Goal: Task Accomplishment & Management: Manage account settings

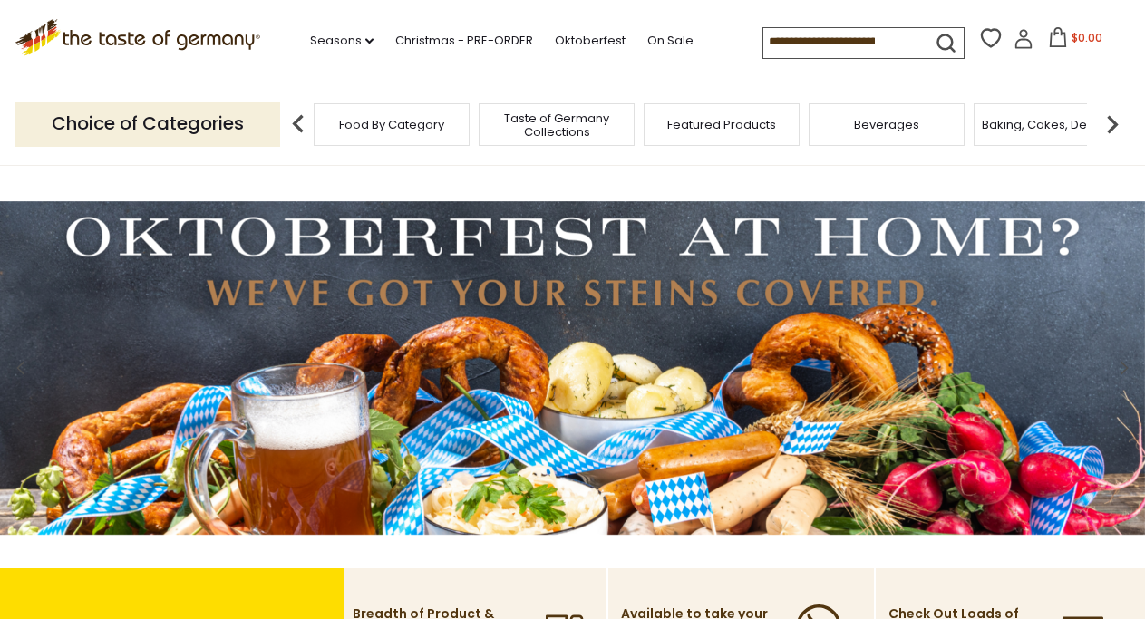
click at [1113, 130] on img at bounding box center [1112, 124] width 36 height 36
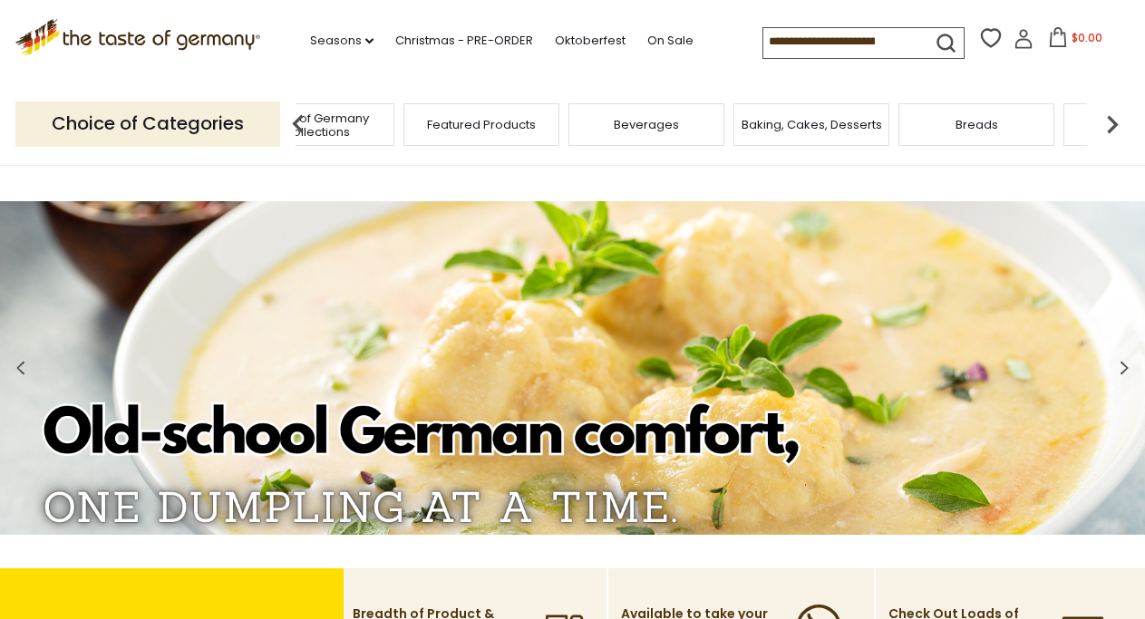
click at [1113, 130] on img at bounding box center [1112, 124] width 36 height 36
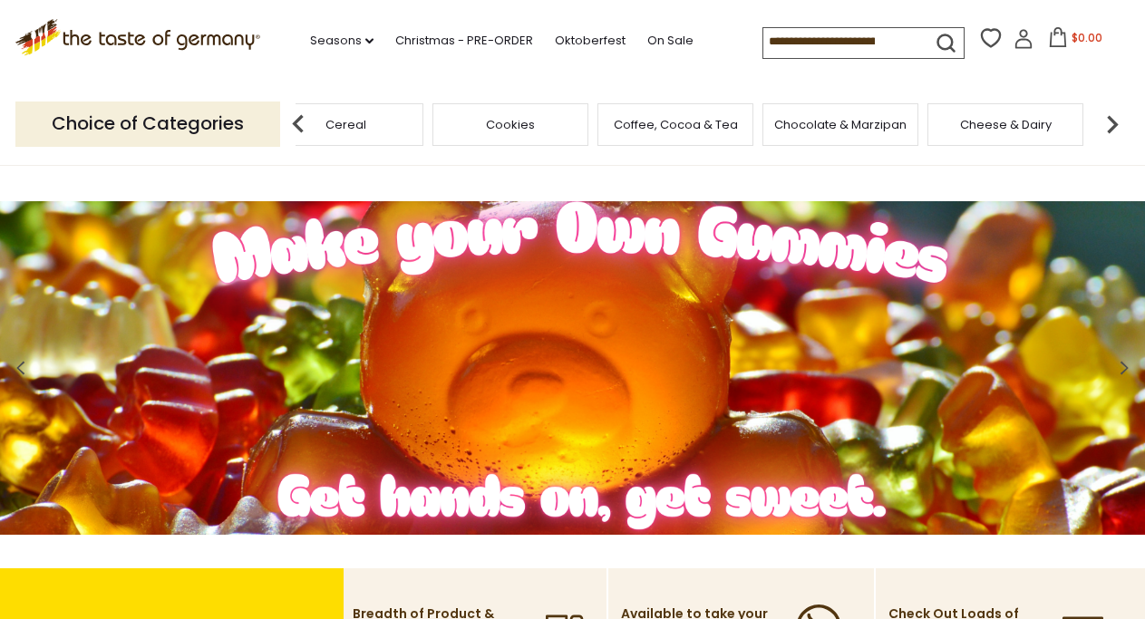
click at [1113, 130] on img at bounding box center [1112, 124] width 36 height 36
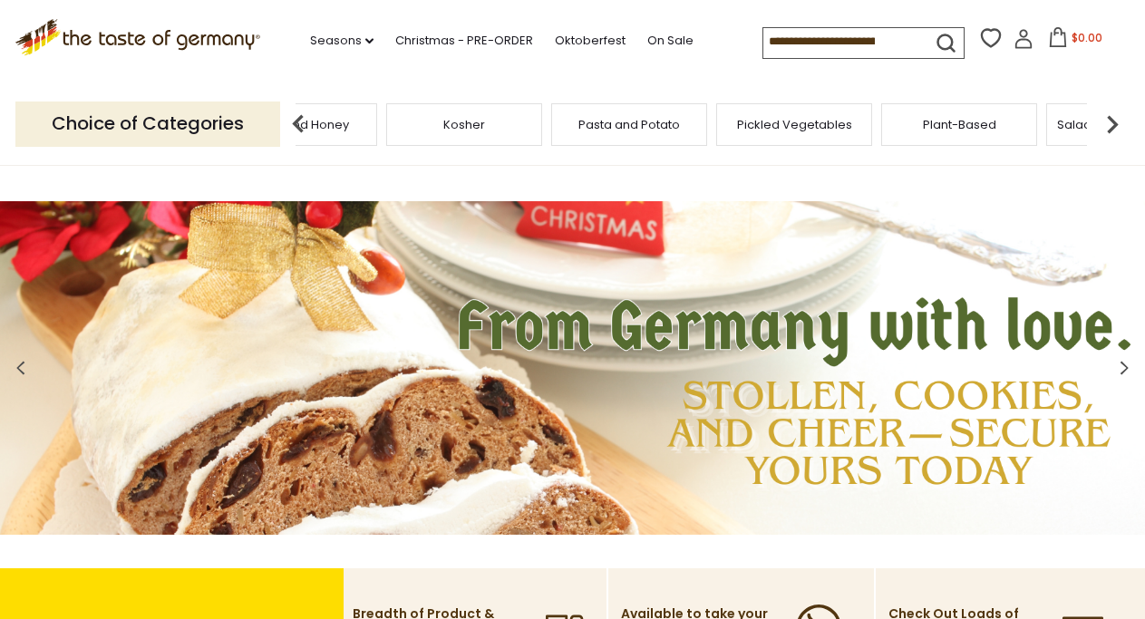
click at [636, 127] on span "Pasta and Potato" at bounding box center [629, 125] width 102 height 14
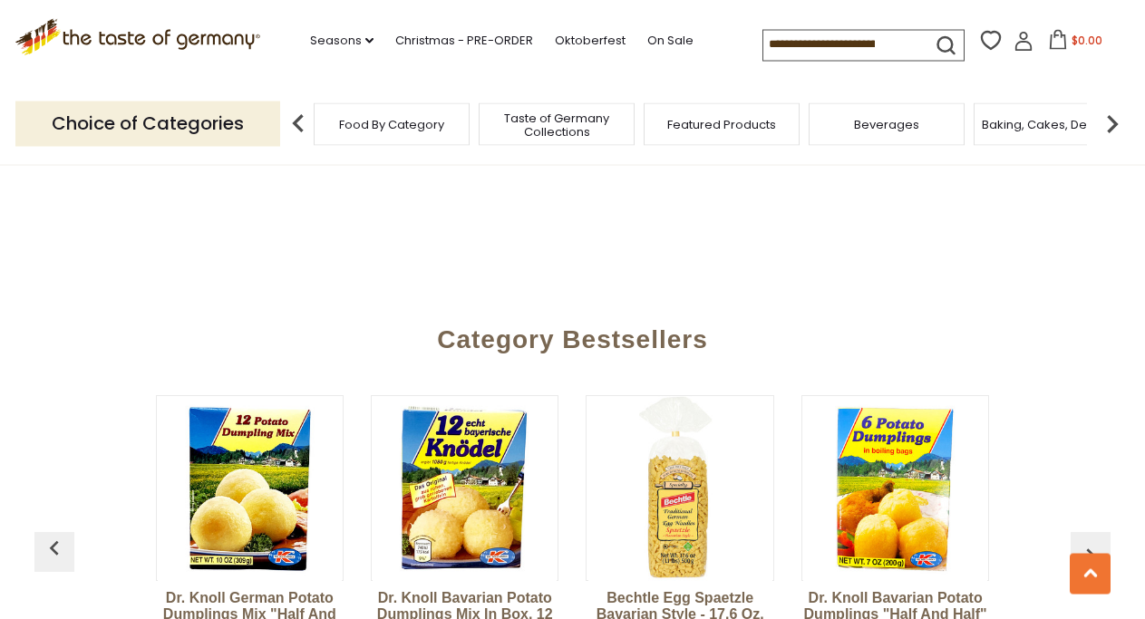
scroll to position [4347, 0]
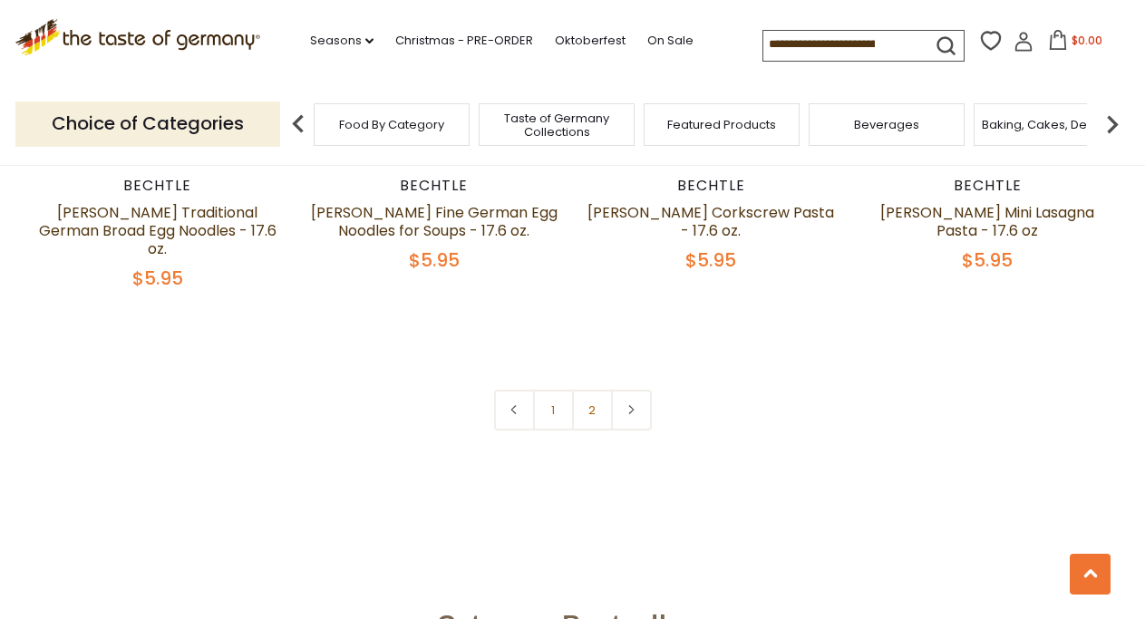
click at [1055, 123] on span "Baking, Cakes, Desserts" at bounding box center [1052, 125] width 141 height 14
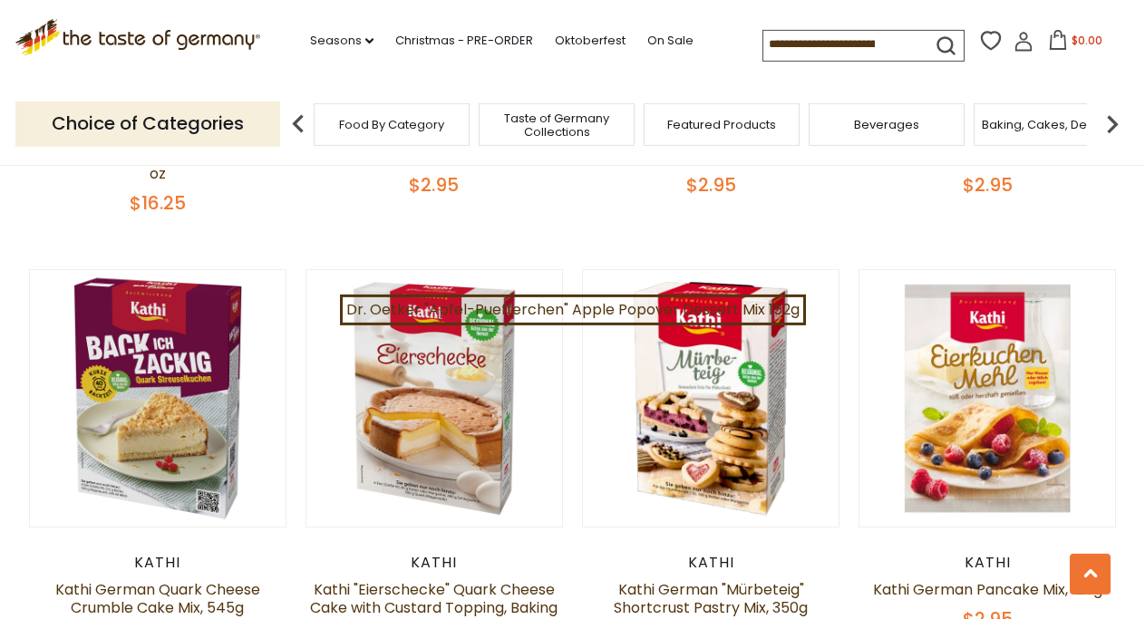
scroll to position [1665, 0]
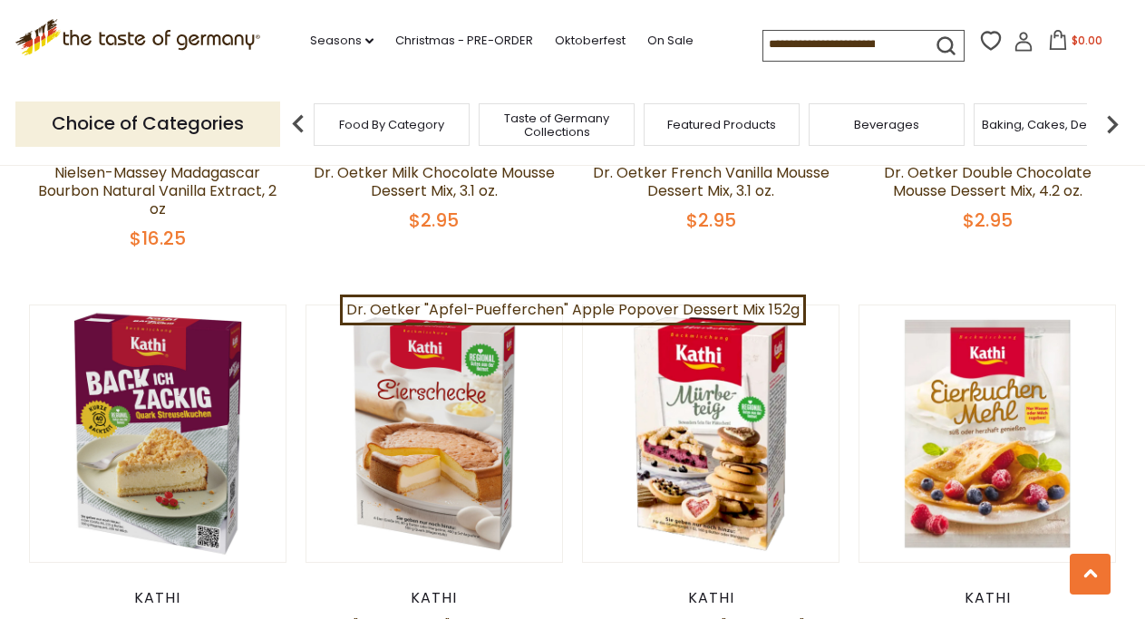
click at [1124, 122] on img at bounding box center [1112, 124] width 36 height 36
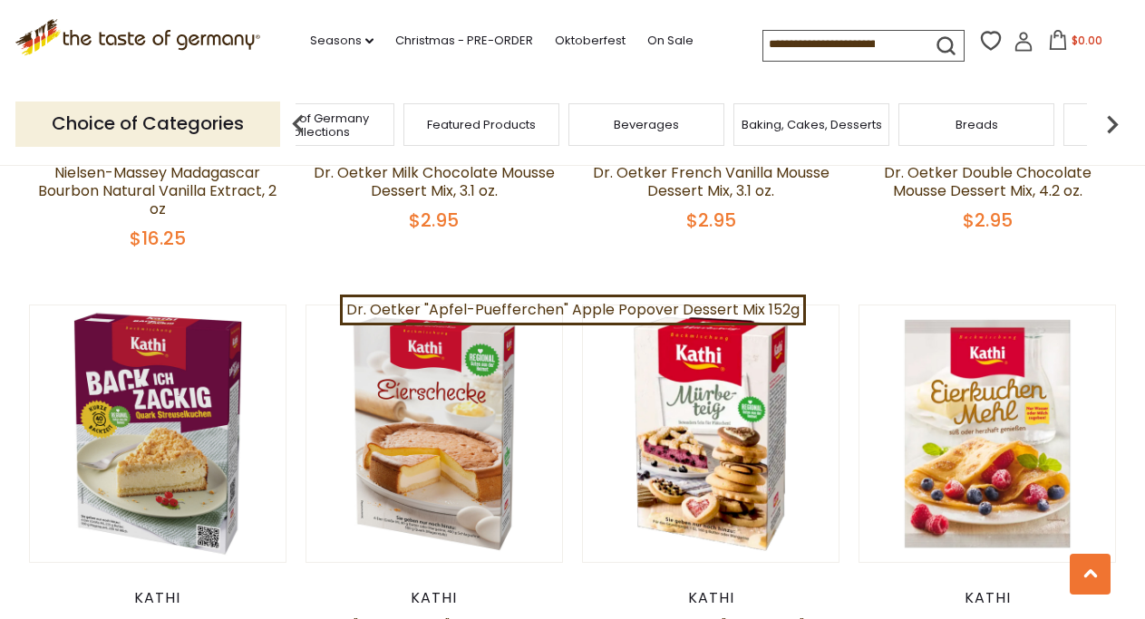
click at [1123, 122] on img at bounding box center [1112, 124] width 36 height 36
click at [778, 132] on div "Breads" at bounding box center [736, 124] width 156 height 43
click at [731, 125] on span "Breads" at bounding box center [736, 125] width 43 height 14
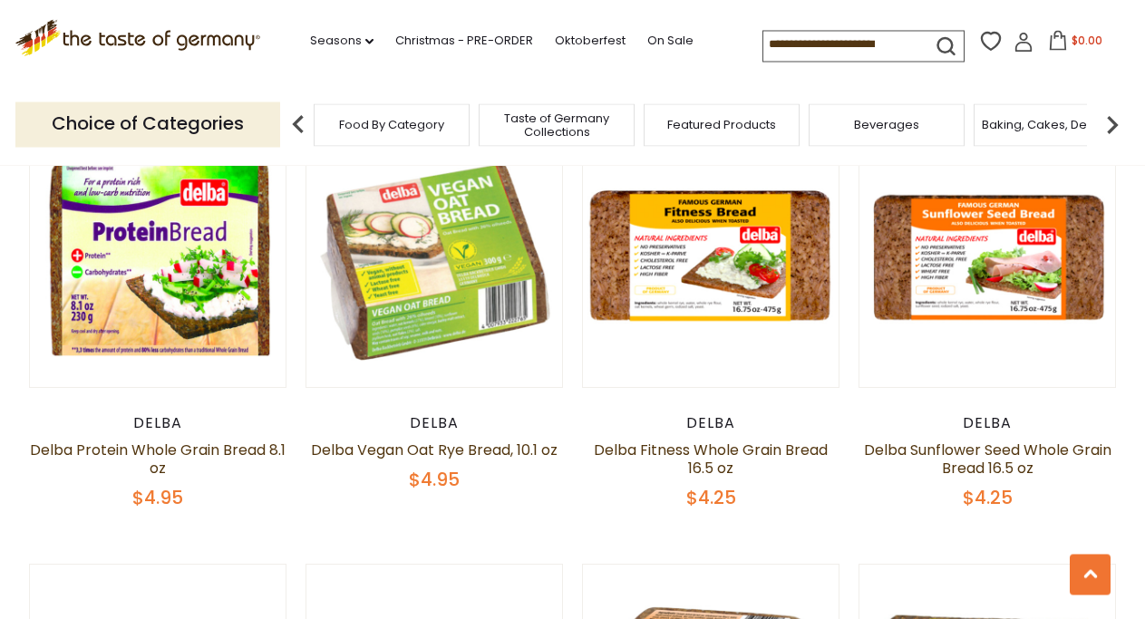
scroll to position [2497, 0]
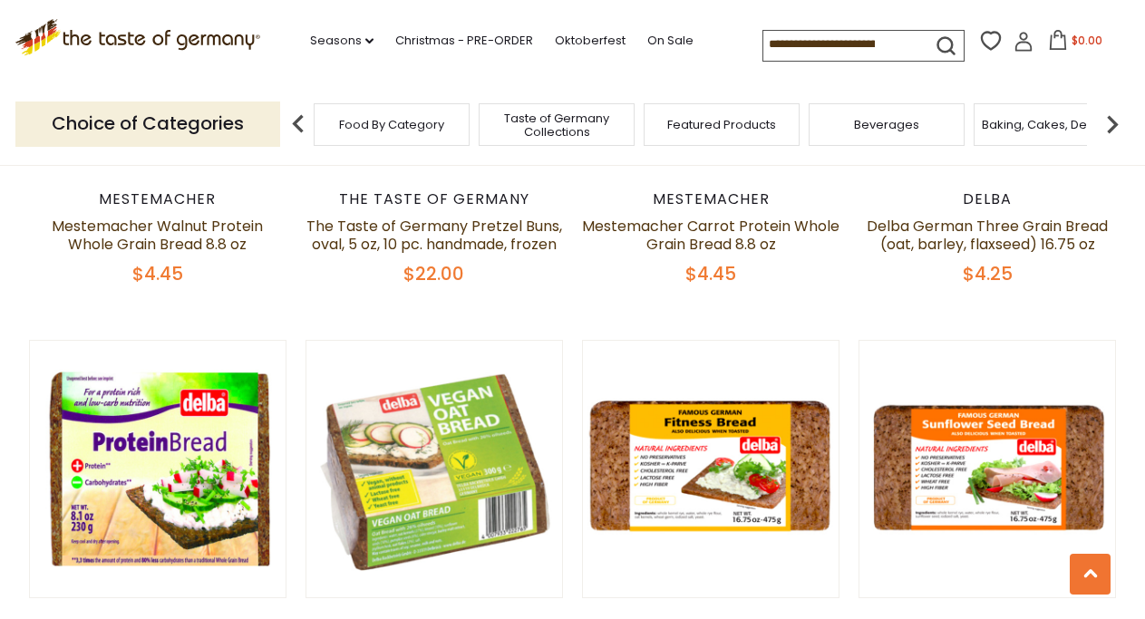
click at [1112, 125] on img at bounding box center [1112, 124] width 36 height 36
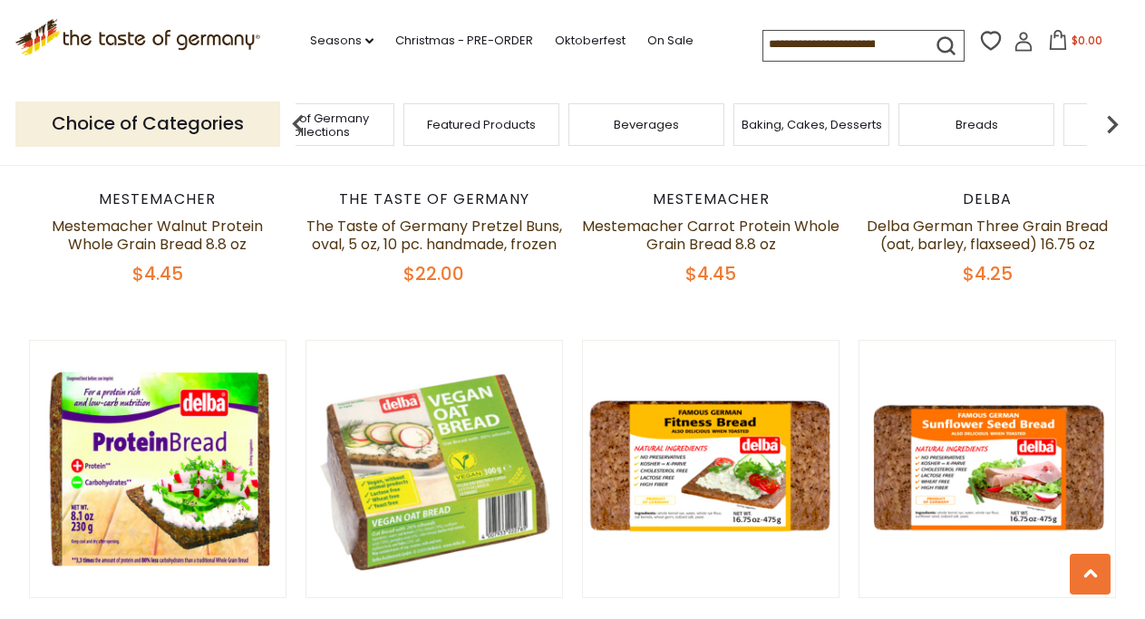
click at [1112, 125] on img at bounding box center [1112, 124] width 36 height 36
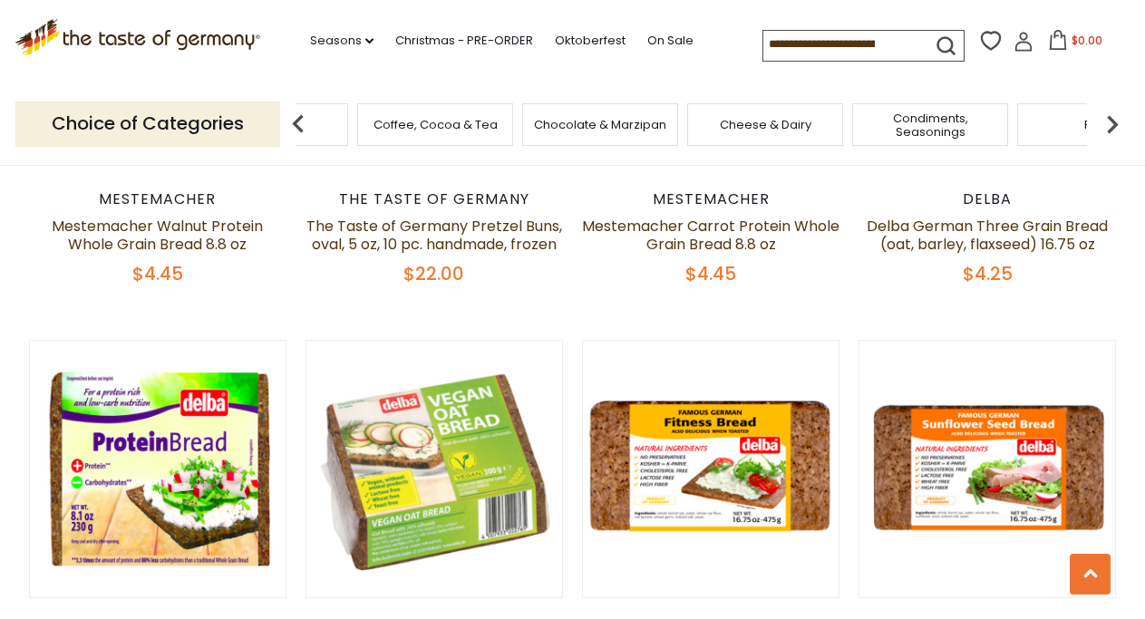
click at [773, 131] on div "Cheese & Dairy" at bounding box center [765, 124] width 156 height 43
click at [776, 124] on span "Cheese & Dairy" at bounding box center [766, 125] width 92 height 14
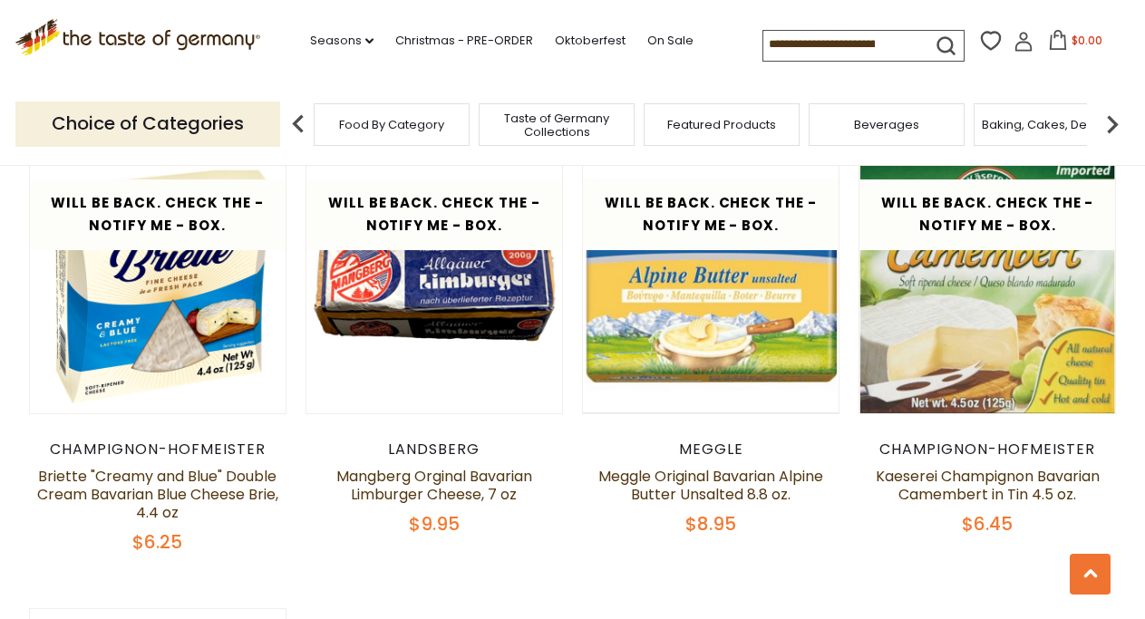
scroll to position [1572, 0]
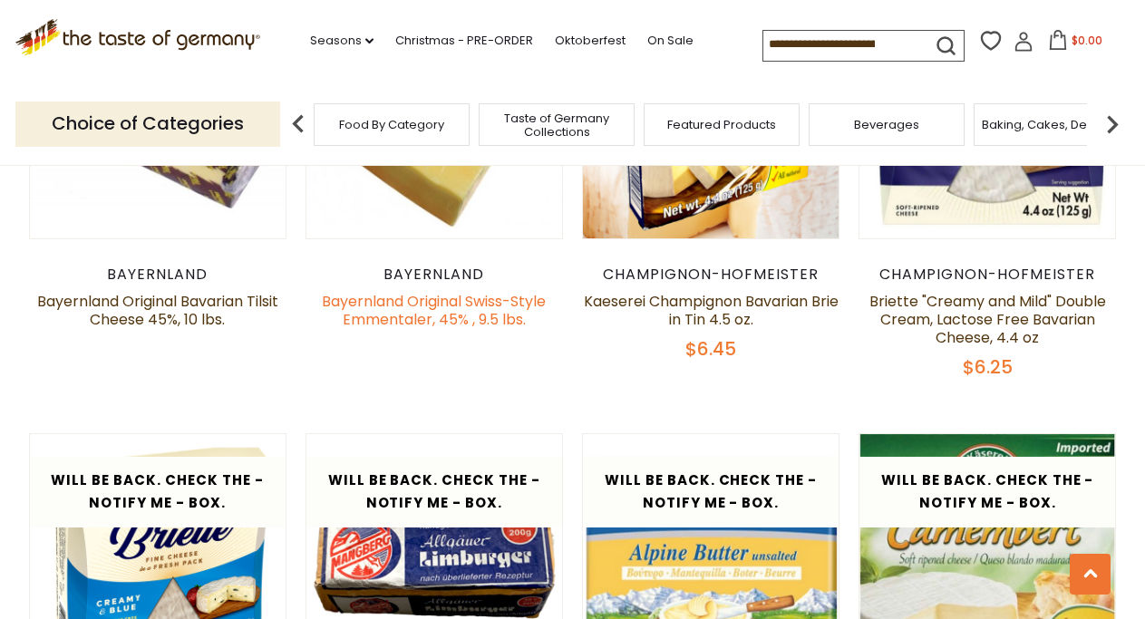
click at [403, 310] on link "Bayernland Original Swiss-Style Emmentaler, 45% , 9.5 lbs." at bounding box center [434, 310] width 224 height 39
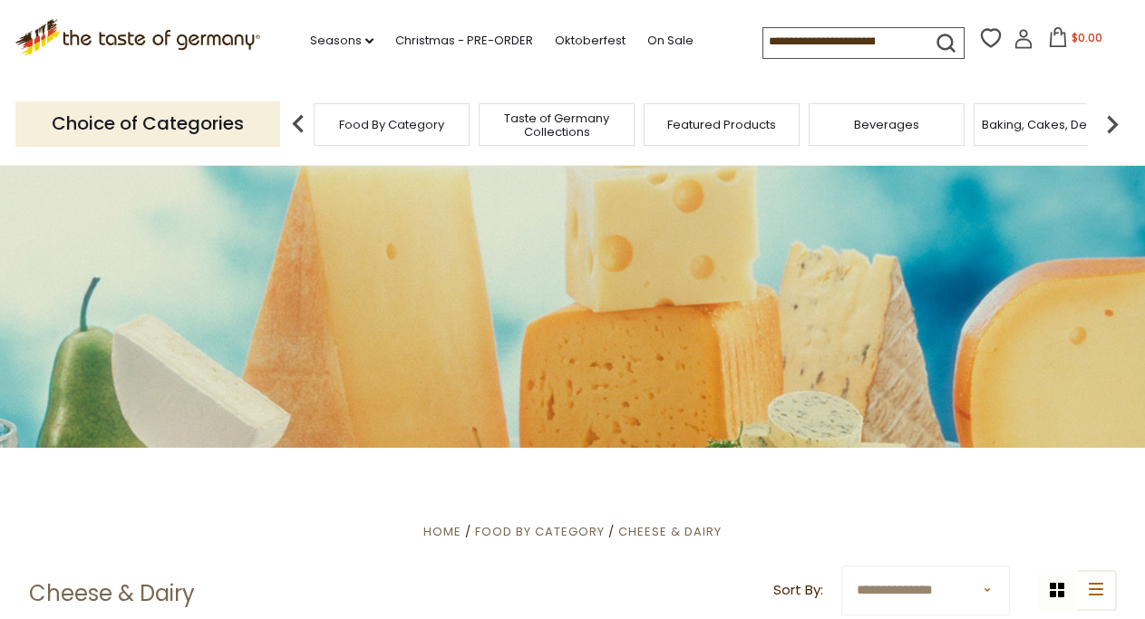
click at [1115, 128] on img at bounding box center [1112, 124] width 36 height 36
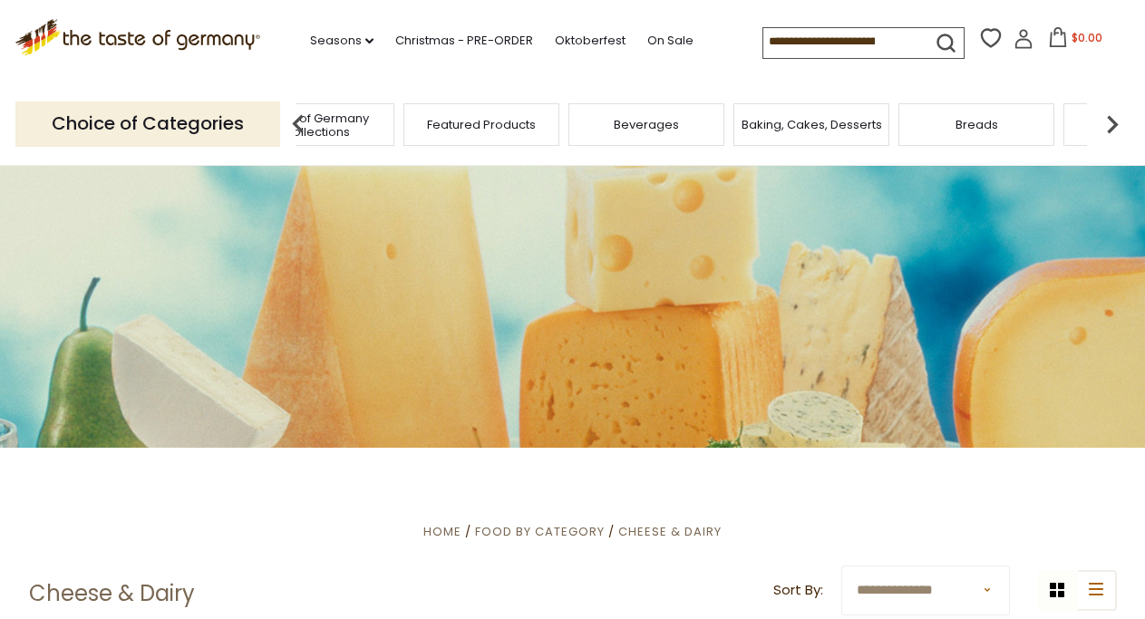
click at [1115, 128] on img at bounding box center [1112, 124] width 36 height 36
click at [1115, 127] on img at bounding box center [1112, 124] width 36 height 36
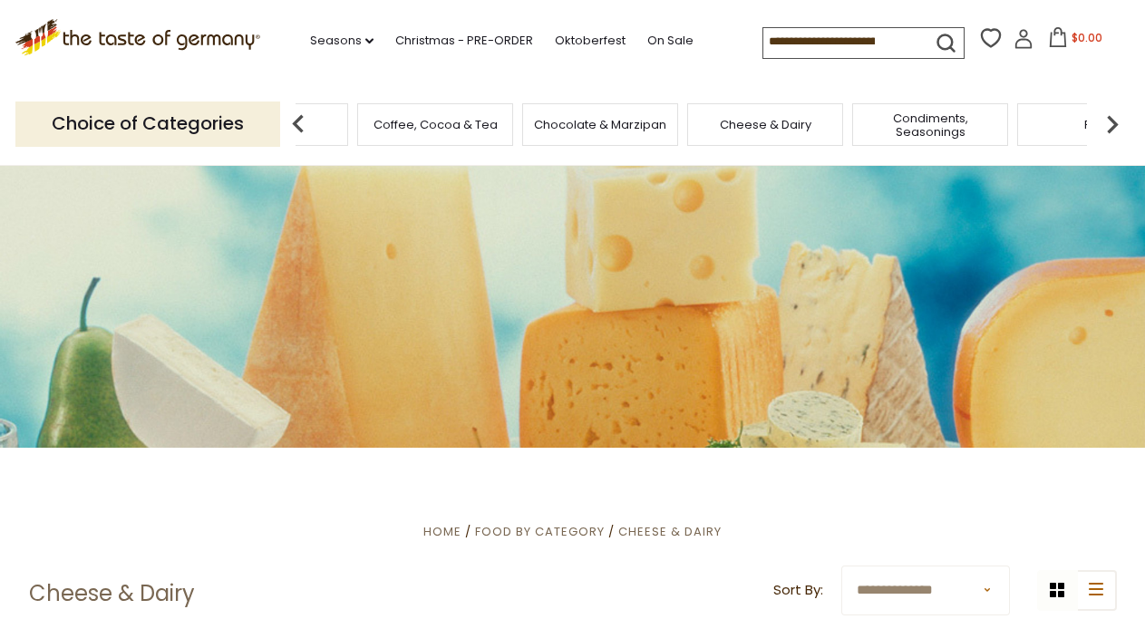
click at [1115, 127] on img at bounding box center [1112, 124] width 36 height 36
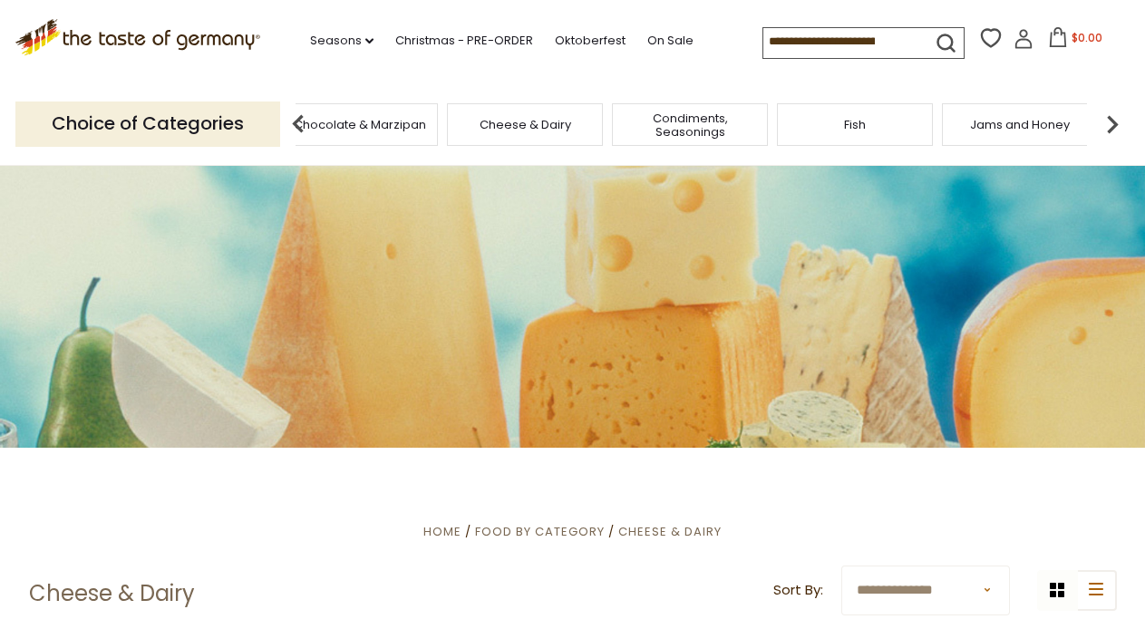
click at [1115, 127] on img at bounding box center [1112, 124] width 36 height 36
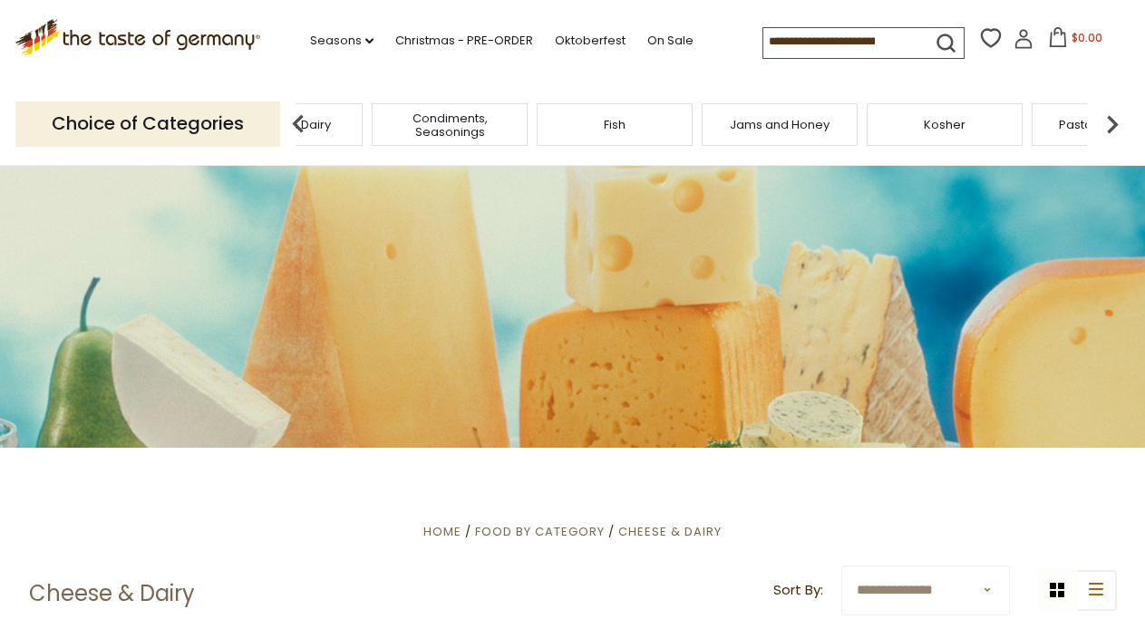
click at [1115, 127] on img at bounding box center [1112, 124] width 36 height 36
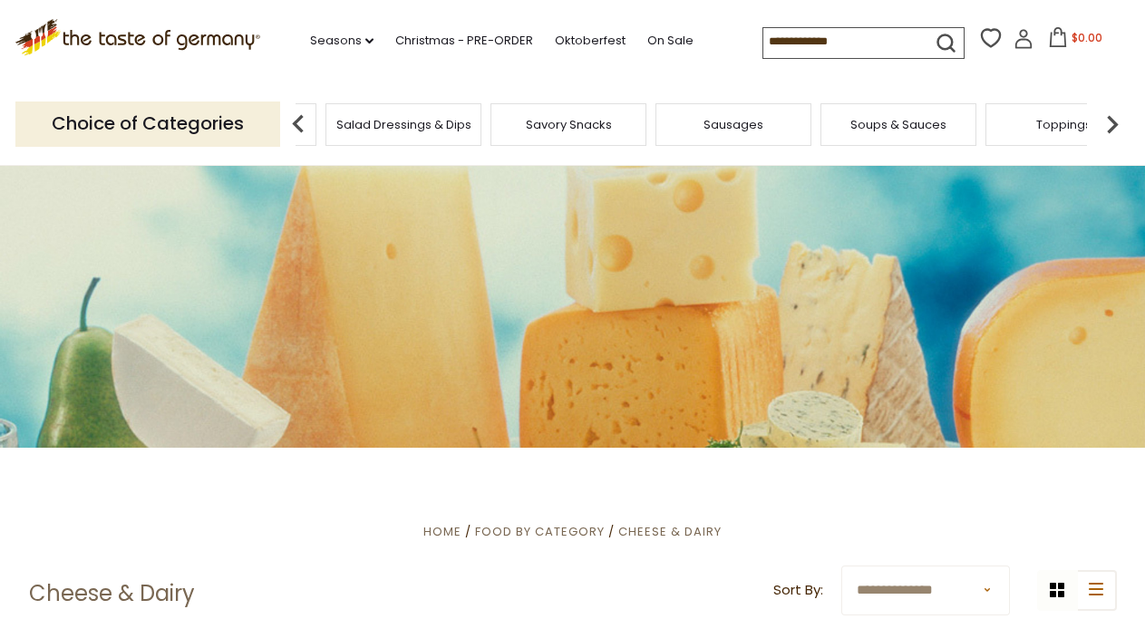
click at [1115, 127] on img at bounding box center [1112, 124] width 36 height 36
click at [510, 132] on div "Sausages" at bounding box center [493, 124] width 156 height 43
click at [499, 125] on span "Sausages" at bounding box center [493, 125] width 60 height 14
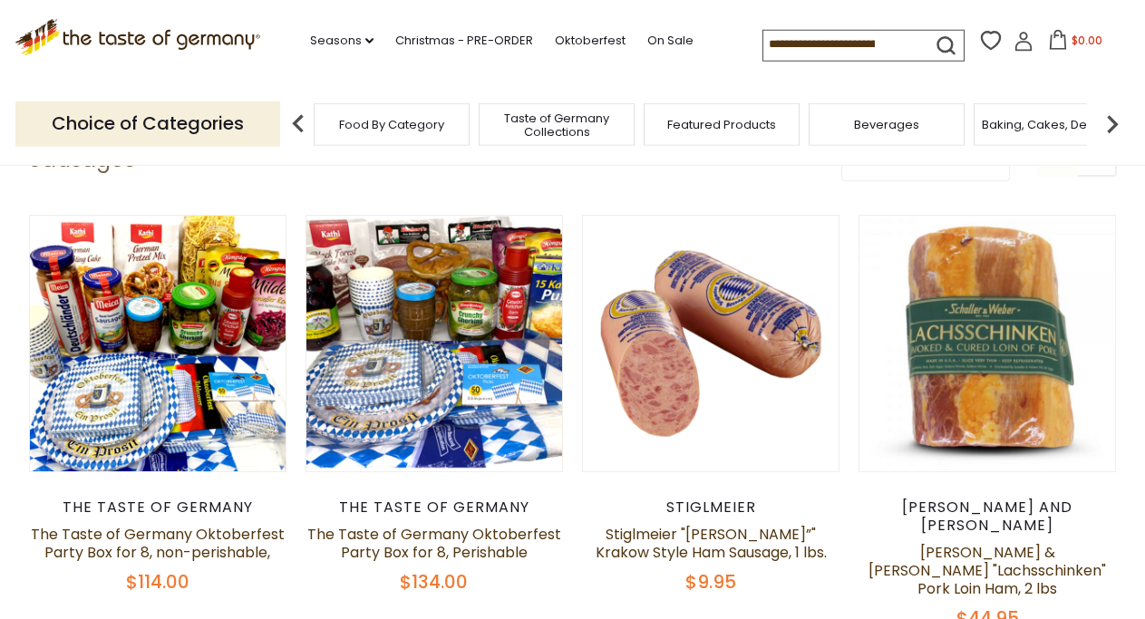
scroll to position [462, 0]
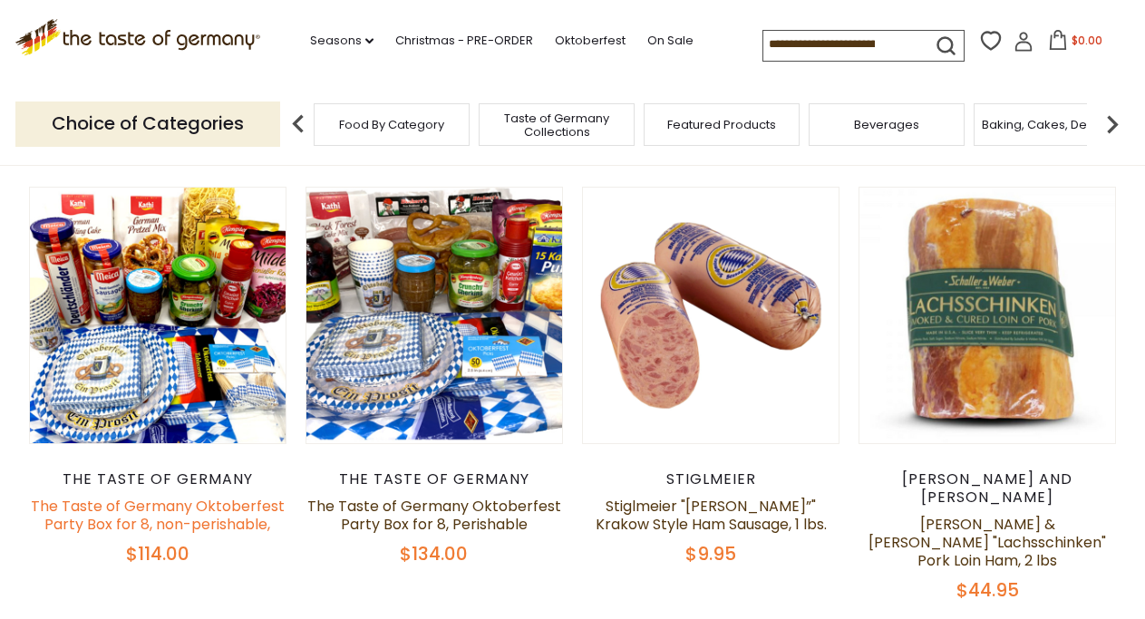
click at [105, 524] on link "The Taste of Germany Oktoberfest Party Box for 8, non-perishable," at bounding box center [158, 515] width 254 height 39
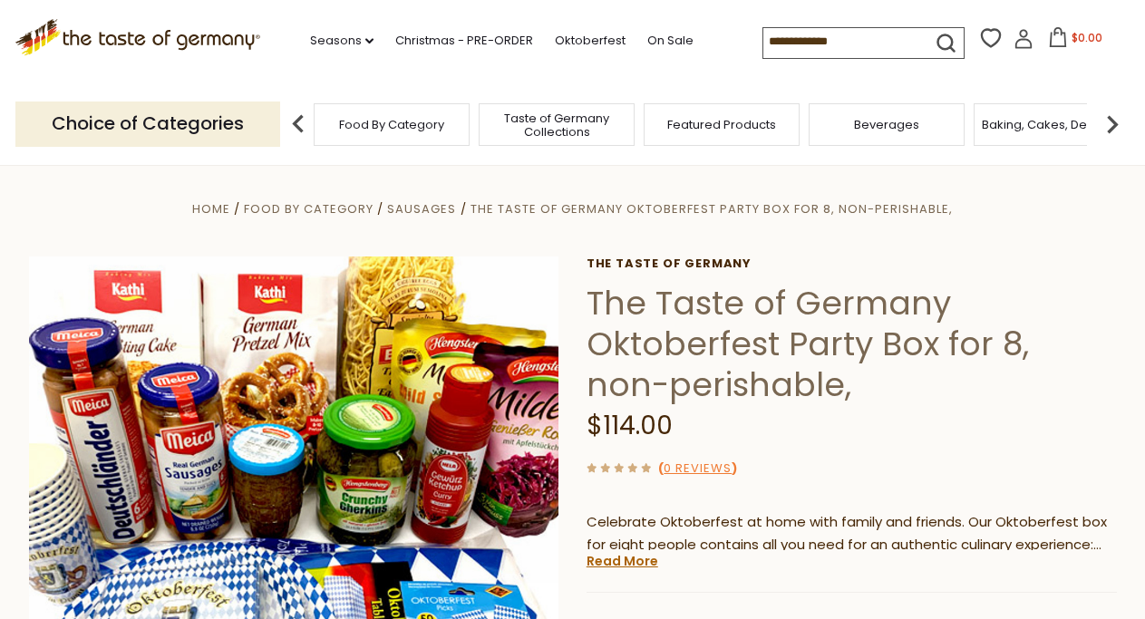
scroll to position [277, 0]
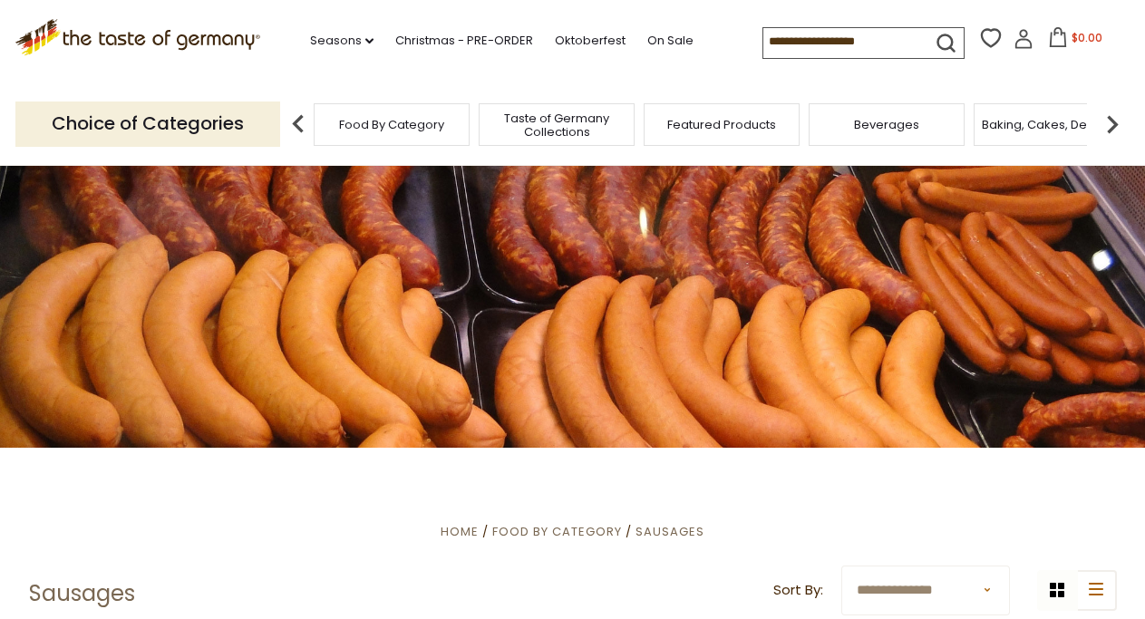
click at [1122, 119] on img at bounding box center [1112, 124] width 36 height 36
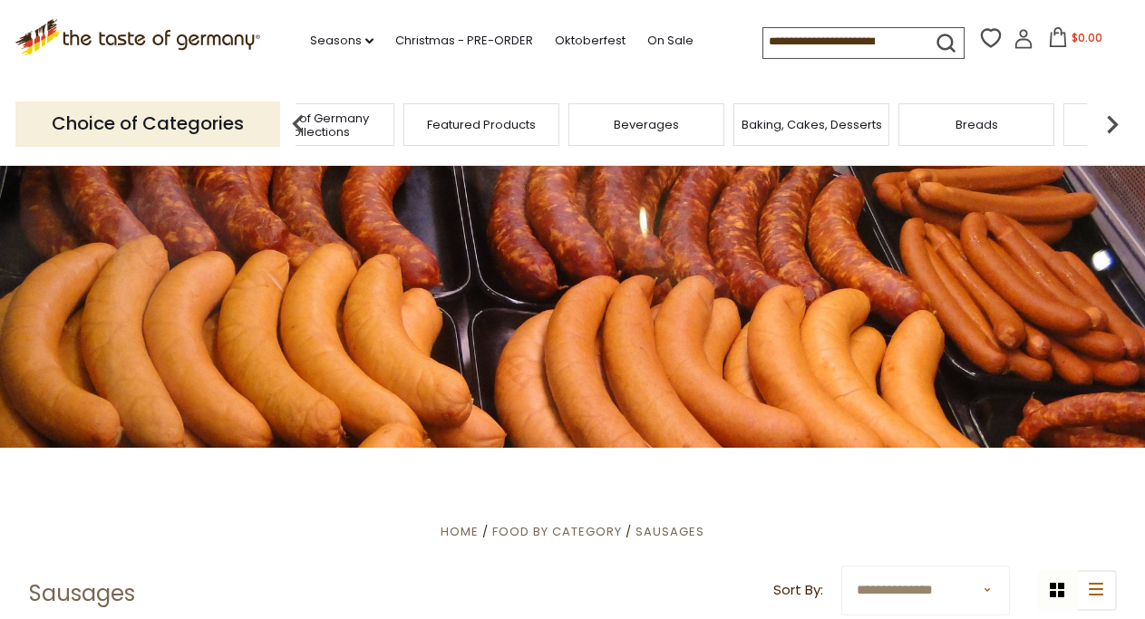
click at [1122, 119] on img at bounding box center [1112, 124] width 36 height 36
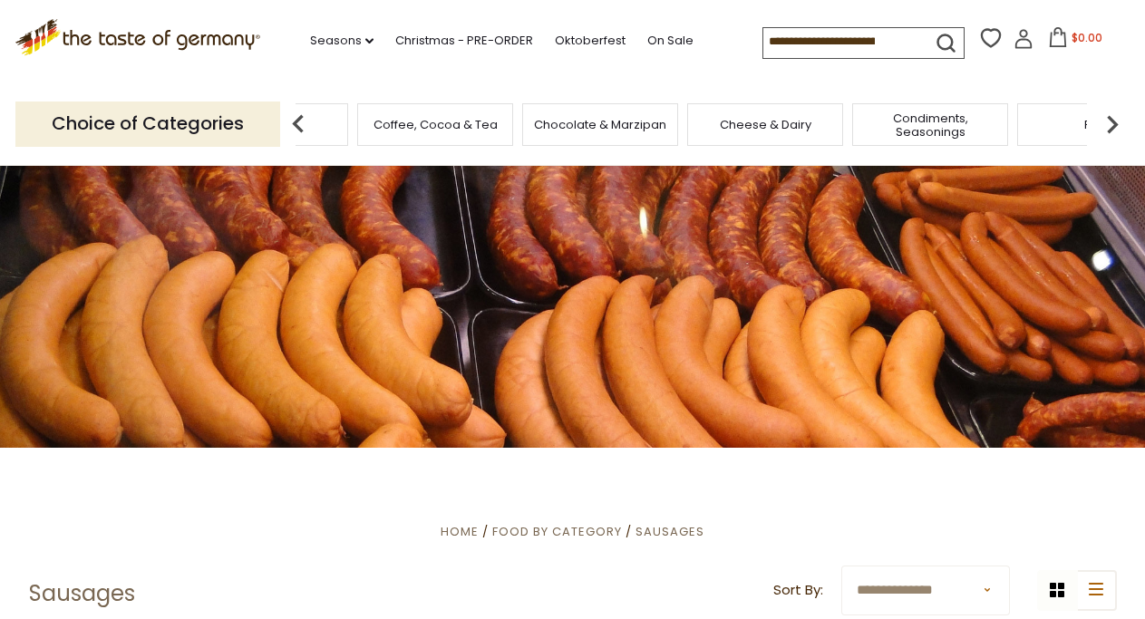
click at [1122, 119] on img at bounding box center [1112, 124] width 36 height 36
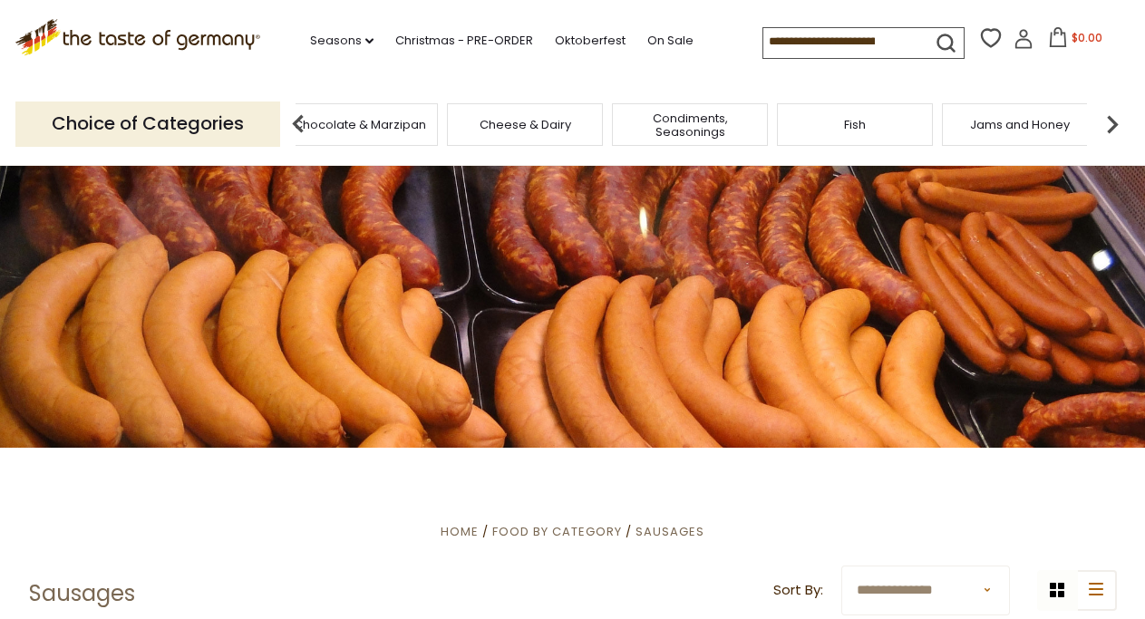
click at [1122, 119] on img at bounding box center [1112, 124] width 36 height 36
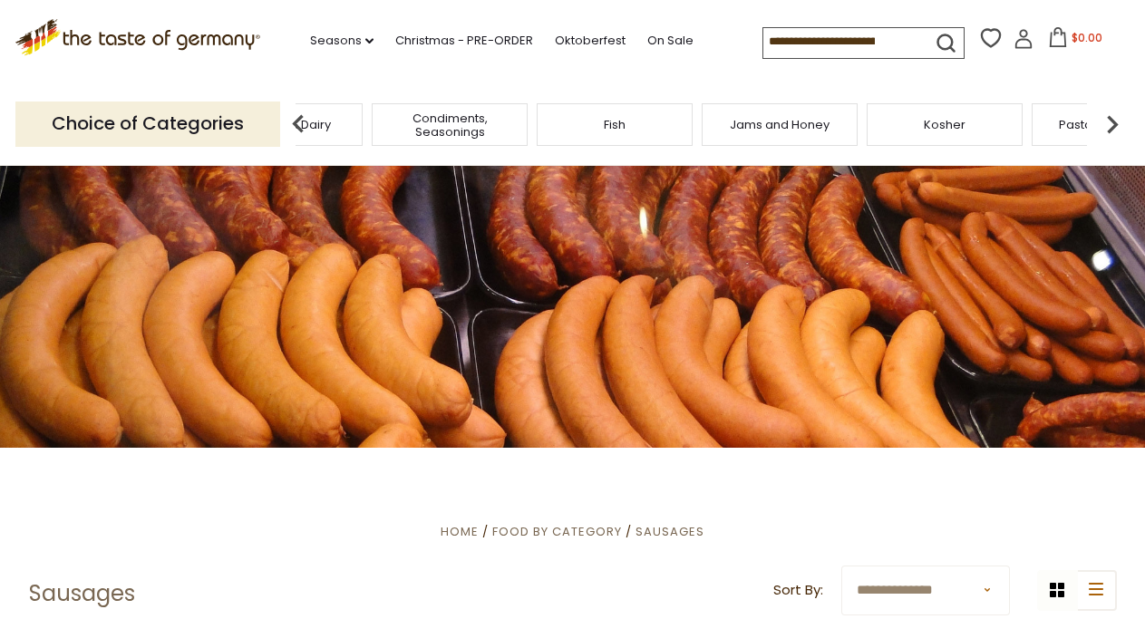
click at [299, 124] on img at bounding box center [298, 124] width 36 height 36
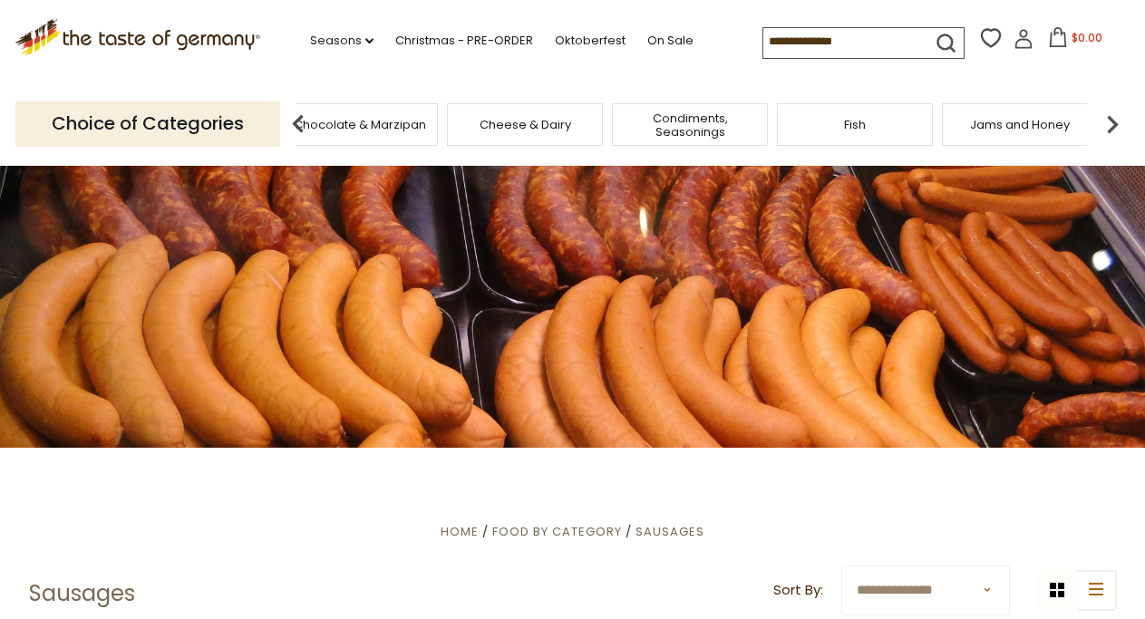
click at [299, 124] on img at bounding box center [298, 124] width 36 height 36
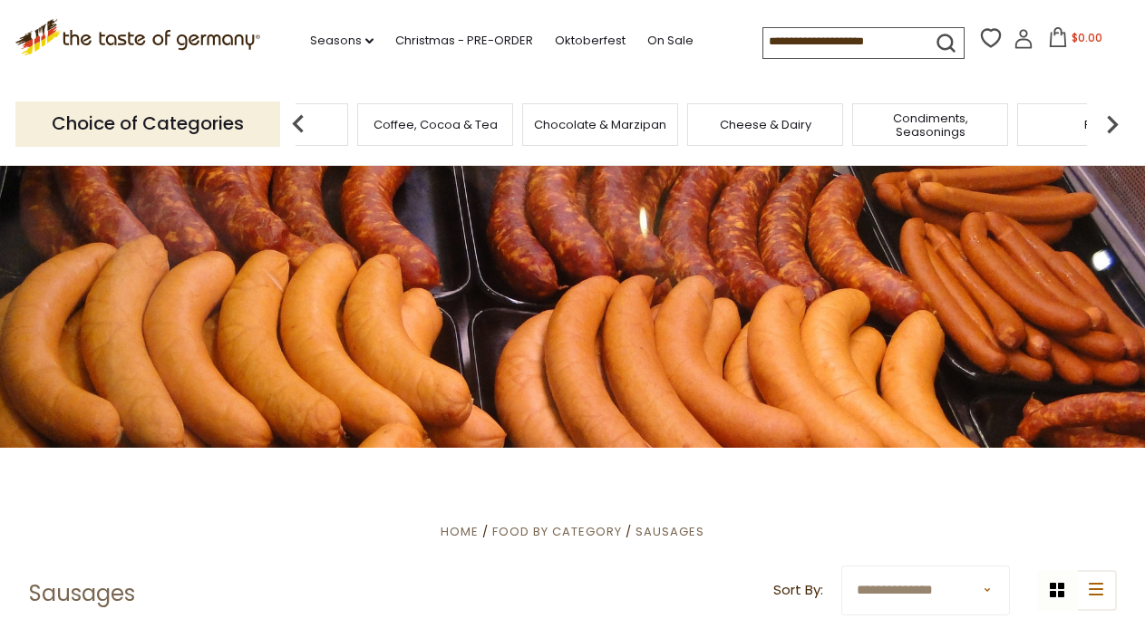
click at [299, 124] on img at bounding box center [298, 124] width 36 height 36
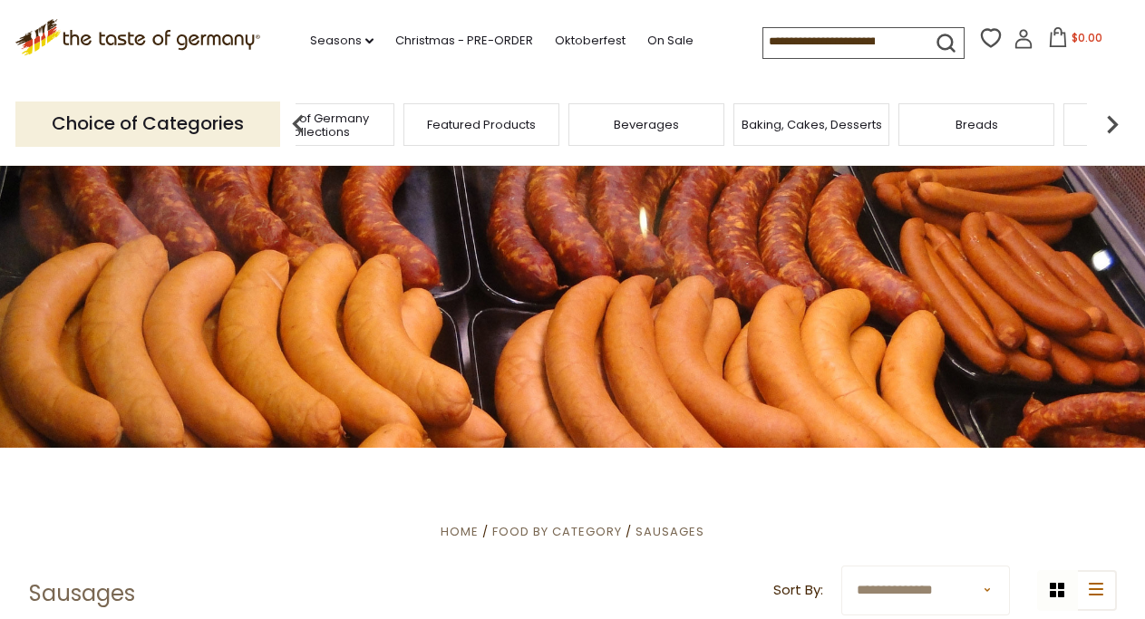
click at [299, 124] on img at bounding box center [298, 124] width 36 height 36
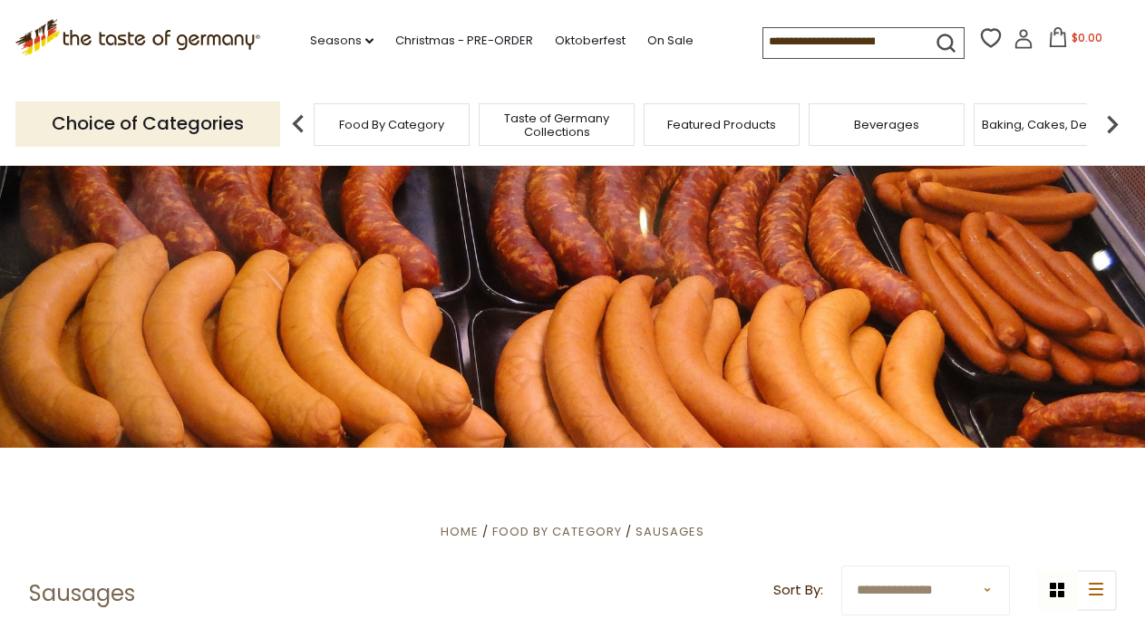
click at [299, 124] on img at bounding box center [298, 124] width 36 height 36
click at [295, 121] on img at bounding box center [298, 124] width 36 height 36
click at [1108, 122] on img at bounding box center [1112, 124] width 36 height 36
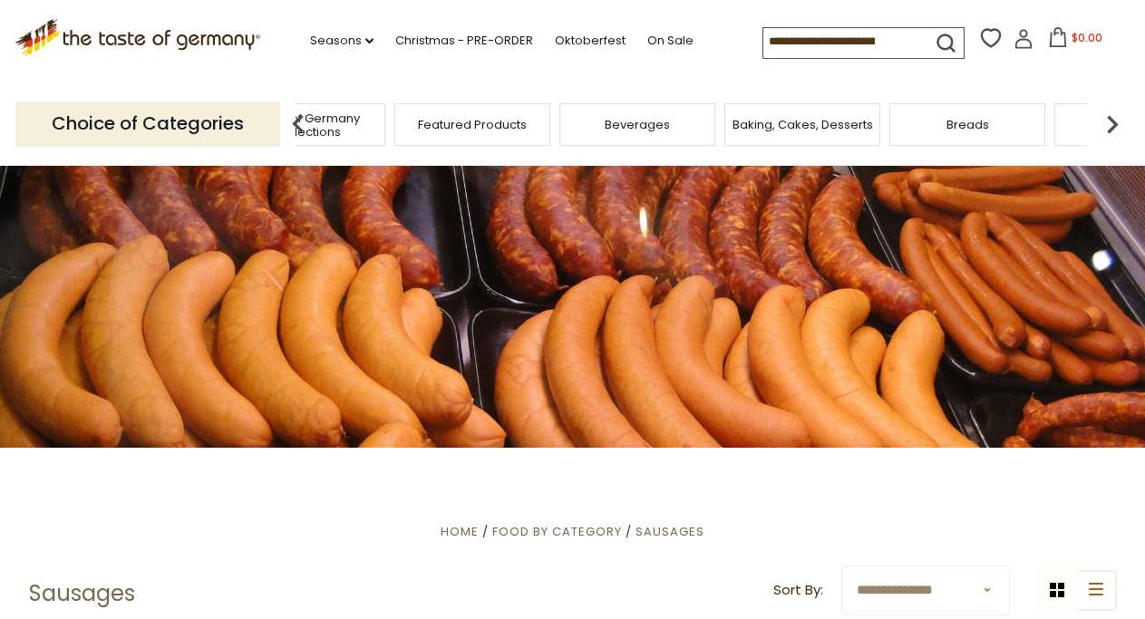
click at [1110, 122] on img at bounding box center [1112, 124] width 36 height 36
click at [979, 124] on span "Cookies" at bounding box center [982, 125] width 49 height 14
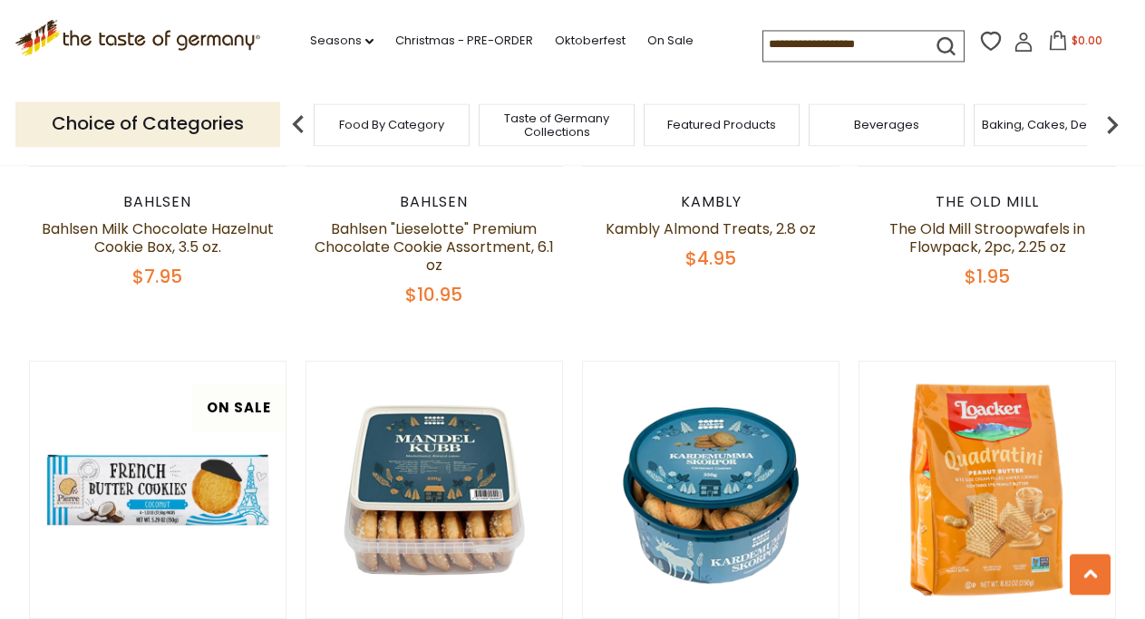
scroll to position [721, 0]
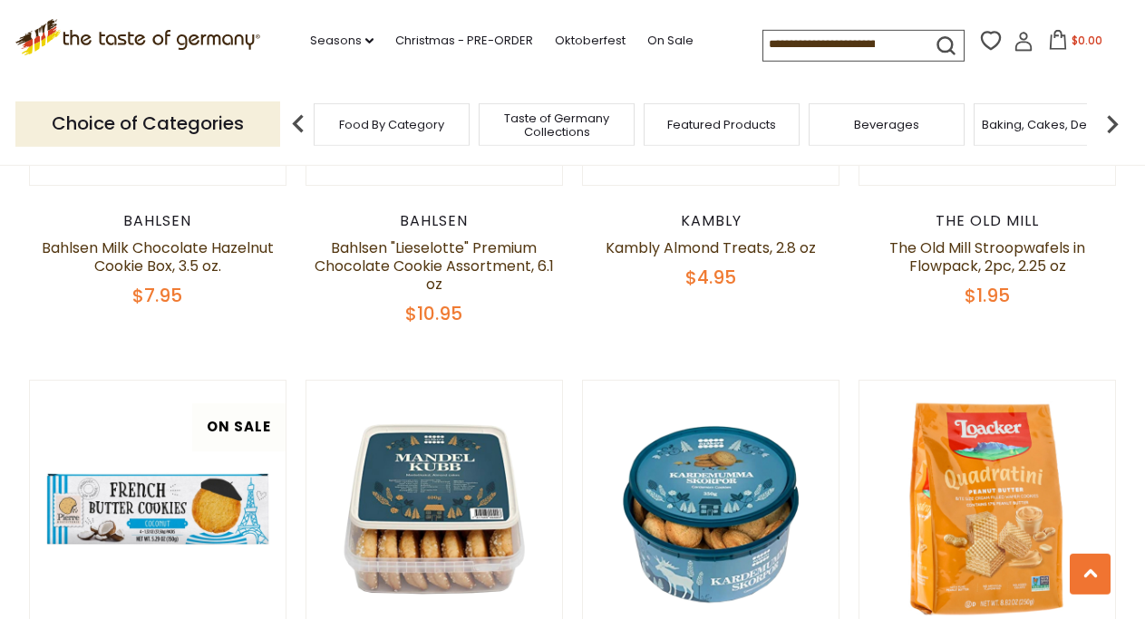
click at [1045, 118] on span "Baking, Cakes, Desserts" at bounding box center [1052, 125] width 141 height 14
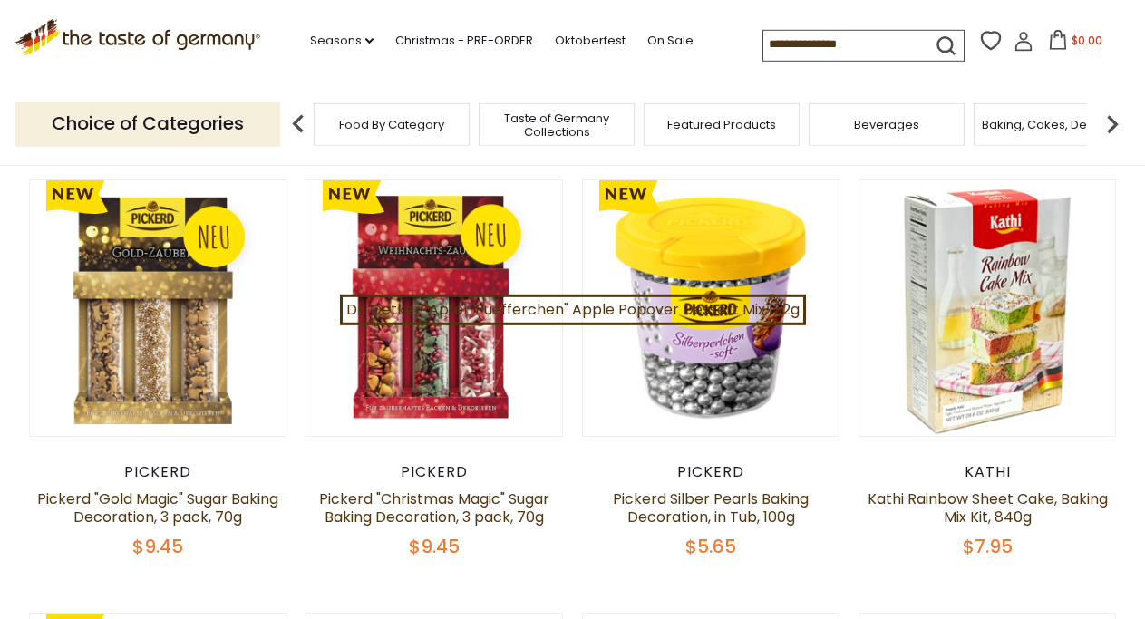
scroll to position [313, 0]
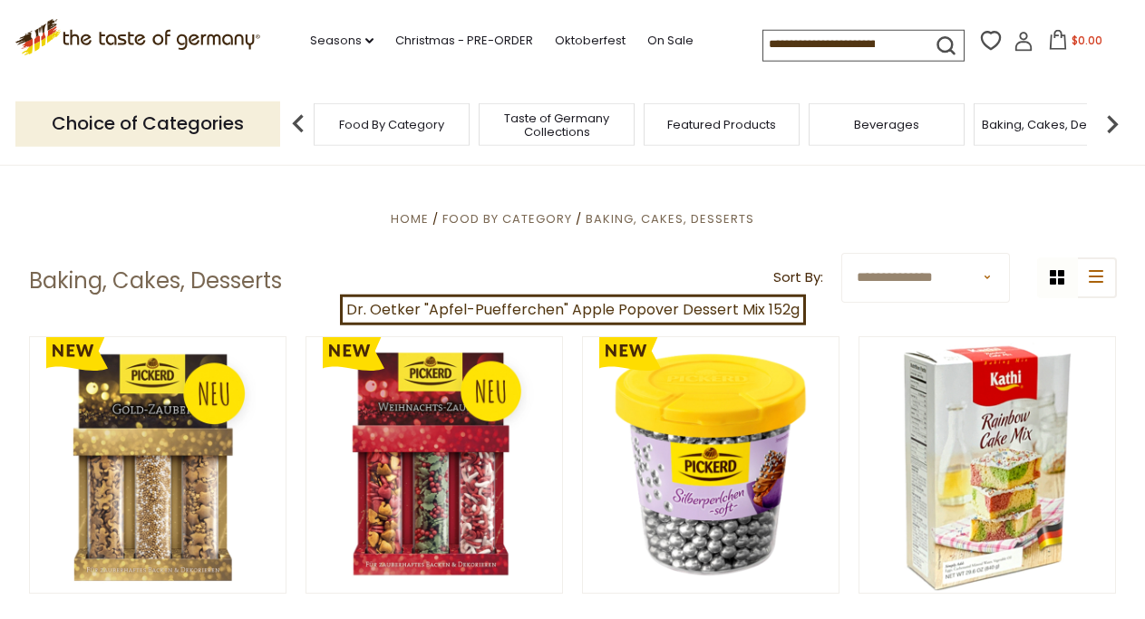
click at [1112, 128] on img at bounding box center [1112, 124] width 36 height 36
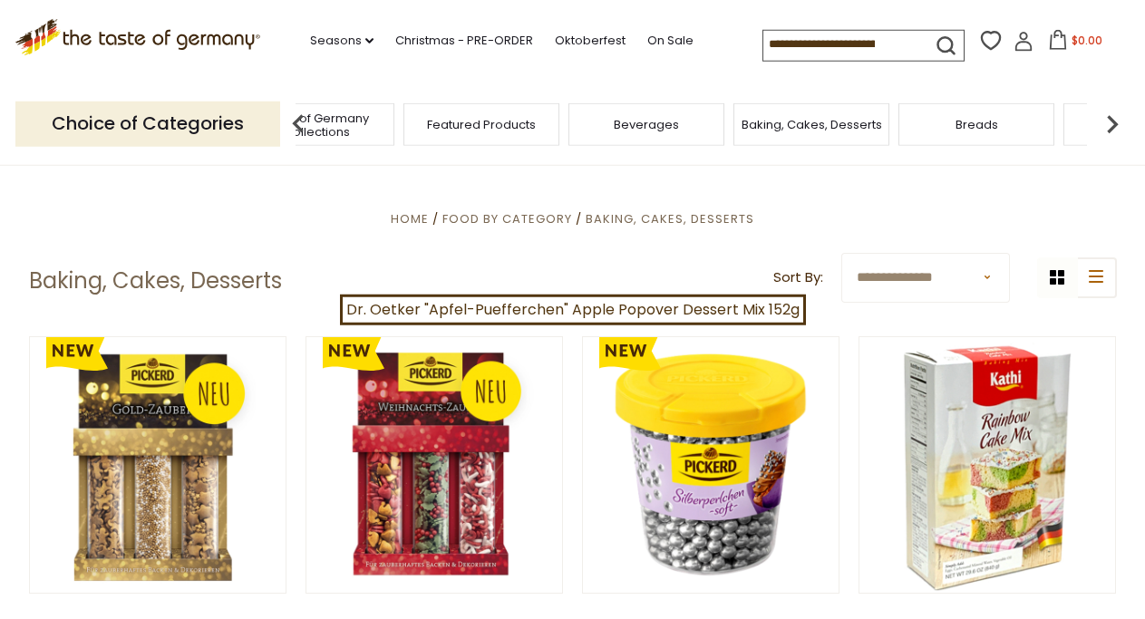
click at [1112, 128] on img at bounding box center [1112, 124] width 36 height 36
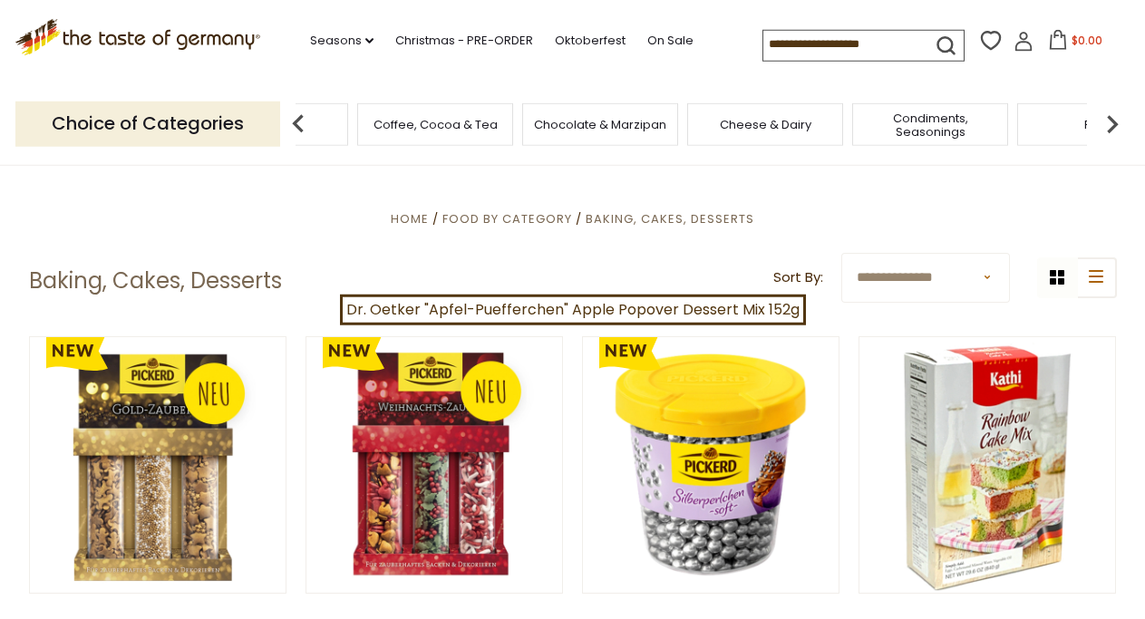
click at [1112, 128] on img at bounding box center [1112, 124] width 36 height 36
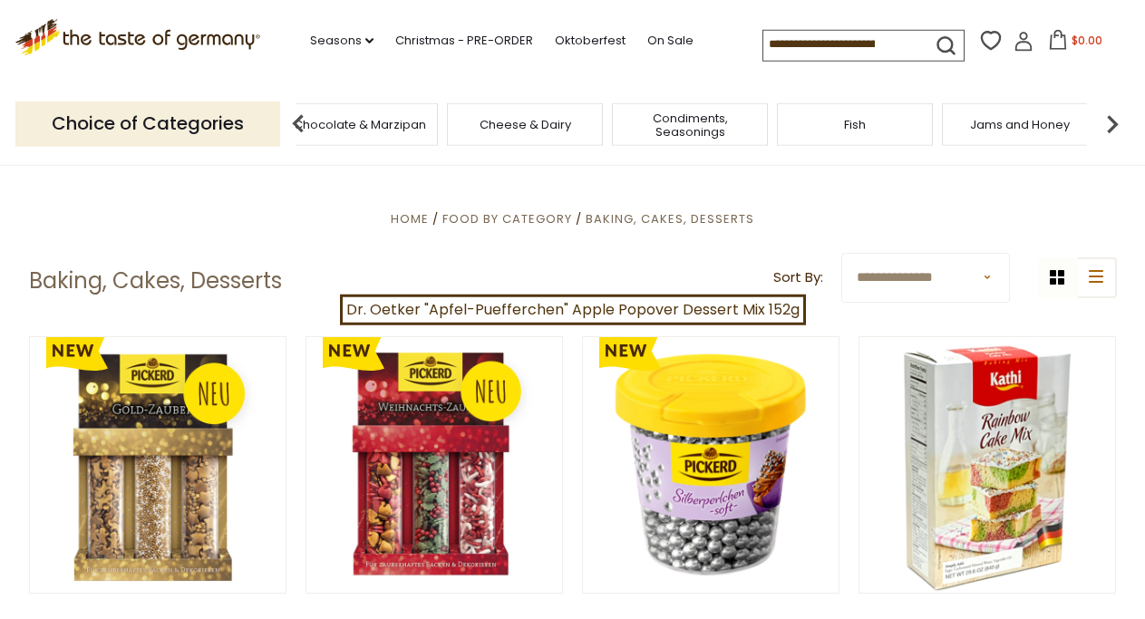
click at [1112, 128] on img at bounding box center [1112, 124] width 36 height 36
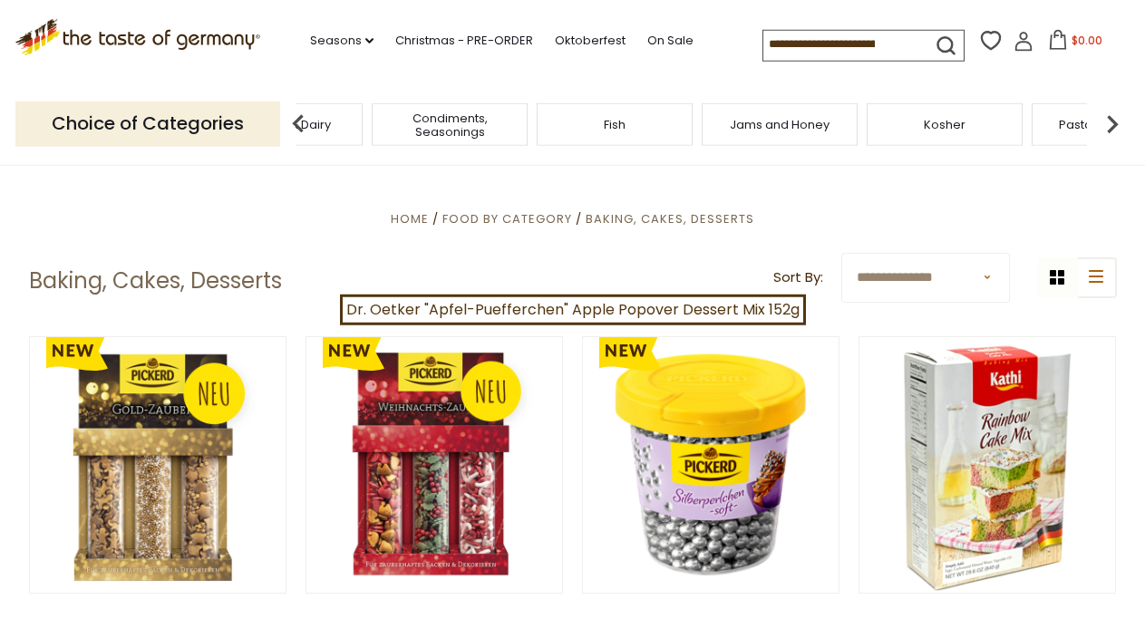
click at [1112, 128] on img at bounding box center [1112, 124] width 36 height 36
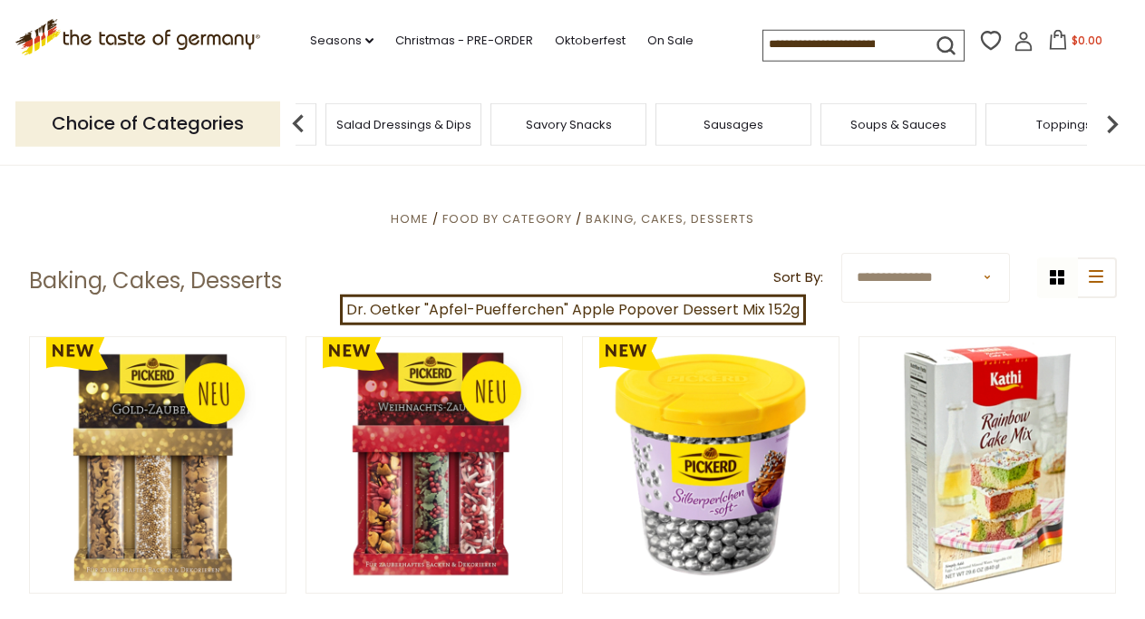
click at [422, 136] on div "Salad Dressings & Dips" at bounding box center [404, 124] width 156 height 43
click at [413, 124] on span "Salad Dressings & Dips" at bounding box center [403, 125] width 135 height 14
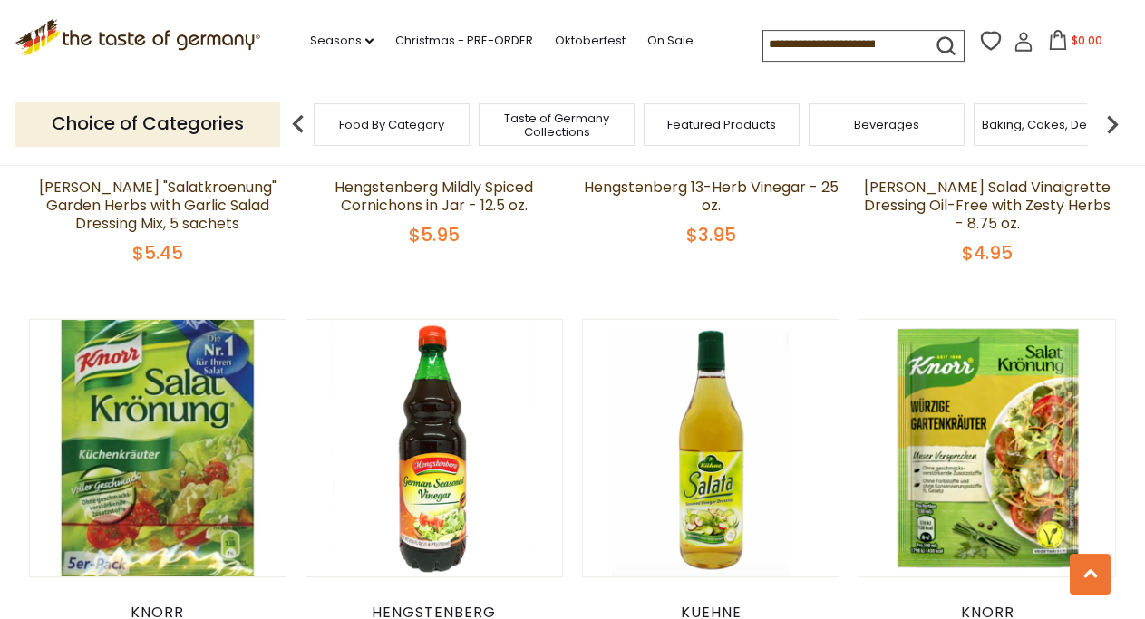
scroll to position [3515, 0]
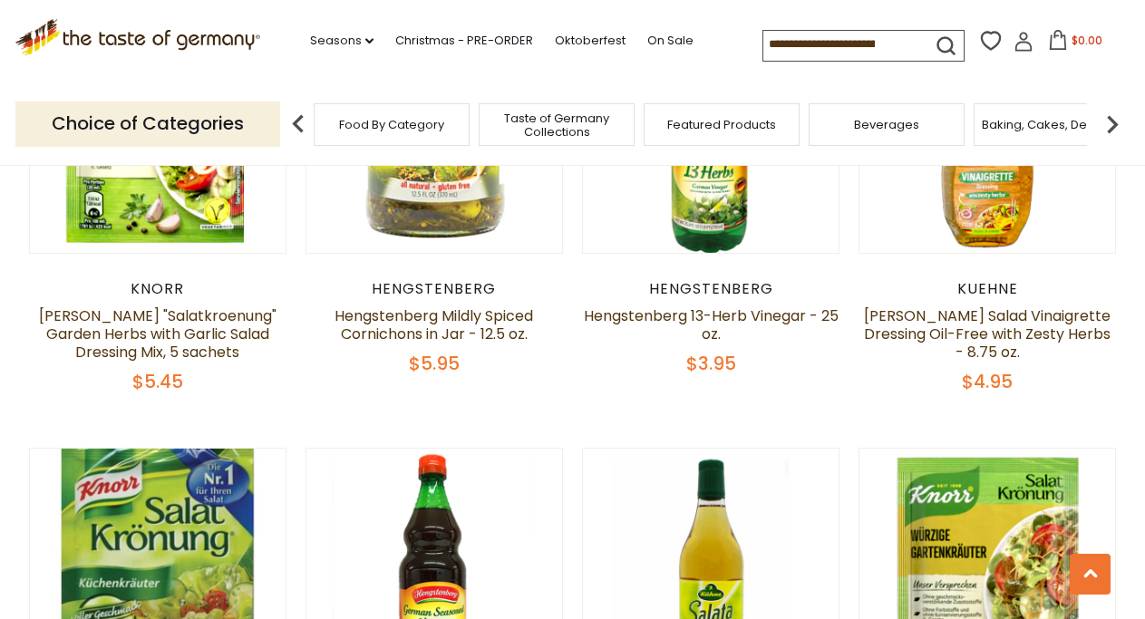
click at [1107, 121] on img at bounding box center [1112, 124] width 36 height 36
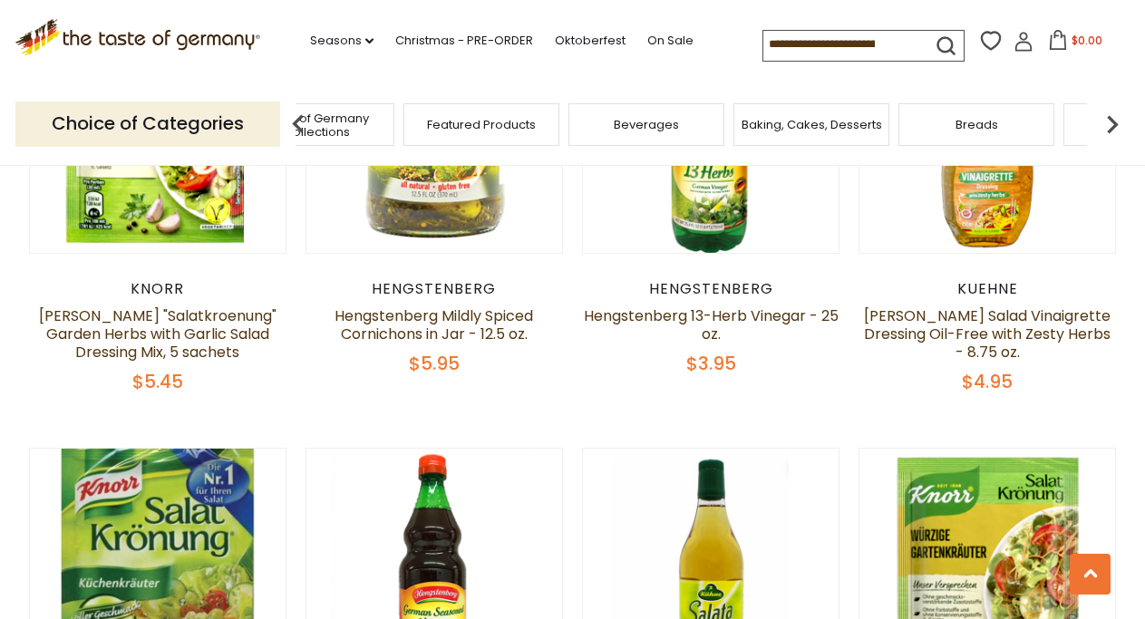
click at [1107, 120] on img at bounding box center [1112, 124] width 36 height 36
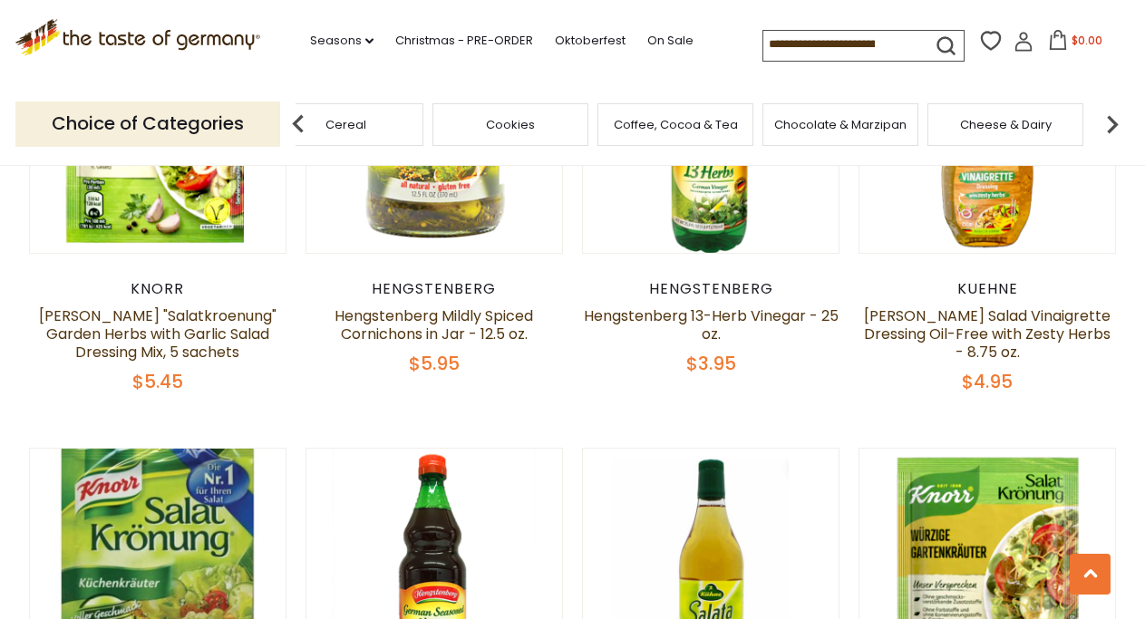
click at [1107, 120] on img at bounding box center [1112, 124] width 36 height 36
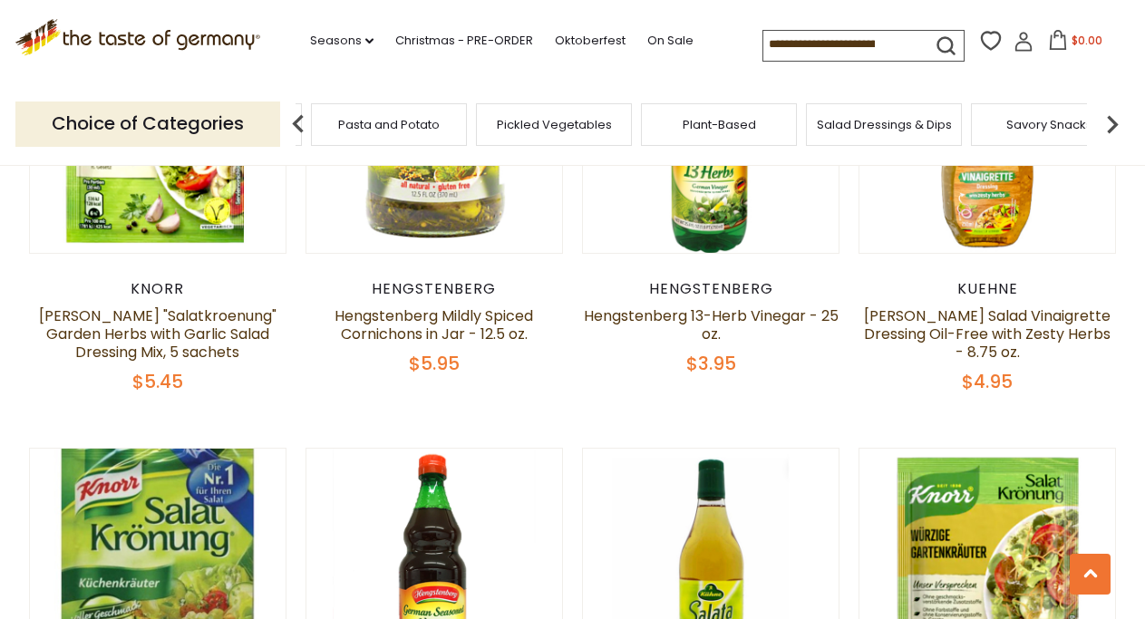
click at [1107, 120] on img at bounding box center [1112, 124] width 36 height 36
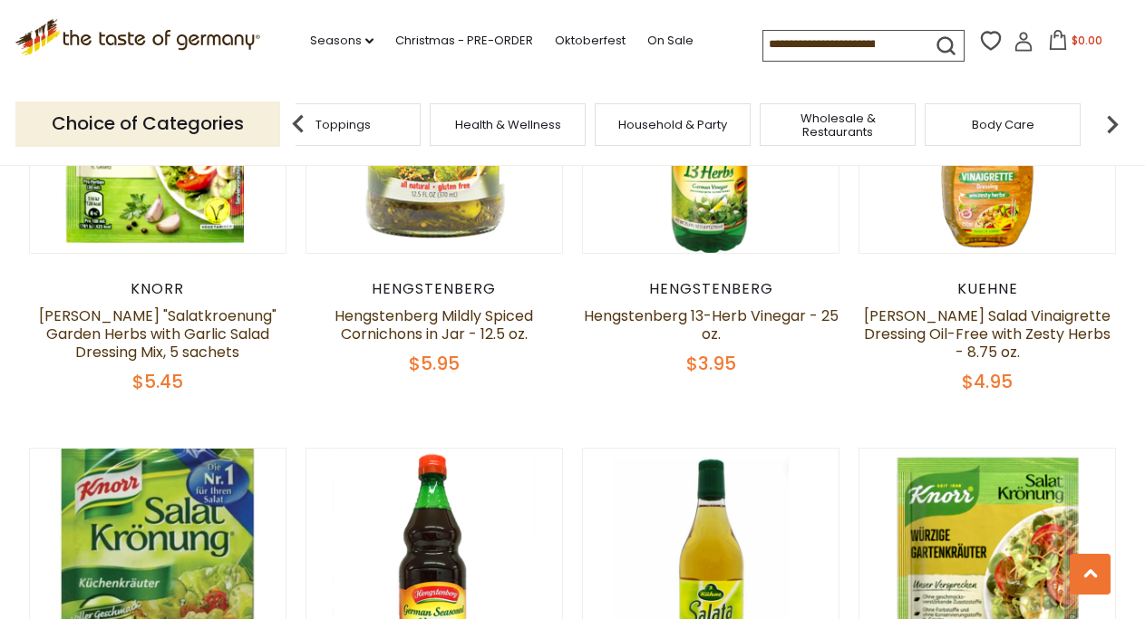
click at [1107, 120] on img at bounding box center [1112, 124] width 36 height 36
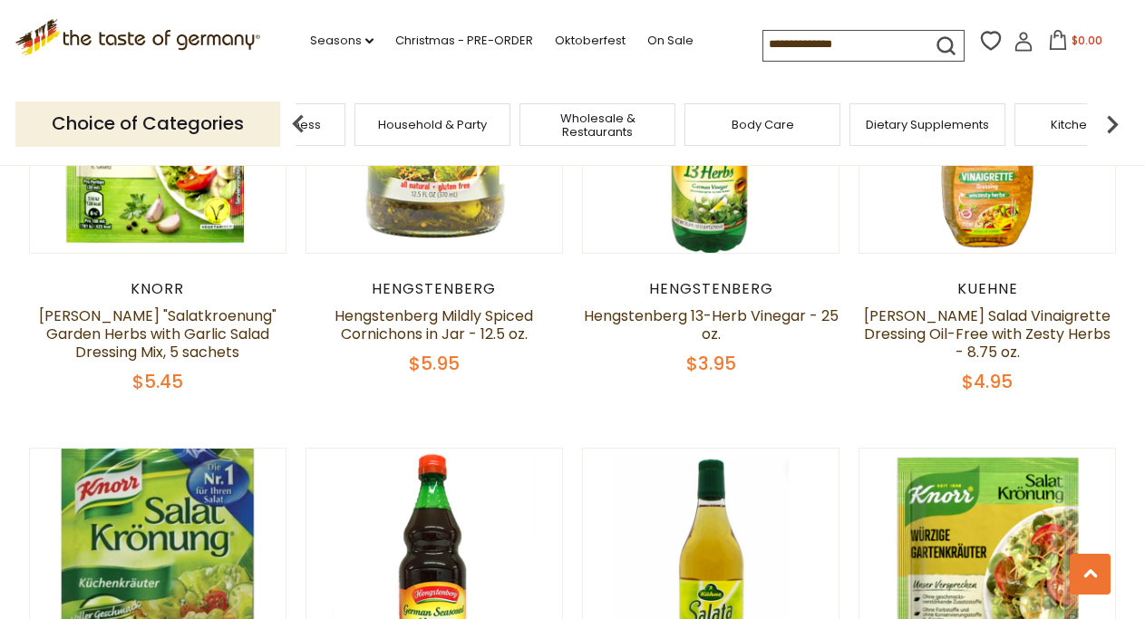
click at [1107, 120] on img at bounding box center [1112, 124] width 36 height 36
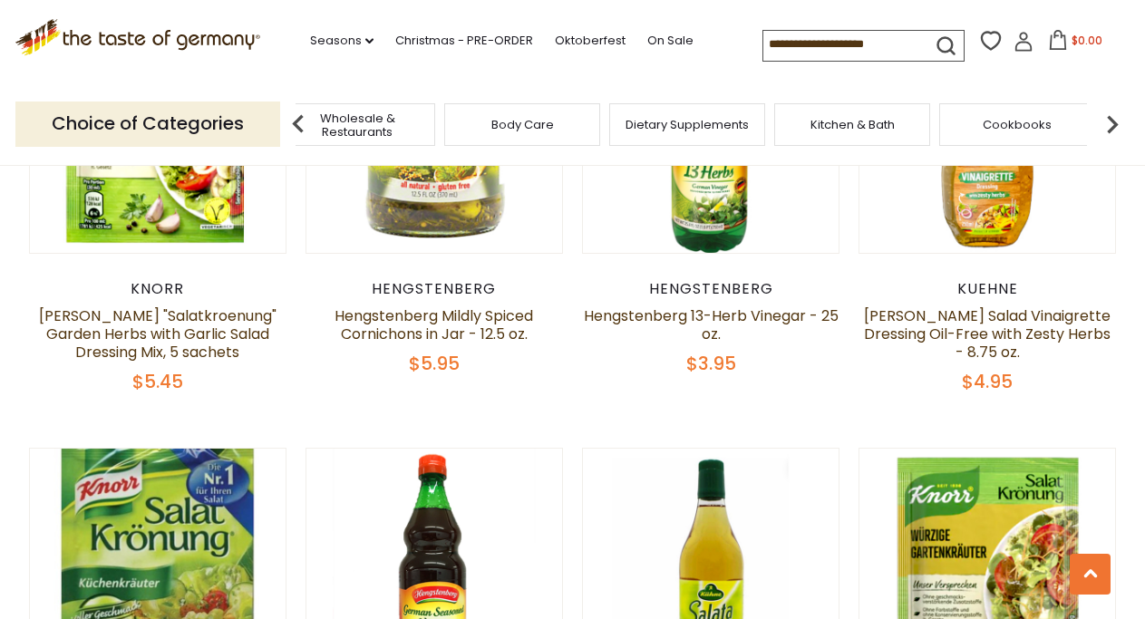
click at [1107, 120] on img at bounding box center [1112, 124] width 36 height 36
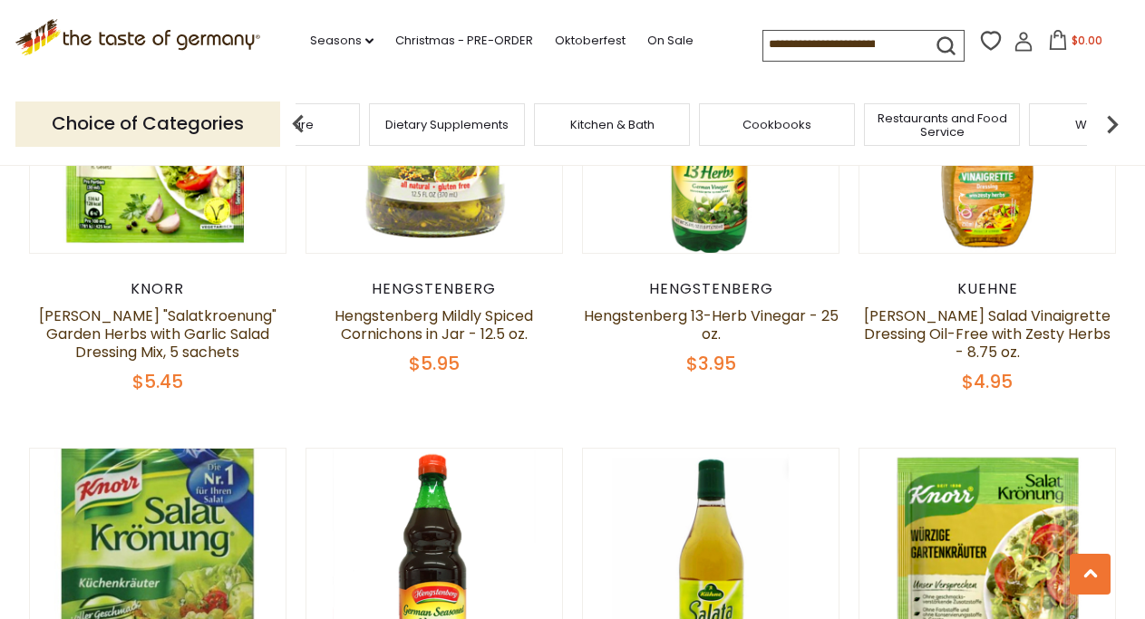
click at [1107, 120] on img at bounding box center [1112, 124] width 36 height 36
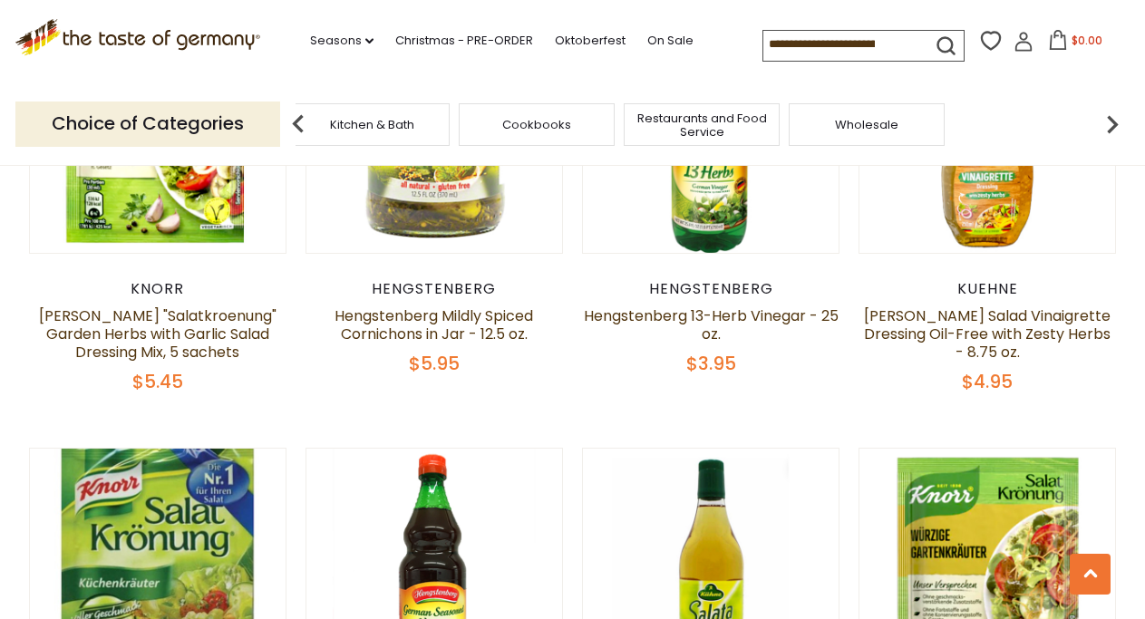
click at [1107, 120] on img at bounding box center [1112, 124] width 36 height 36
click at [299, 116] on img at bounding box center [298, 124] width 36 height 36
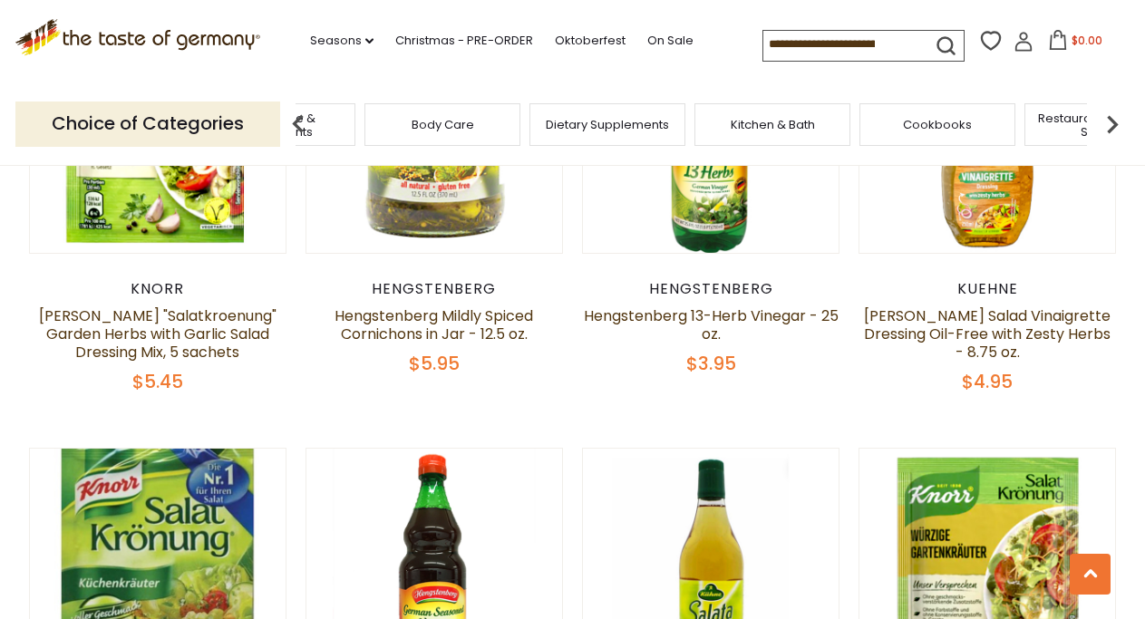
click at [296, 119] on img at bounding box center [298, 124] width 36 height 36
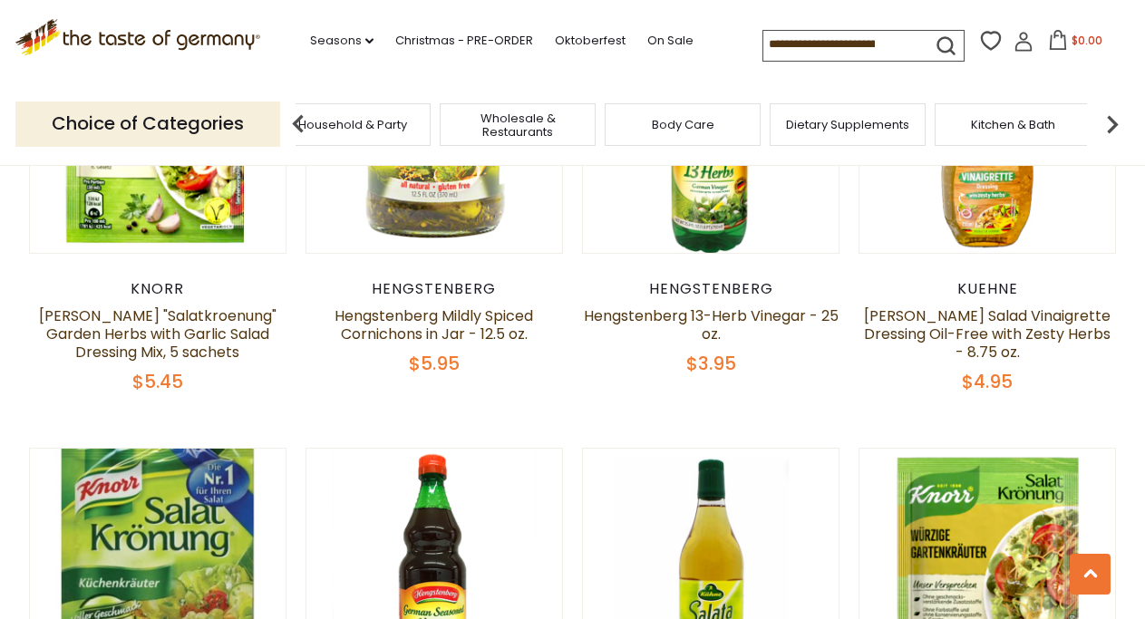
click at [296, 119] on img at bounding box center [298, 124] width 36 height 36
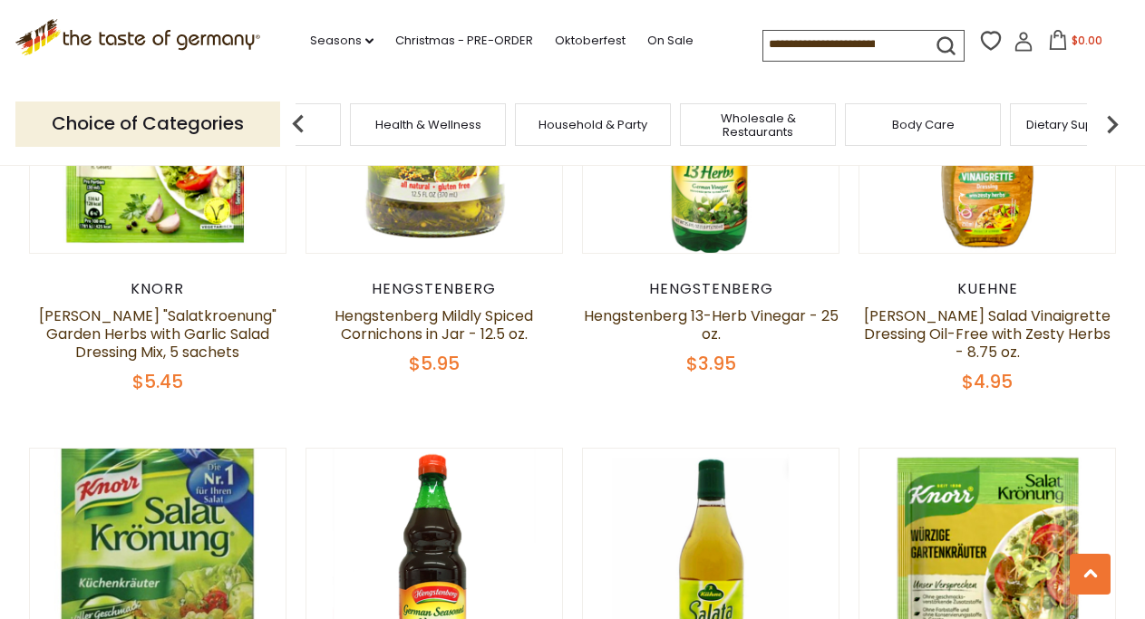
click at [296, 119] on img at bounding box center [298, 124] width 36 height 36
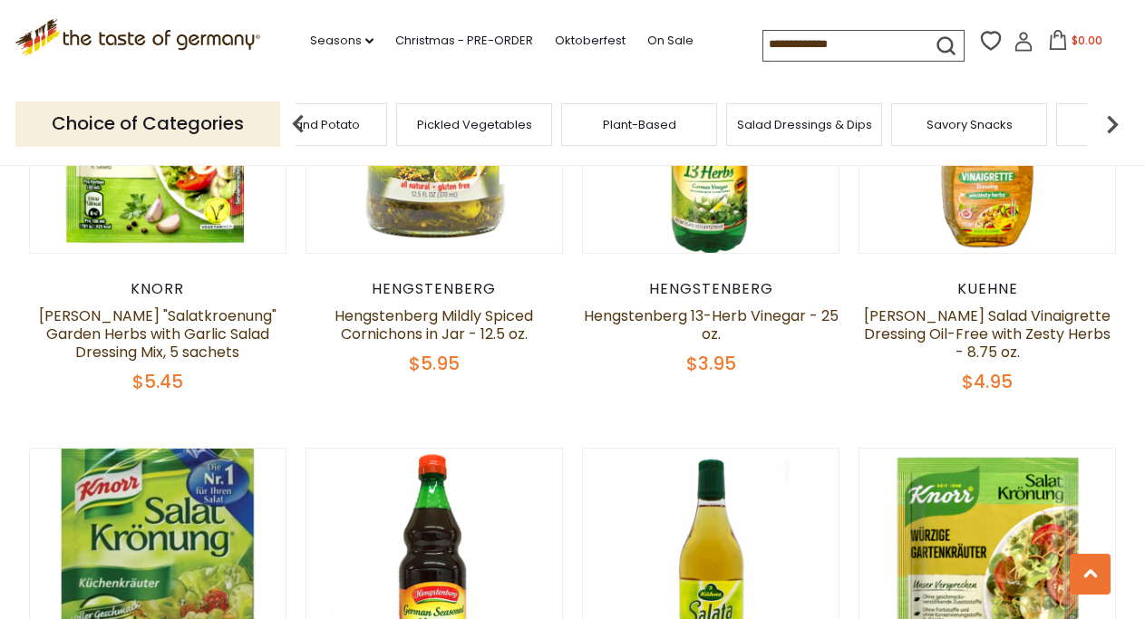
click at [296, 119] on img at bounding box center [298, 124] width 36 height 36
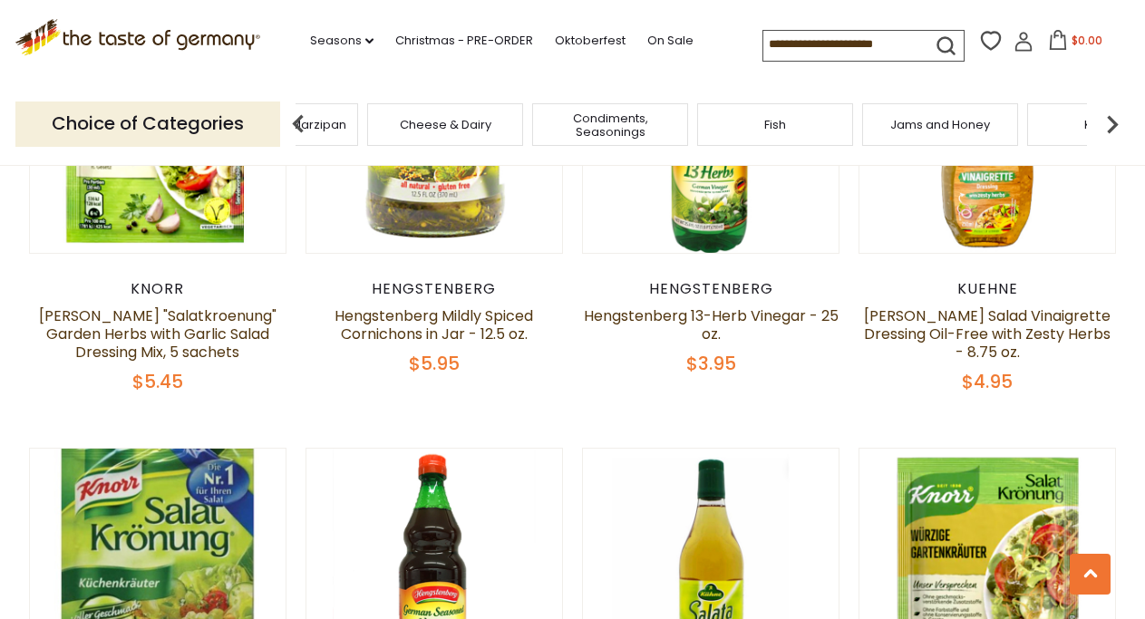
click at [296, 119] on img at bounding box center [298, 124] width 36 height 36
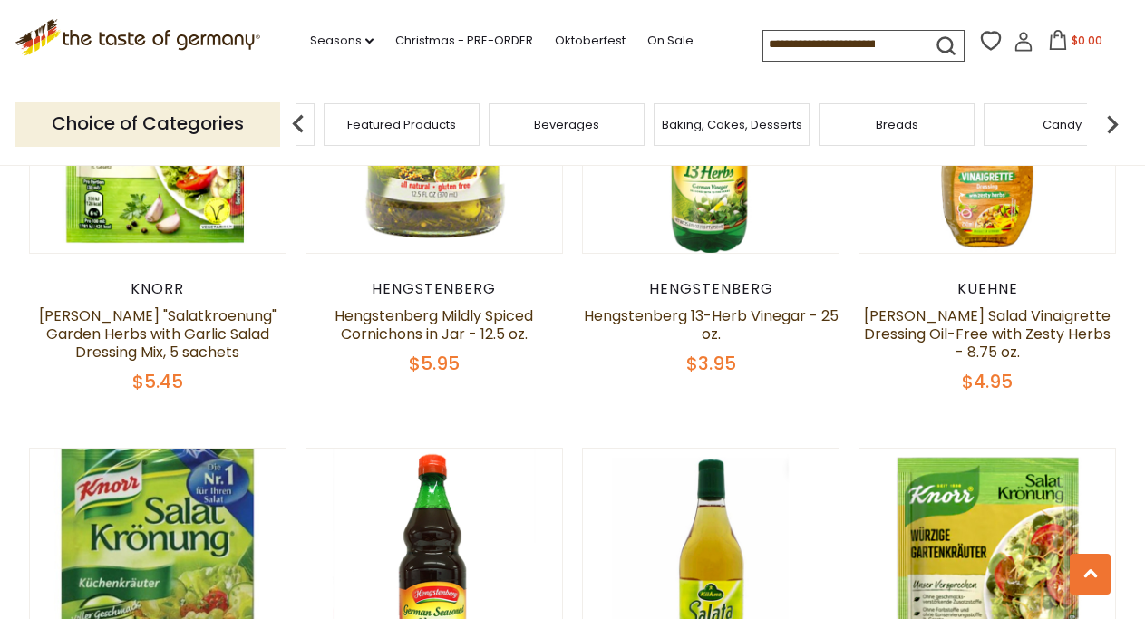
click at [296, 119] on img at bounding box center [298, 124] width 36 height 36
click at [858, 118] on span "Beverages" at bounding box center [877, 125] width 65 height 14
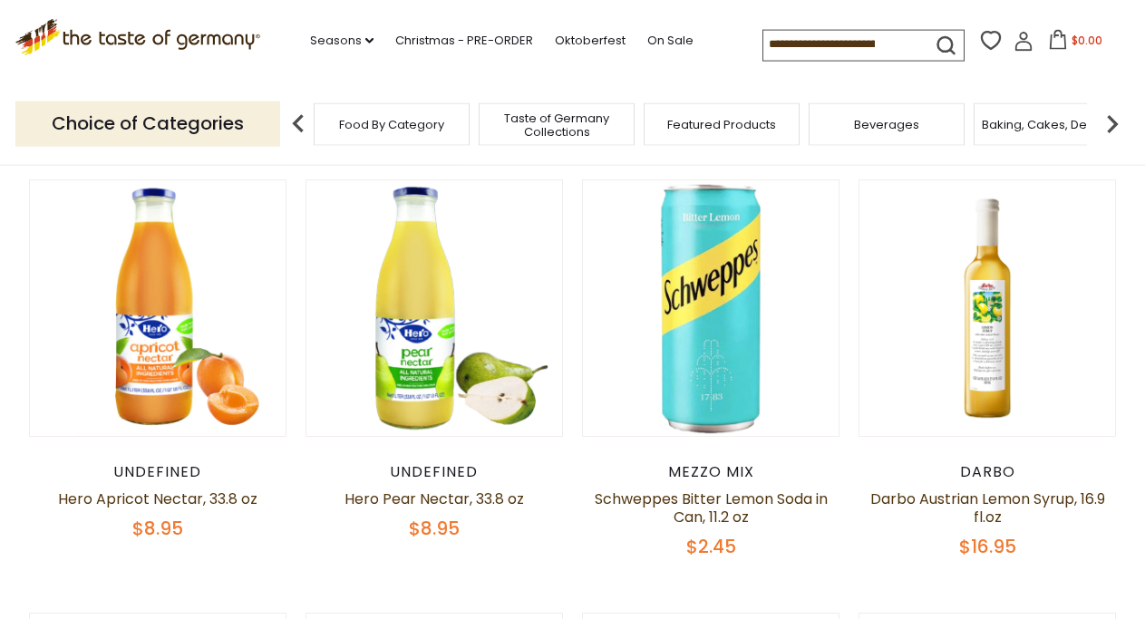
scroll to position [455, 0]
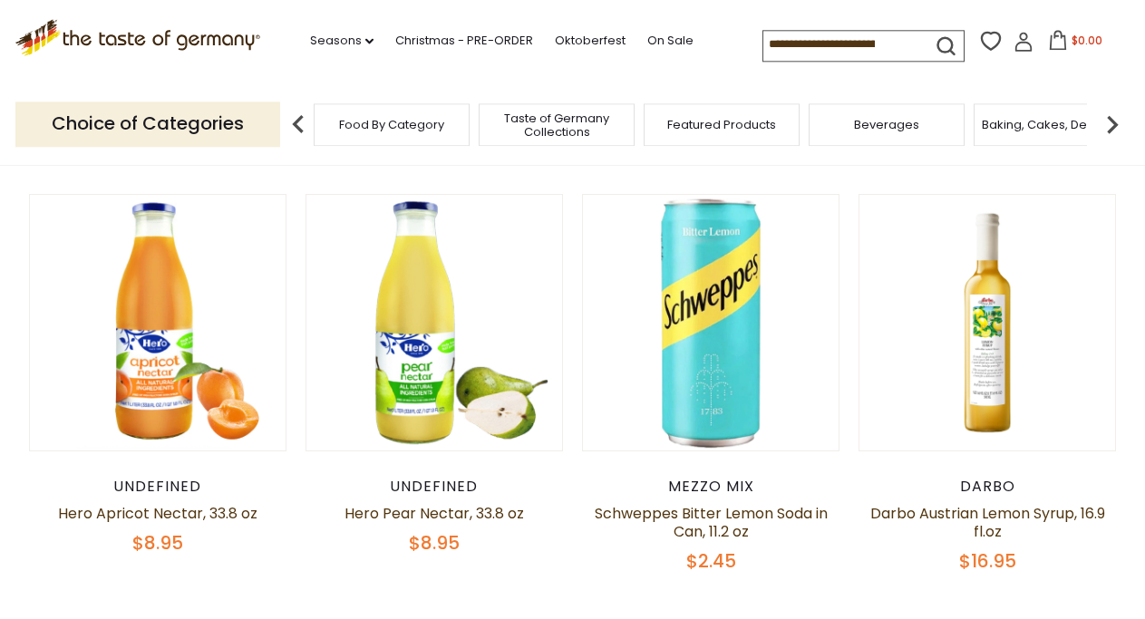
click at [299, 123] on img at bounding box center [298, 124] width 36 height 36
click at [1113, 120] on img at bounding box center [1112, 124] width 36 height 36
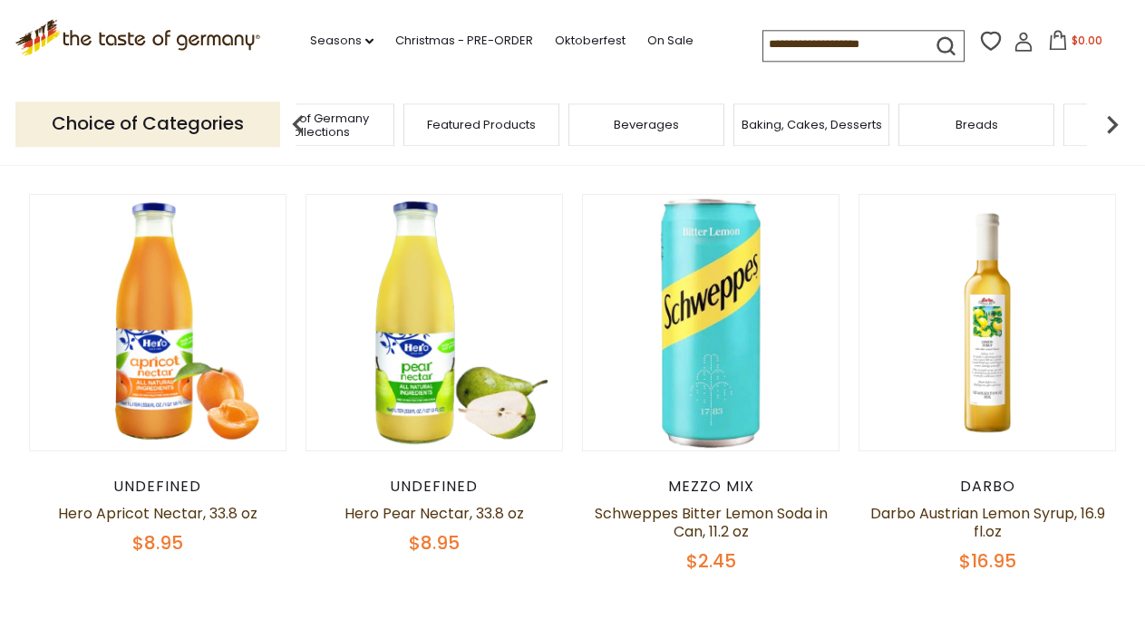
click at [1110, 122] on img at bounding box center [1112, 124] width 36 height 36
click at [746, 118] on span "Cookies" at bounding box center [750, 125] width 49 height 14
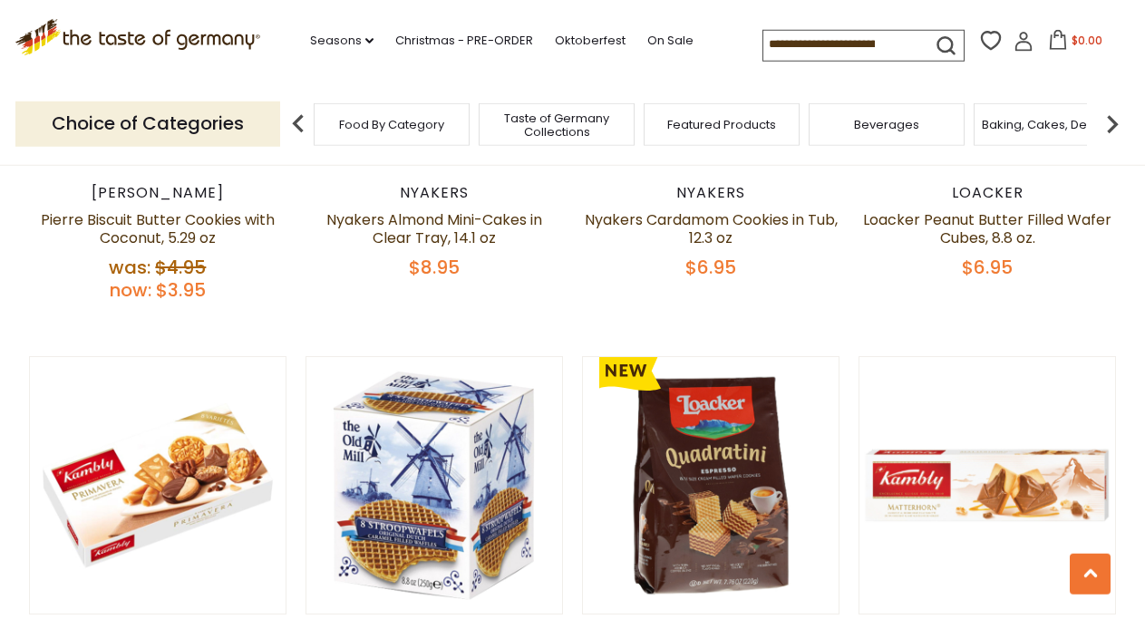
scroll to position [1183, 0]
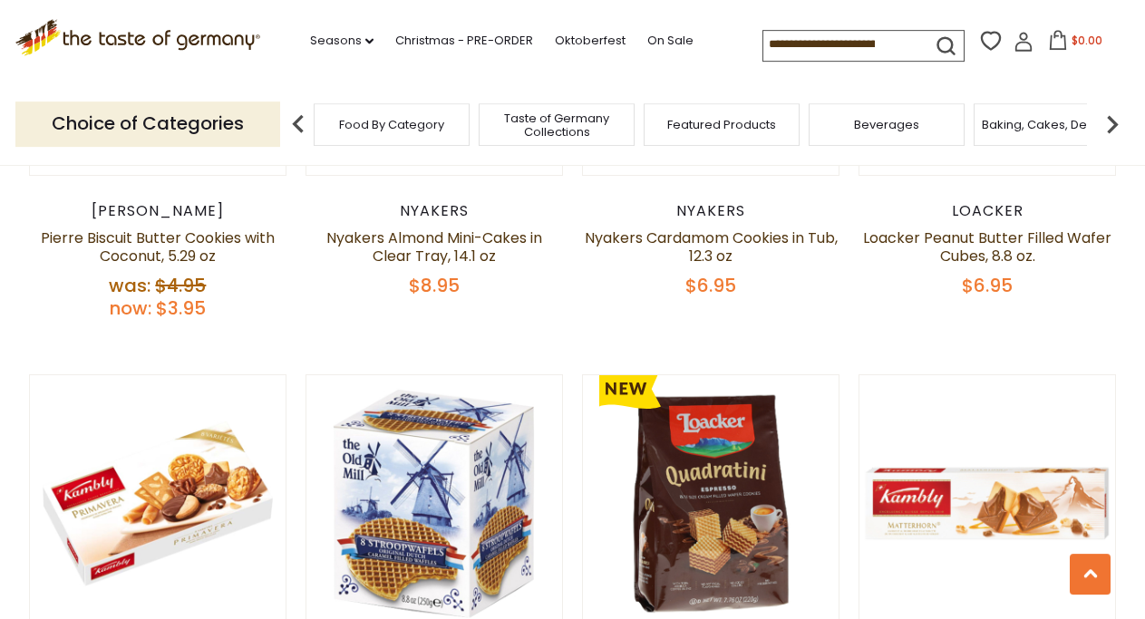
click at [1030, 118] on span "Baking, Cakes, Desserts" at bounding box center [1052, 125] width 141 height 14
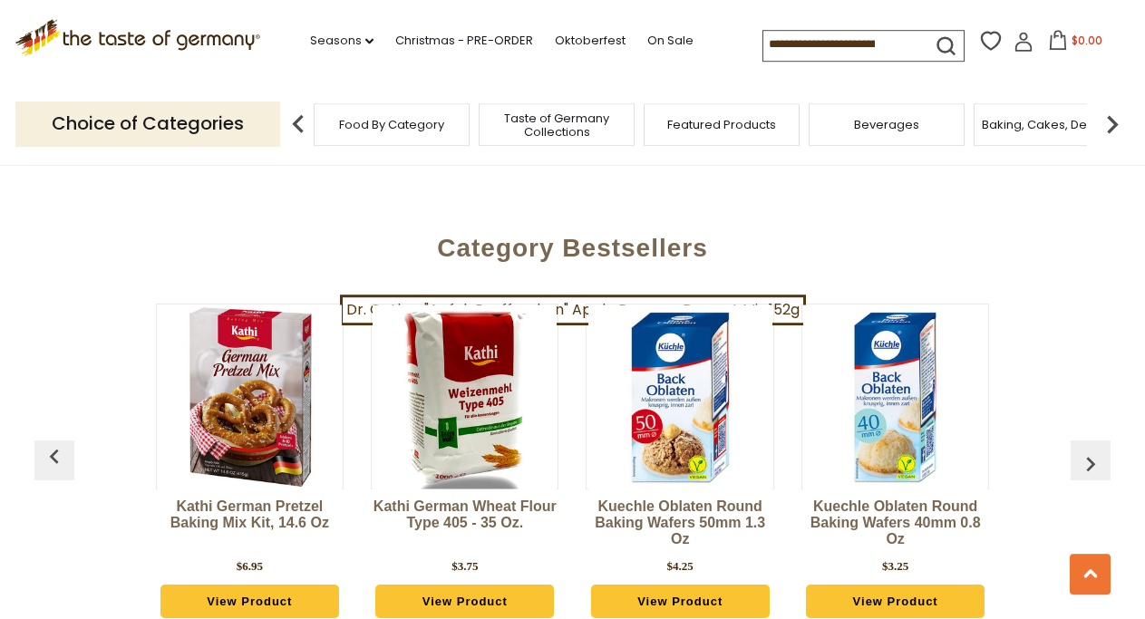
scroll to position [4704, 0]
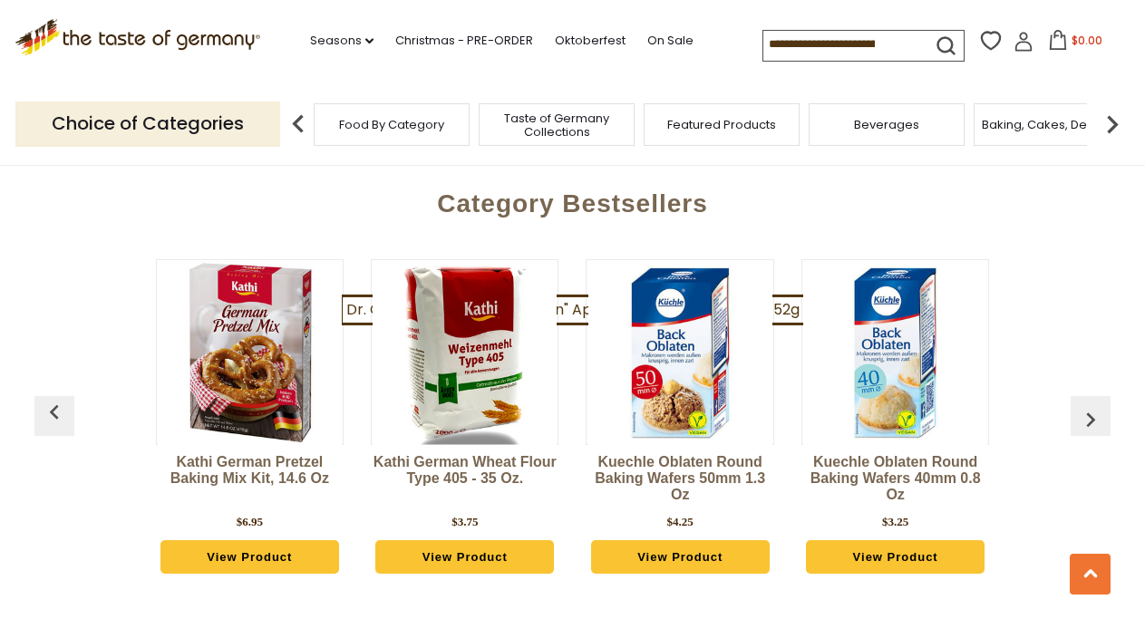
click at [1091, 405] on img "button" at bounding box center [1090, 419] width 29 height 29
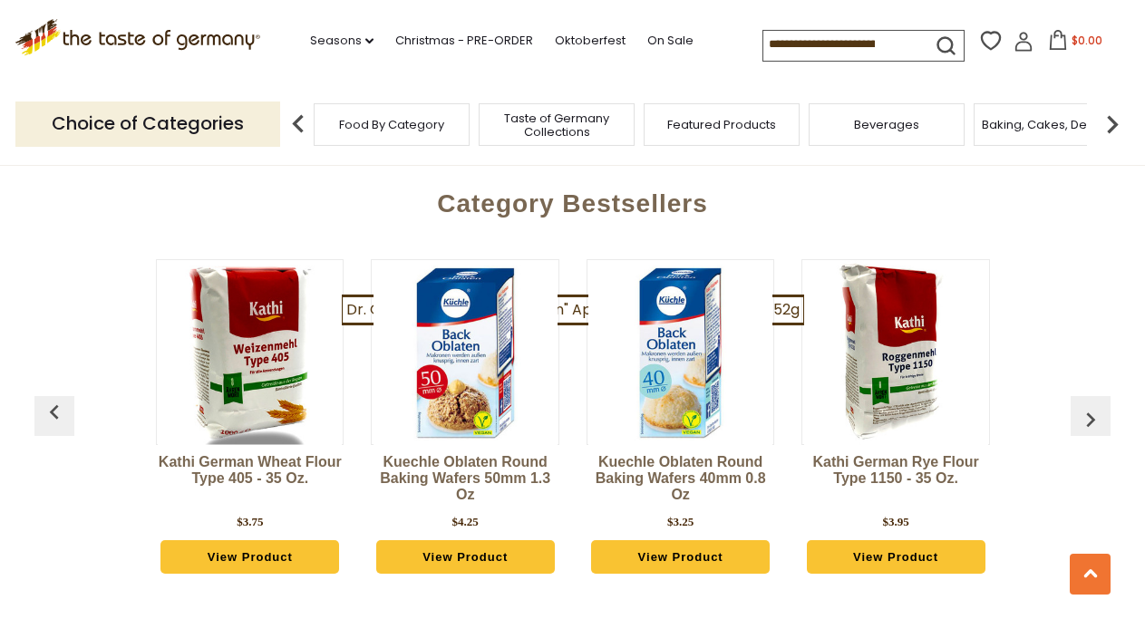
click at [1091, 405] on img "button" at bounding box center [1090, 419] width 29 height 29
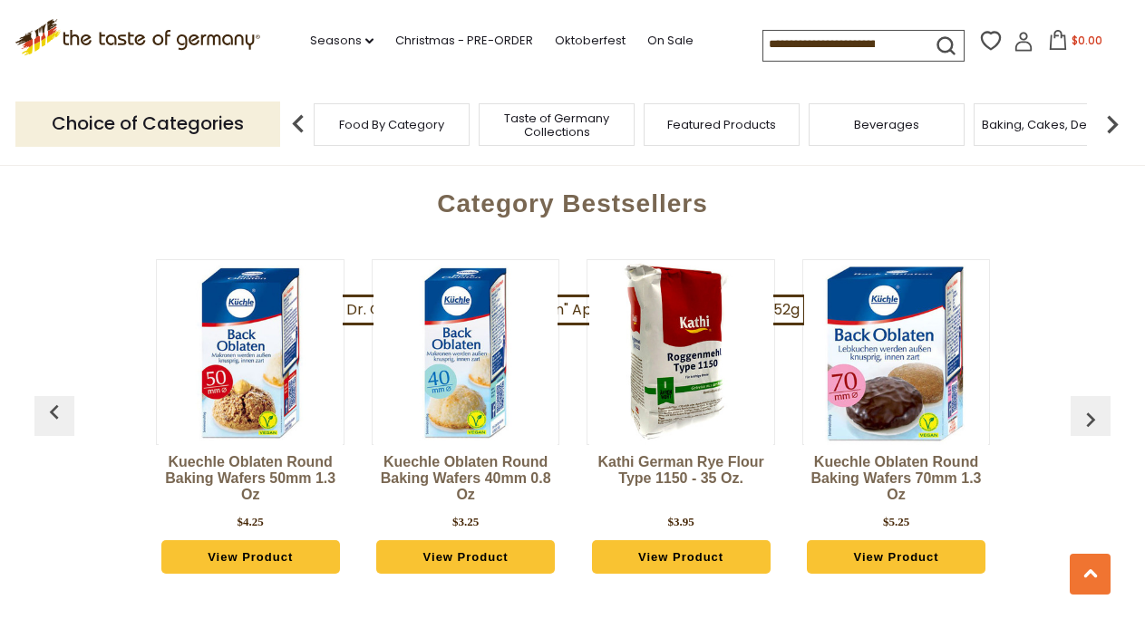
click at [1091, 405] on img "button" at bounding box center [1090, 419] width 29 height 29
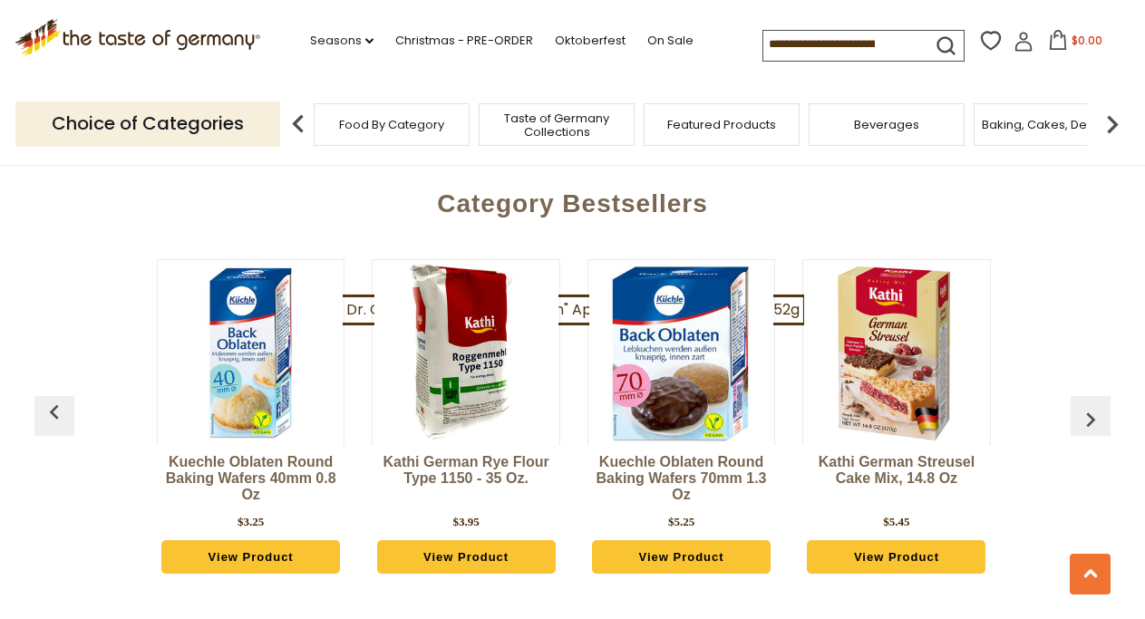
click at [1091, 405] on img "button" at bounding box center [1090, 419] width 29 height 29
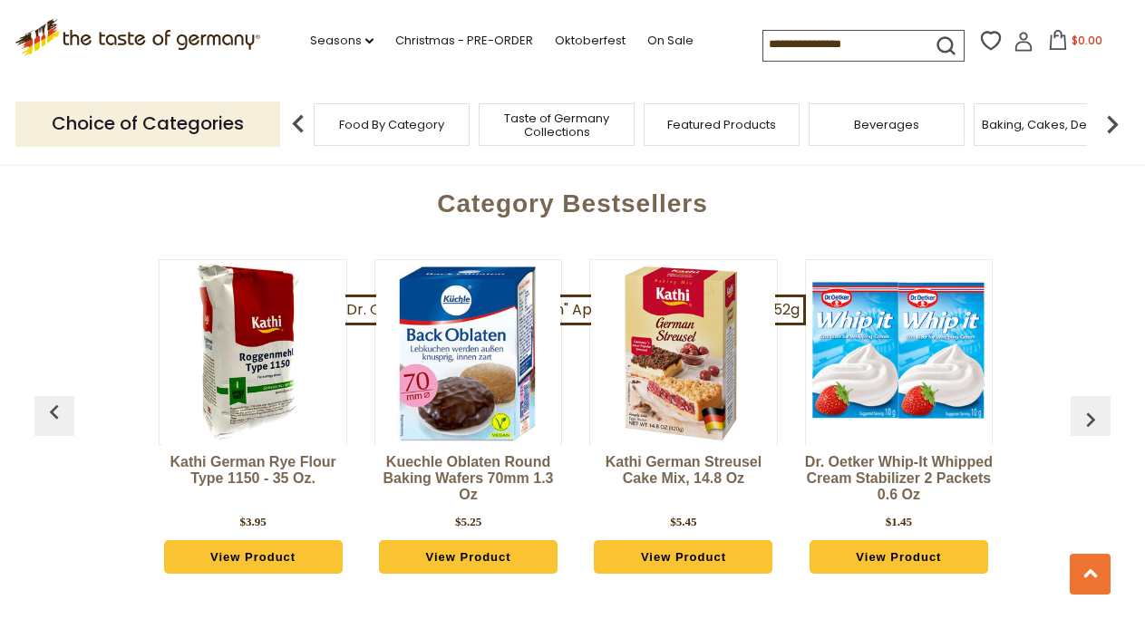
scroll to position [0, 860]
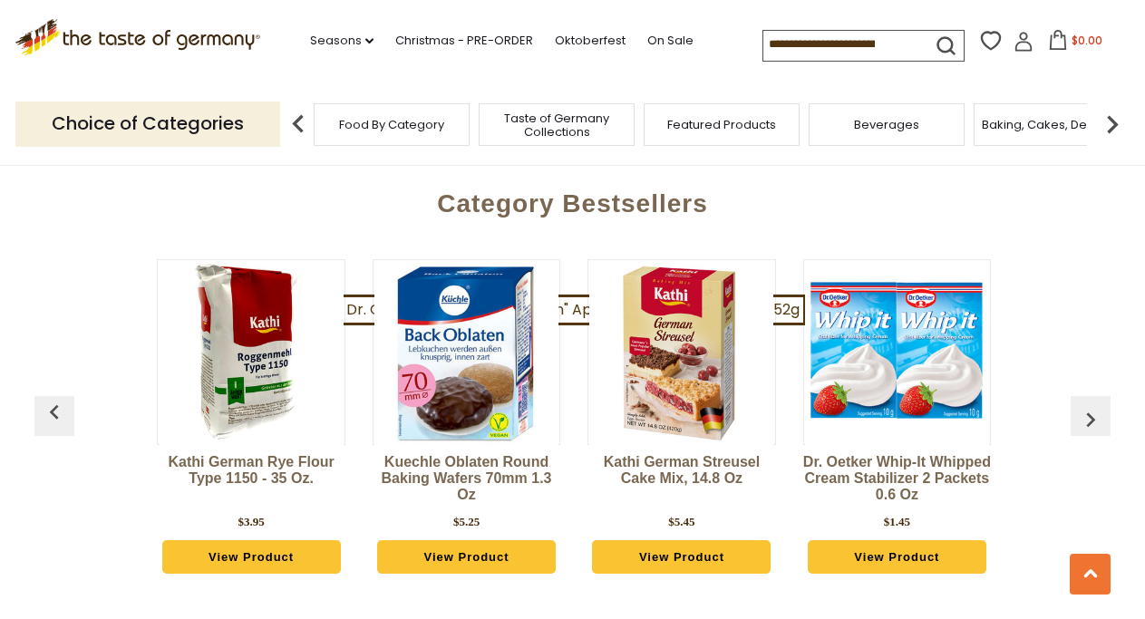
click at [1091, 405] on img "button" at bounding box center [1090, 419] width 29 height 29
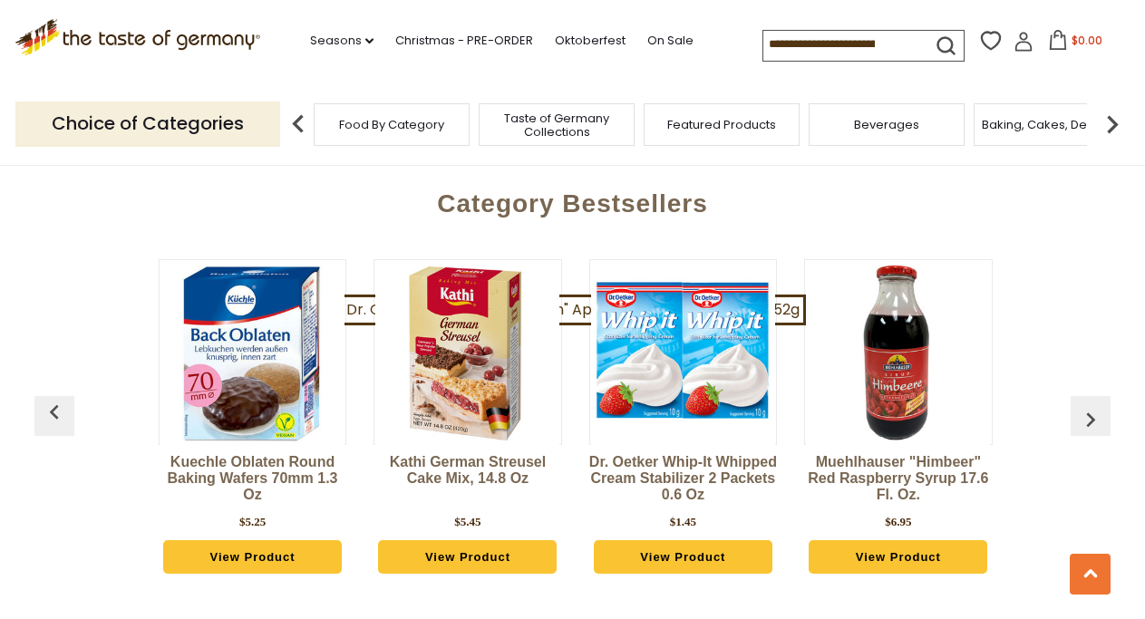
click at [1091, 405] on img "button" at bounding box center [1090, 419] width 29 height 29
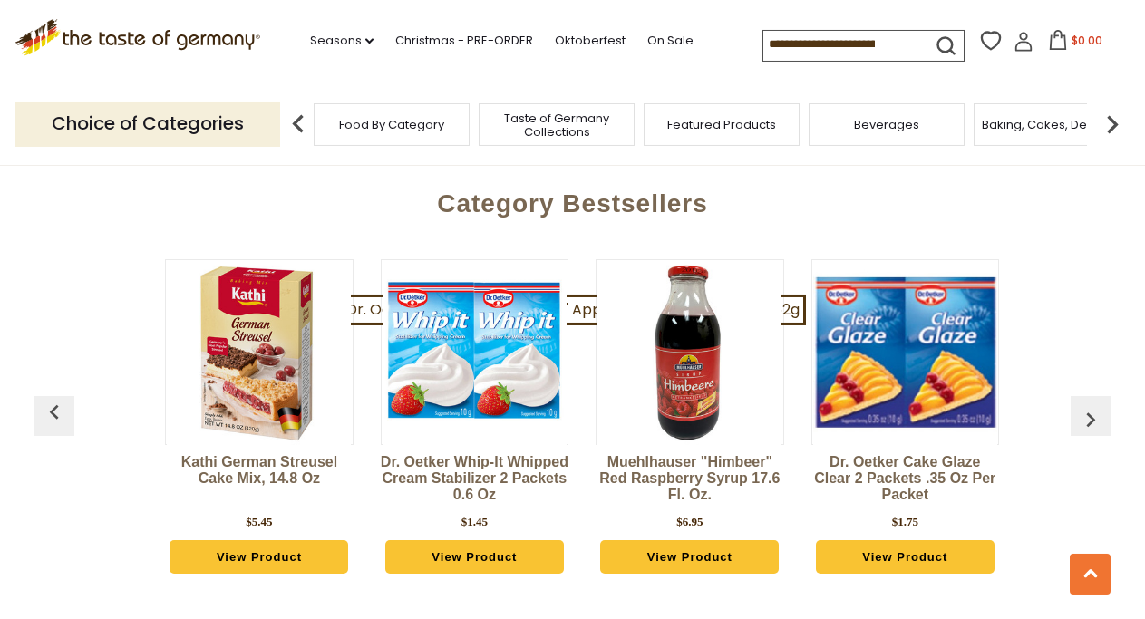
click at [1091, 405] on img "button" at bounding box center [1090, 419] width 29 height 29
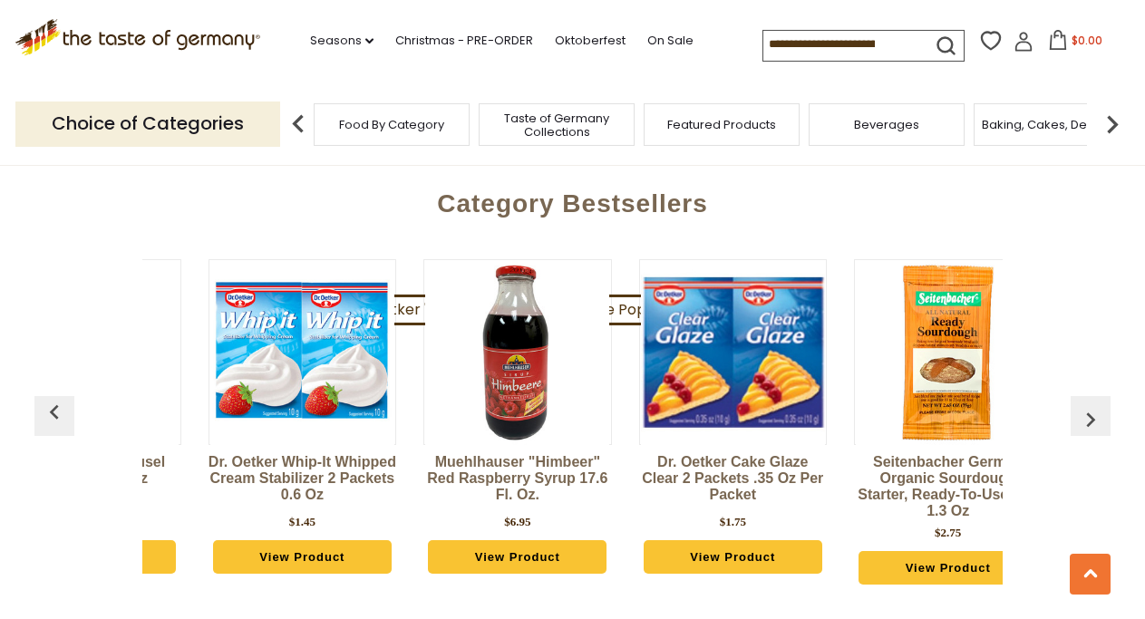
click at [1091, 405] on img "button" at bounding box center [1090, 419] width 29 height 29
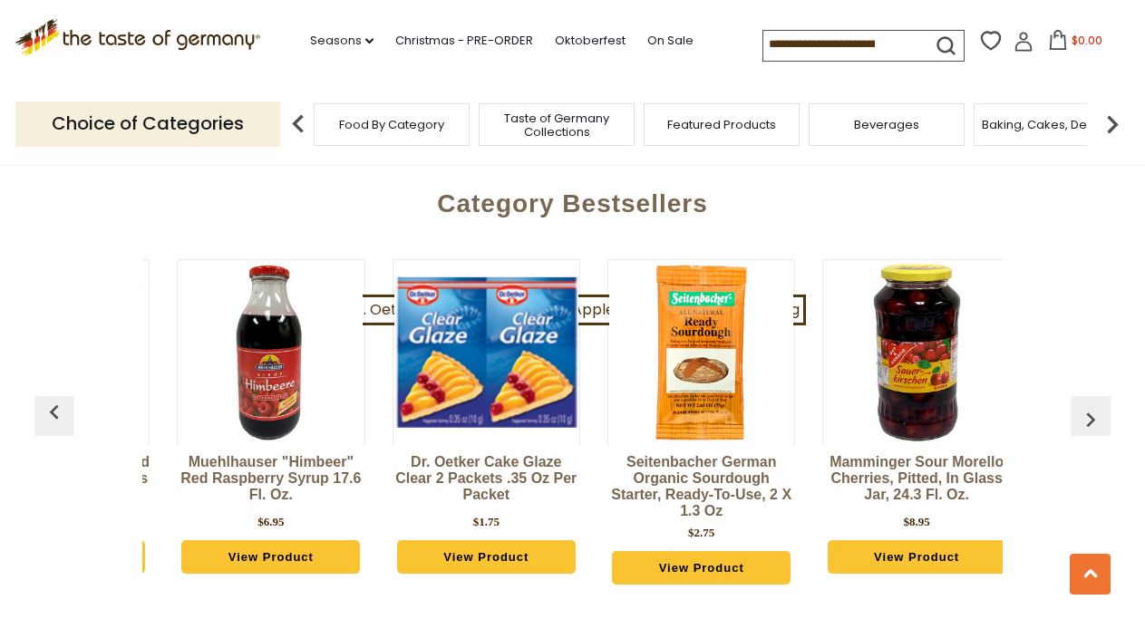
click at [1091, 405] on img "button" at bounding box center [1090, 419] width 29 height 29
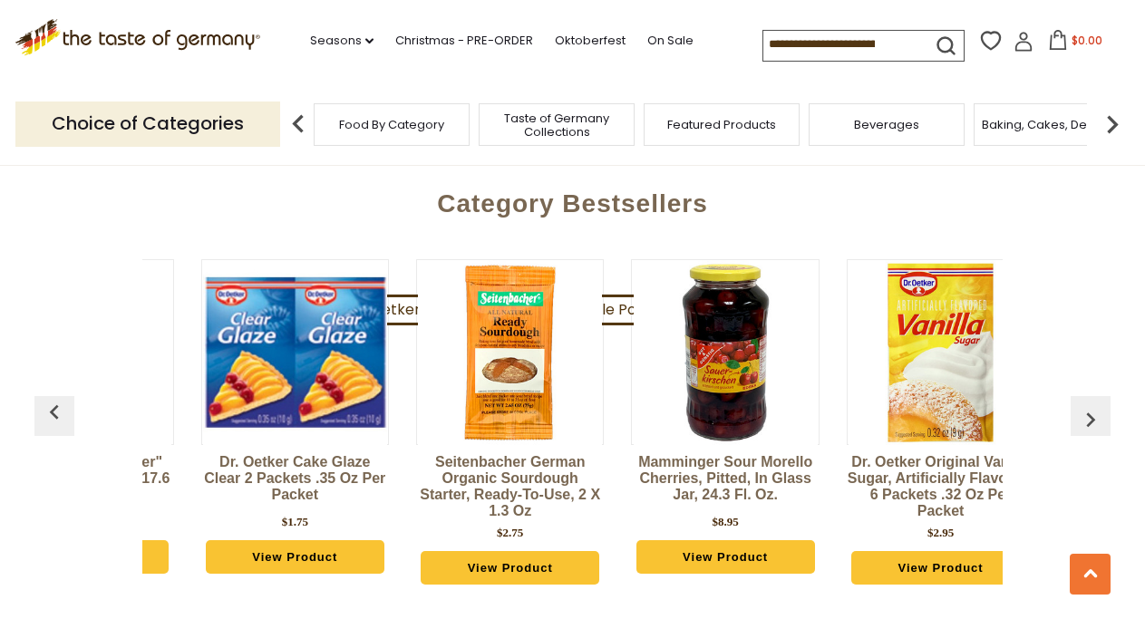
click at [1091, 405] on img "button" at bounding box center [1090, 419] width 29 height 29
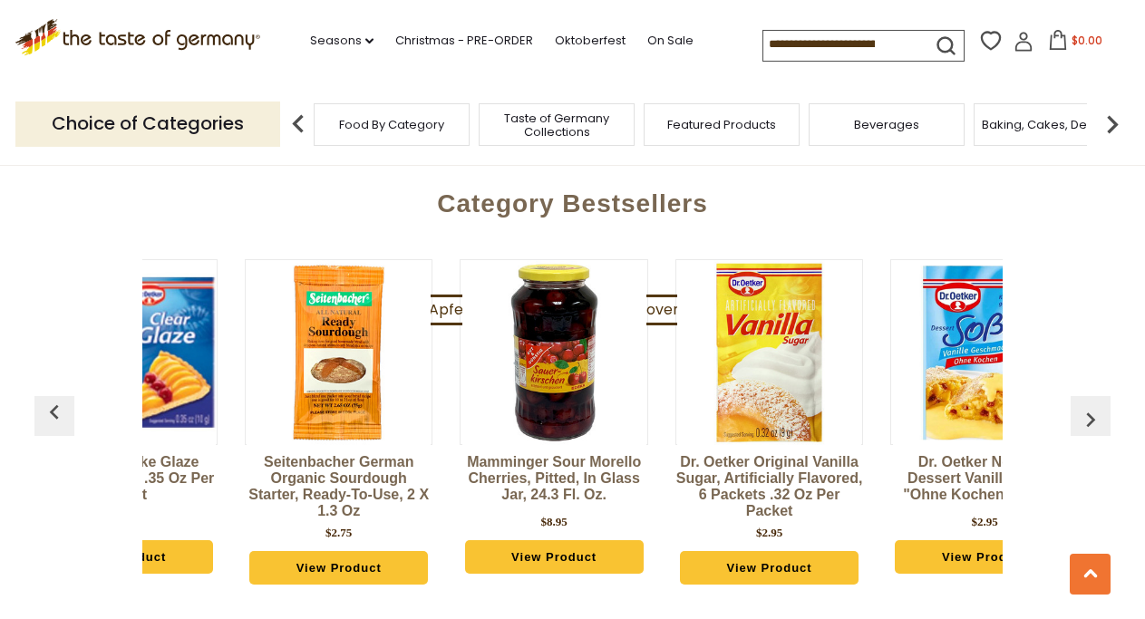
click at [1091, 405] on img "button" at bounding box center [1090, 419] width 29 height 29
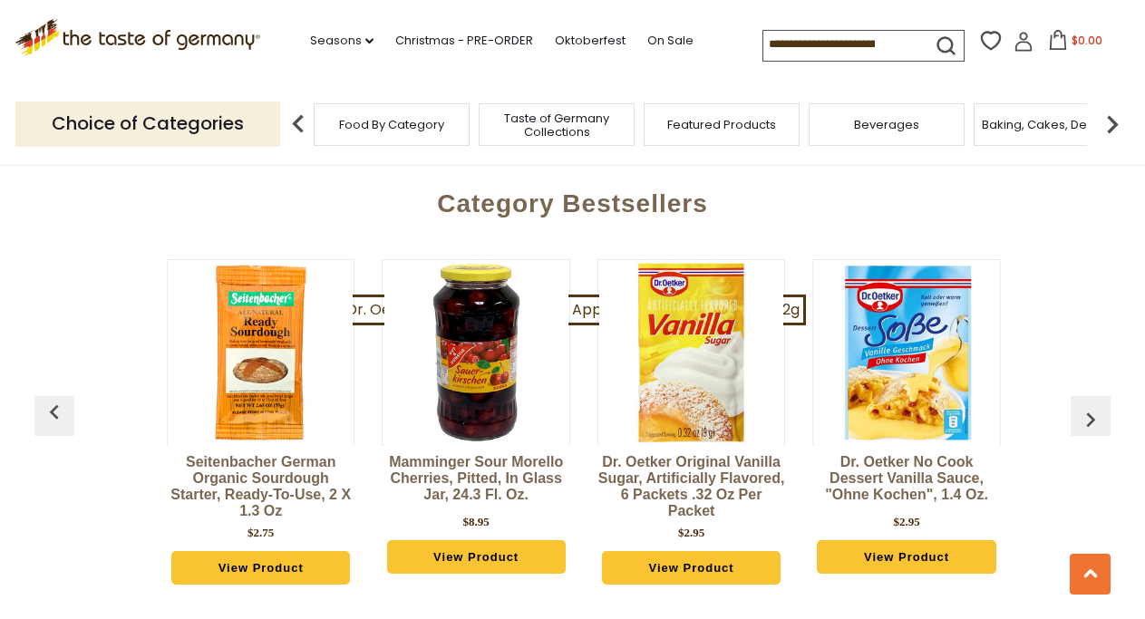
click at [1091, 405] on img "button" at bounding box center [1090, 419] width 29 height 29
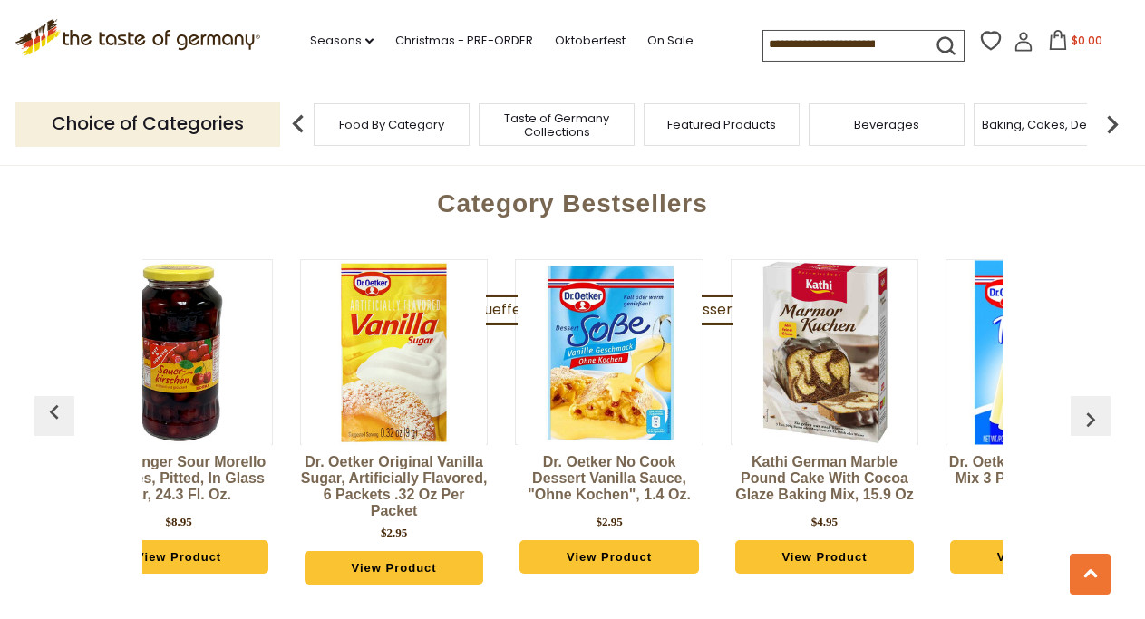
click at [1091, 405] on img "button" at bounding box center [1090, 419] width 29 height 29
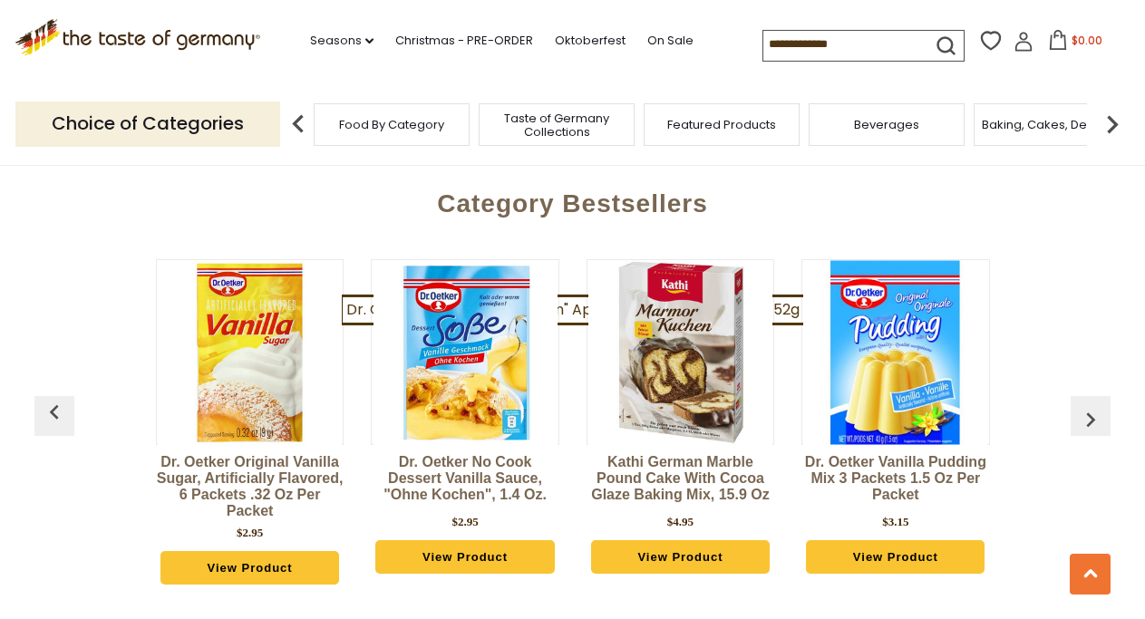
click at [1091, 405] on img "button" at bounding box center [1090, 419] width 29 height 29
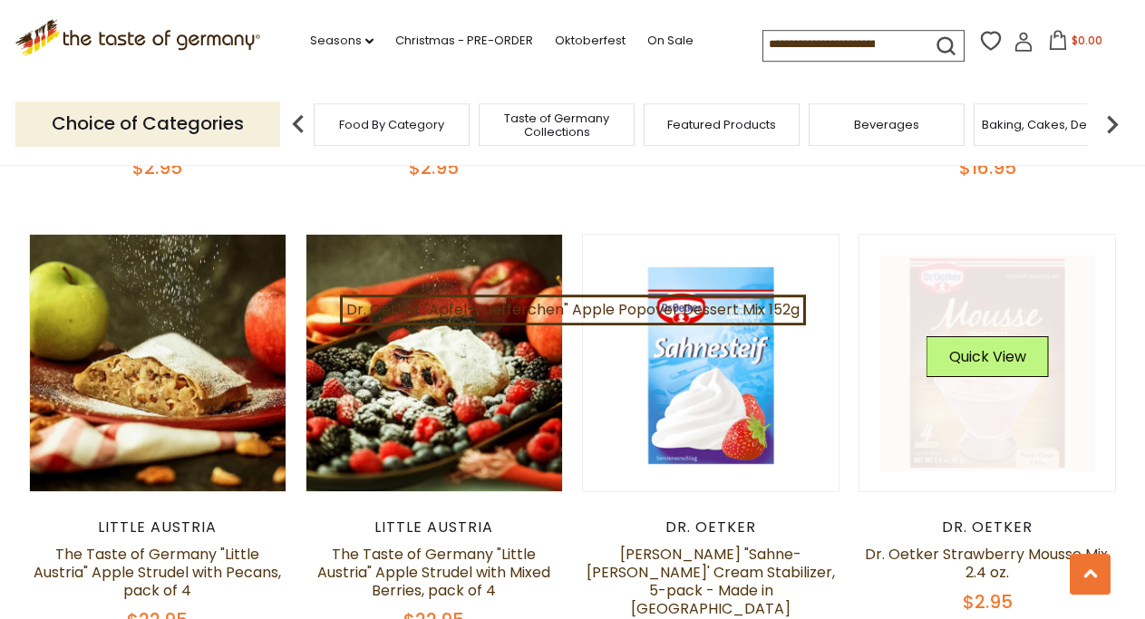
scroll to position [2669, 0]
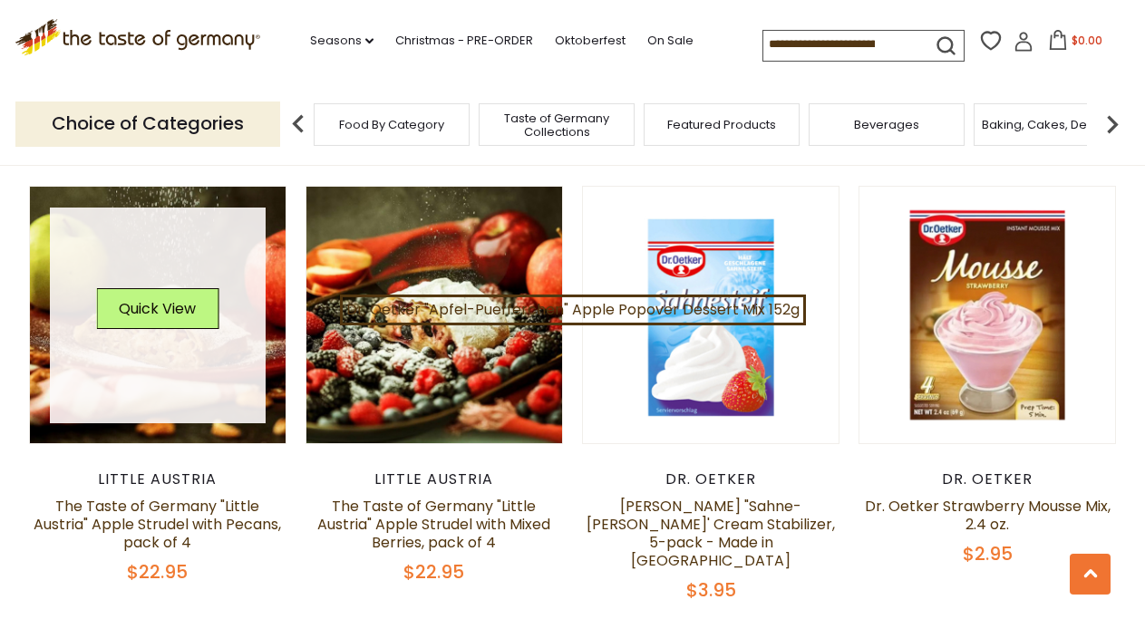
click at [141, 349] on link at bounding box center [158, 316] width 216 height 216
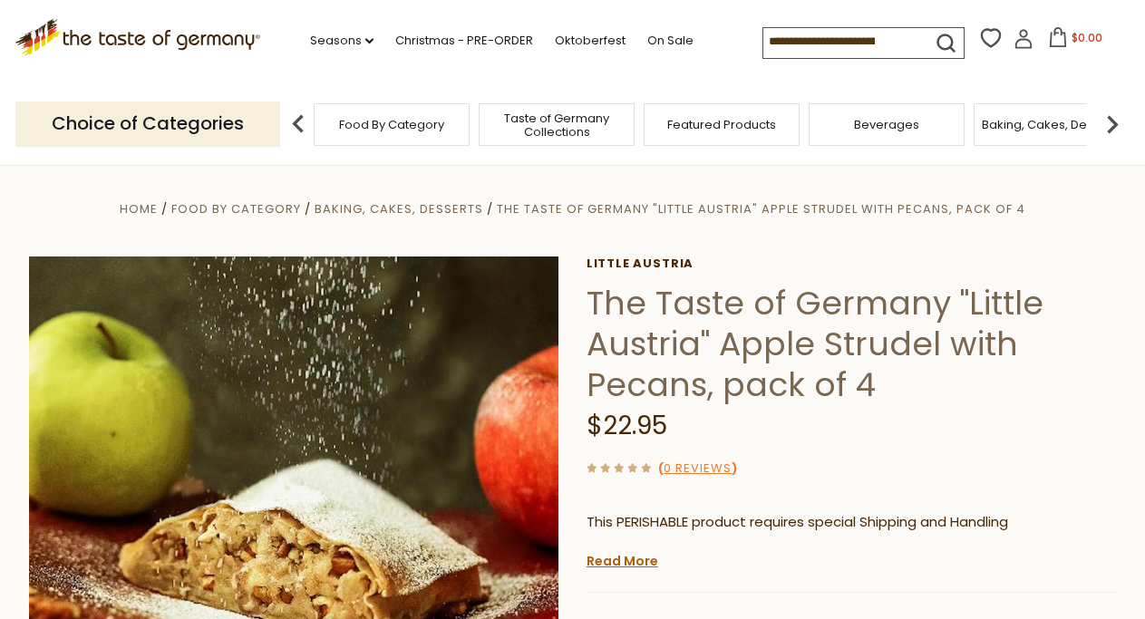
click at [1014, 40] on icon at bounding box center [1024, 39] width 20 height 20
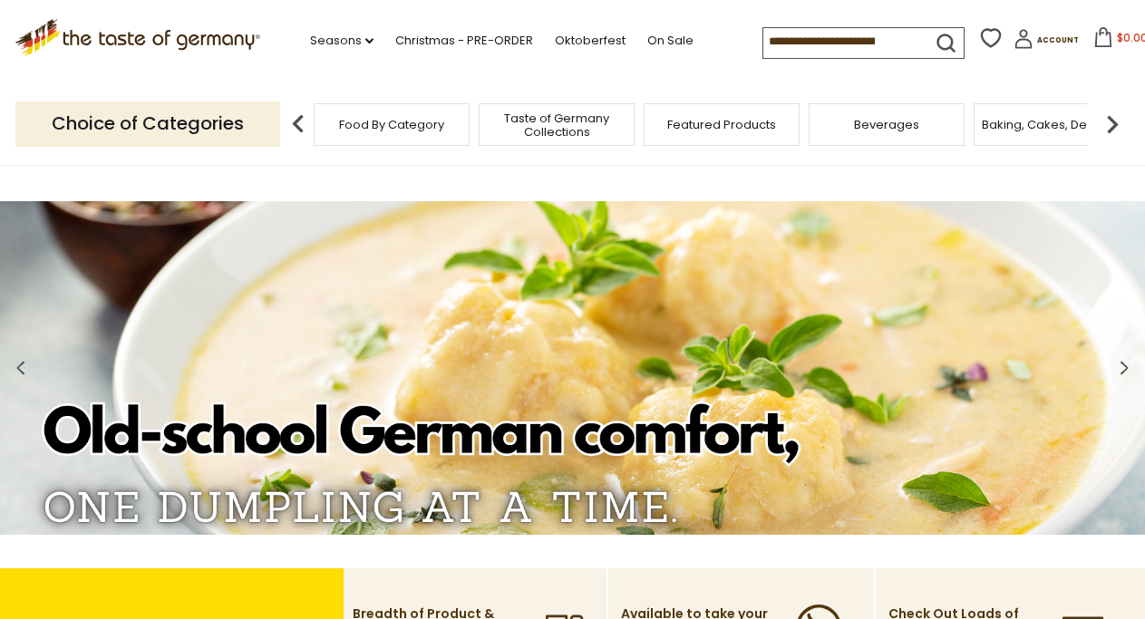
click at [1113, 129] on img at bounding box center [1112, 124] width 36 height 36
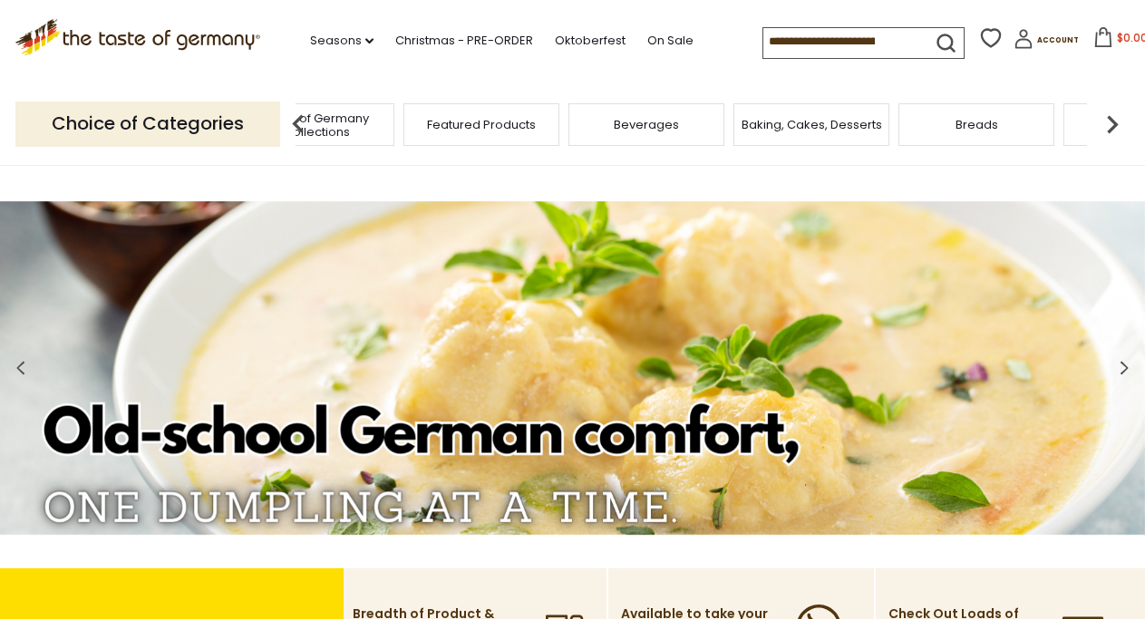
click at [801, 121] on span "Baking, Cakes, Desserts" at bounding box center [812, 125] width 141 height 14
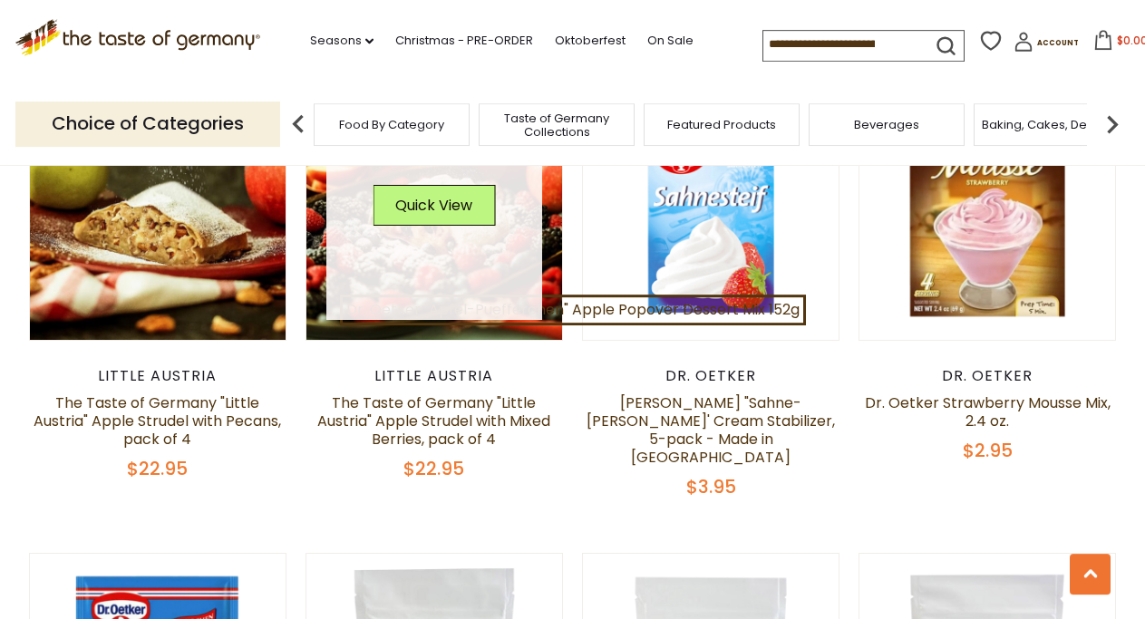
scroll to position [2775, 0]
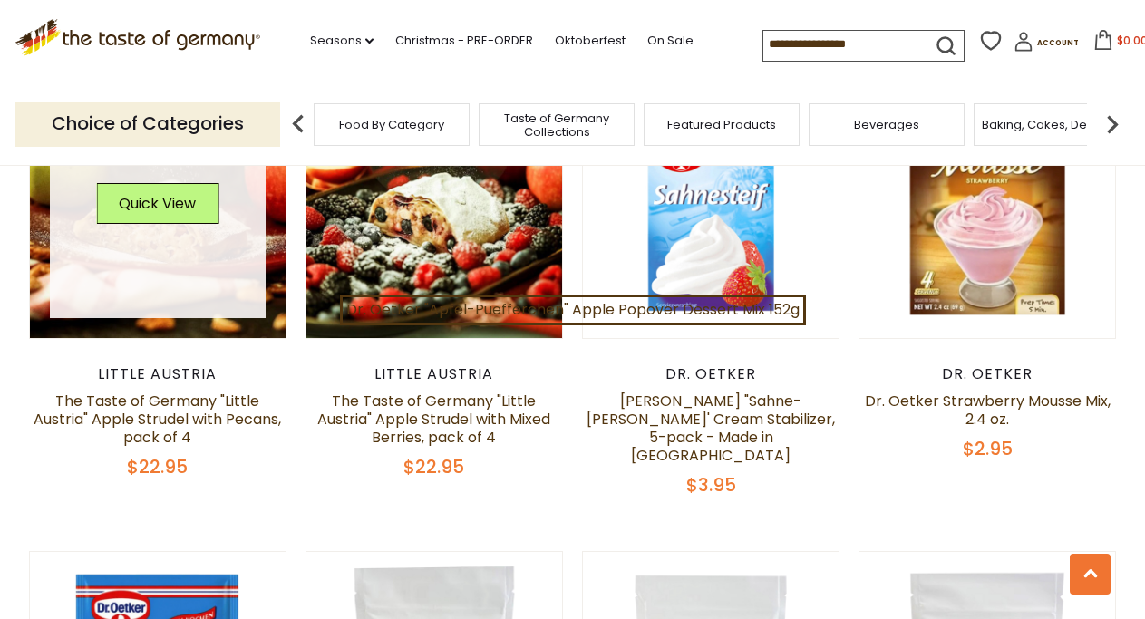
click at [170, 278] on link at bounding box center [158, 210] width 216 height 216
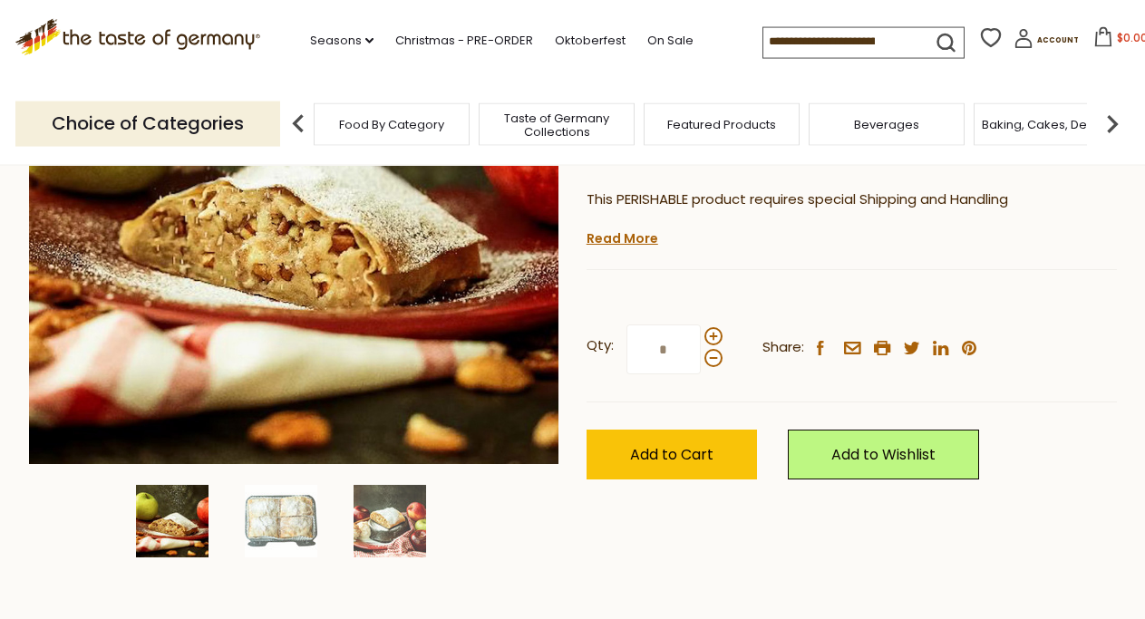
scroll to position [370, 0]
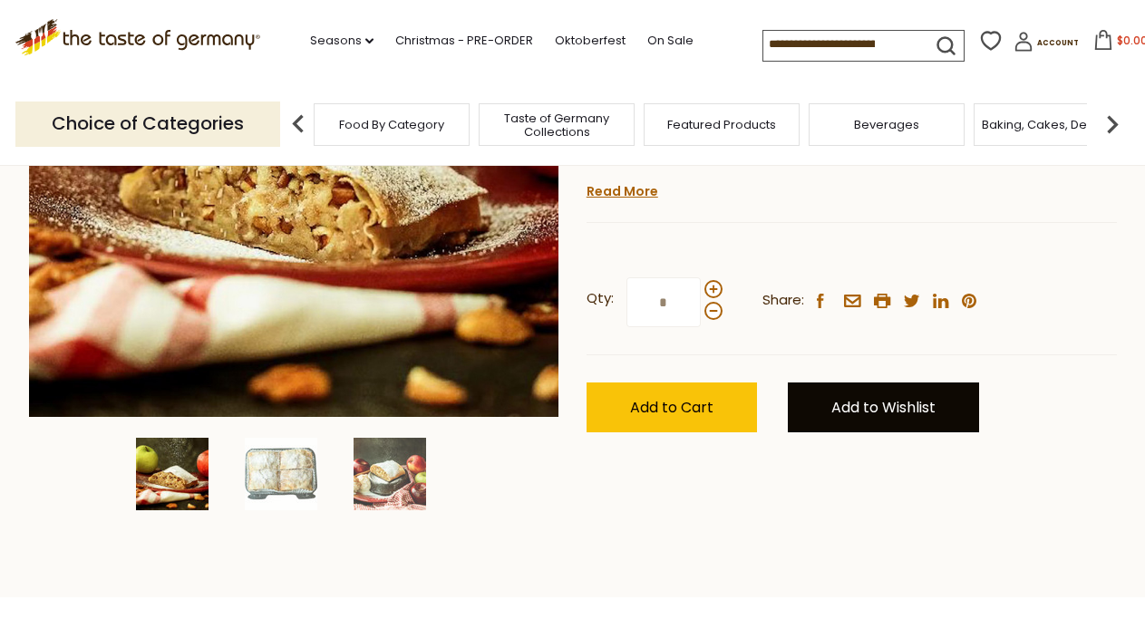
click at [926, 408] on link "Add to Wishlist" at bounding box center [883, 408] width 191 height 50
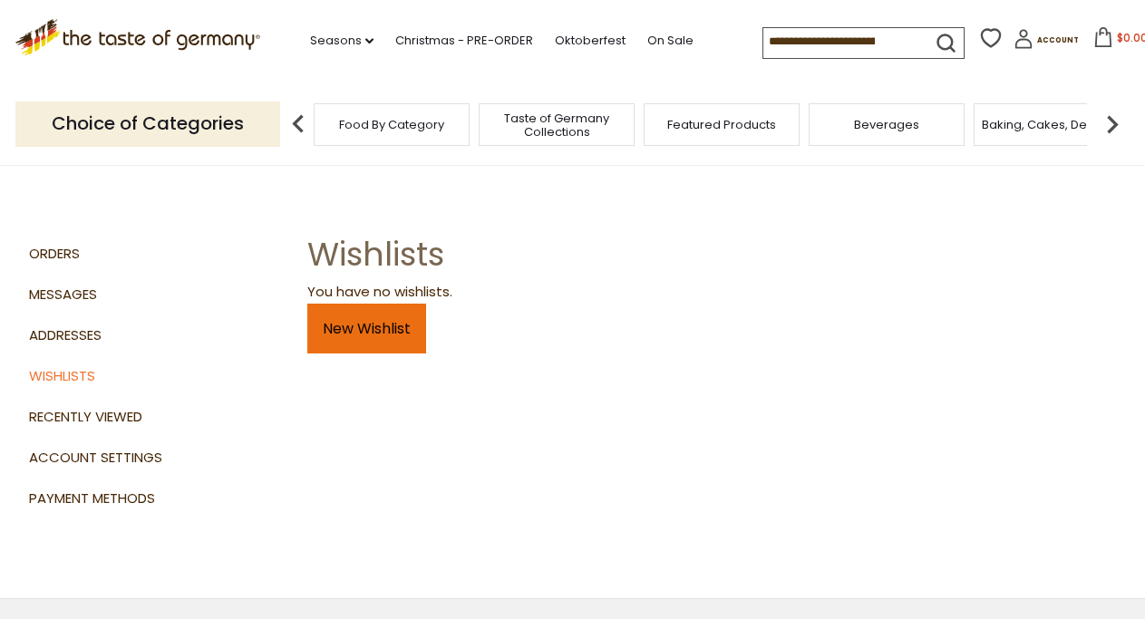
click at [382, 336] on link "New Wishlist" at bounding box center [366, 329] width 119 height 50
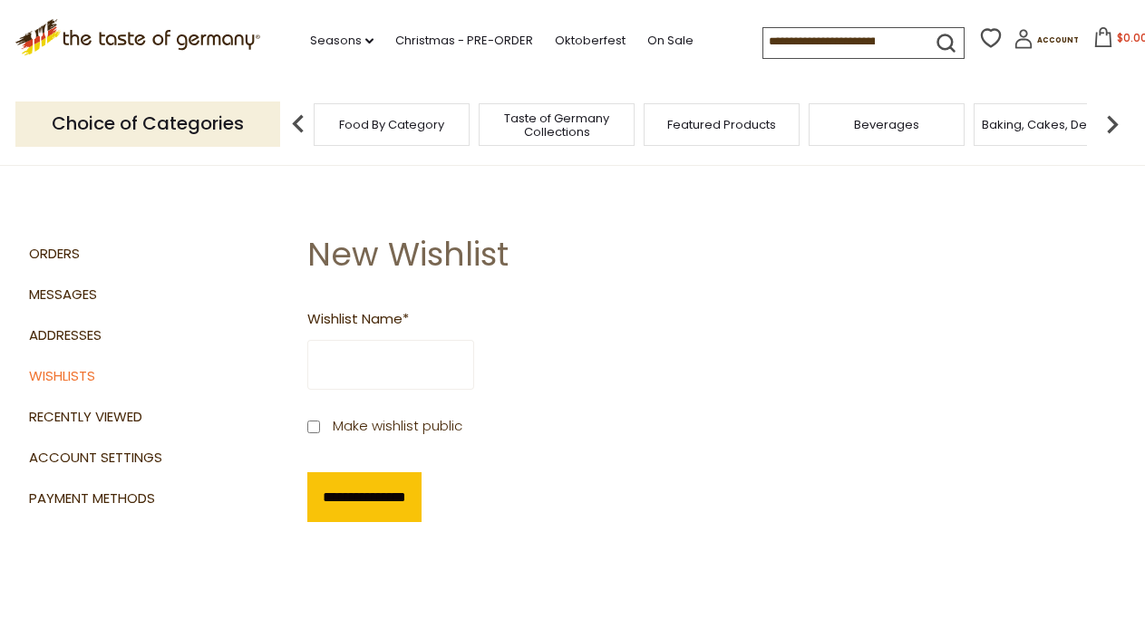
click at [462, 376] on input "Wishlist Name *" at bounding box center [390, 365] width 167 height 50
type input "*"
type input "****"
click at [399, 499] on input "**********" at bounding box center [364, 497] width 114 height 50
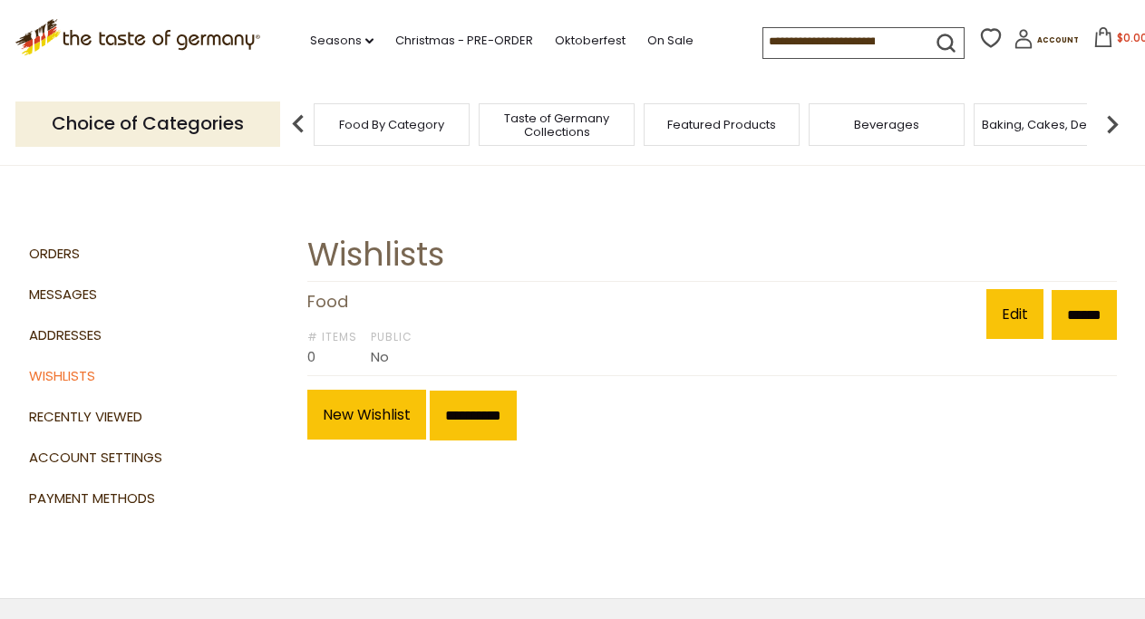
click at [1114, 122] on img at bounding box center [1112, 124] width 36 height 36
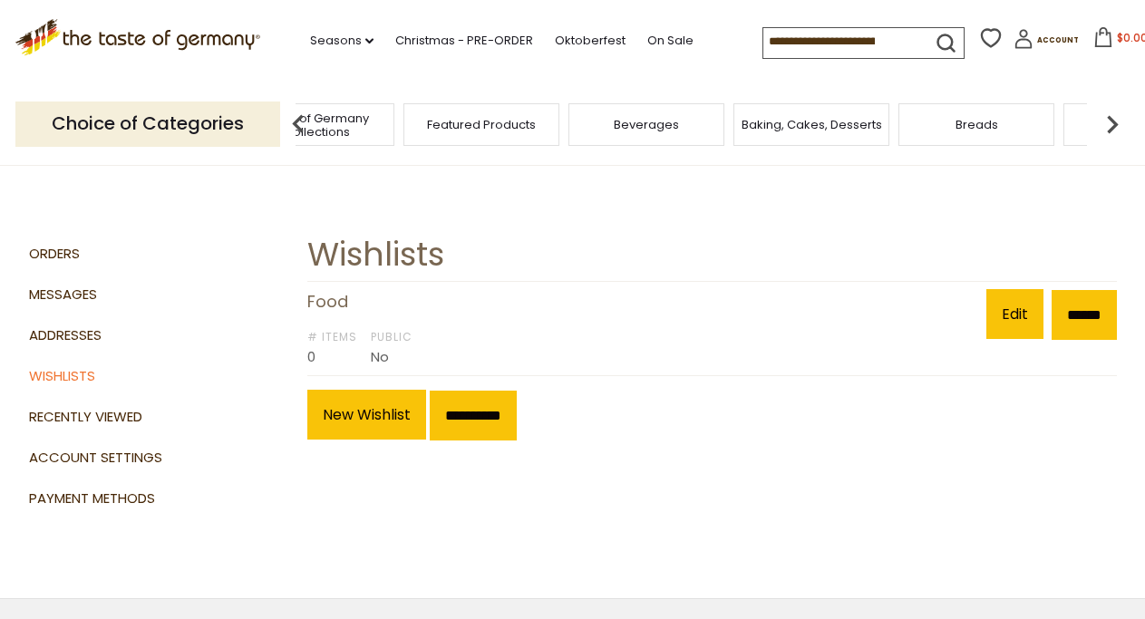
click at [845, 131] on div "Baking, Cakes, Desserts" at bounding box center [812, 124] width 156 height 43
click at [807, 124] on span "Baking, Cakes, Desserts" at bounding box center [812, 125] width 141 height 14
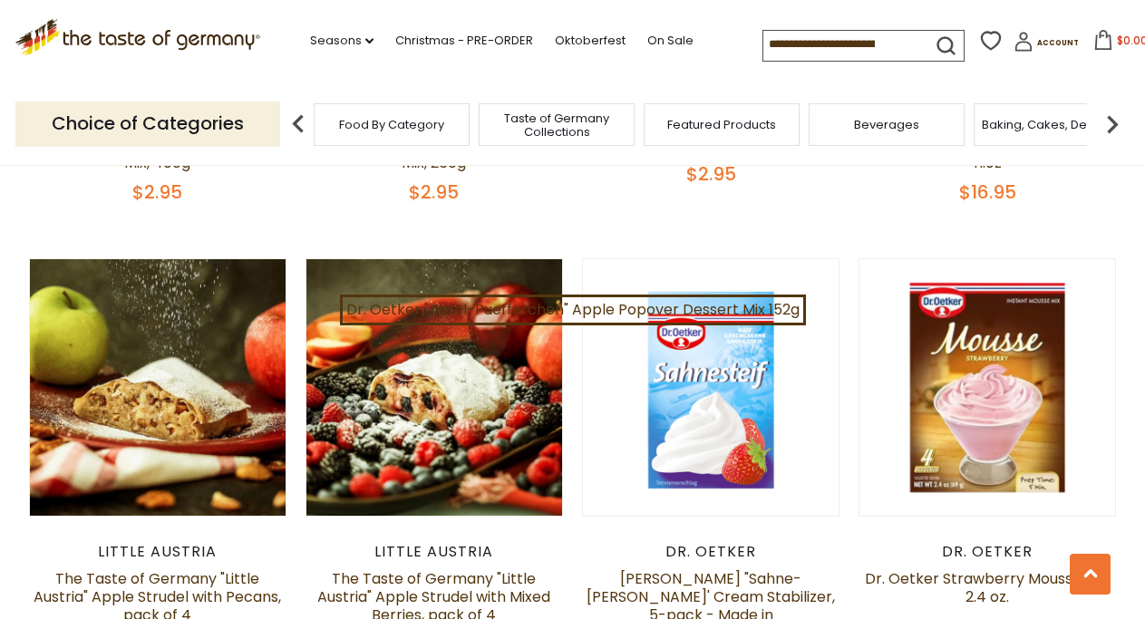
scroll to position [2682, 0]
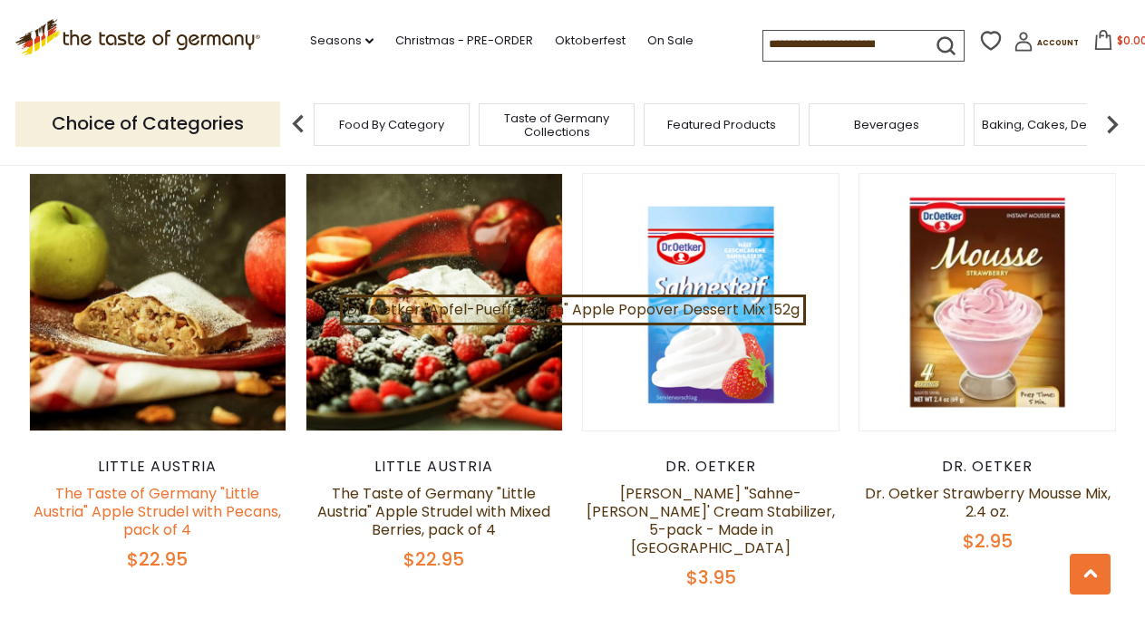
click at [143, 496] on link "The Taste of Germany "Little Austria" Apple Strudel with Pecans, pack of 4" at bounding box center [158, 511] width 248 height 57
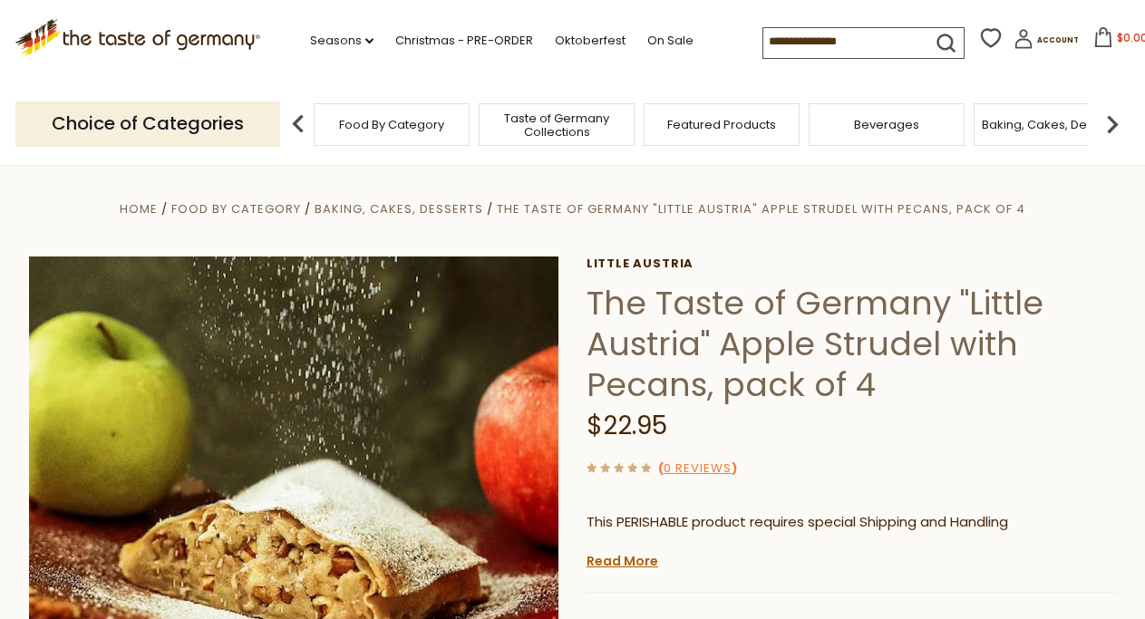
scroll to position [277, 0]
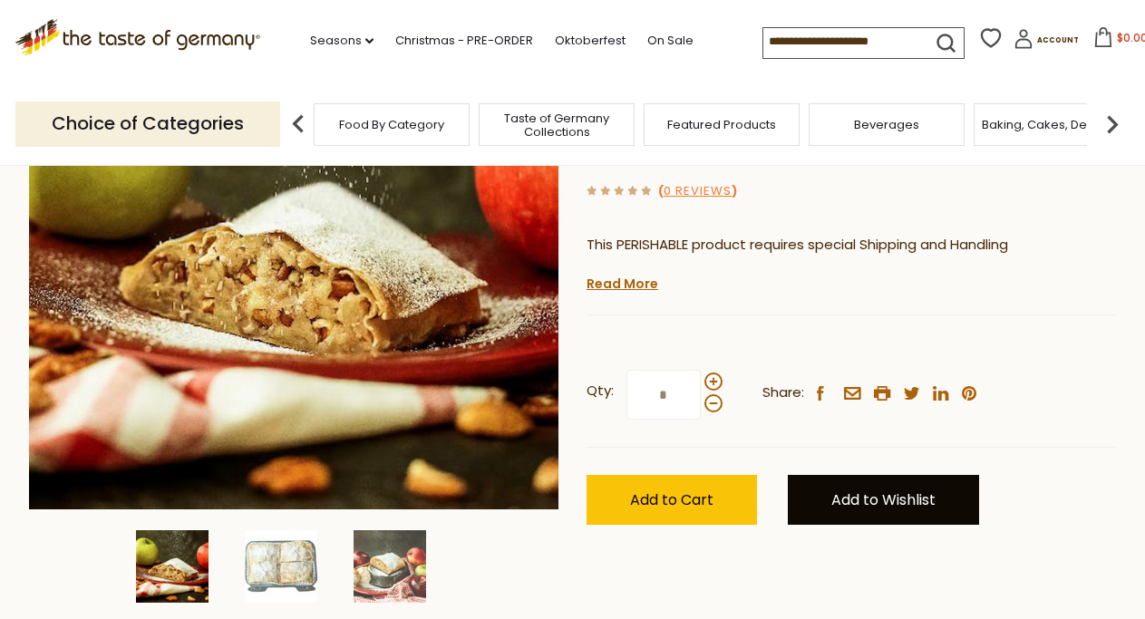
click at [861, 491] on link "Add to Wishlist" at bounding box center [883, 500] width 191 height 50
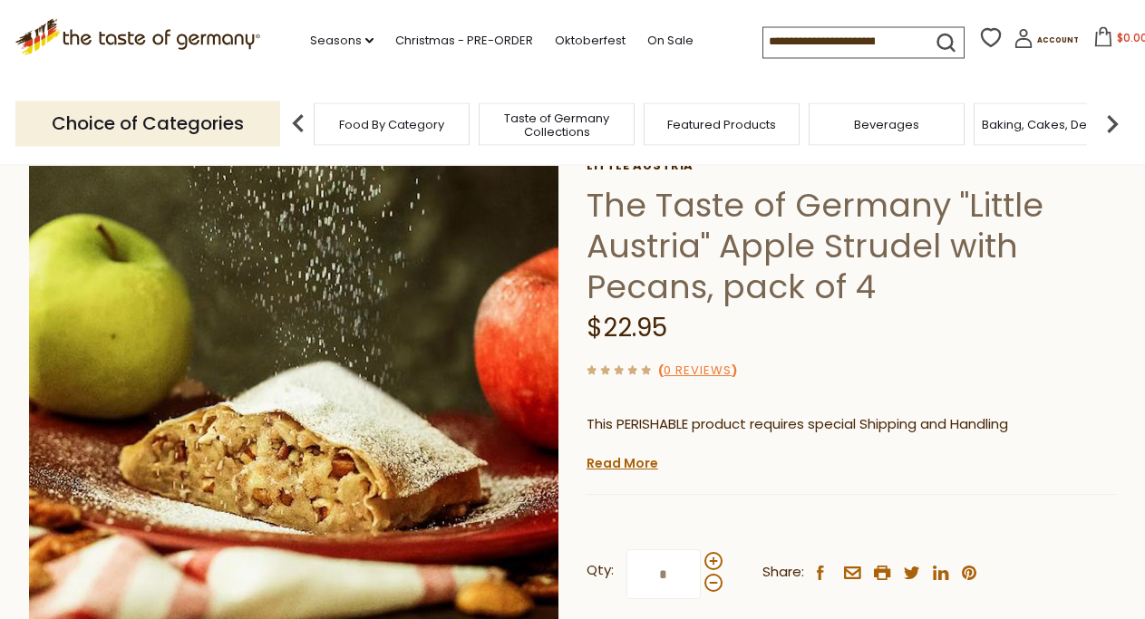
scroll to position [0, 0]
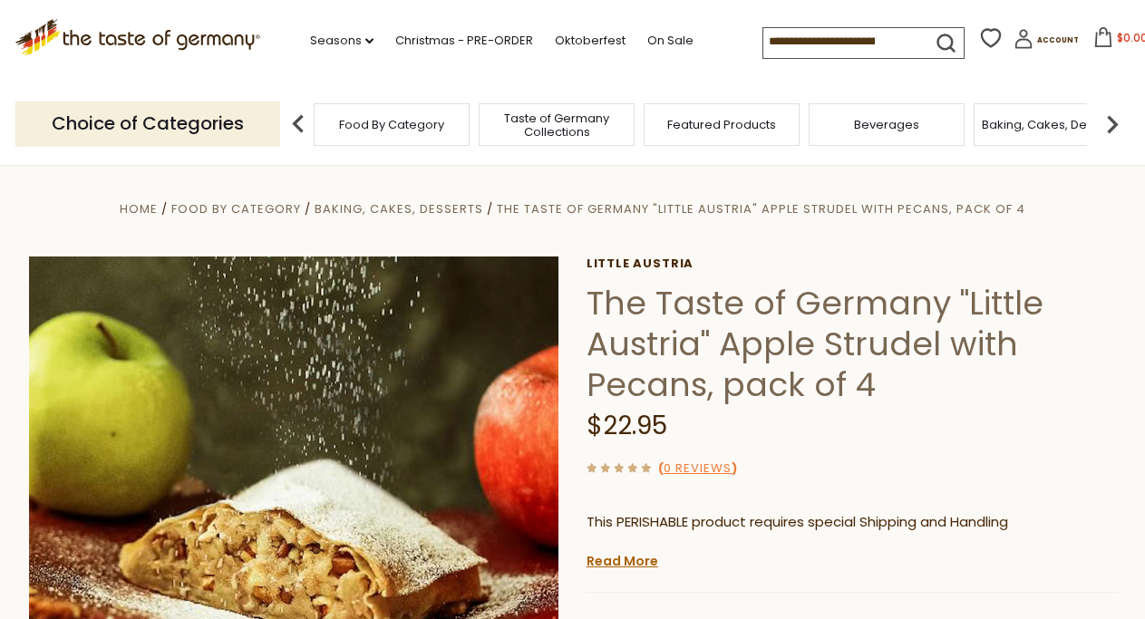
click at [1116, 120] on img at bounding box center [1112, 124] width 36 height 36
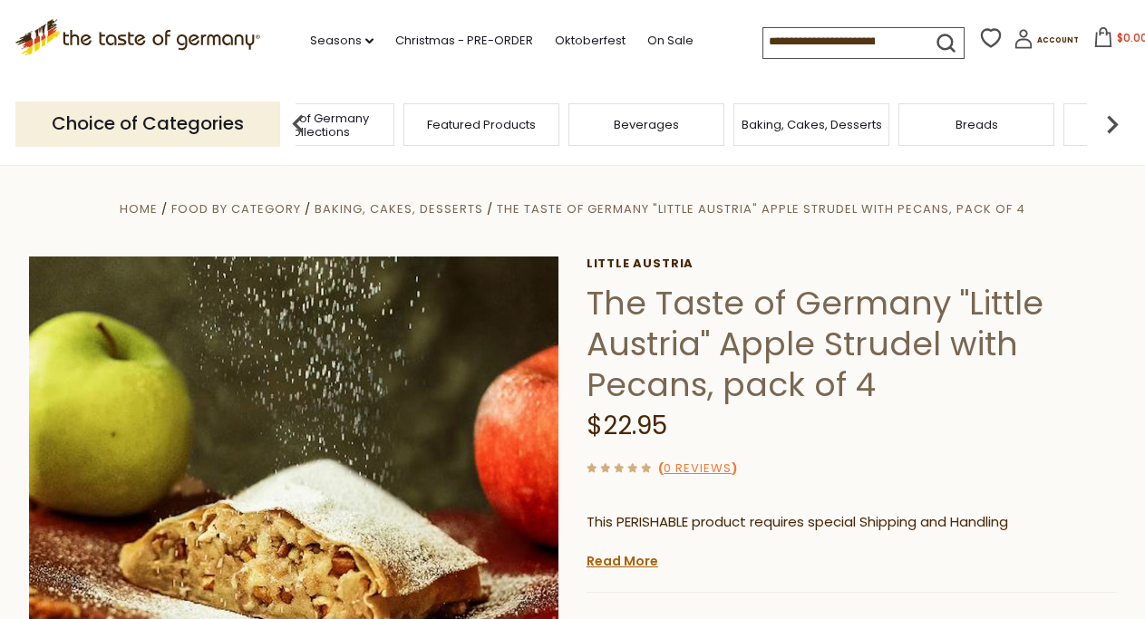
click at [963, 128] on span "Breads" at bounding box center [977, 125] width 43 height 14
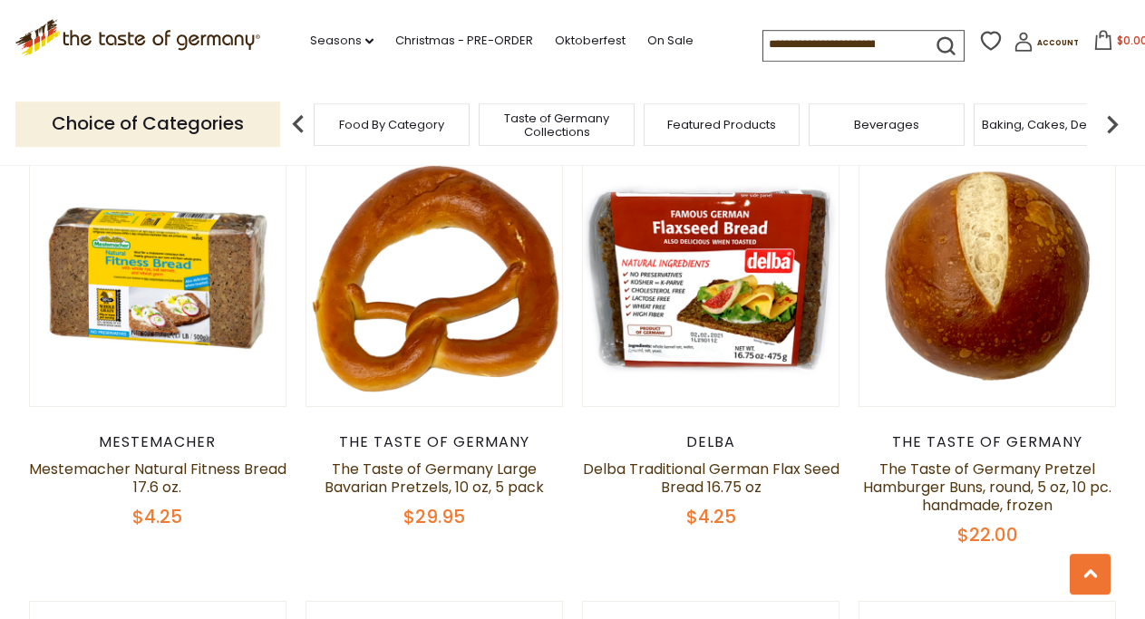
scroll to position [1850, 0]
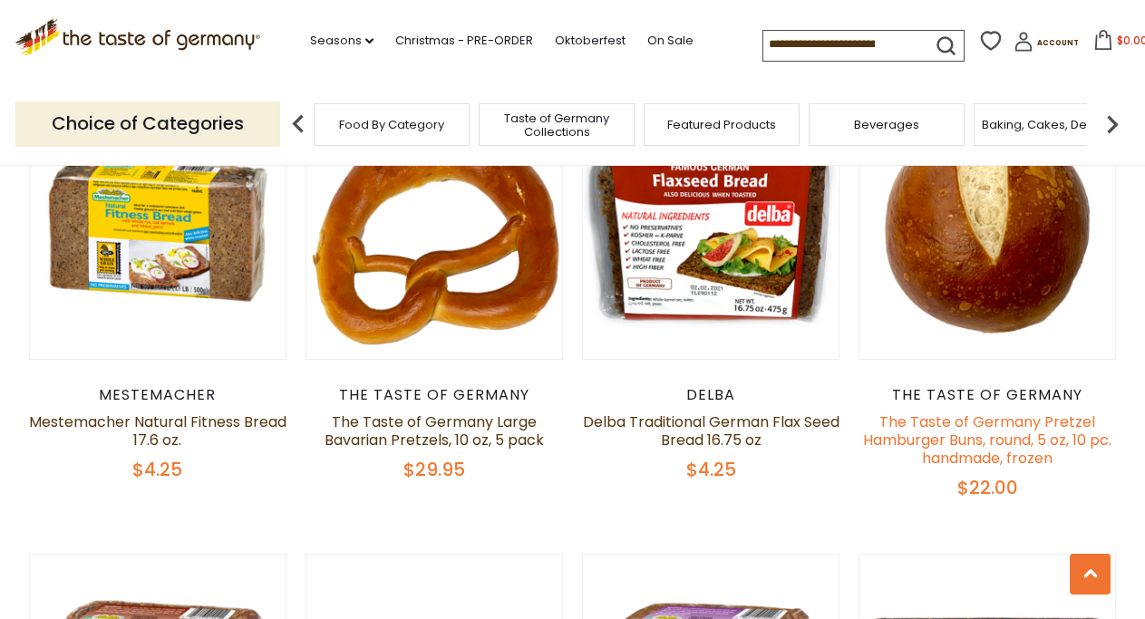
click at [979, 434] on link "The Taste of Germany Pretzel Hamburger Buns, round, 5 oz, 10 pc. handmade, froz…" at bounding box center [987, 440] width 248 height 57
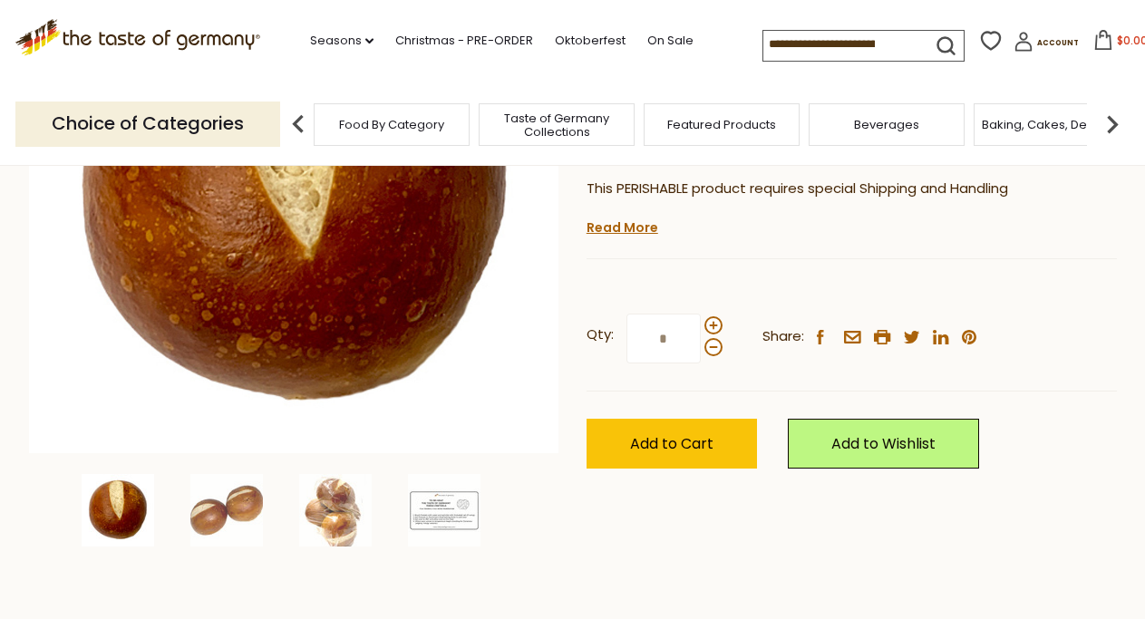
scroll to position [370, 0]
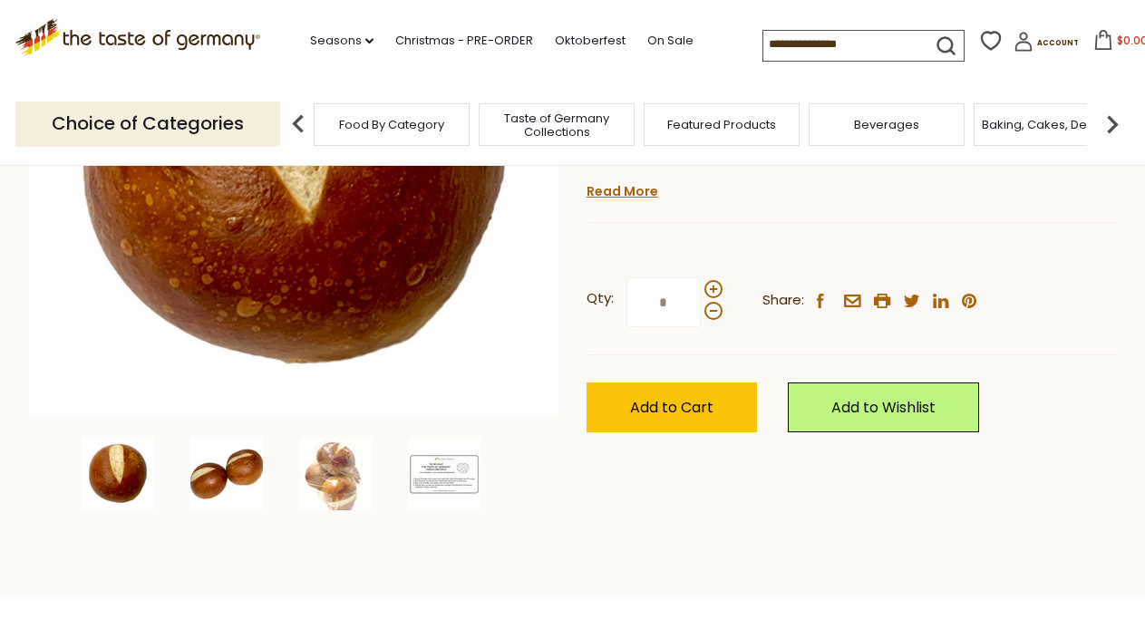
click at [231, 483] on img at bounding box center [226, 474] width 73 height 73
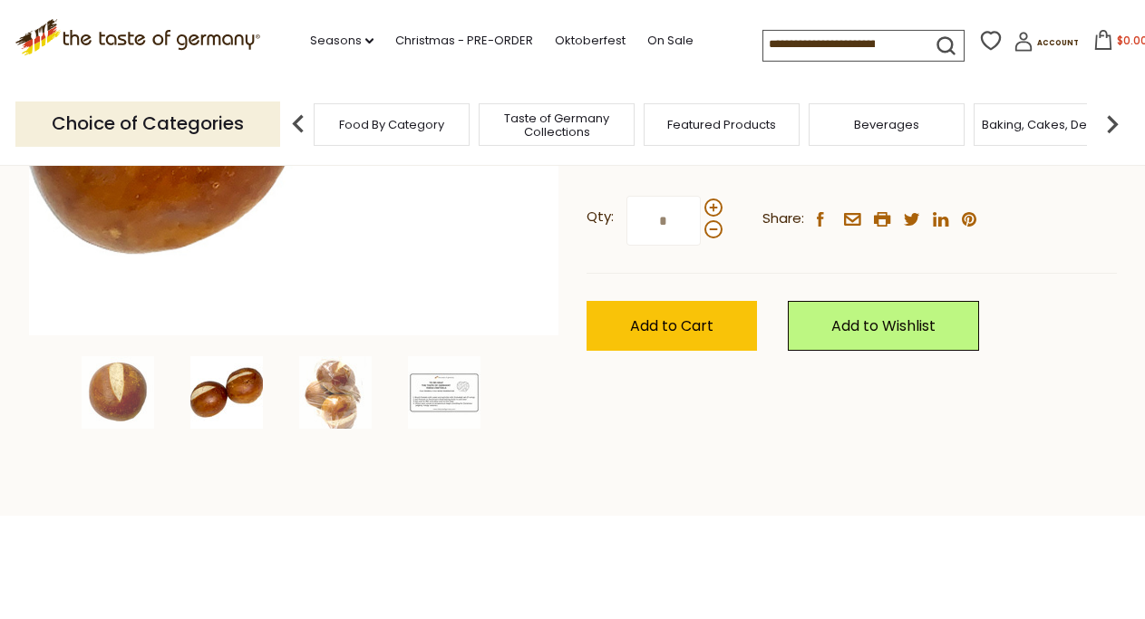
scroll to position [462, 0]
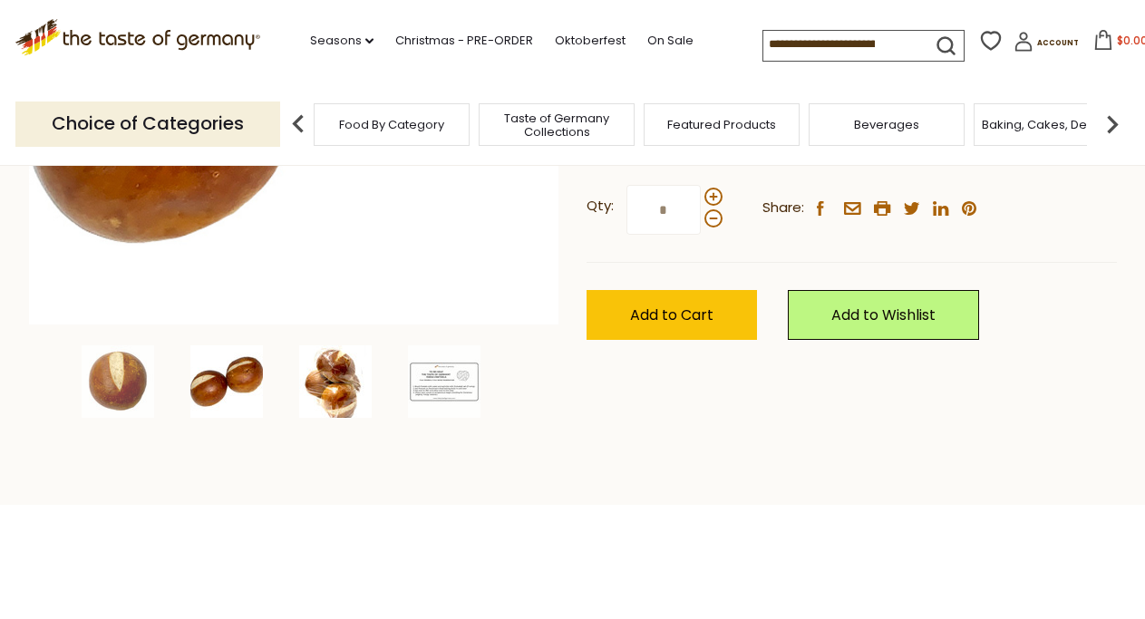
click at [348, 401] on img at bounding box center [335, 381] width 73 height 73
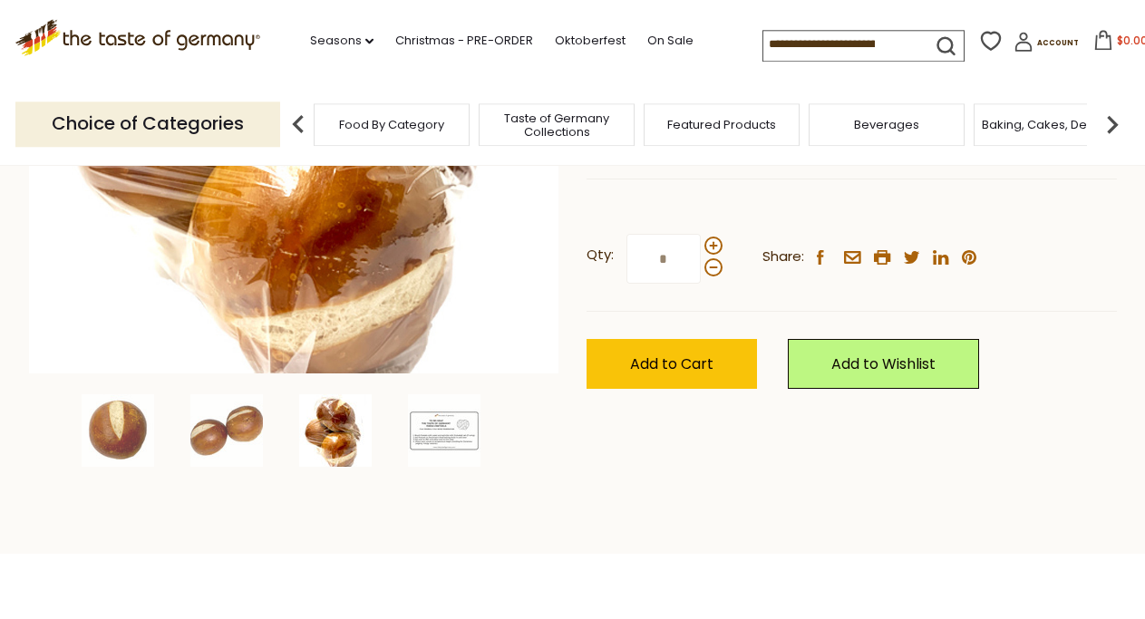
scroll to position [370, 0]
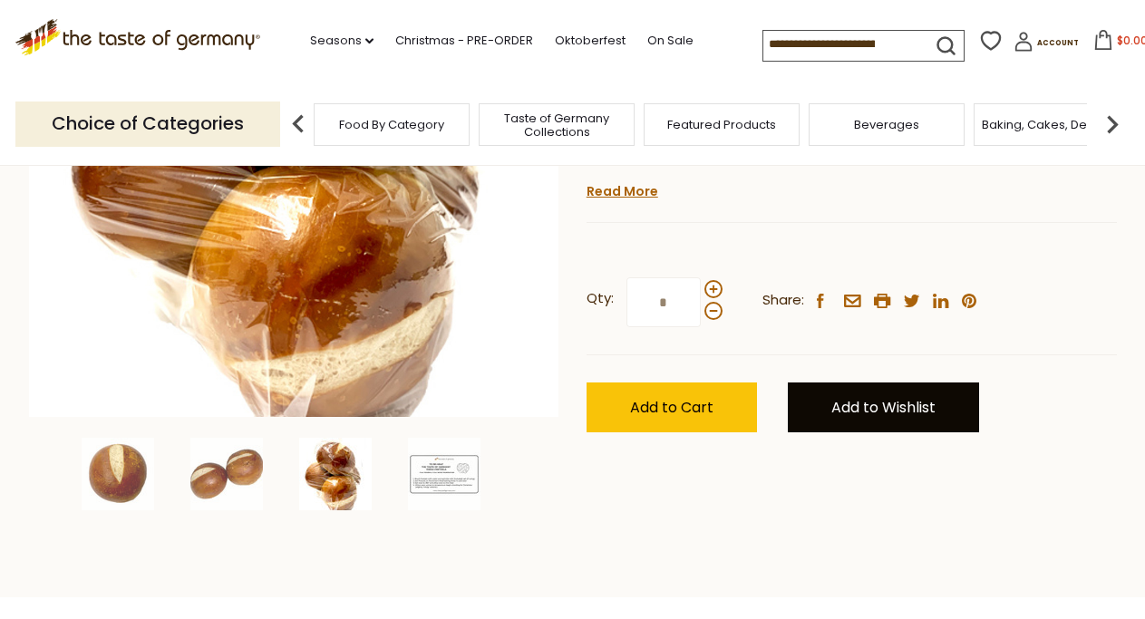
click at [870, 415] on link "Add to Wishlist" at bounding box center [883, 408] width 191 height 50
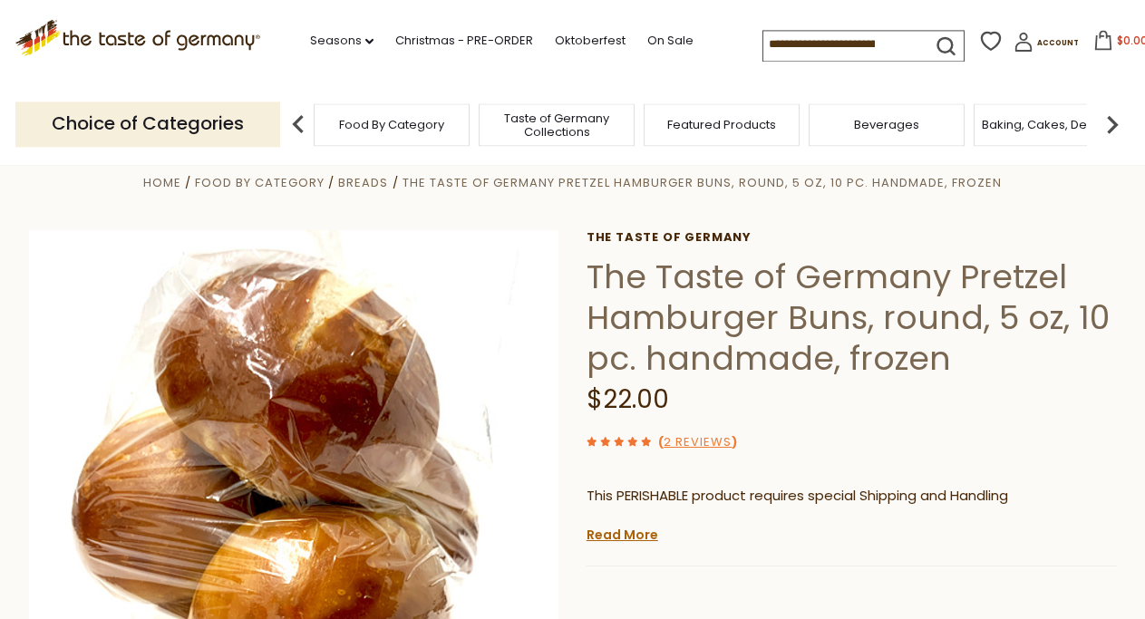
scroll to position [0, 0]
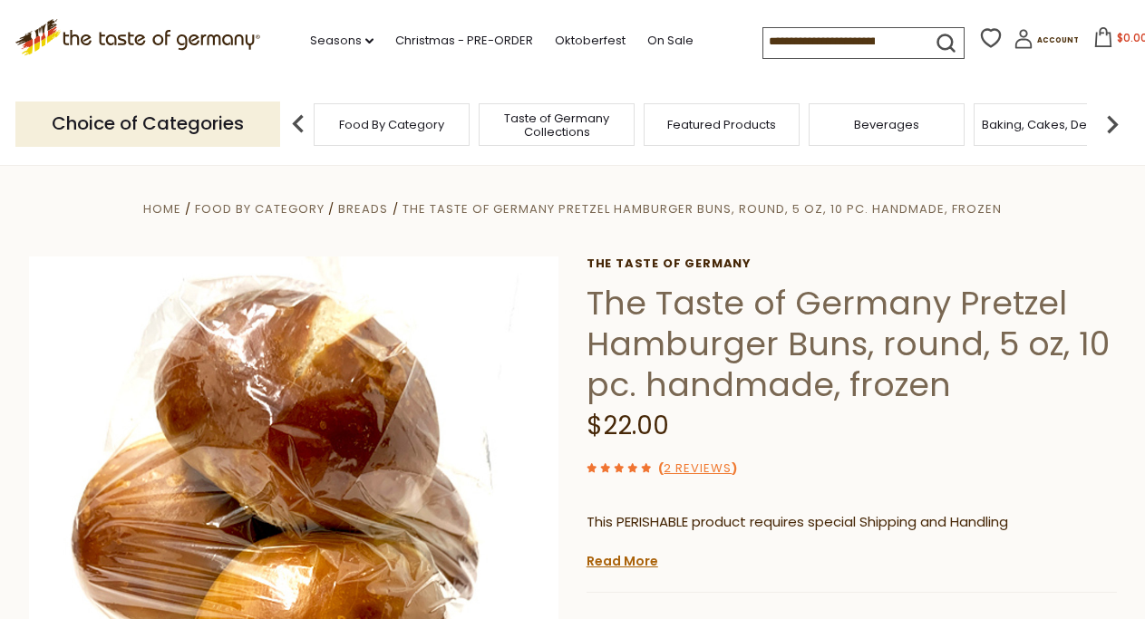
click at [1118, 113] on img at bounding box center [1112, 124] width 36 height 36
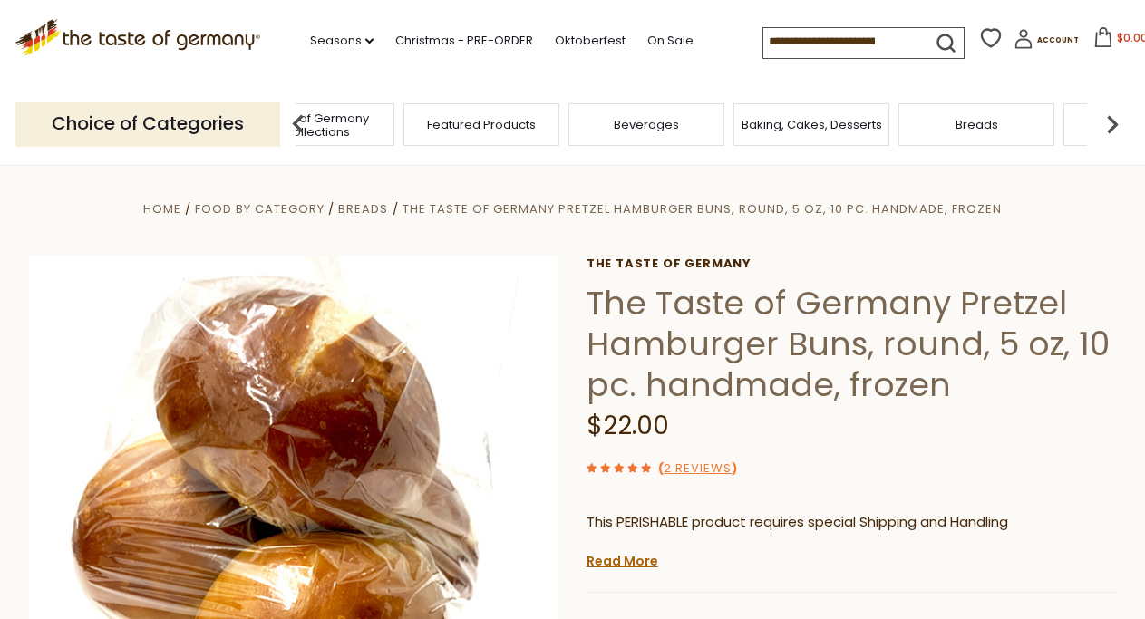
click at [1118, 113] on img at bounding box center [1112, 124] width 36 height 36
click at [1114, 118] on img at bounding box center [1112, 124] width 36 height 36
click at [902, 118] on span "Coffee, Cocoa & Tea" at bounding box center [916, 125] width 124 height 14
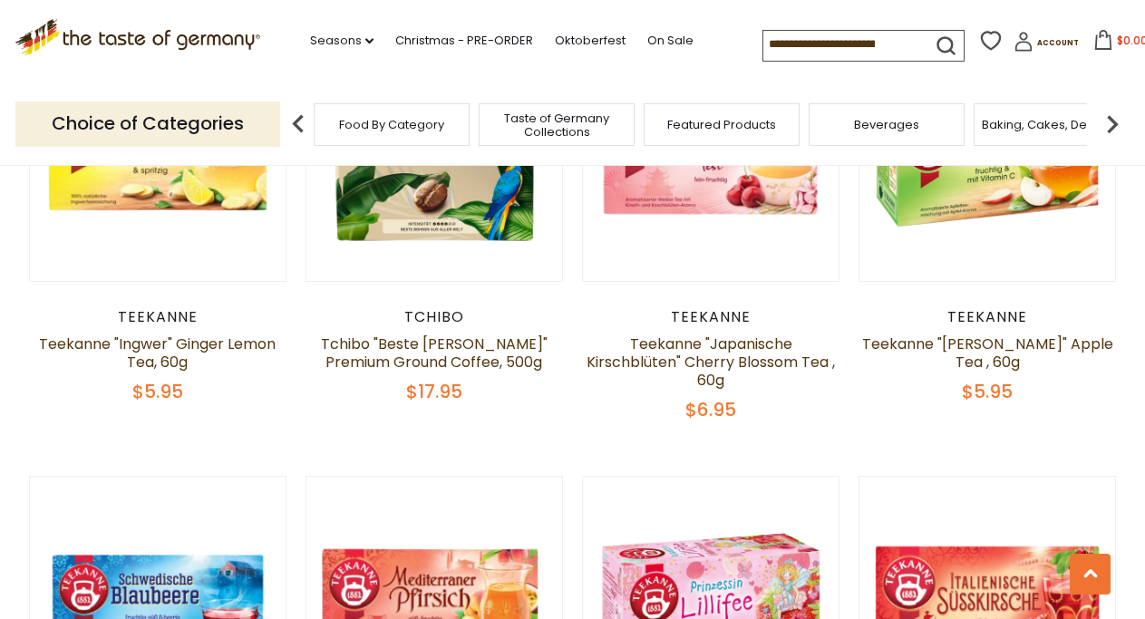
scroll to position [985, 0]
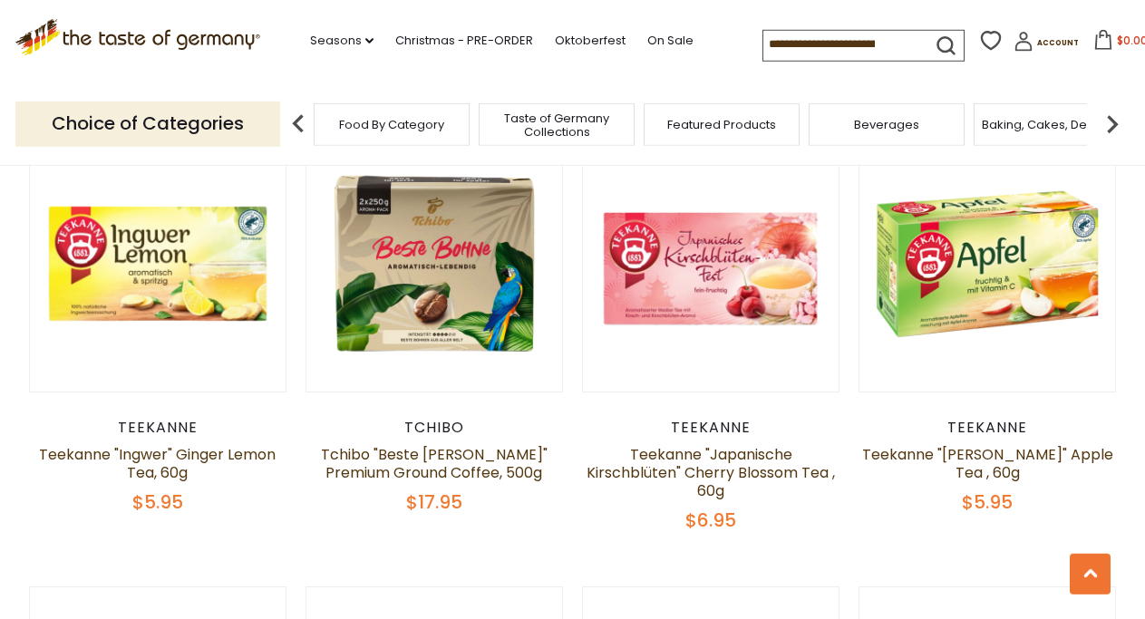
click at [1115, 117] on img at bounding box center [1112, 124] width 36 height 36
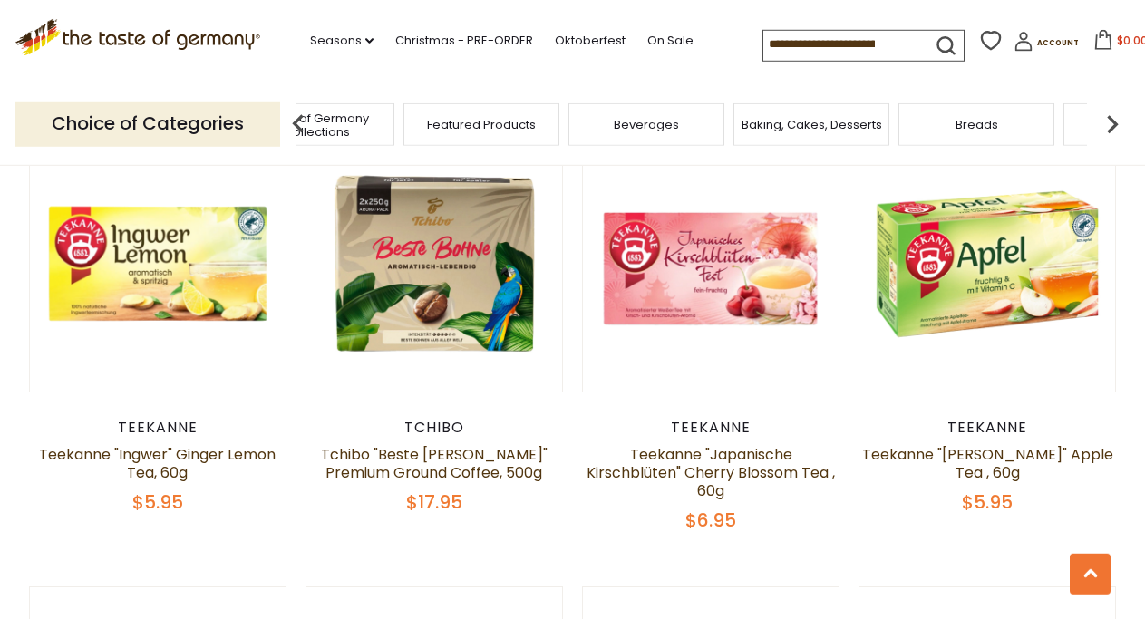
click at [1115, 117] on img at bounding box center [1112, 124] width 36 height 36
click at [1000, 118] on span "Cheese & Dairy" at bounding box center [1006, 125] width 92 height 14
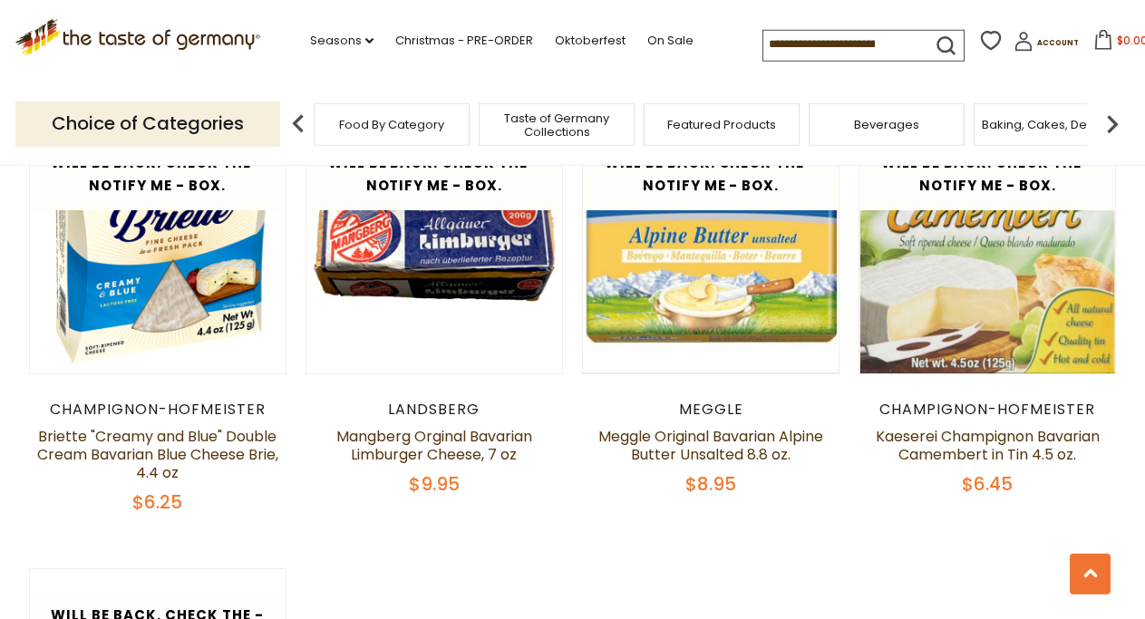
scroll to position [1850, 0]
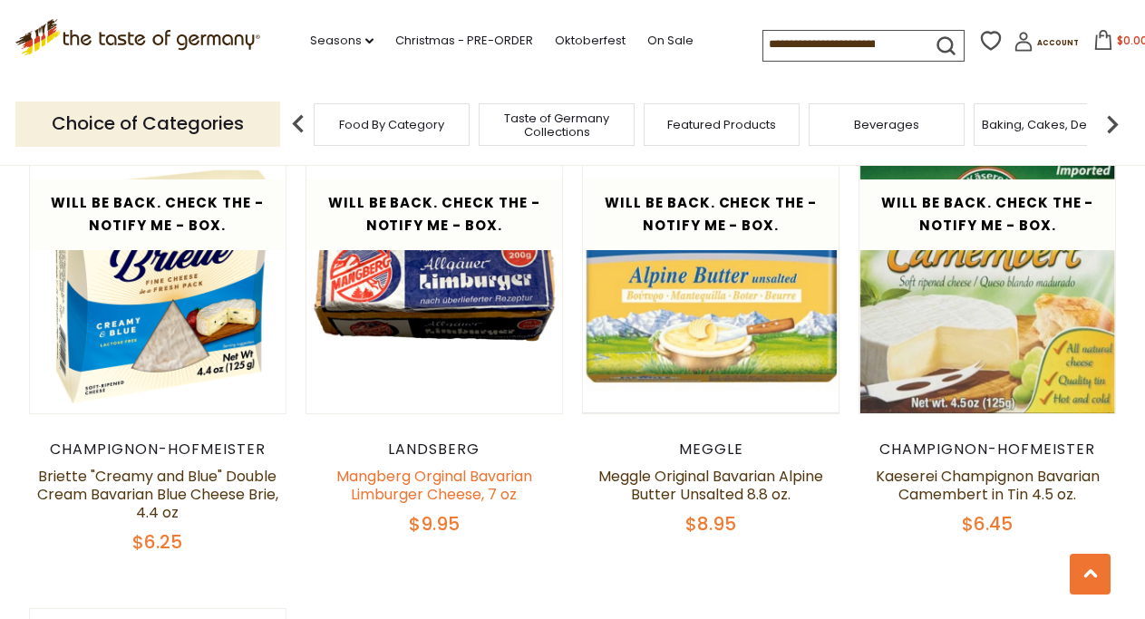
click at [385, 498] on link "Mangberg Orginal Bavarian Limburger Cheese, 7 oz" at bounding box center [434, 485] width 196 height 39
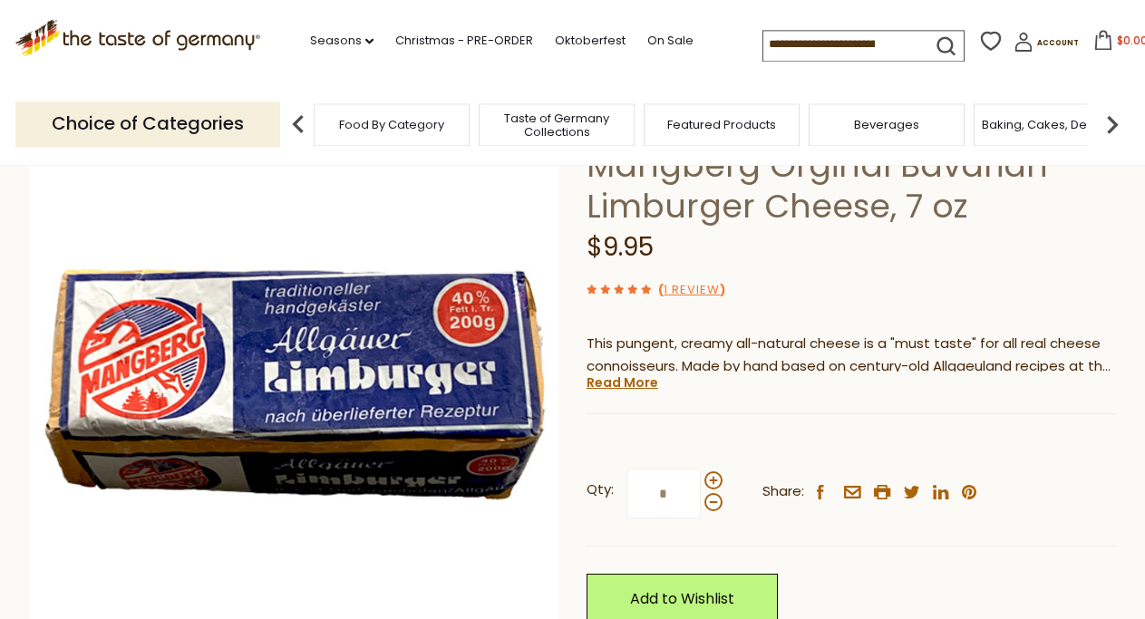
scroll to position [185, 0]
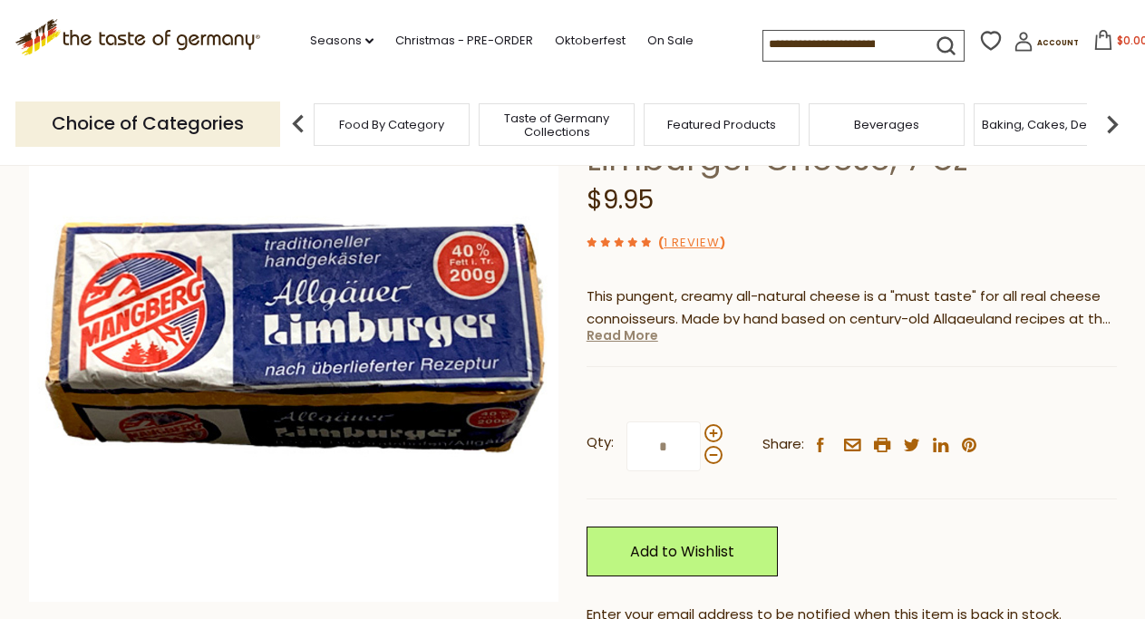
click at [613, 336] on link "Read More" at bounding box center [623, 335] width 72 height 18
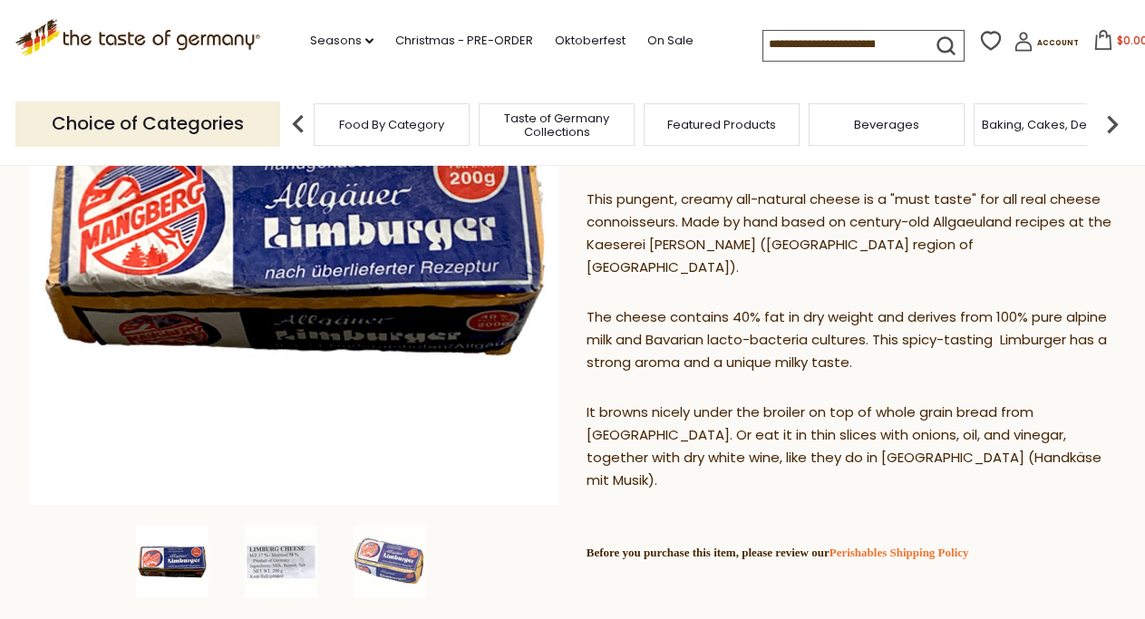
scroll to position [370, 0]
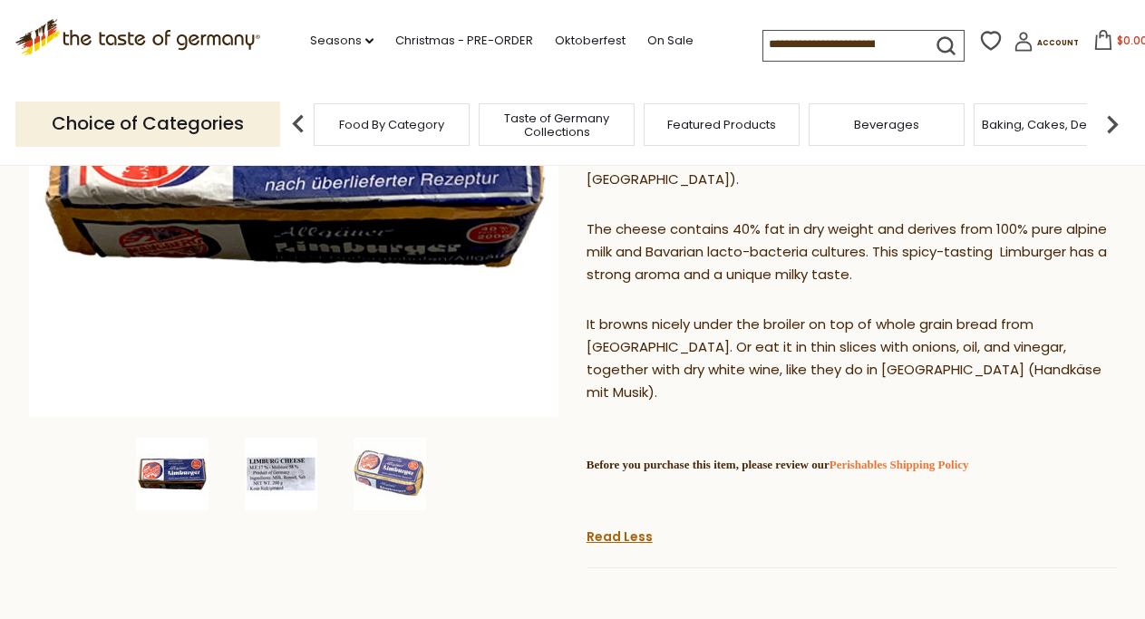
click at [279, 465] on img at bounding box center [281, 474] width 73 height 73
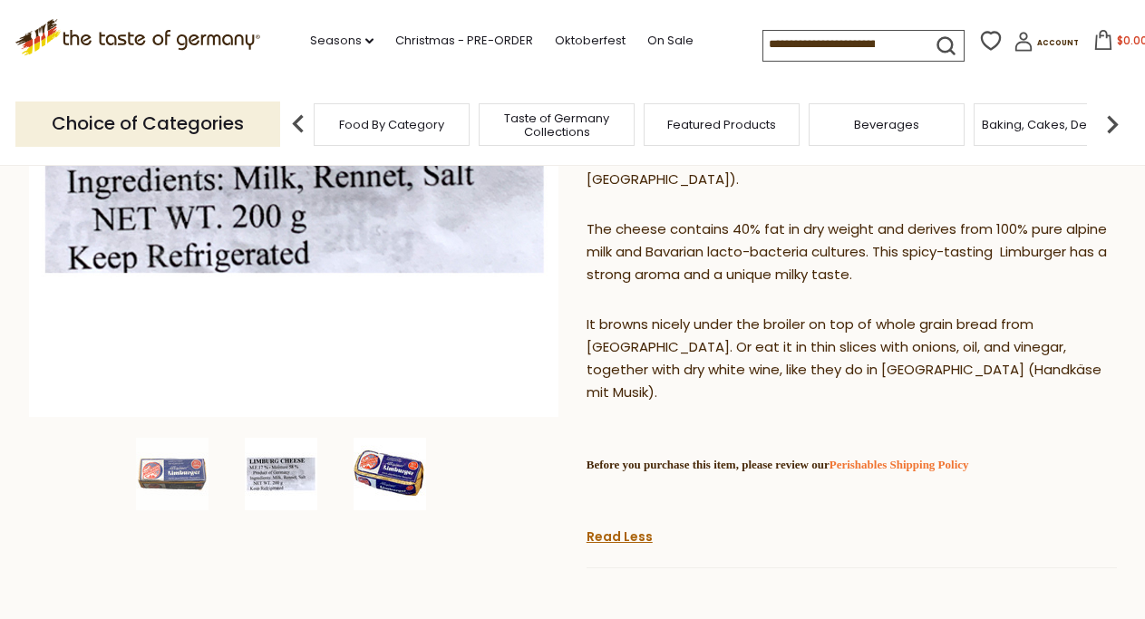
click at [377, 480] on img at bounding box center [390, 474] width 73 height 73
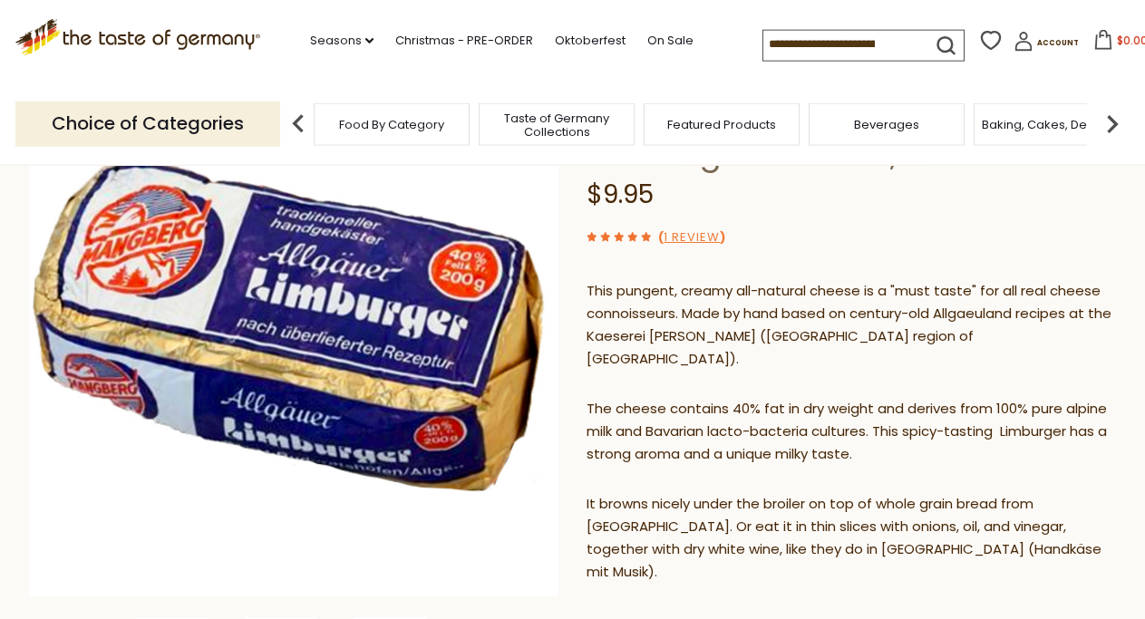
scroll to position [185, 0]
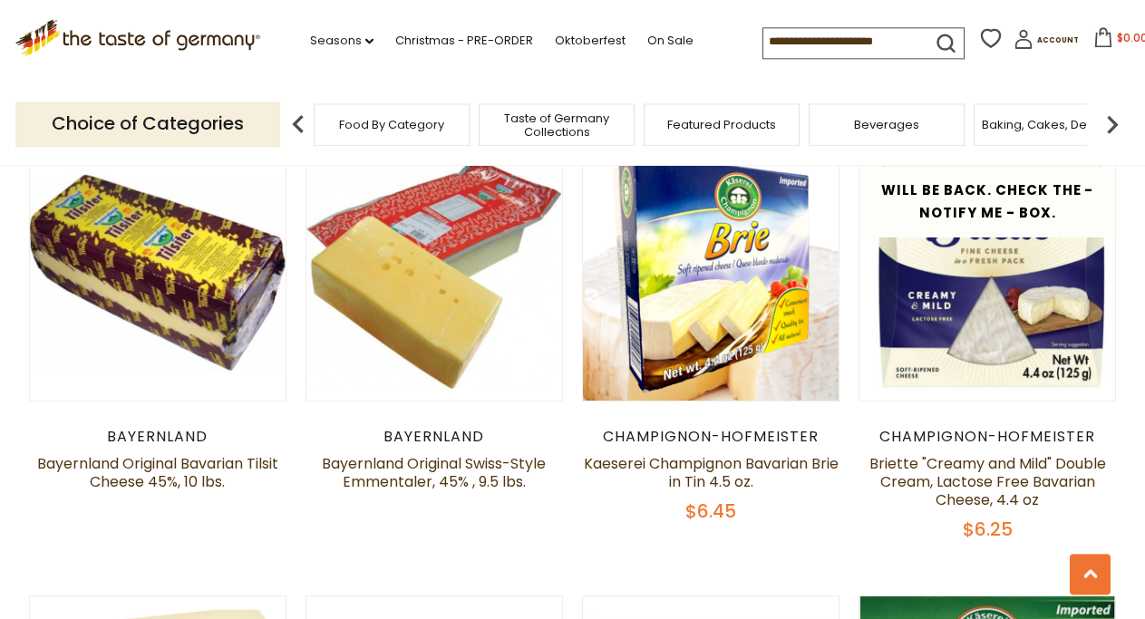
scroll to position [1387, 0]
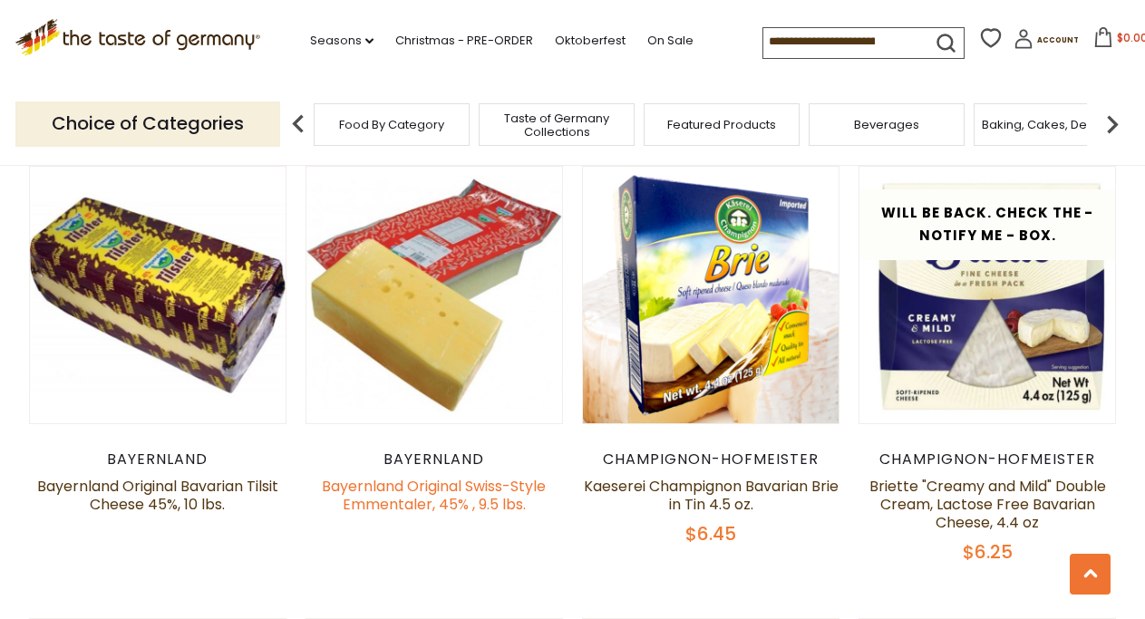
click at [395, 500] on link "Bayernland Original Swiss-Style Emmentaler, 45% , 9.5 lbs." at bounding box center [434, 495] width 224 height 39
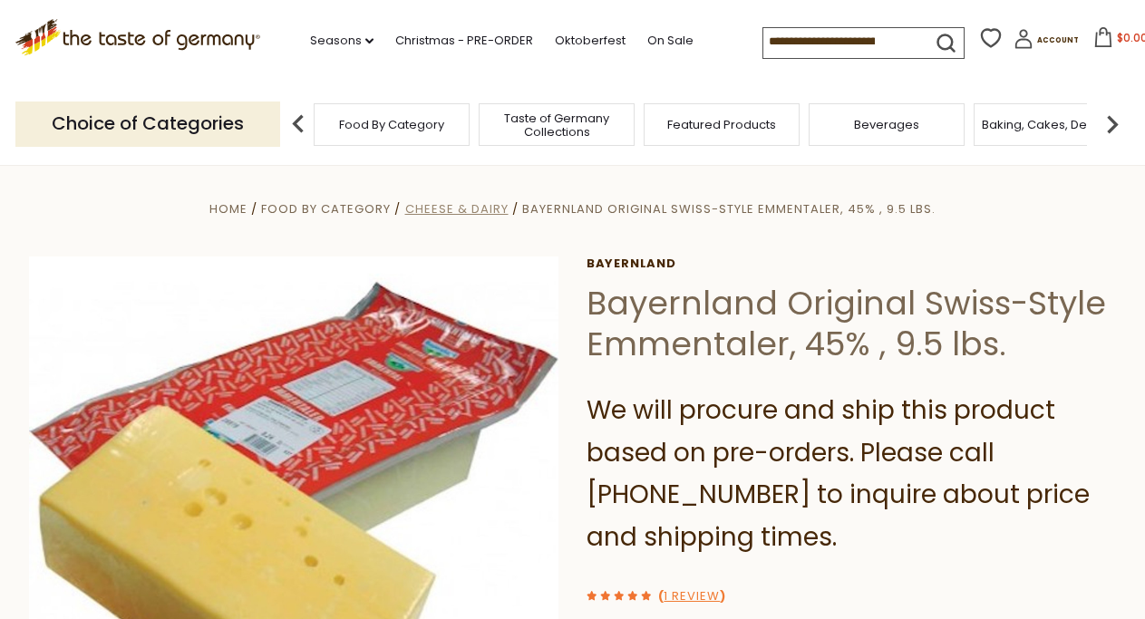
click at [472, 208] on span "Cheese & Dairy" at bounding box center [456, 208] width 103 height 17
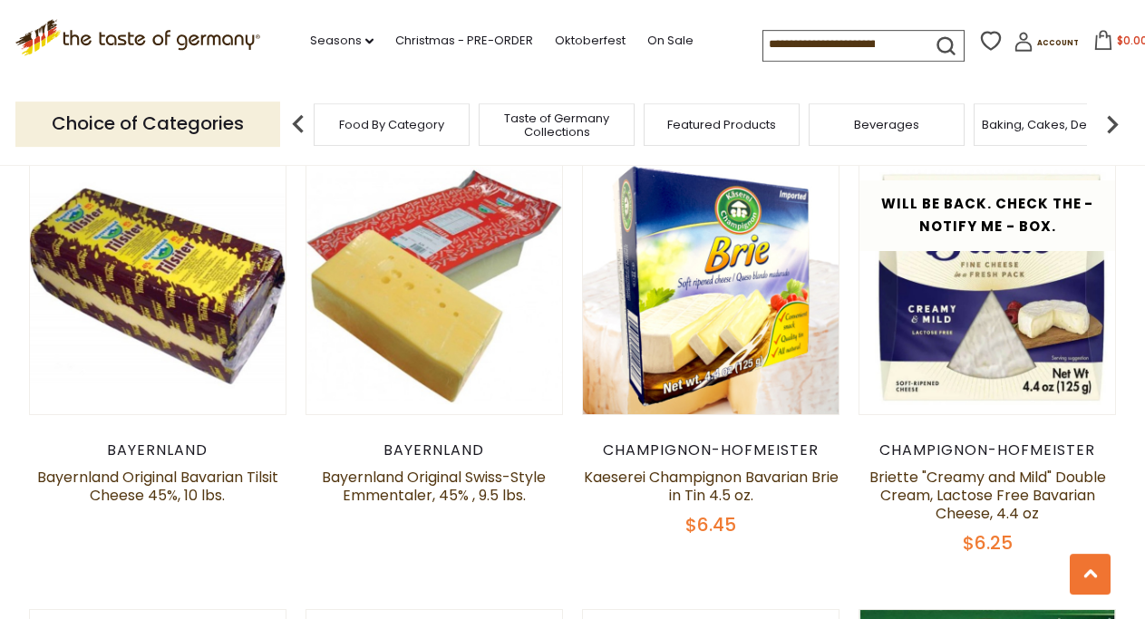
scroll to position [1387, 0]
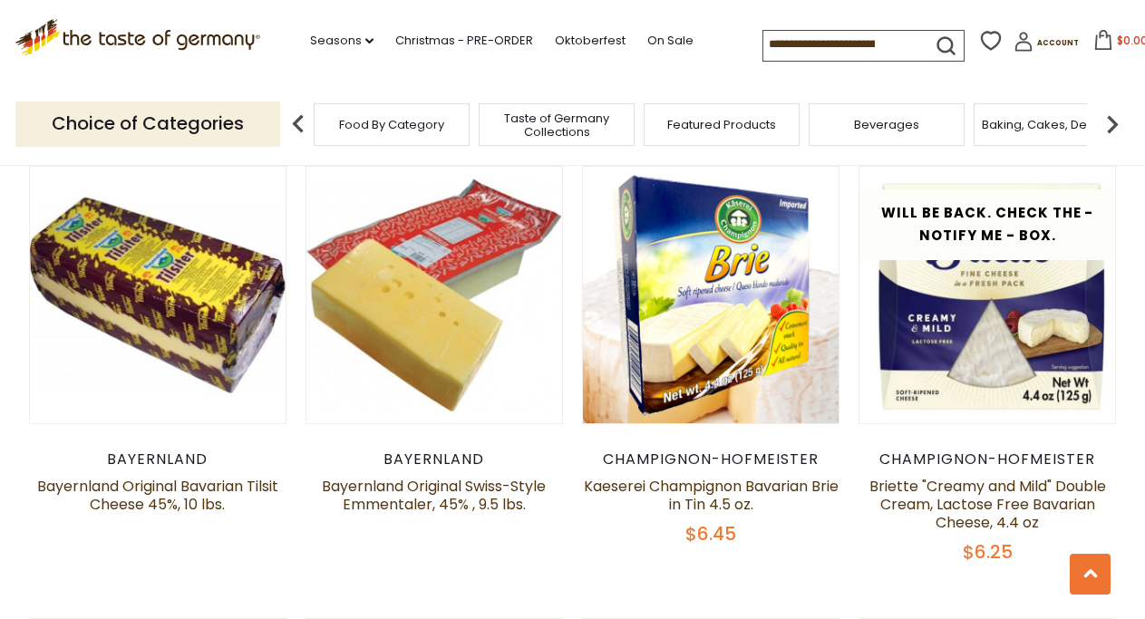
click at [1116, 124] on img at bounding box center [1112, 124] width 36 height 36
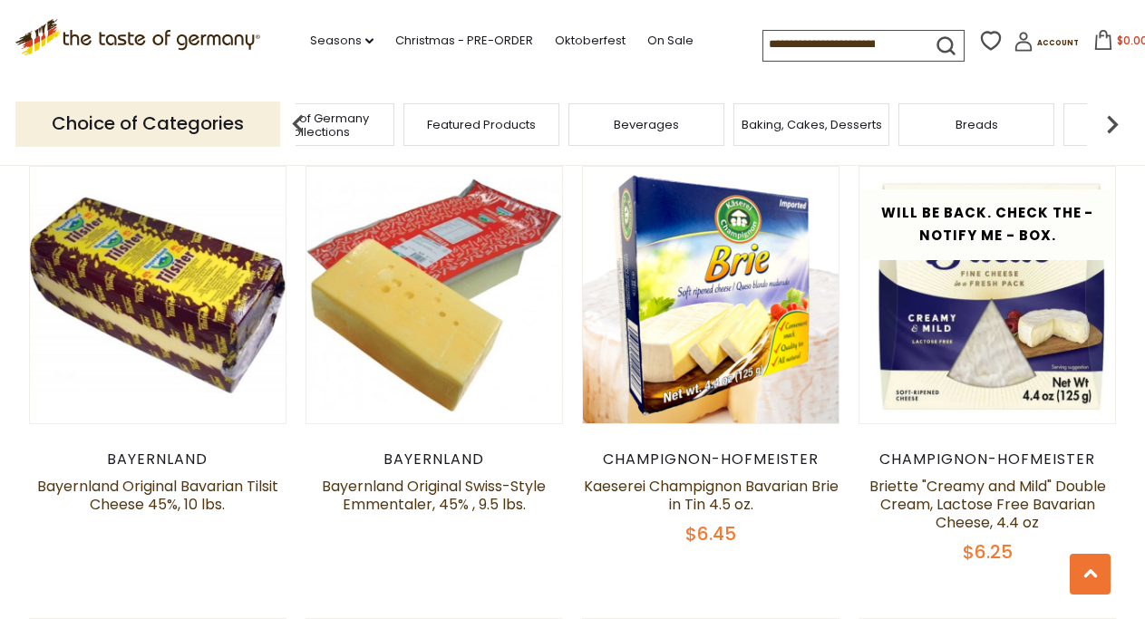
click at [1116, 124] on img at bounding box center [1112, 124] width 36 height 36
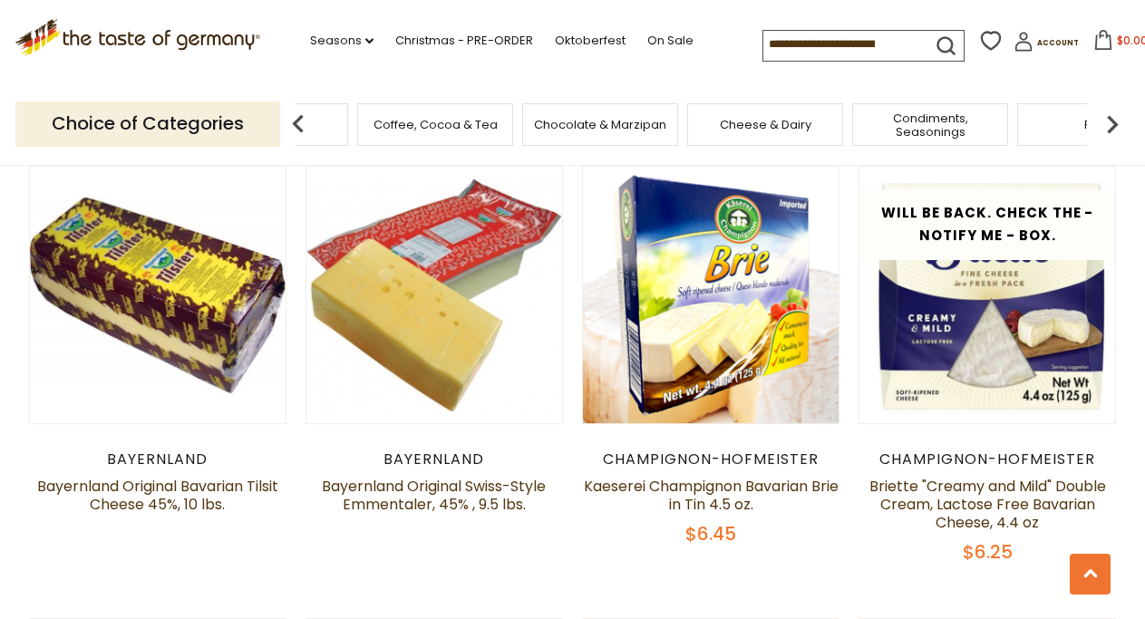
click at [1116, 124] on img at bounding box center [1112, 124] width 36 height 36
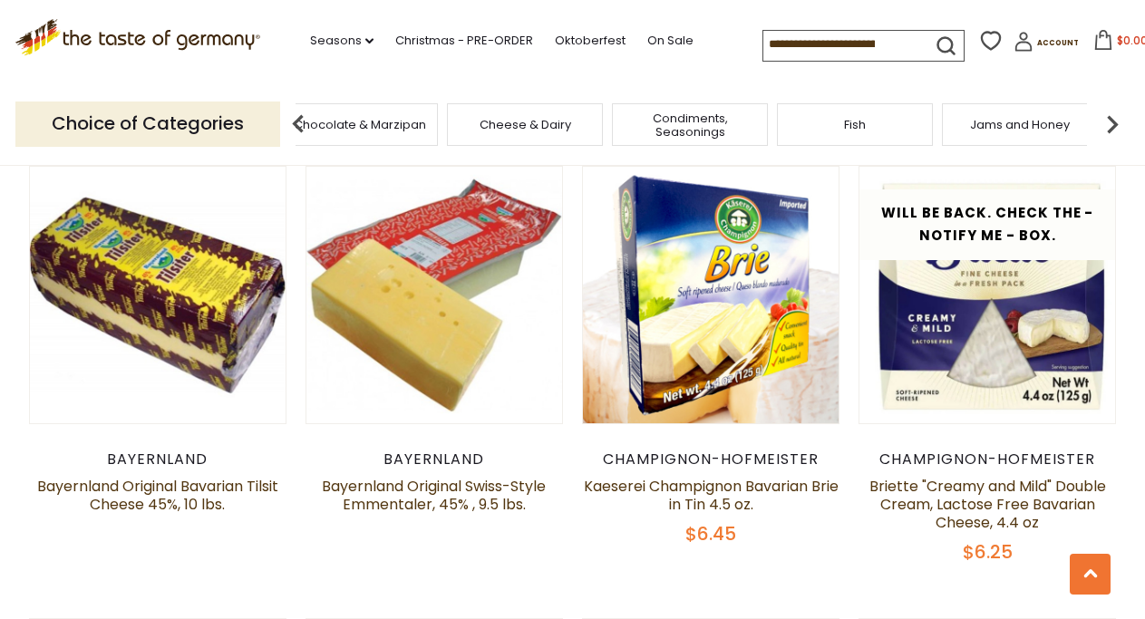
click at [1116, 124] on img at bounding box center [1112, 124] width 36 height 36
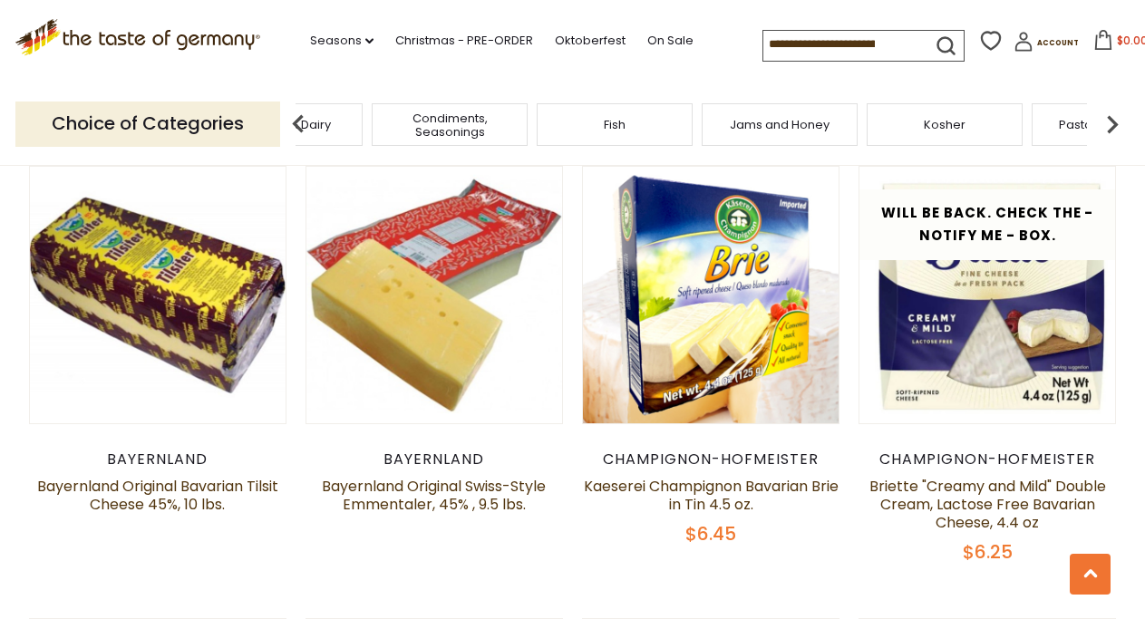
click at [1116, 124] on img at bounding box center [1112, 124] width 36 height 36
click at [685, 119] on span "Kosher" at bounding box center [705, 125] width 42 height 14
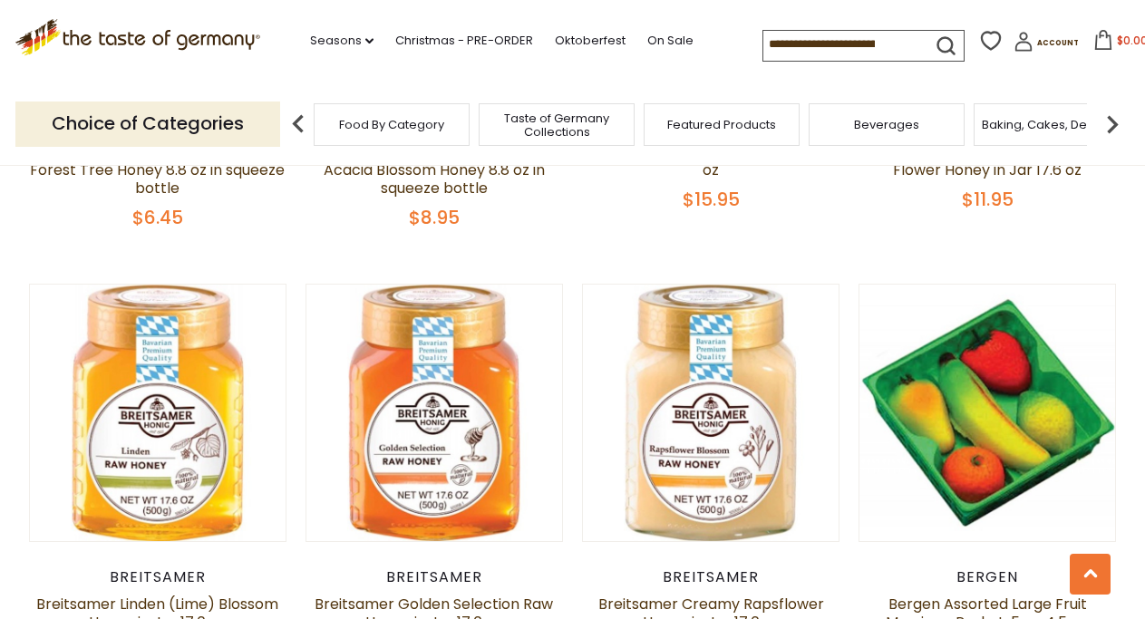
scroll to position [2867, 0]
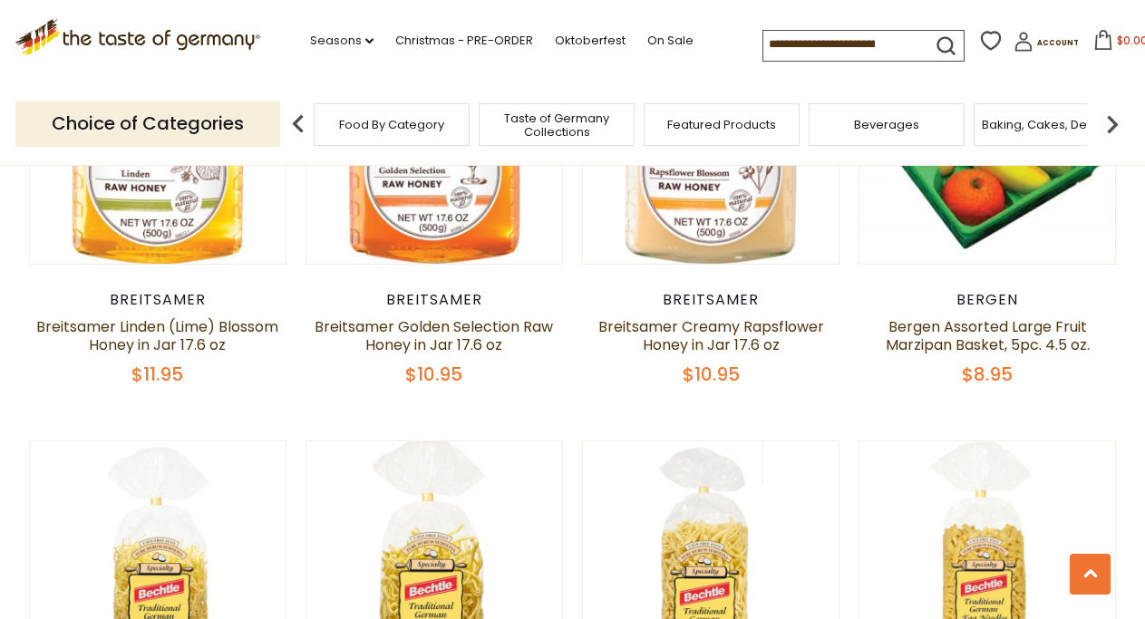
click at [1113, 125] on img at bounding box center [1112, 124] width 36 height 36
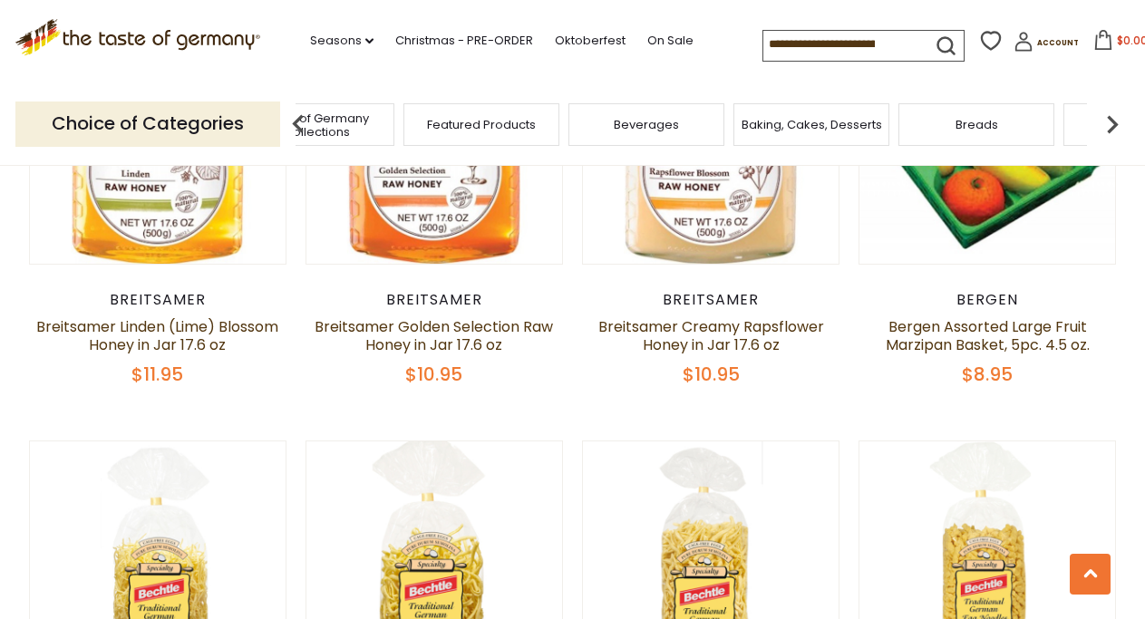
click at [1113, 125] on img at bounding box center [1112, 124] width 36 height 36
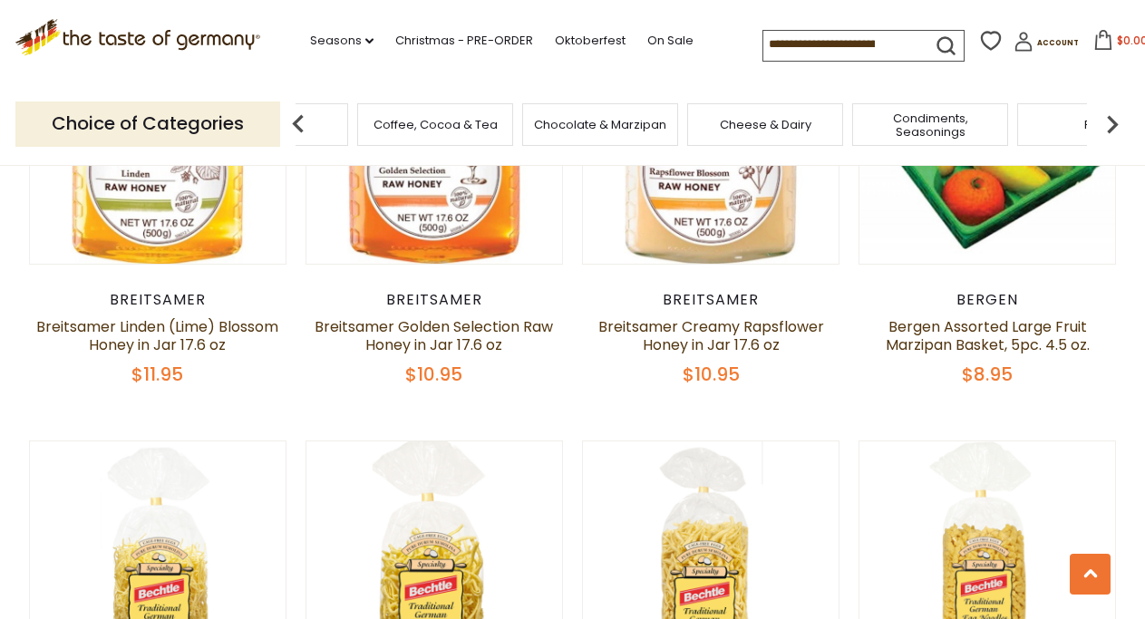
click at [1113, 125] on img at bounding box center [1112, 124] width 36 height 36
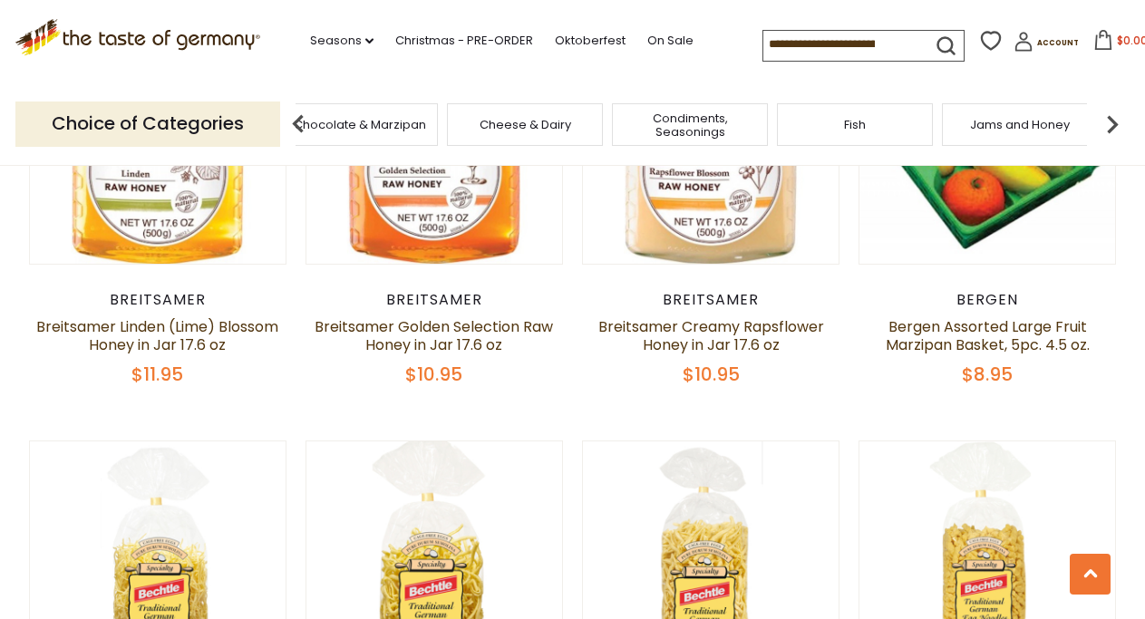
click at [1113, 125] on img at bounding box center [1112, 124] width 36 height 36
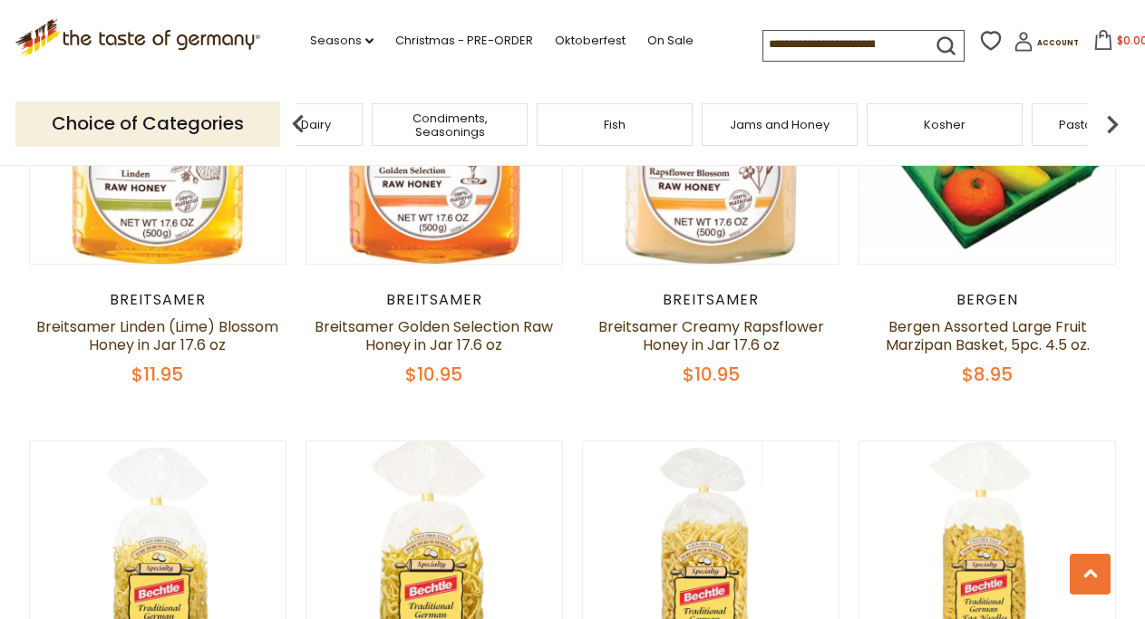
click at [1113, 125] on img at bounding box center [1112, 124] width 36 height 36
click at [647, 125] on span "Pasta and Potato" at bounding box center [629, 125] width 102 height 14
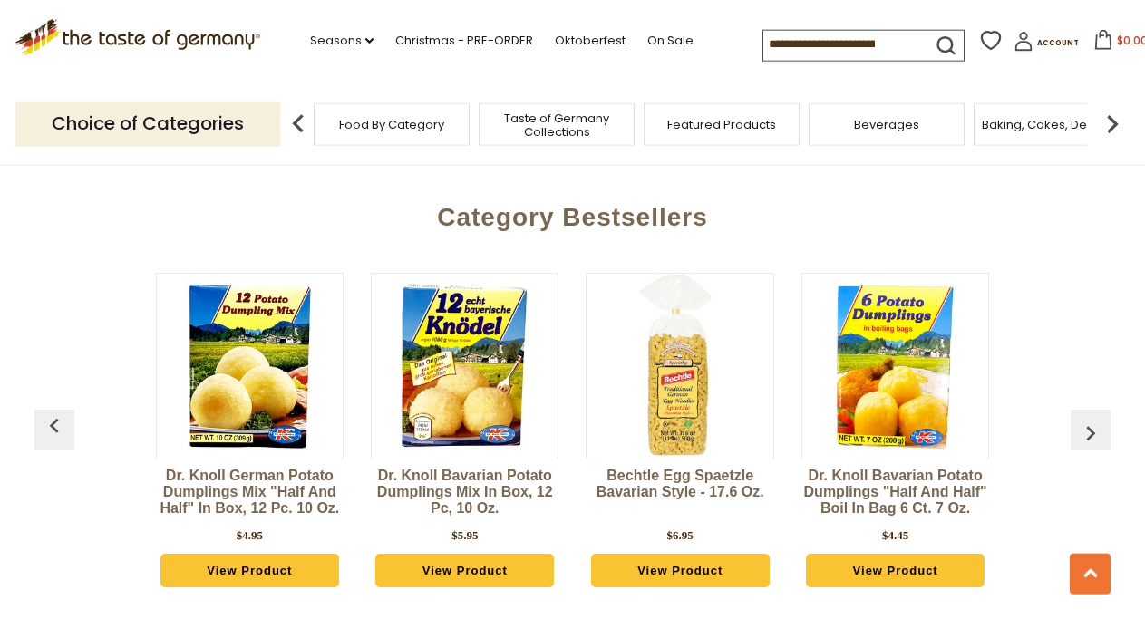
scroll to position [4717, 0]
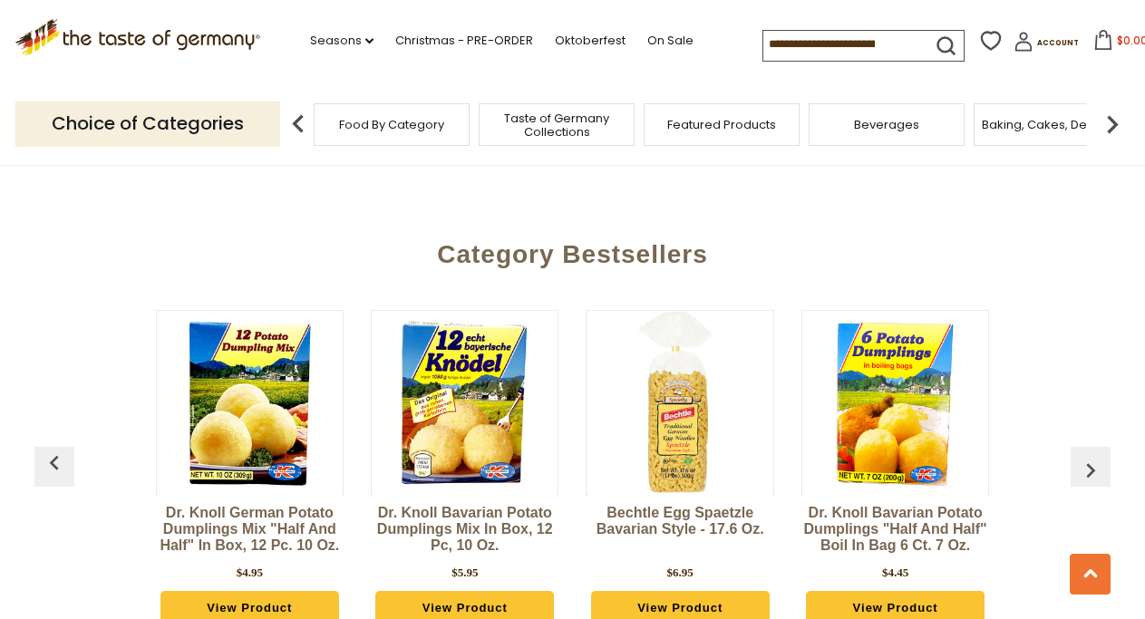
click at [1091, 456] on img "button" at bounding box center [1090, 470] width 29 height 29
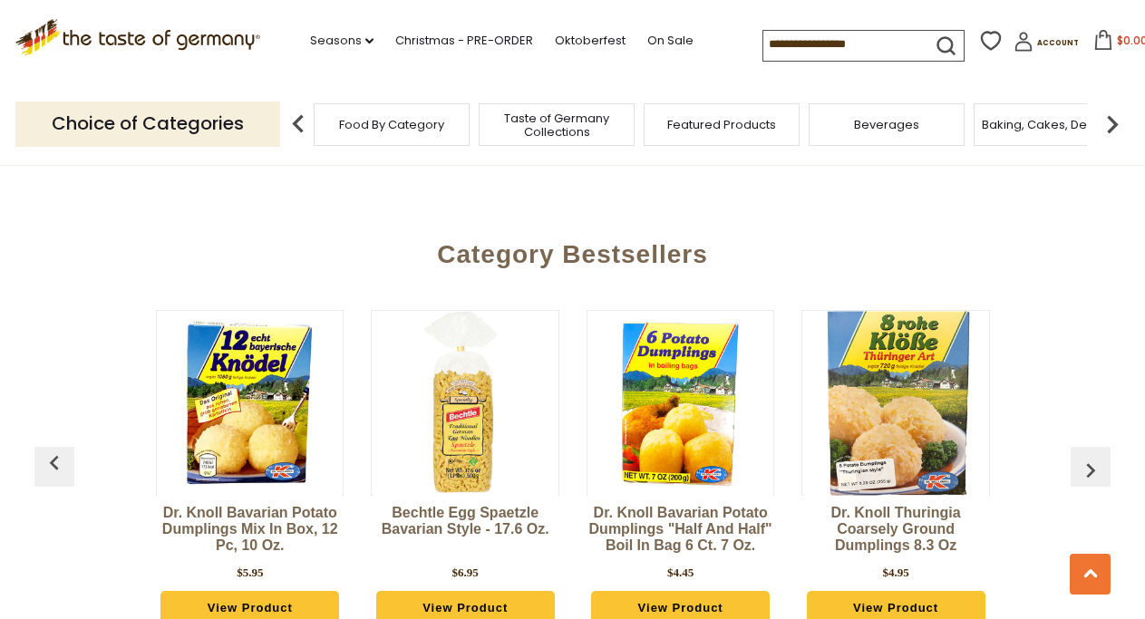
click at [1091, 456] on img "button" at bounding box center [1090, 470] width 29 height 29
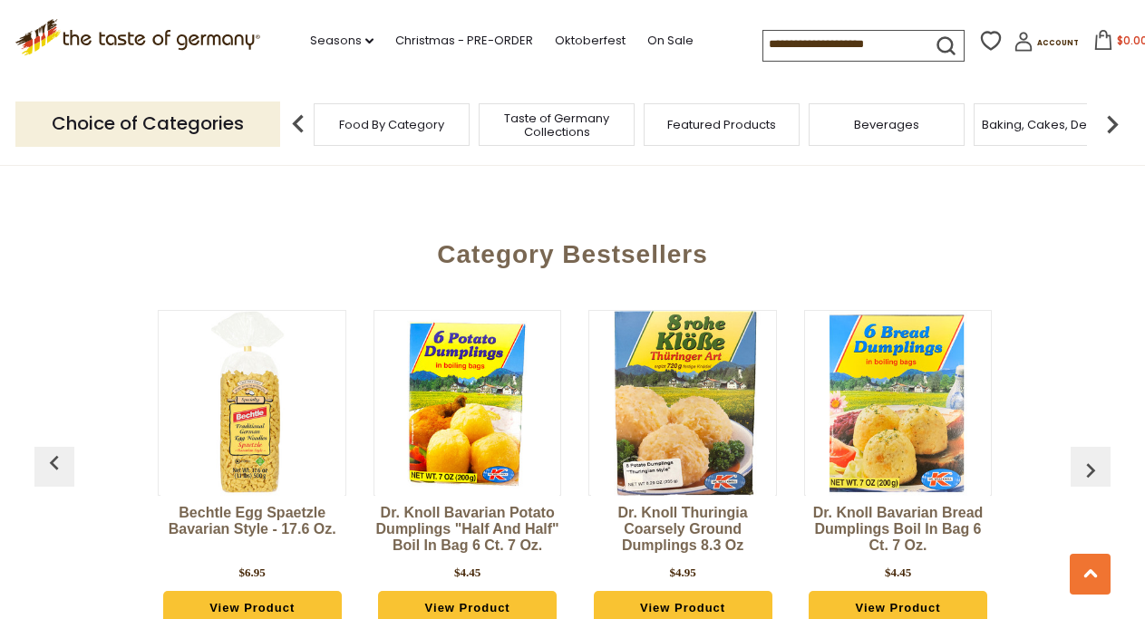
scroll to position [0, 430]
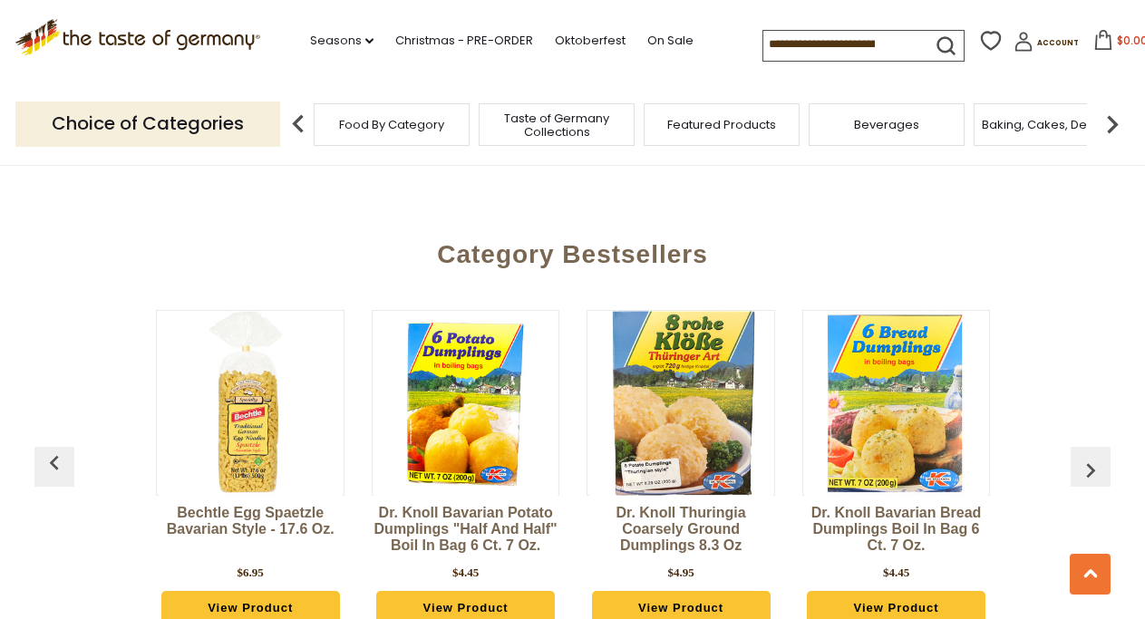
click at [1091, 456] on img "button" at bounding box center [1090, 470] width 29 height 29
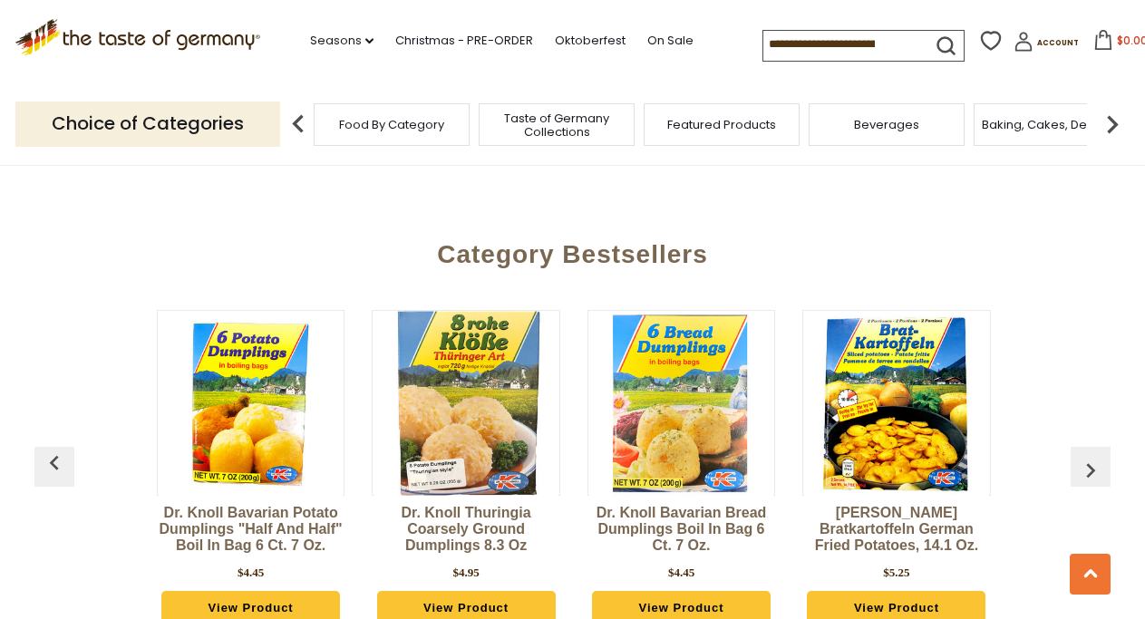
click at [1091, 456] on img "button" at bounding box center [1090, 470] width 29 height 29
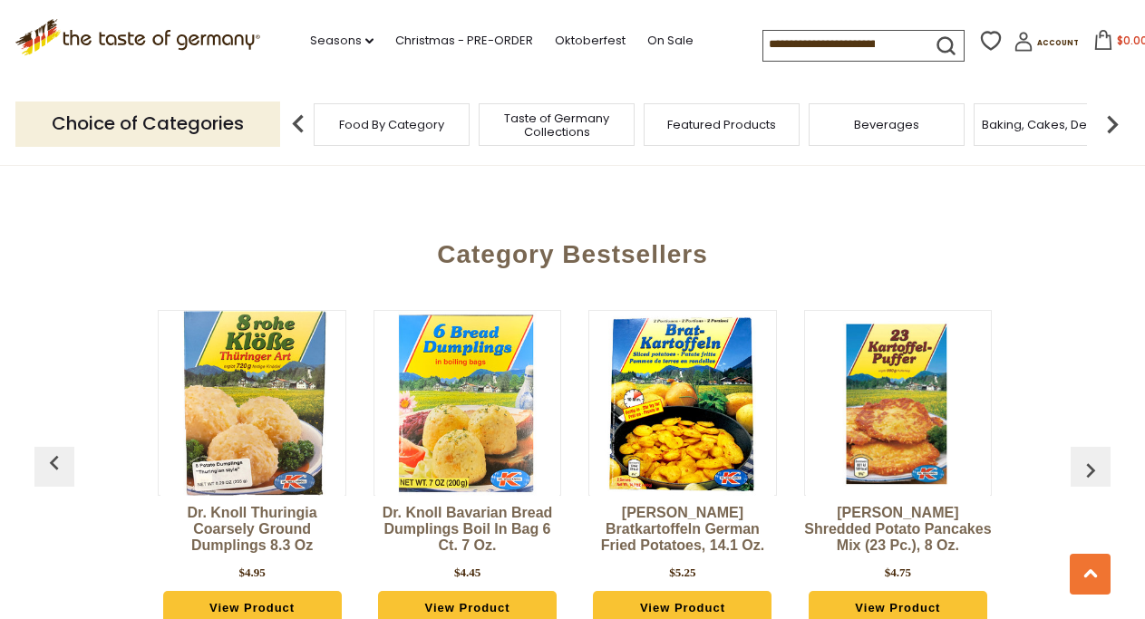
scroll to position [0, 860]
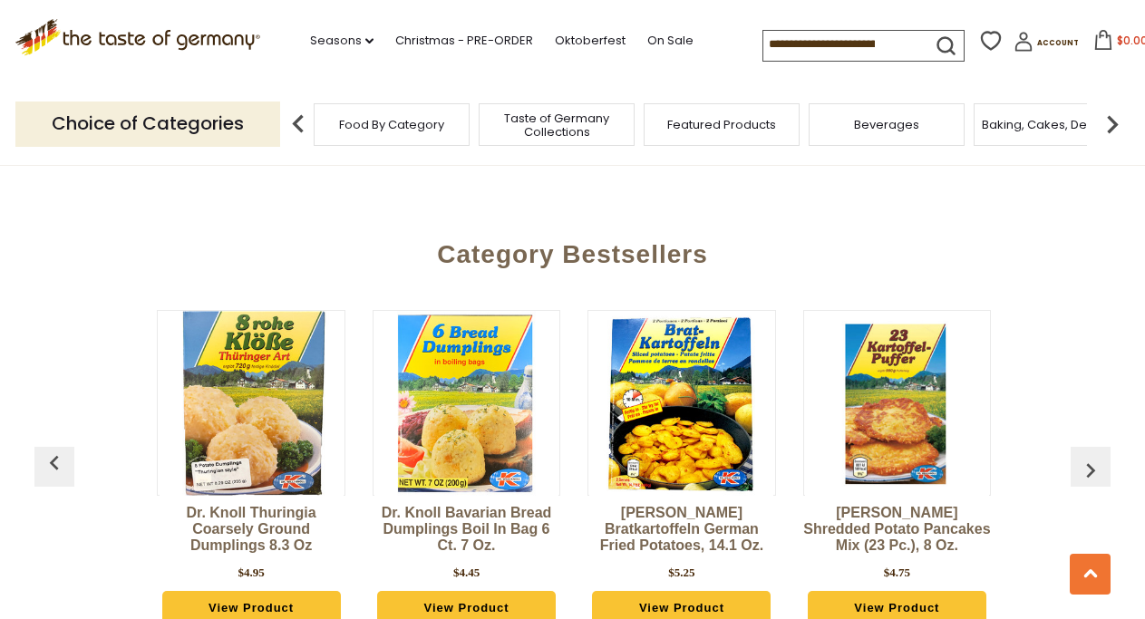
click at [1091, 456] on img "button" at bounding box center [1090, 470] width 29 height 29
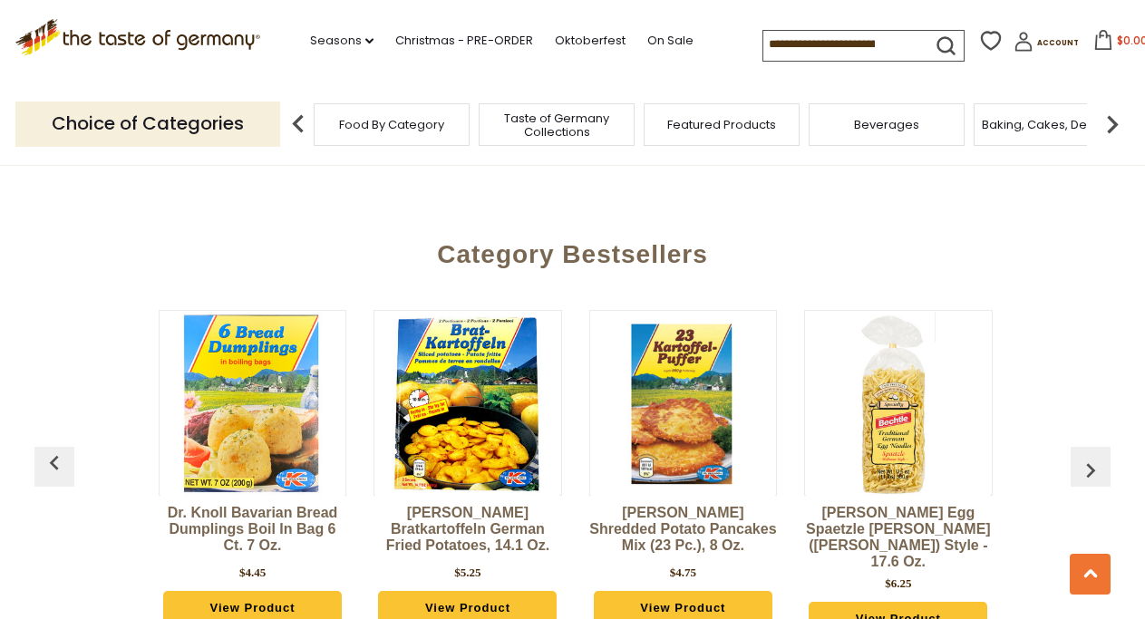
scroll to position [0, 1074]
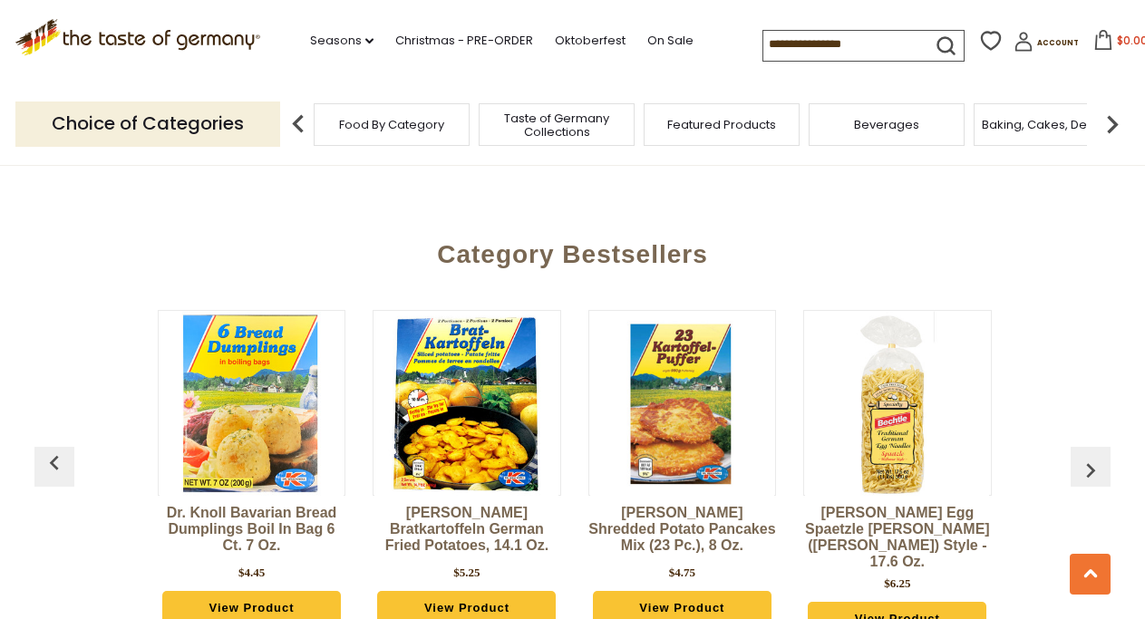
click at [1091, 456] on img "button" at bounding box center [1090, 470] width 29 height 29
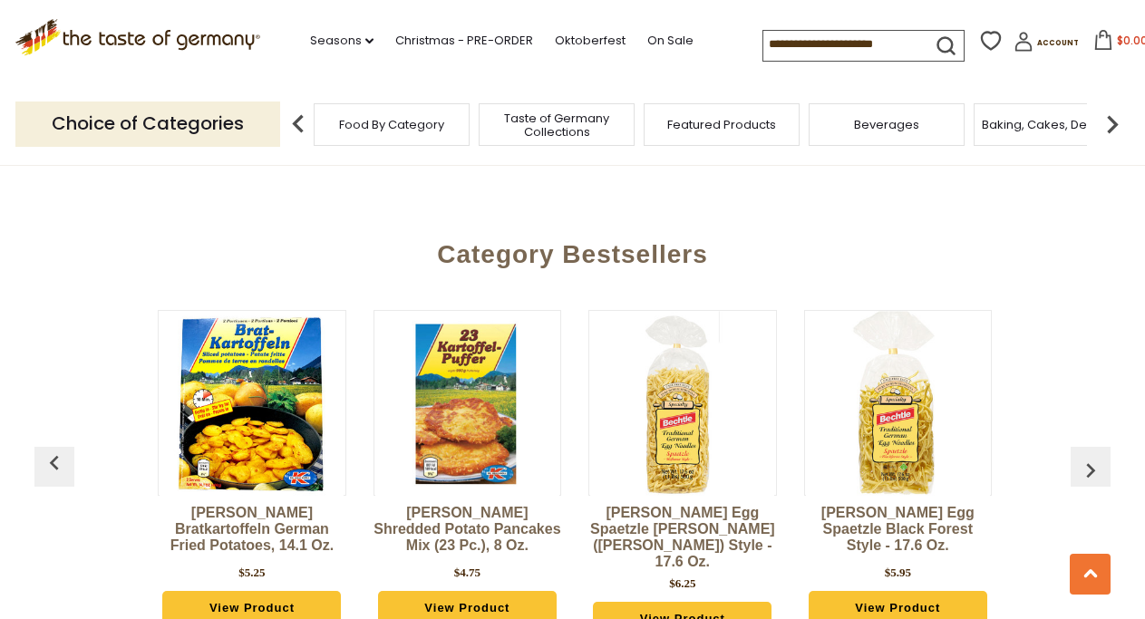
click at [1091, 456] on img "button" at bounding box center [1090, 470] width 29 height 29
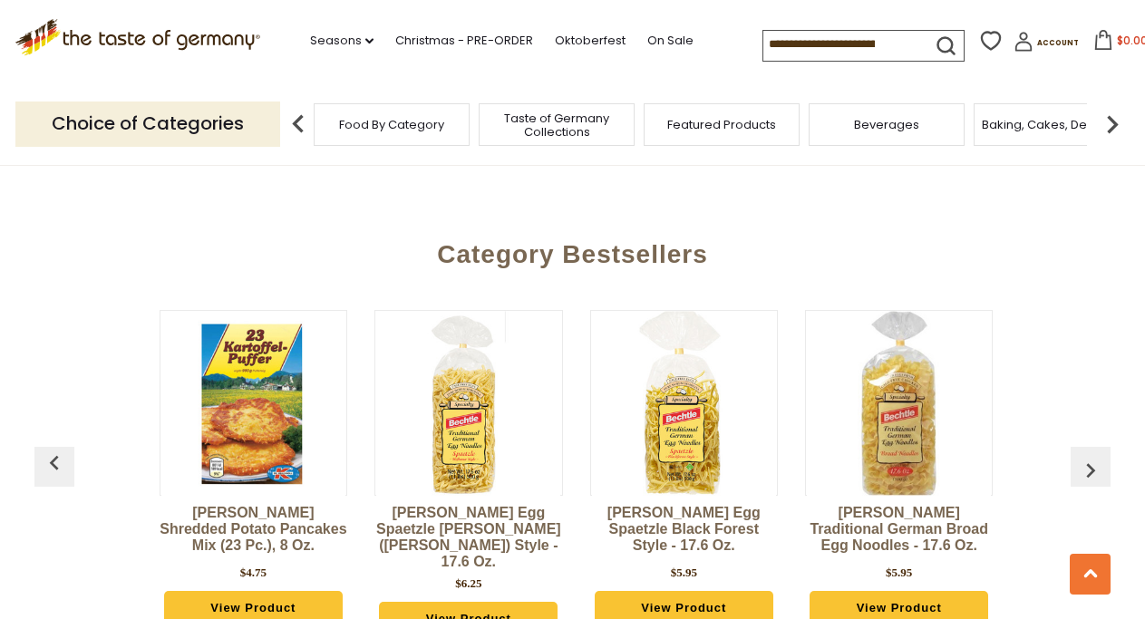
click at [1091, 456] on img "button" at bounding box center [1090, 470] width 29 height 29
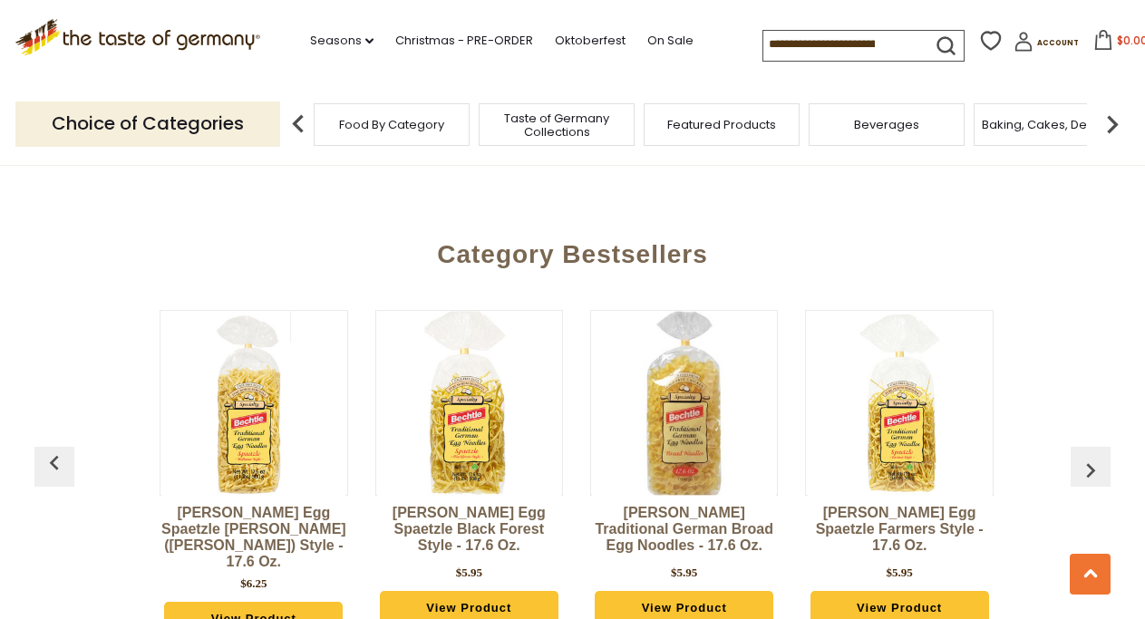
click at [1091, 456] on img "button" at bounding box center [1090, 470] width 29 height 29
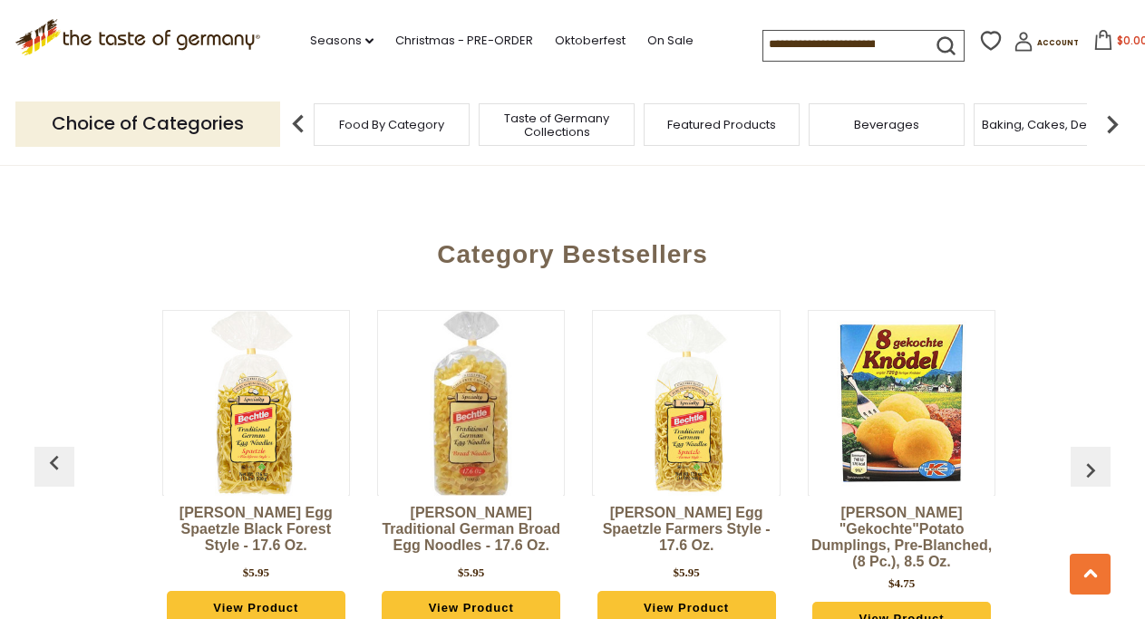
click at [1091, 456] on img "button" at bounding box center [1090, 470] width 29 height 29
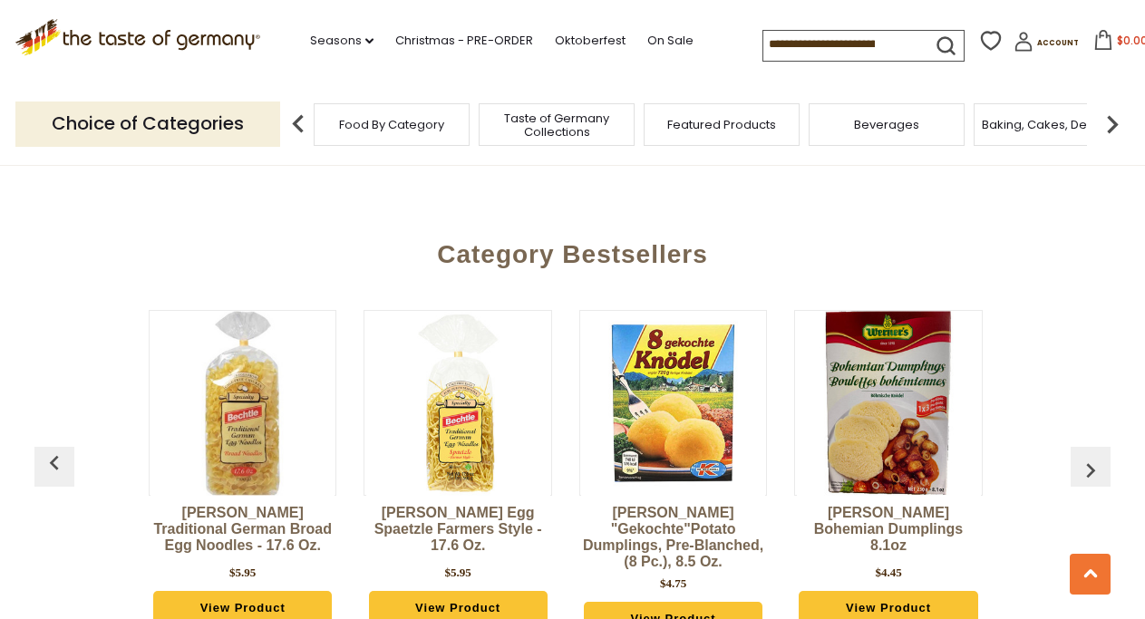
click at [1091, 456] on img "button" at bounding box center [1090, 470] width 29 height 29
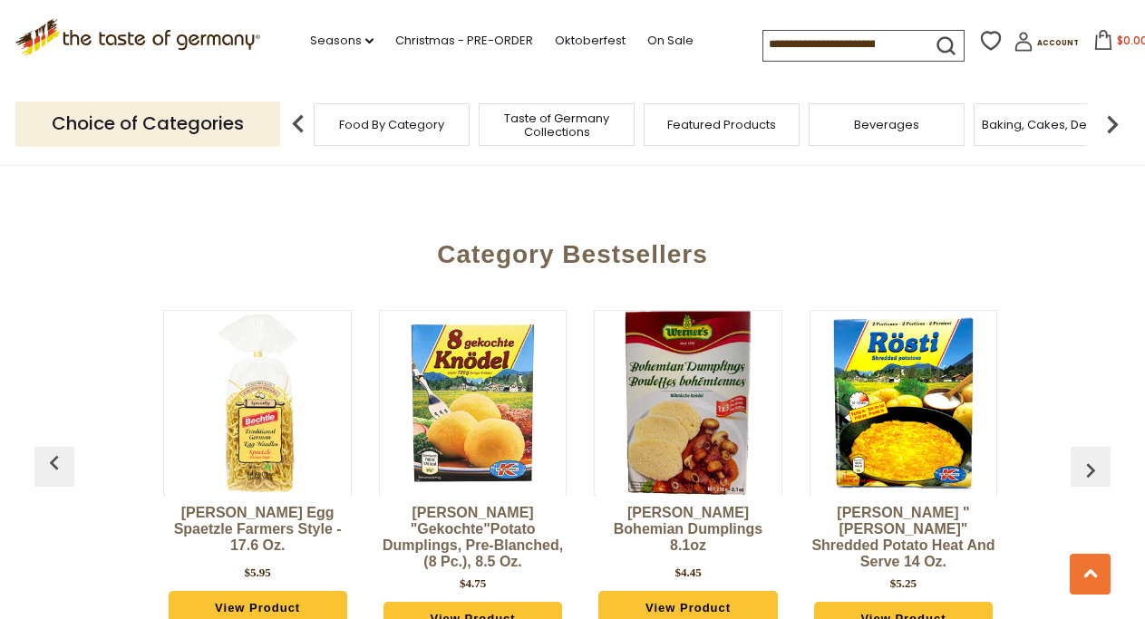
scroll to position [0, 2361]
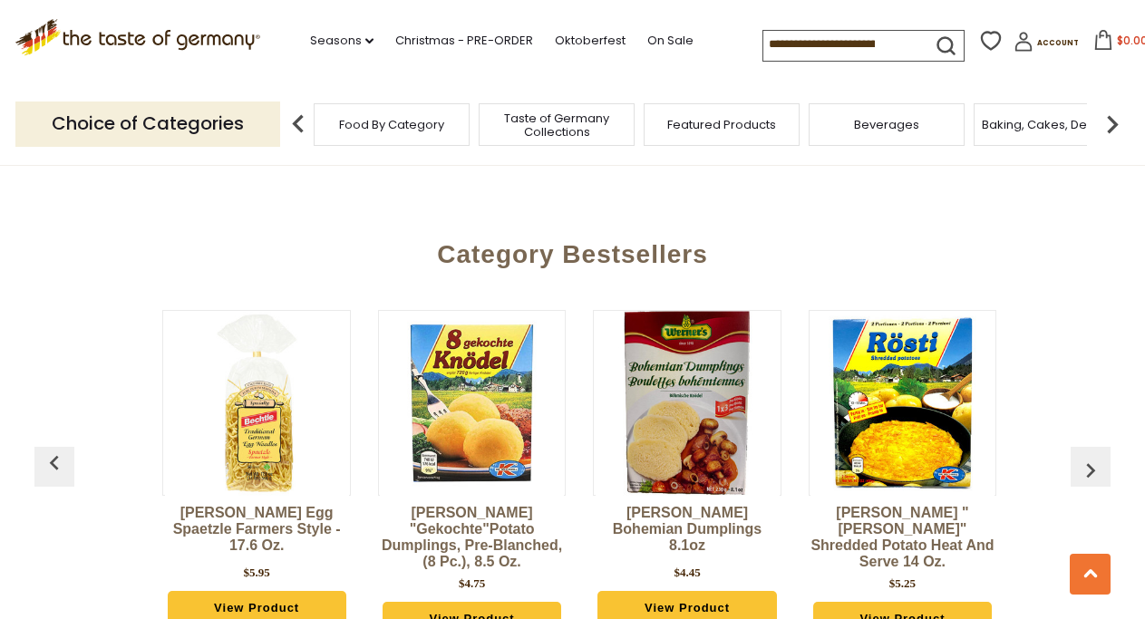
click at [1091, 456] on img "button" at bounding box center [1090, 470] width 29 height 29
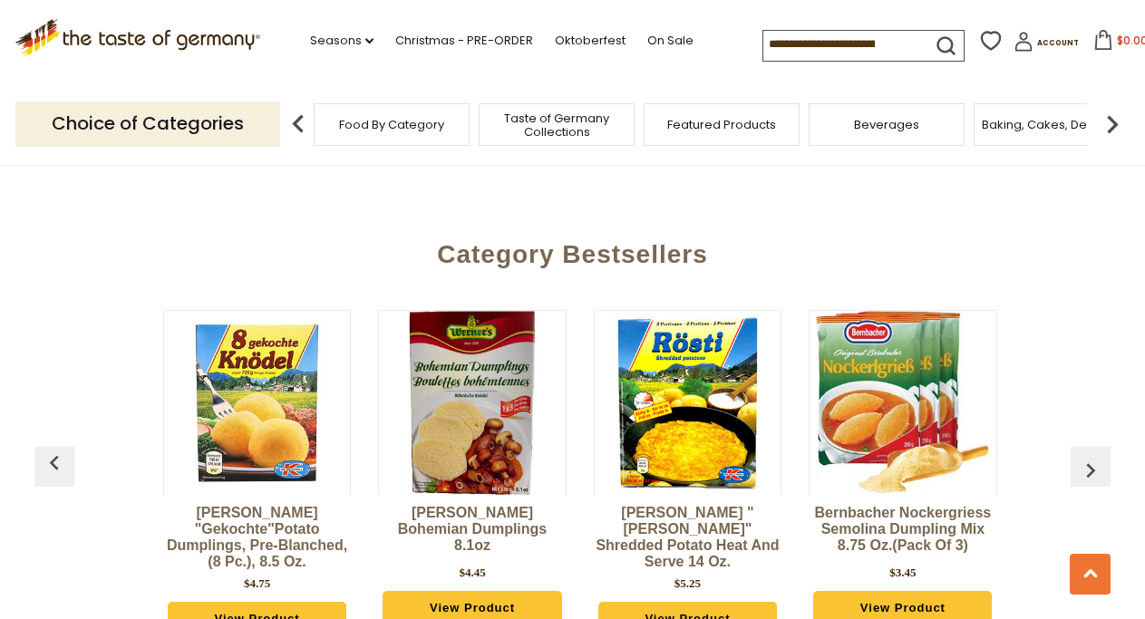
click at [1091, 456] on img "button" at bounding box center [1090, 470] width 29 height 29
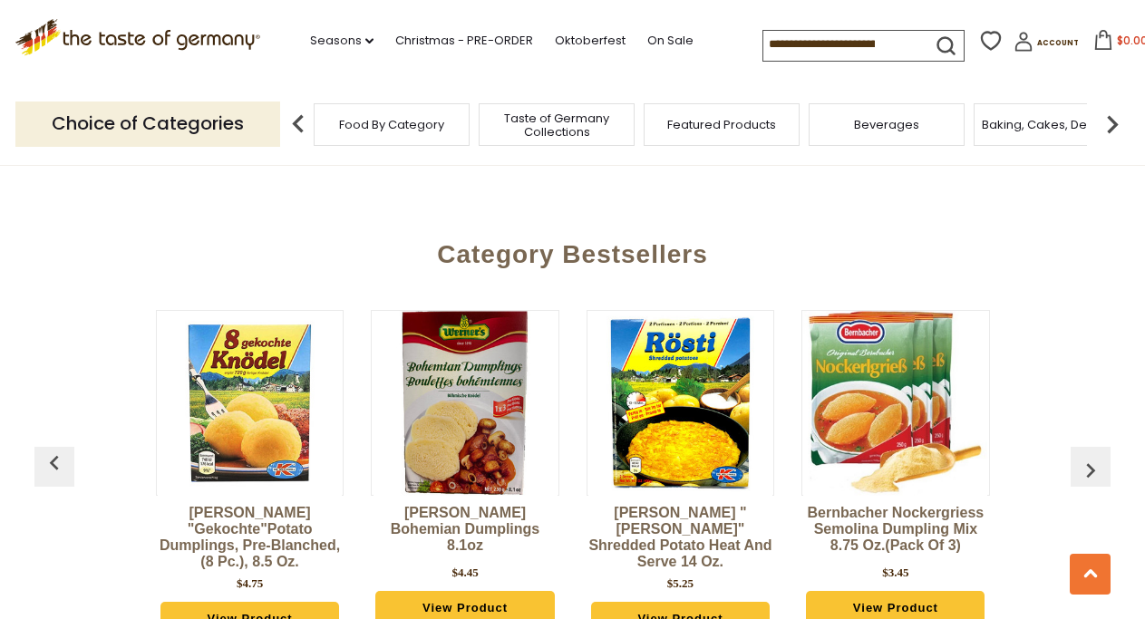
scroll to position [0, 2584]
click at [1091, 456] on img "button" at bounding box center [1090, 470] width 29 height 29
click at [56, 449] on img "button" at bounding box center [54, 463] width 29 height 29
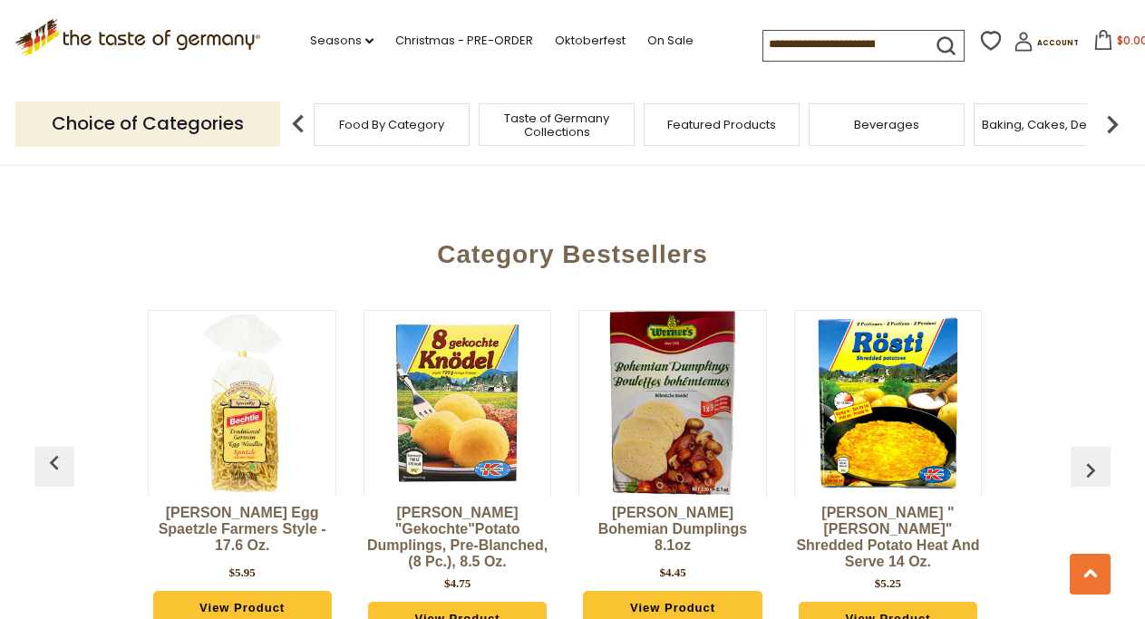
click at [56, 449] on img "button" at bounding box center [54, 463] width 29 height 29
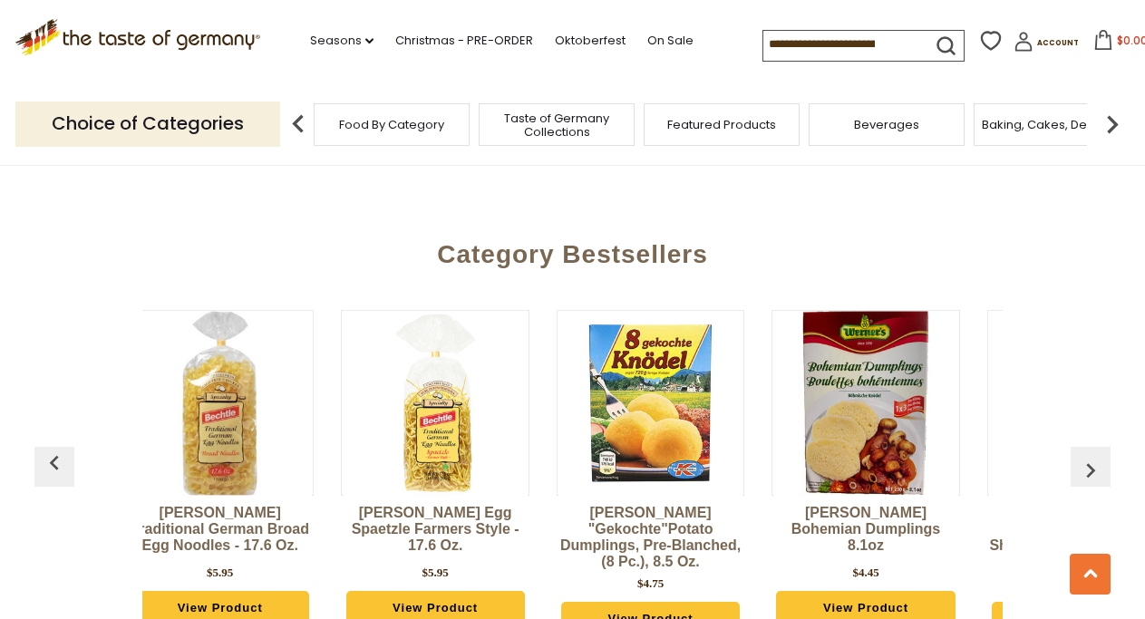
click at [56, 449] on img "button" at bounding box center [54, 463] width 29 height 29
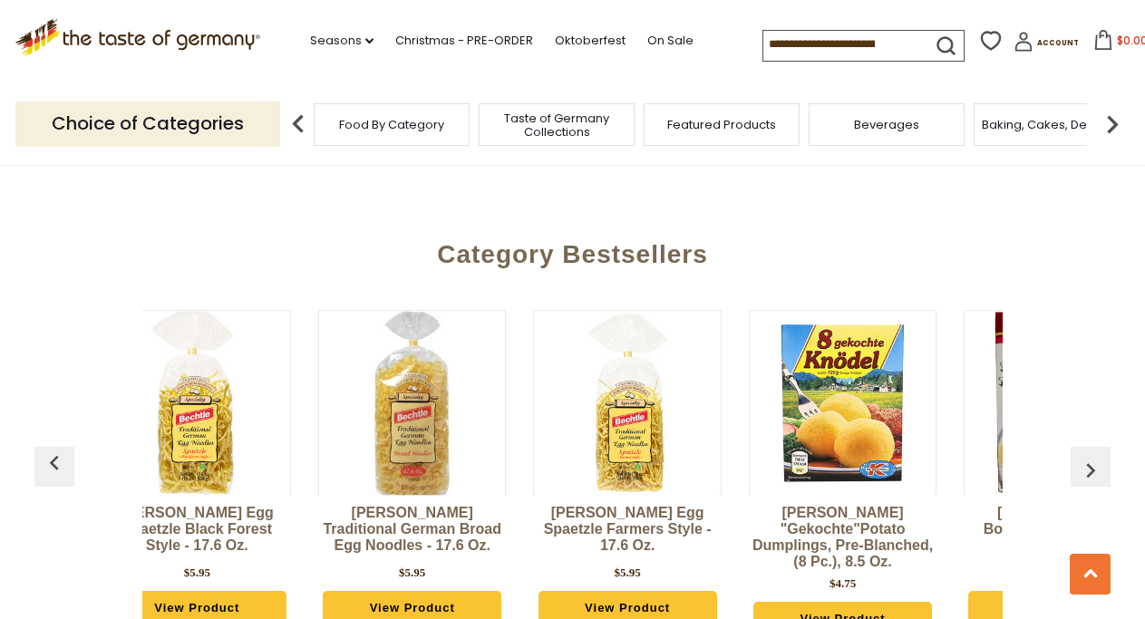
click at [56, 449] on img "button" at bounding box center [54, 463] width 29 height 29
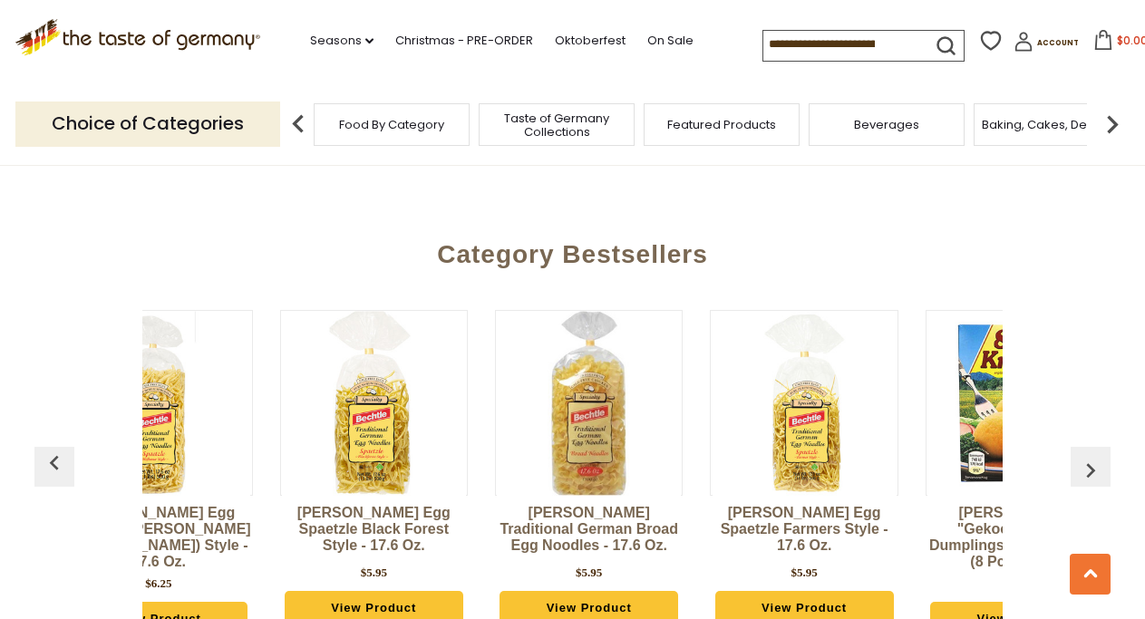
click at [56, 449] on img "button" at bounding box center [54, 463] width 29 height 29
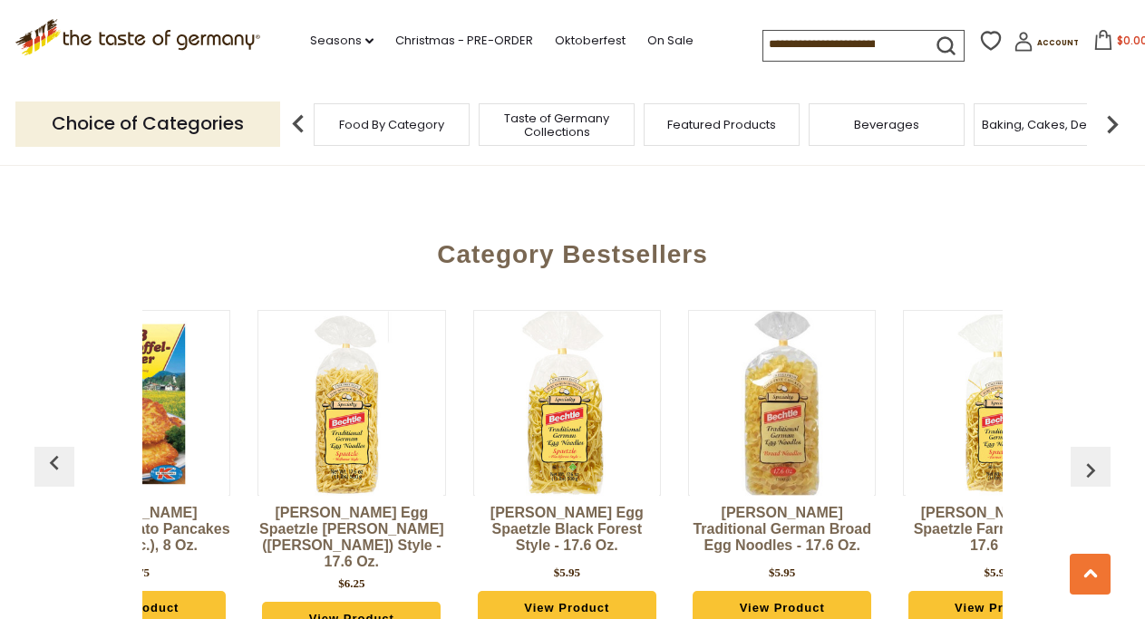
click at [56, 449] on img "button" at bounding box center [54, 463] width 29 height 29
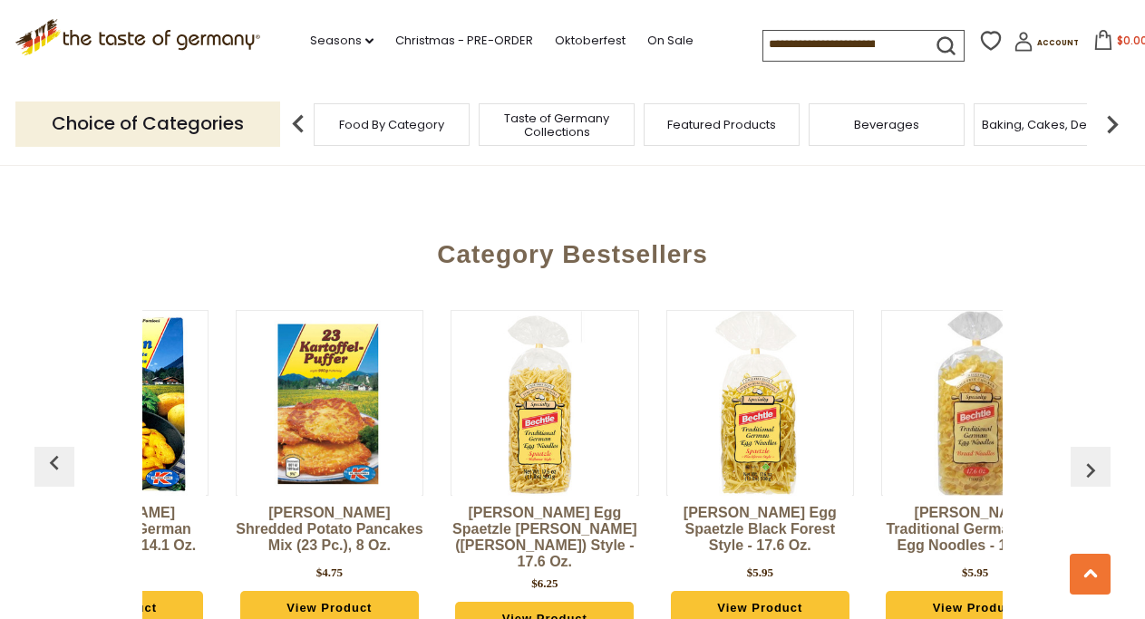
click at [56, 449] on img "button" at bounding box center [54, 463] width 29 height 29
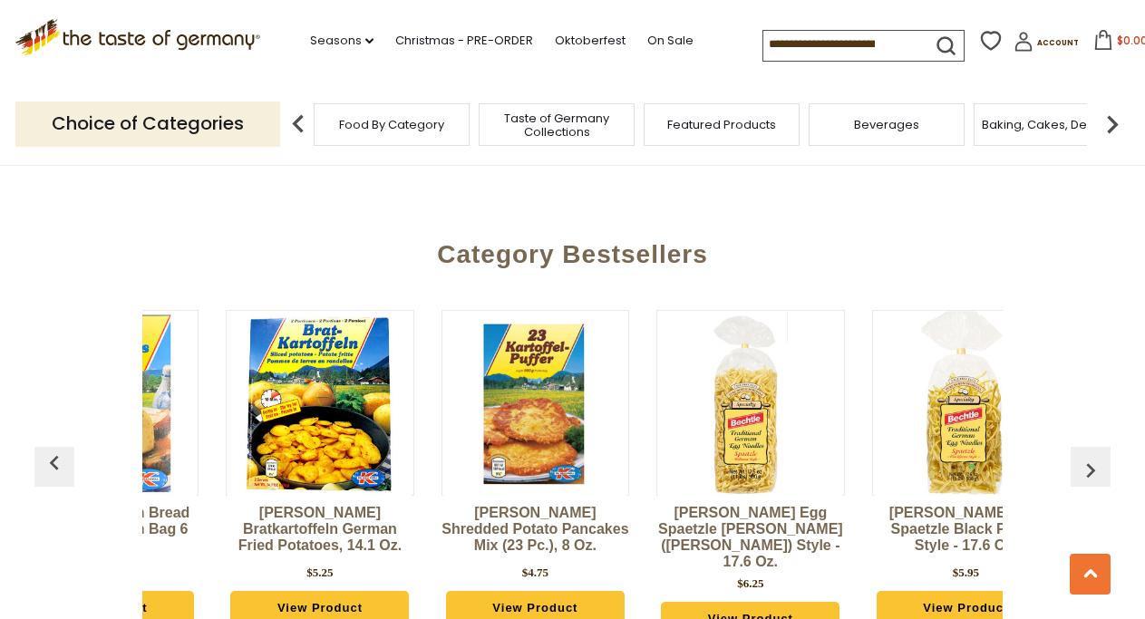
click at [56, 449] on img "button" at bounding box center [54, 463] width 29 height 29
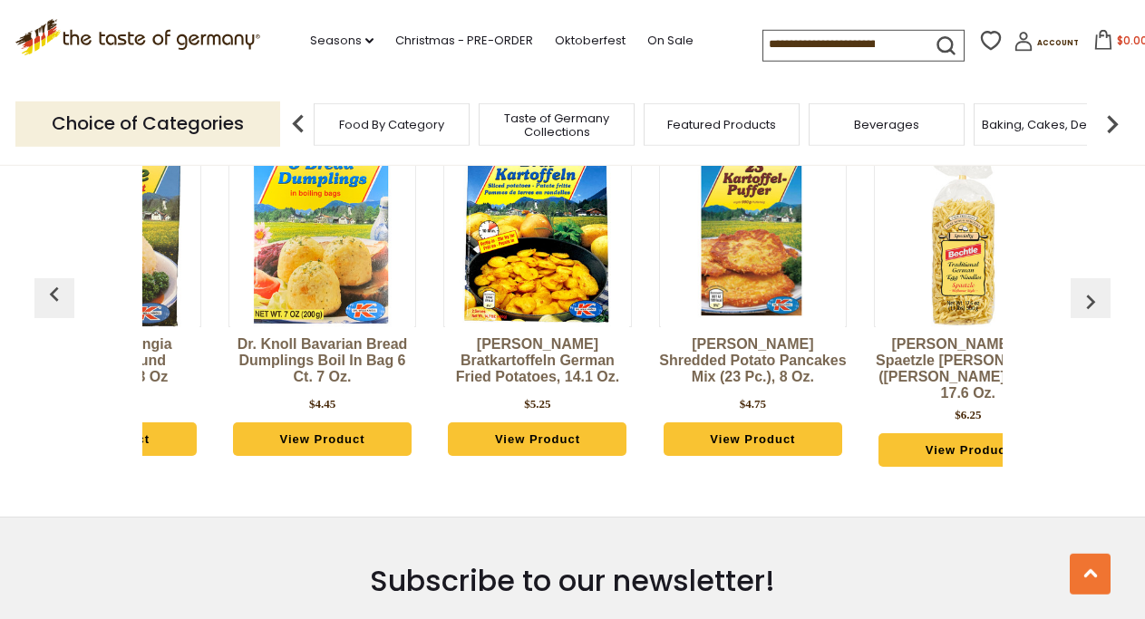
scroll to position [4809, 0]
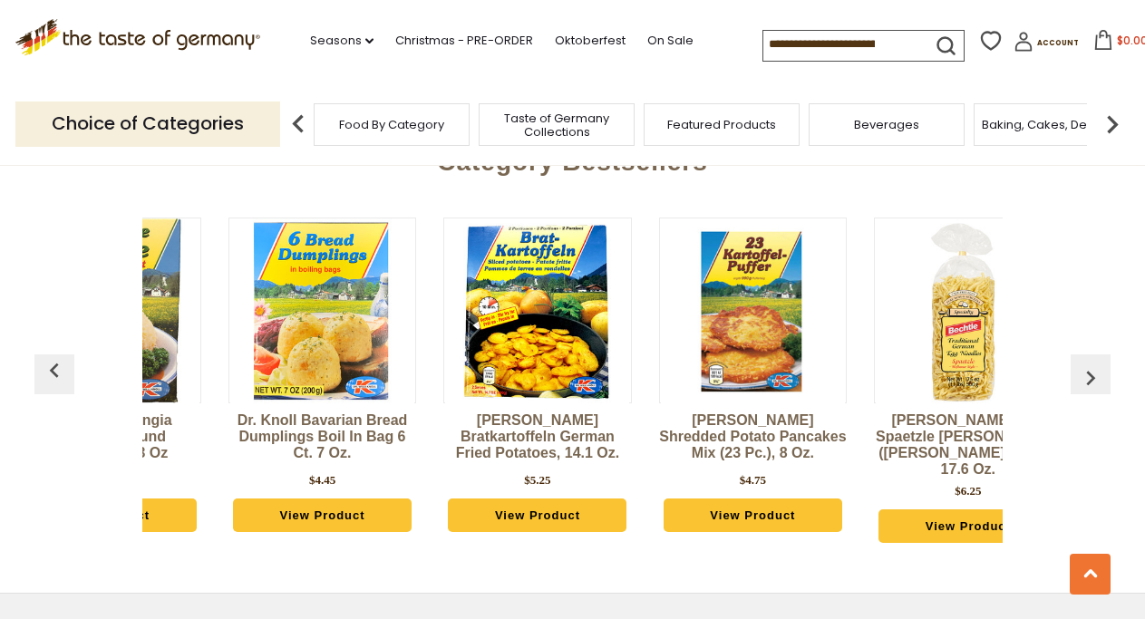
click at [531, 499] on link "View Product" at bounding box center [537, 516] width 179 height 34
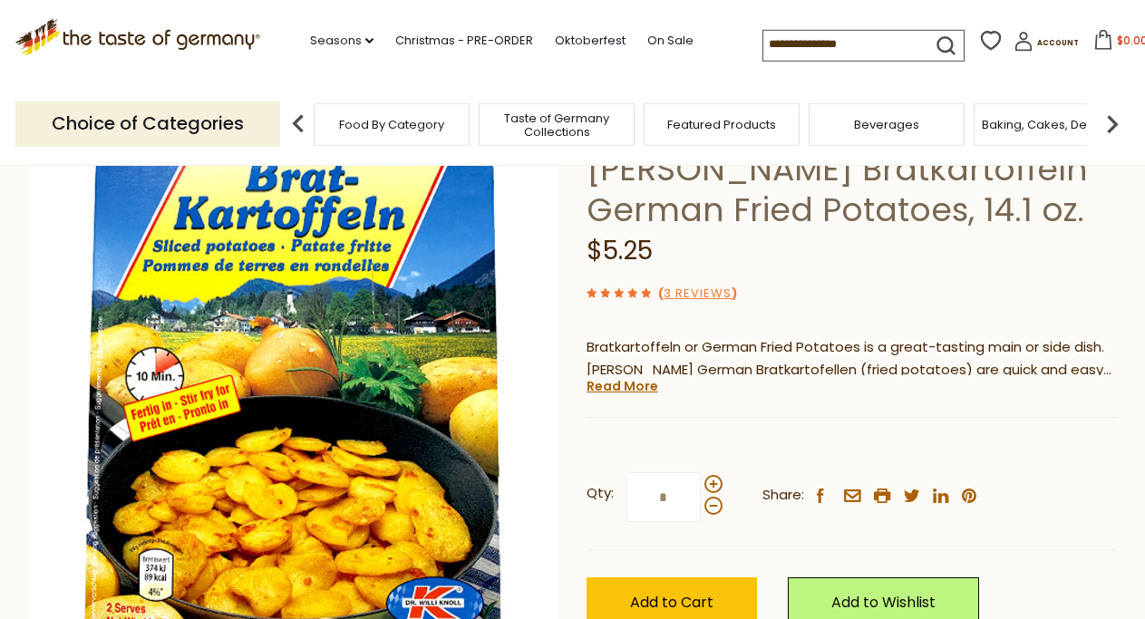
scroll to position [92, 0]
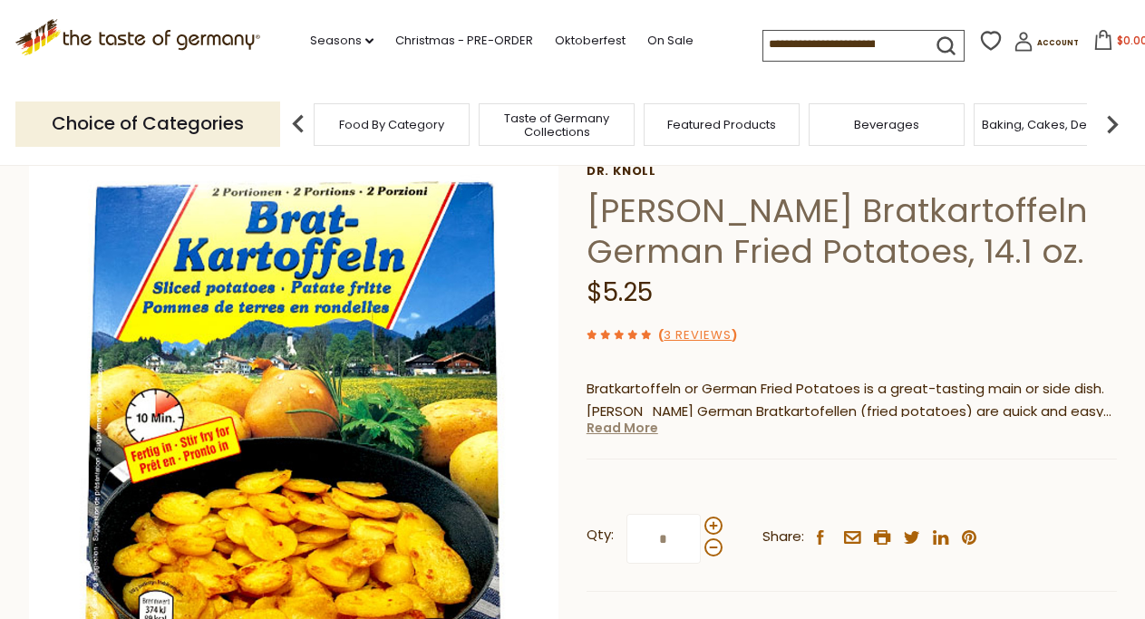
click at [619, 433] on link "Read More" at bounding box center [623, 428] width 72 height 18
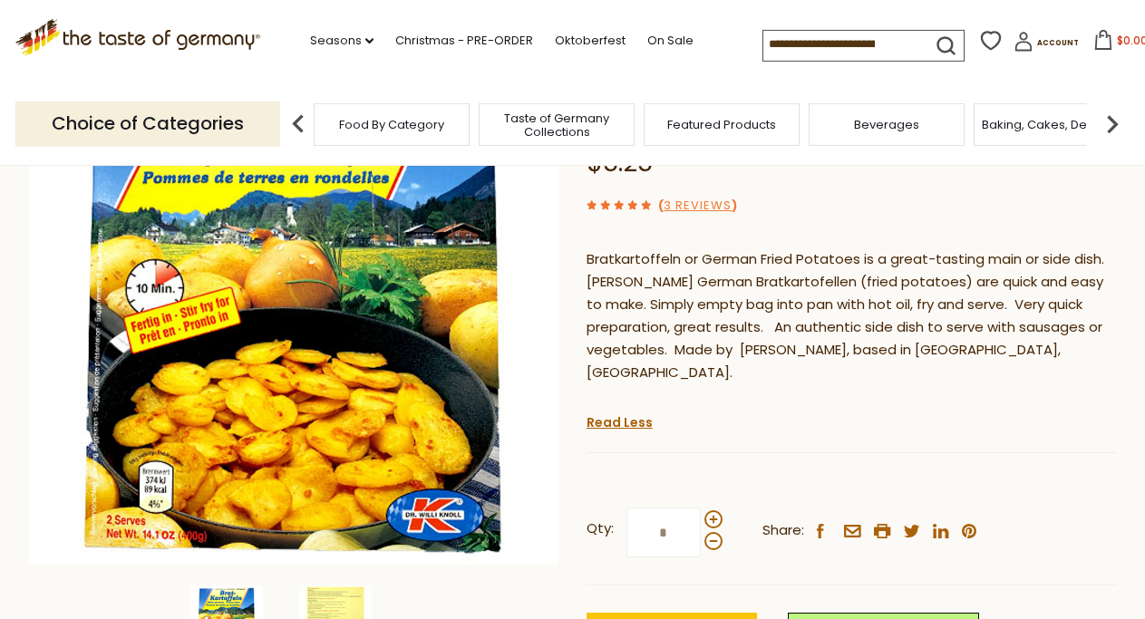
scroll to position [277, 0]
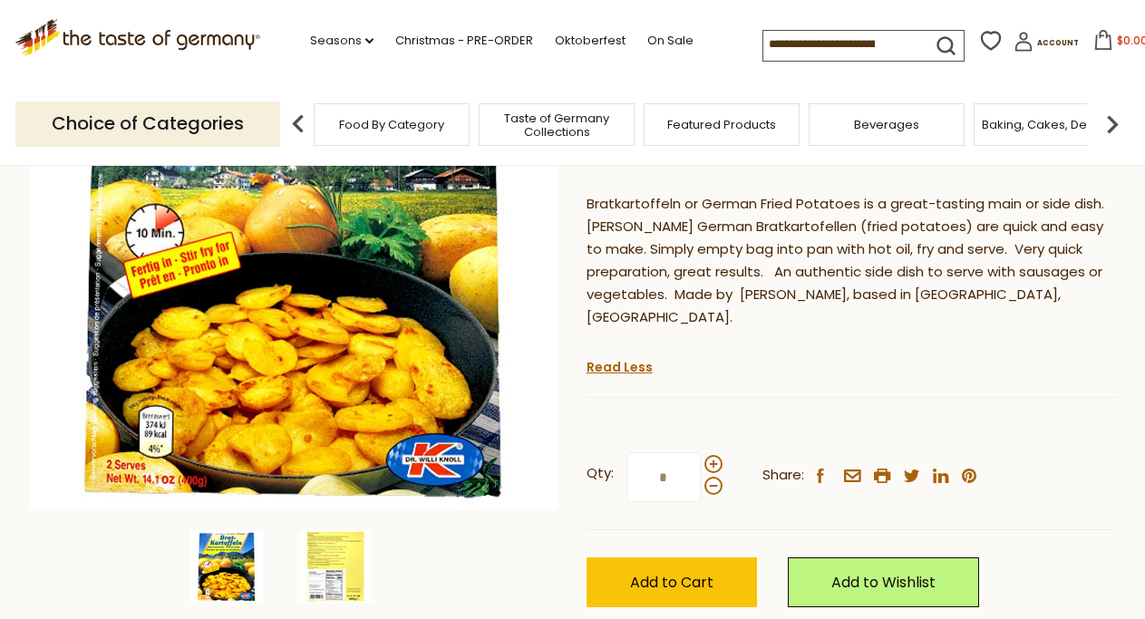
click at [322, 545] on img at bounding box center [335, 566] width 73 height 73
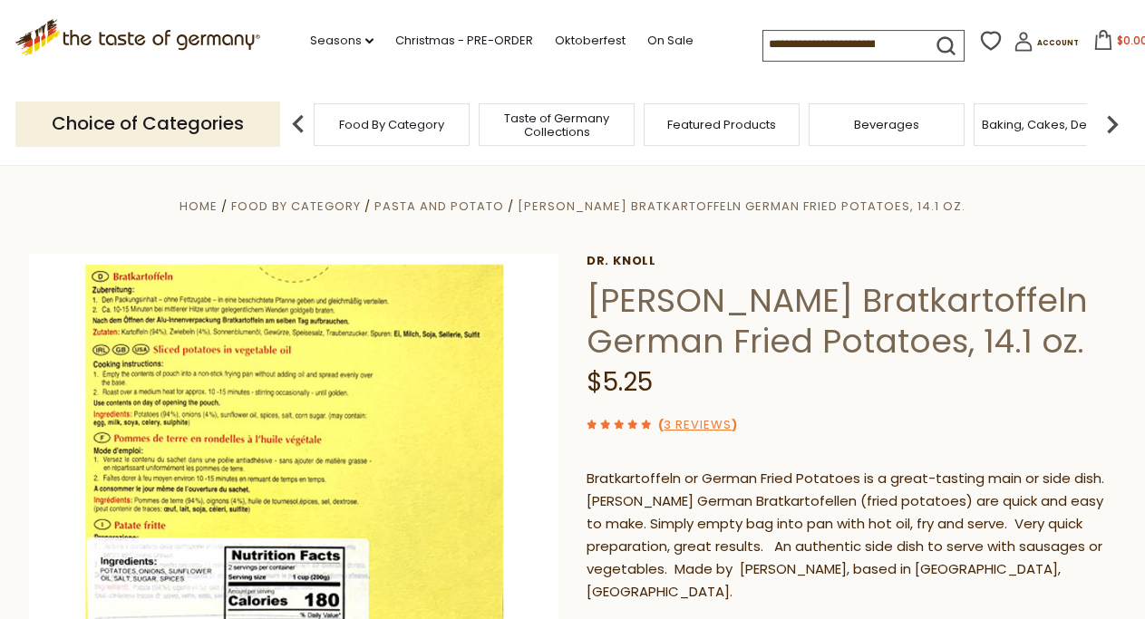
scroll to position [0, 0]
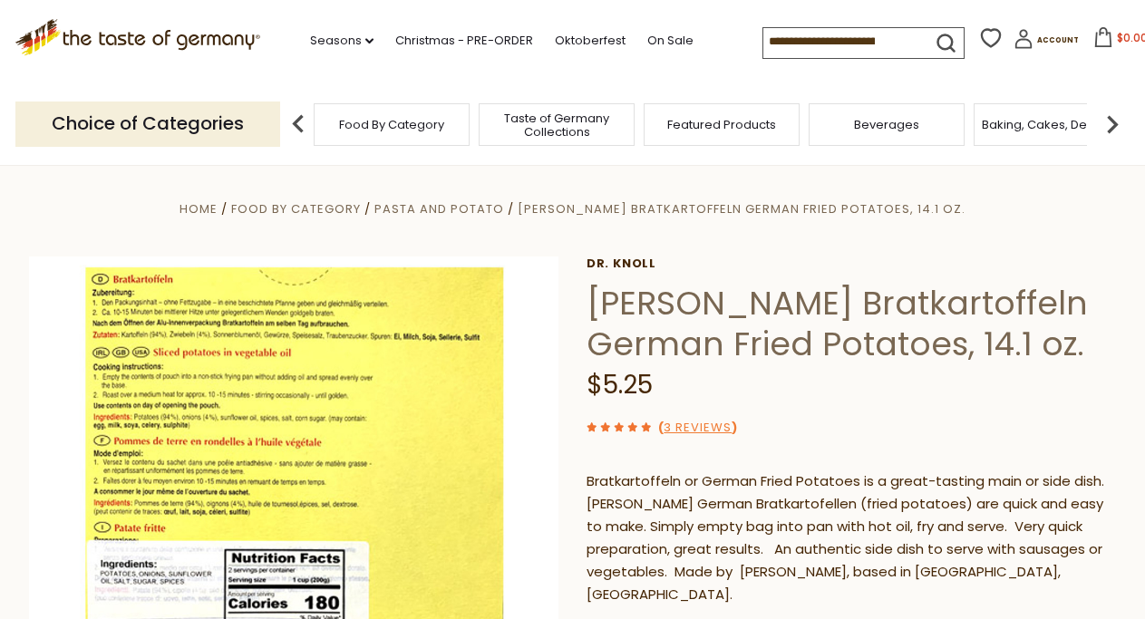
click at [1115, 122] on img at bounding box center [1112, 124] width 36 height 36
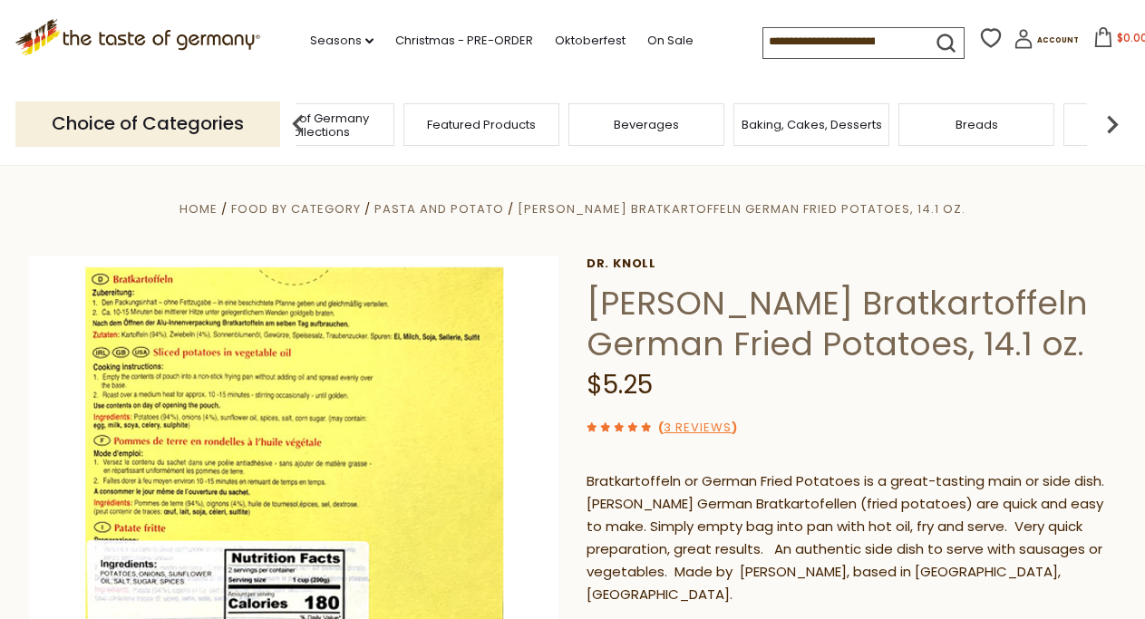
click at [1115, 122] on img at bounding box center [1112, 124] width 36 height 36
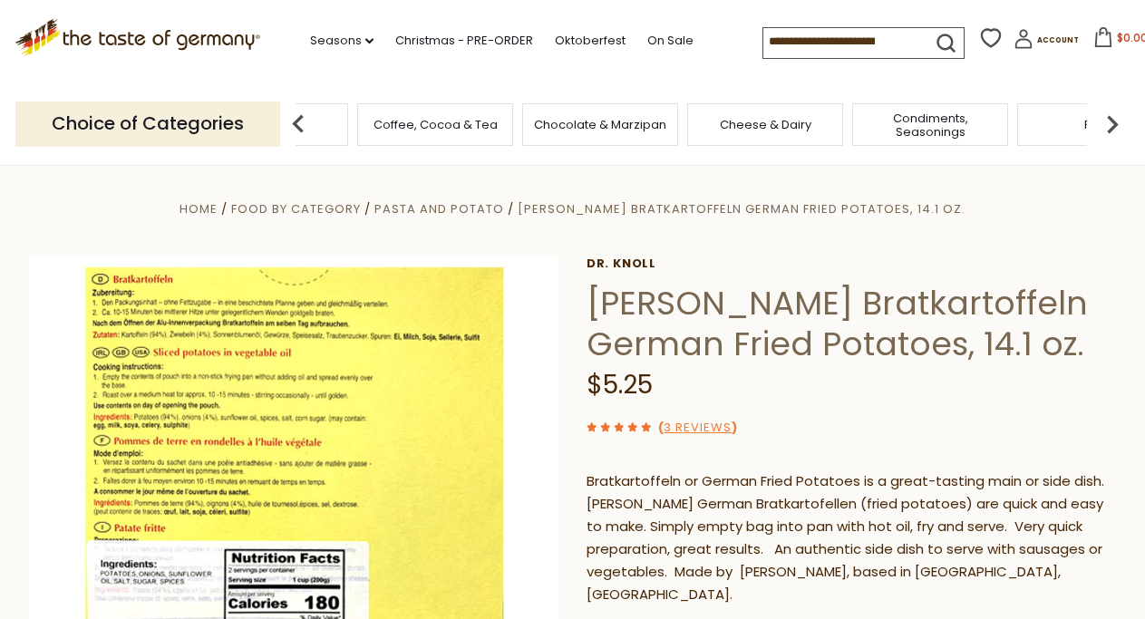
click at [1115, 122] on img at bounding box center [1112, 124] width 36 height 36
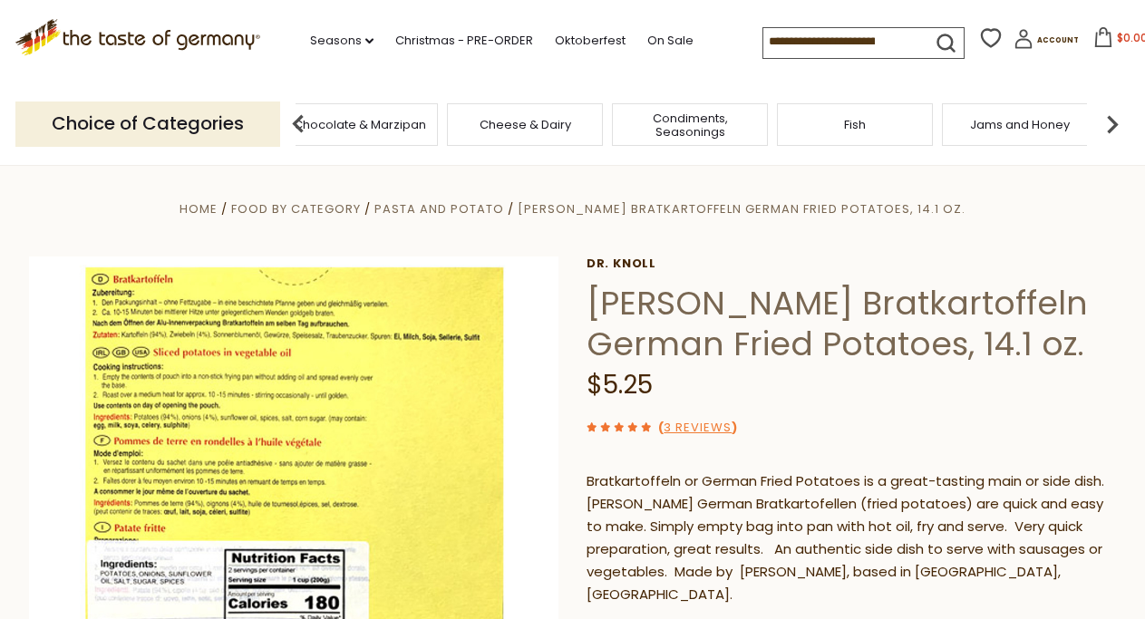
click at [1115, 122] on img at bounding box center [1112, 124] width 36 height 36
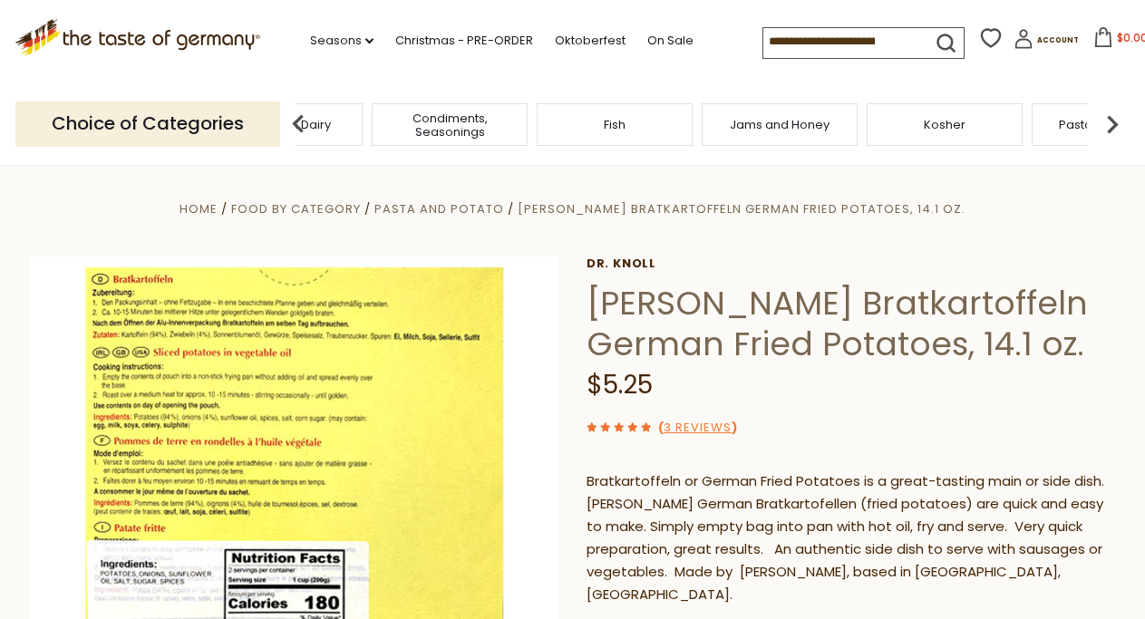
click at [1115, 122] on img at bounding box center [1112, 124] width 36 height 36
click at [811, 121] on span "Pickled Vegetables" at bounding box center [794, 125] width 115 height 14
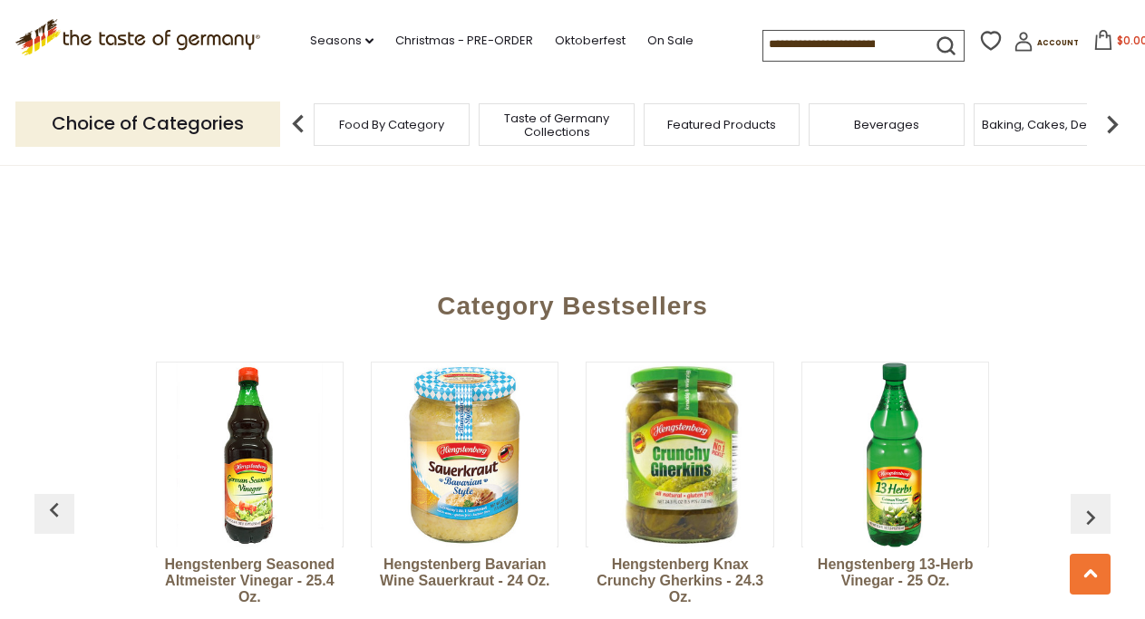
scroll to position [4717, 0]
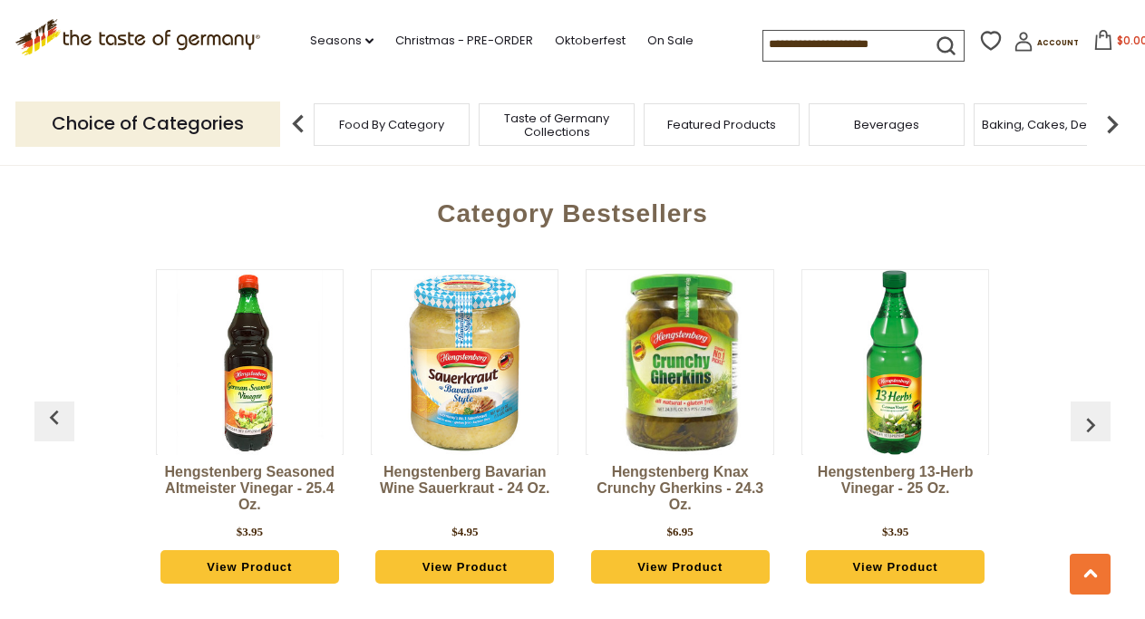
click at [1088, 411] on img "button" at bounding box center [1090, 425] width 29 height 29
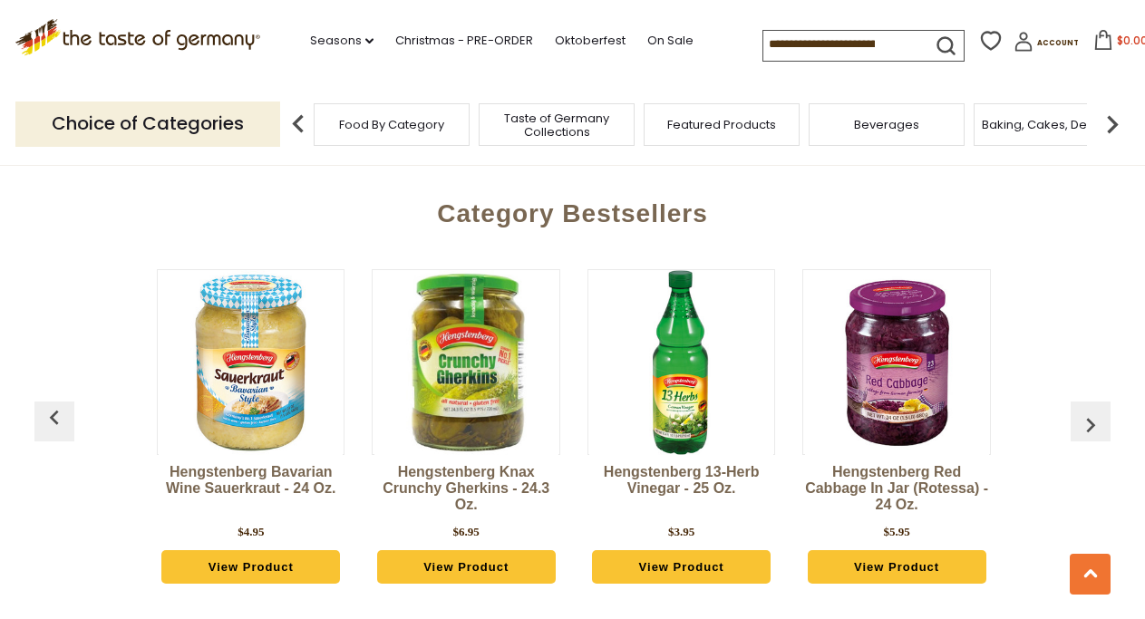
scroll to position [0, 215]
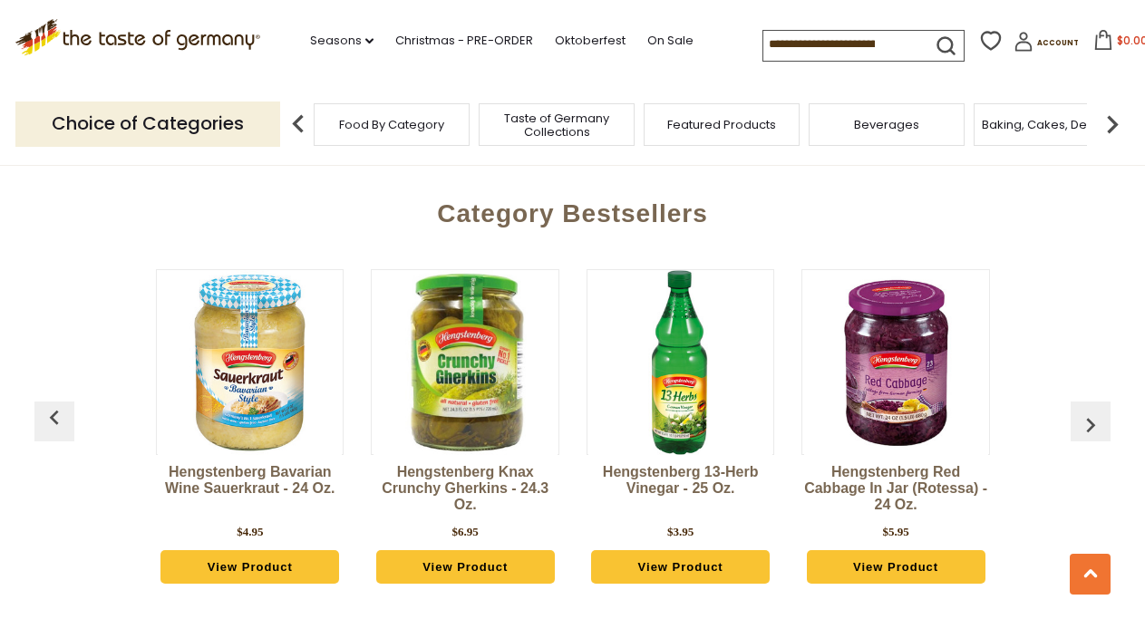
click at [1088, 411] on img "button" at bounding box center [1090, 425] width 29 height 29
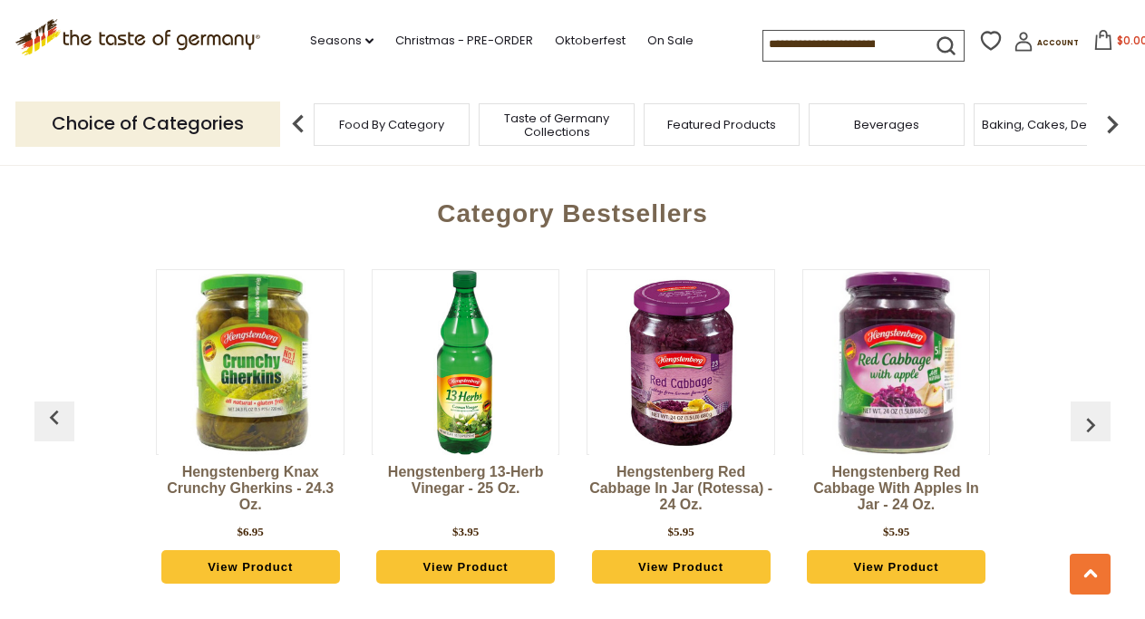
click at [1088, 411] on img "button" at bounding box center [1090, 425] width 29 height 29
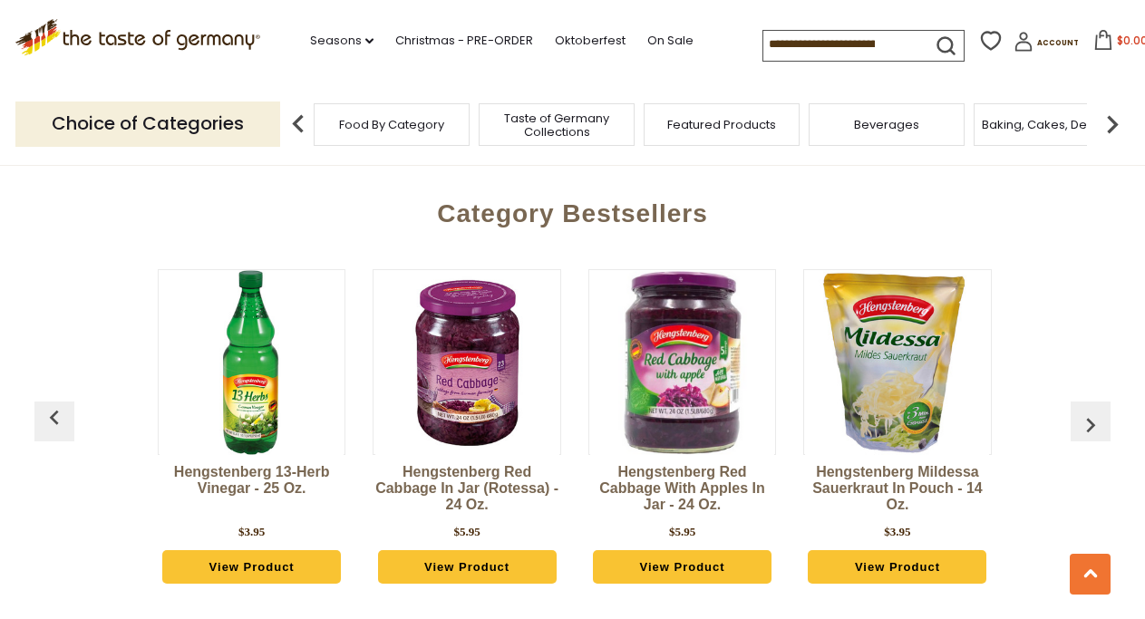
scroll to position [0, 645]
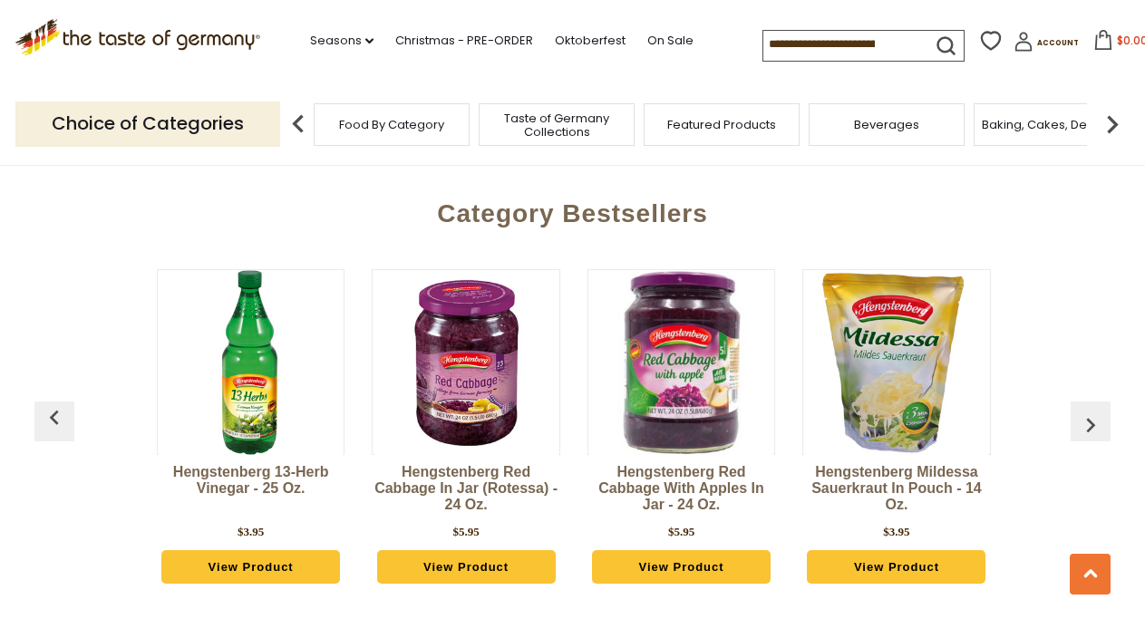
click at [1088, 411] on img "button" at bounding box center [1090, 425] width 29 height 29
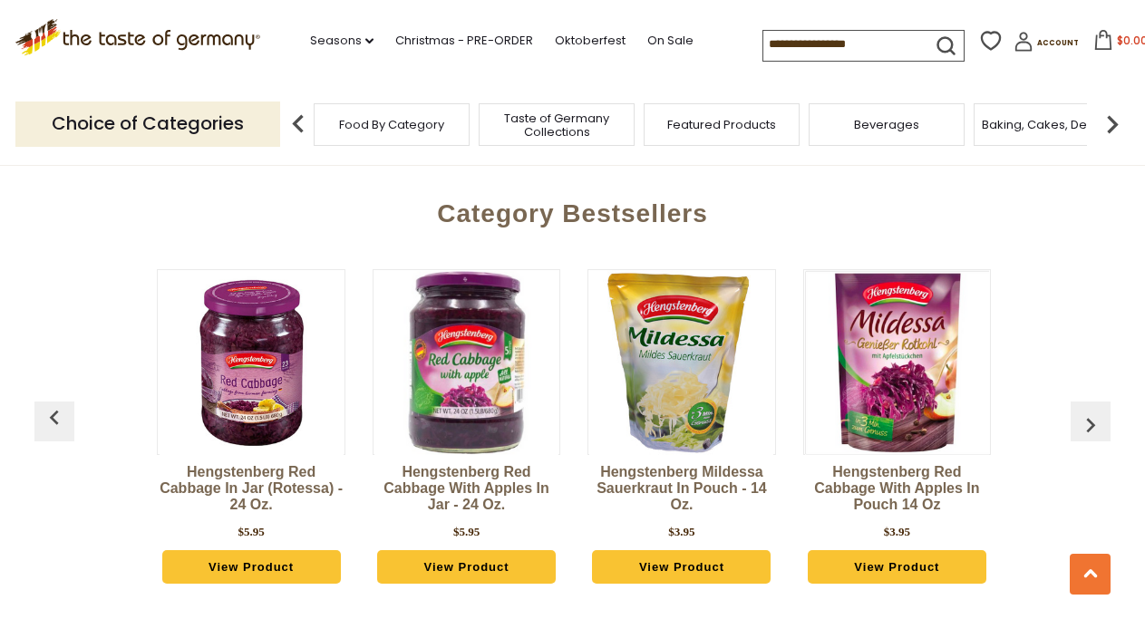
click at [1088, 411] on img "button" at bounding box center [1090, 425] width 29 height 29
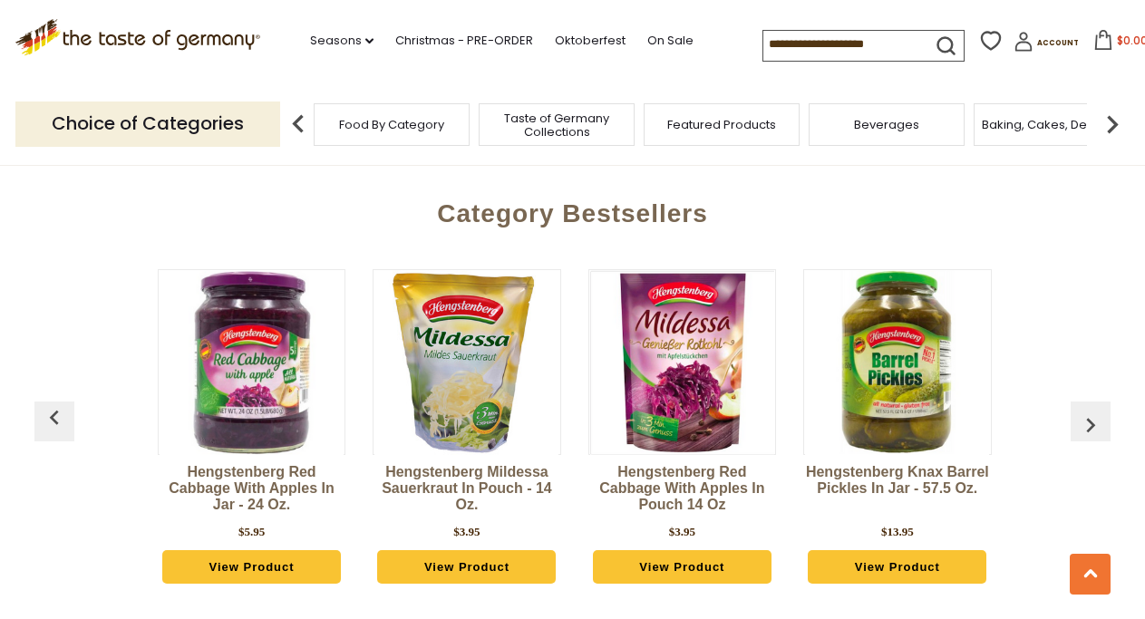
click at [1088, 411] on img "button" at bounding box center [1090, 425] width 29 height 29
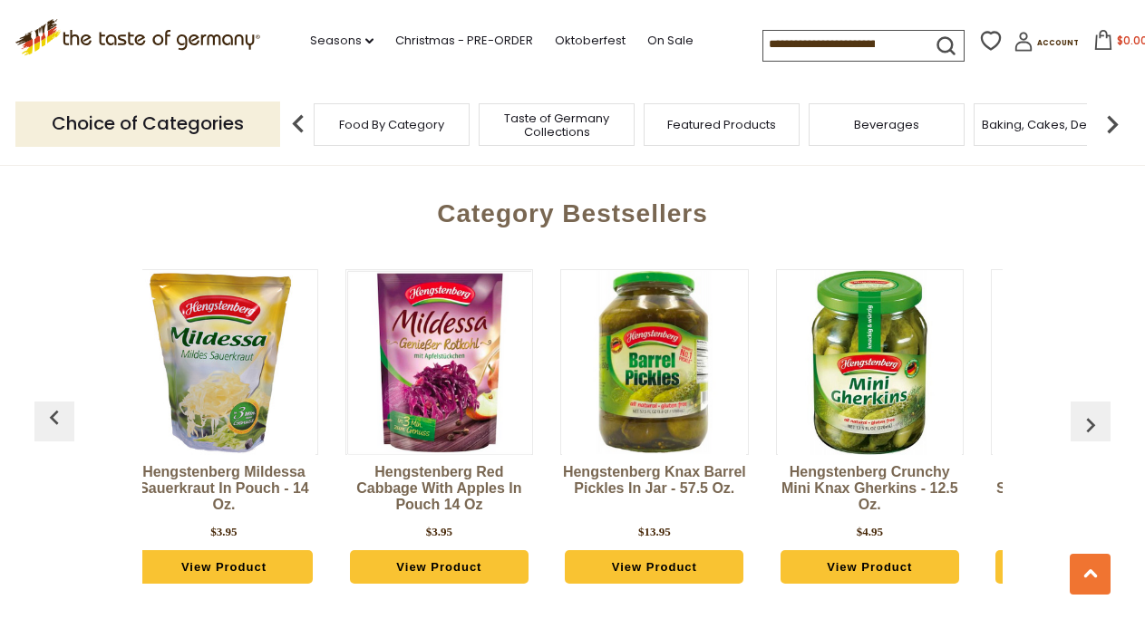
click at [1088, 411] on img "button" at bounding box center [1090, 425] width 29 height 29
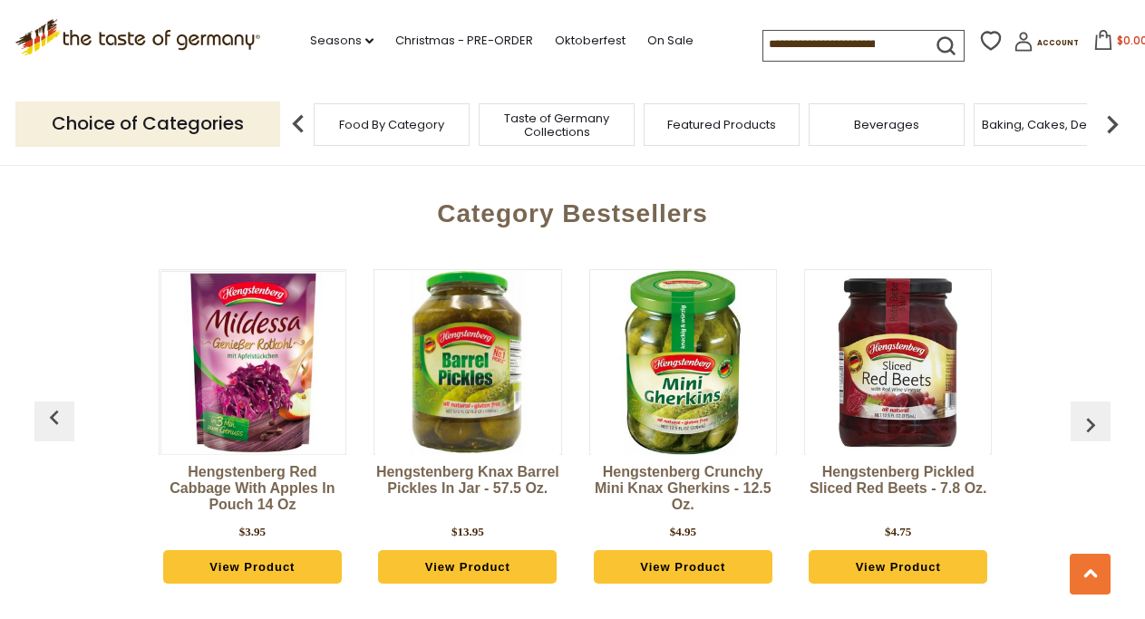
click at [1088, 411] on img "button" at bounding box center [1090, 425] width 29 height 29
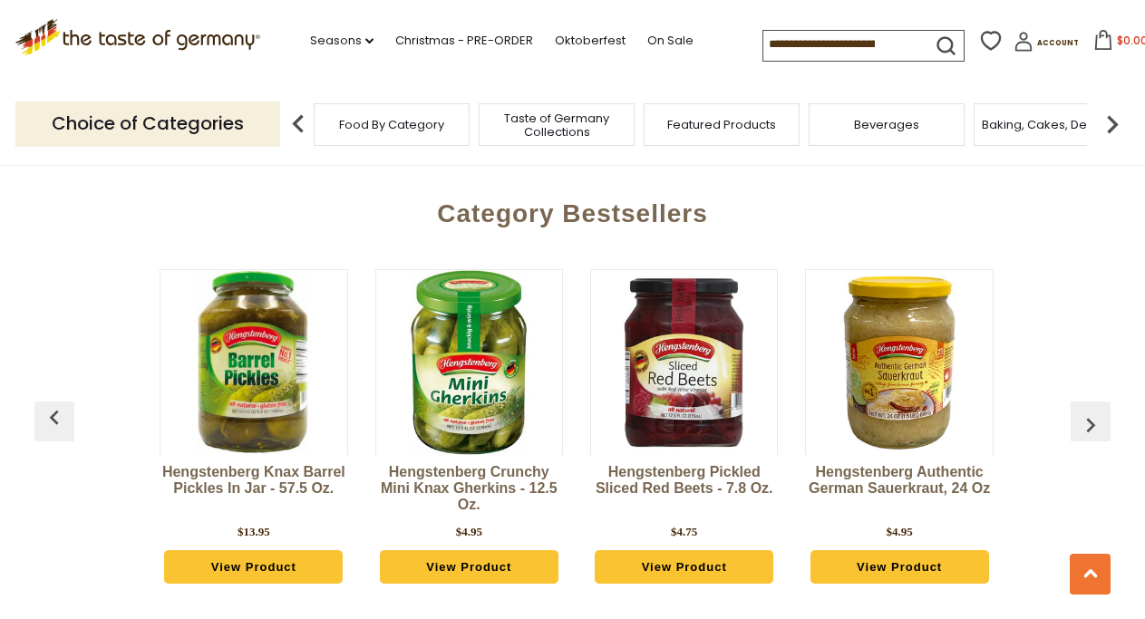
click at [1088, 411] on img "button" at bounding box center [1090, 425] width 29 height 29
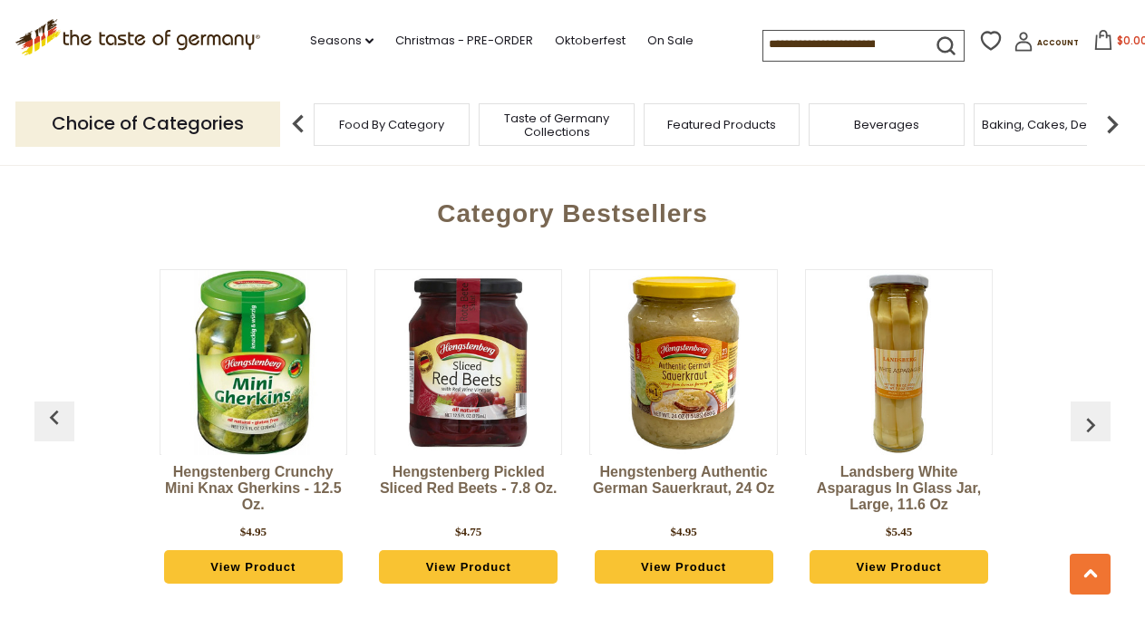
click at [1088, 411] on img "button" at bounding box center [1090, 425] width 29 height 29
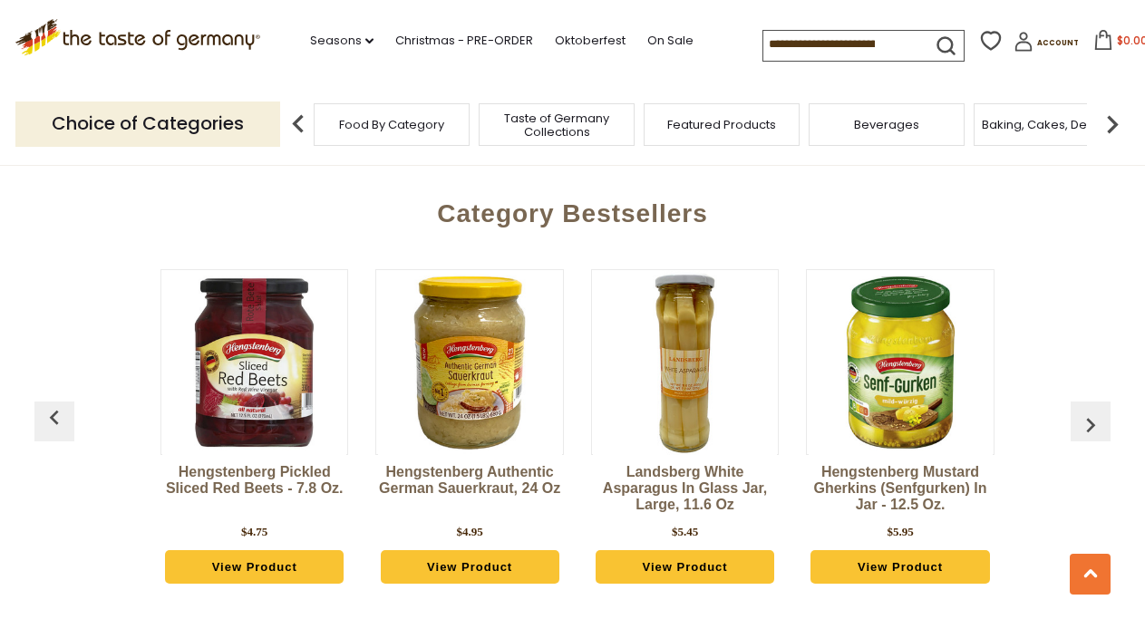
click at [1088, 411] on img "button" at bounding box center [1090, 425] width 29 height 29
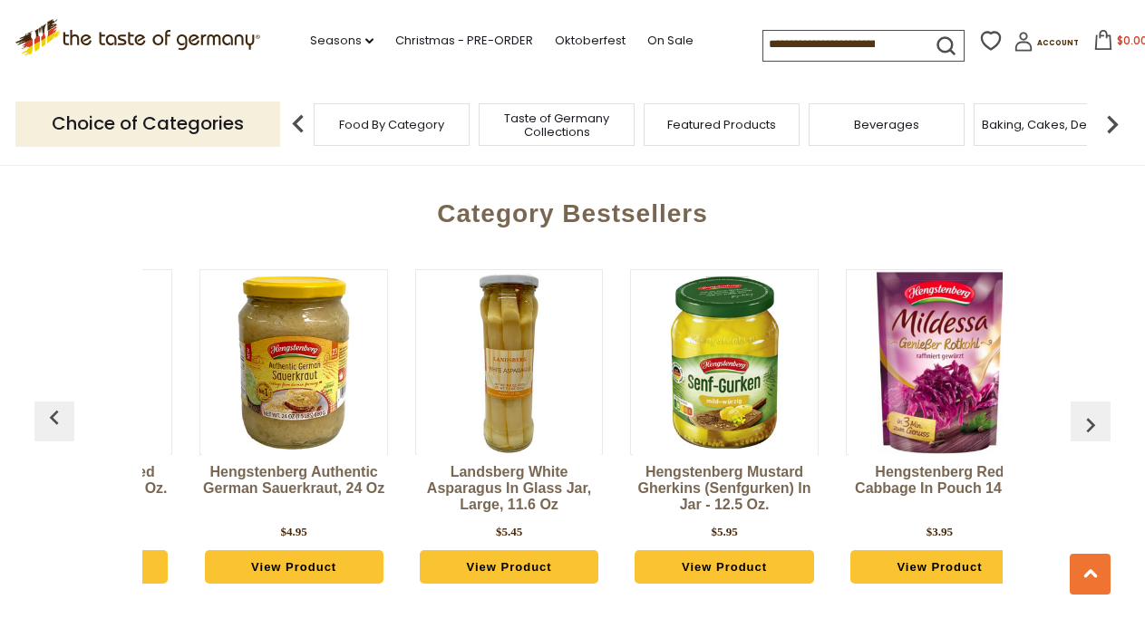
click at [1088, 411] on img "button" at bounding box center [1090, 425] width 29 height 29
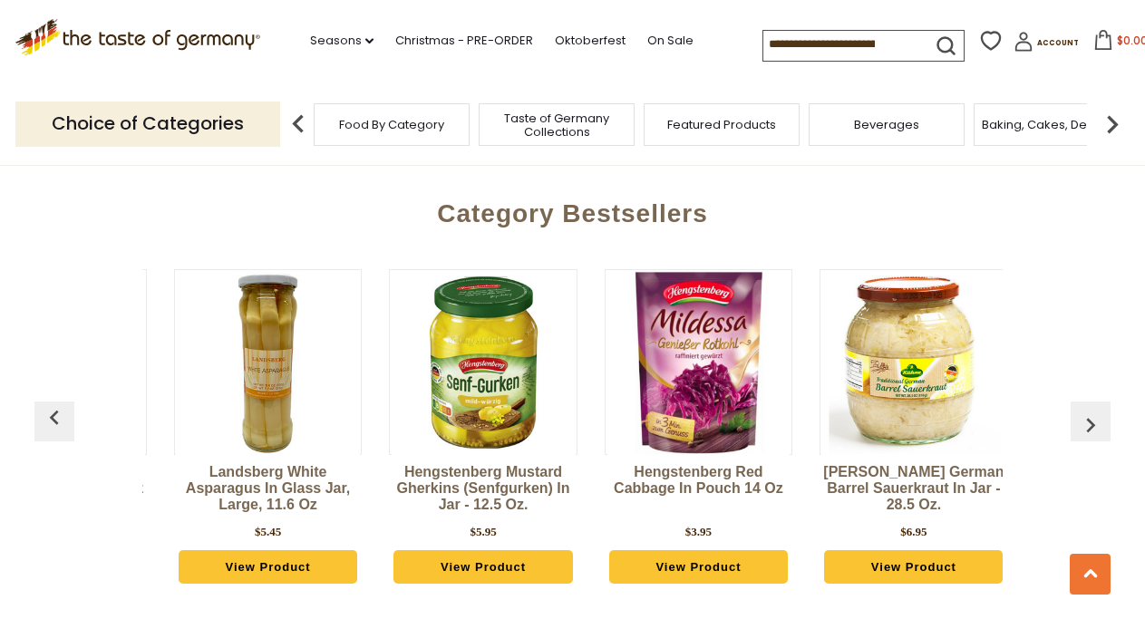
click at [1088, 411] on img "button" at bounding box center [1090, 425] width 29 height 29
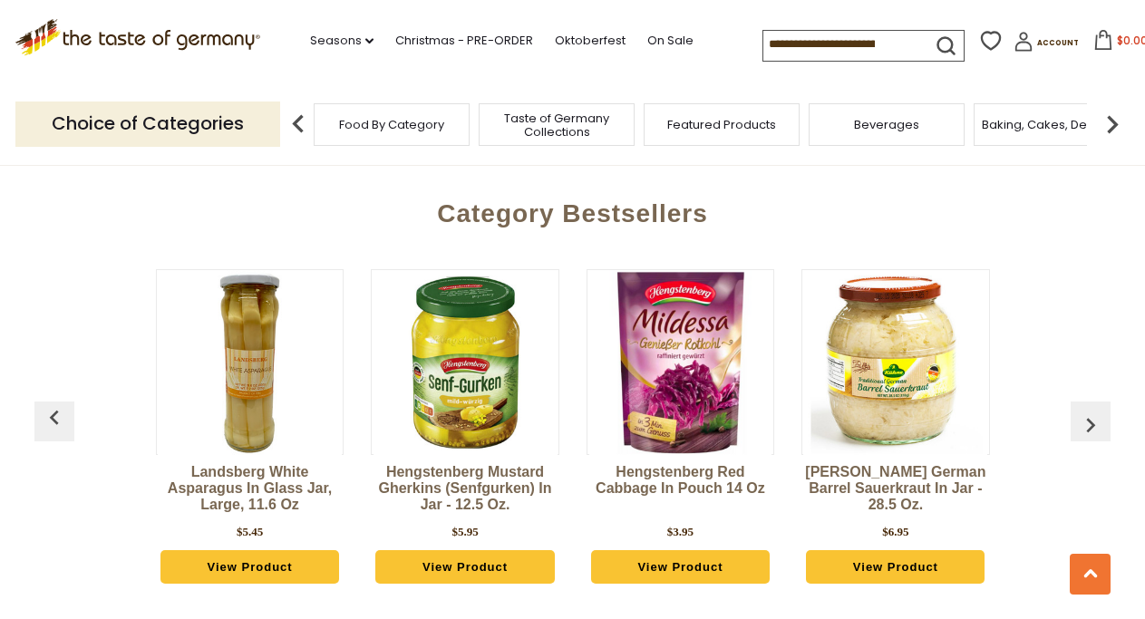
click at [1088, 411] on img "button" at bounding box center [1090, 425] width 29 height 29
click at [1112, 118] on img at bounding box center [1112, 124] width 36 height 36
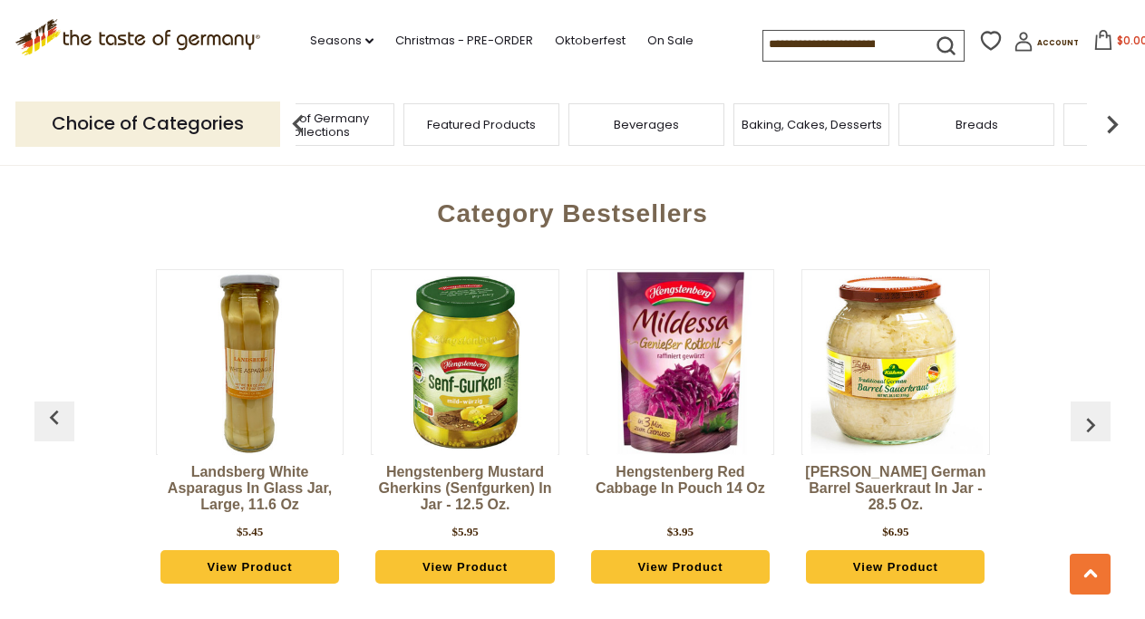
click at [1112, 119] on img at bounding box center [1112, 124] width 36 height 36
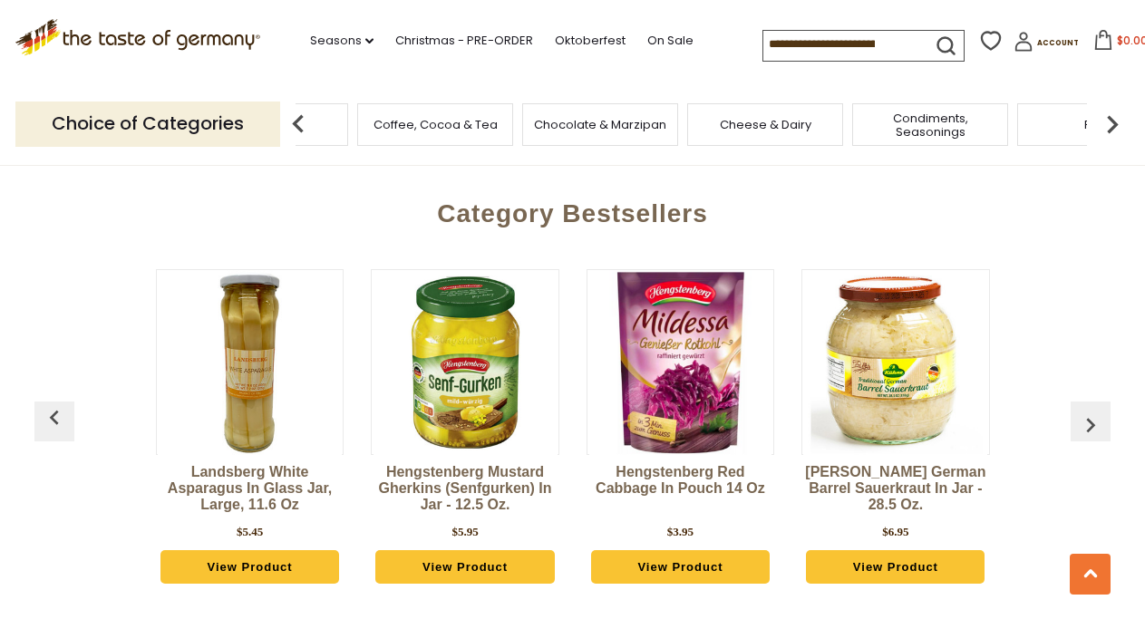
click at [1112, 119] on img at bounding box center [1112, 124] width 36 height 36
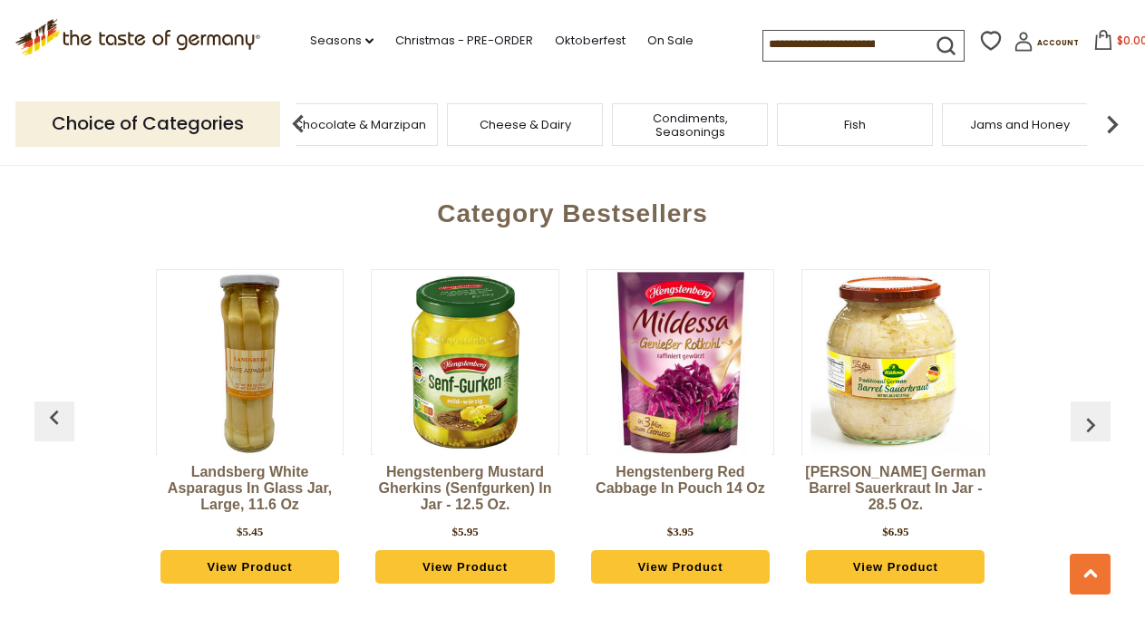
click at [1112, 119] on img at bounding box center [1112, 124] width 36 height 36
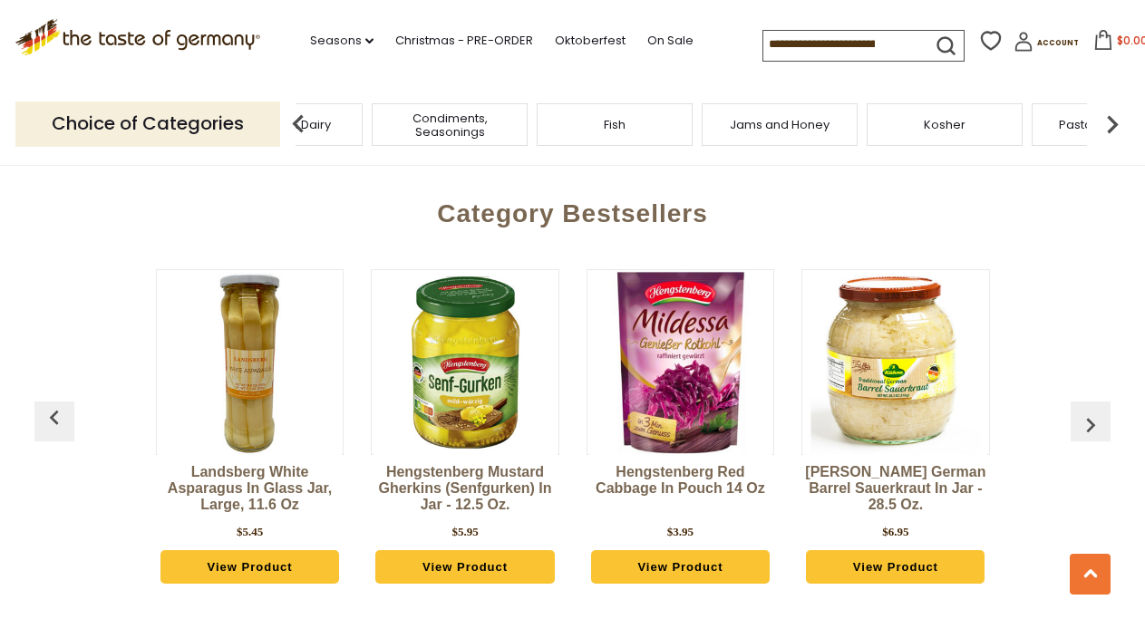
click at [1112, 119] on img at bounding box center [1112, 124] width 36 height 36
click at [815, 122] on span "Savory Snacks" at bounding box center [809, 125] width 86 height 14
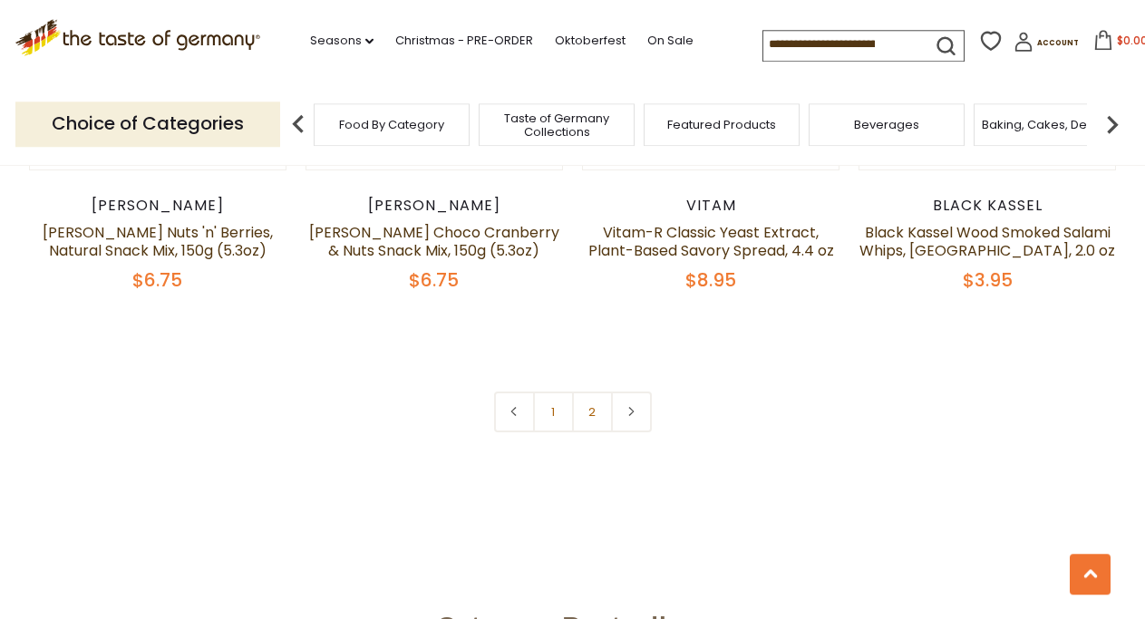
scroll to position [4254, 0]
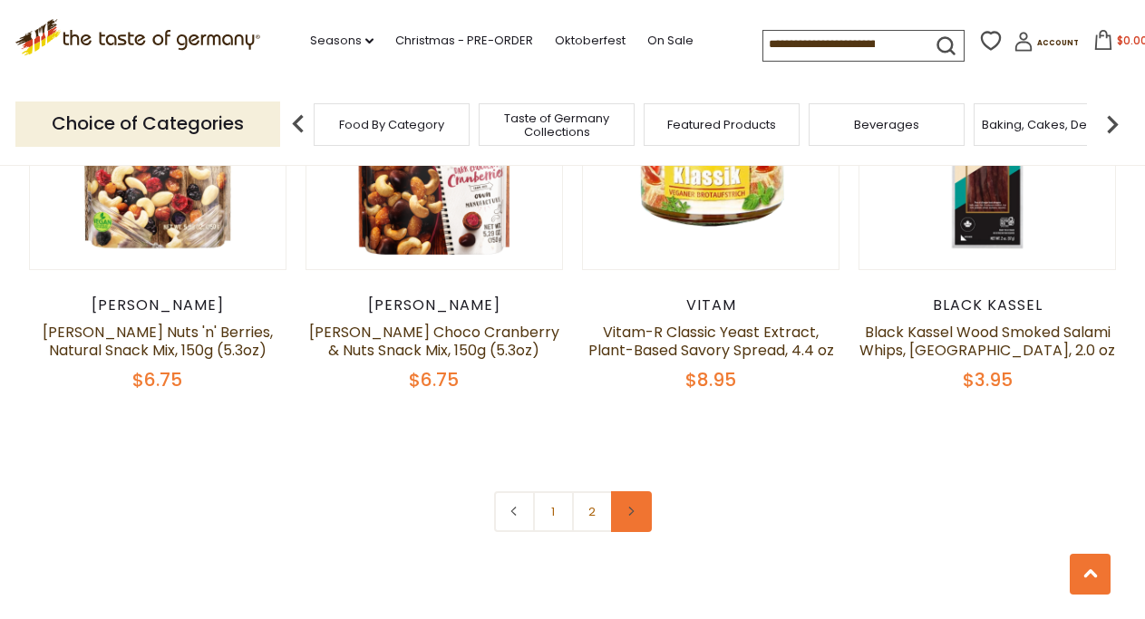
click at [627, 507] on icon at bounding box center [631, 511] width 11 height 9
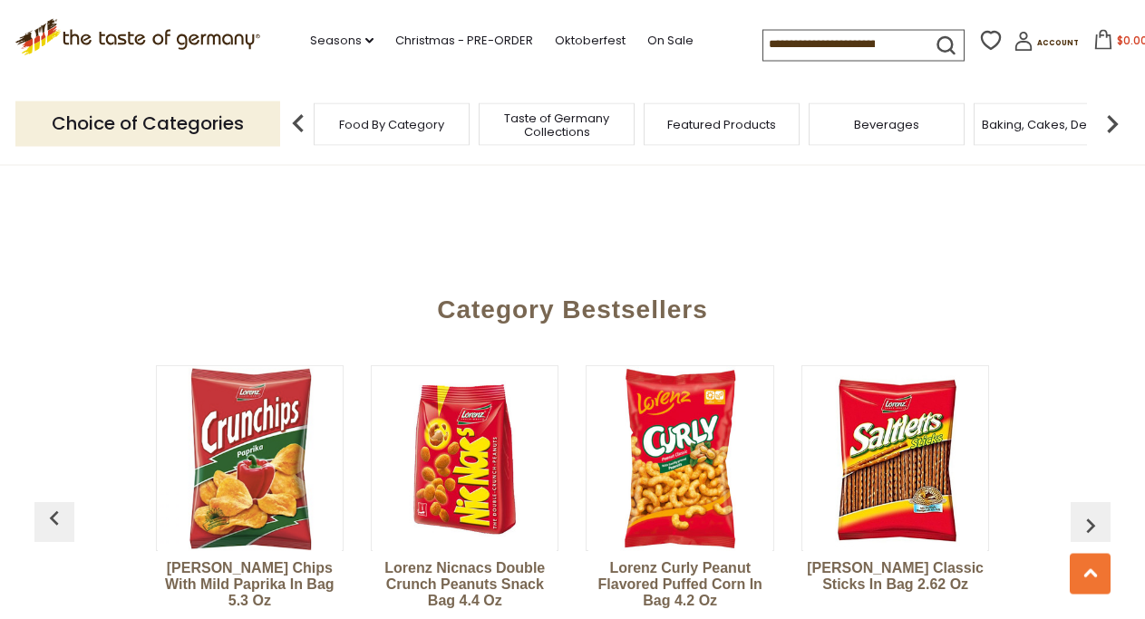
scroll to position [4717, 0]
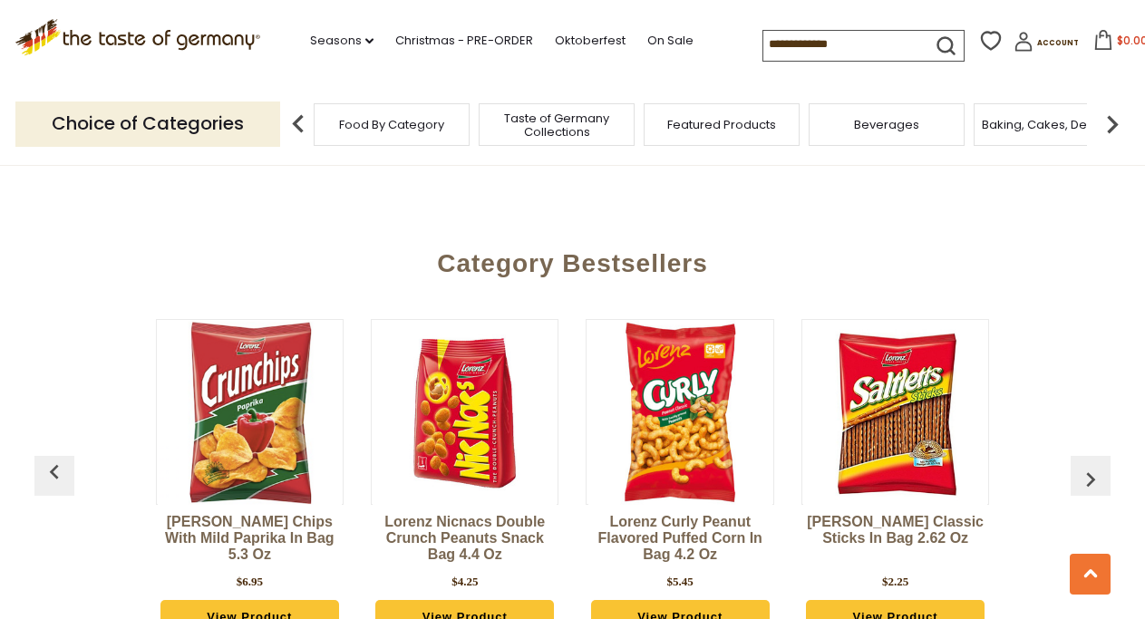
click at [1084, 465] on img "button" at bounding box center [1090, 479] width 29 height 29
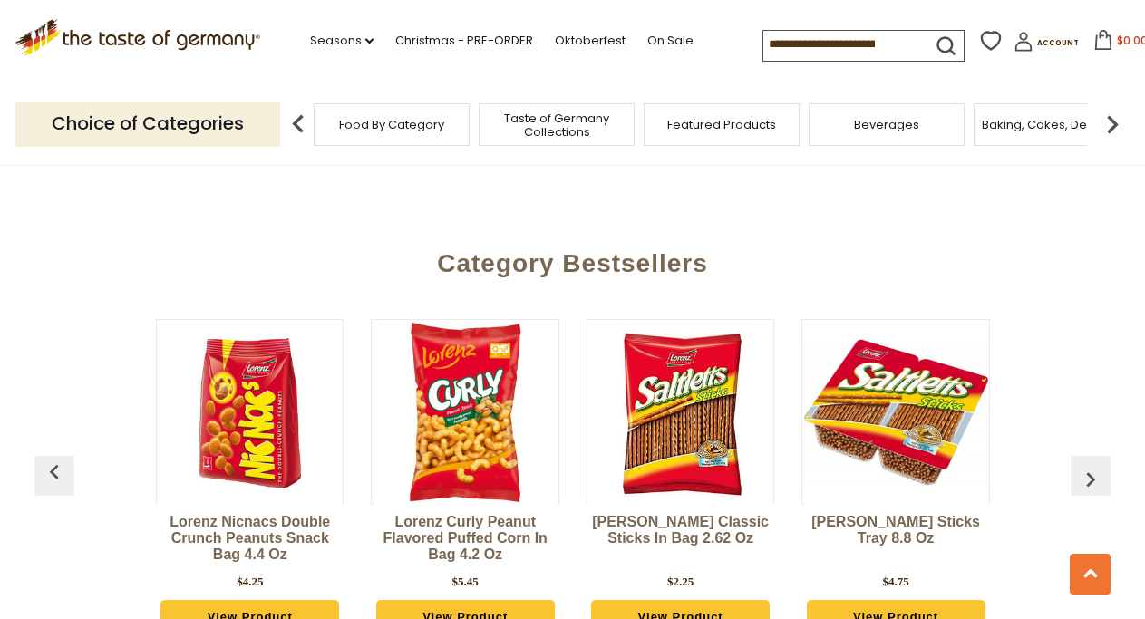
click at [1084, 465] on img "button" at bounding box center [1090, 479] width 29 height 29
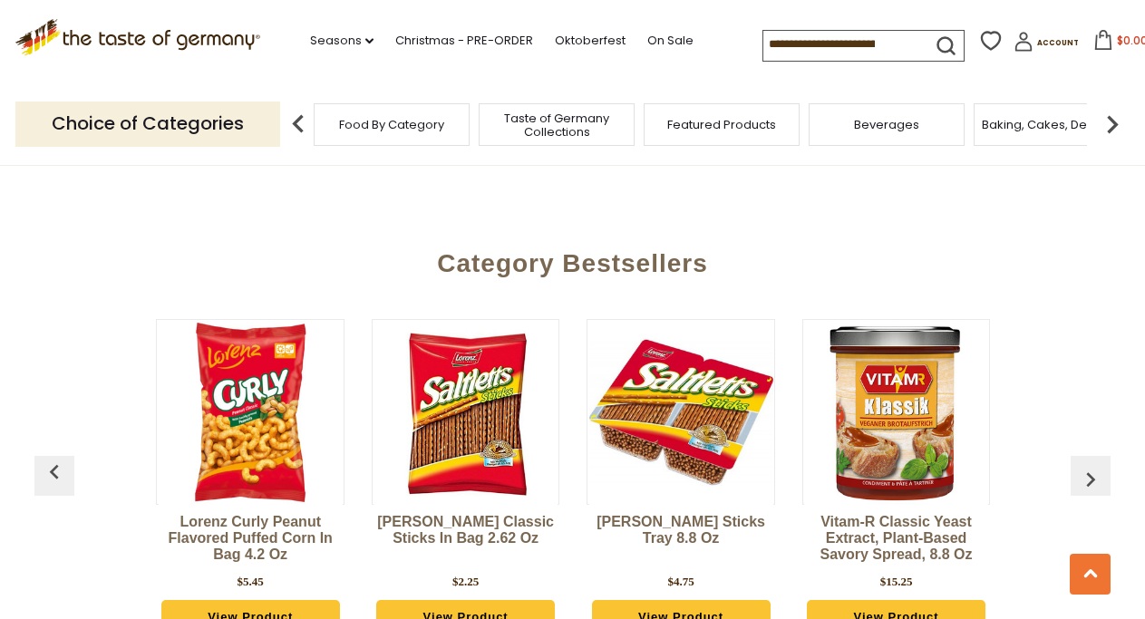
click at [1084, 465] on img "button" at bounding box center [1090, 479] width 29 height 29
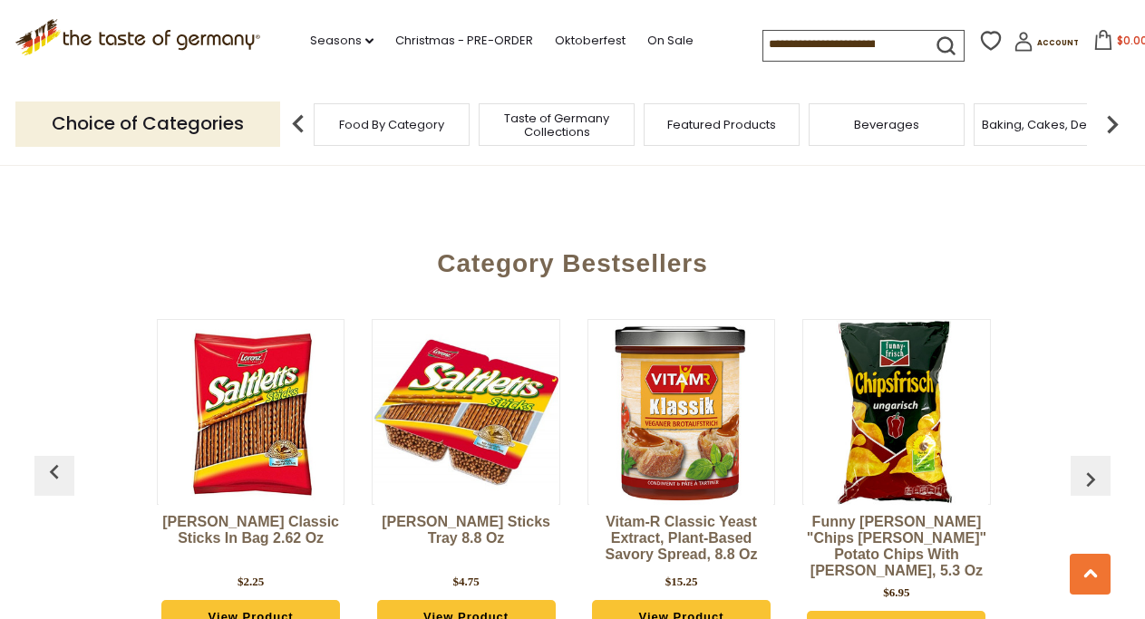
click at [1084, 465] on img "button" at bounding box center [1090, 479] width 29 height 29
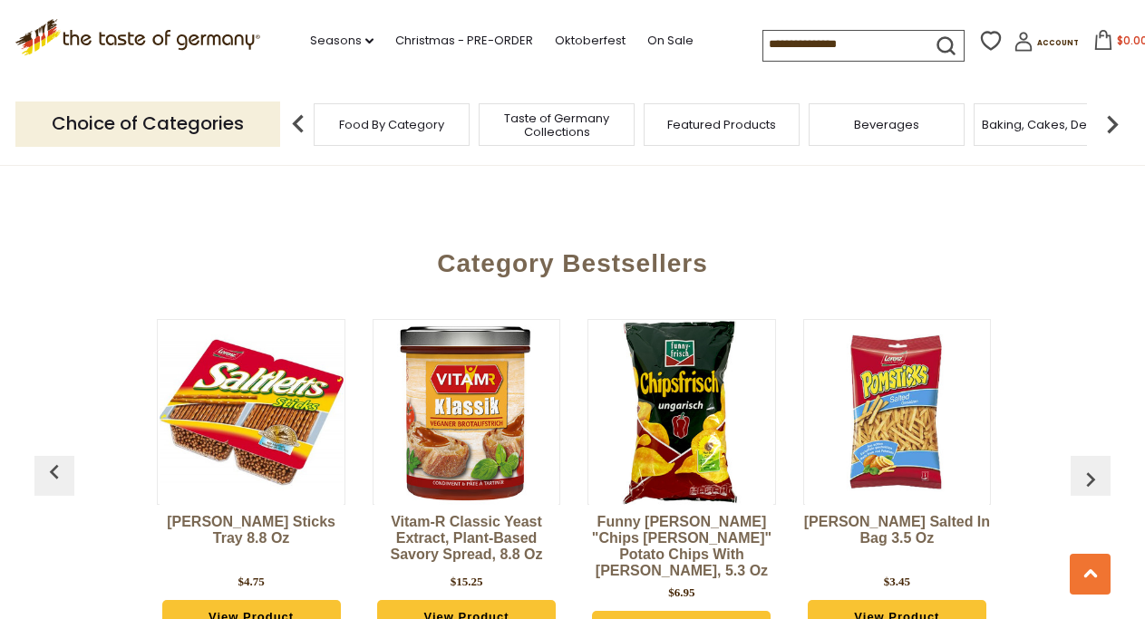
click at [1084, 465] on img "button" at bounding box center [1090, 479] width 29 height 29
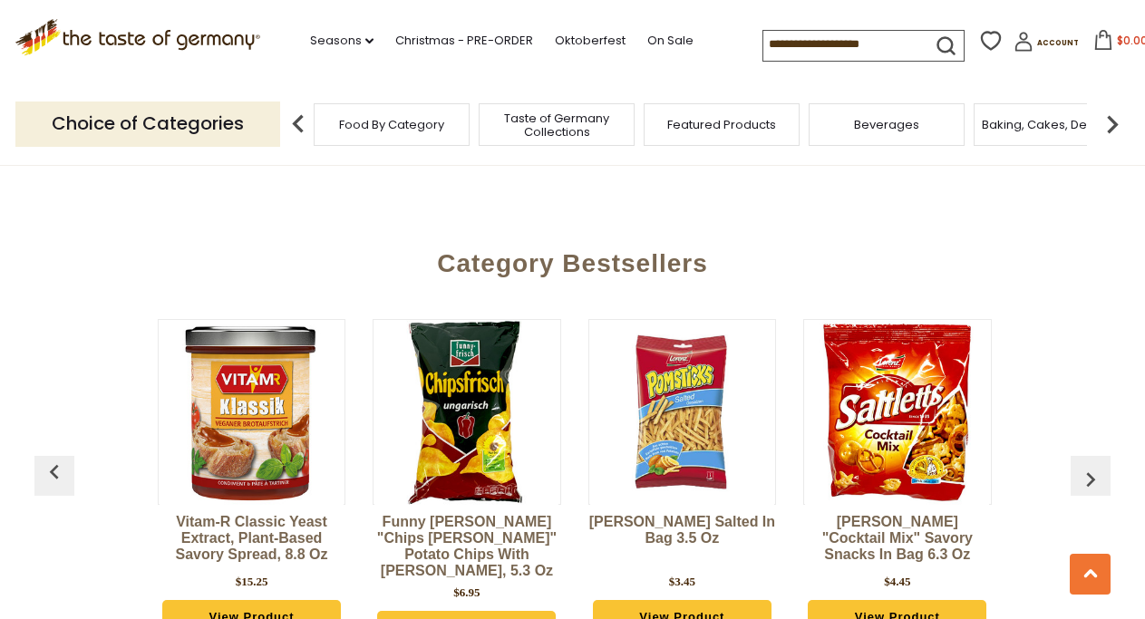
click at [1084, 465] on img "button" at bounding box center [1090, 479] width 29 height 29
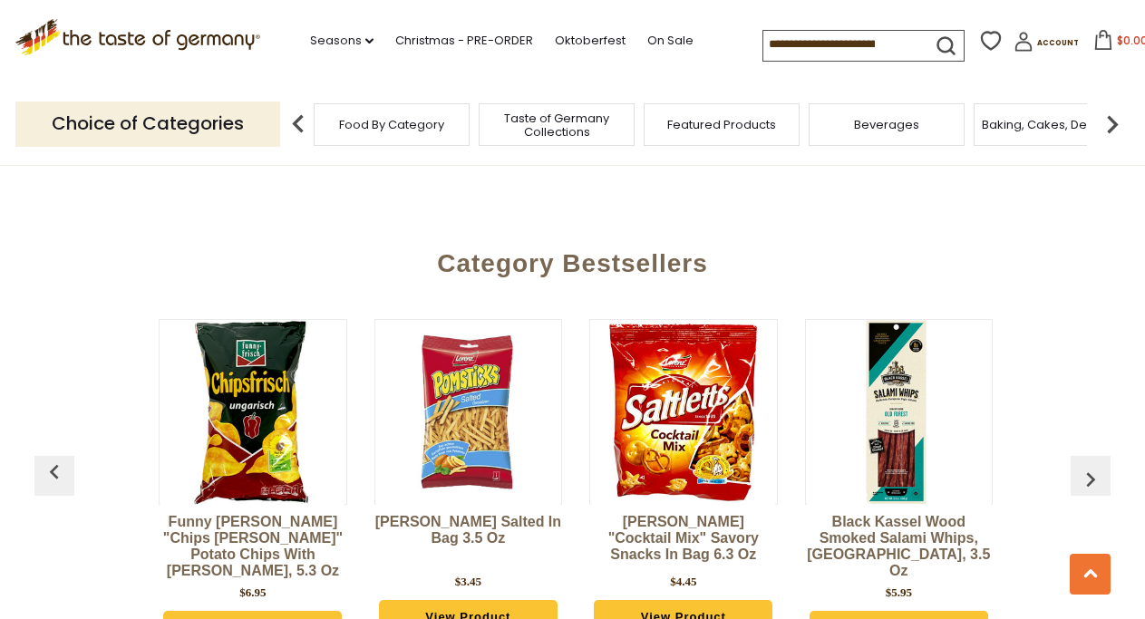
click at [1084, 465] on img "button" at bounding box center [1090, 479] width 29 height 29
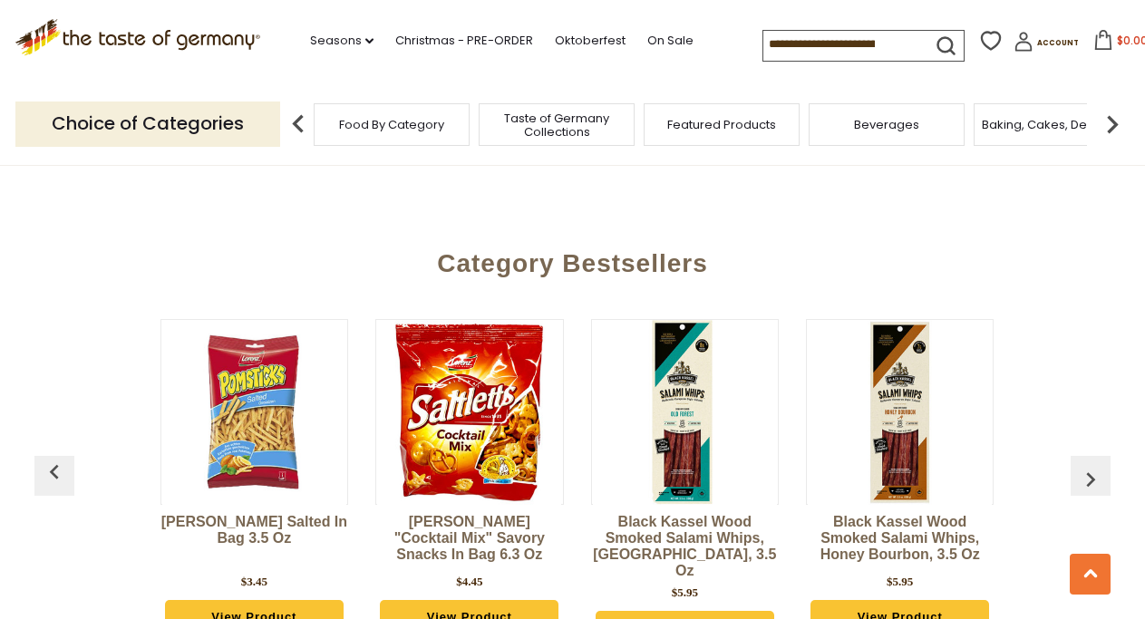
click at [1084, 465] on img "button" at bounding box center [1090, 479] width 29 height 29
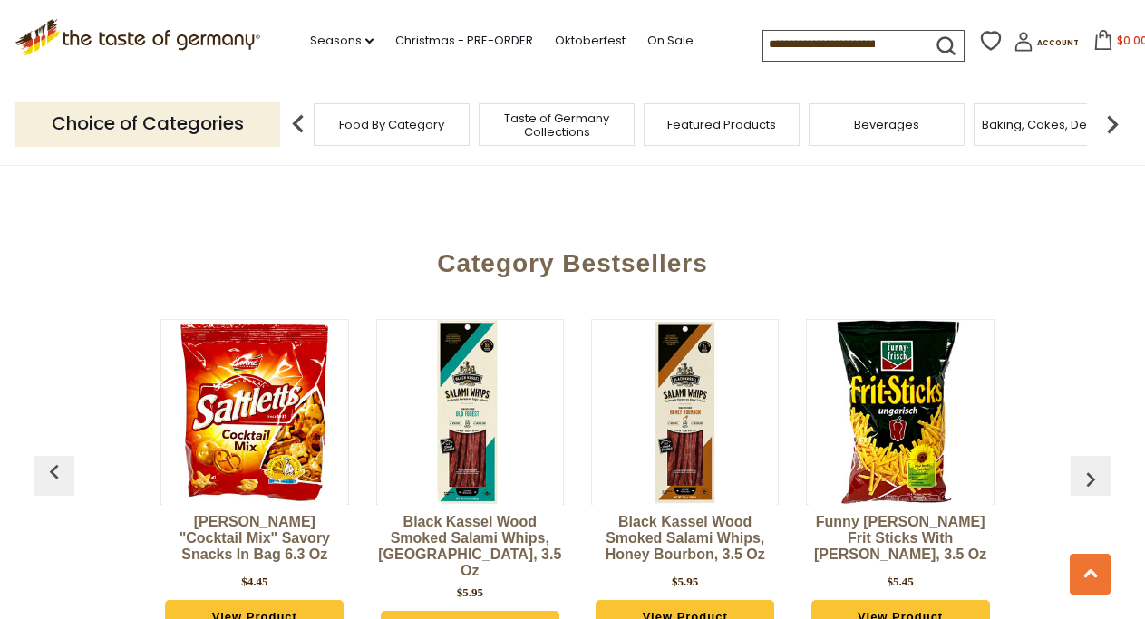
scroll to position [0, 1718]
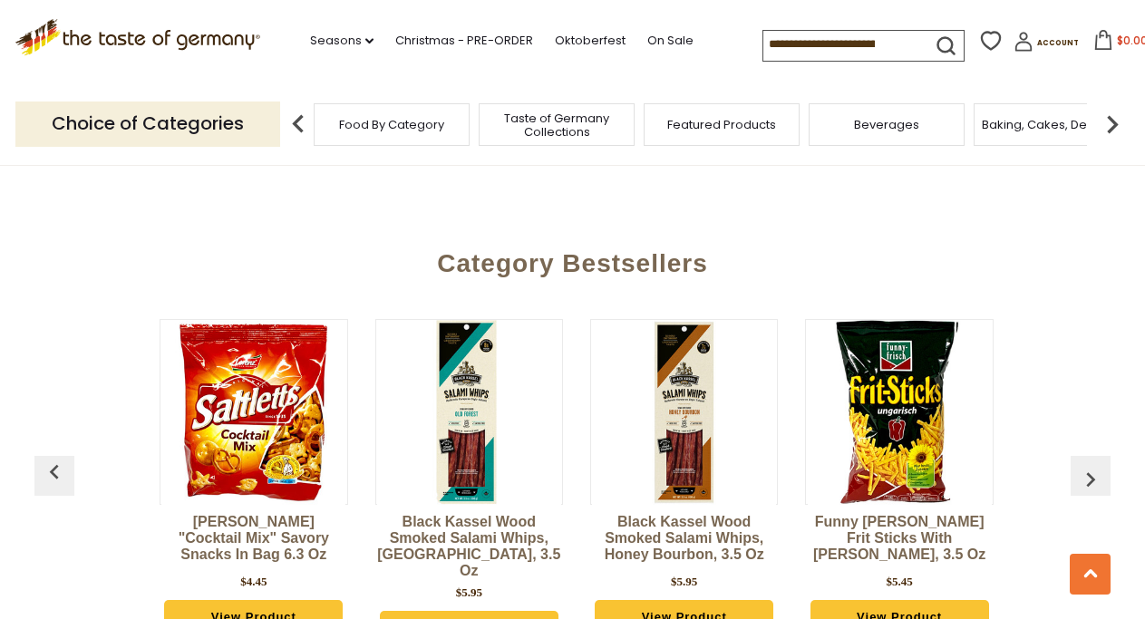
click at [1084, 465] on img "button" at bounding box center [1090, 479] width 29 height 29
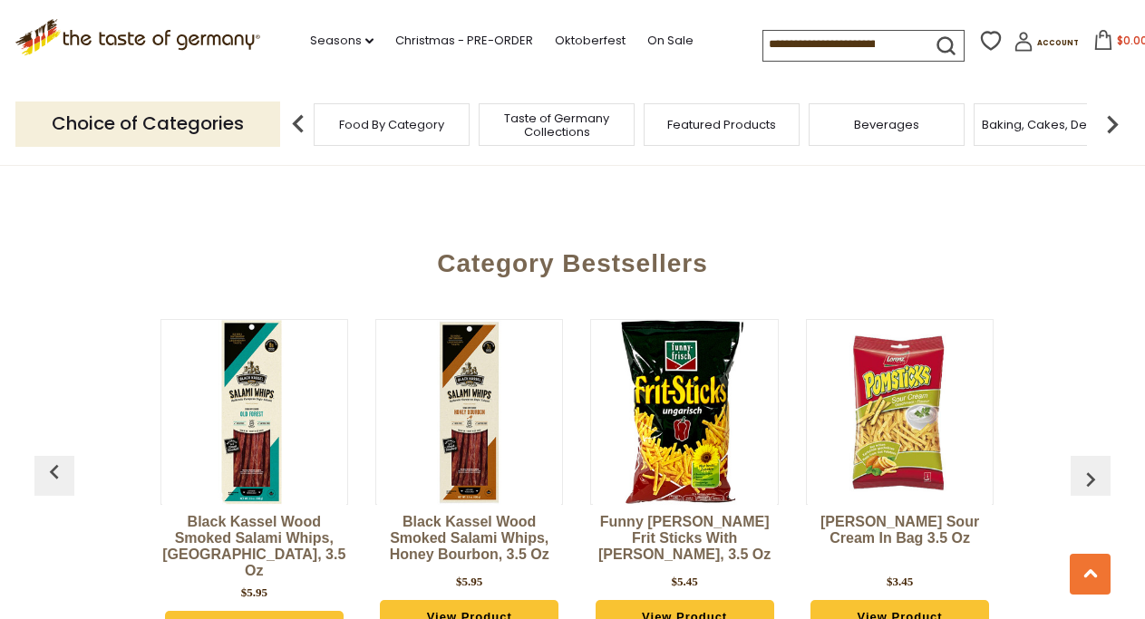
click at [1084, 465] on img "button" at bounding box center [1090, 479] width 29 height 29
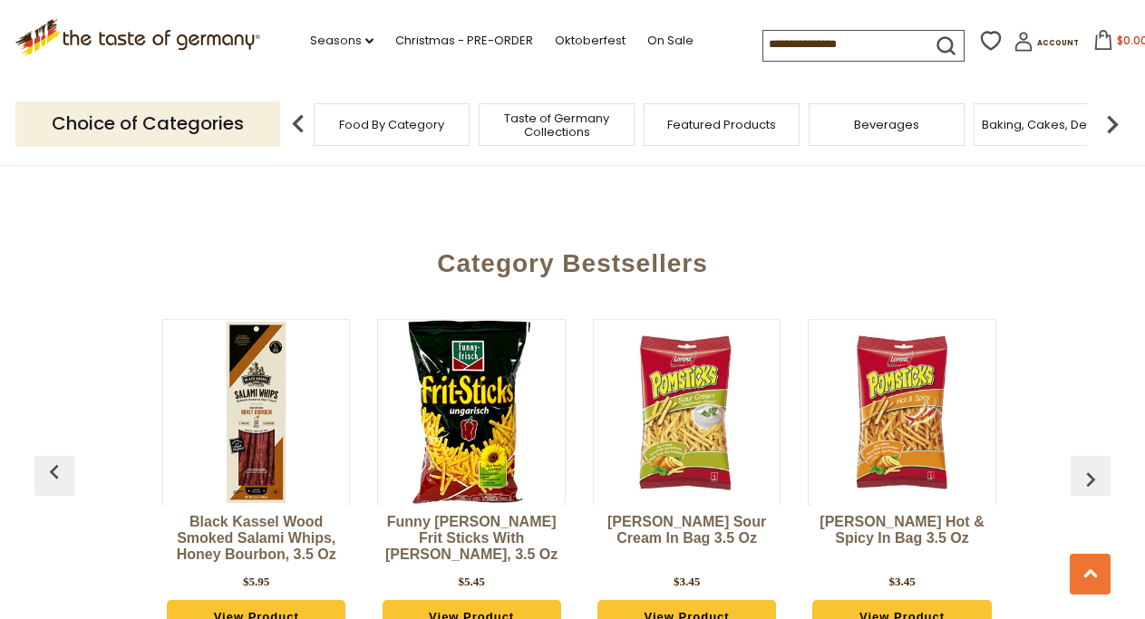
click at [1084, 465] on img "button" at bounding box center [1090, 479] width 29 height 29
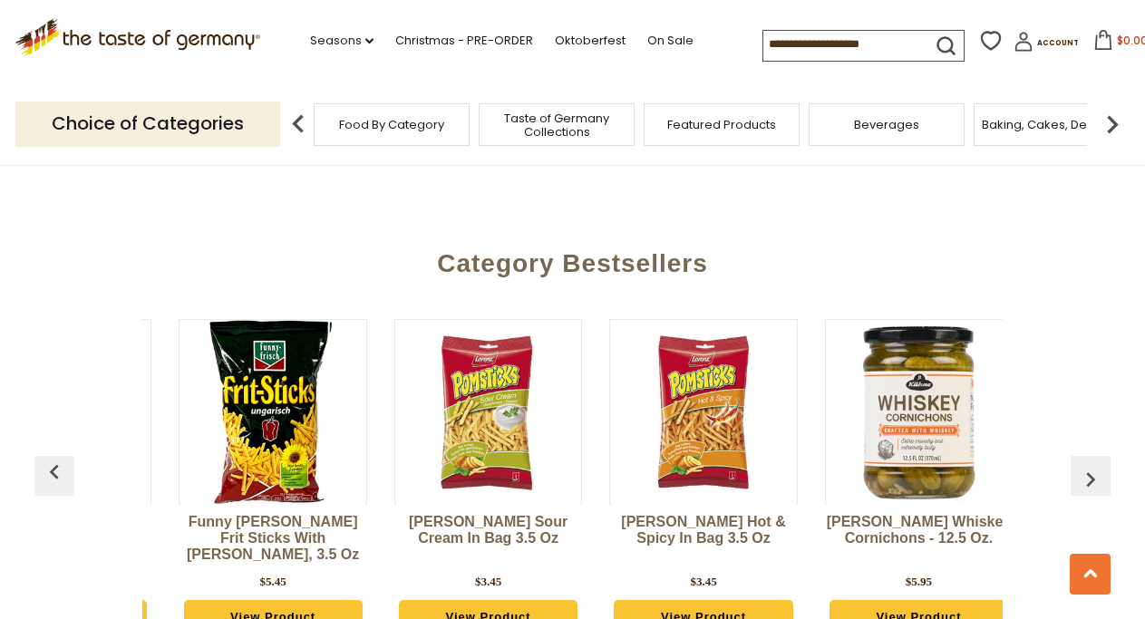
click at [1084, 465] on img "button" at bounding box center [1090, 479] width 29 height 29
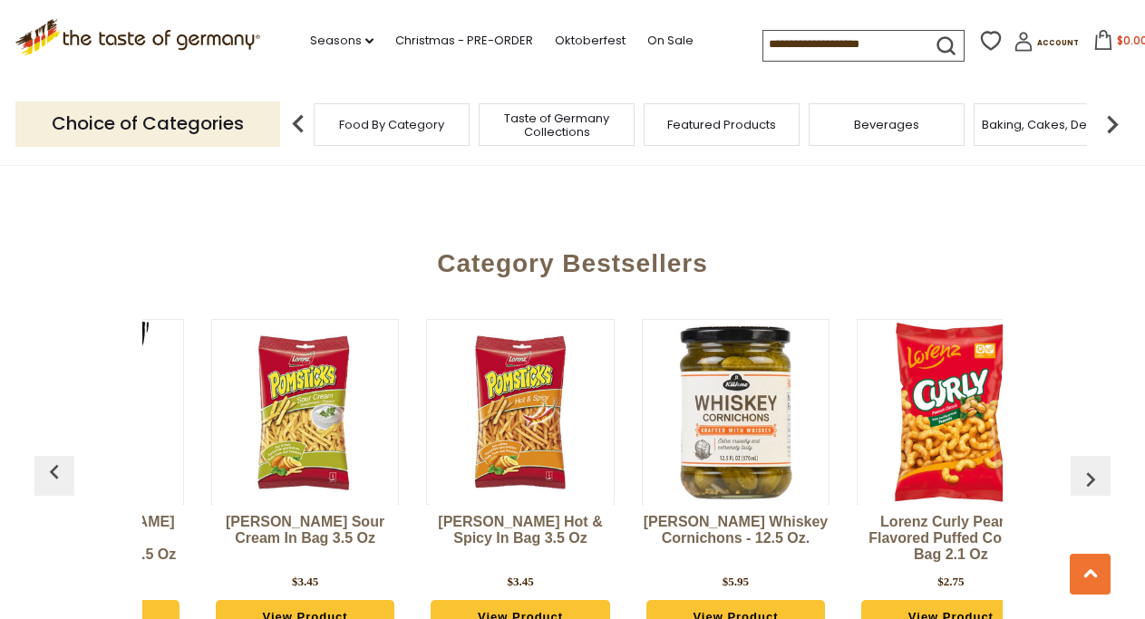
click at [1084, 465] on img "button" at bounding box center [1090, 479] width 29 height 29
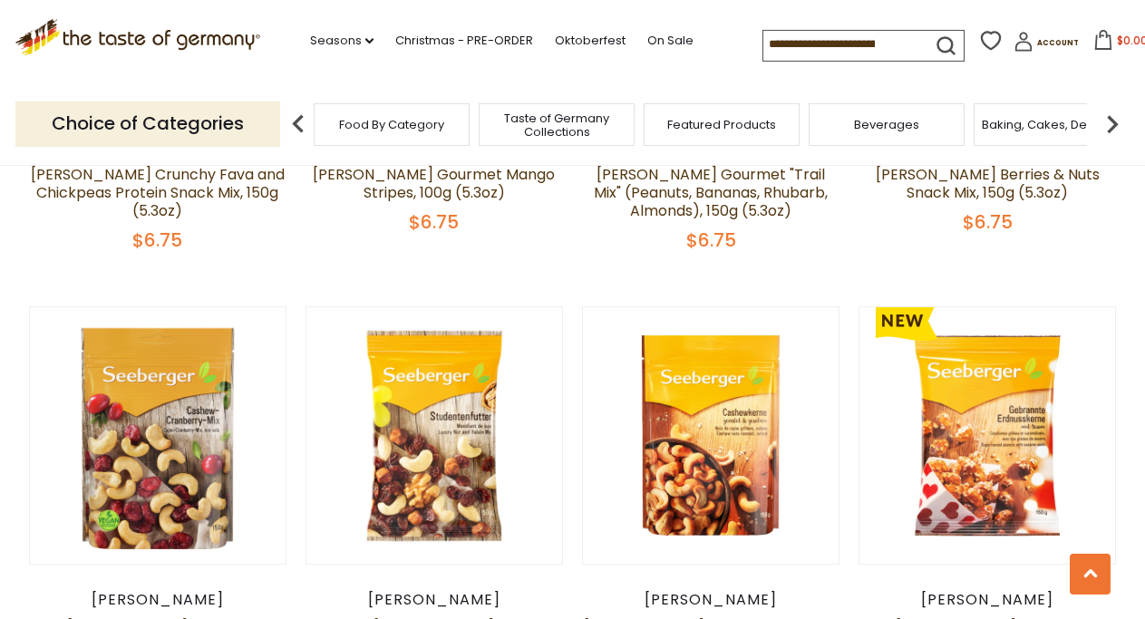
scroll to position [1145, 0]
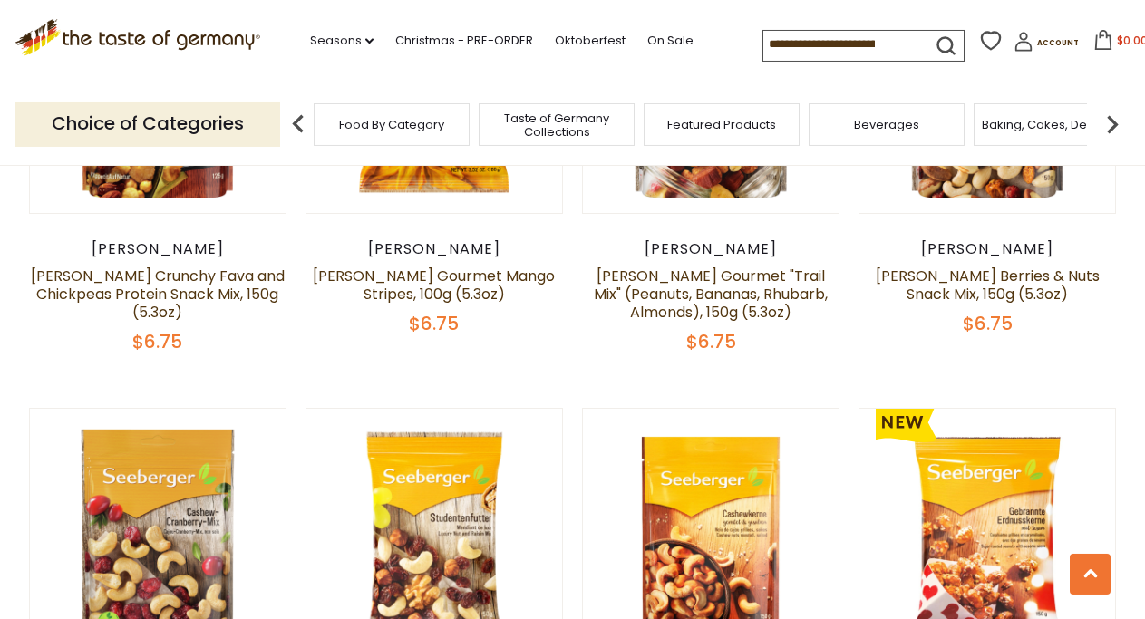
click at [1112, 117] on img at bounding box center [1112, 124] width 36 height 36
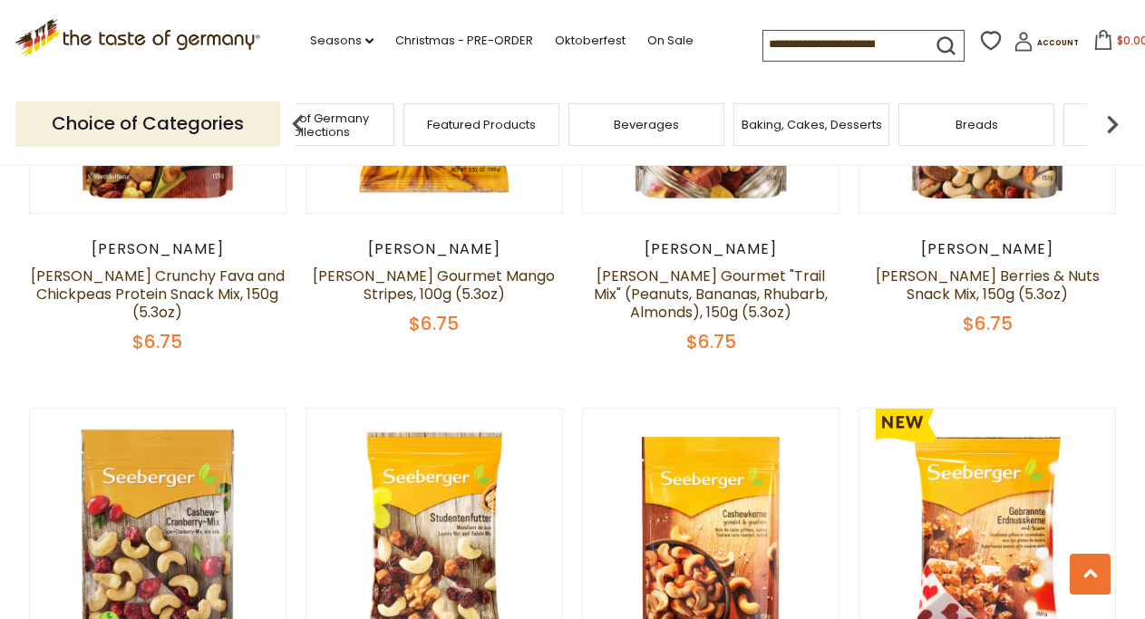
click at [1112, 117] on img at bounding box center [1112, 124] width 36 height 36
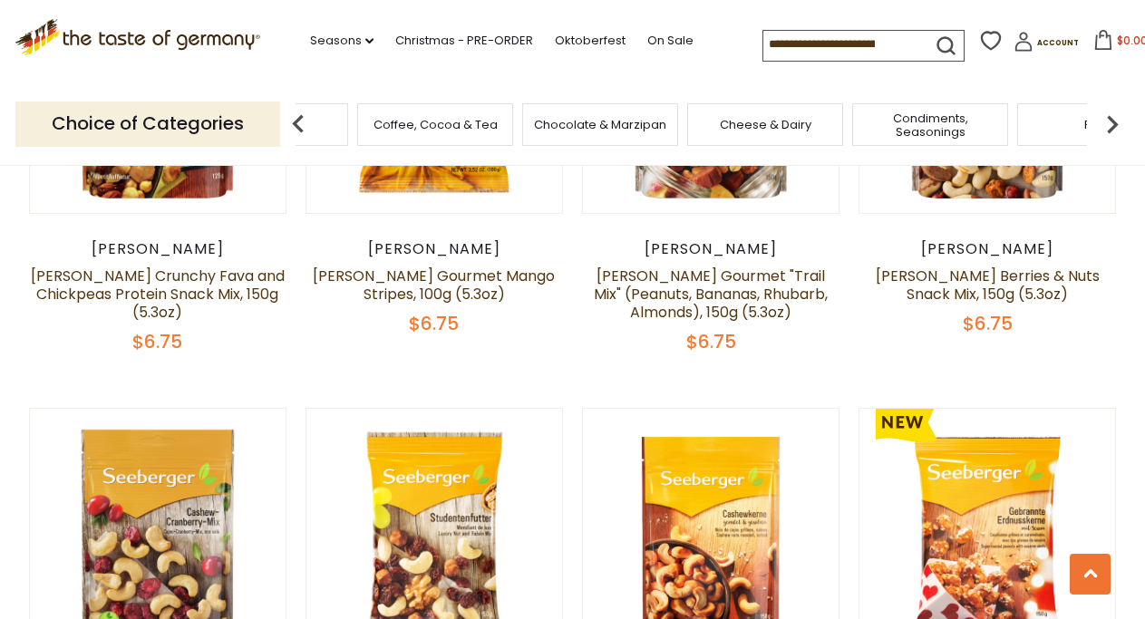
click at [615, 121] on span "Chocolate & Marzipan" at bounding box center [600, 125] width 132 height 14
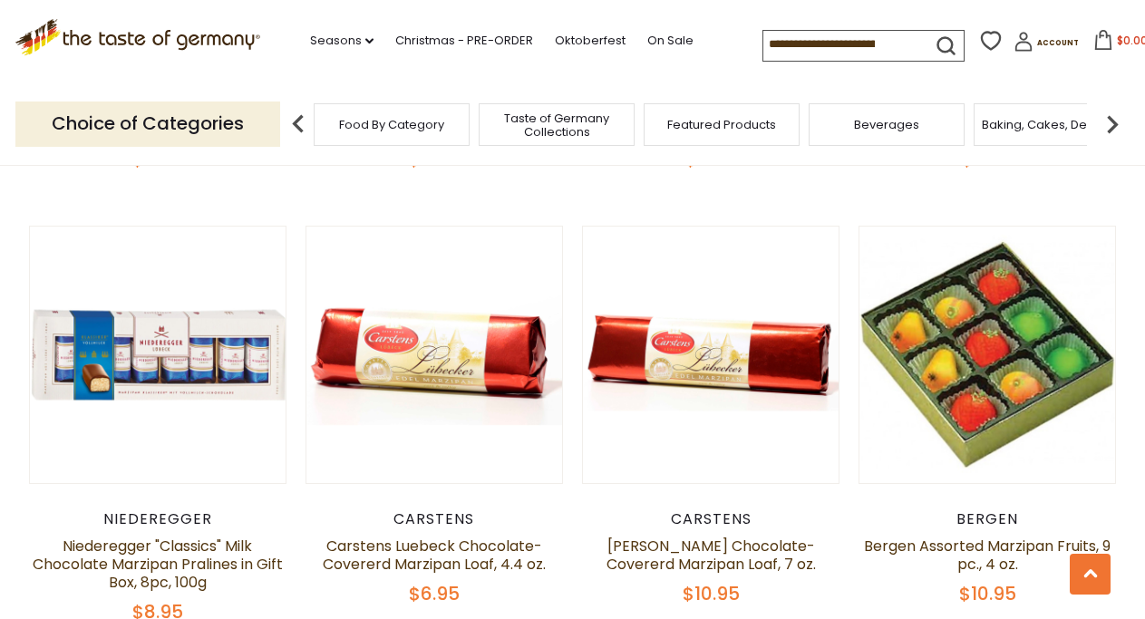
scroll to position [3977, 0]
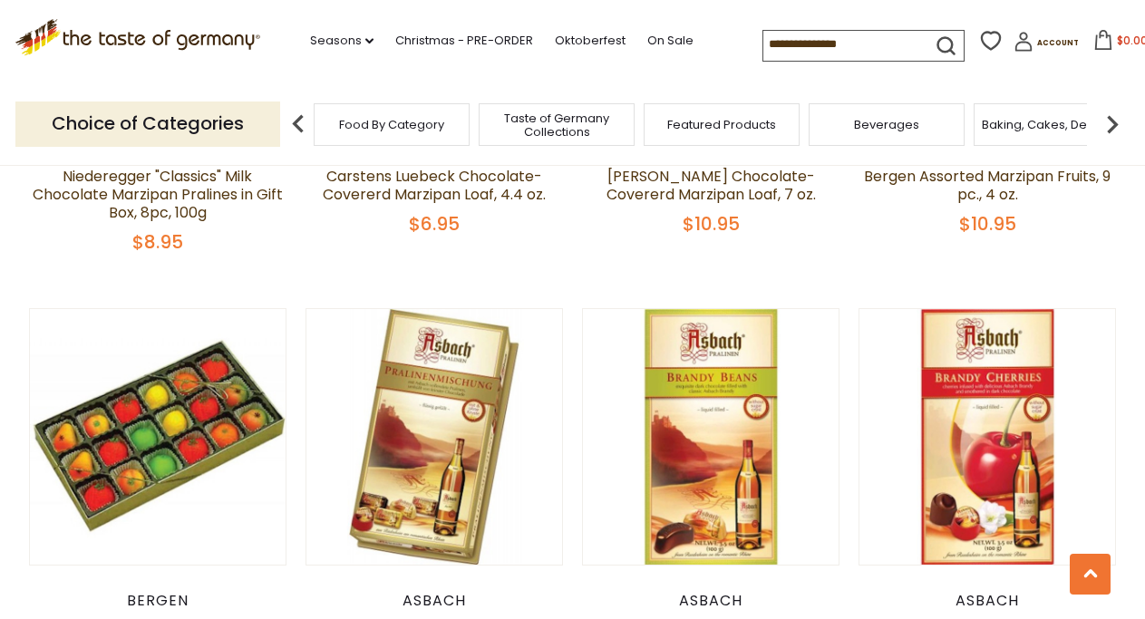
click at [1112, 120] on img at bounding box center [1112, 124] width 36 height 36
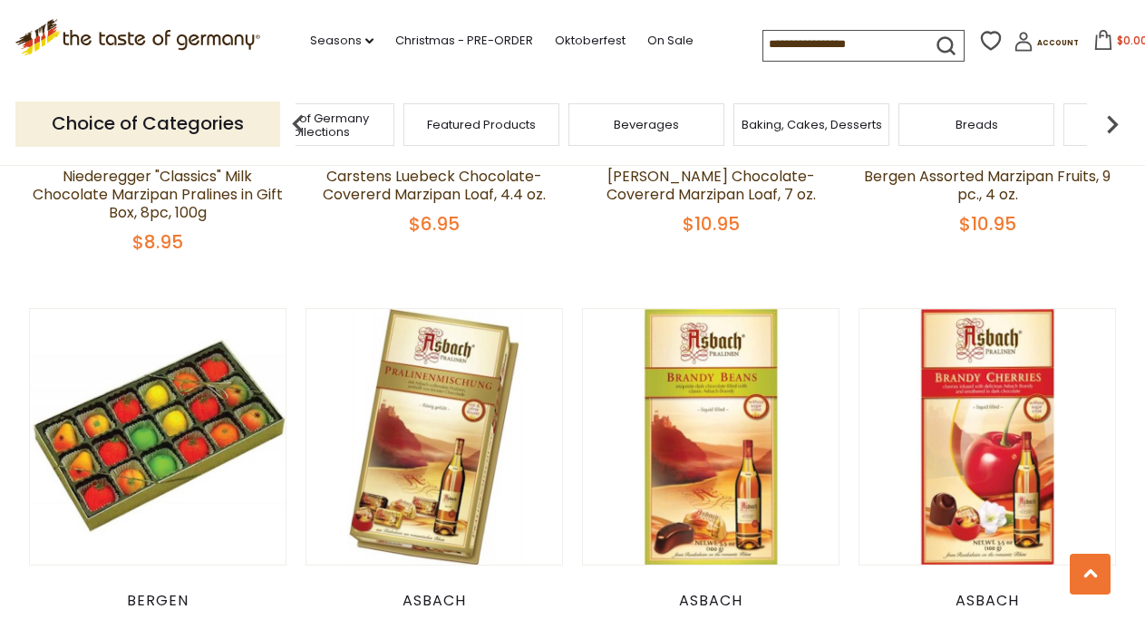
click at [1112, 120] on img at bounding box center [1112, 124] width 36 height 36
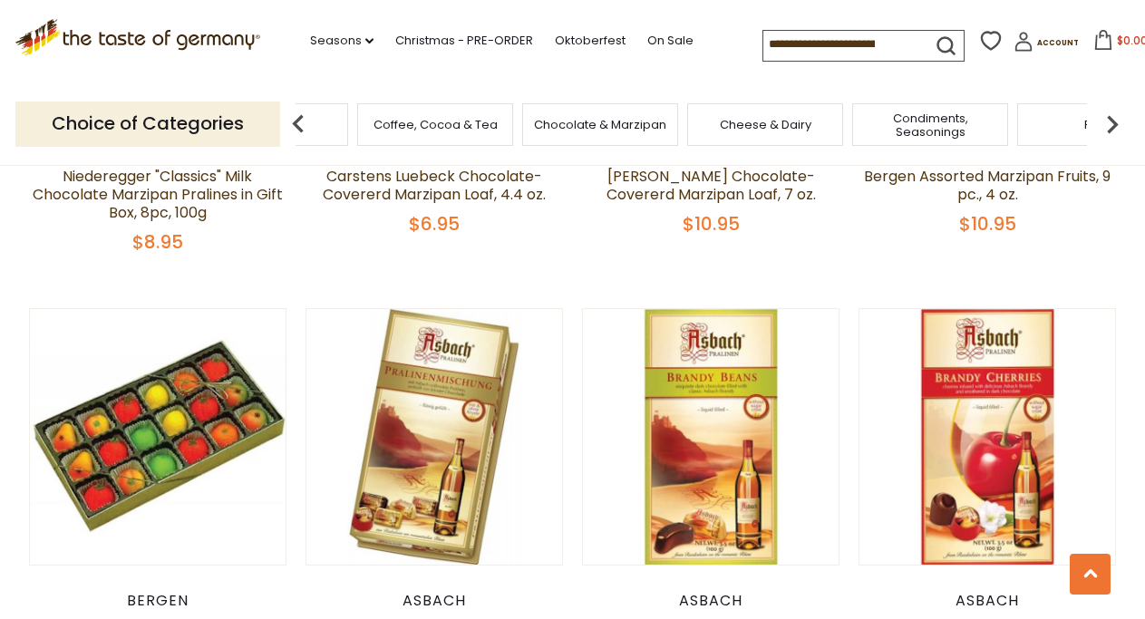
click at [1112, 120] on img at bounding box center [1112, 124] width 36 height 36
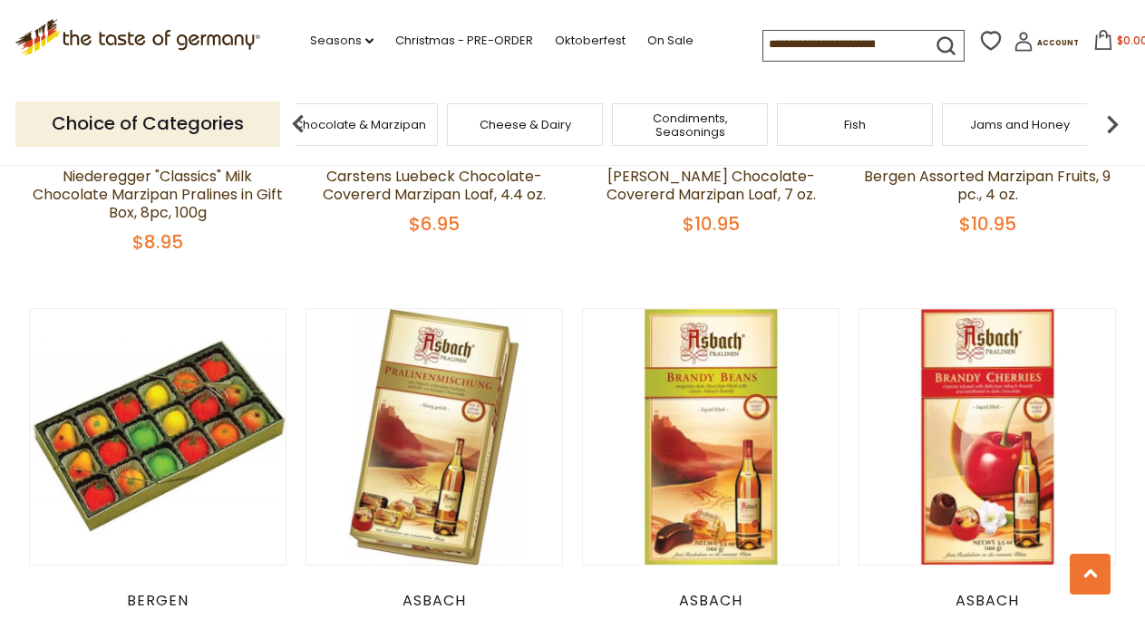
click at [1112, 120] on img at bounding box center [1112, 124] width 36 height 36
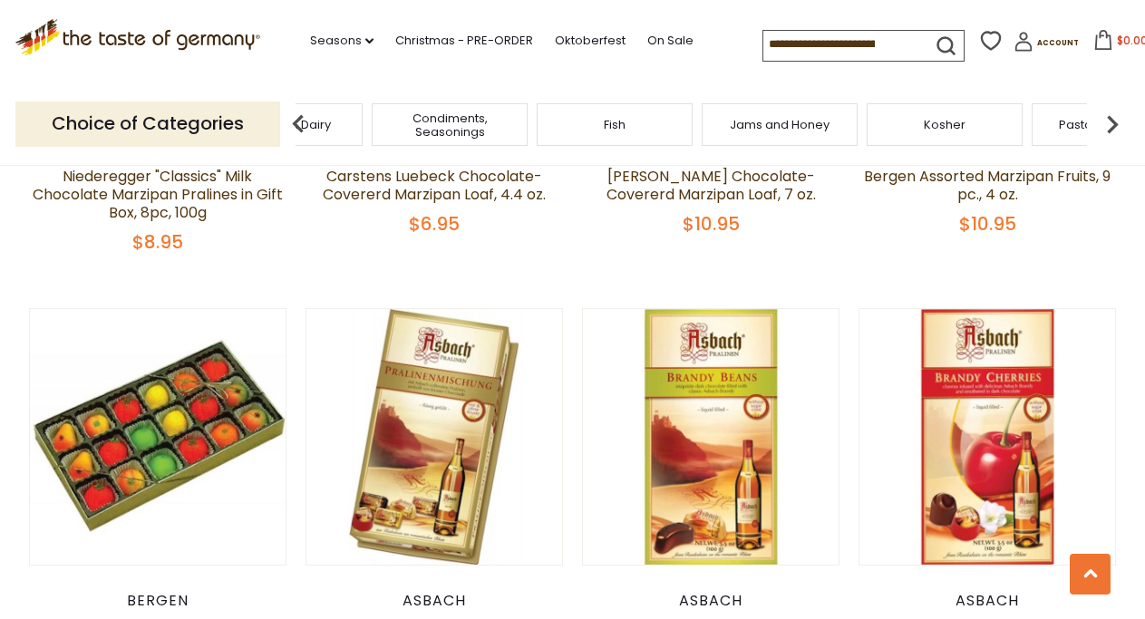
click at [1112, 120] on img at bounding box center [1112, 124] width 36 height 36
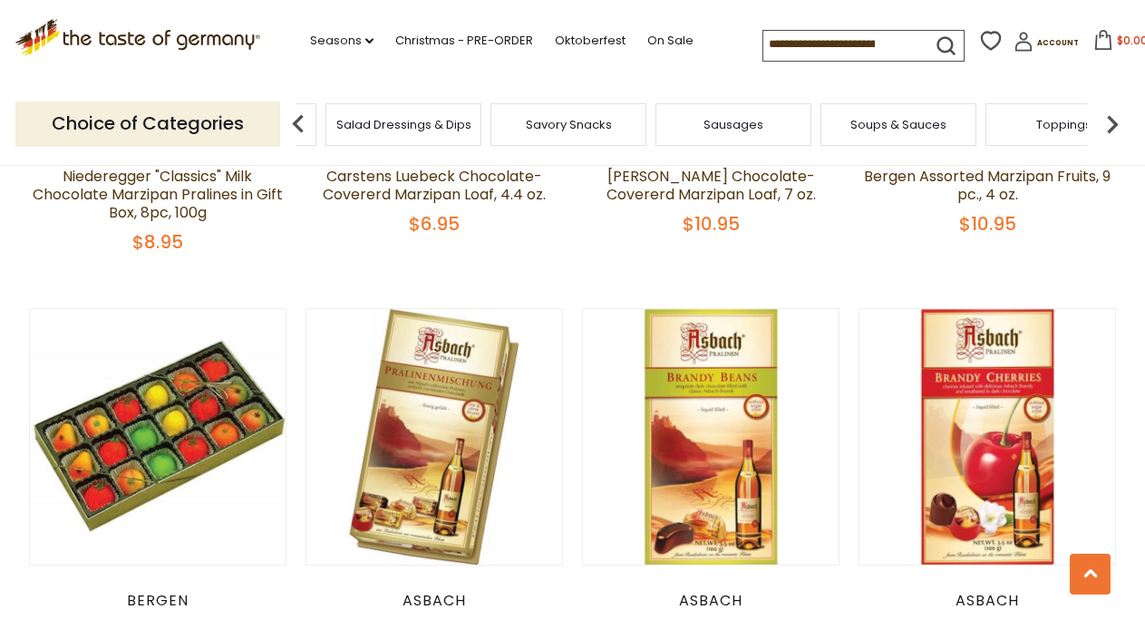
click at [712, 126] on span "Sausages" at bounding box center [734, 125] width 60 height 14
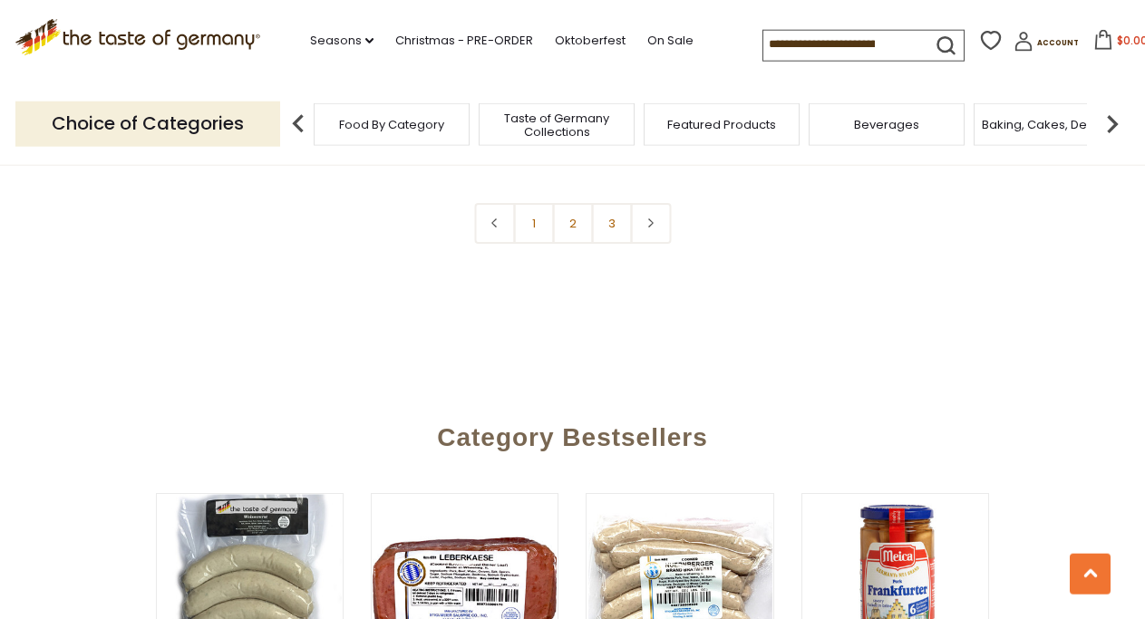
scroll to position [4809, 0]
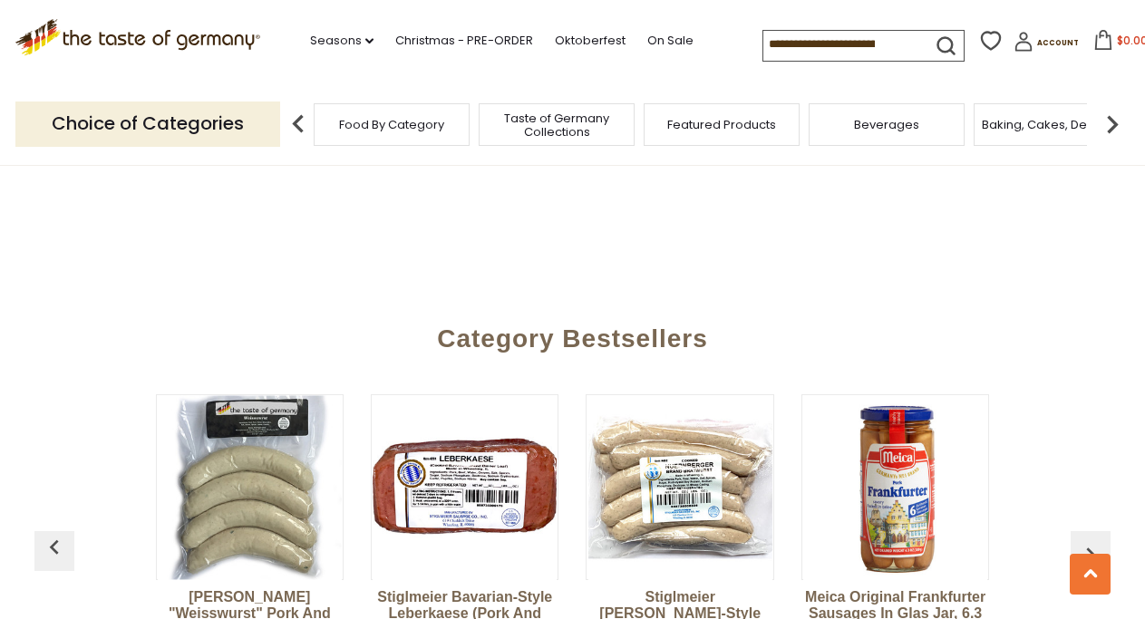
click at [1084, 540] on img "button" at bounding box center [1090, 554] width 29 height 29
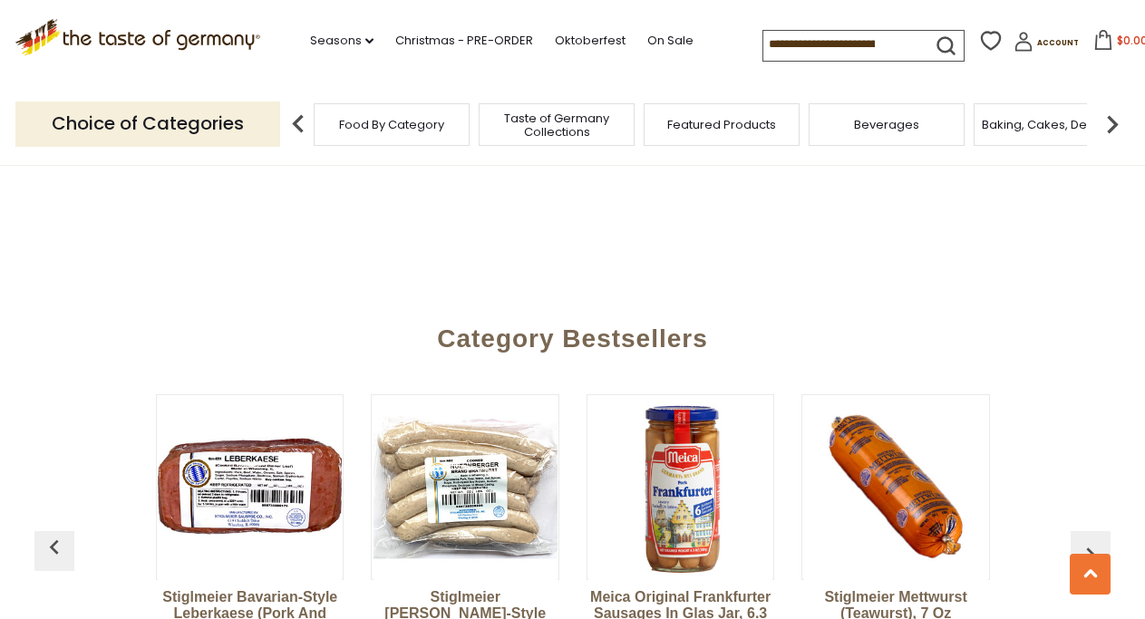
click at [1084, 540] on img "button" at bounding box center [1090, 554] width 29 height 29
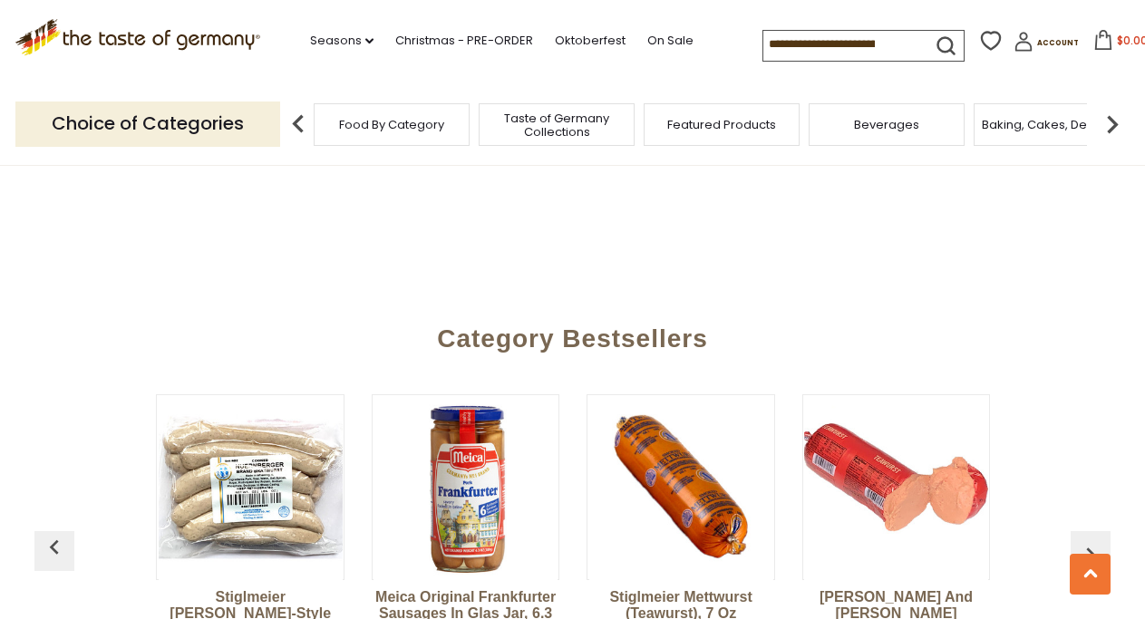
click at [1084, 540] on img "button" at bounding box center [1090, 554] width 29 height 29
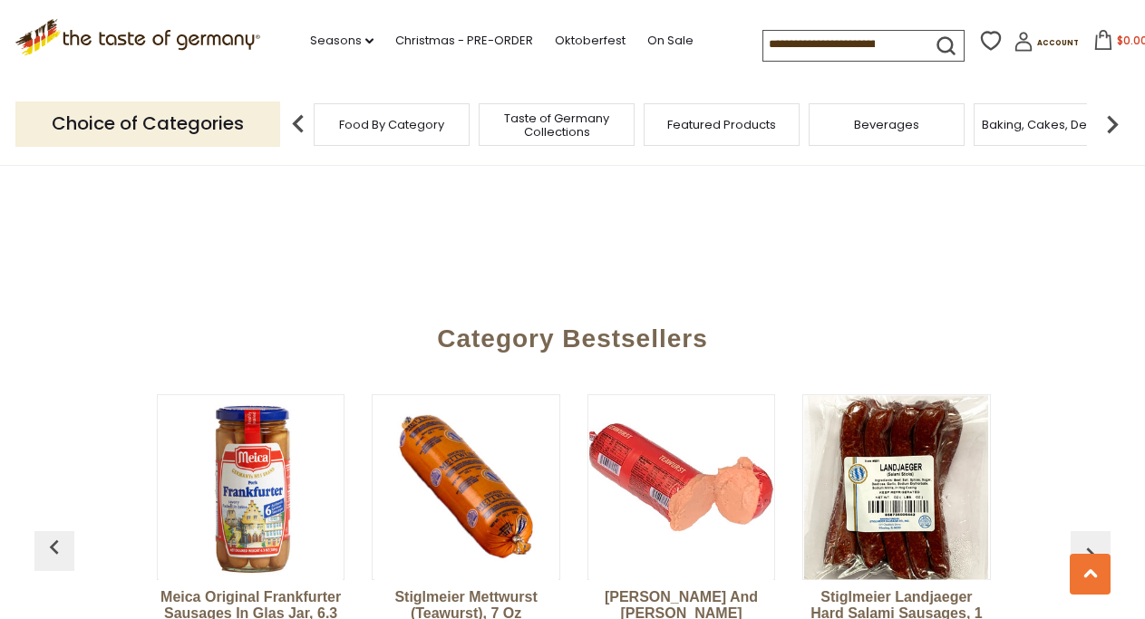
click at [1084, 540] on img "button" at bounding box center [1090, 554] width 29 height 29
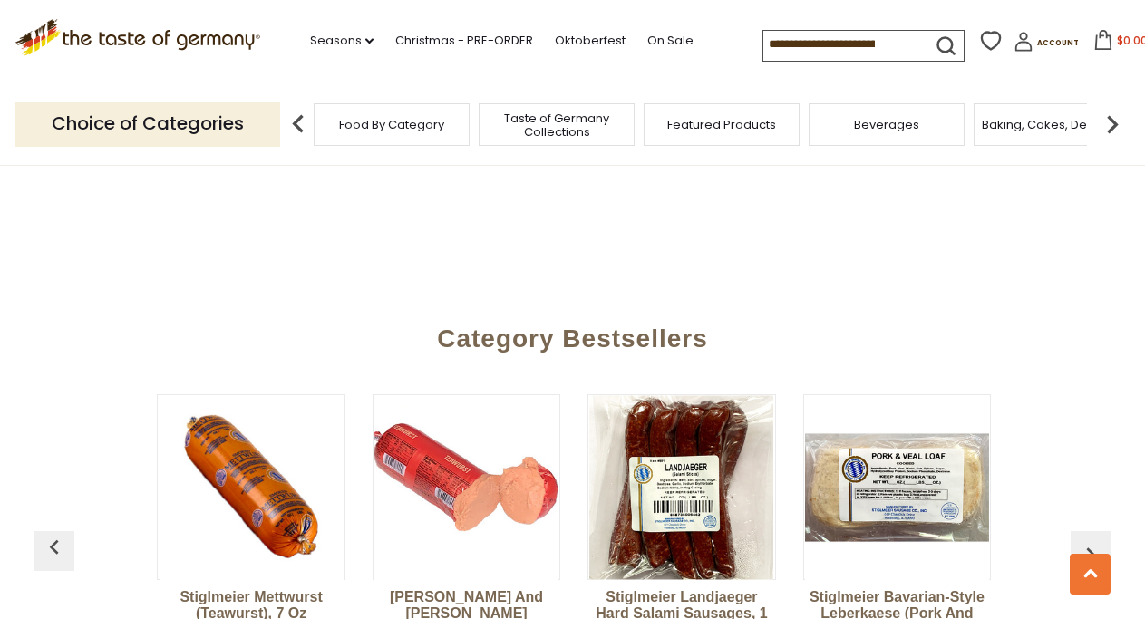
click at [1084, 540] on img "button" at bounding box center [1090, 554] width 29 height 29
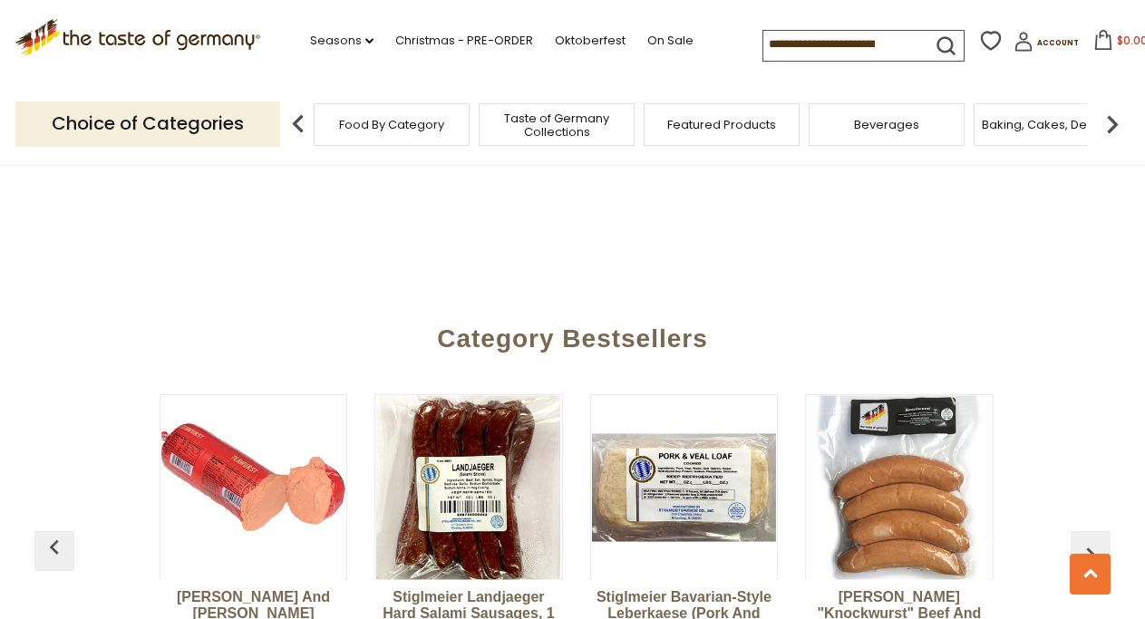
scroll to position [0, 1074]
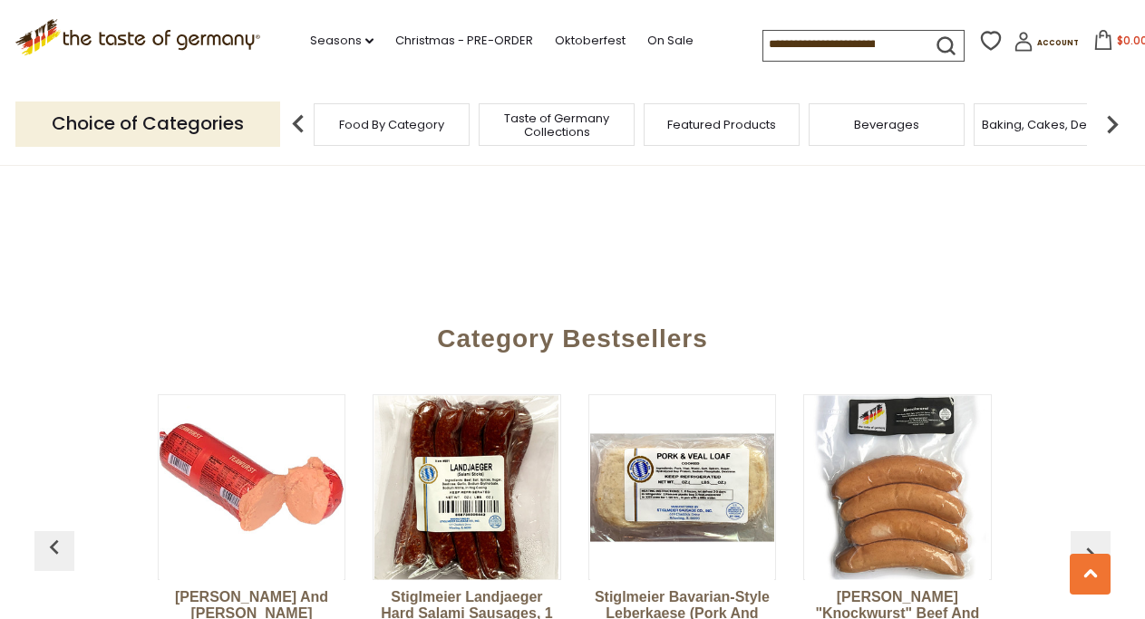
click at [1084, 540] on img "button" at bounding box center [1090, 554] width 29 height 29
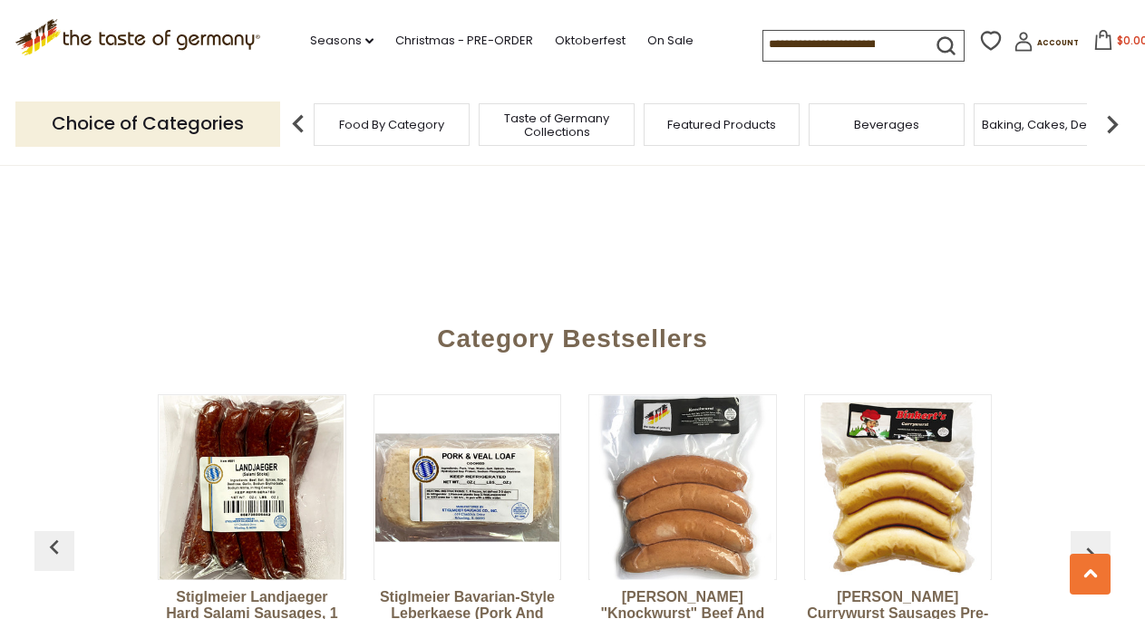
click at [1084, 540] on img "button" at bounding box center [1090, 554] width 29 height 29
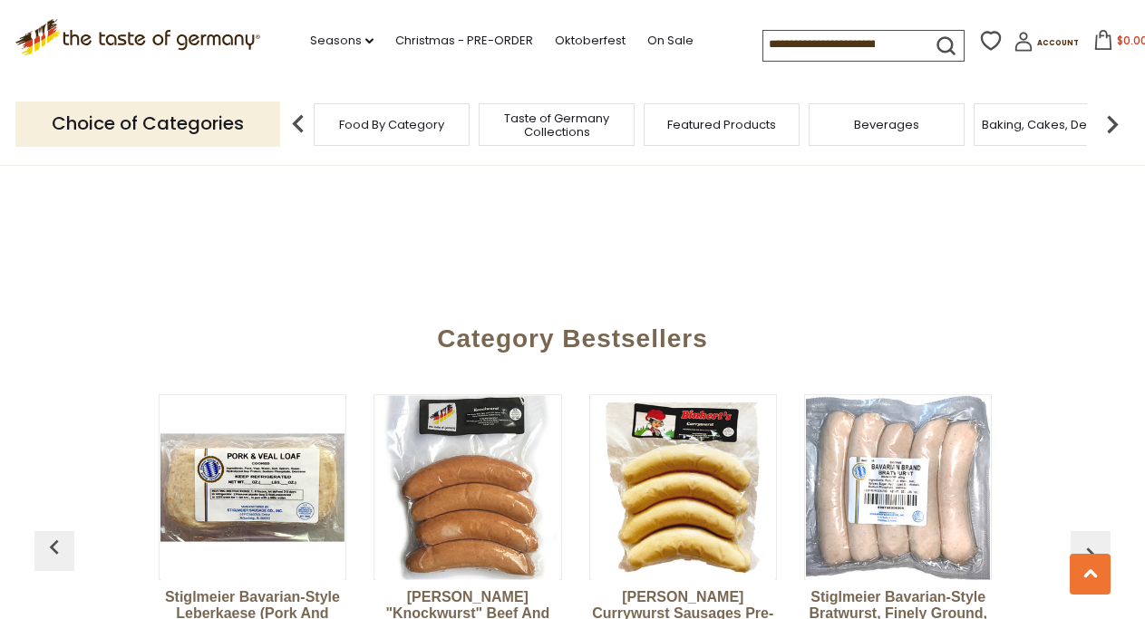
click at [1084, 540] on img "button" at bounding box center [1090, 554] width 29 height 29
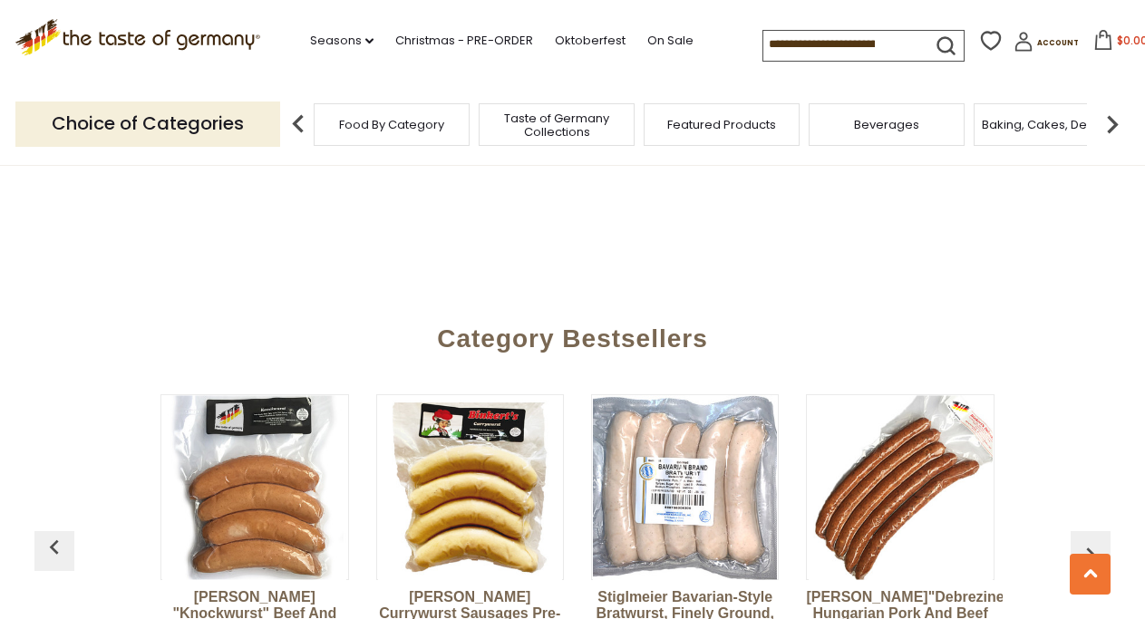
scroll to position [0, 1719]
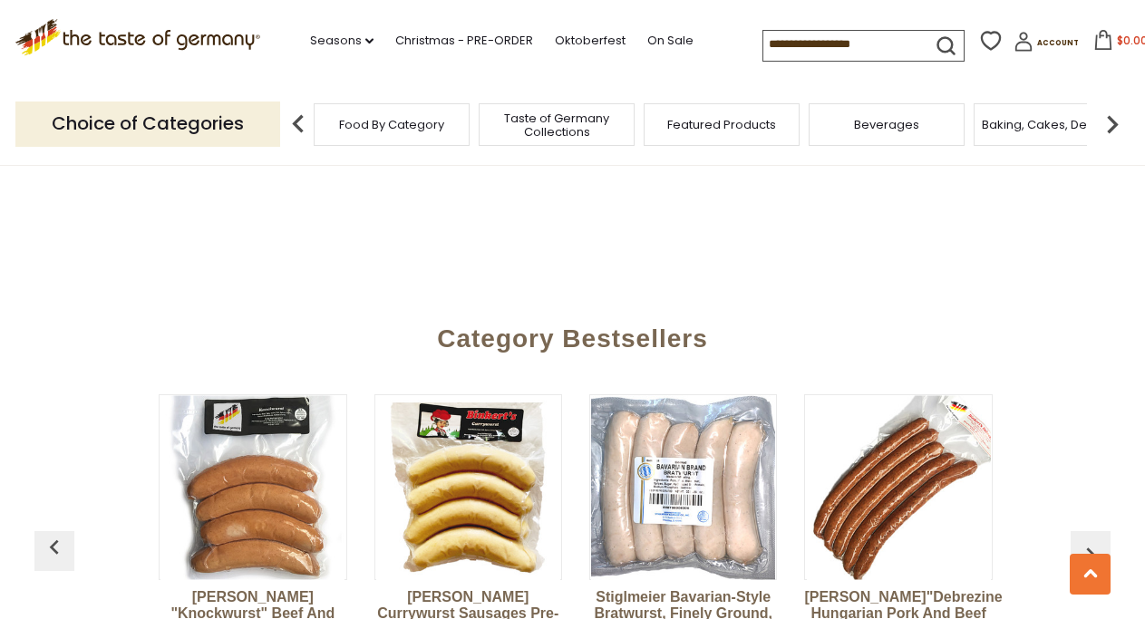
click at [1084, 540] on img "button" at bounding box center [1090, 554] width 29 height 29
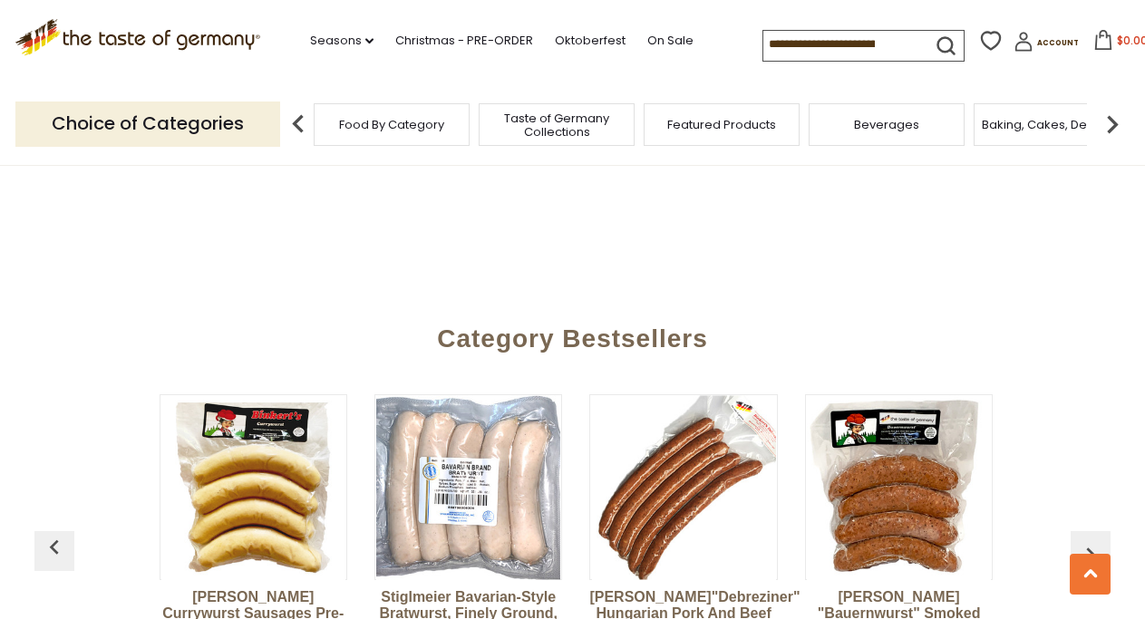
click at [1084, 540] on img "button" at bounding box center [1090, 554] width 29 height 29
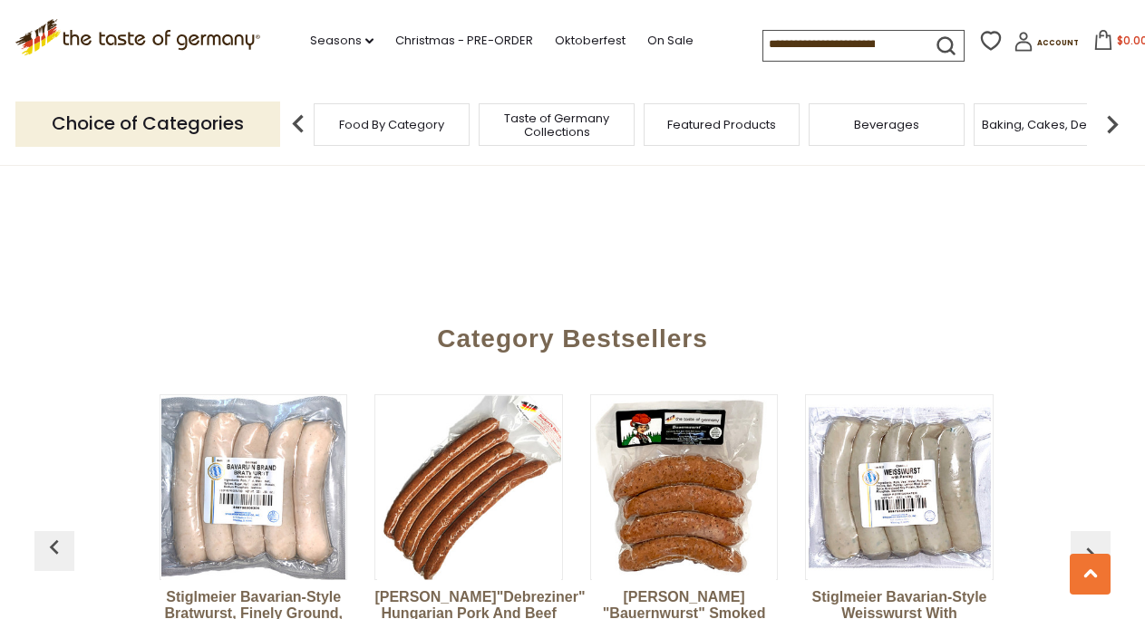
click at [1084, 540] on img "button" at bounding box center [1090, 554] width 29 height 29
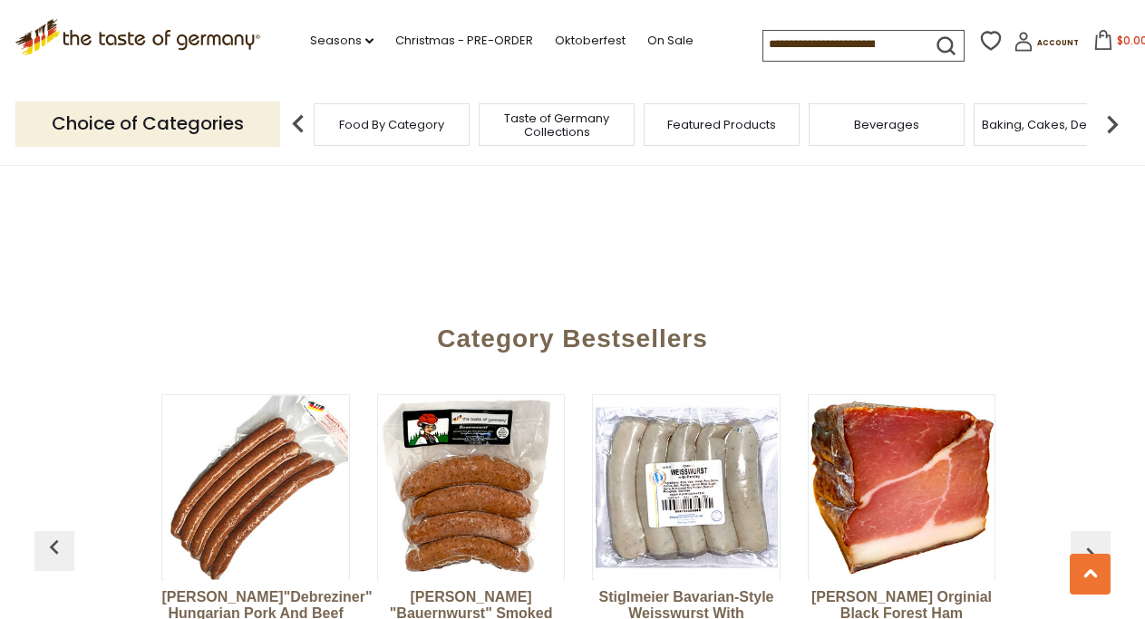
scroll to position [0, 2364]
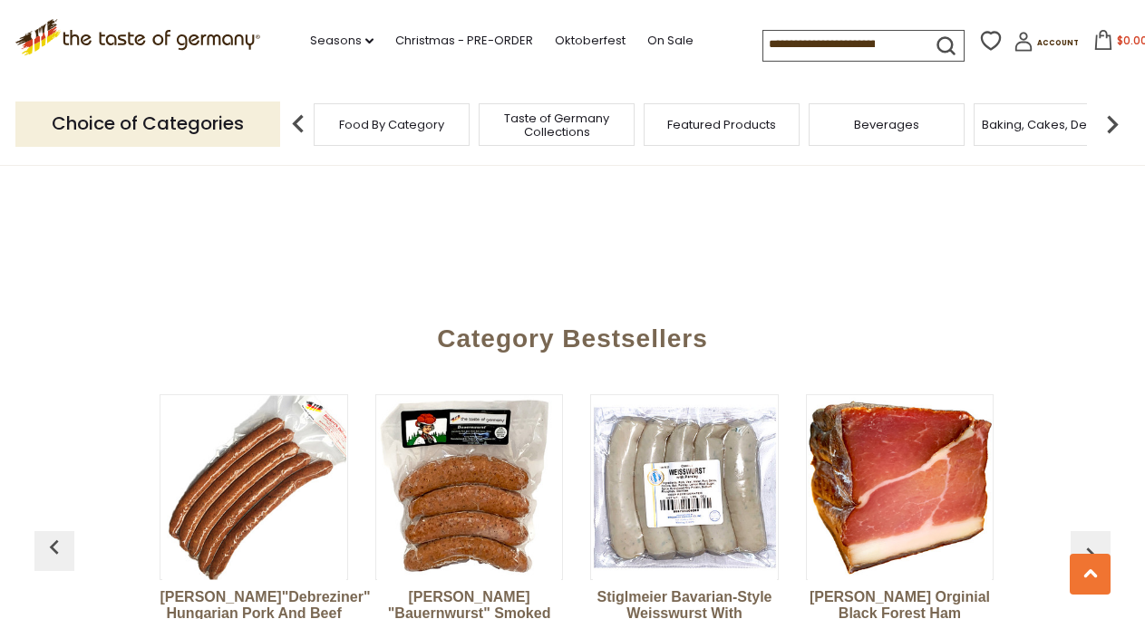
click at [1084, 540] on img "button" at bounding box center [1090, 554] width 29 height 29
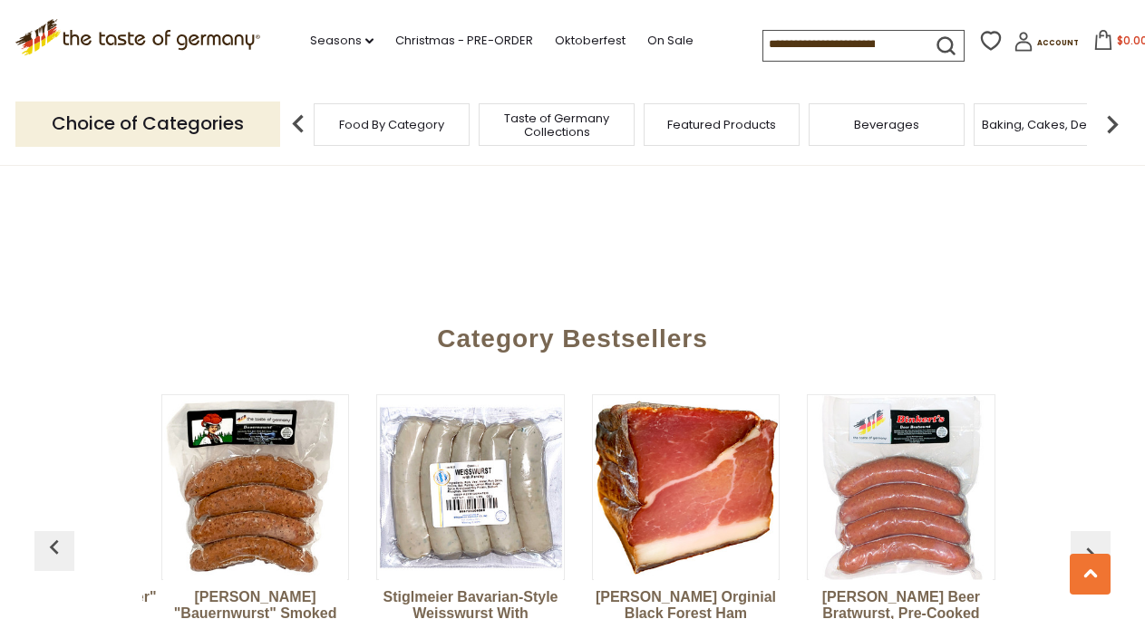
scroll to position [0, 2579]
click at [1084, 540] on img "button" at bounding box center [1090, 554] width 29 height 29
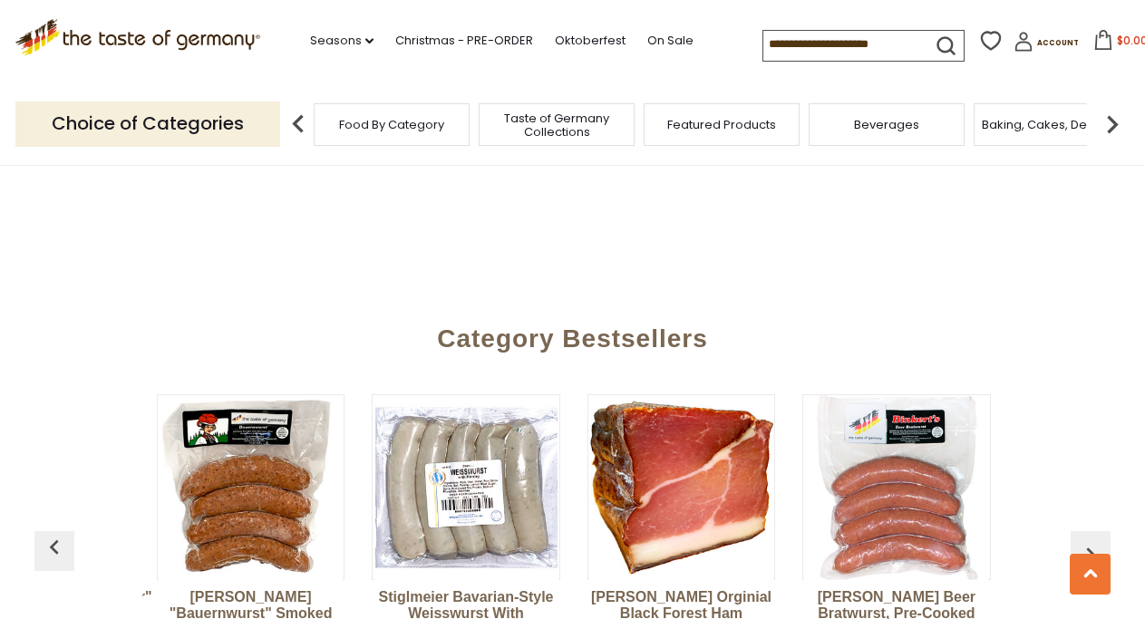
scroll to position [0, 2584]
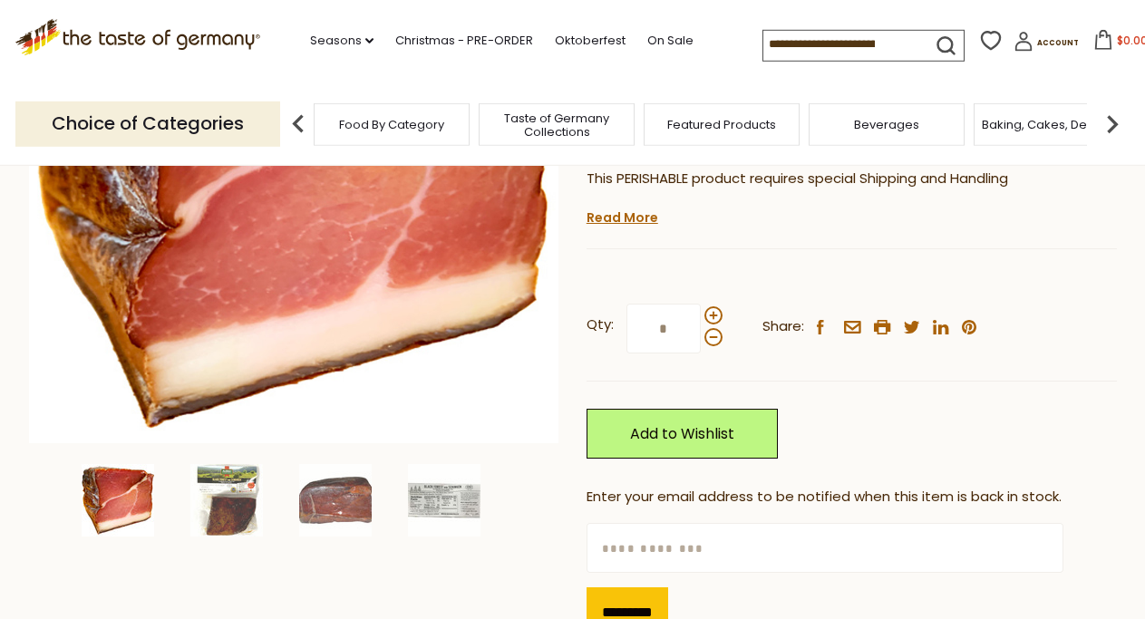
scroll to position [370, 0]
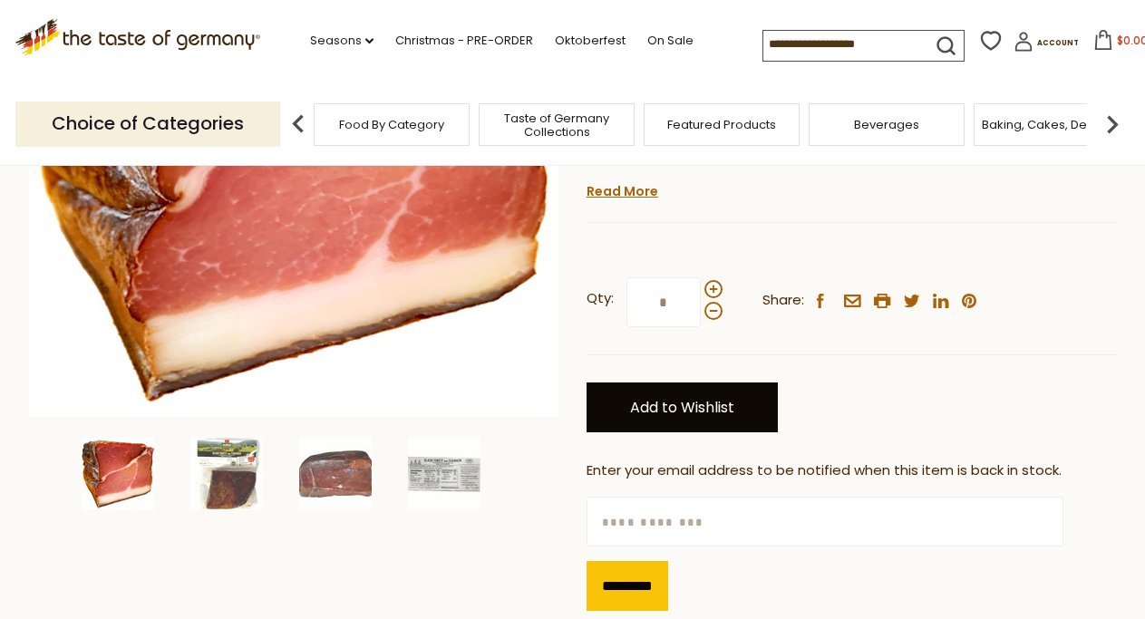
click at [684, 383] on link "Add to Wishlist" at bounding box center [682, 408] width 191 height 50
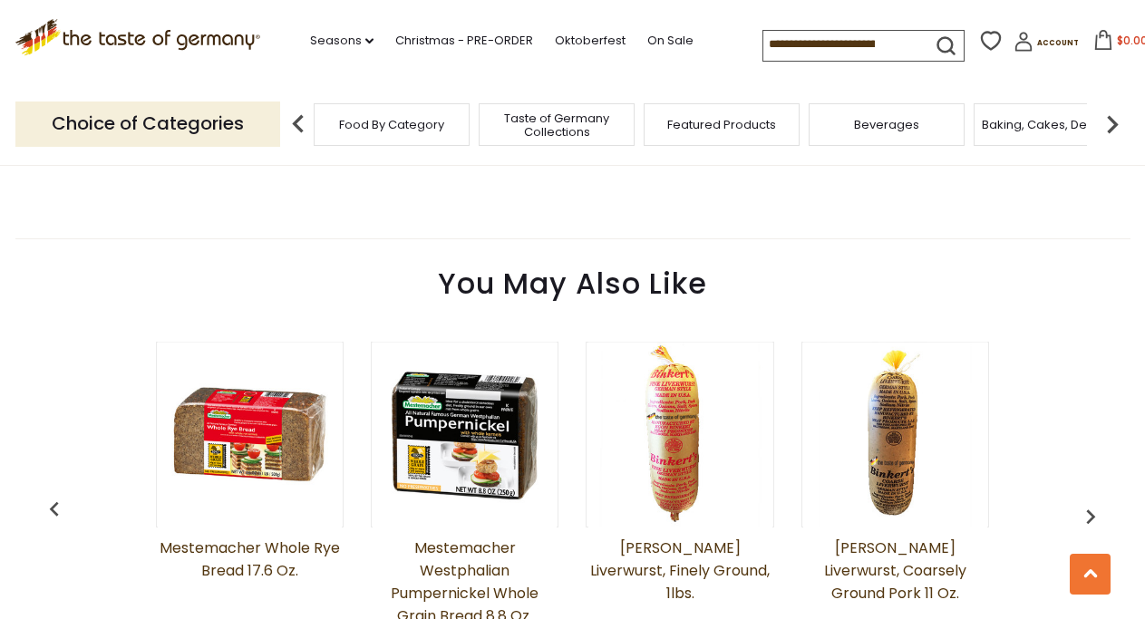
scroll to position [1480, 0]
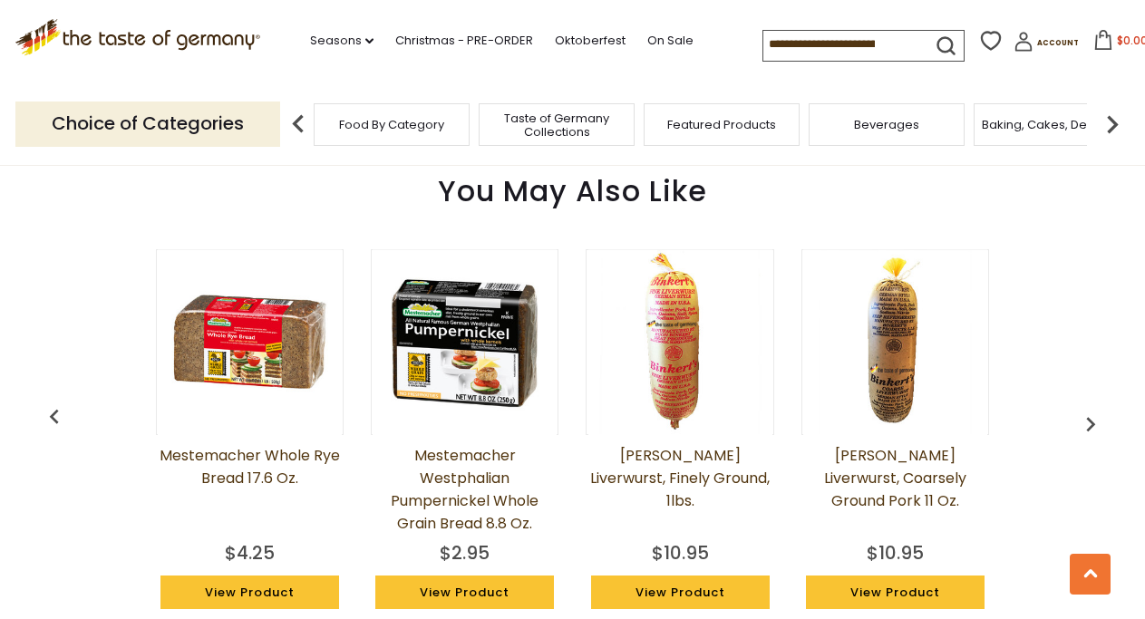
click at [1096, 410] on img "button" at bounding box center [1090, 424] width 29 height 29
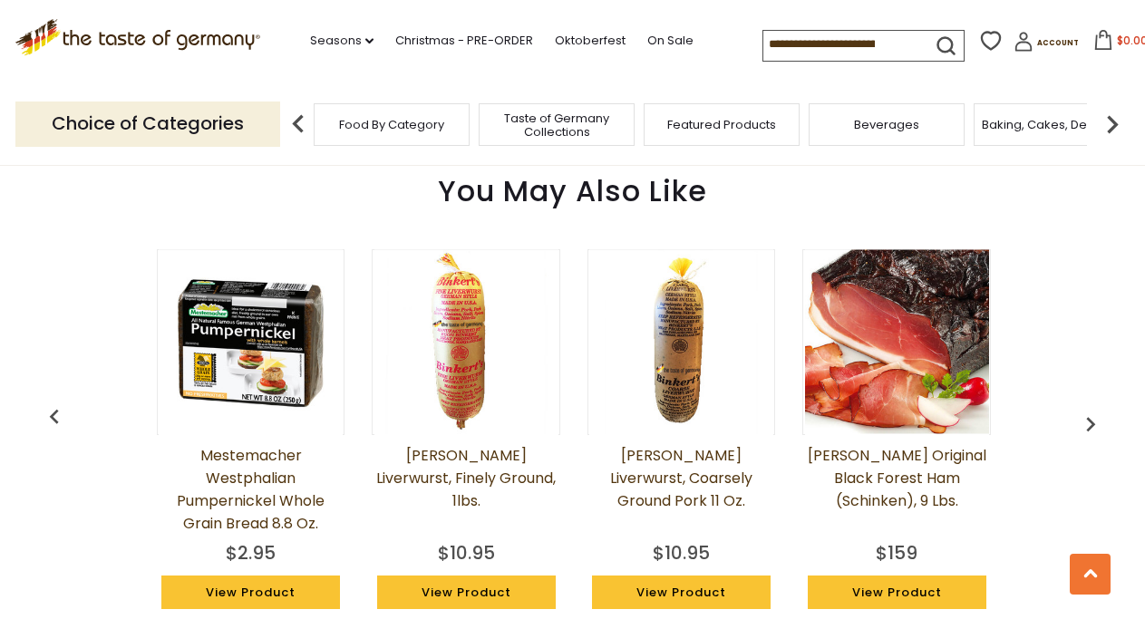
scroll to position [0, 215]
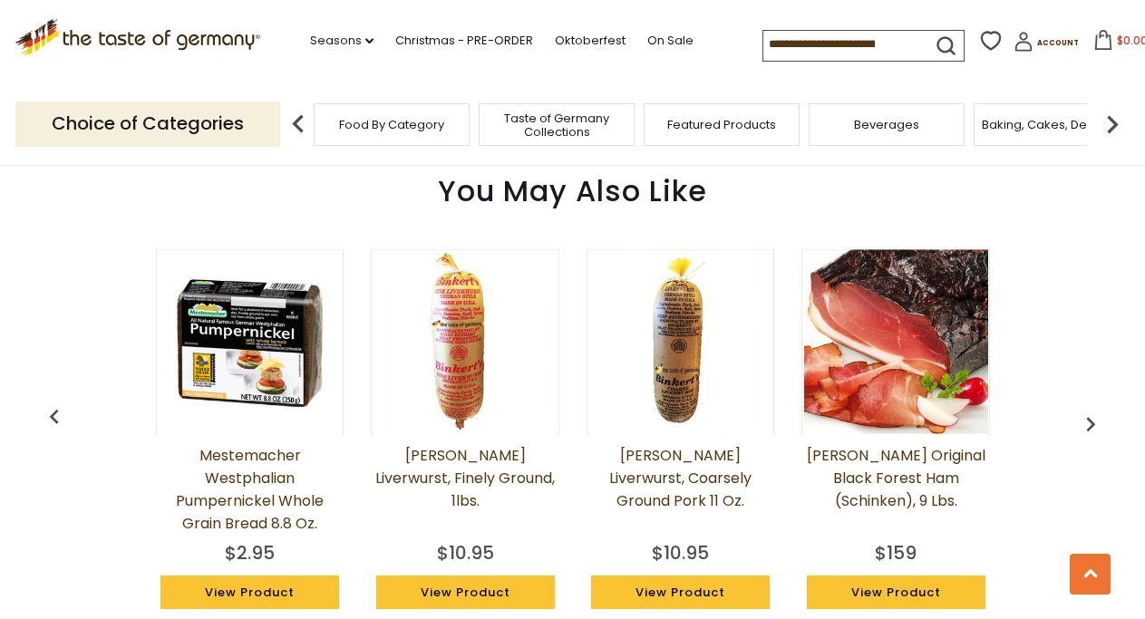
click at [1096, 410] on img "button" at bounding box center [1090, 424] width 29 height 29
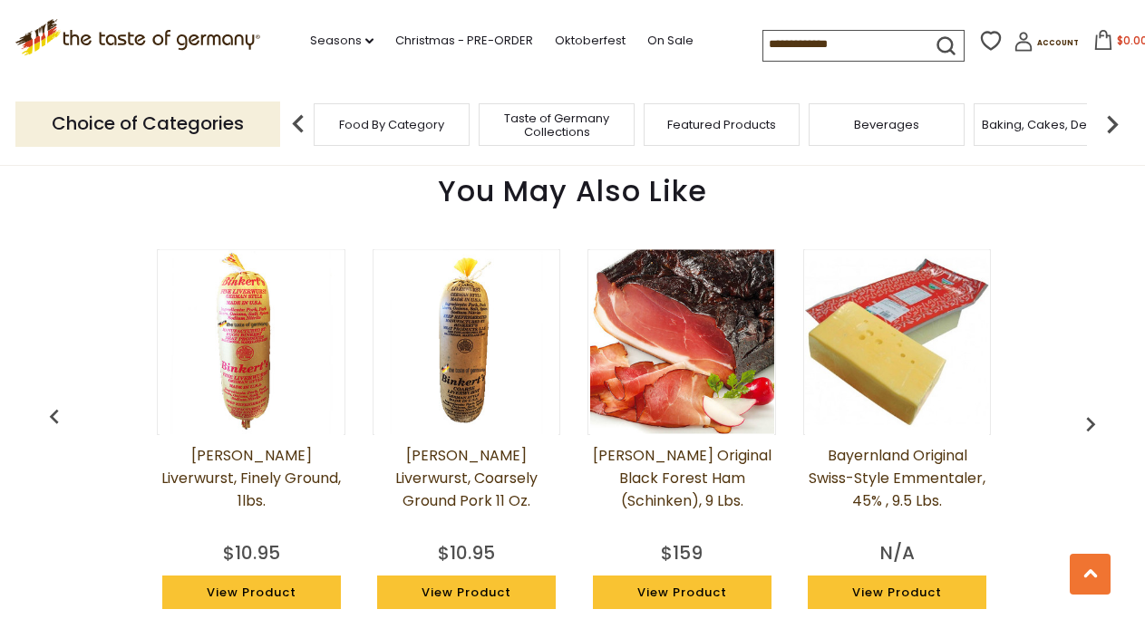
scroll to position [0, 430]
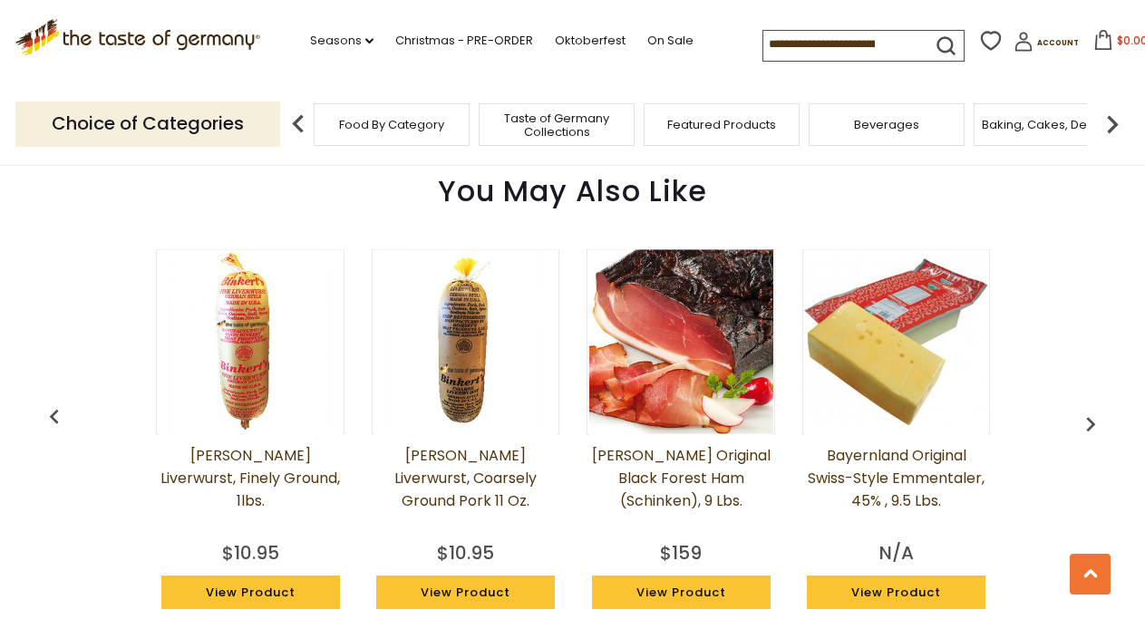
click at [1096, 410] on img "button" at bounding box center [1090, 424] width 29 height 29
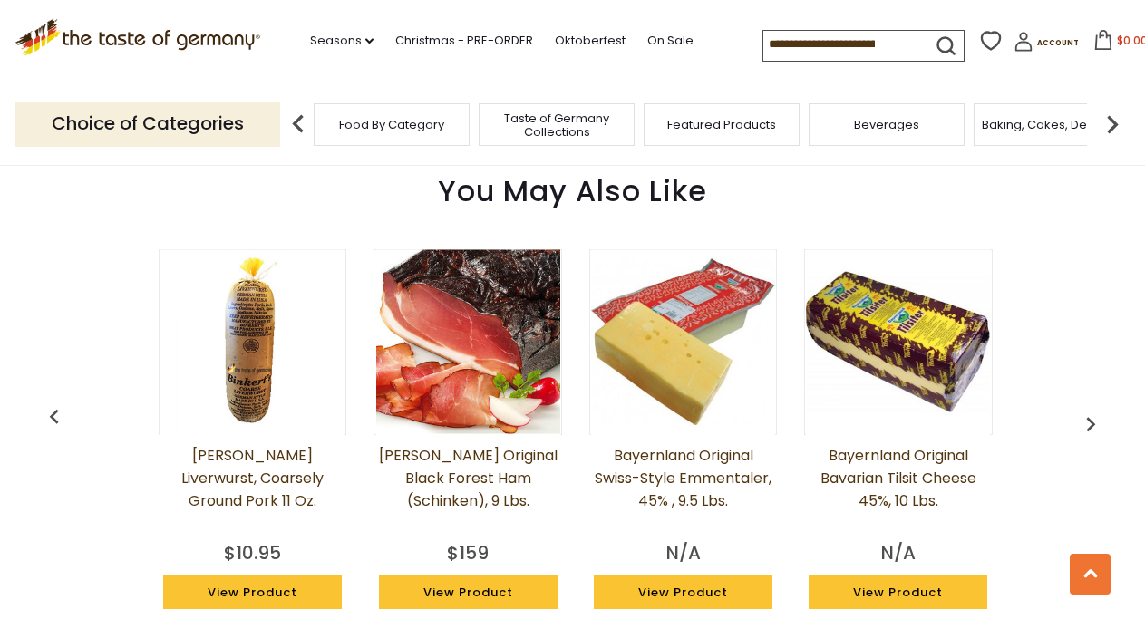
scroll to position [0, 645]
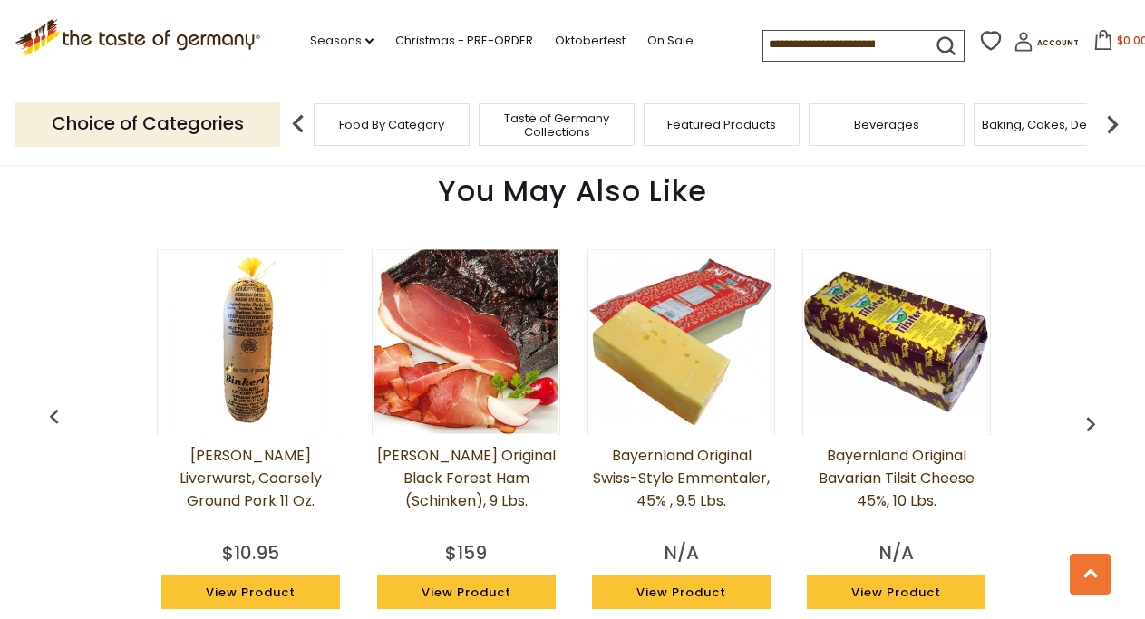
click at [1096, 410] on img "button" at bounding box center [1090, 424] width 29 height 29
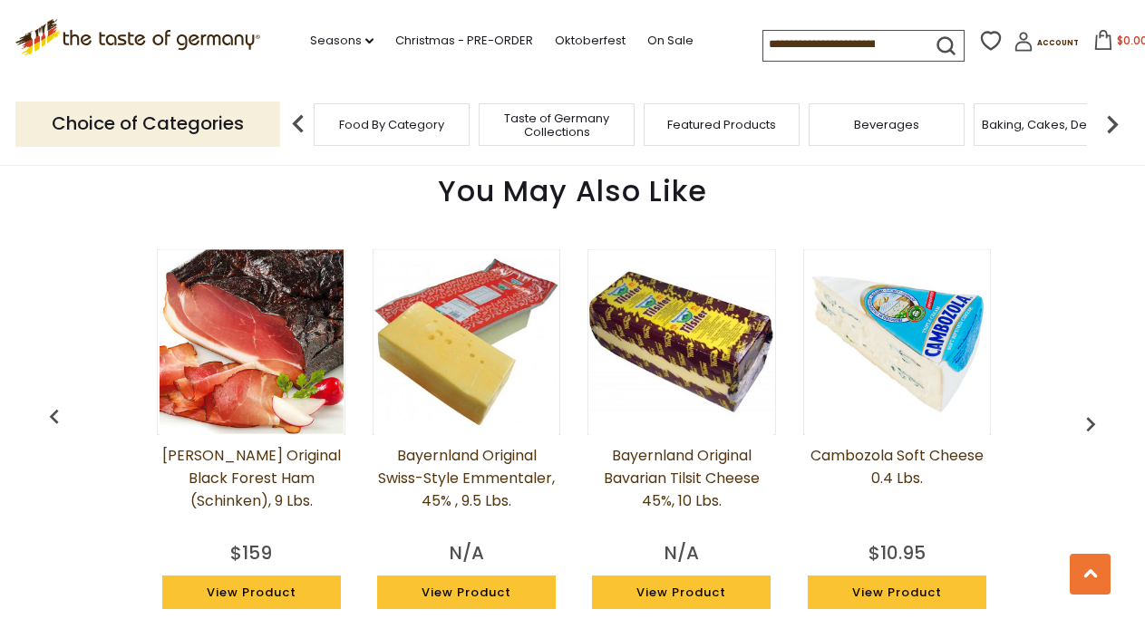
click at [1096, 410] on img "button" at bounding box center [1090, 424] width 29 height 29
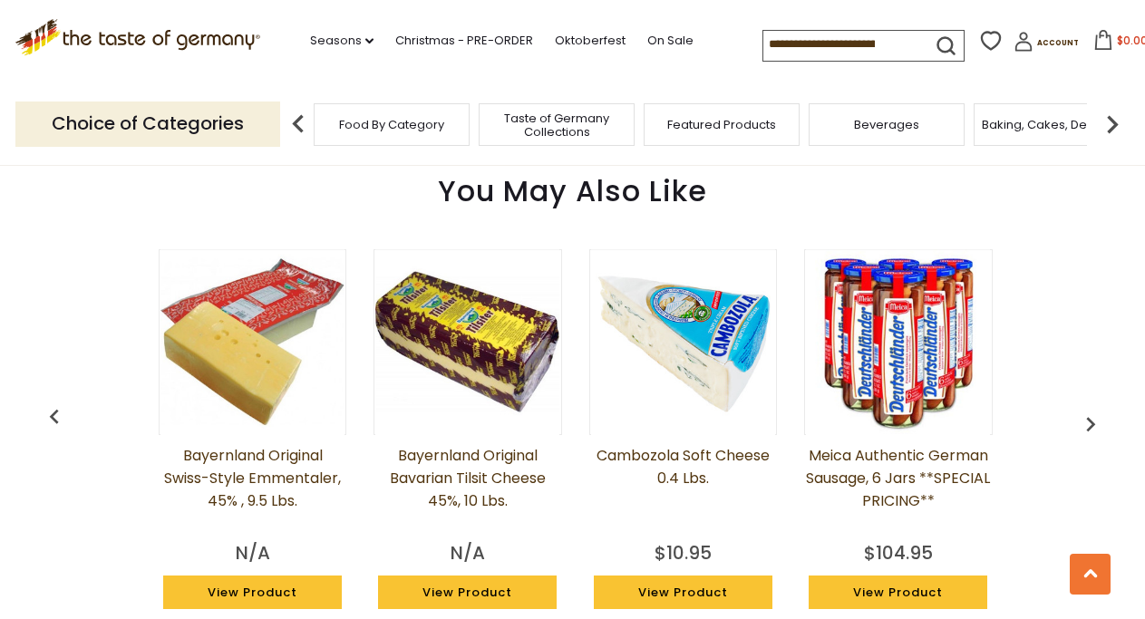
click at [1096, 410] on img "button" at bounding box center [1090, 424] width 29 height 29
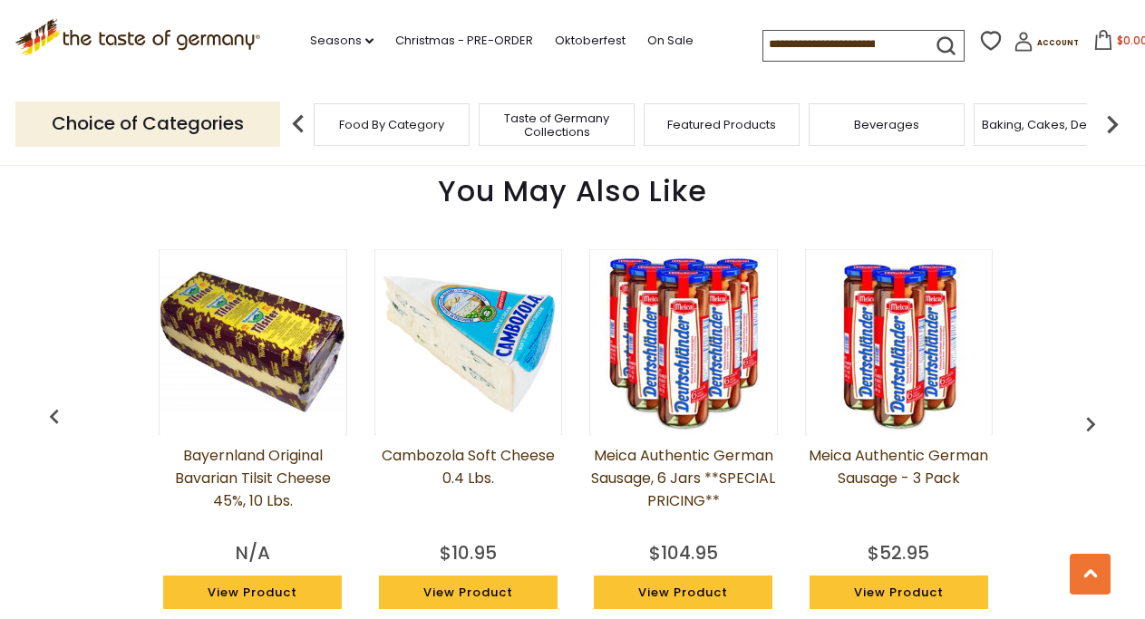
scroll to position [0, 1289]
click at [1096, 410] on img "button" at bounding box center [1090, 424] width 29 height 29
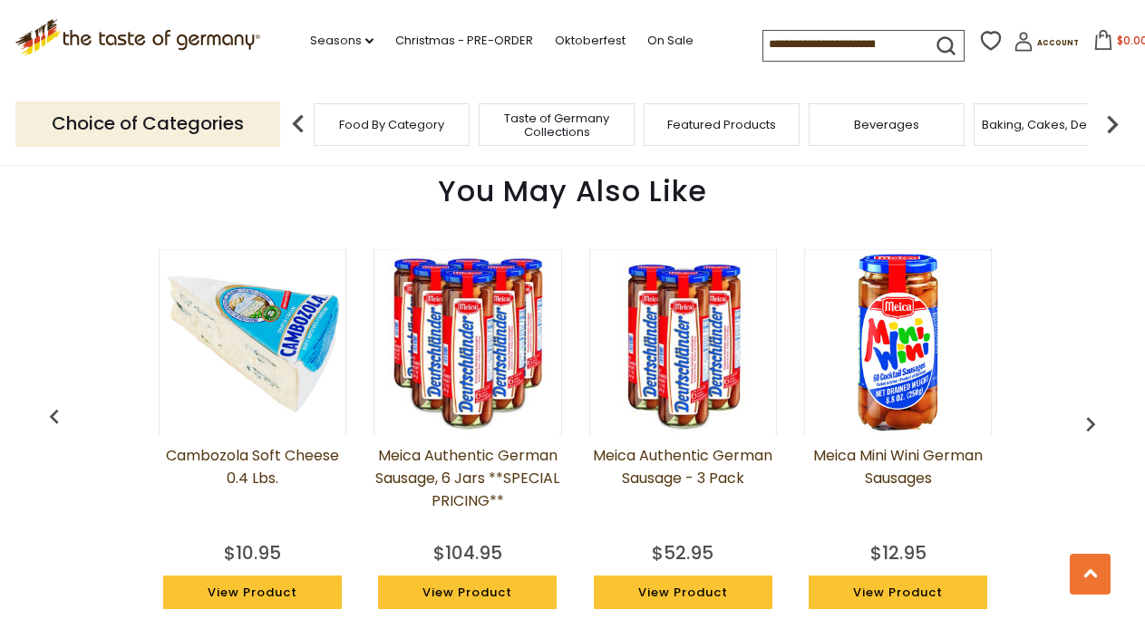
click at [1096, 410] on img "button" at bounding box center [1090, 424] width 29 height 29
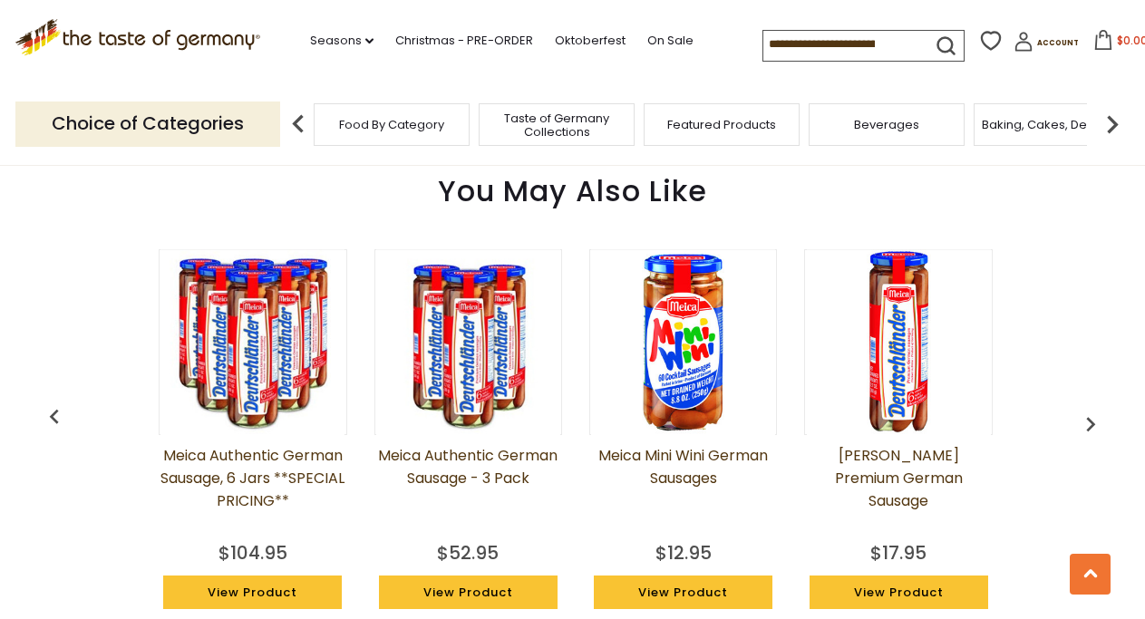
click at [1096, 410] on img "button" at bounding box center [1090, 424] width 29 height 29
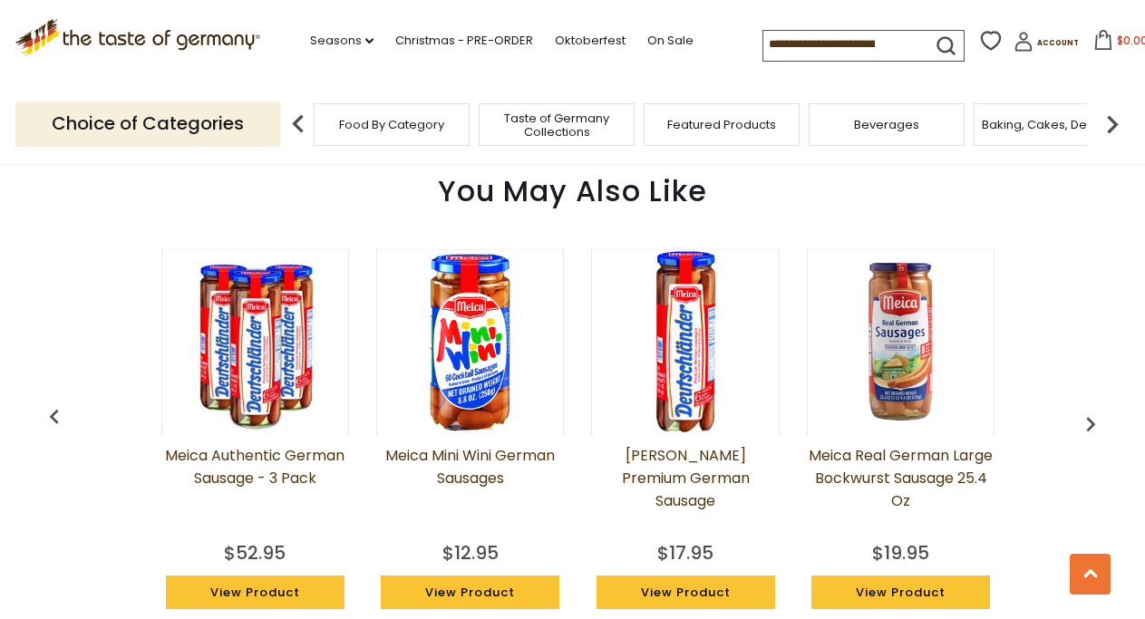
scroll to position [0, 1934]
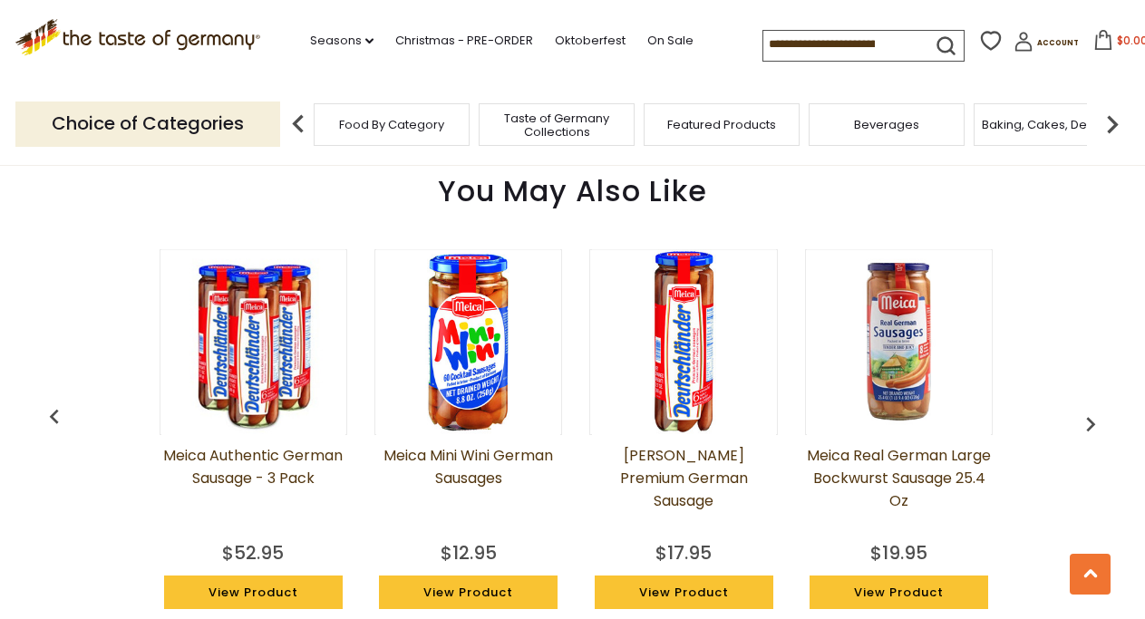
click at [1096, 410] on img "button" at bounding box center [1090, 424] width 29 height 29
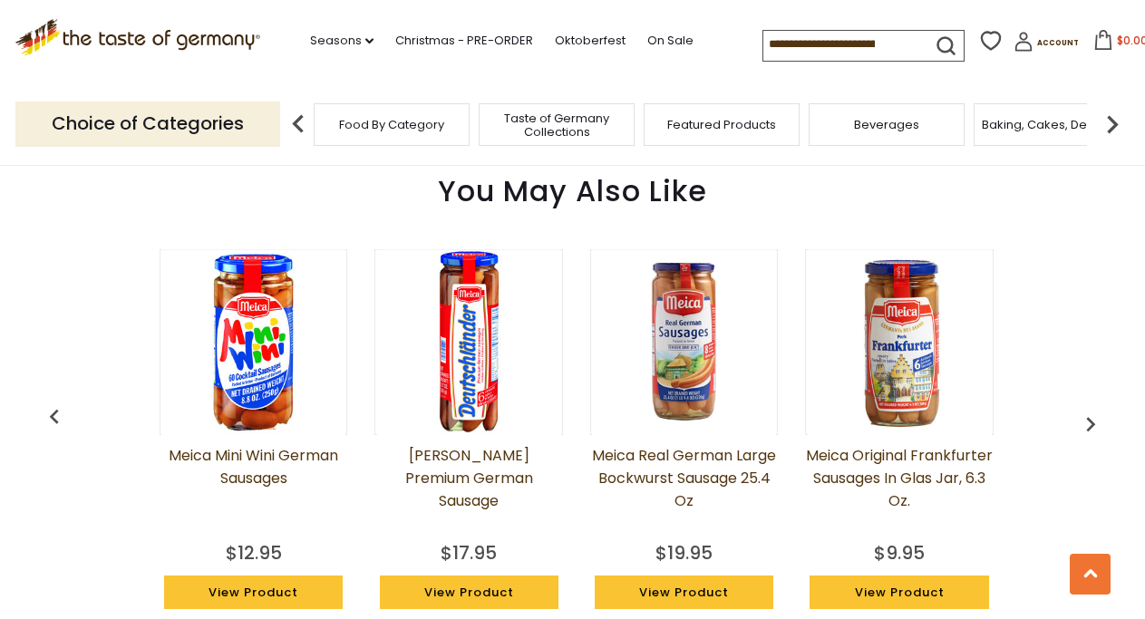
click at [1096, 410] on img "button" at bounding box center [1090, 424] width 29 height 29
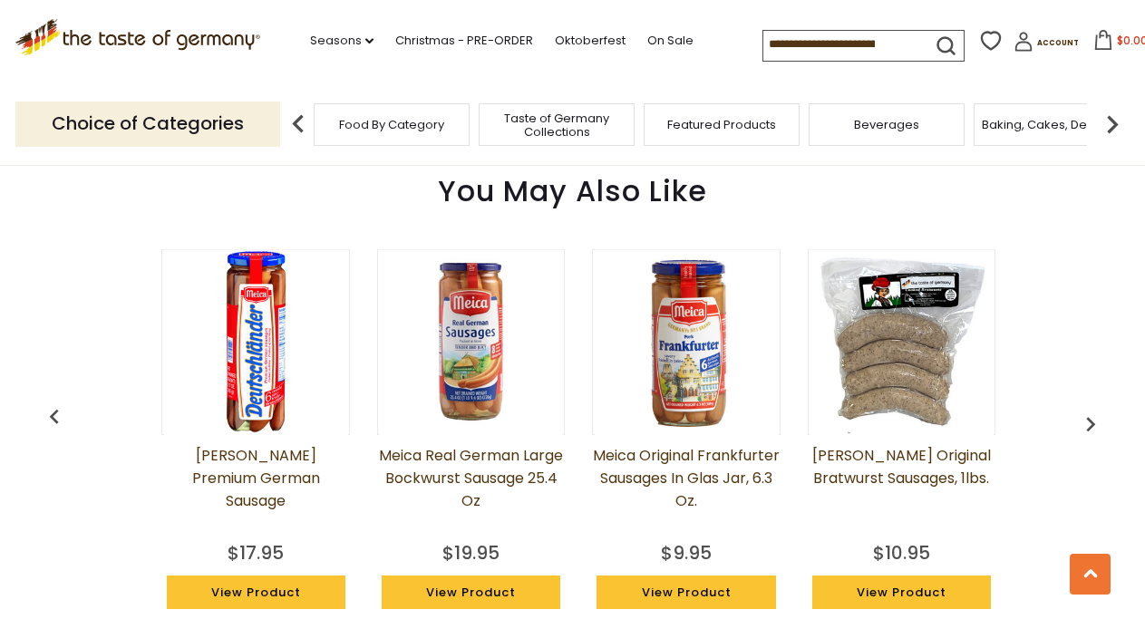
click at [1096, 410] on img "button" at bounding box center [1090, 424] width 29 height 29
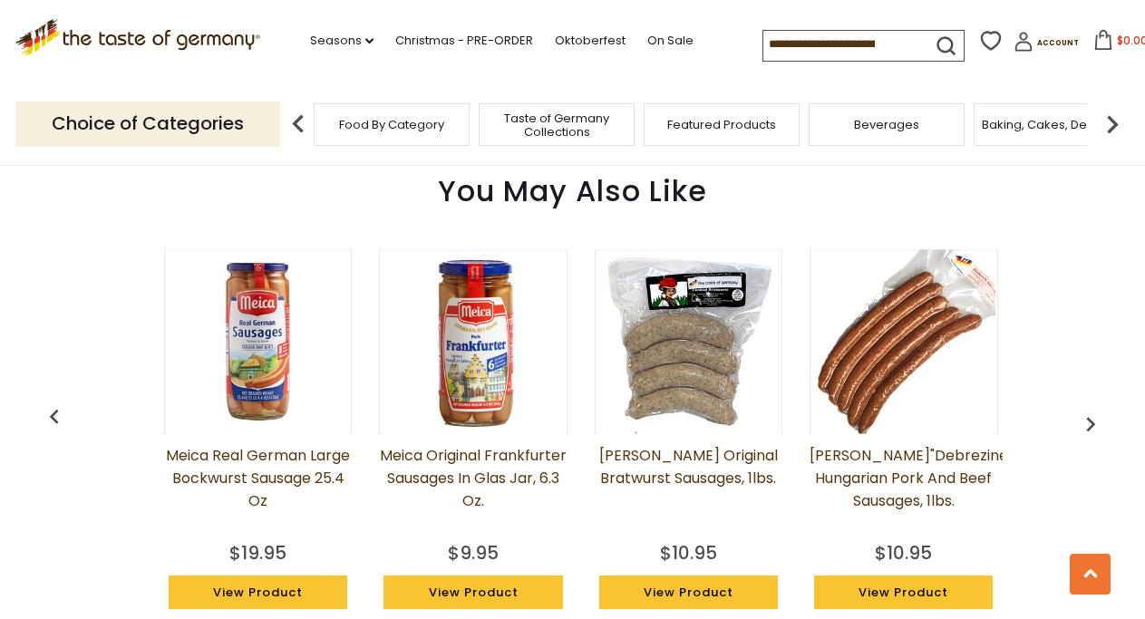
scroll to position [0, 2578]
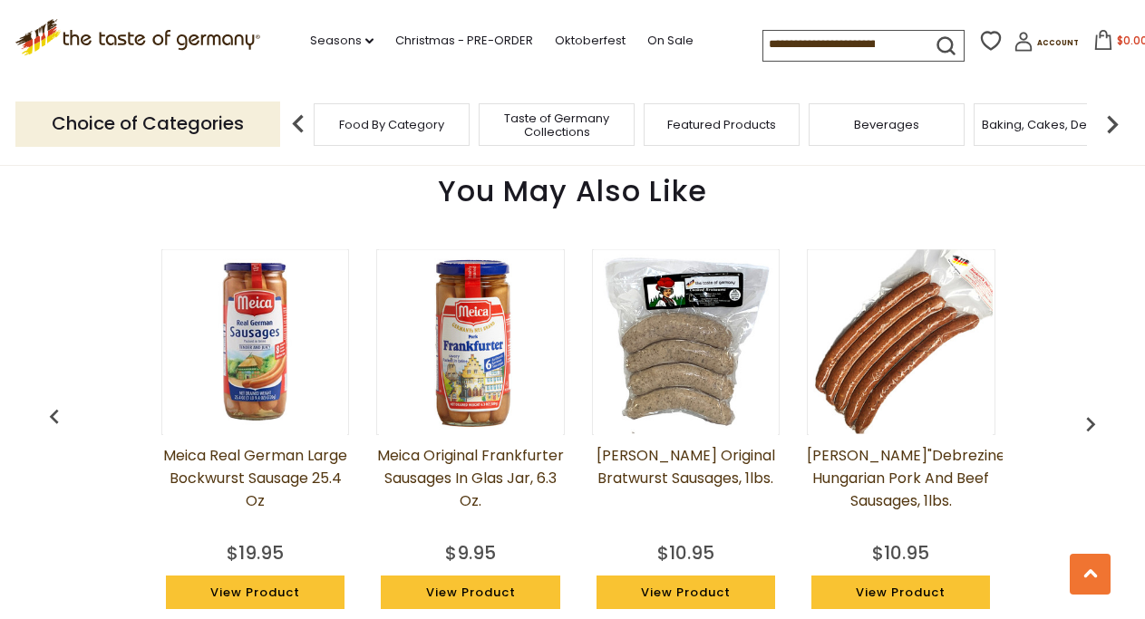
click at [682, 576] on link "View Product" at bounding box center [686, 593] width 179 height 34
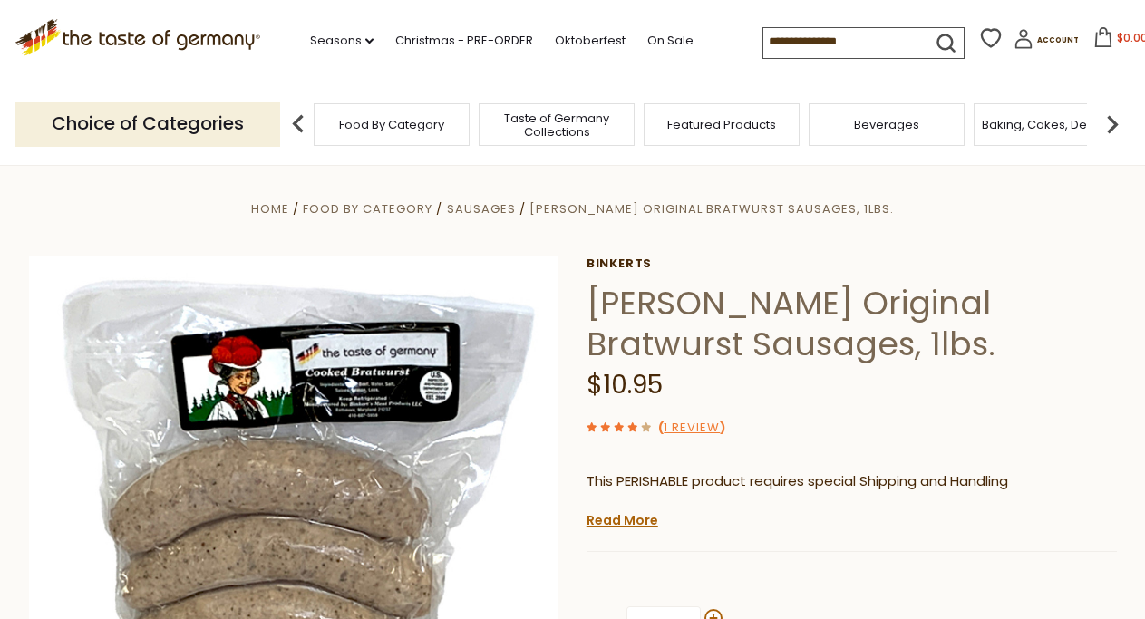
scroll to position [277, 0]
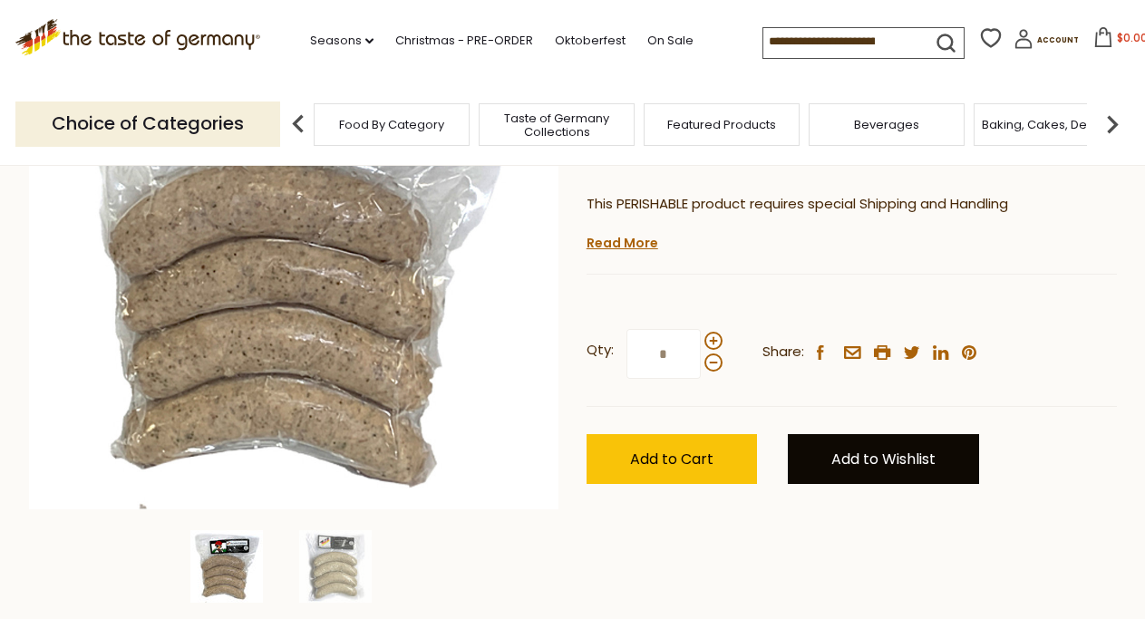
click at [834, 459] on link "Add to Wishlist" at bounding box center [883, 459] width 191 height 50
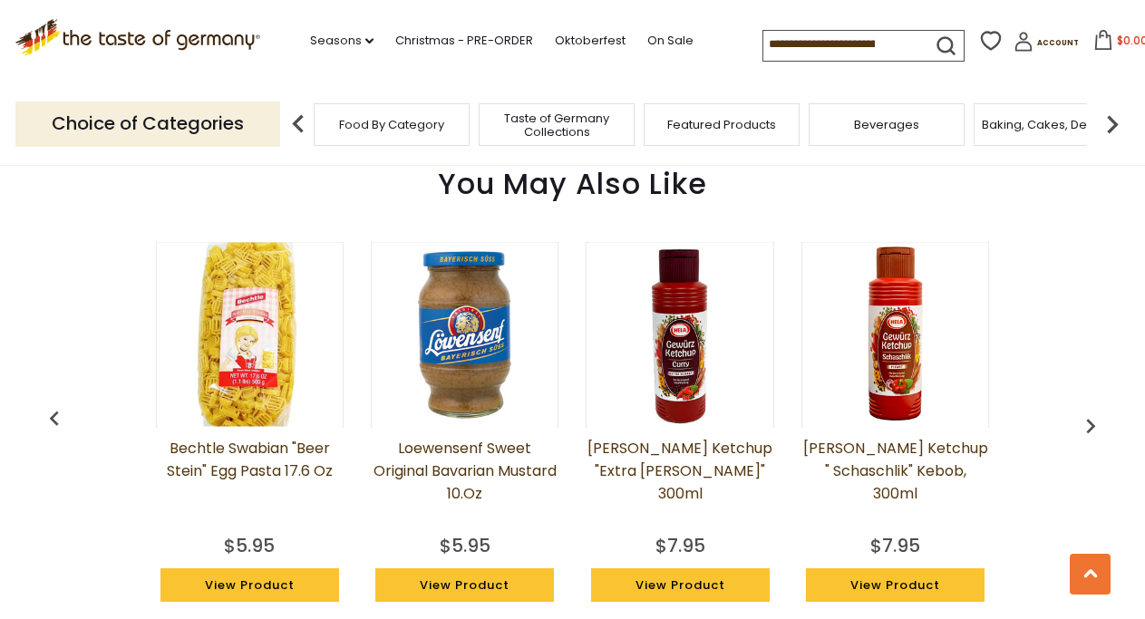
scroll to position [1480, 0]
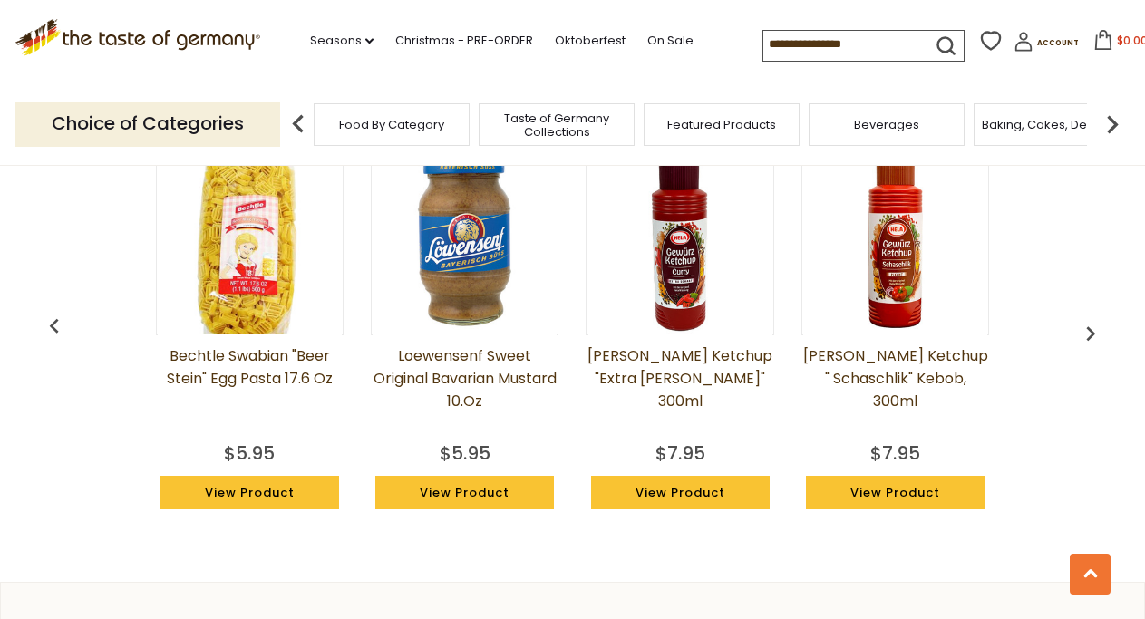
click at [1088, 335] on img "button" at bounding box center [1090, 333] width 29 height 29
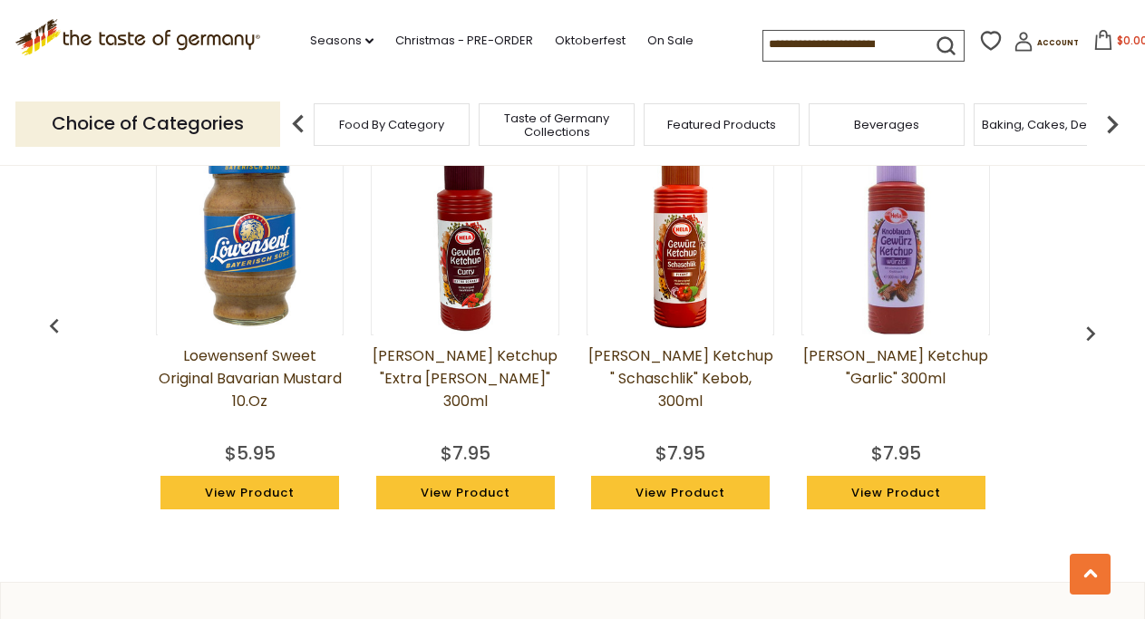
click at [1088, 335] on img "button" at bounding box center [1090, 333] width 29 height 29
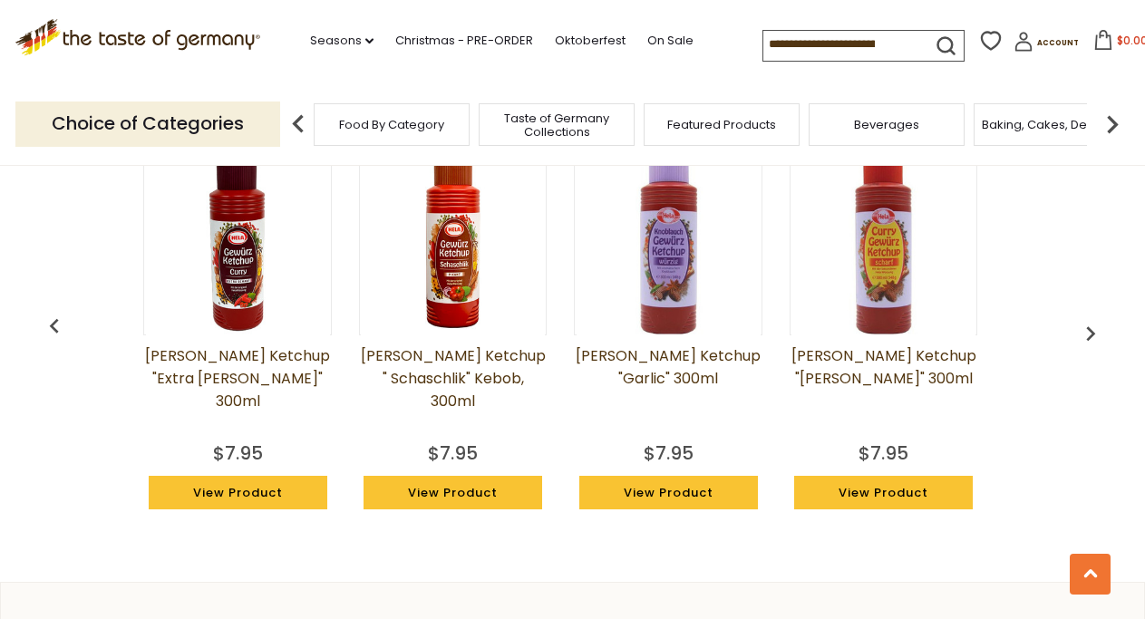
click at [1088, 335] on img "button" at bounding box center [1090, 333] width 29 height 29
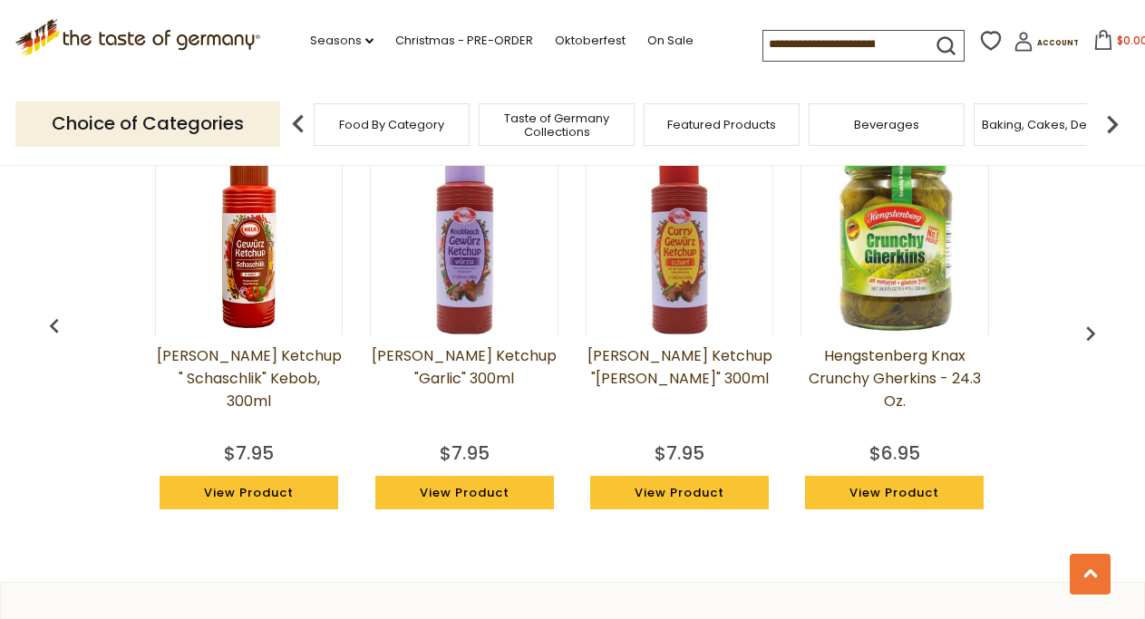
click at [1088, 335] on img "button" at bounding box center [1090, 333] width 29 height 29
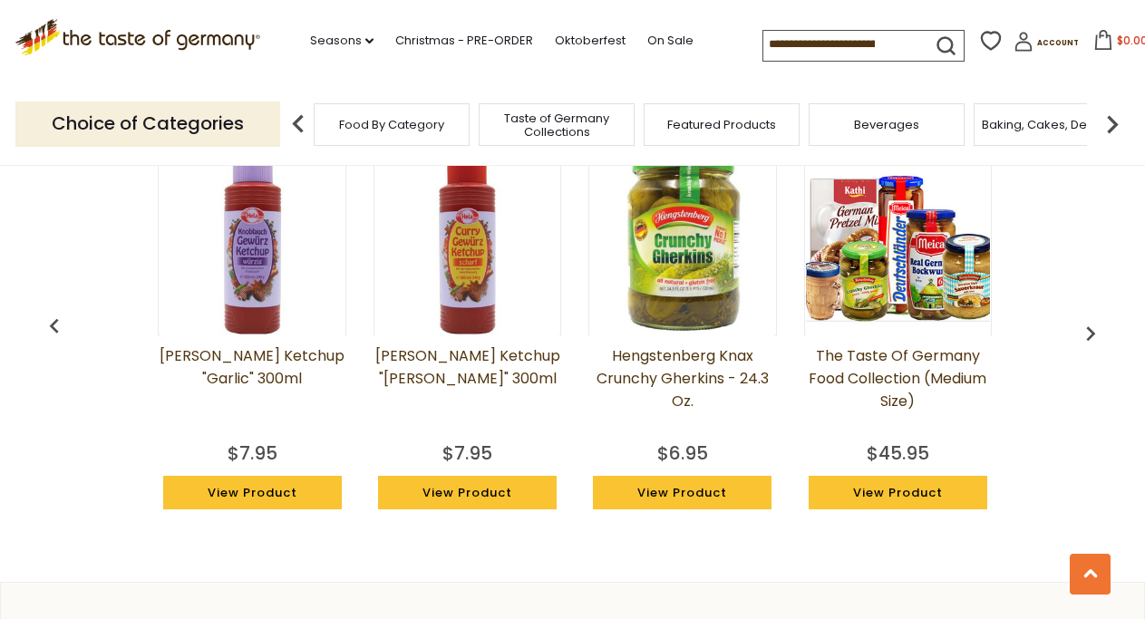
click at [1088, 335] on img "button" at bounding box center [1090, 333] width 29 height 29
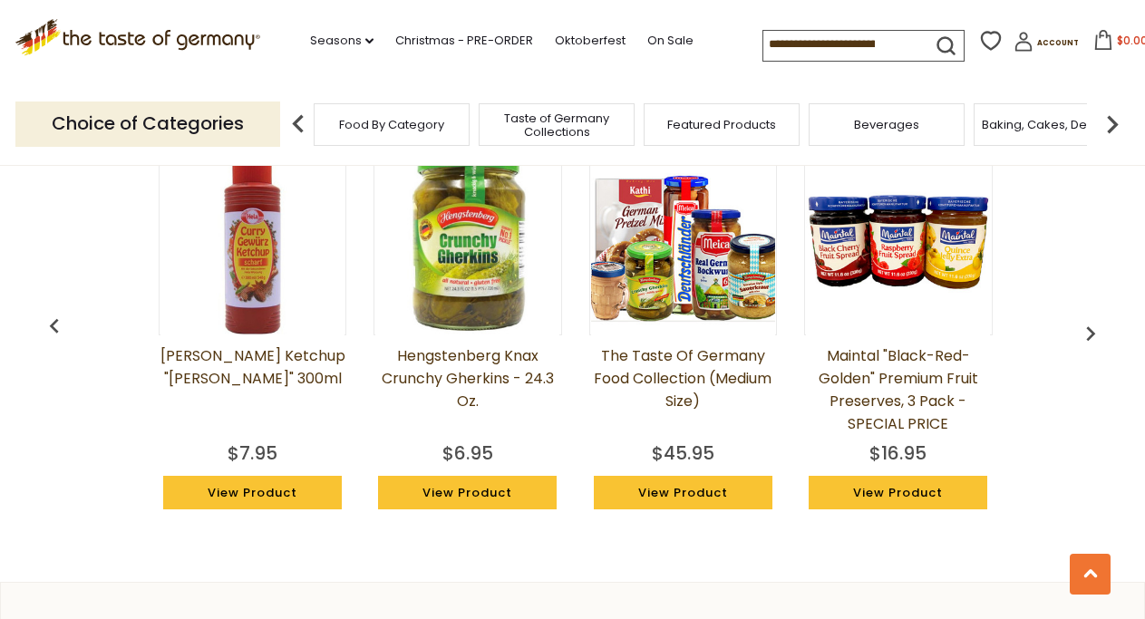
click at [1088, 335] on img "button" at bounding box center [1090, 333] width 29 height 29
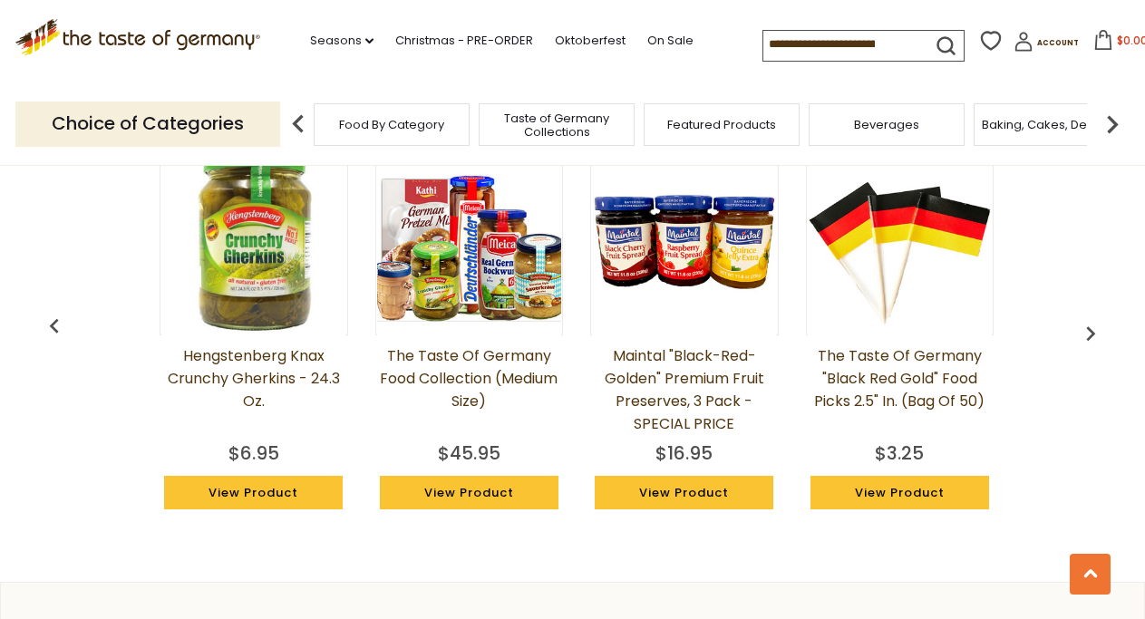
scroll to position [0, 1288]
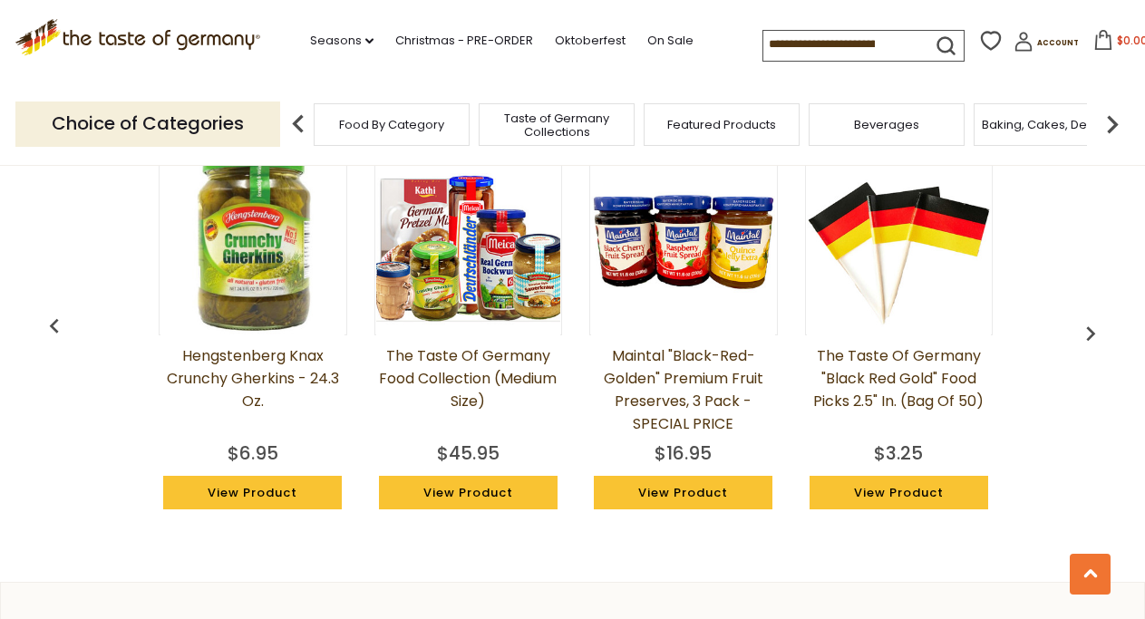
click at [1088, 335] on img "button" at bounding box center [1090, 333] width 29 height 29
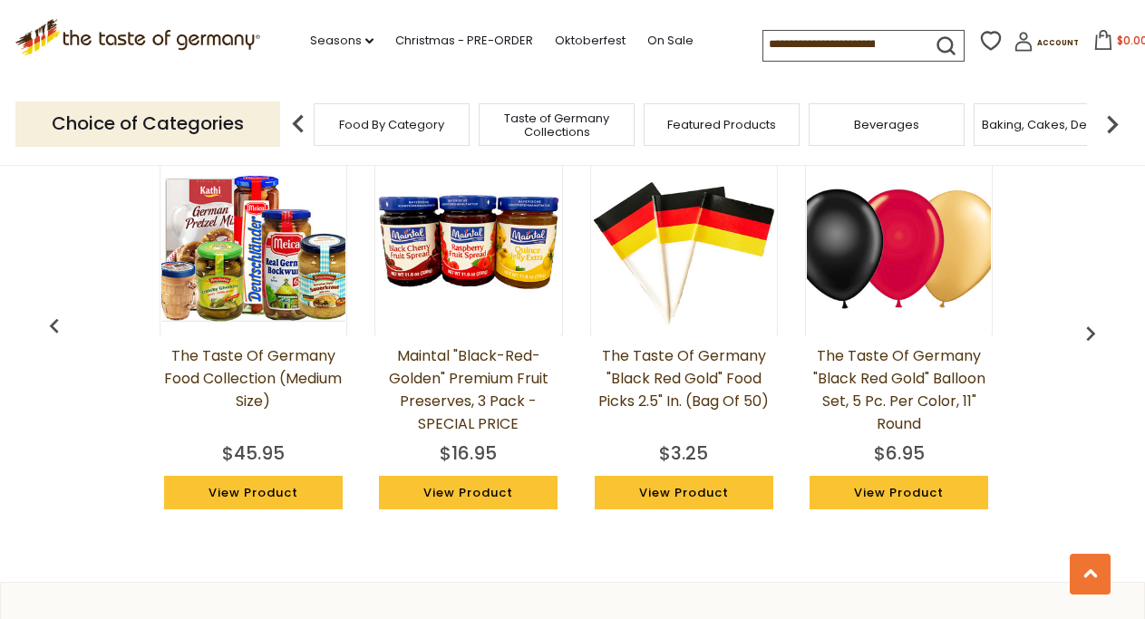
click at [1088, 335] on img "button" at bounding box center [1090, 333] width 29 height 29
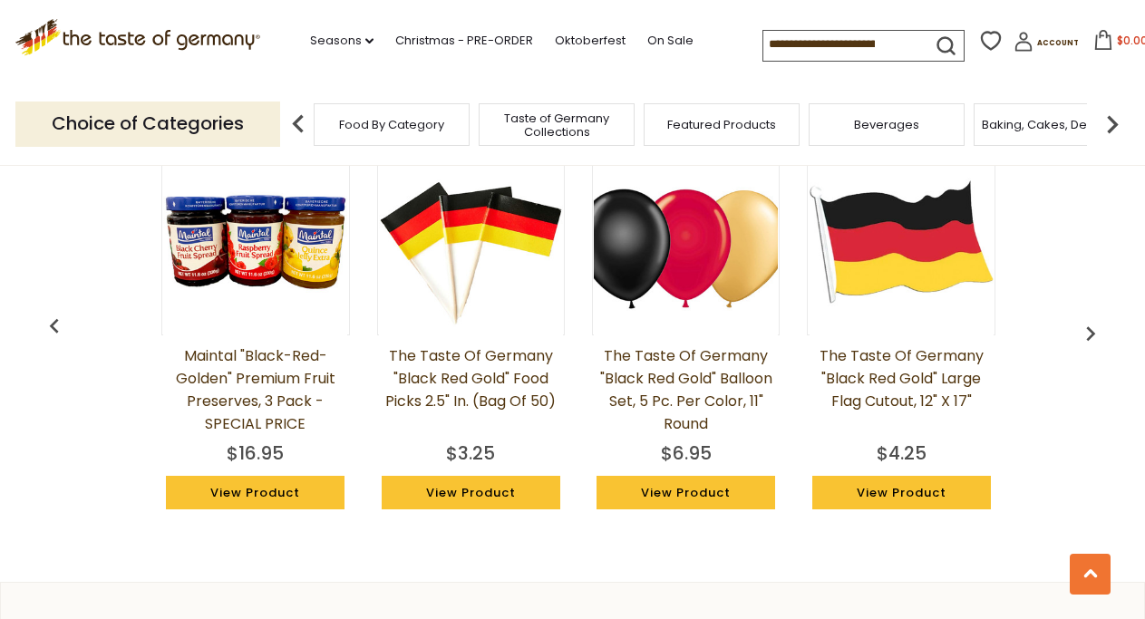
click at [1088, 335] on img "button" at bounding box center [1090, 333] width 29 height 29
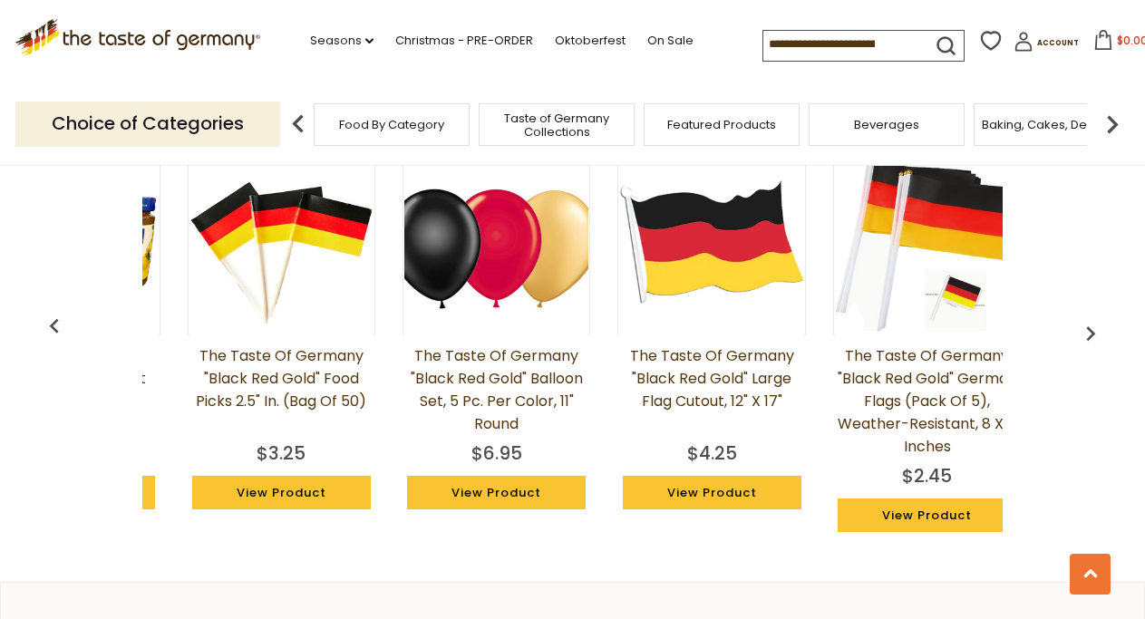
click at [1088, 335] on img "button" at bounding box center [1090, 333] width 29 height 29
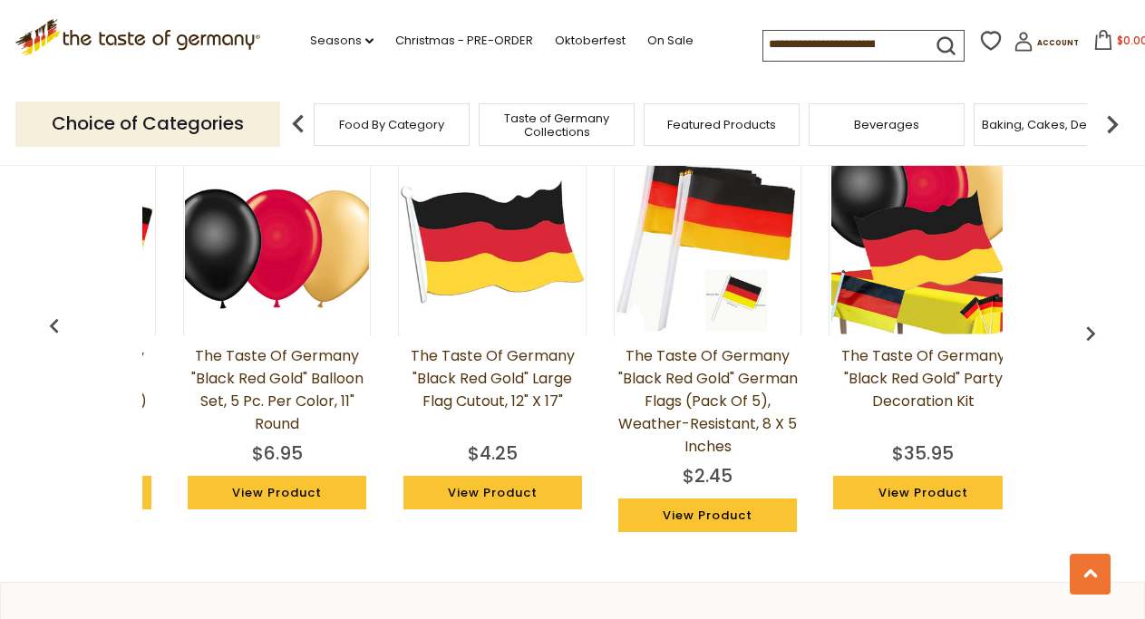
click at [1088, 335] on img "button" at bounding box center [1090, 333] width 29 height 29
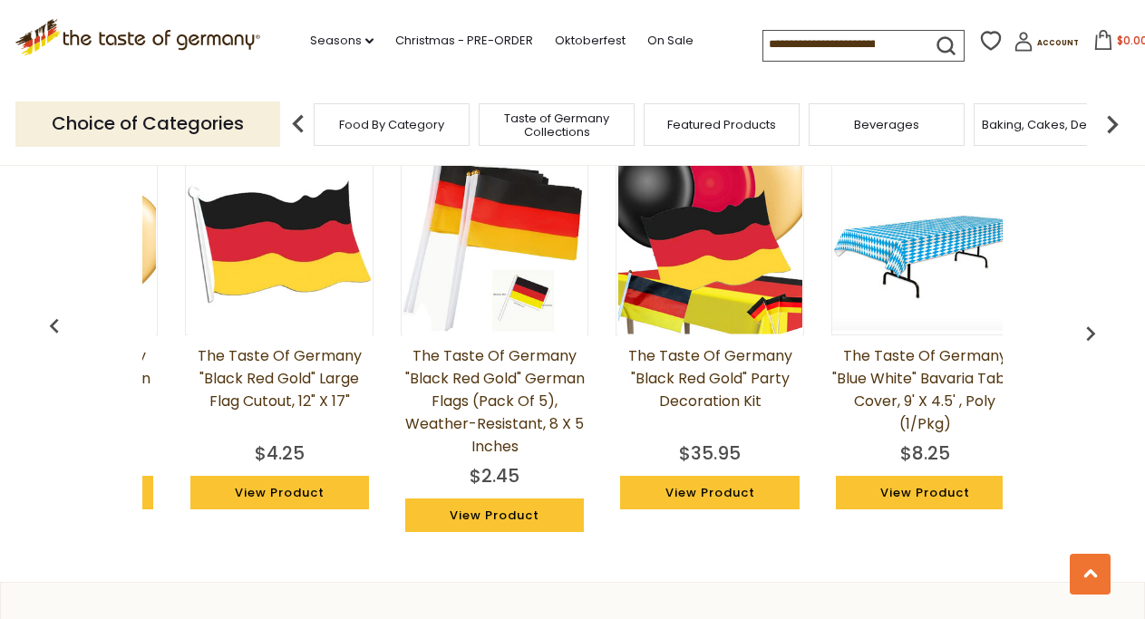
click at [1088, 335] on img "button" at bounding box center [1090, 333] width 29 height 29
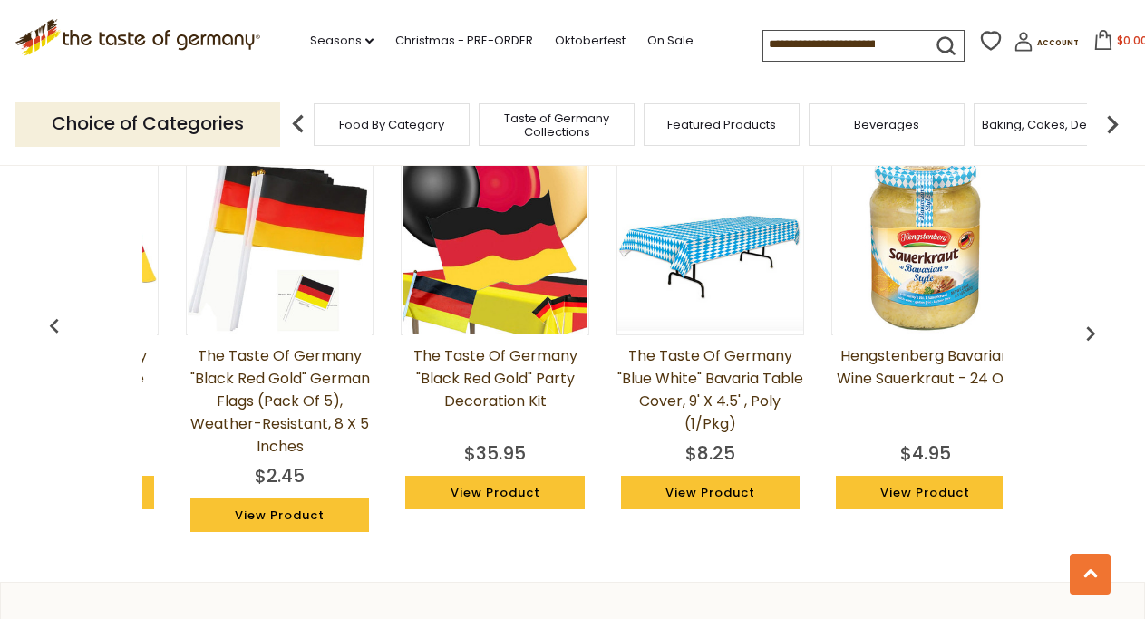
click at [1088, 335] on img "button" at bounding box center [1090, 333] width 29 height 29
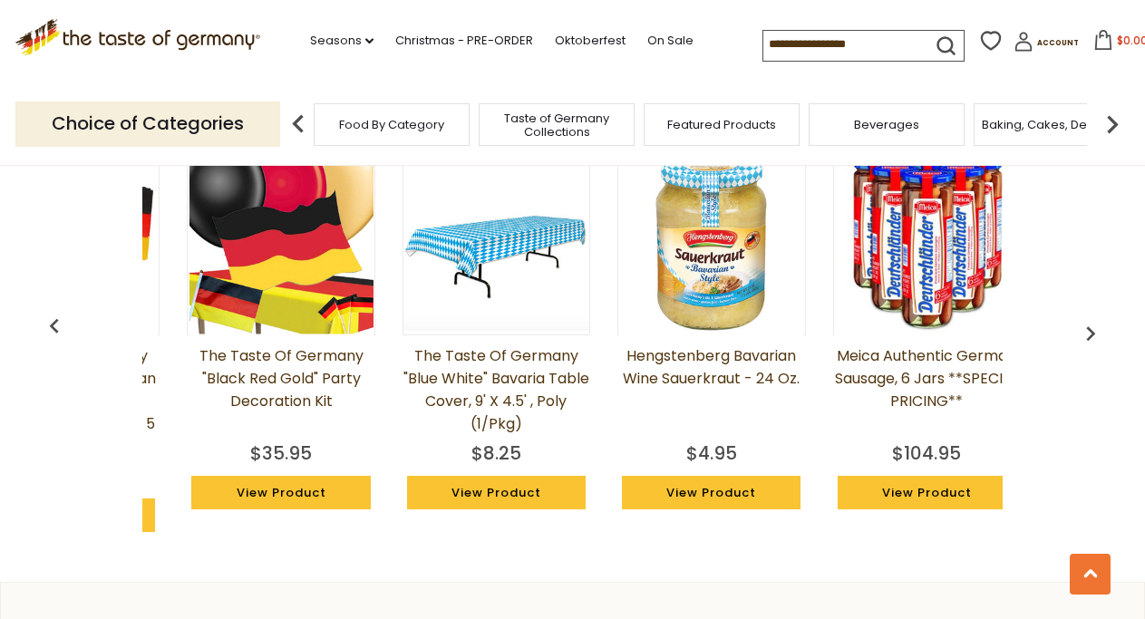
scroll to position [0, 2768]
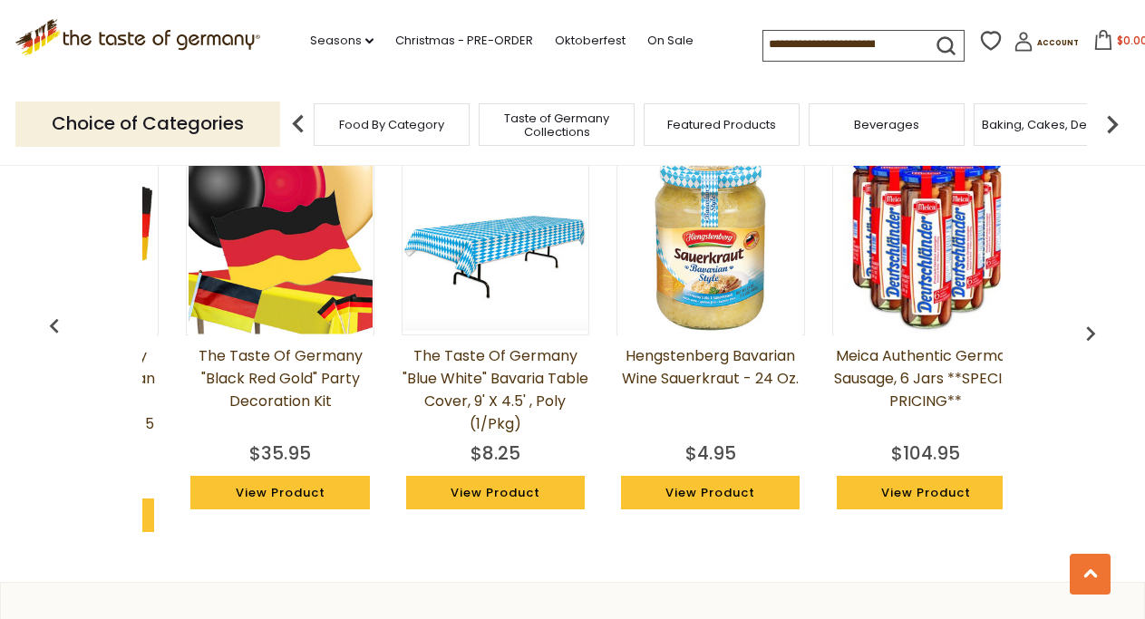
click at [1088, 335] on img "button" at bounding box center [1090, 333] width 29 height 29
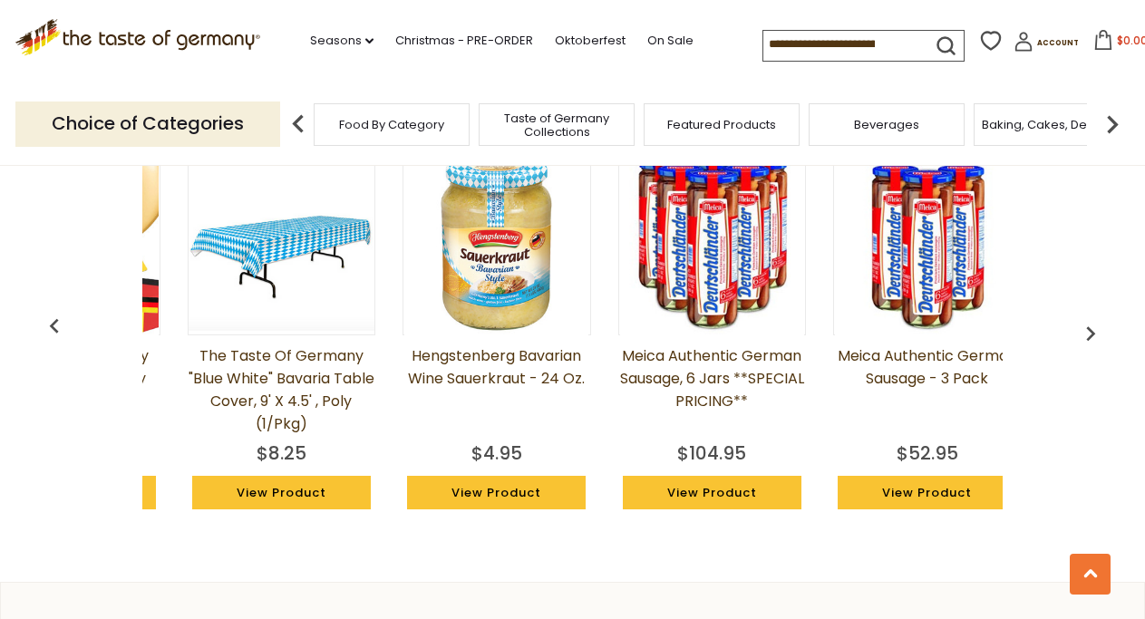
scroll to position [0, 2983]
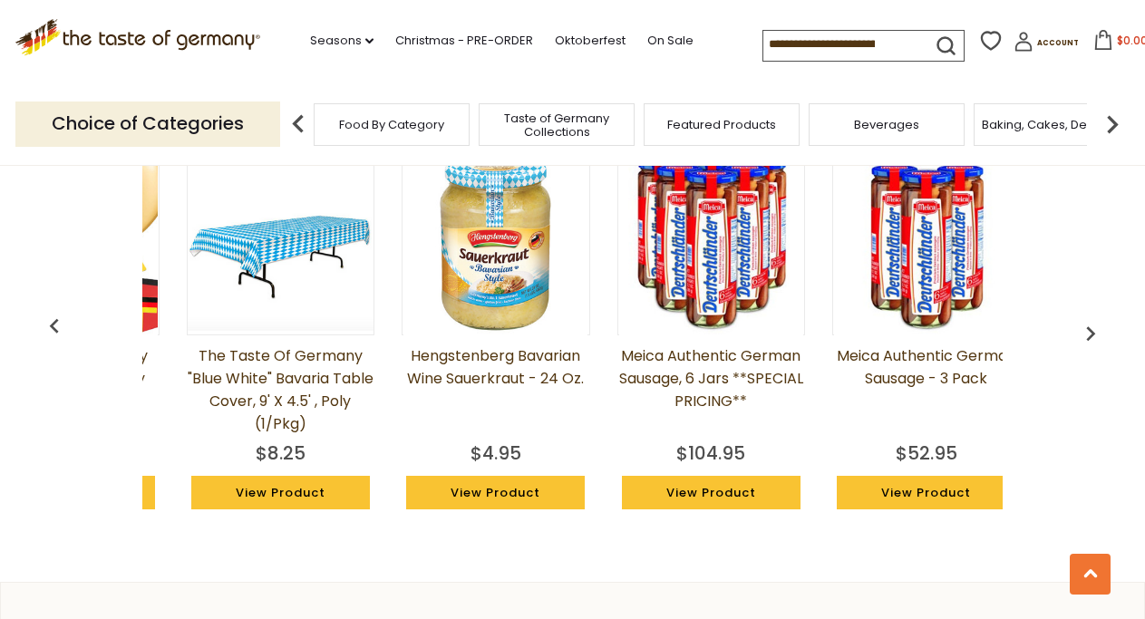
click at [1088, 335] on img "button" at bounding box center [1090, 333] width 29 height 29
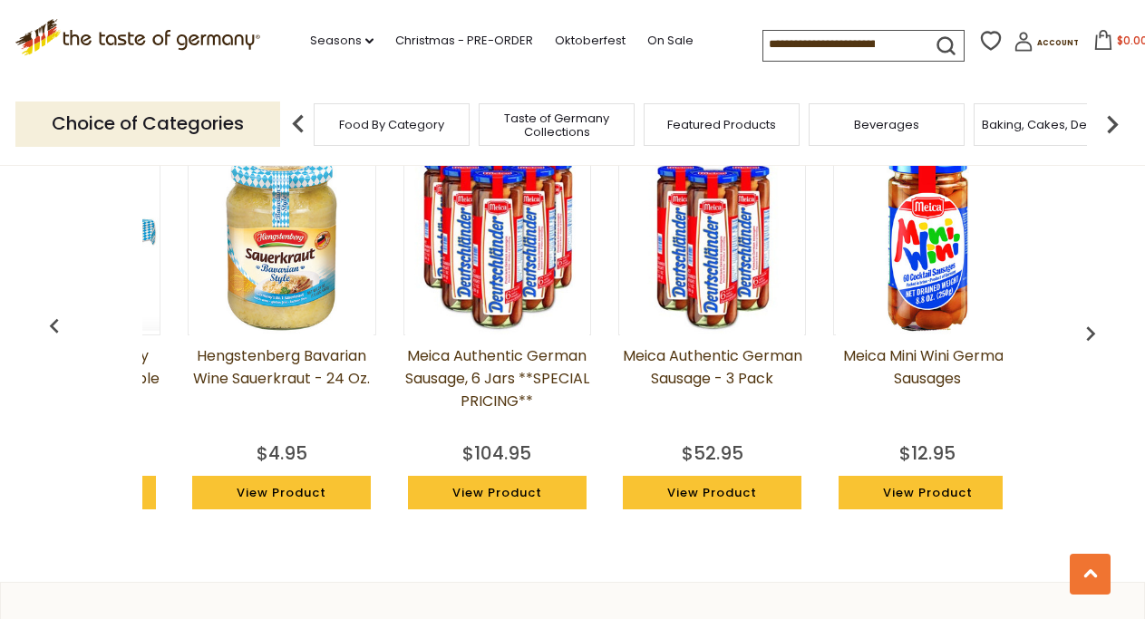
scroll to position [0, 3198]
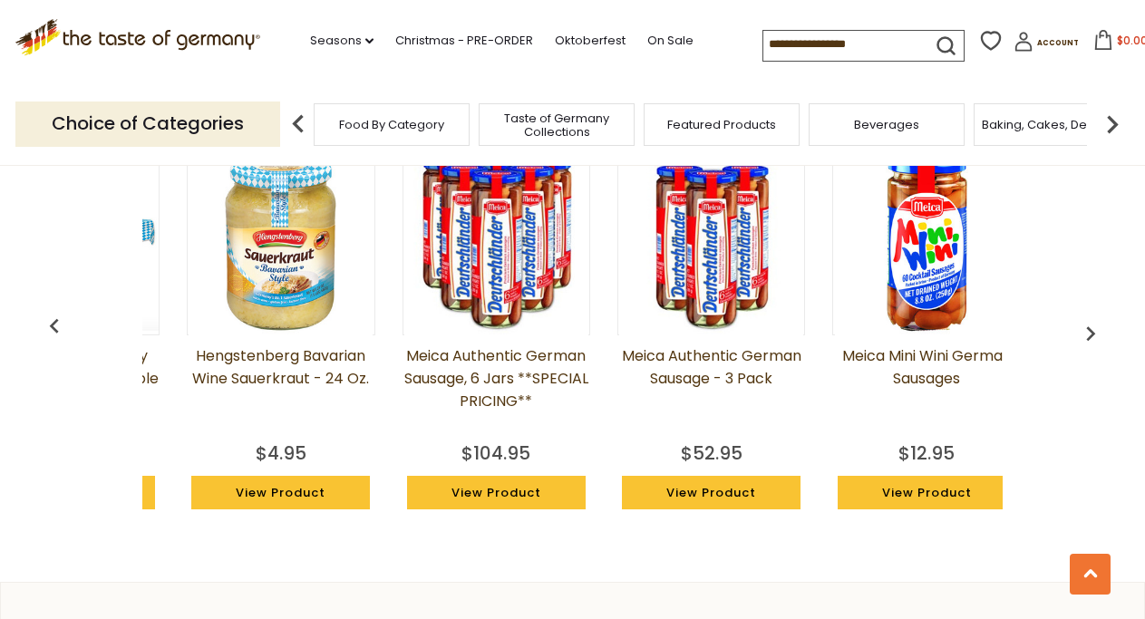
click at [1091, 331] on img "button" at bounding box center [1090, 333] width 29 height 29
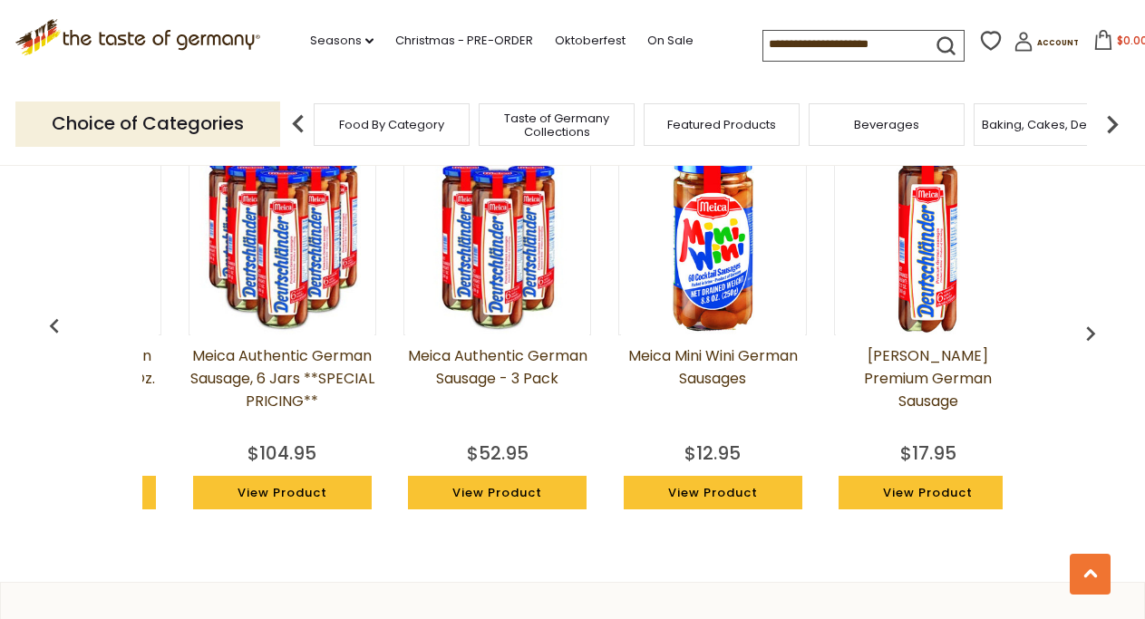
scroll to position [0, 3413]
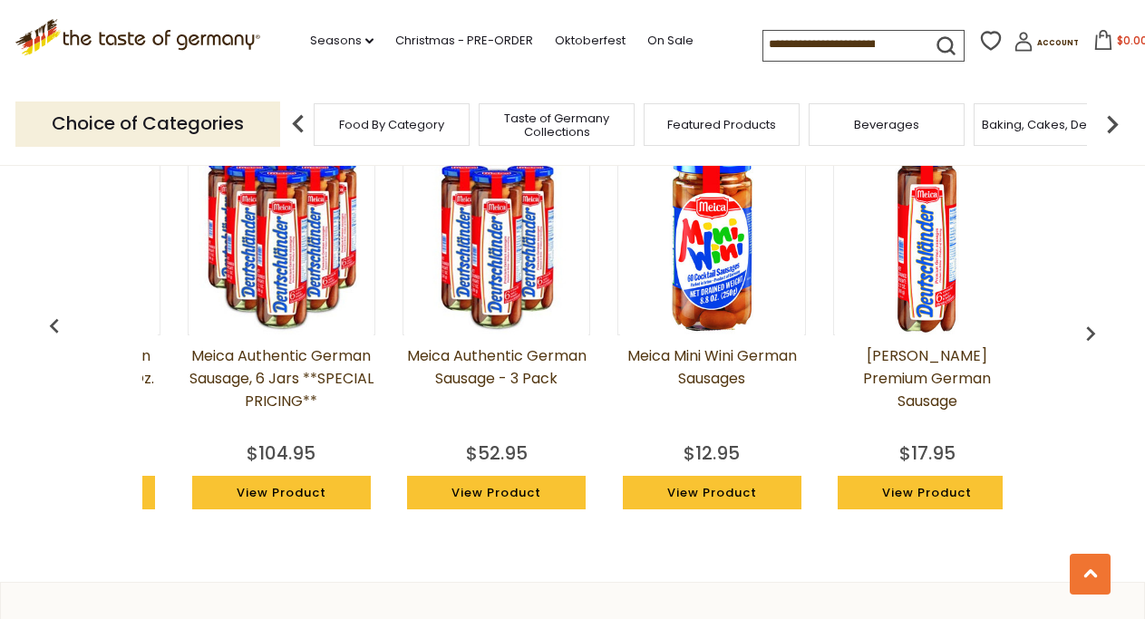
click at [53, 322] on img "button" at bounding box center [54, 326] width 29 height 29
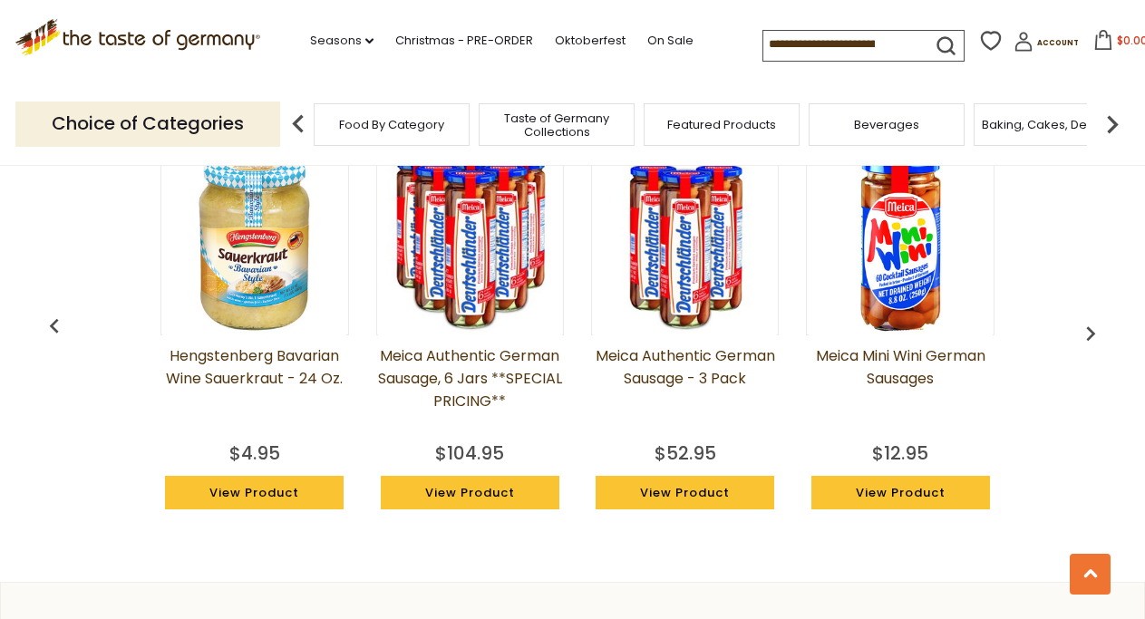
click at [53, 322] on img "button" at bounding box center [54, 326] width 29 height 29
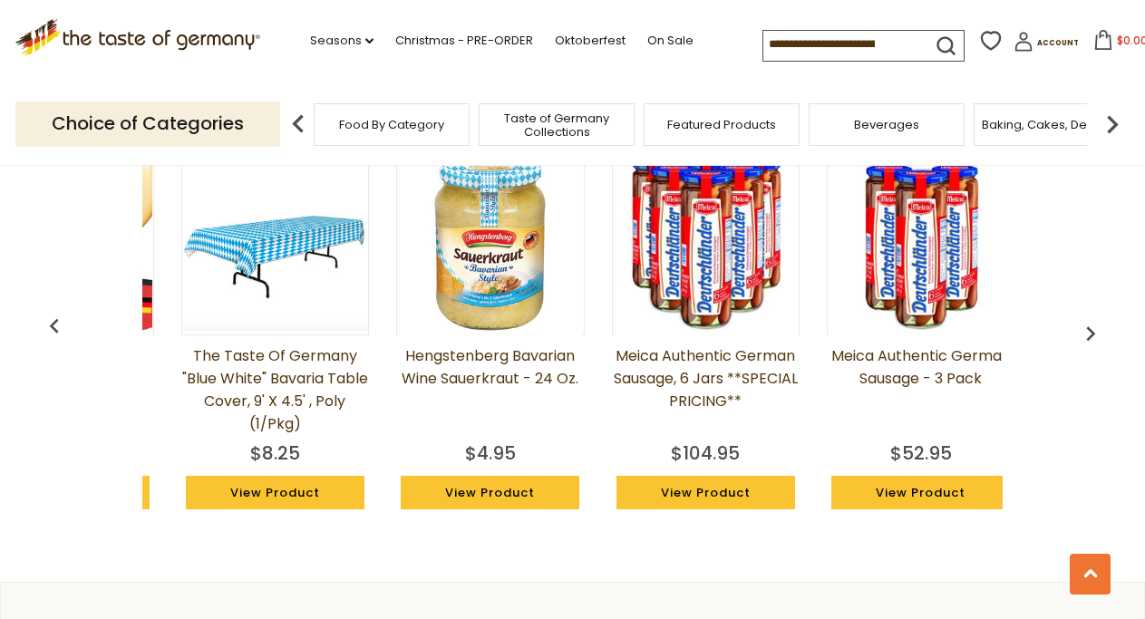
click at [53, 322] on img "button" at bounding box center [54, 326] width 29 height 29
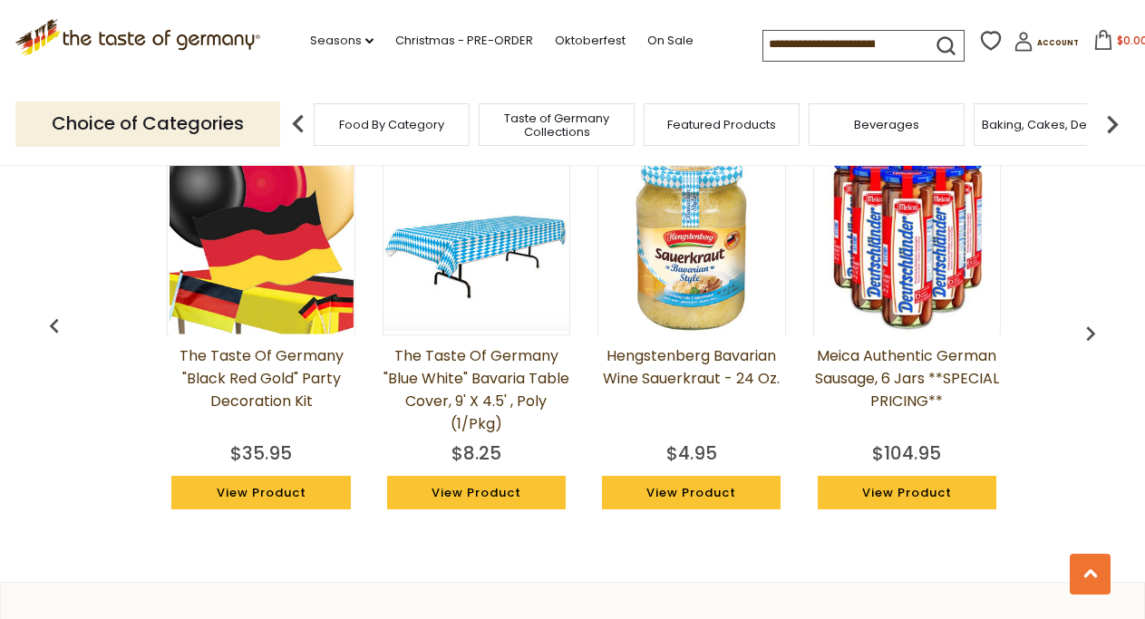
scroll to position [0, 2786]
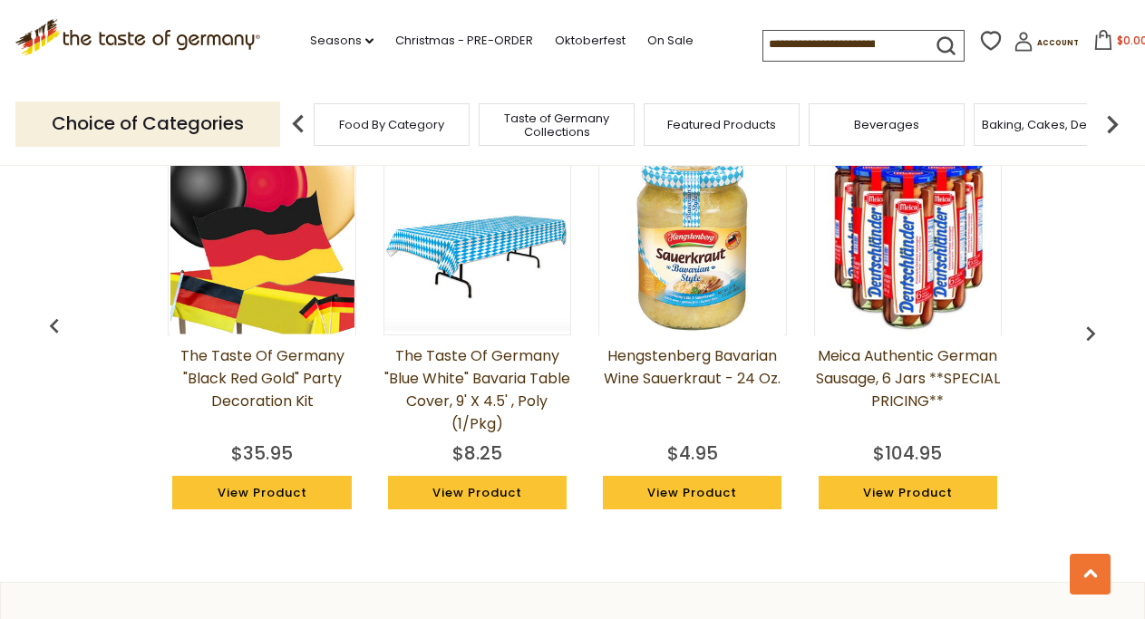
click at [519, 502] on link "View Product" at bounding box center [477, 493] width 179 height 34
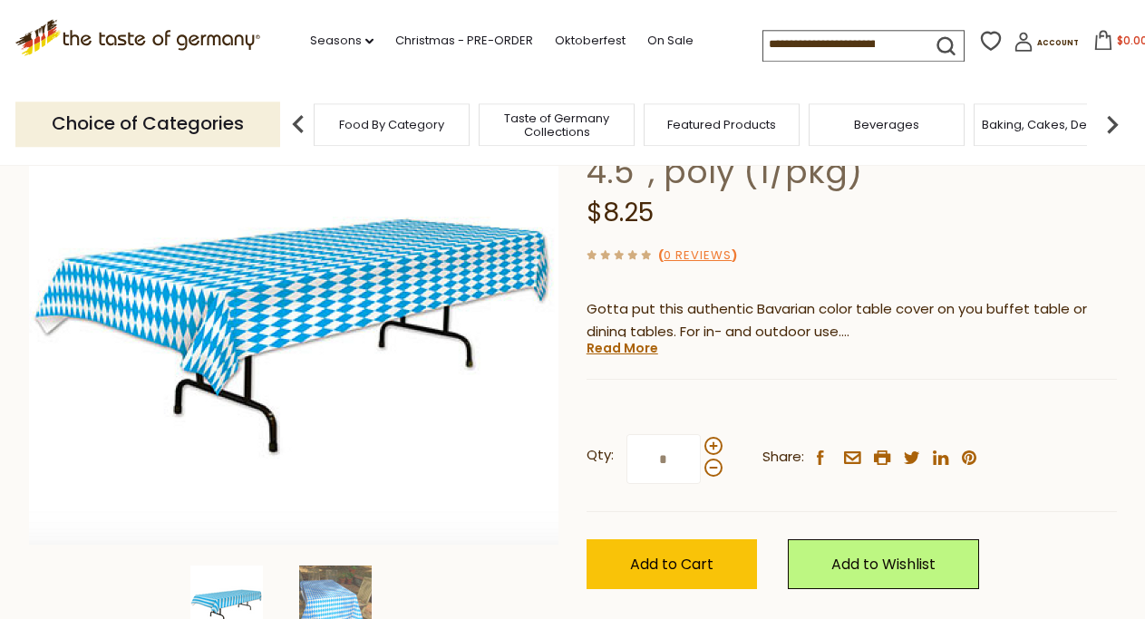
scroll to position [277, 0]
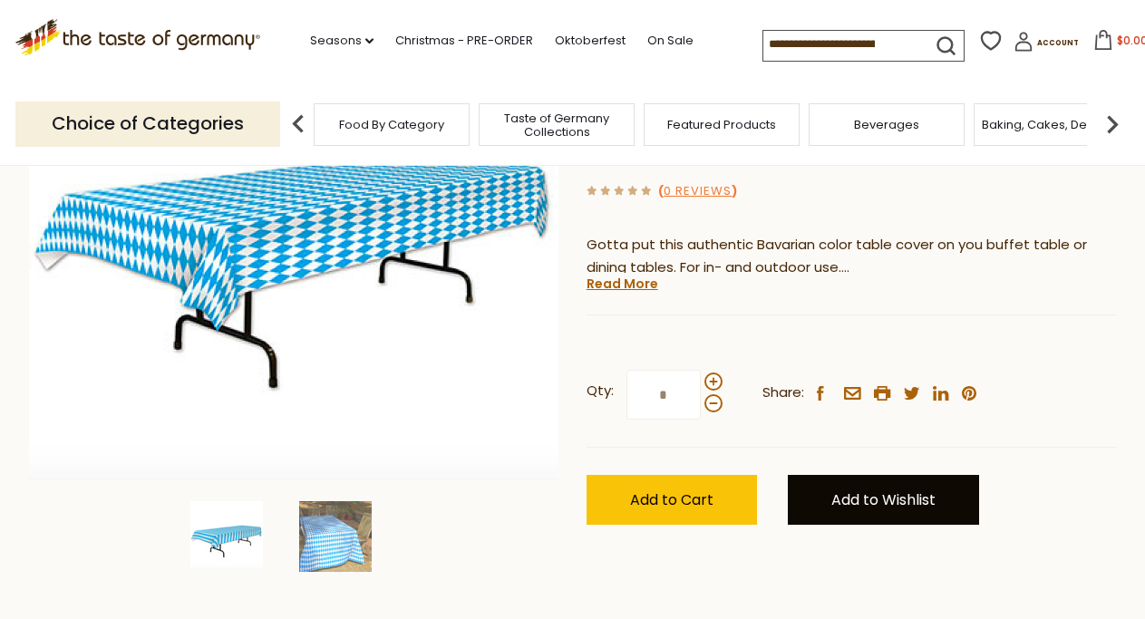
click at [898, 494] on link "Add to Wishlist" at bounding box center [883, 500] width 191 height 50
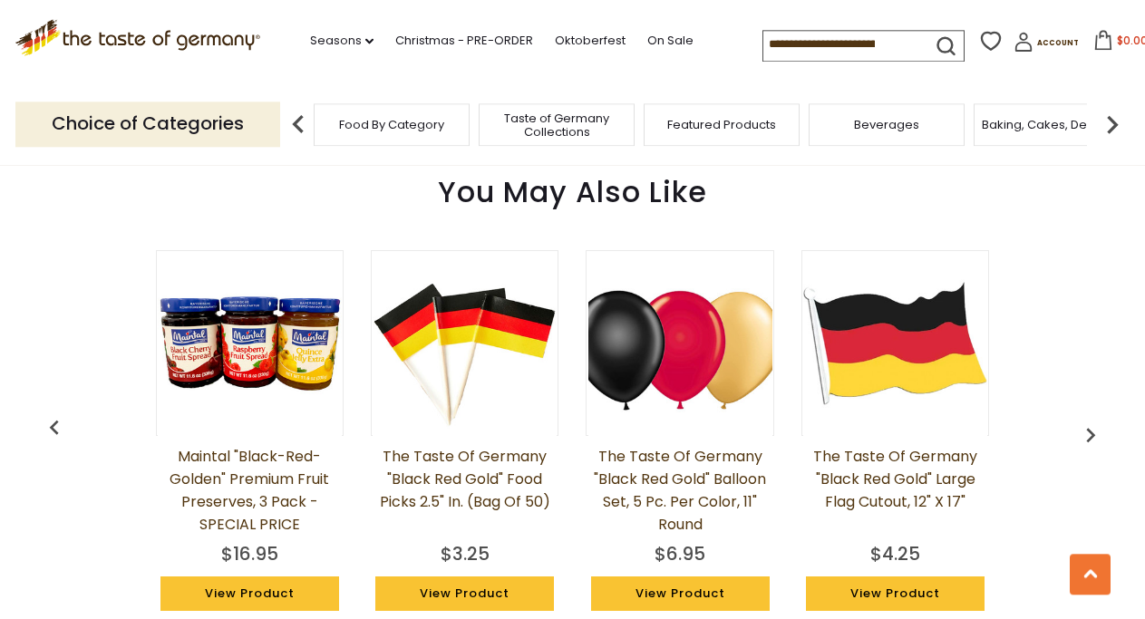
scroll to position [1295, 0]
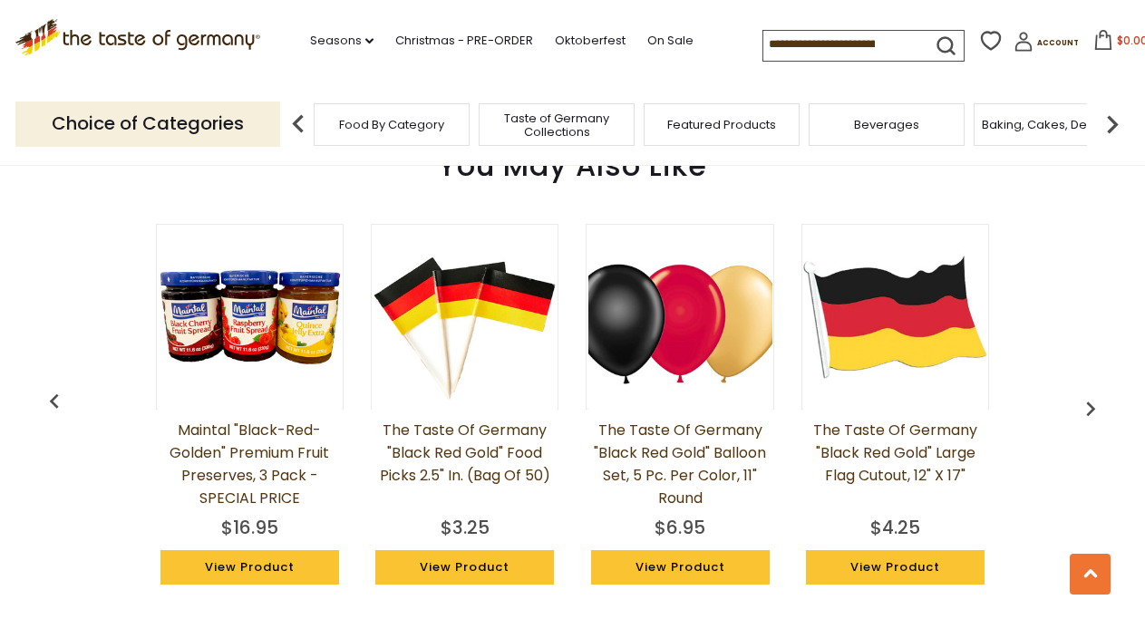
click at [1090, 414] on img "button" at bounding box center [1090, 408] width 29 height 29
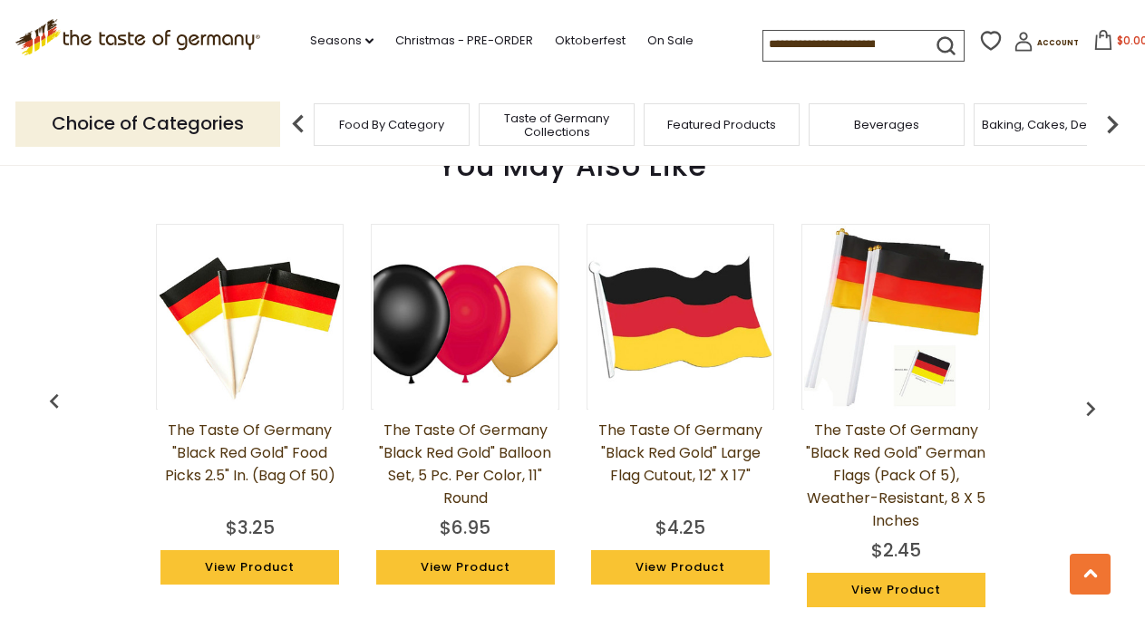
click at [1090, 414] on img "button" at bounding box center [1090, 408] width 29 height 29
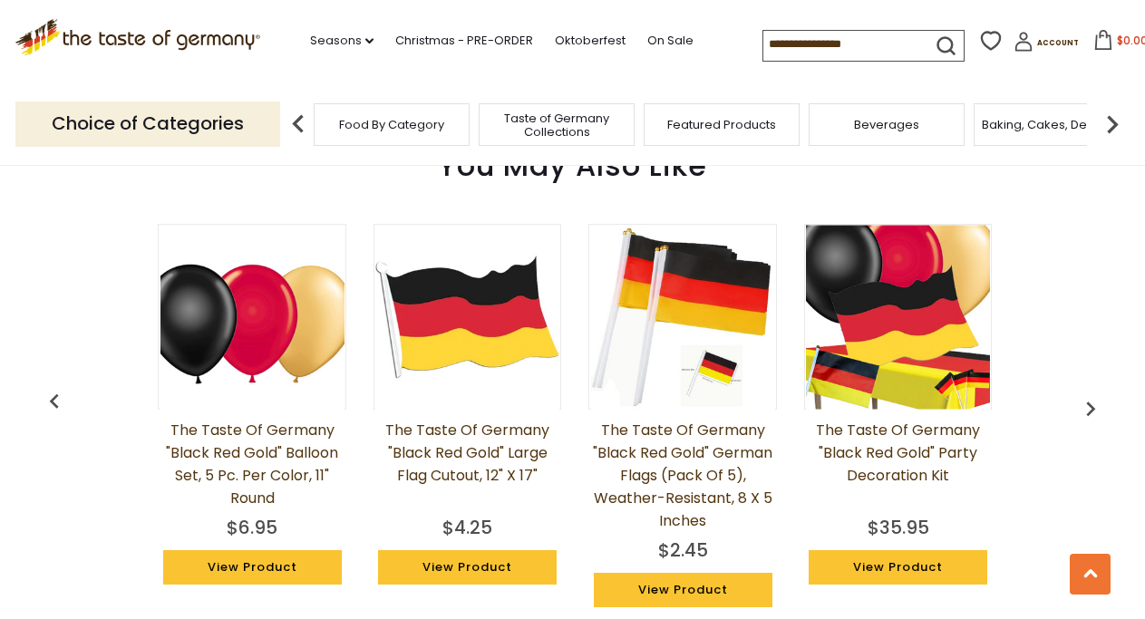
scroll to position [0, 430]
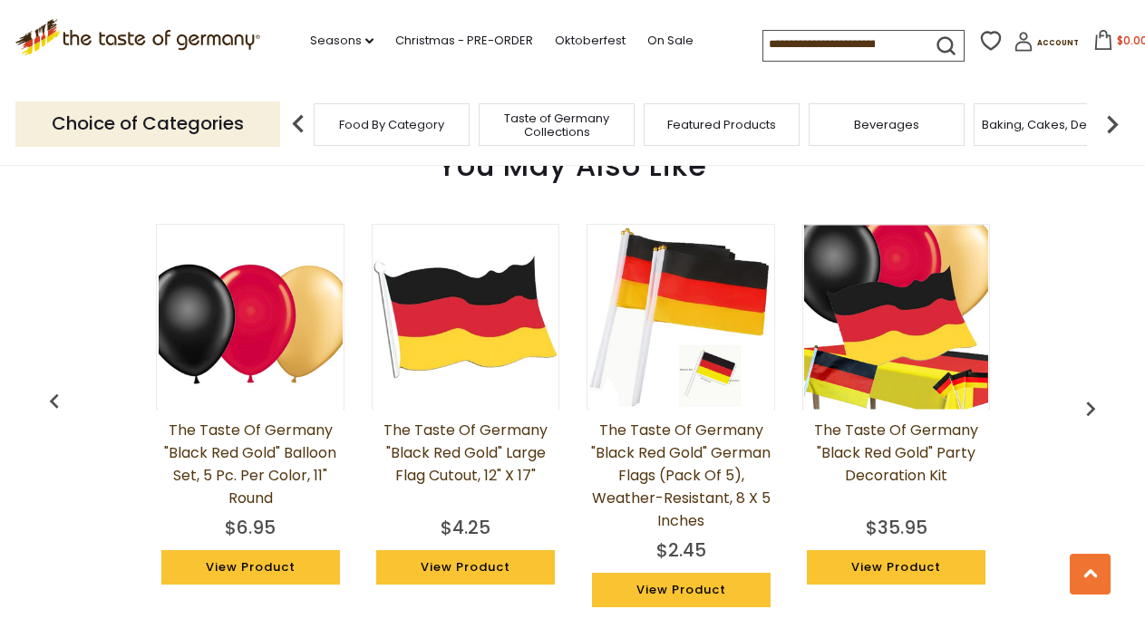
click at [1090, 414] on img "button" at bounding box center [1090, 408] width 29 height 29
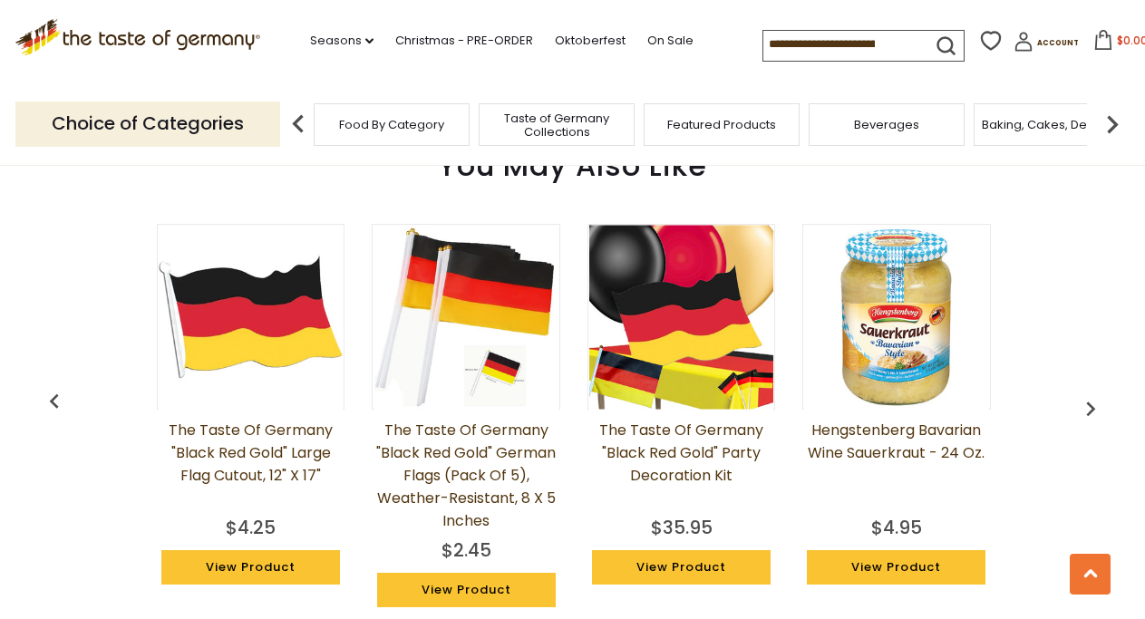
click at [1090, 414] on img "button" at bounding box center [1090, 408] width 29 height 29
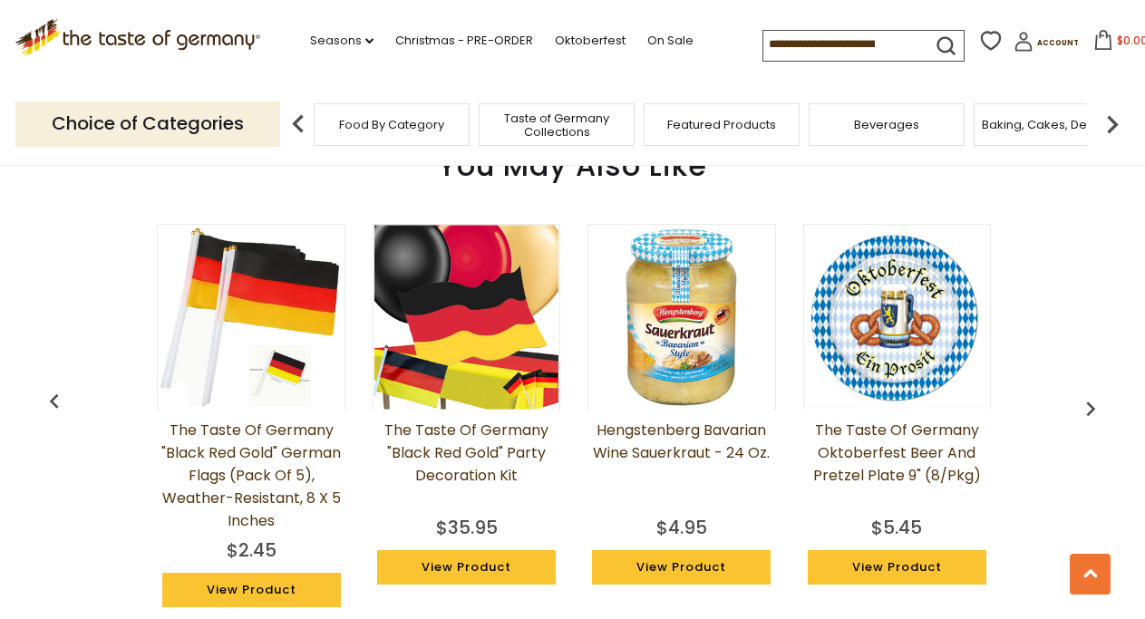
click at [1090, 414] on img "button" at bounding box center [1090, 408] width 29 height 29
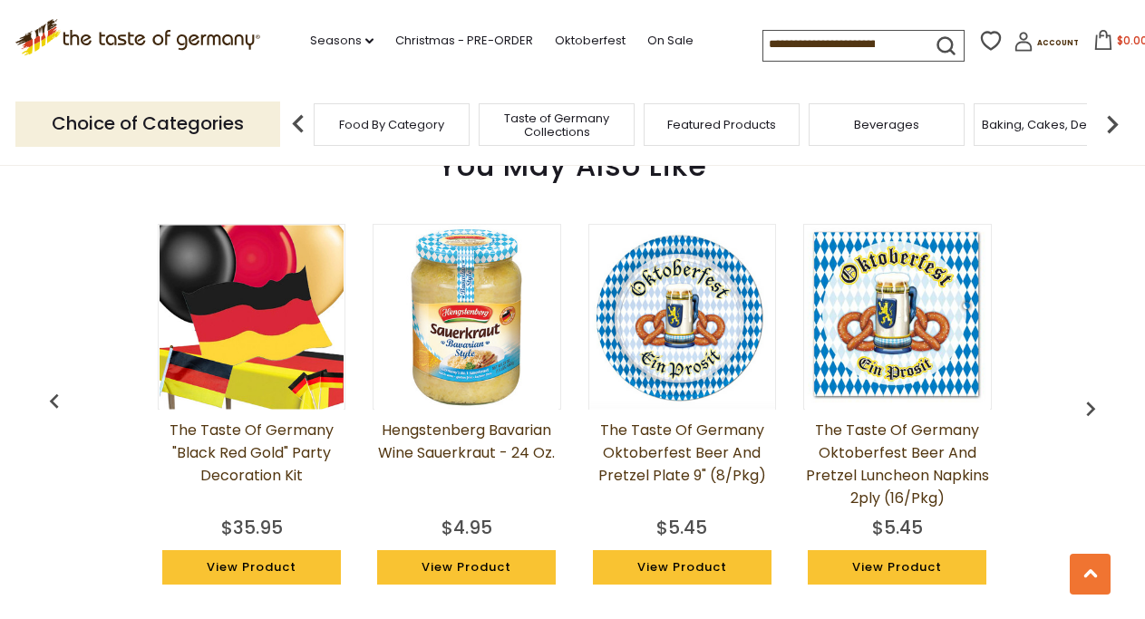
click at [1090, 414] on img "button" at bounding box center [1090, 408] width 29 height 29
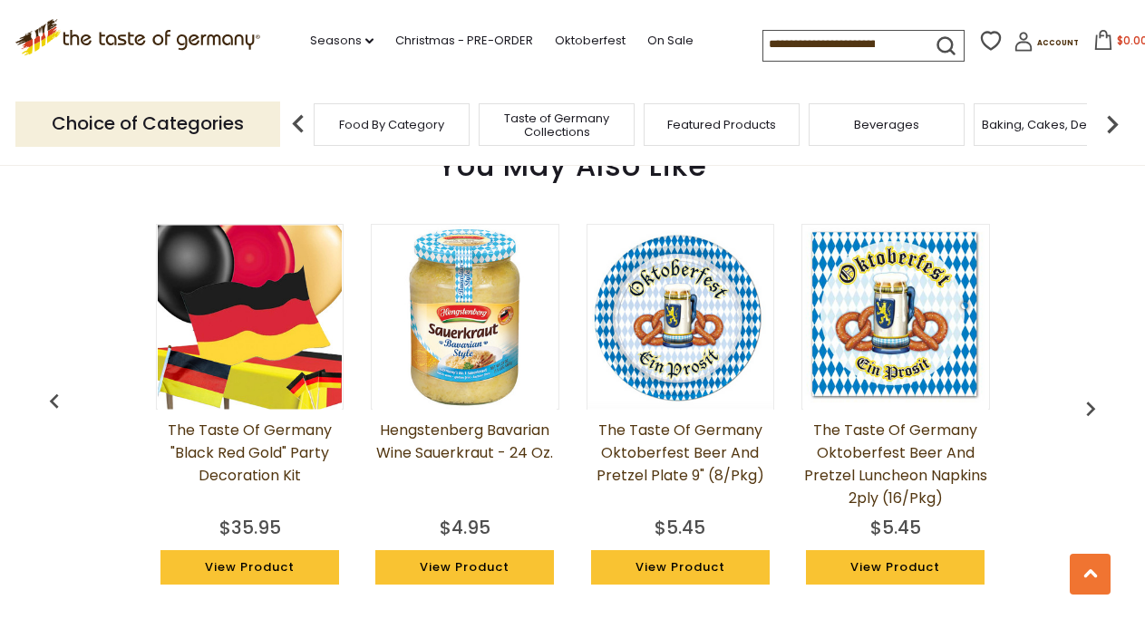
scroll to position [0, 1077]
click at [1090, 414] on img "button" at bounding box center [1090, 408] width 29 height 29
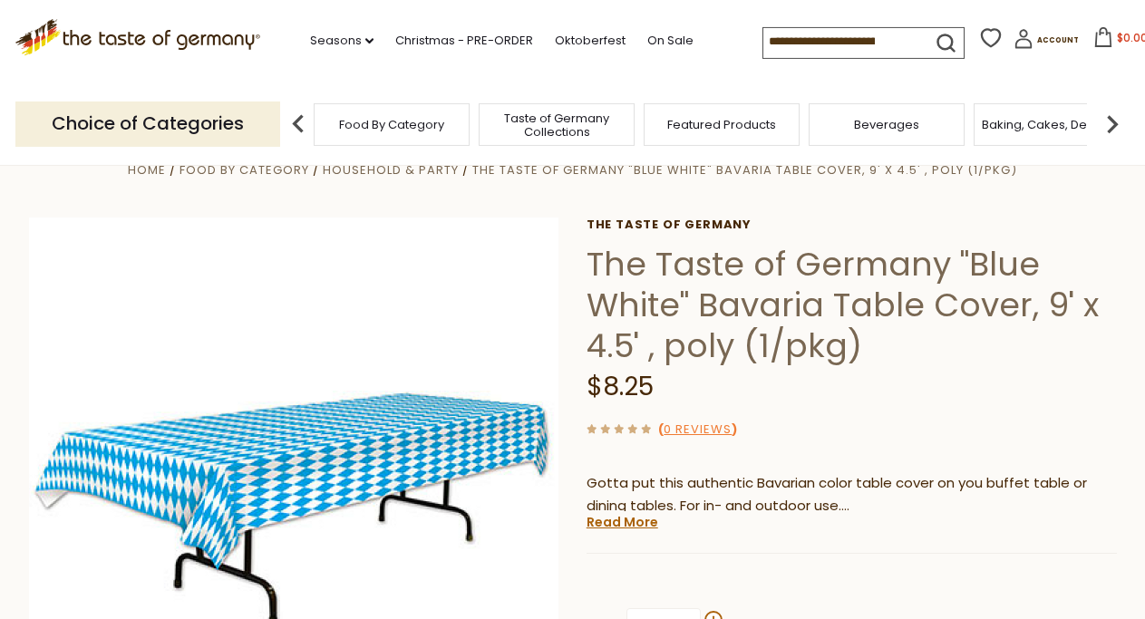
scroll to position [0, 0]
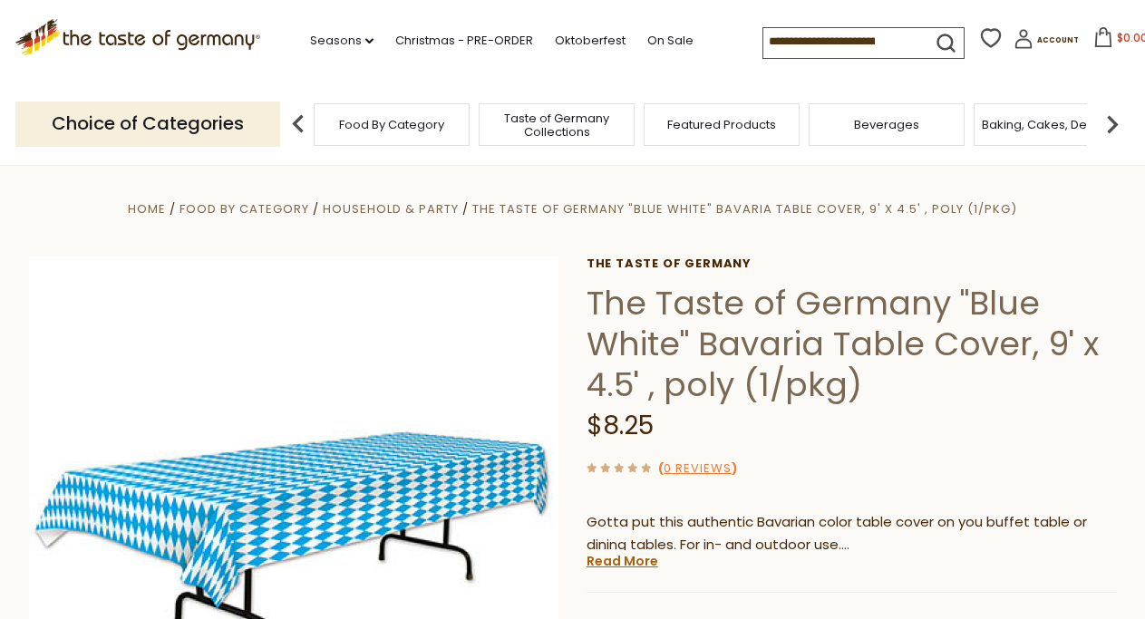
click at [1108, 116] on img at bounding box center [1112, 124] width 36 height 36
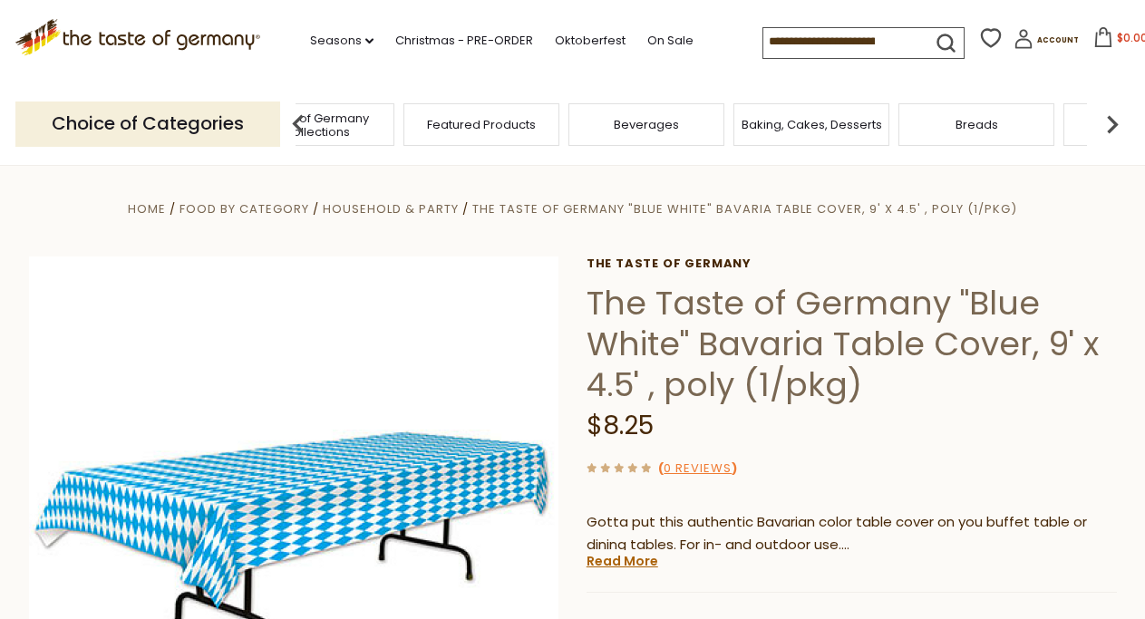
click at [1108, 116] on img at bounding box center [1112, 124] width 36 height 36
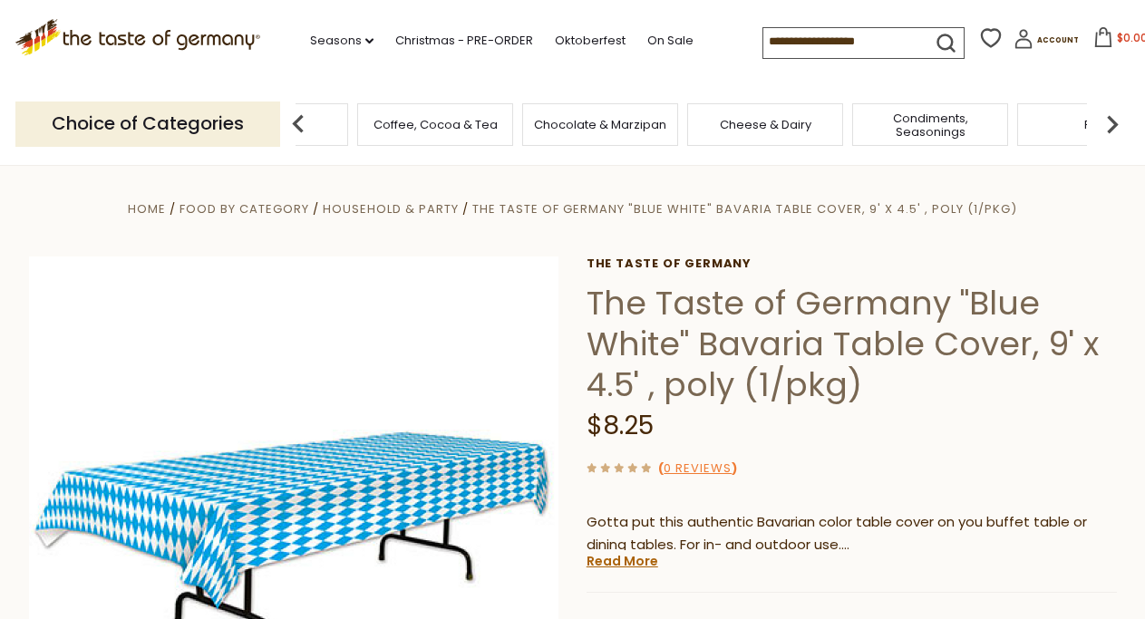
click at [1108, 116] on img at bounding box center [1112, 124] width 36 height 36
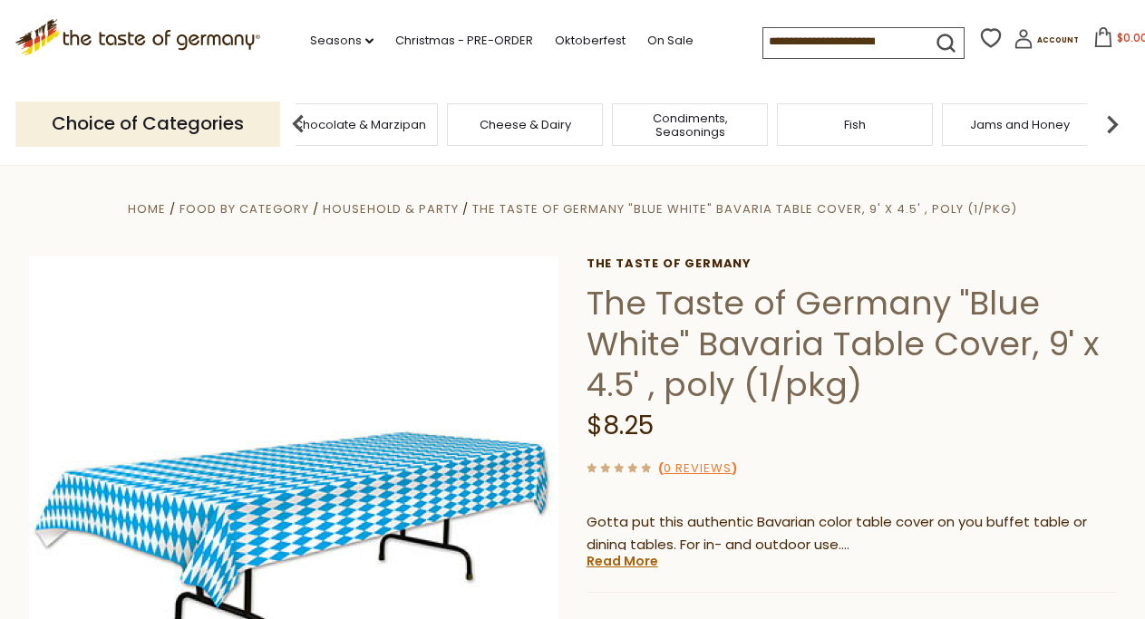
click at [1108, 116] on img at bounding box center [1112, 124] width 36 height 36
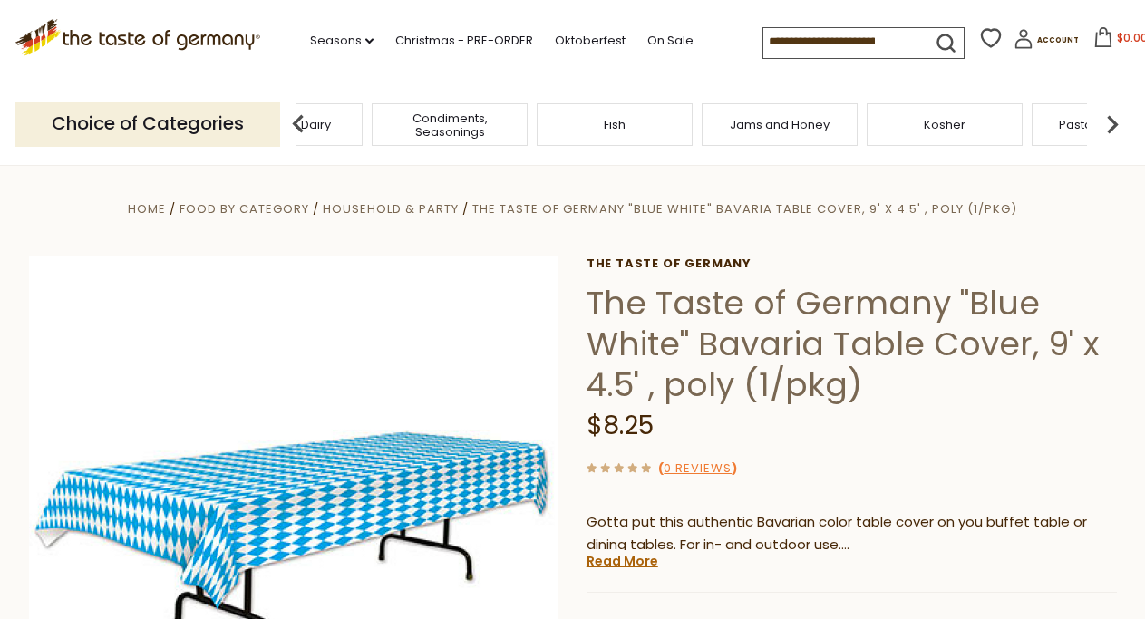
click at [1108, 116] on img at bounding box center [1112, 124] width 36 height 36
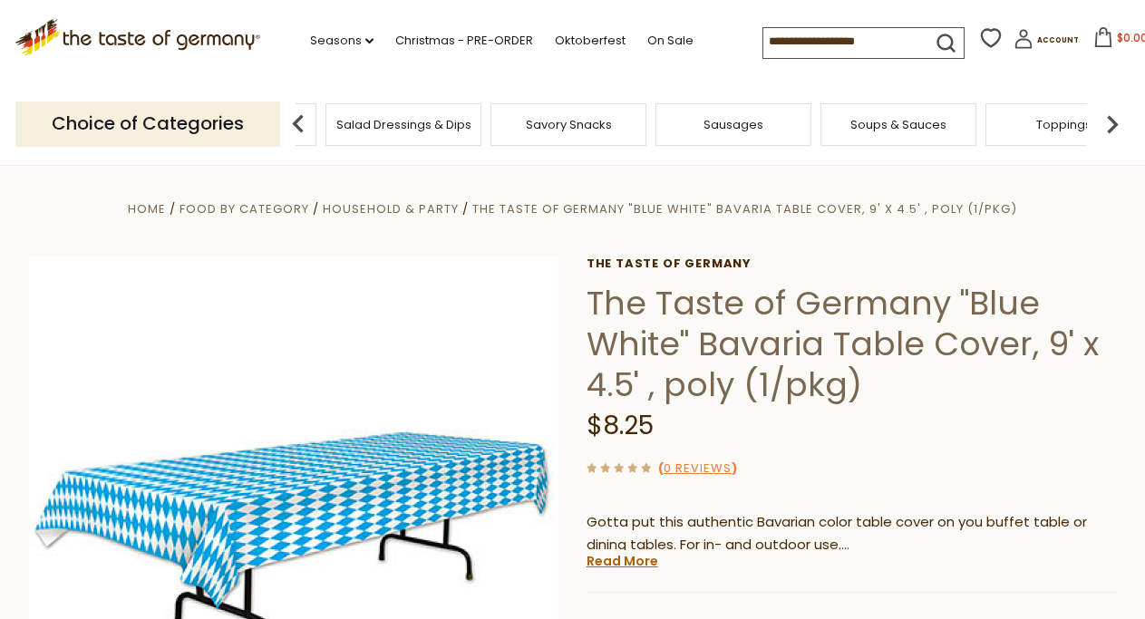
click at [890, 122] on span "Soups & Sauces" at bounding box center [899, 125] width 96 height 14
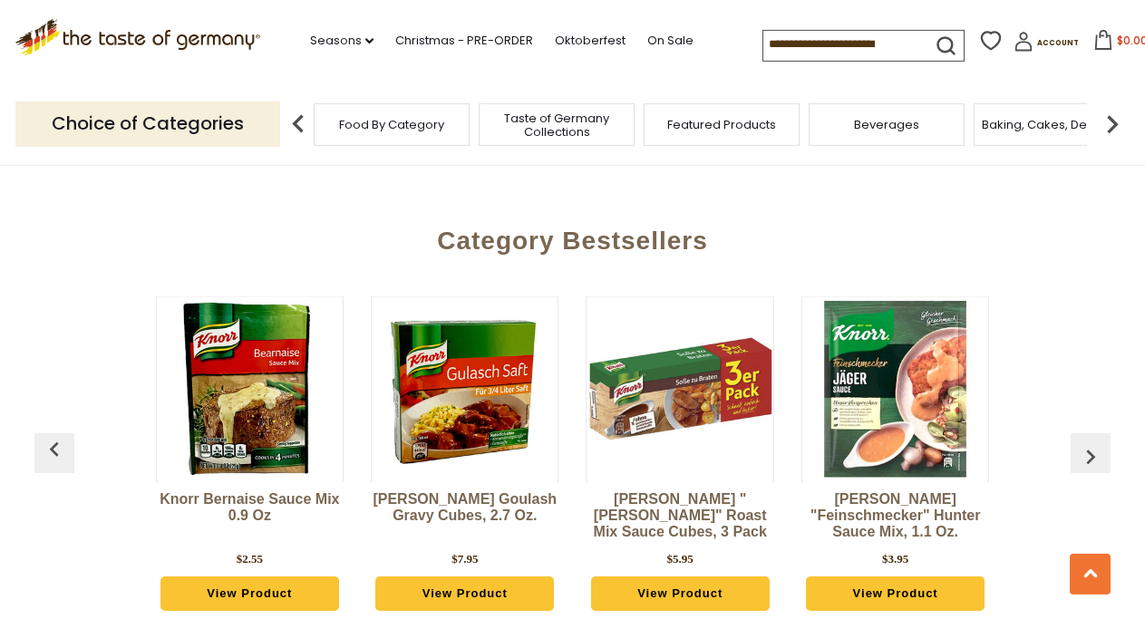
scroll to position [4439, 0]
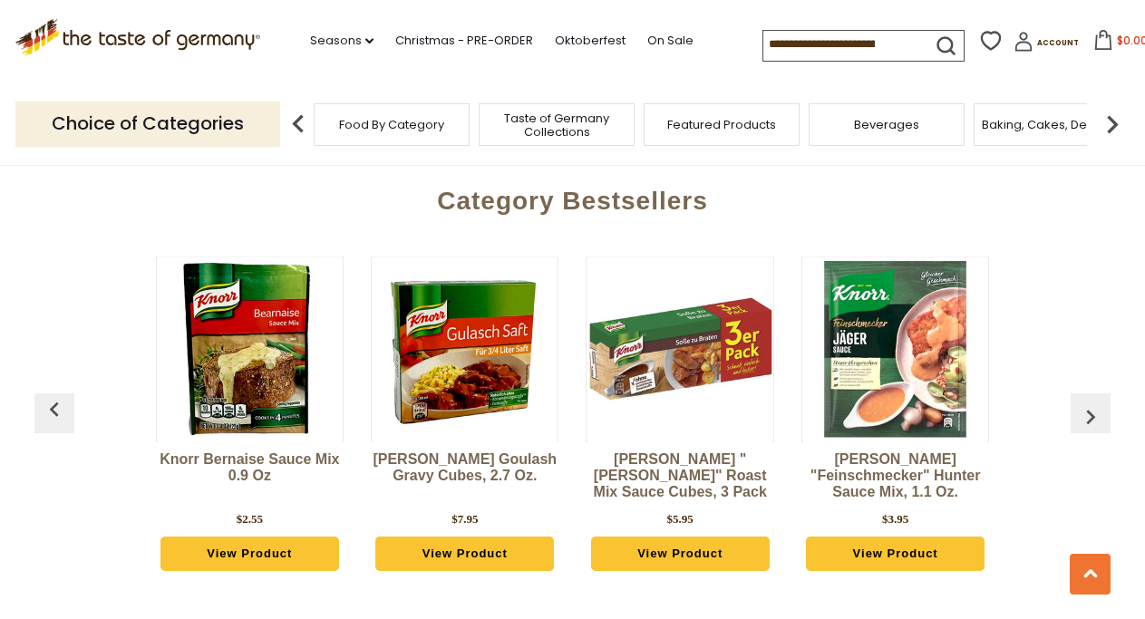
click at [1127, 115] on img at bounding box center [1112, 124] width 36 height 36
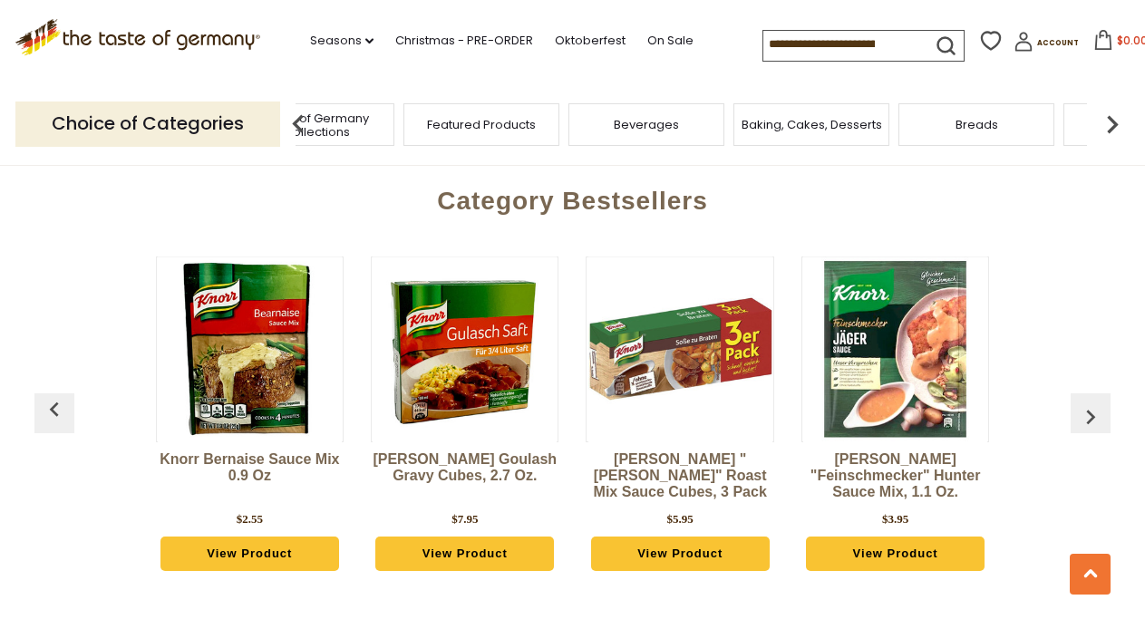
click at [1127, 115] on img at bounding box center [1112, 124] width 36 height 36
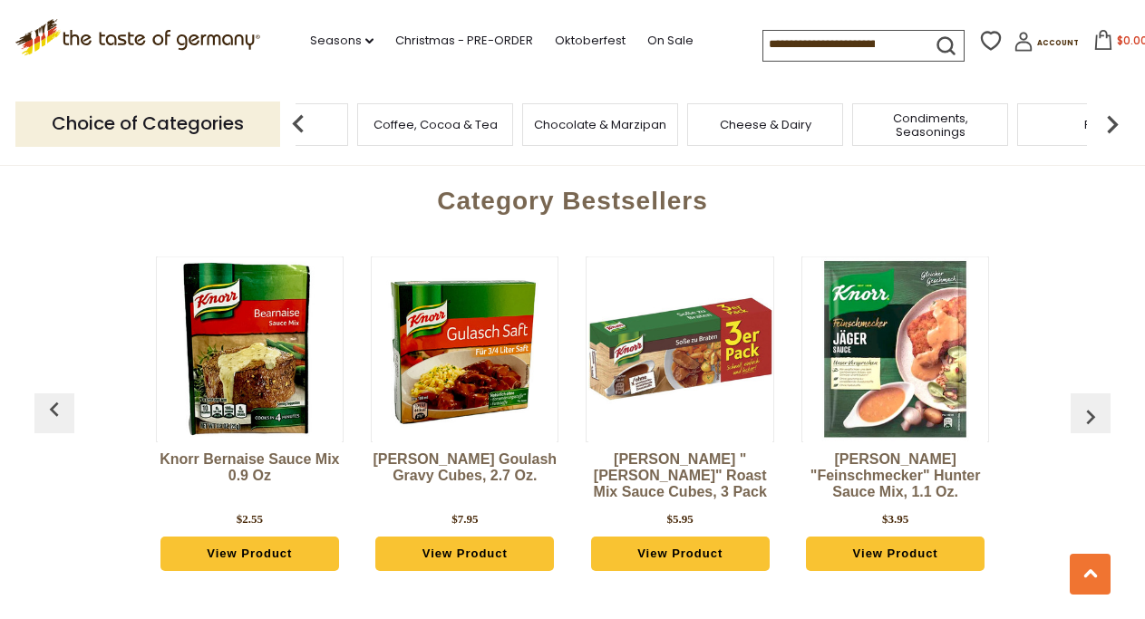
click at [1127, 115] on img at bounding box center [1112, 124] width 36 height 36
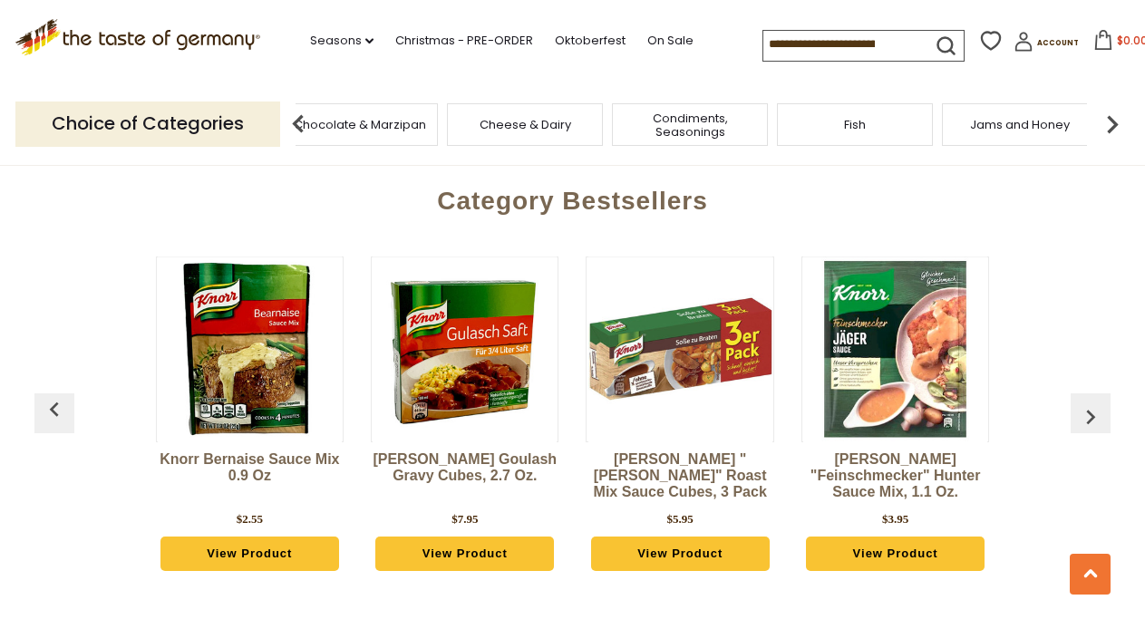
click at [1127, 115] on img at bounding box center [1112, 124] width 36 height 36
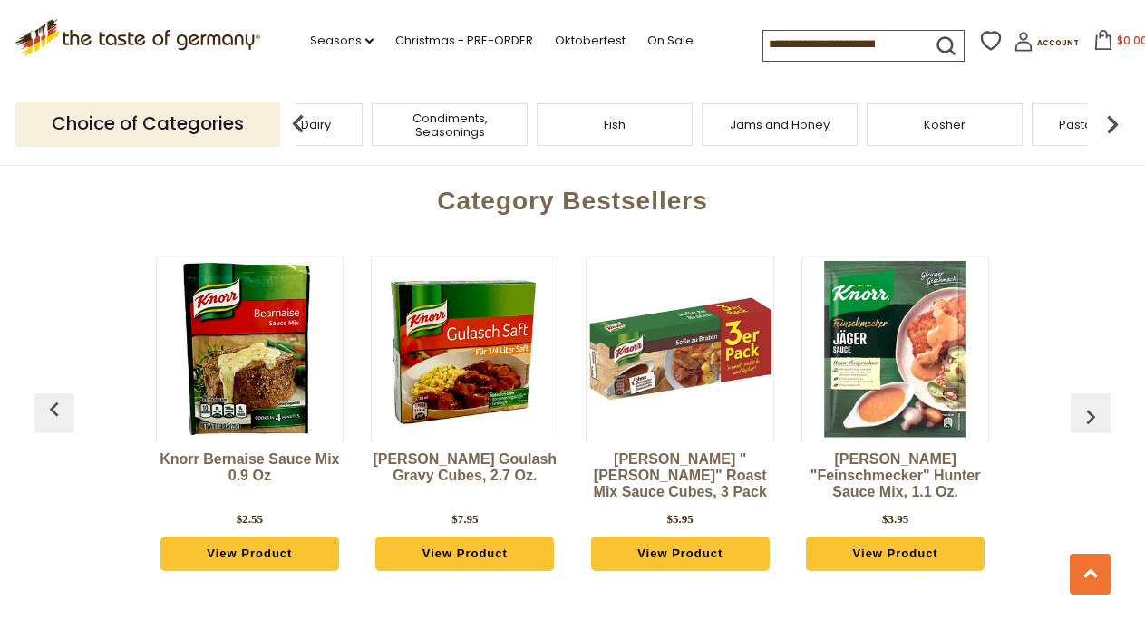
click at [1127, 115] on img at bounding box center [1112, 124] width 36 height 36
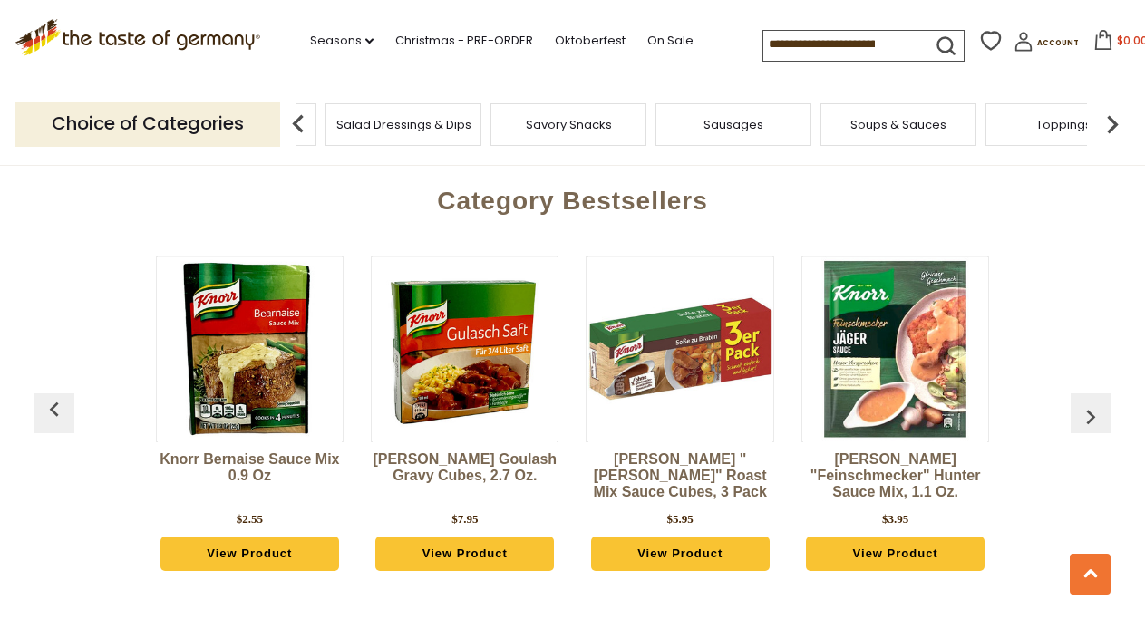
click at [1127, 115] on img at bounding box center [1112, 124] width 36 height 36
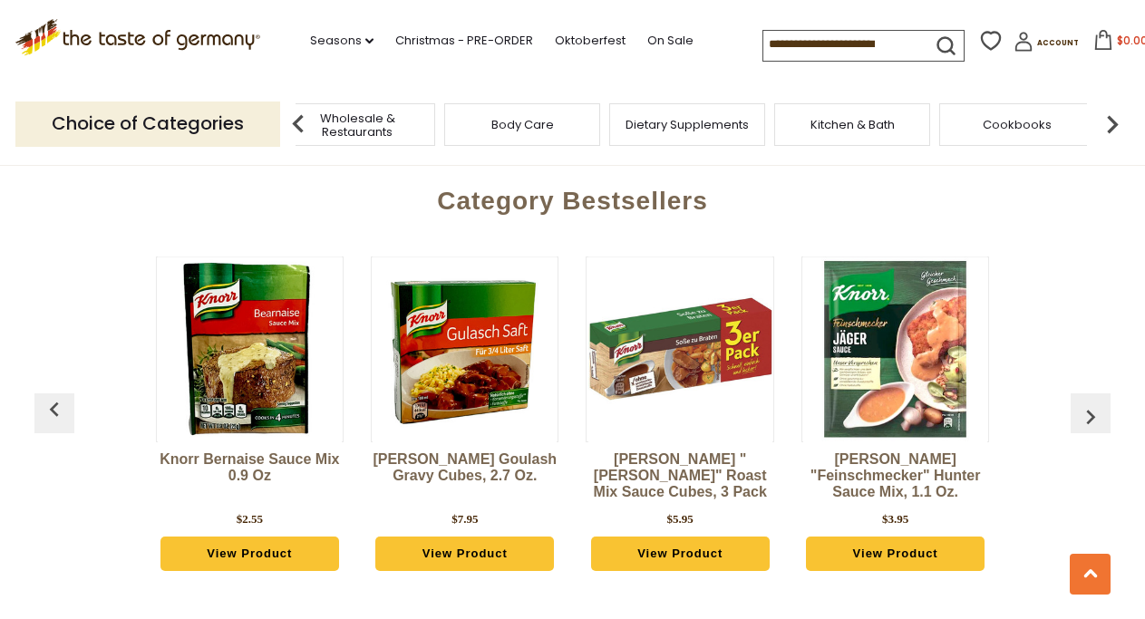
click at [1127, 115] on img at bounding box center [1112, 124] width 36 height 36
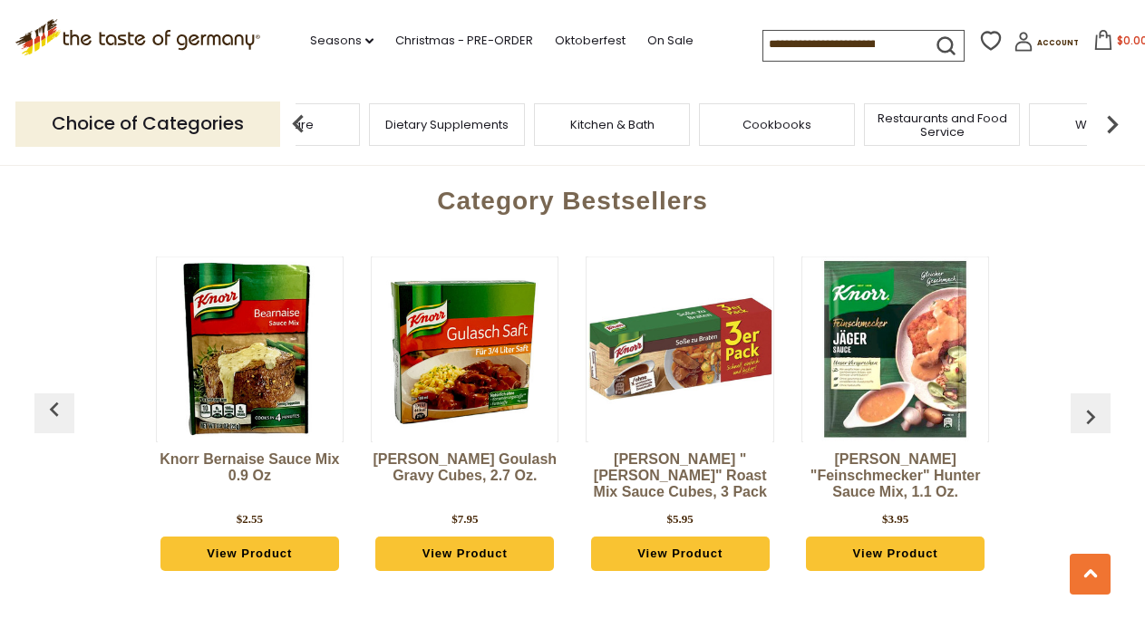
click at [1127, 115] on img at bounding box center [1112, 124] width 36 height 36
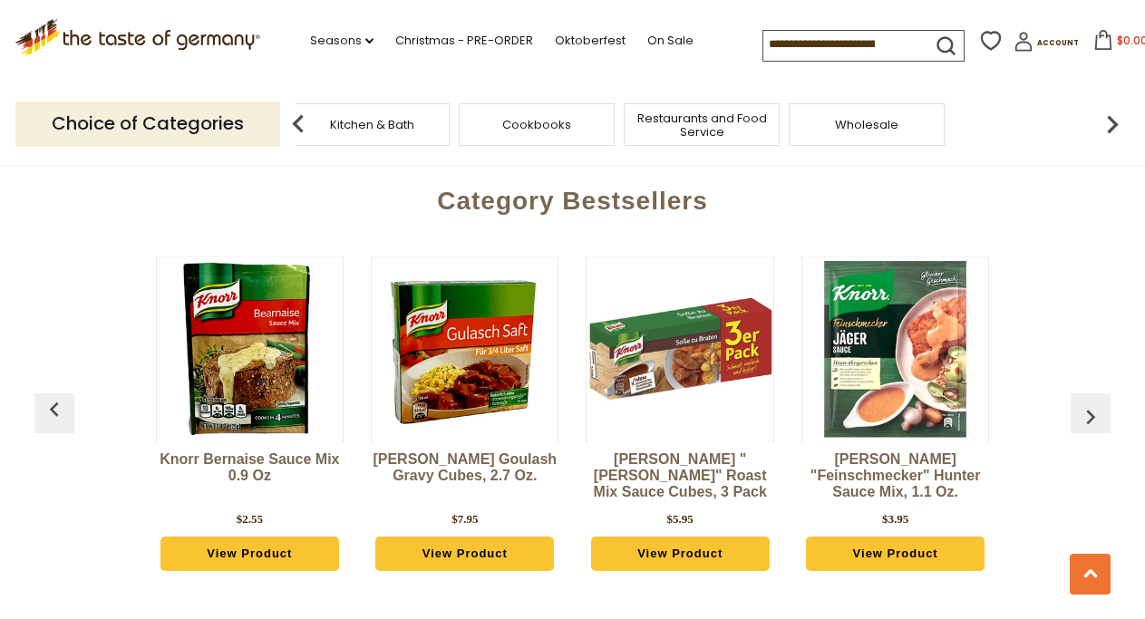
click at [304, 124] on img at bounding box center [298, 124] width 36 height 36
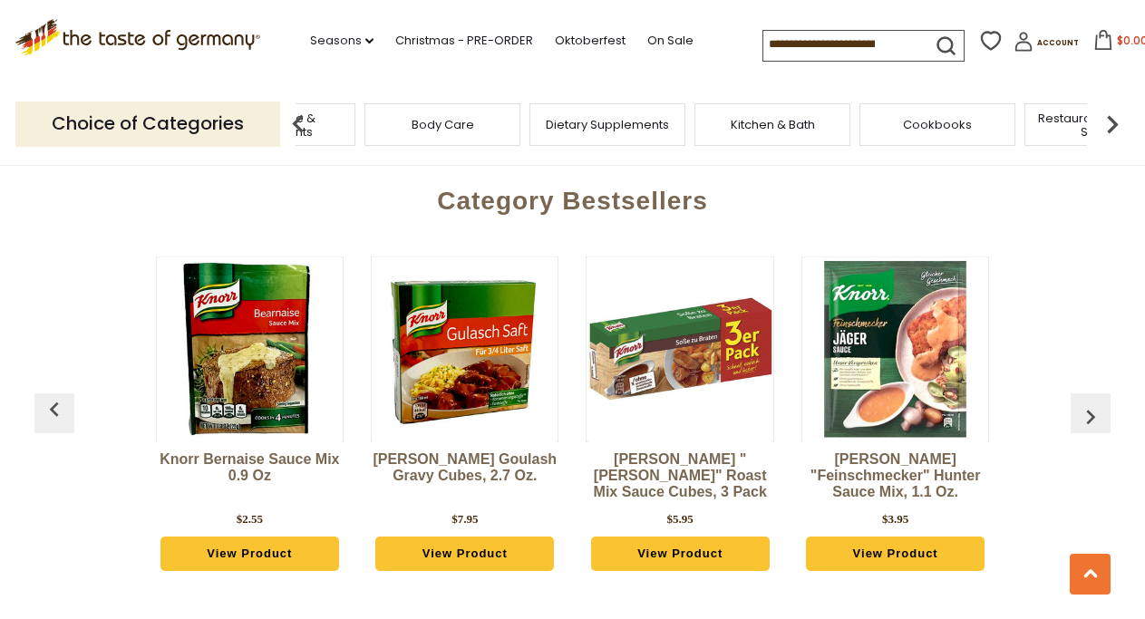
click at [304, 124] on img at bounding box center [298, 124] width 36 height 36
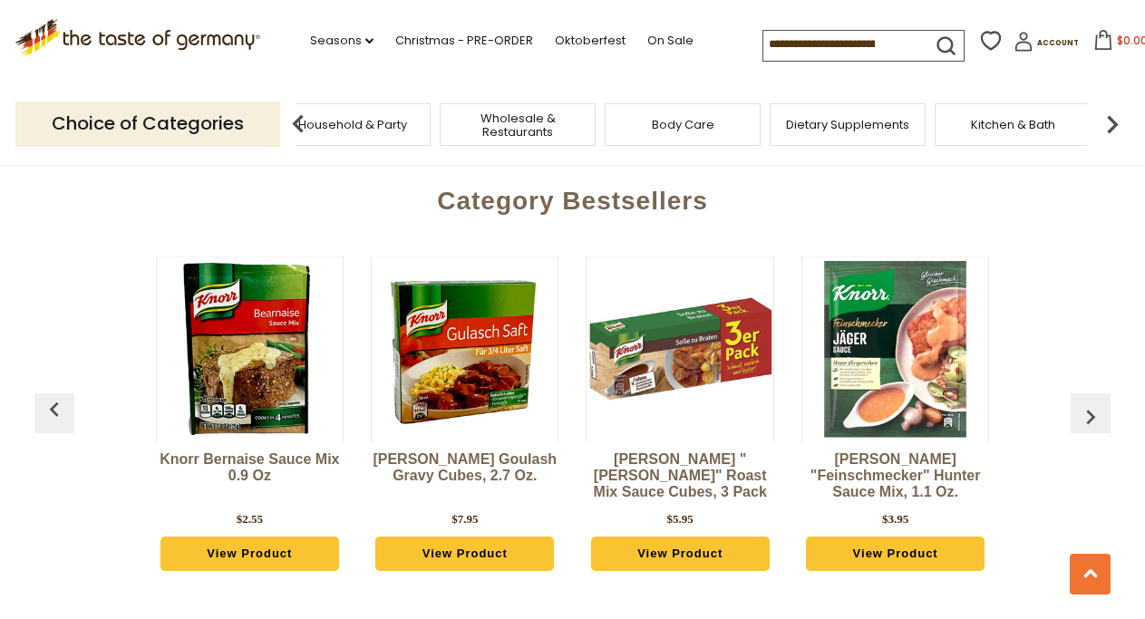
click at [304, 124] on img at bounding box center [298, 124] width 36 height 36
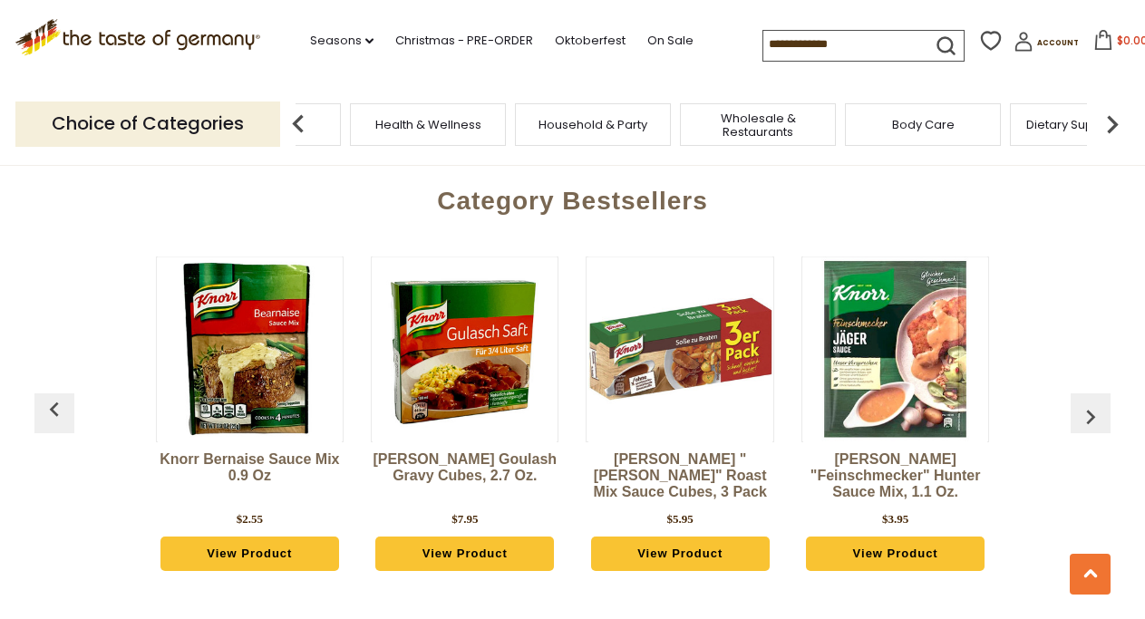
click at [304, 124] on img at bounding box center [298, 124] width 36 height 36
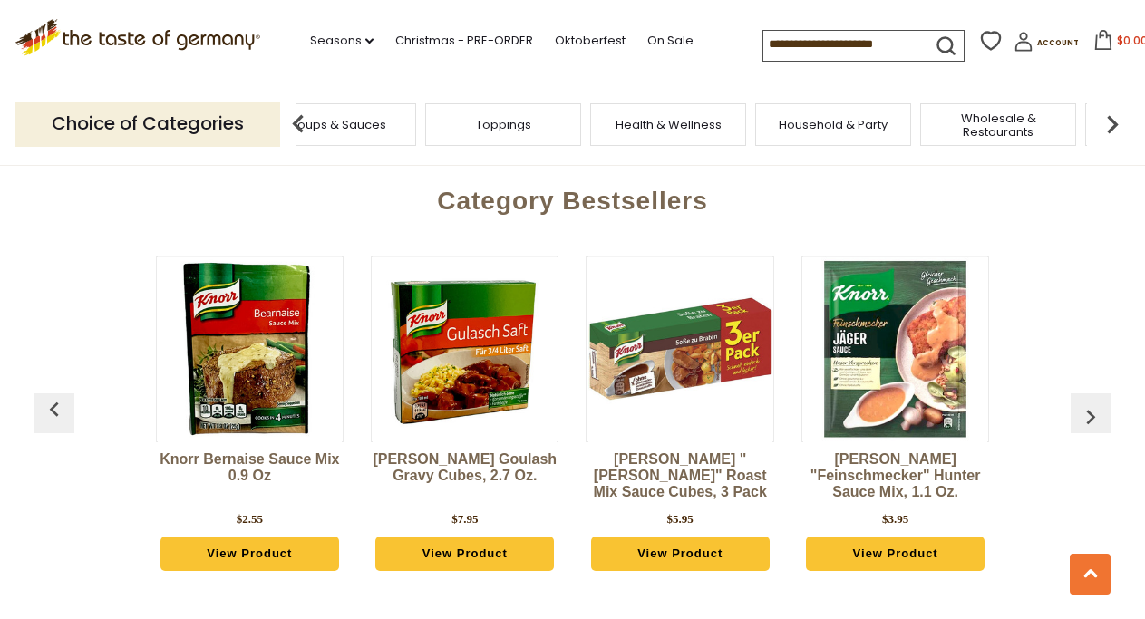
click at [304, 124] on img at bounding box center [298, 124] width 36 height 36
click at [739, 120] on span "Toppings" at bounding box center [743, 125] width 55 height 14
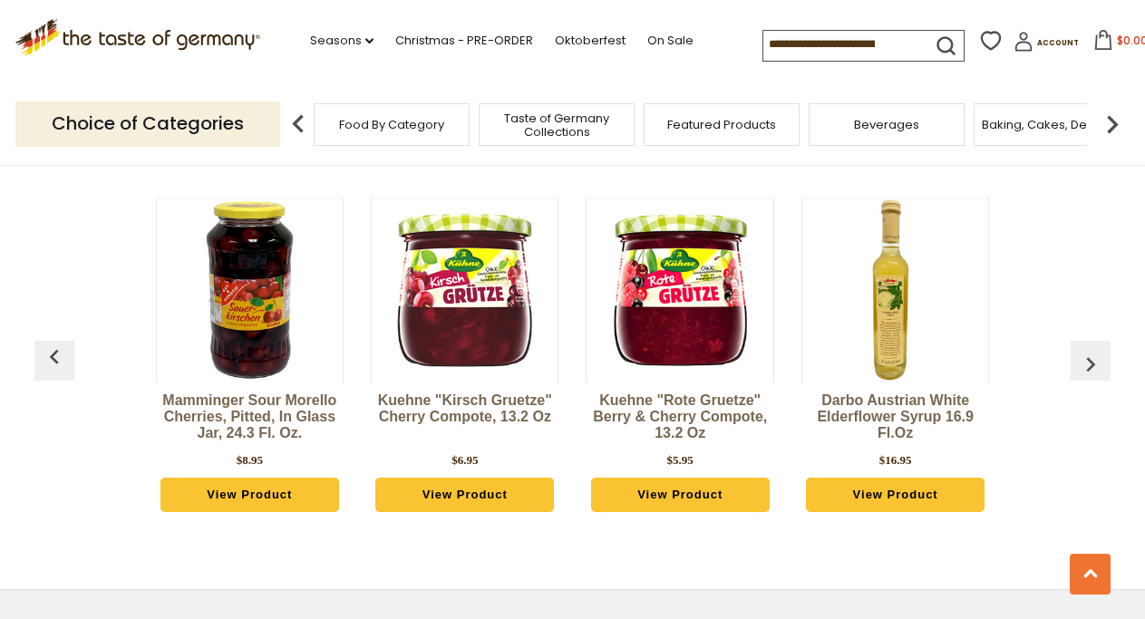
scroll to position [3515, 0]
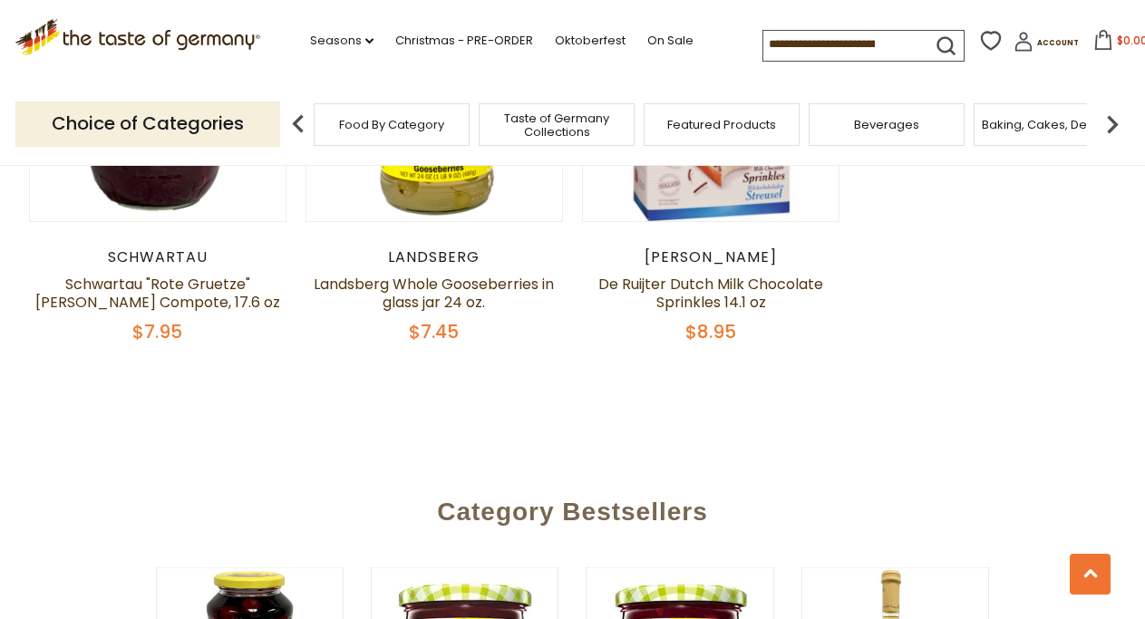
click at [981, 34] on icon at bounding box center [991, 40] width 21 height 19
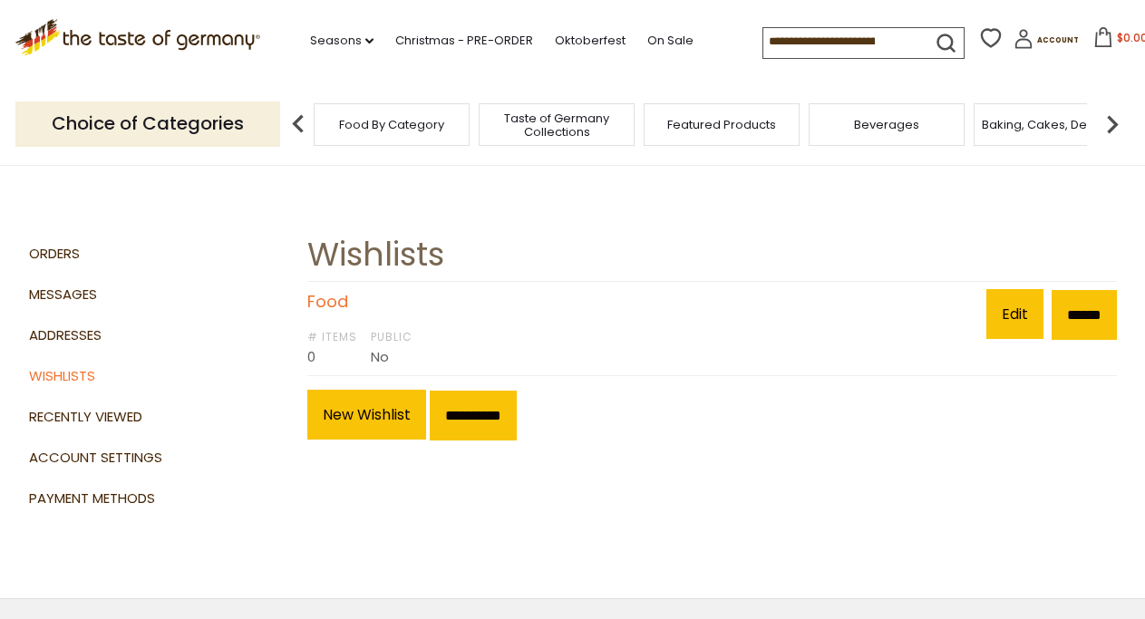
click at [325, 302] on link "Food" at bounding box center [327, 301] width 41 height 23
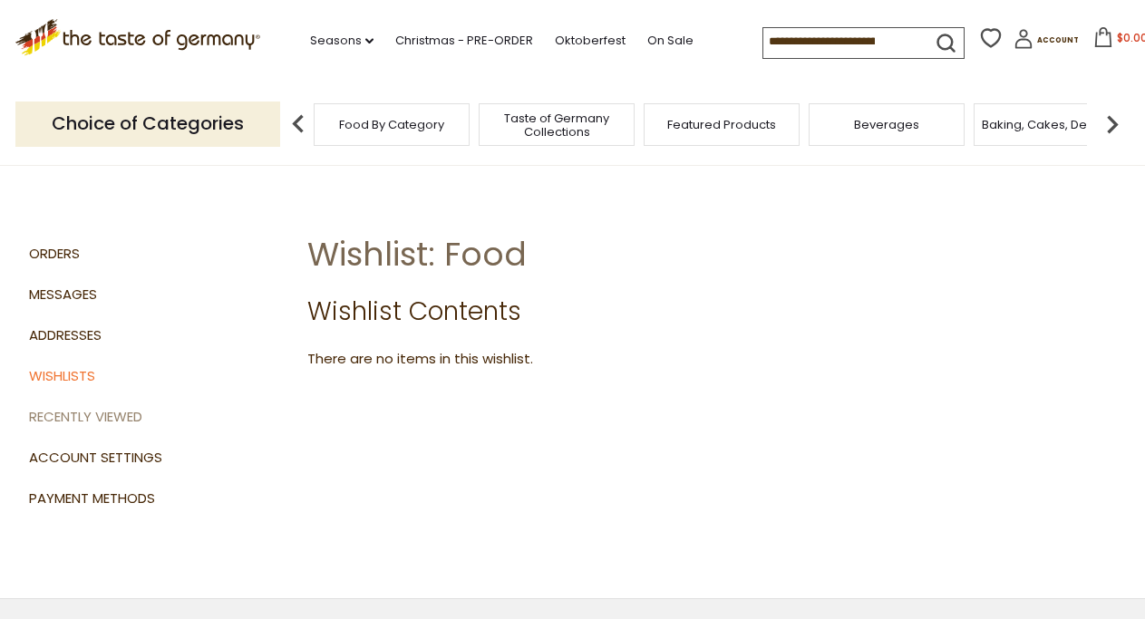
click at [101, 409] on link "Recently Viewed" at bounding box center [162, 417] width 266 height 41
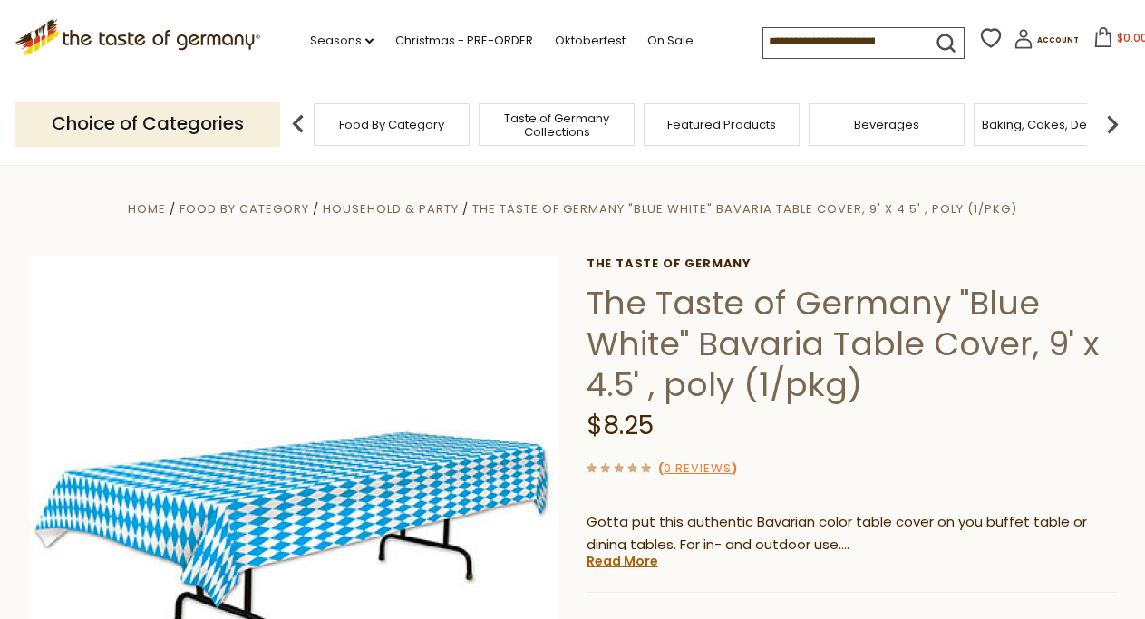
click at [977, 39] on icon at bounding box center [990, 37] width 27 height 27
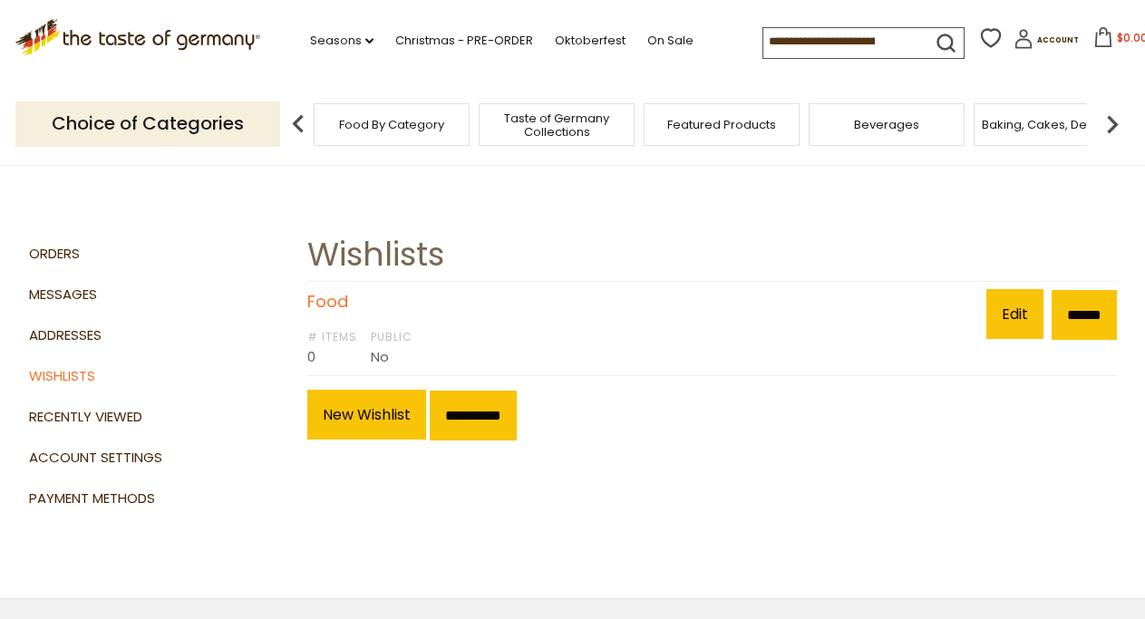
click at [343, 303] on link "Food" at bounding box center [327, 301] width 41 height 23
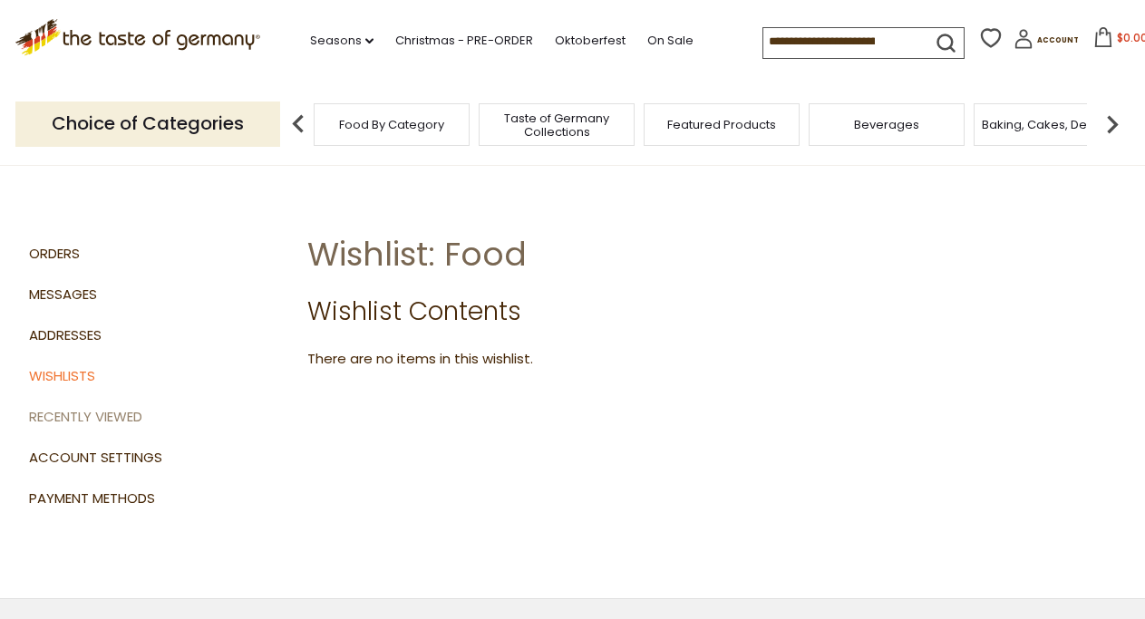
click at [82, 421] on link "Recently Viewed" at bounding box center [162, 417] width 266 height 41
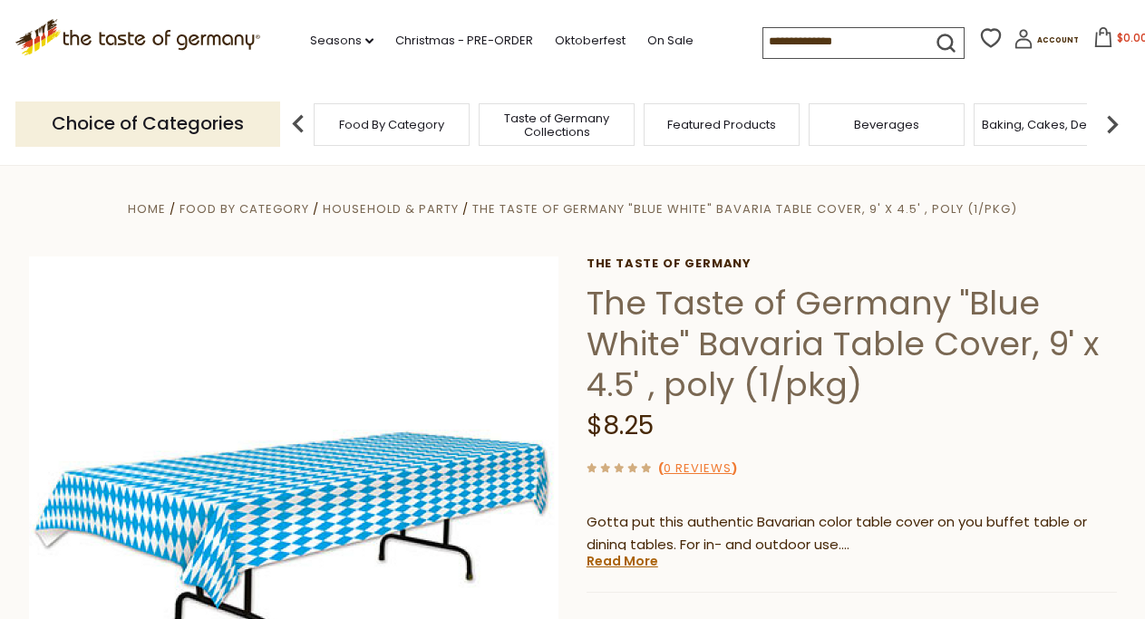
scroll to position [277, 0]
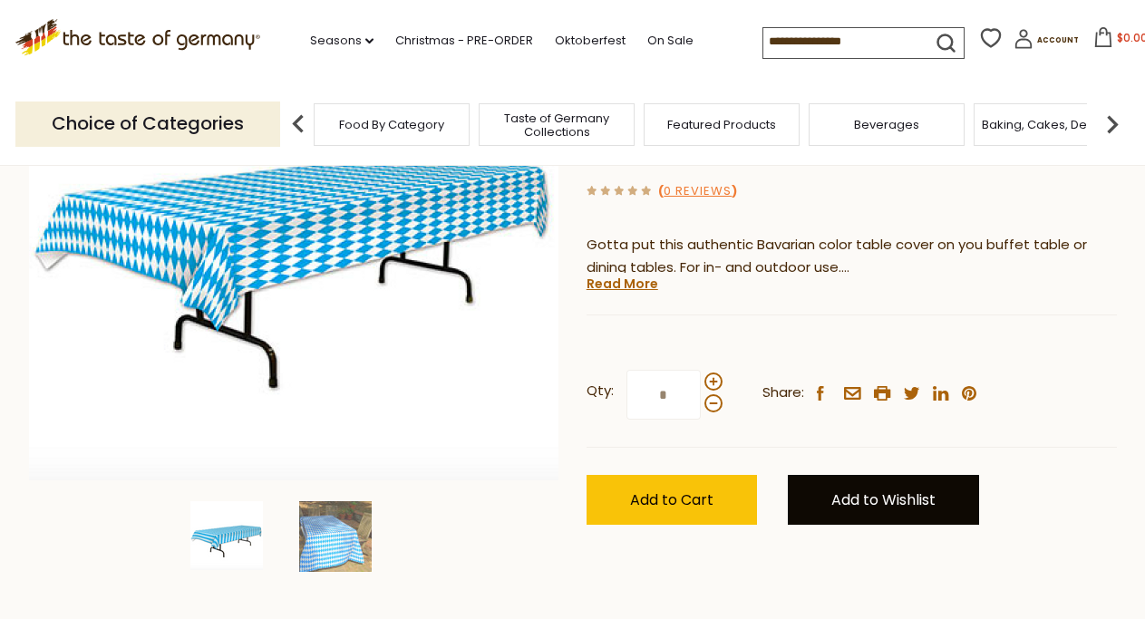
click at [873, 506] on link "Add to Wishlist" at bounding box center [883, 500] width 191 height 50
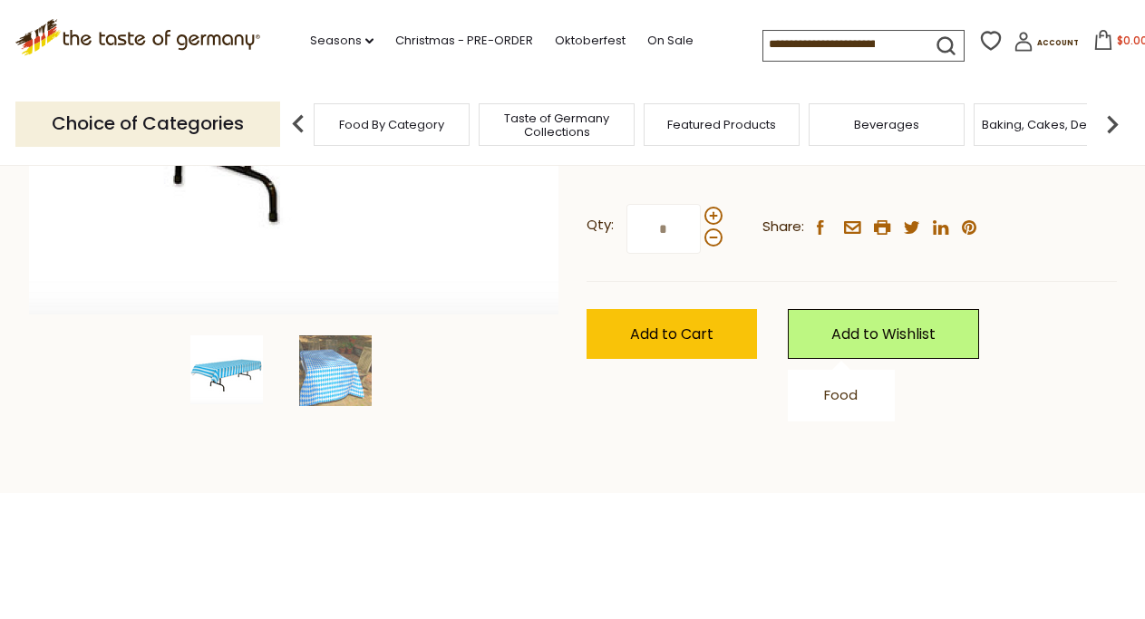
scroll to position [462, 0]
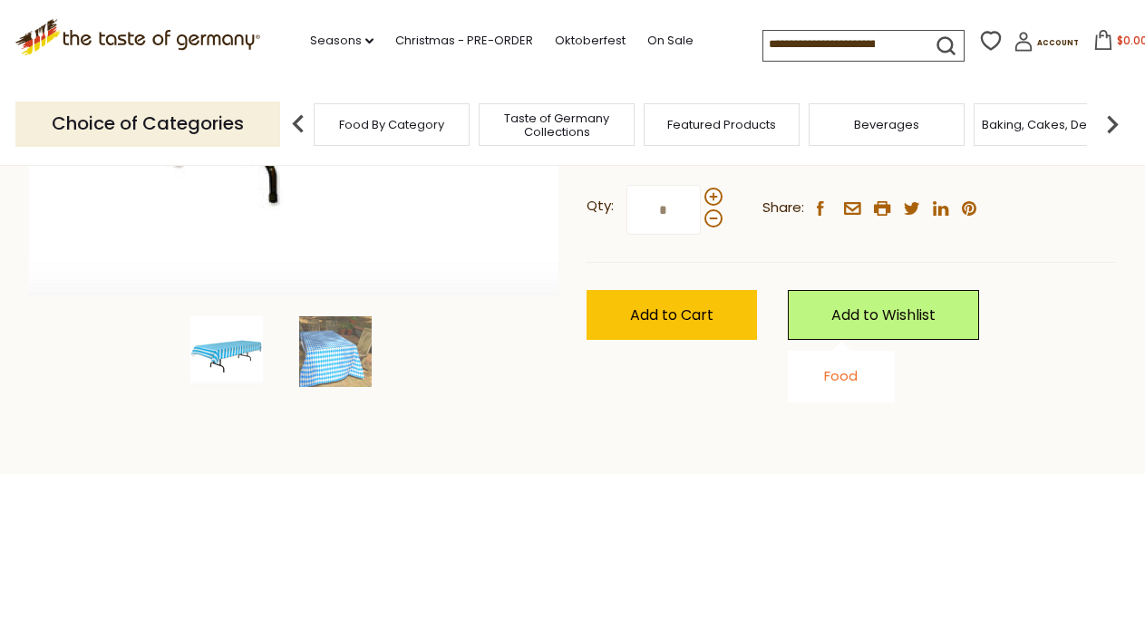
click at [832, 376] on link "Food" at bounding box center [841, 375] width 34 height 19
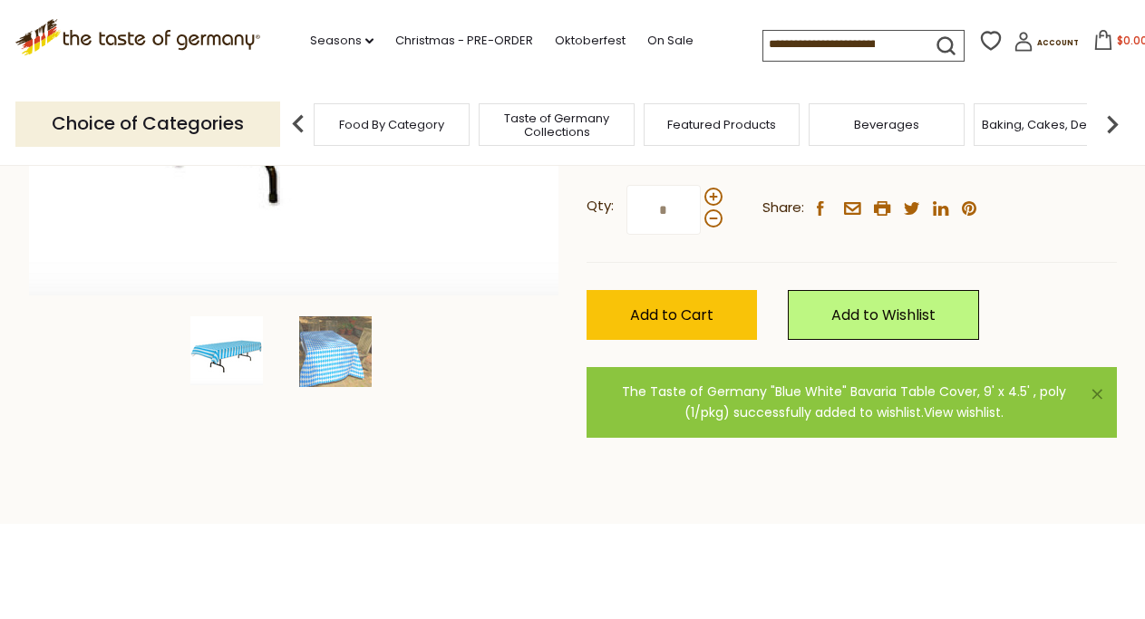
click at [931, 417] on link "View wishlist" at bounding box center [962, 412] width 77 height 18
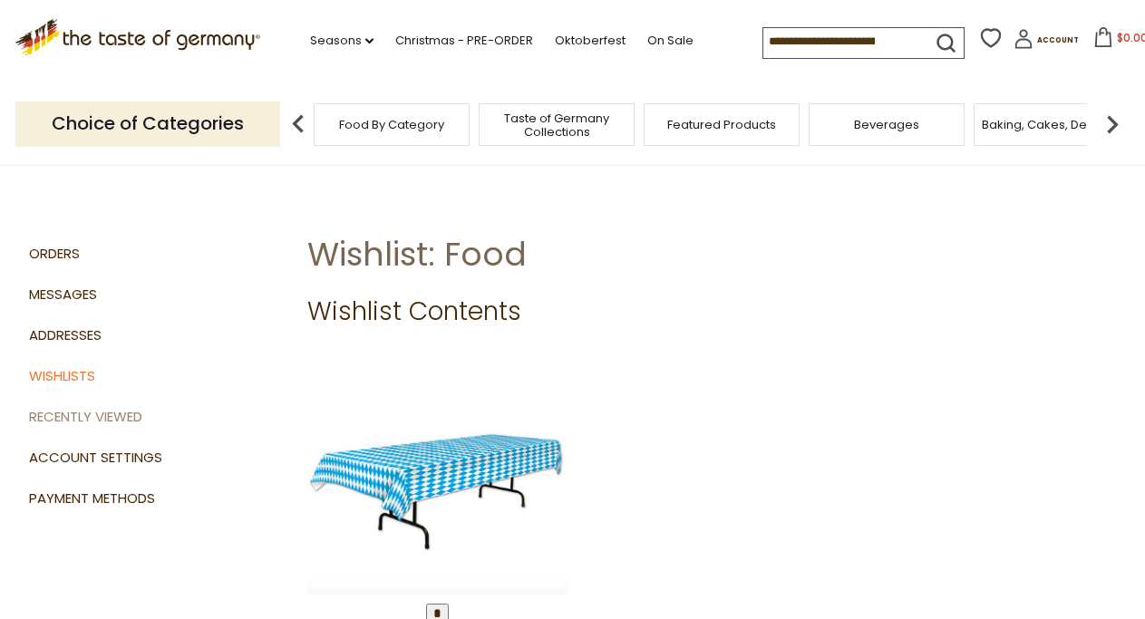
click at [72, 423] on link "Recently Viewed" at bounding box center [162, 417] width 266 height 41
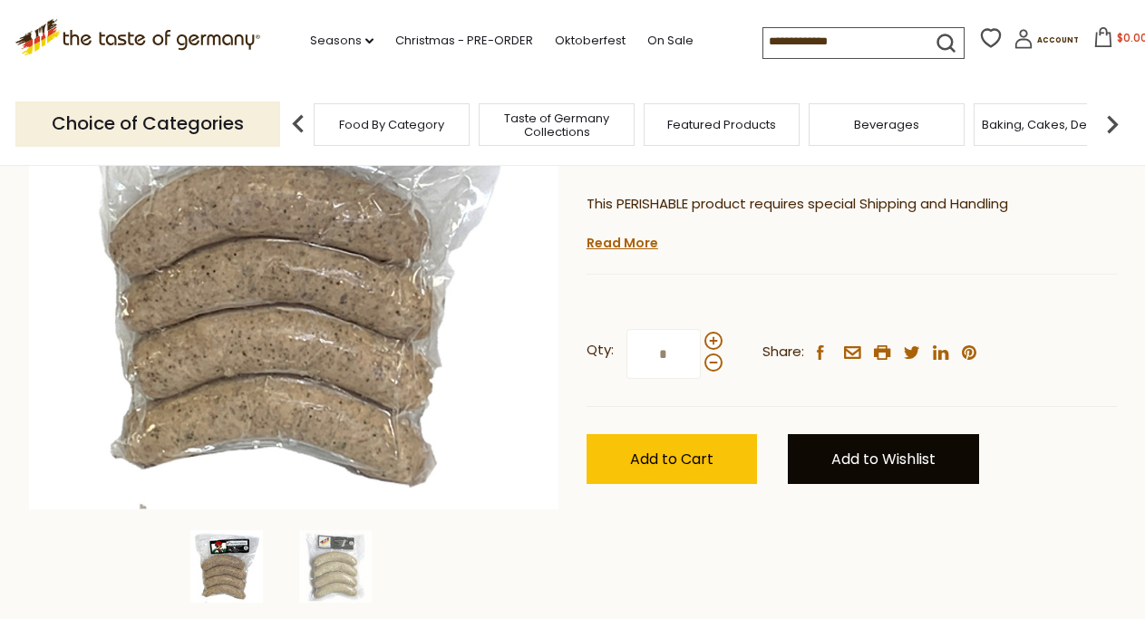
scroll to position [277, 0]
click at [878, 456] on link "Add to Wishlist" at bounding box center [883, 459] width 191 height 50
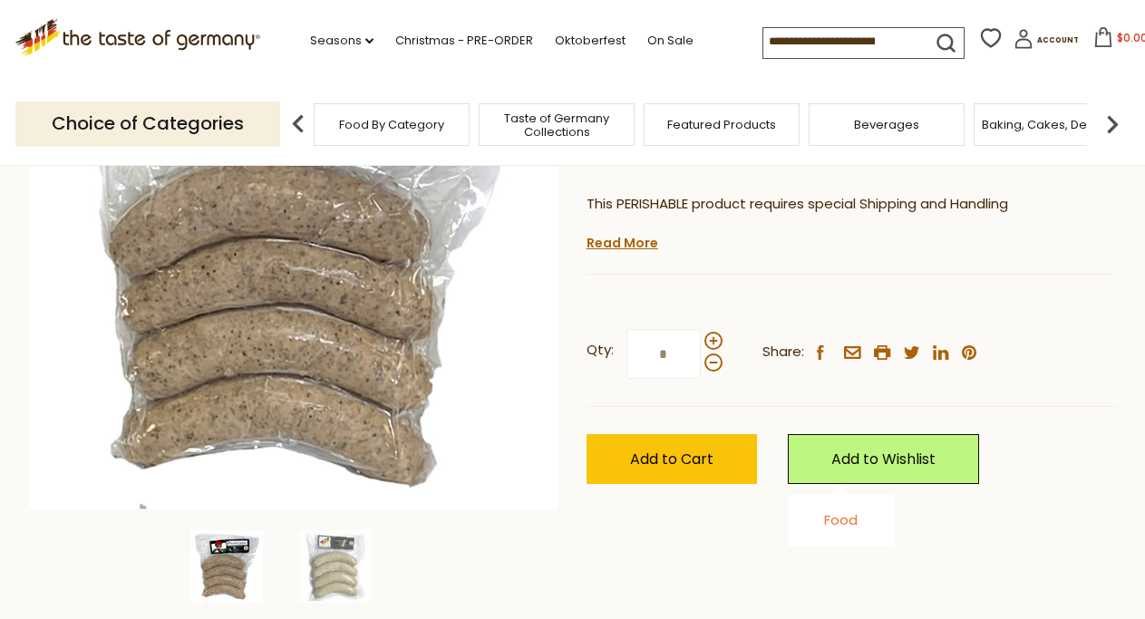
click at [843, 523] on link "Food" at bounding box center [841, 519] width 34 height 19
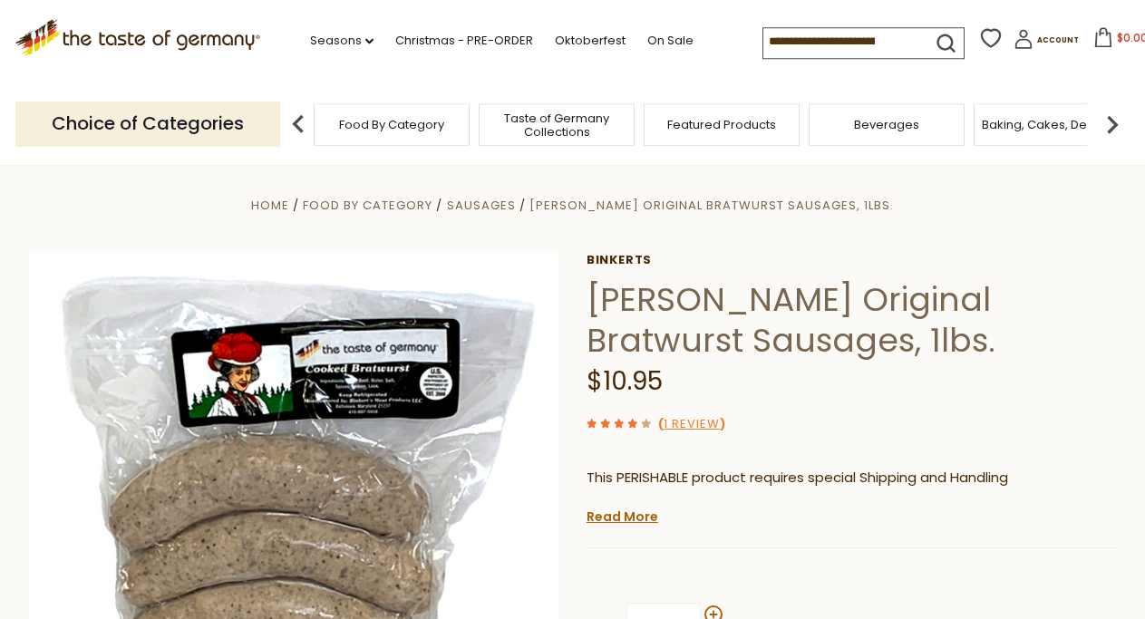
scroll to position [0, 0]
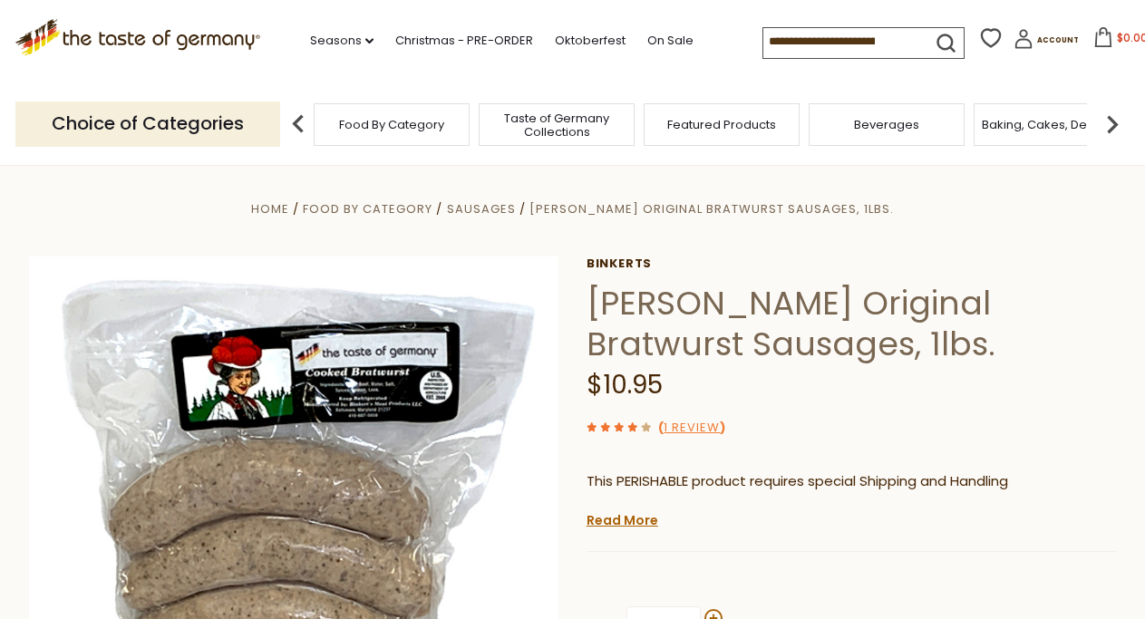
click at [977, 37] on icon at bounding box center [990, 37] width 27 height 27
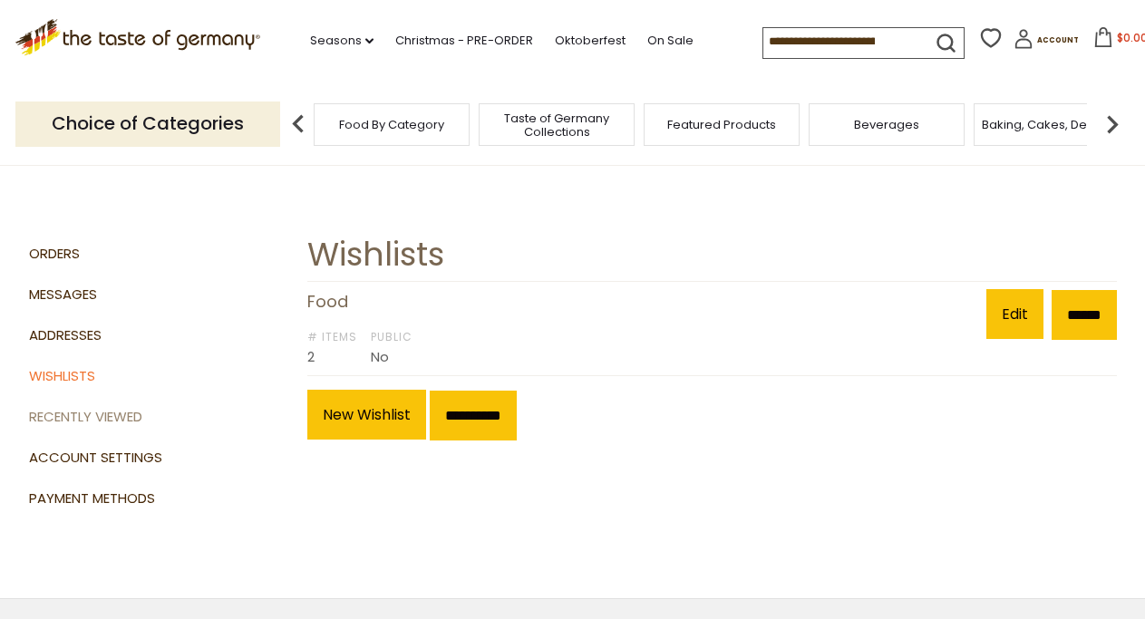
click at [75, 413] on link "Recently Viewed" at bounding box center [162, 417] width 266 height 41
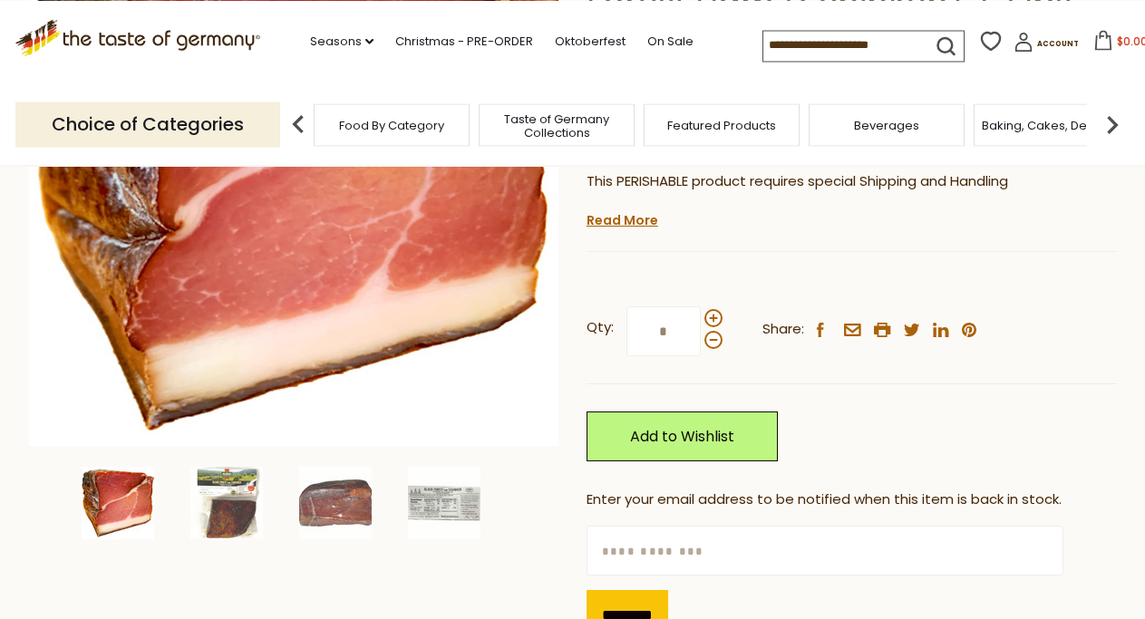
scroll to position [370, 0]
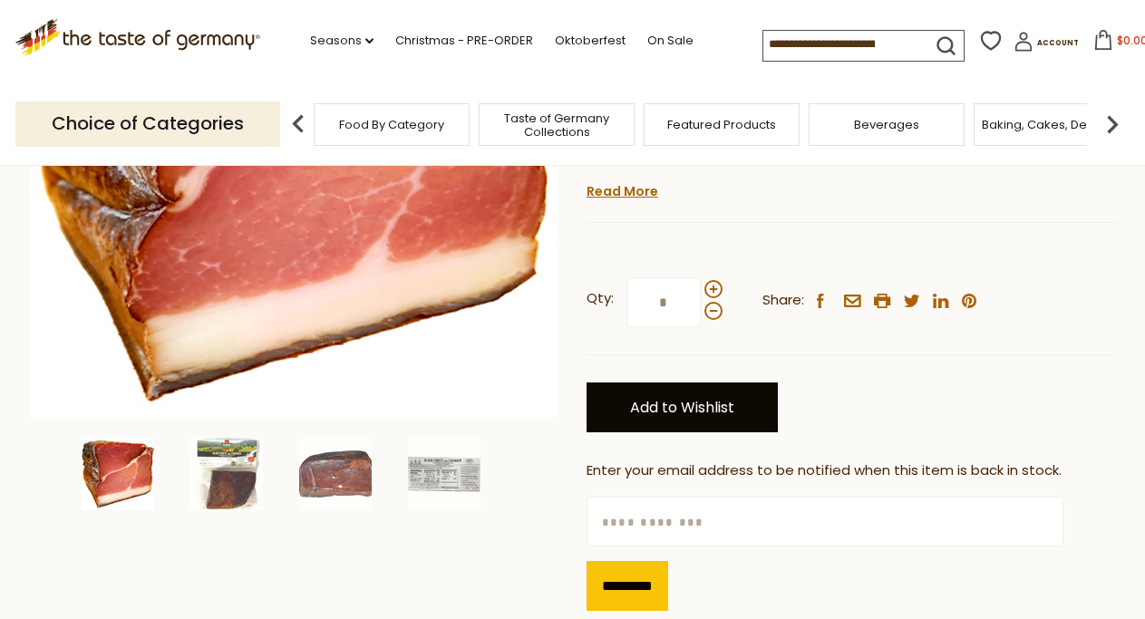
click at [683, 383] on link "Add to Wishlist" at bounding box center [682, 408] width 191 height 50
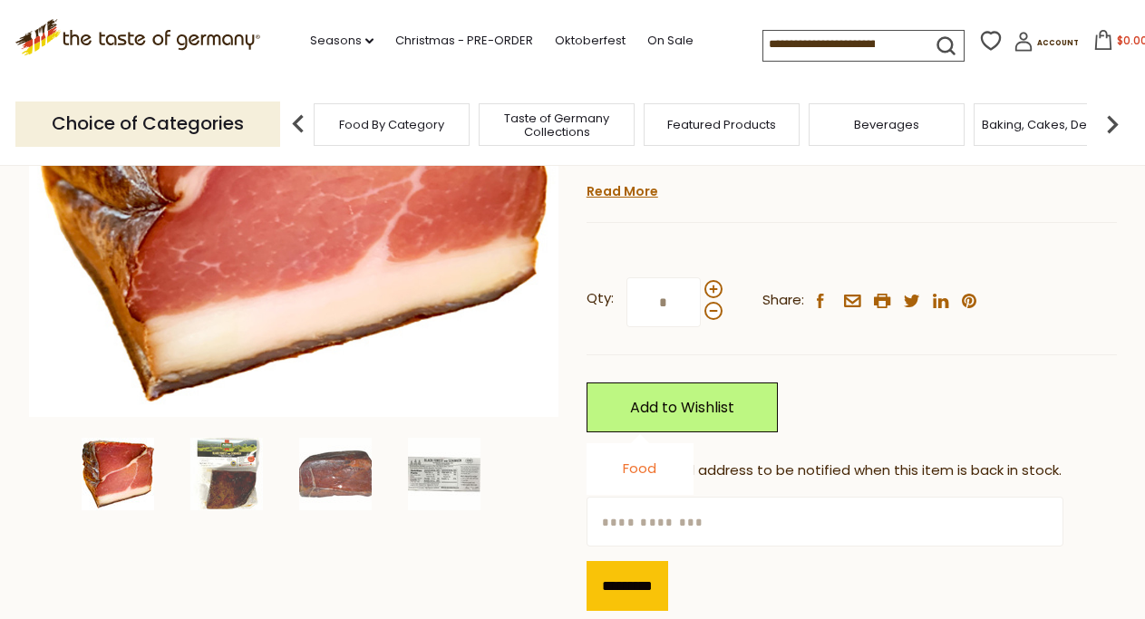
click at [640, 459] on link "Food" at bounding box center [640, 468] width 34 height 19
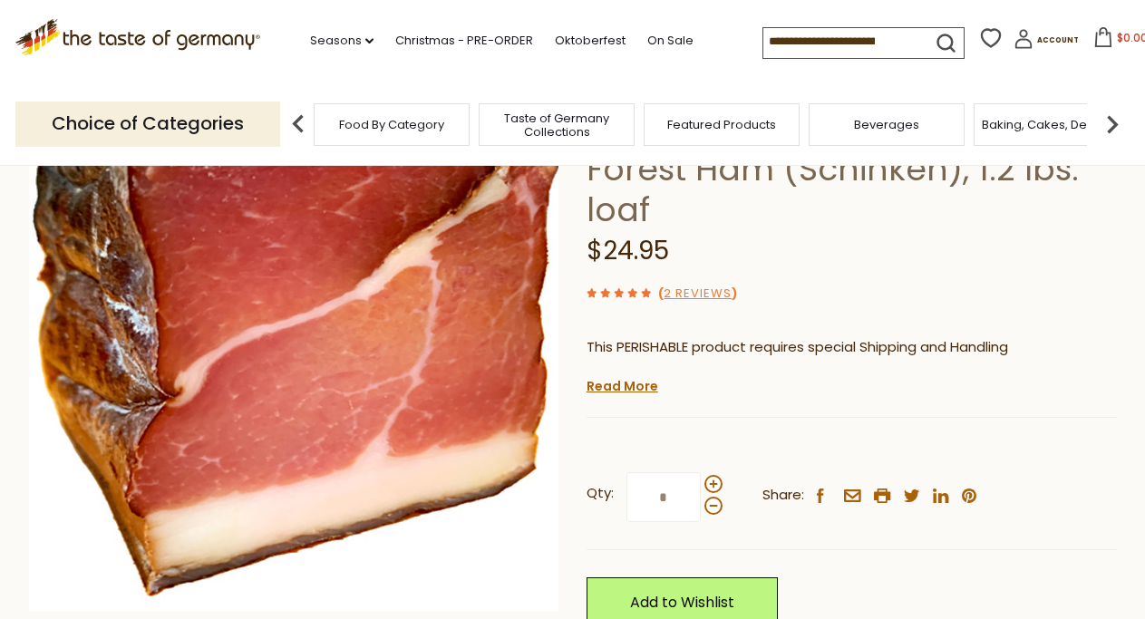
scroll to position [0, 0]
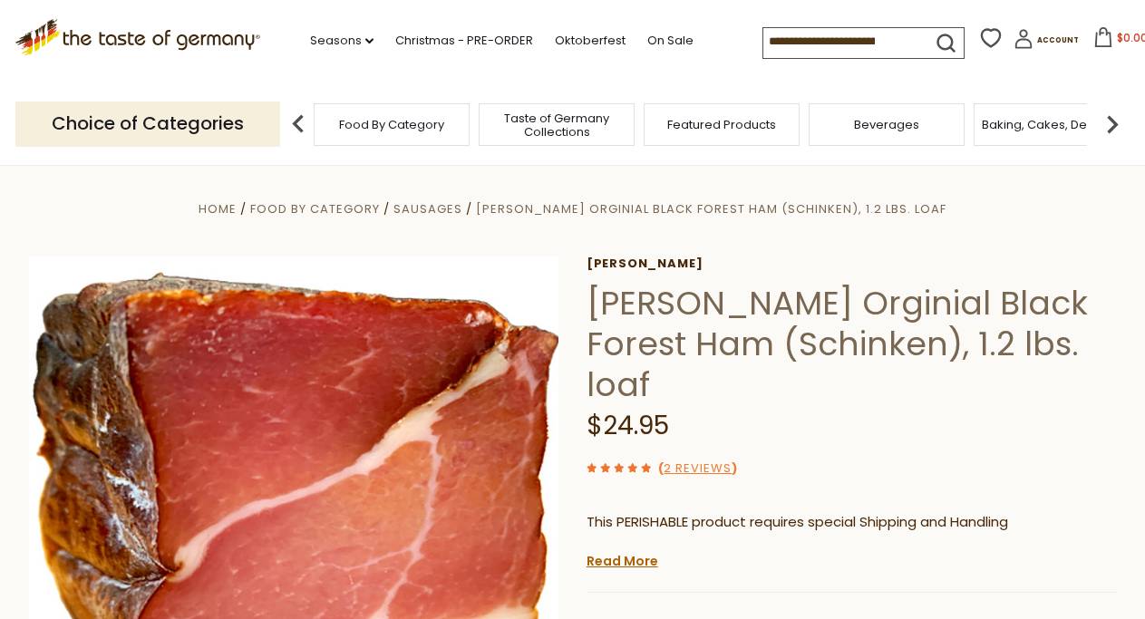
click at [977, 40] on icon at bounding box center [990, 37] width 27 height 27
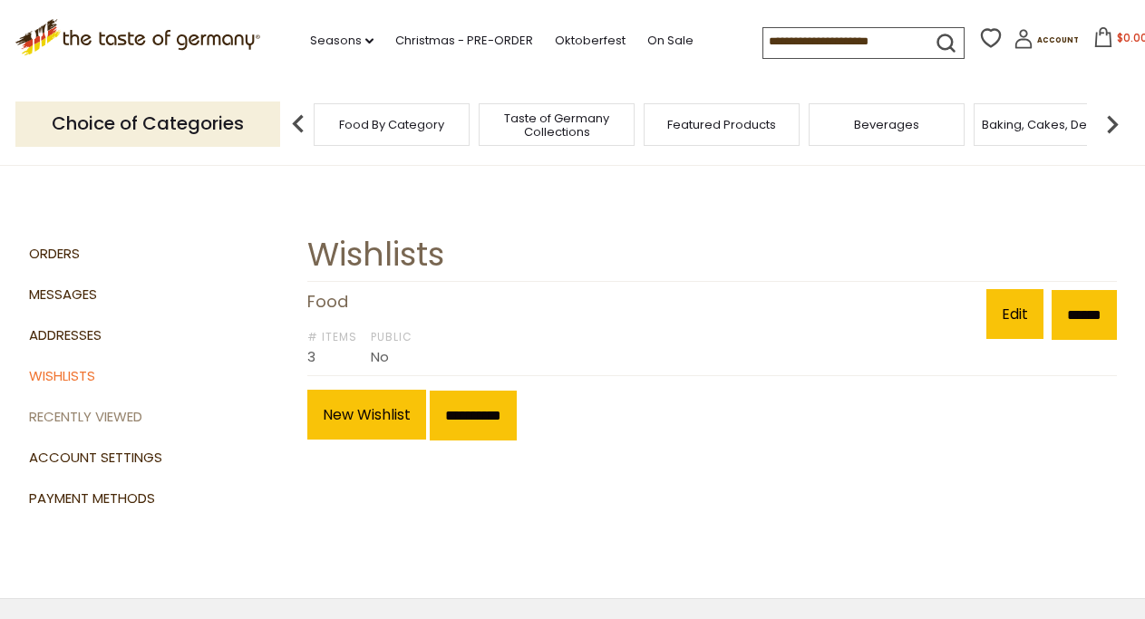
click at [72, 411] on link "Recently Viewed" at bounding box center [162, 417] width 266 height 41
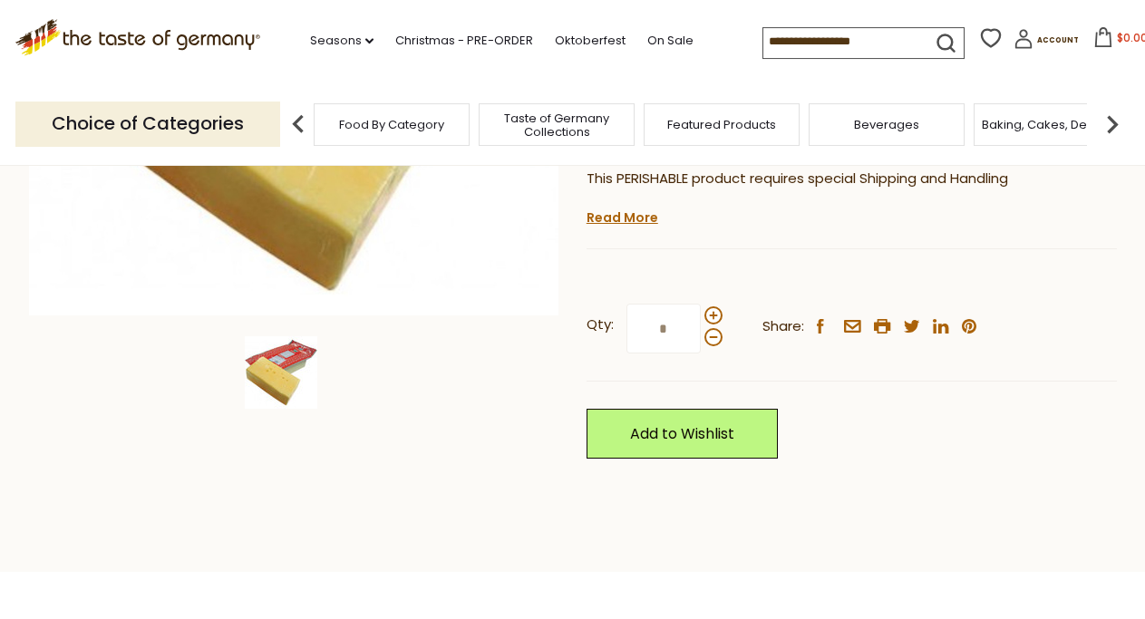
scroll to position [555, 0]
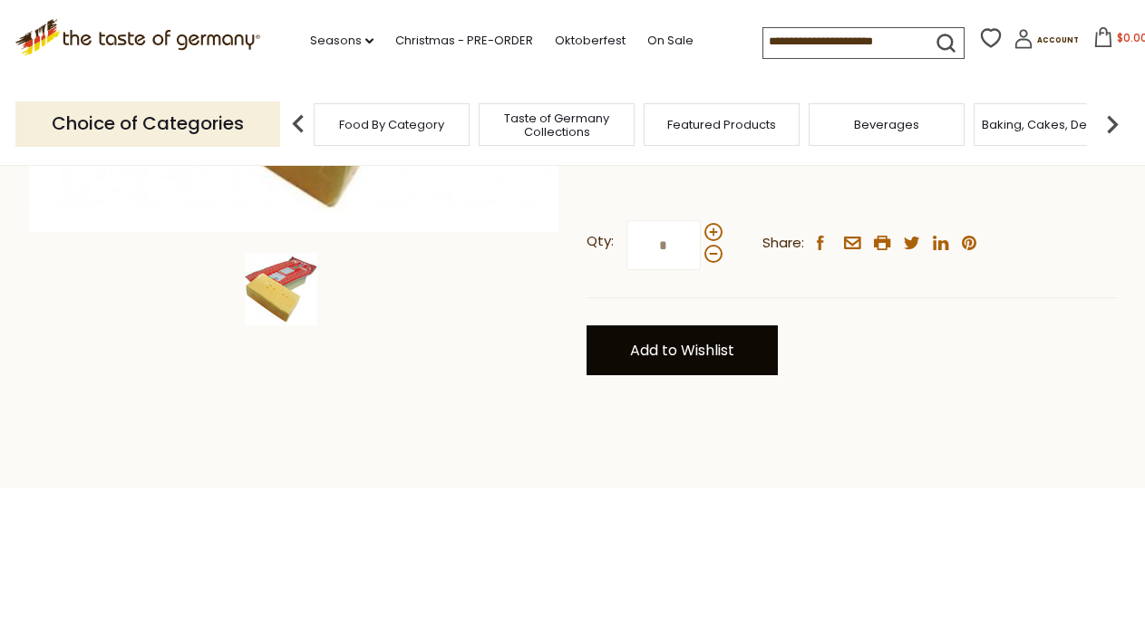
click at [666, 366] on link "Add to Wishlist" at bounding box center [682, 351] width 191 height 50
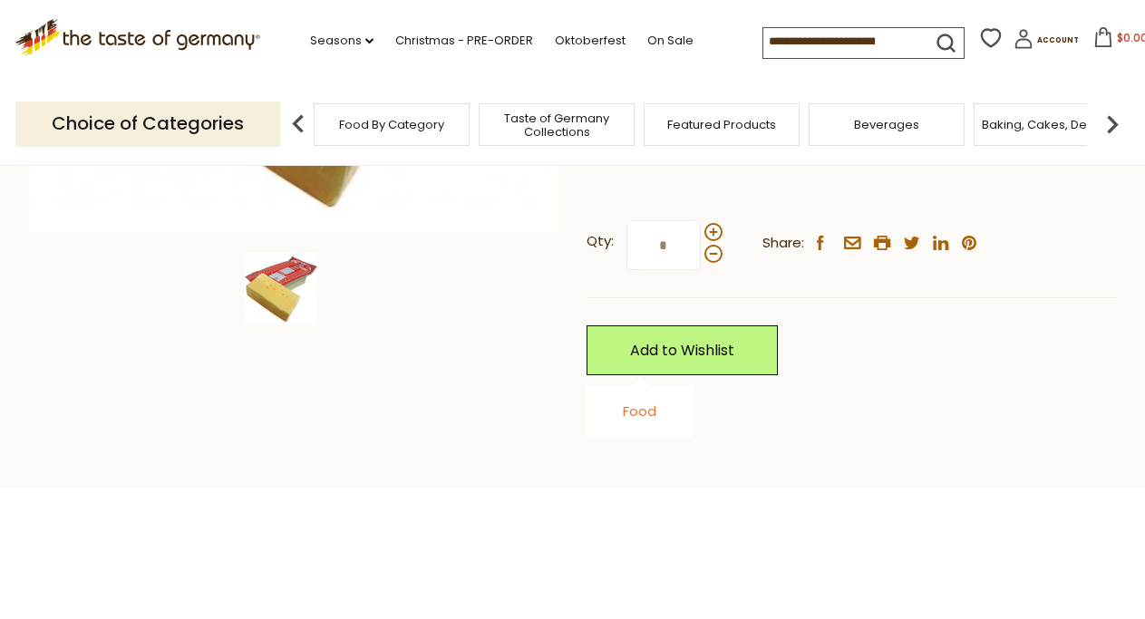
click at [635, 414] on link "Food" at bounding box center [640, 411] width 34 height 19
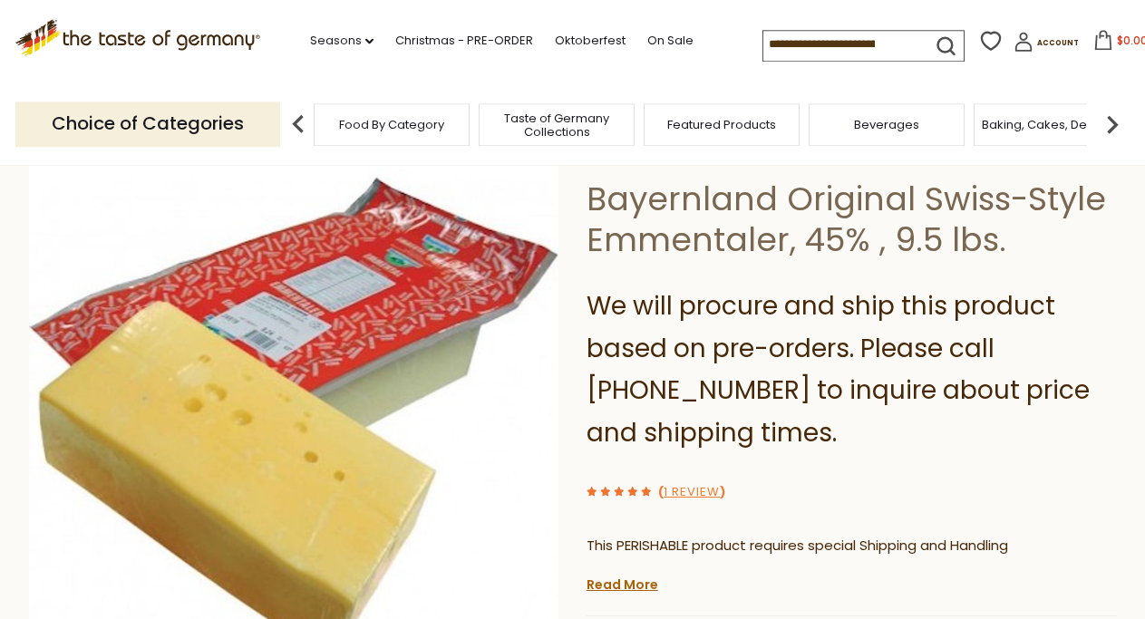
scroll to position [0, 0]
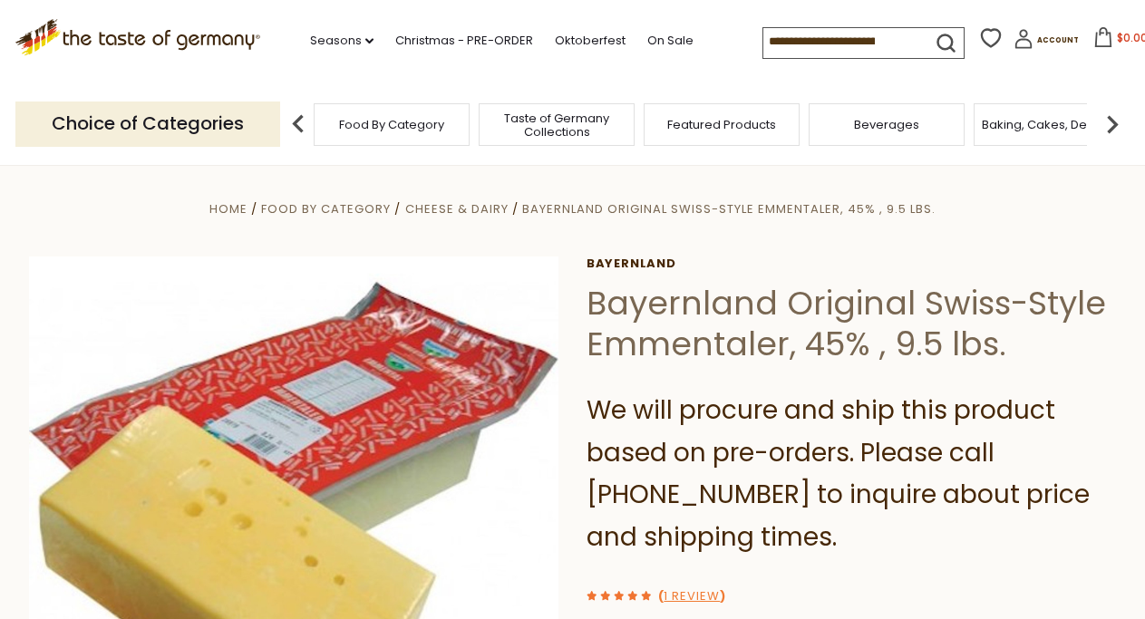
click at [300, 118] on img at bounding box center [298, 124] width 36 height 36
click at [1027, 122] on span "Baking, Cakes, Desserts" at bounding box center [1052, 125] width 141 height 14
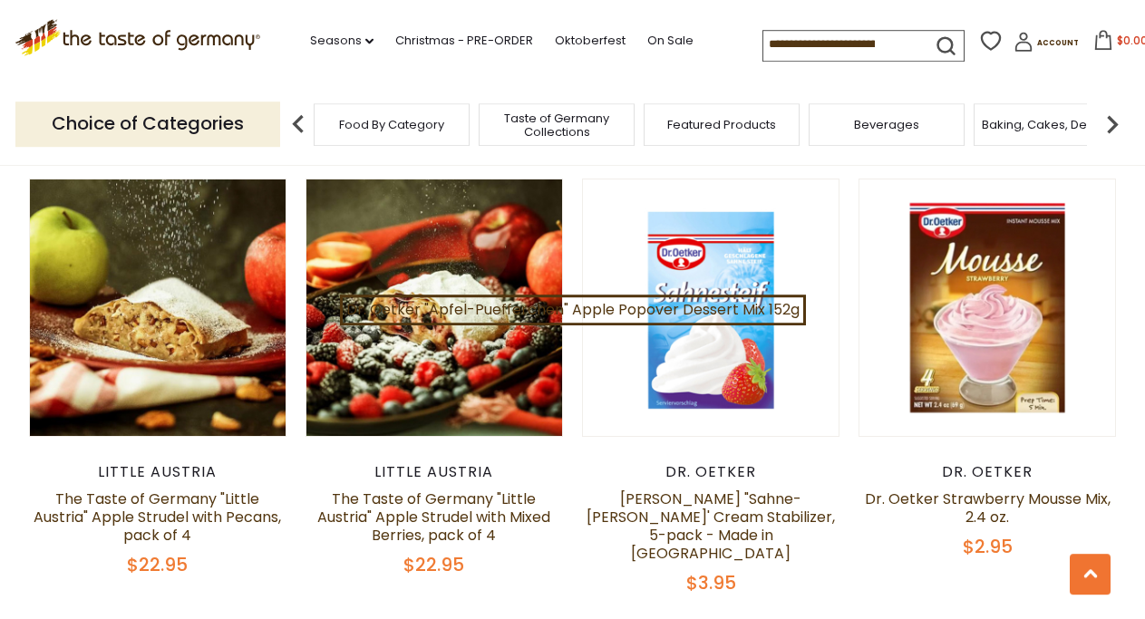
scroll to position [2707, 0]
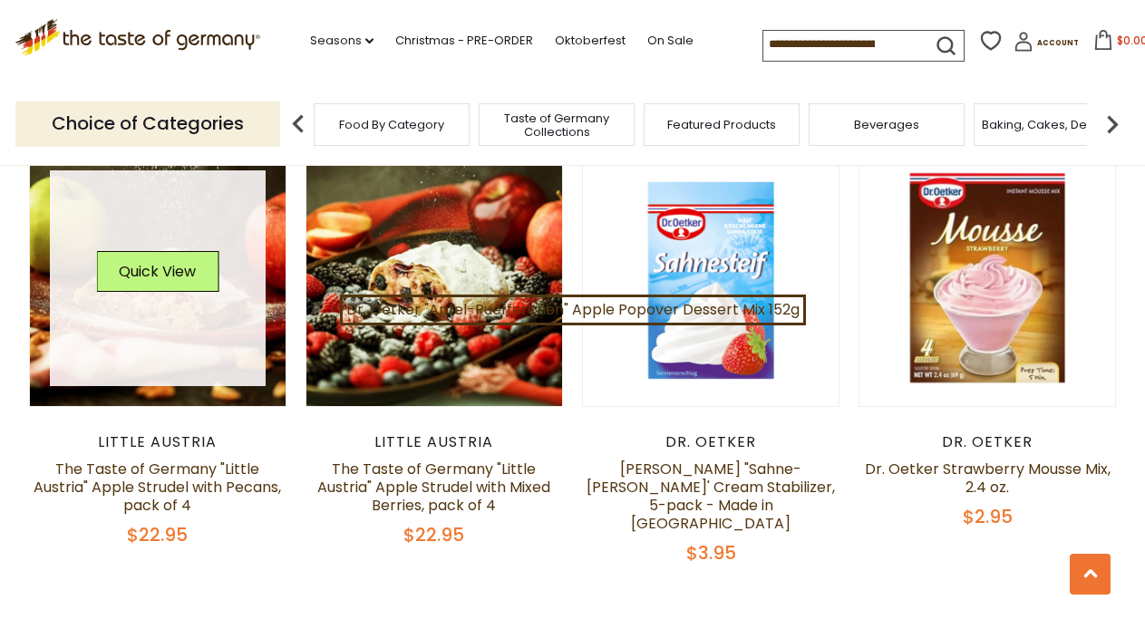
click at [154, 304] on div "Quick View" at bounding box center [157, 278] width 122 height 54
click at [158, 277] on button "Quick View" at bounding box center [157, 271] width 122 height 41
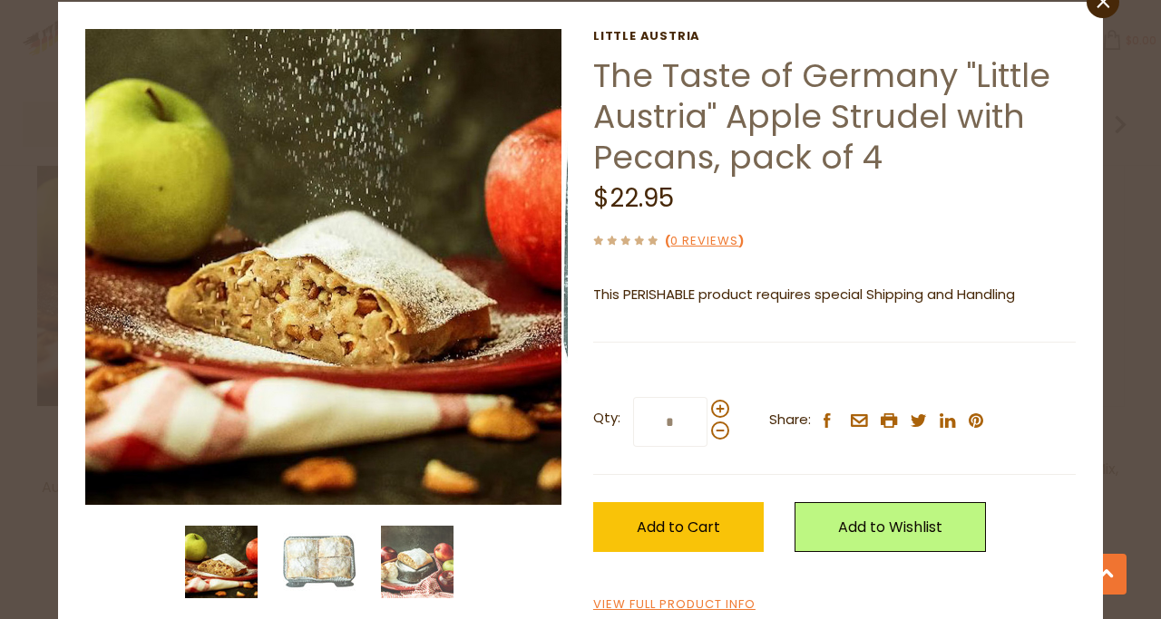
scroll to position [80, 0]
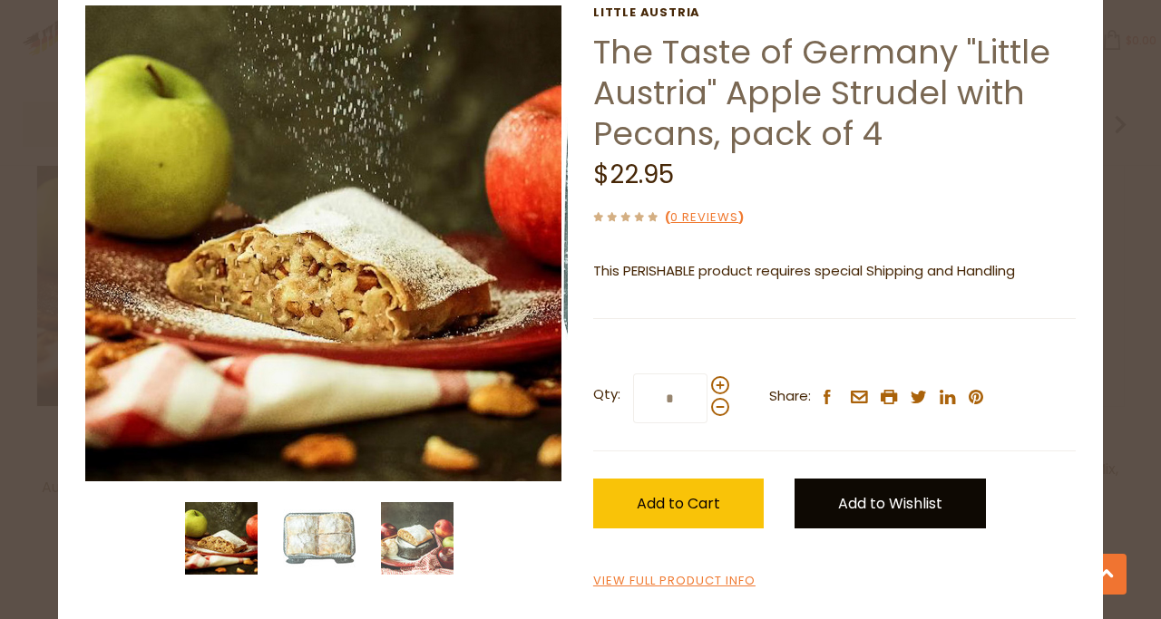
click at [869, 505] on link "Add to Wishlist" at bounding box center [889, 504] width 191 height 50
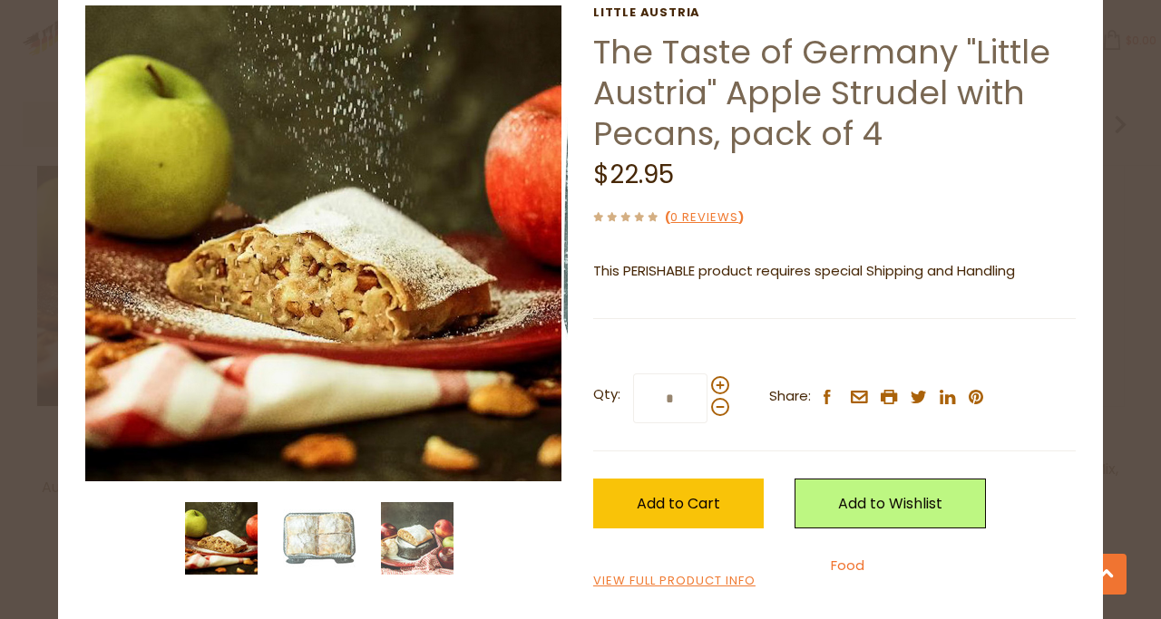
click at [837, 564] on link "Food" at bounding box center [848, 565] width 34 height 19
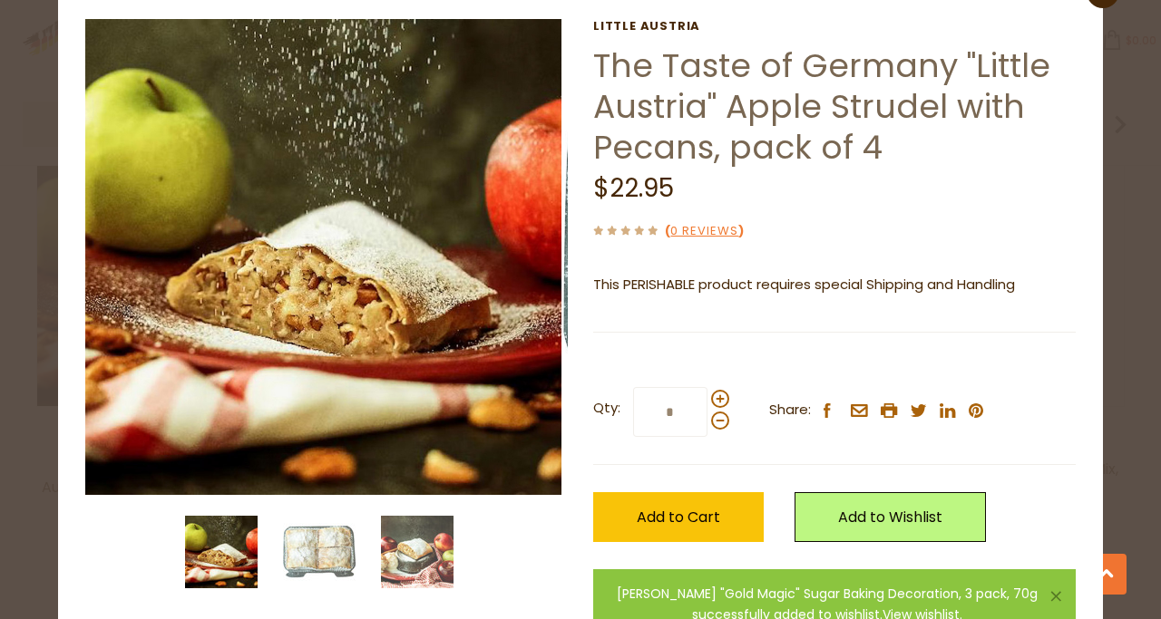
scroll to position [0, 0]
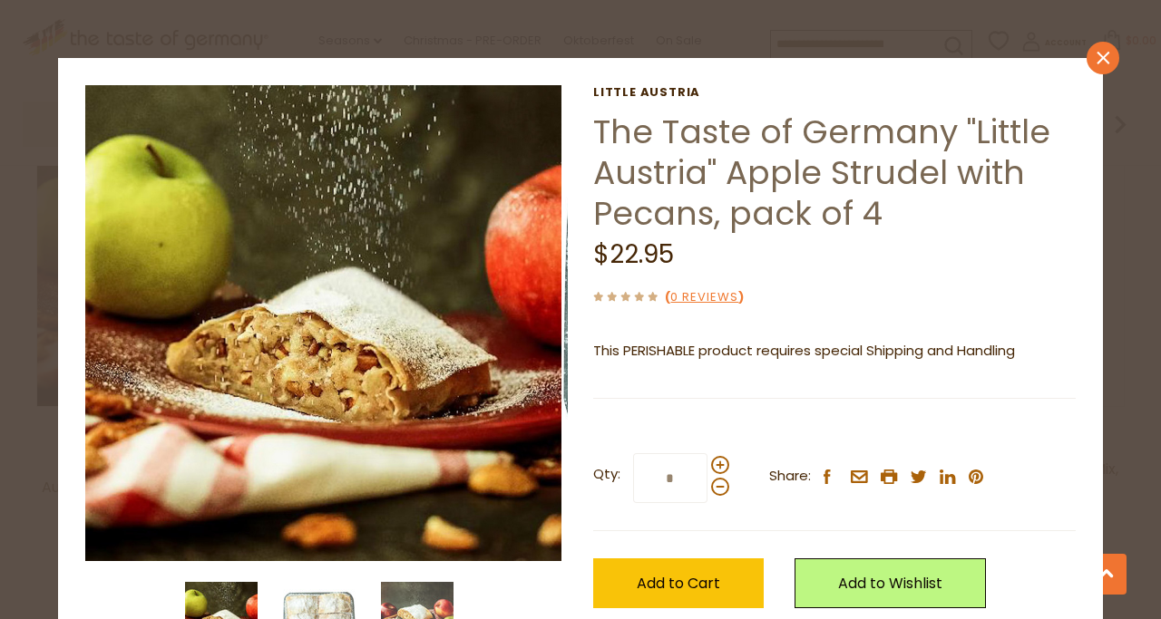
click at [1096, 62] on icon "close" at bounding box center [1103, 59] width 14 height 14
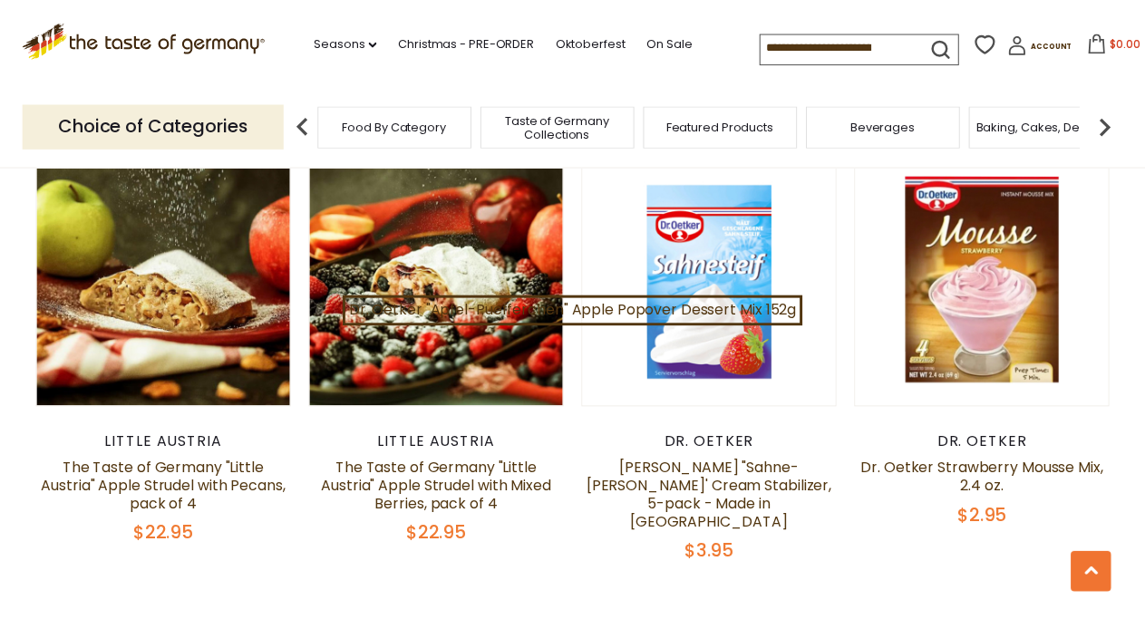
scroll to position [2707, 0]
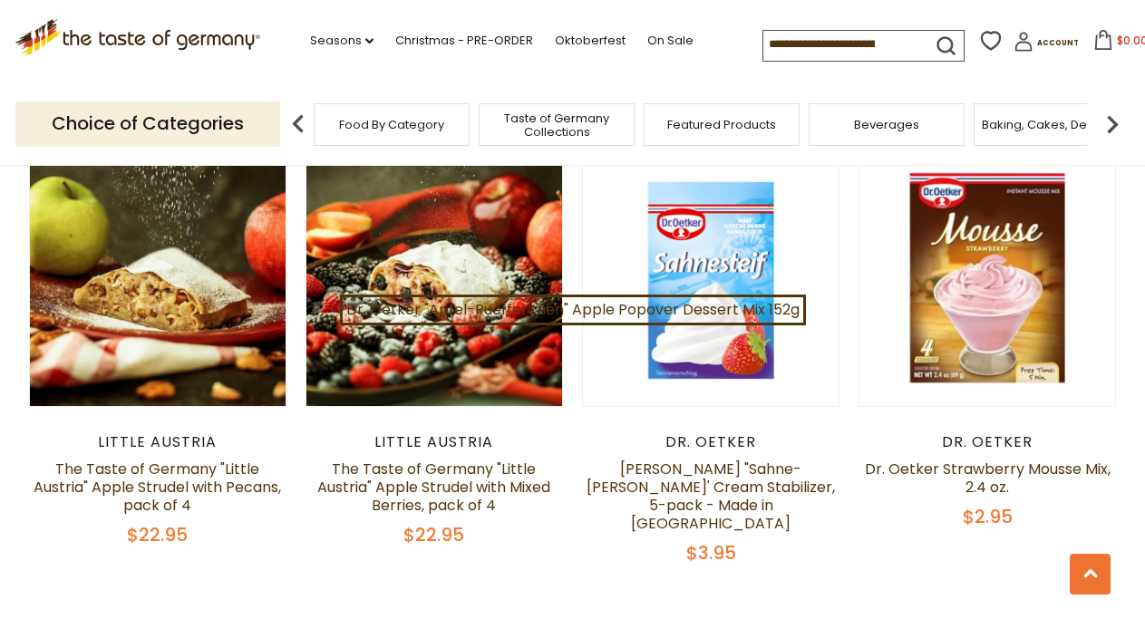
click at [1110, 122] on img at bounding box center [1112, 124] width 36 height 36
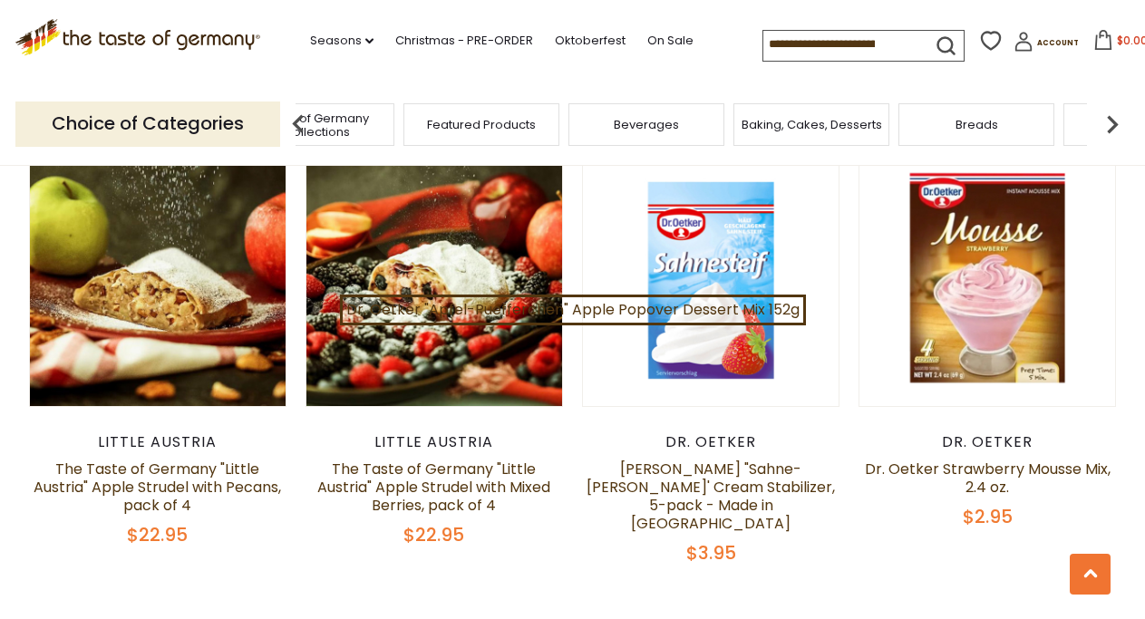
click at [974, 128] on span "Breads" at bounding box center [977, 125] width 43 height 14
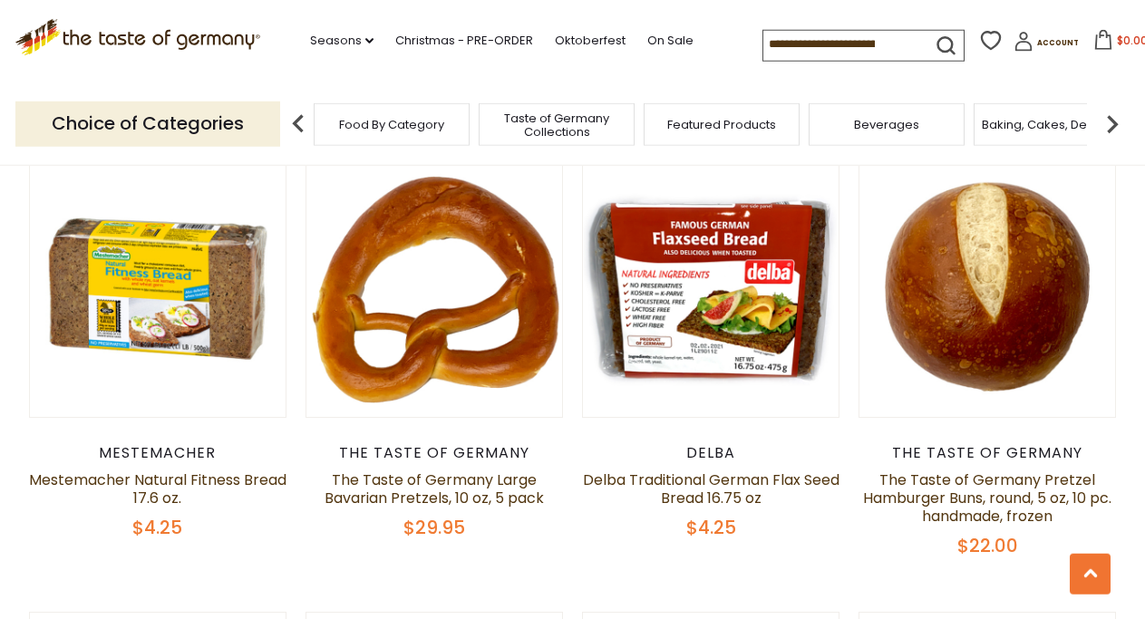
scroll to position [2035, 0]
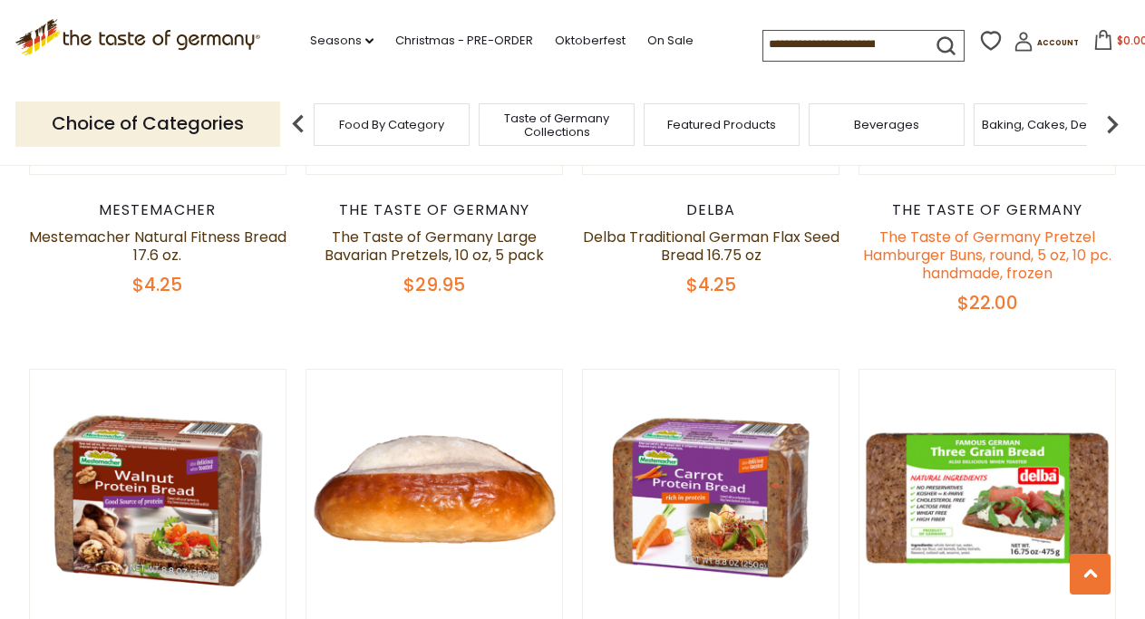
click at [945, 246] on link "The Taste of Germany Pretzel Hamburger Buns, round, 5 oz, 10 pc. handmade, froz…" at bounding box center [987, 255] width 248 height 57
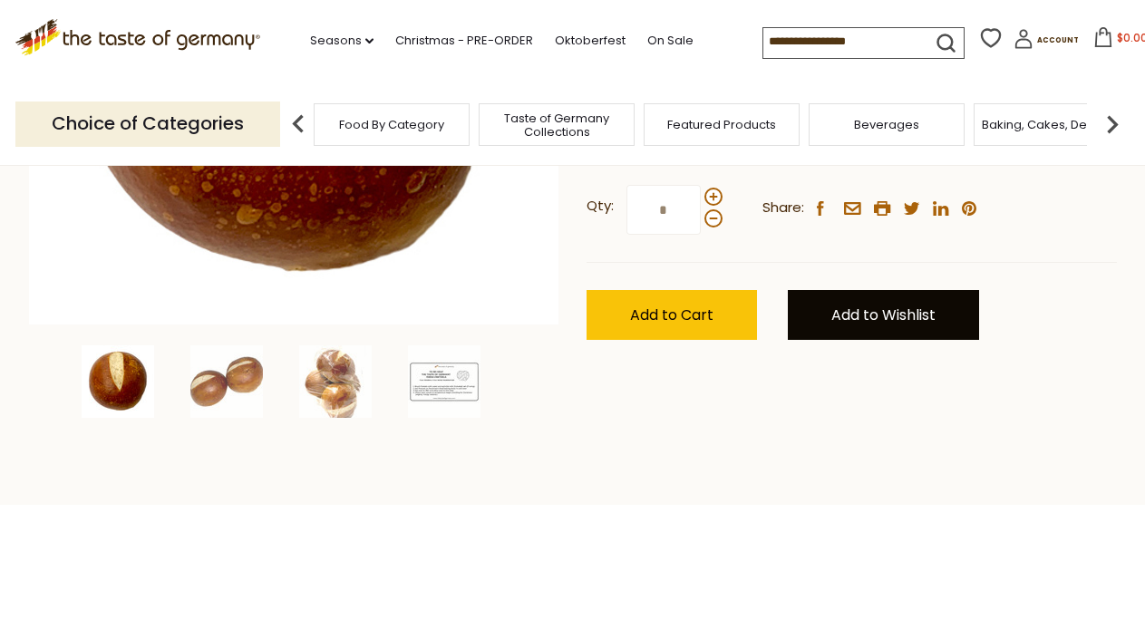
scroll to position [462, 0]
click at [842, 335] on link "Add to Wishlist" at bounding box center [883, 315] width 191 height 50
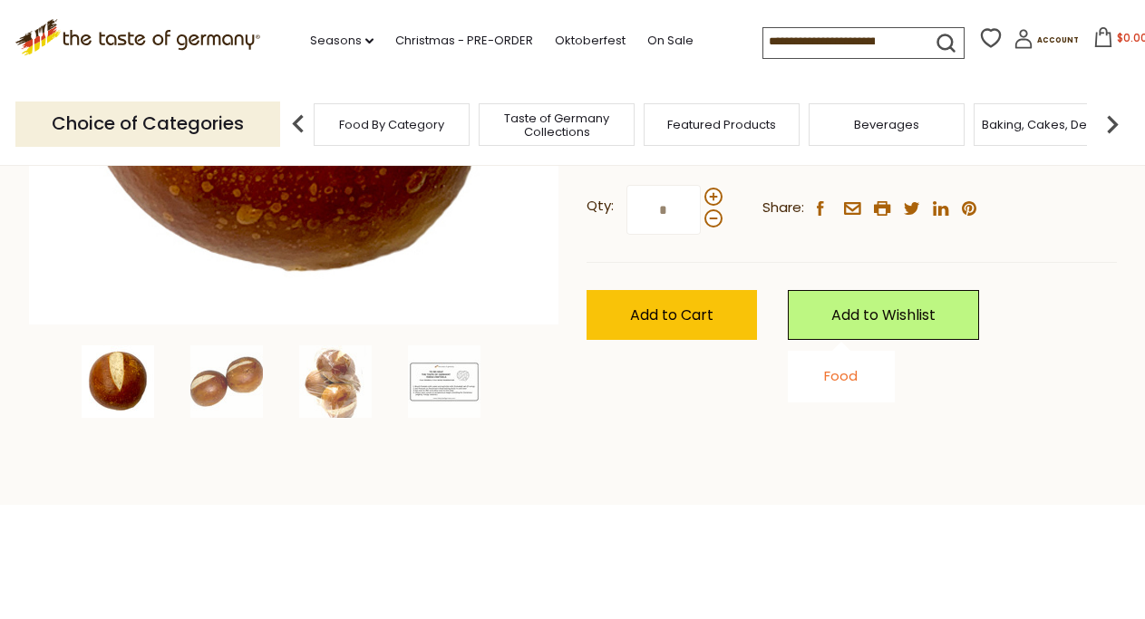
click at [842, 376] on link "Food" at bounding box center [841, 375] width 34 height 19
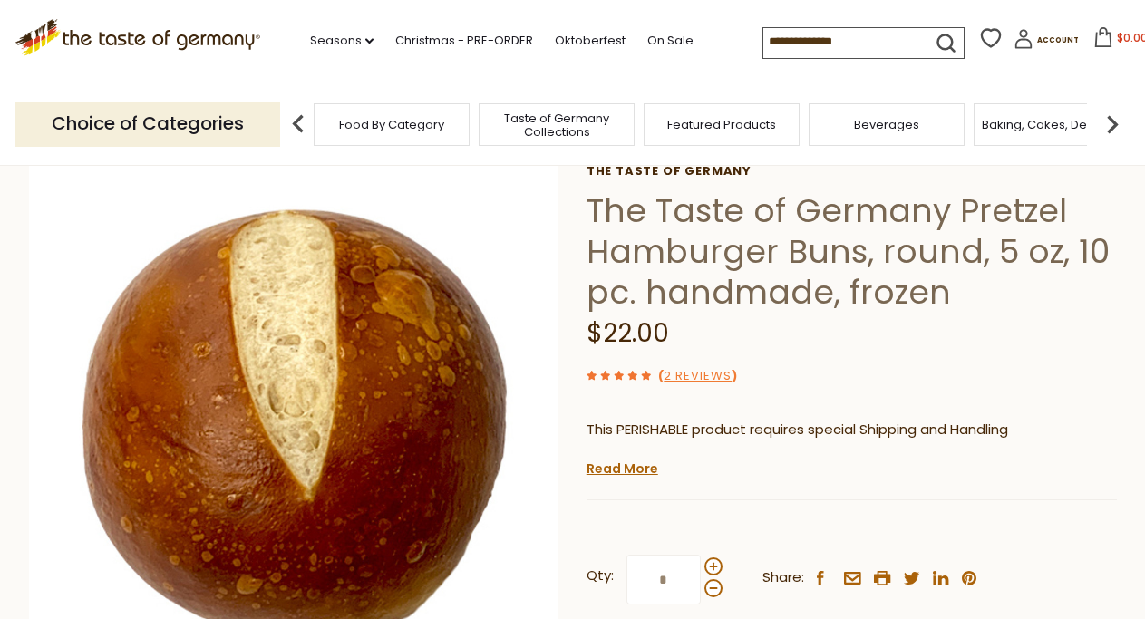
scroll to position [0, 0]
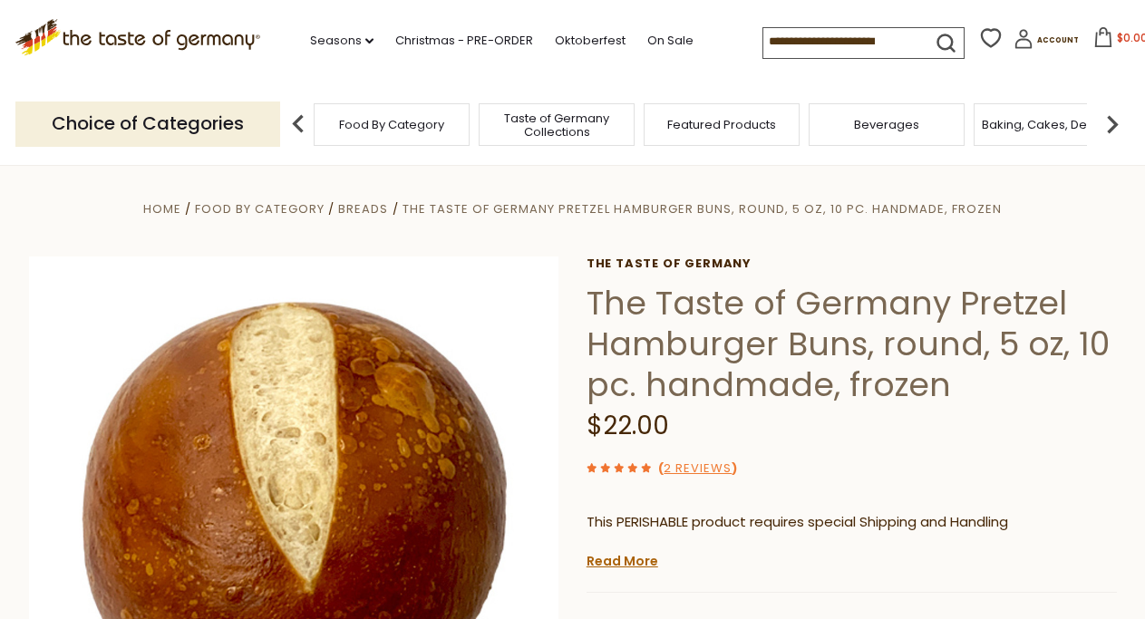
click at [1119, 122] on img at bounding box center [1112, 124] width 36 height 36
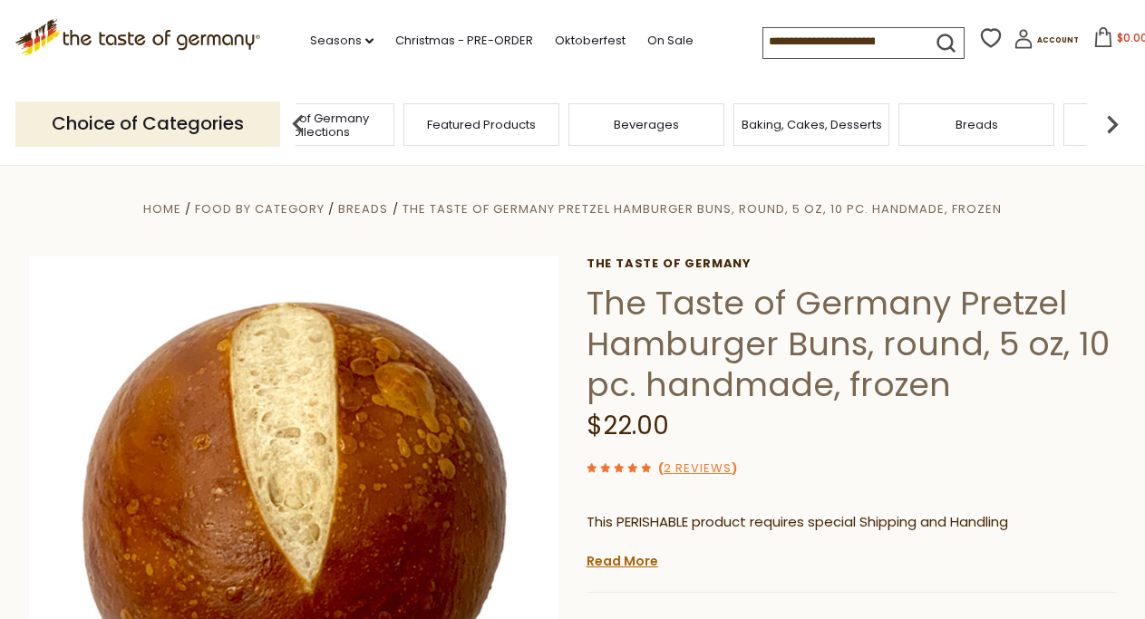
click at [1119, 122] on img at bounding box center [1112, 124] width 36 height 36
click at [979, 131] on div "Cookies" at bounding box center [991, 124] width 156 height 43
click at [983, 120] on span "Cookies" at bounding box center [991, 125] width 49 height 14
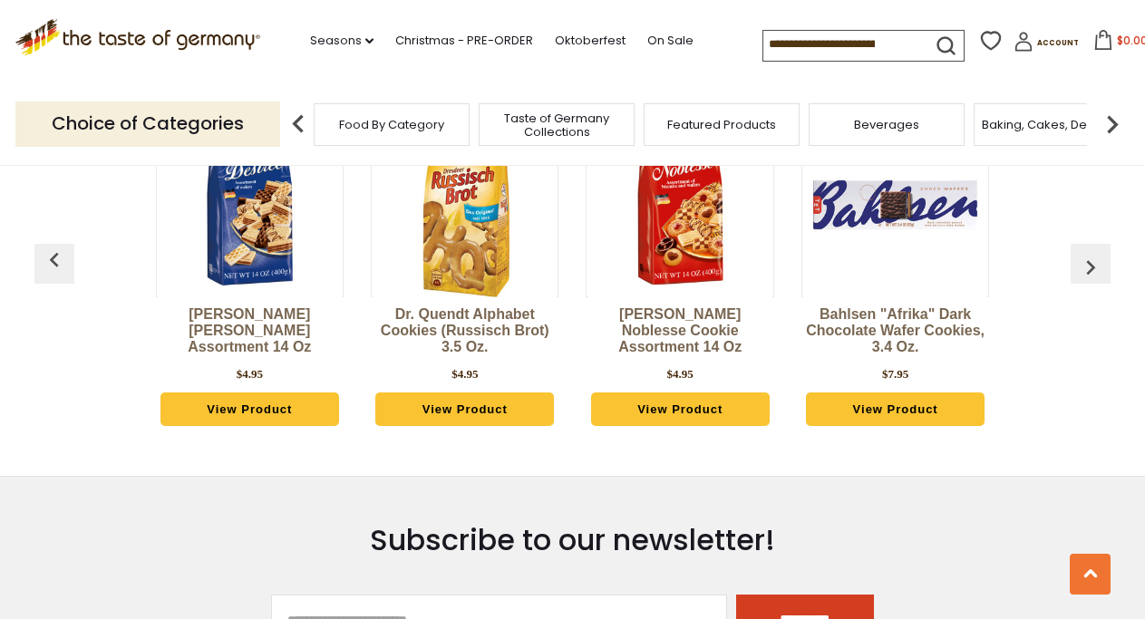
scroll to position [4764, 0]
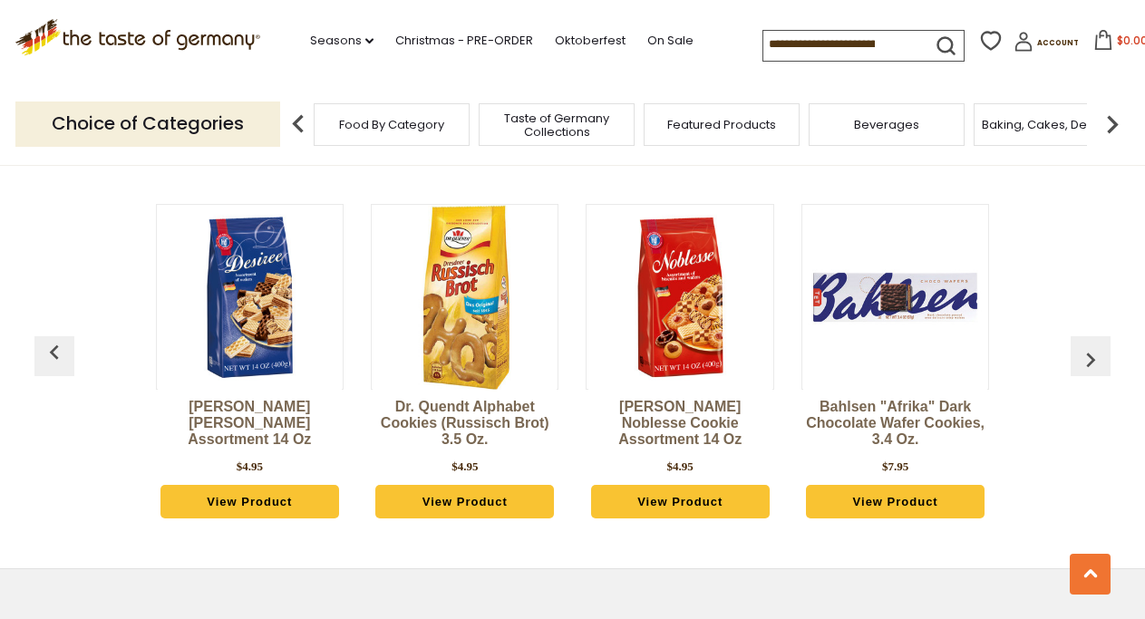
click at [1113, 130] on img at bounding box center [1112, 124] width 36 height 36
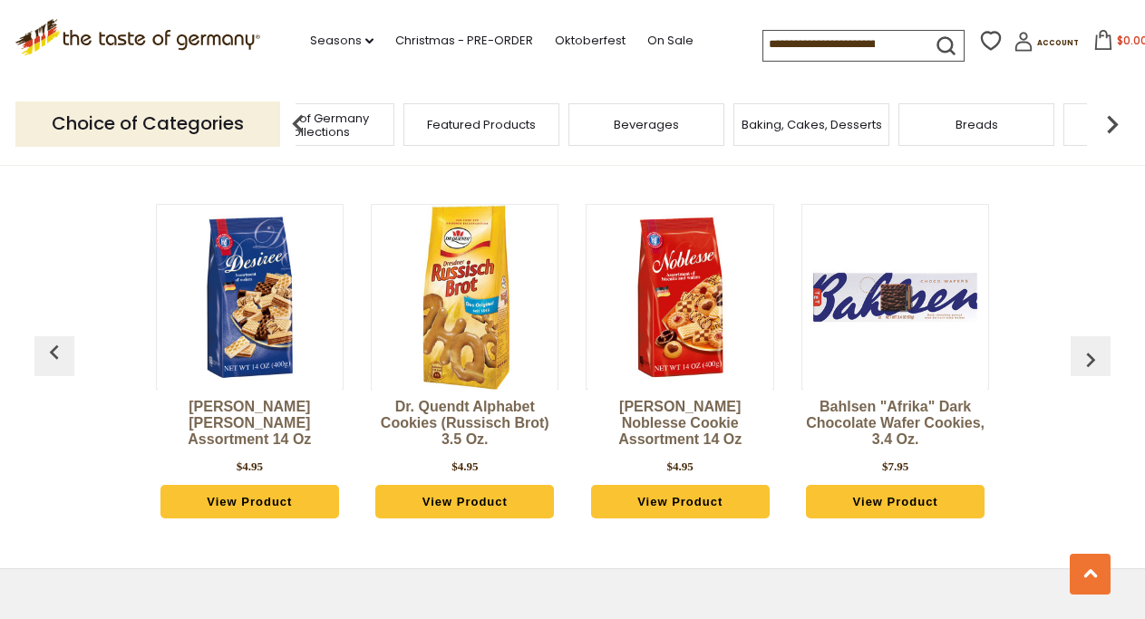
click at [1113, 126] on img at bounding box center [1112, 124] width 36 height 36
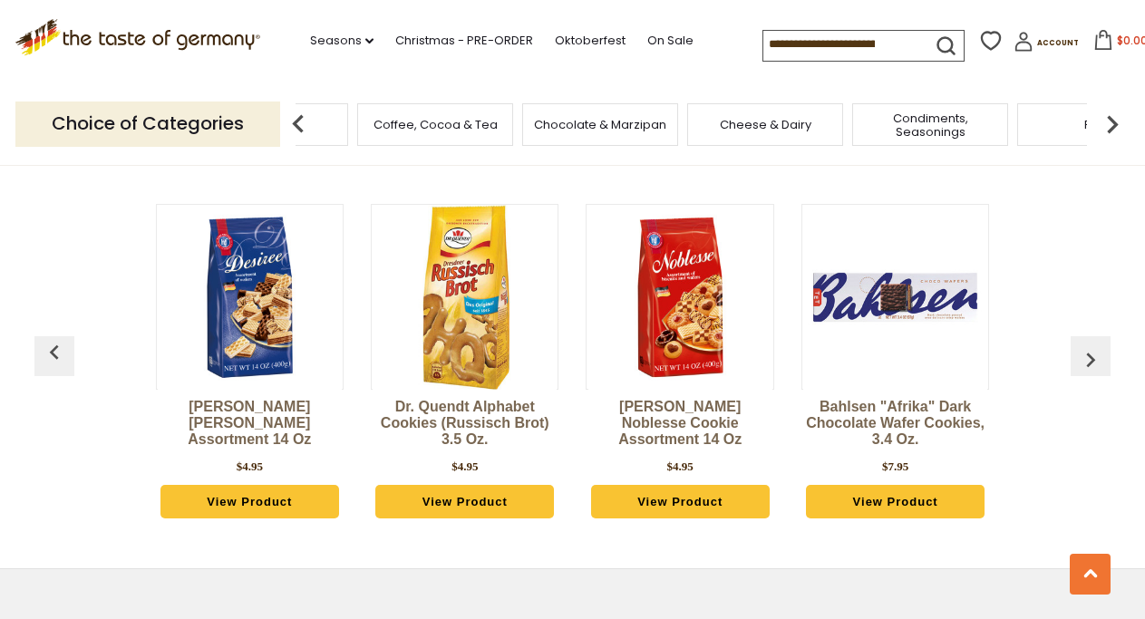
click at [1113, 126] on img at bounding box center [1112, 124] width 36 height 36
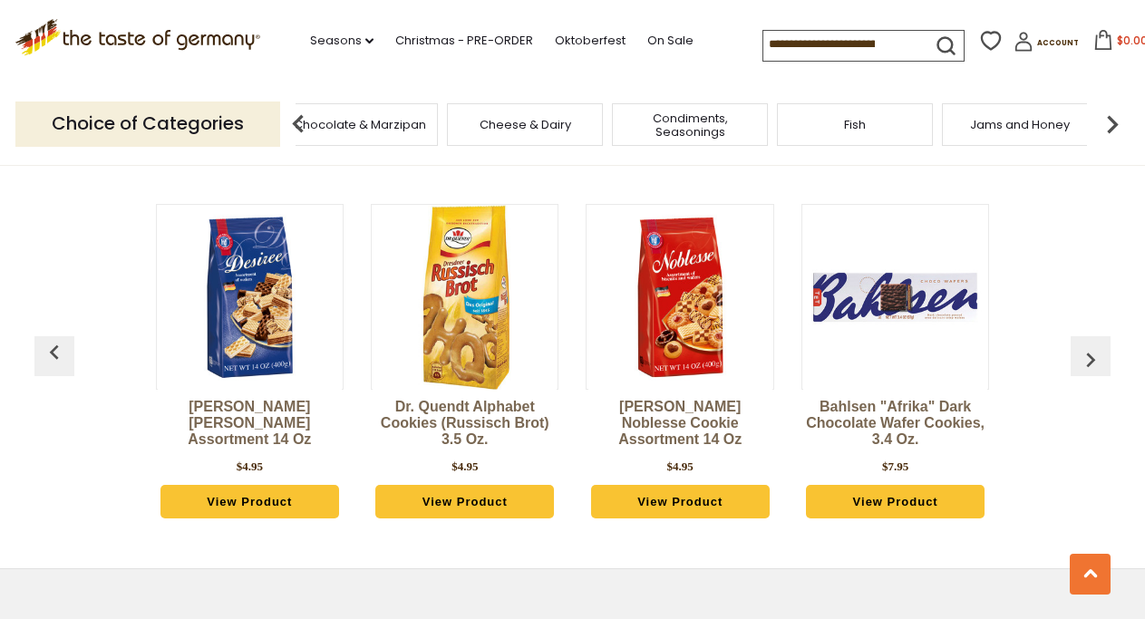
click at [1113, 126] on img at bounding box center [1112, 124] width 36 height 36
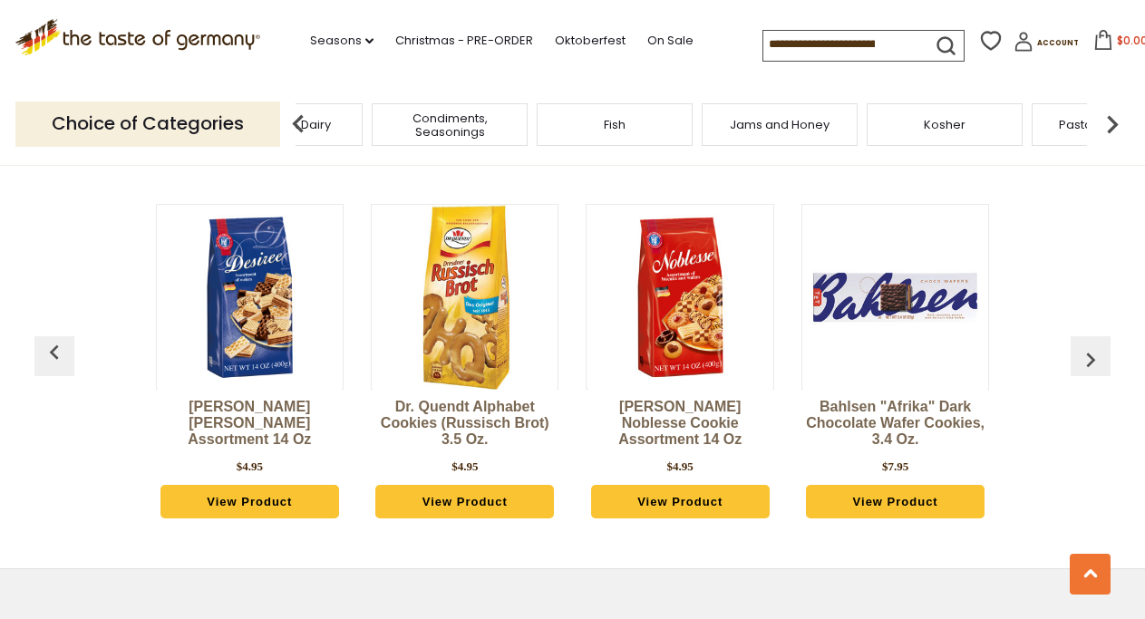
click at [1113, 126] on img at bounding box center [1112, 124] width 36 height 36
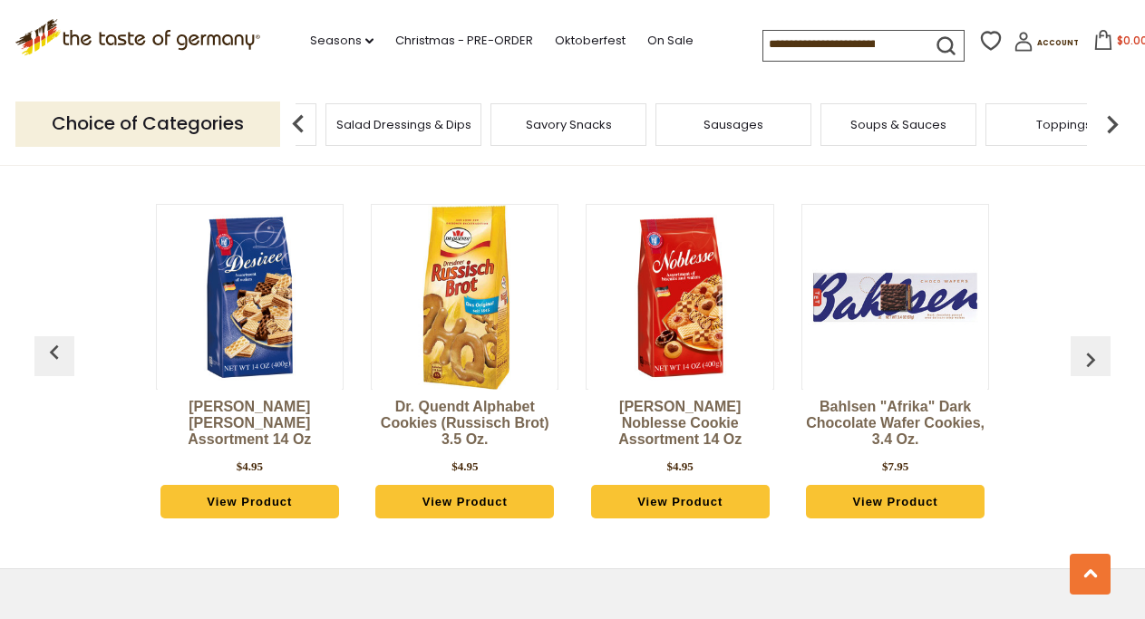
click at [1113, 126] on img at bounding box center [1112, 124] width 36 height 36
click at [977, 40] on icon at bounding box center [990, 40] width 27 height 27
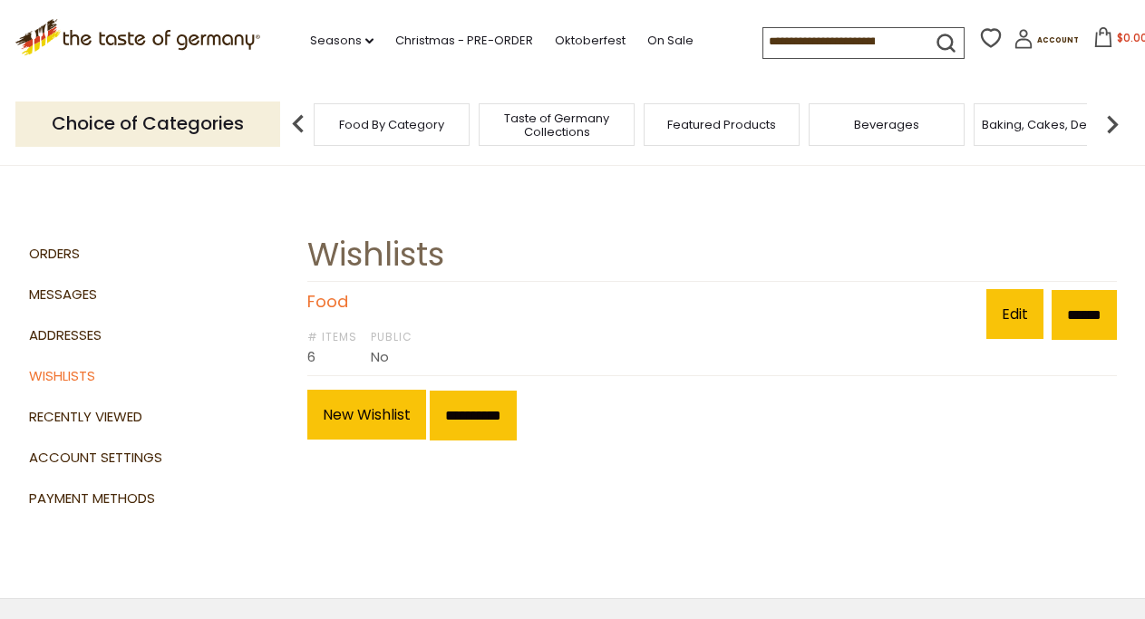
click at [316, 306] on link "Food" at bounding box center [327, 301] width 41 height 23
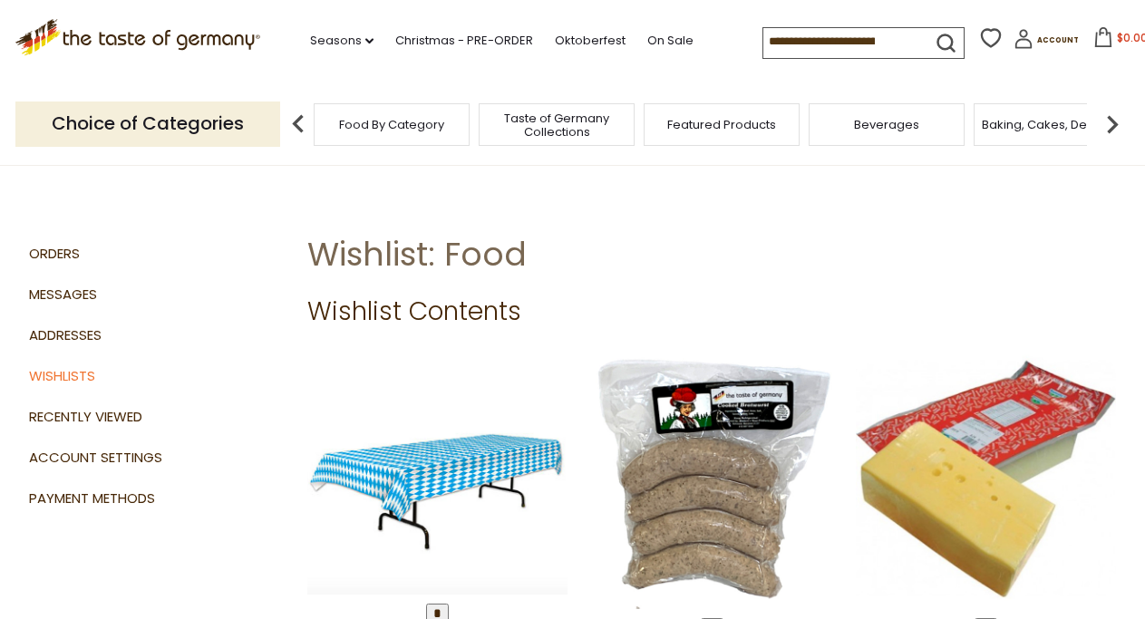
click at [1113, 118] on img at bounding box center [1112, 124] width 36 height 36
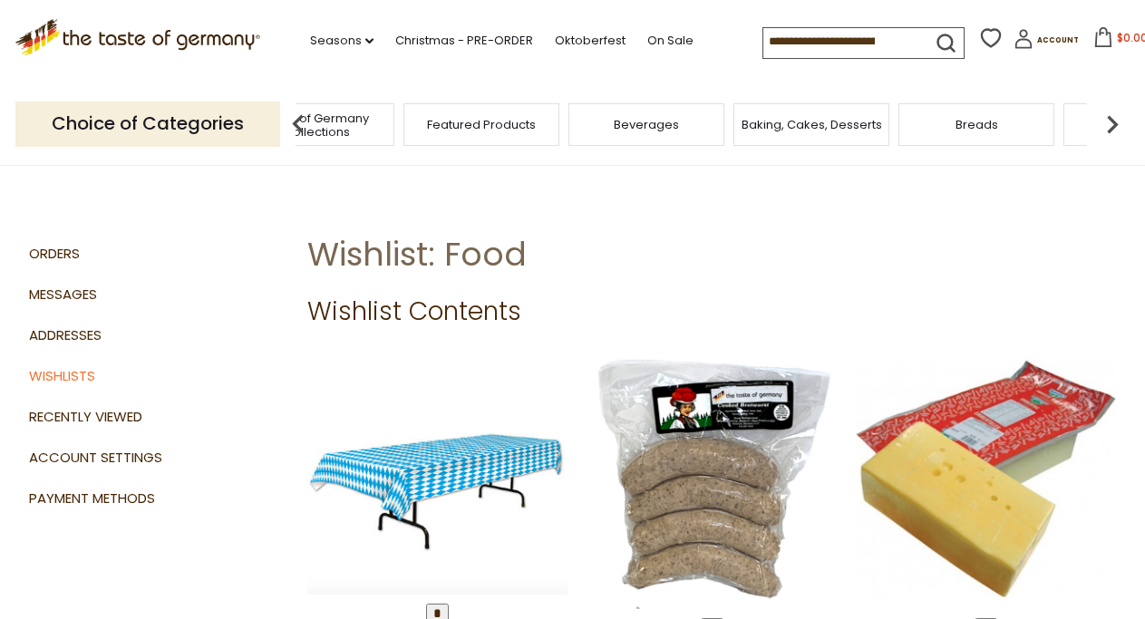
click at [1113, 118] on img at bounding box center [1112, 124] width 36 height 36
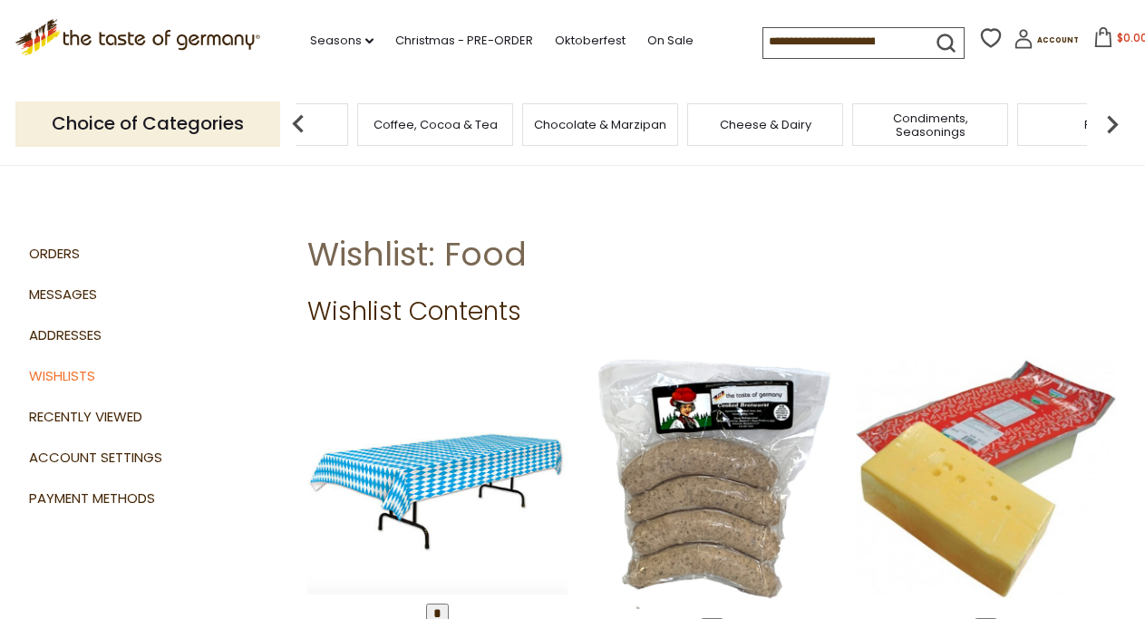
click at [1113, 118] on img at bounding box center [1112, 124] width 36 height 36
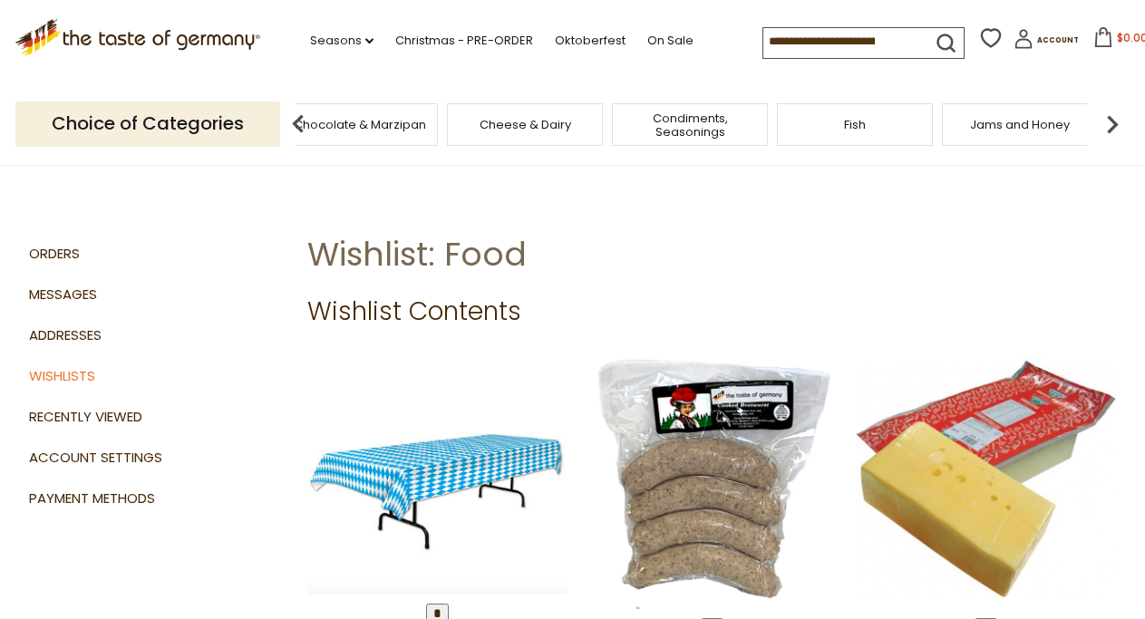
click at [1113, 118] on img at bounding box center [1112, 124] width 36 height 36
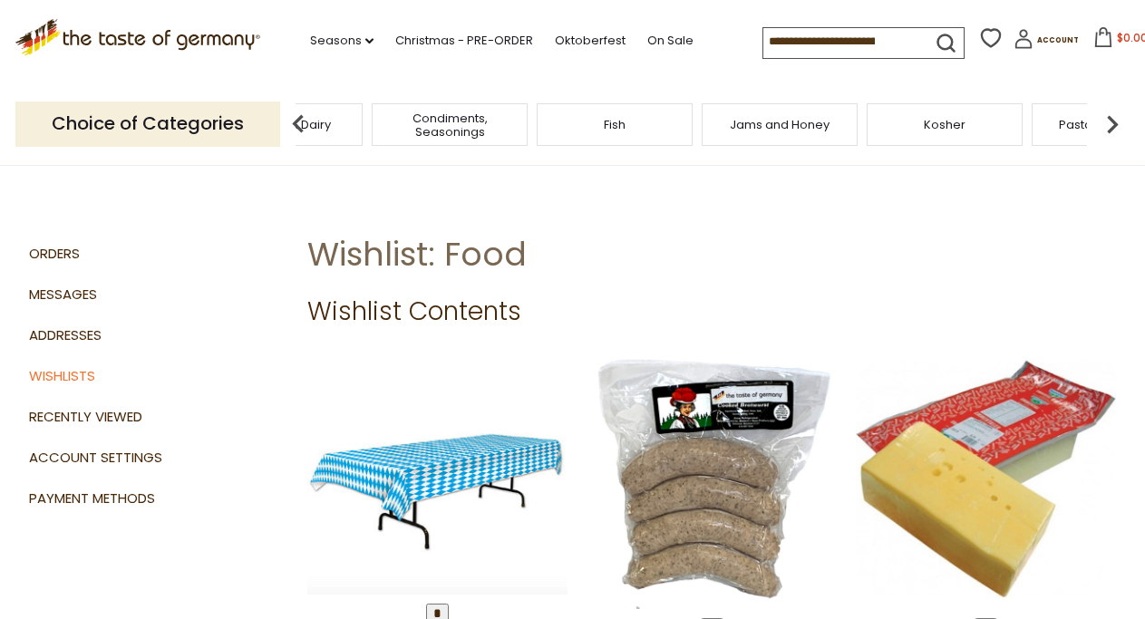
click at [1113, 118] on img at bounding box center [1112, 124] width 36 height 36
click at [882, 122] on span "Pasta and Potato" at bounding box center [870, 125] width 102 height 14
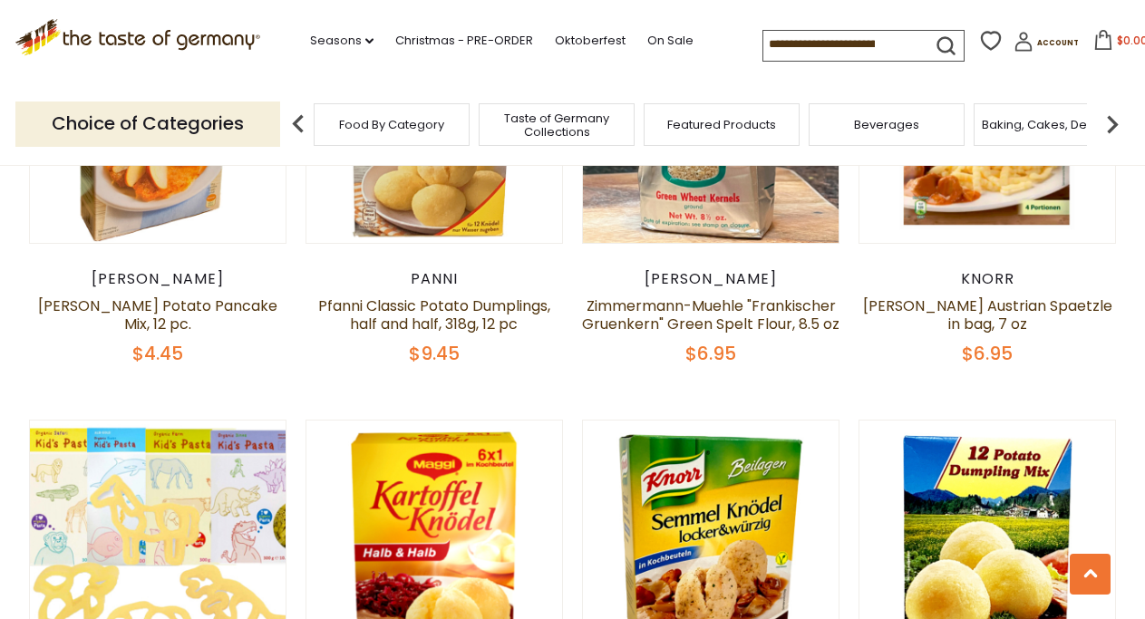
scroll to position [1387, 0]
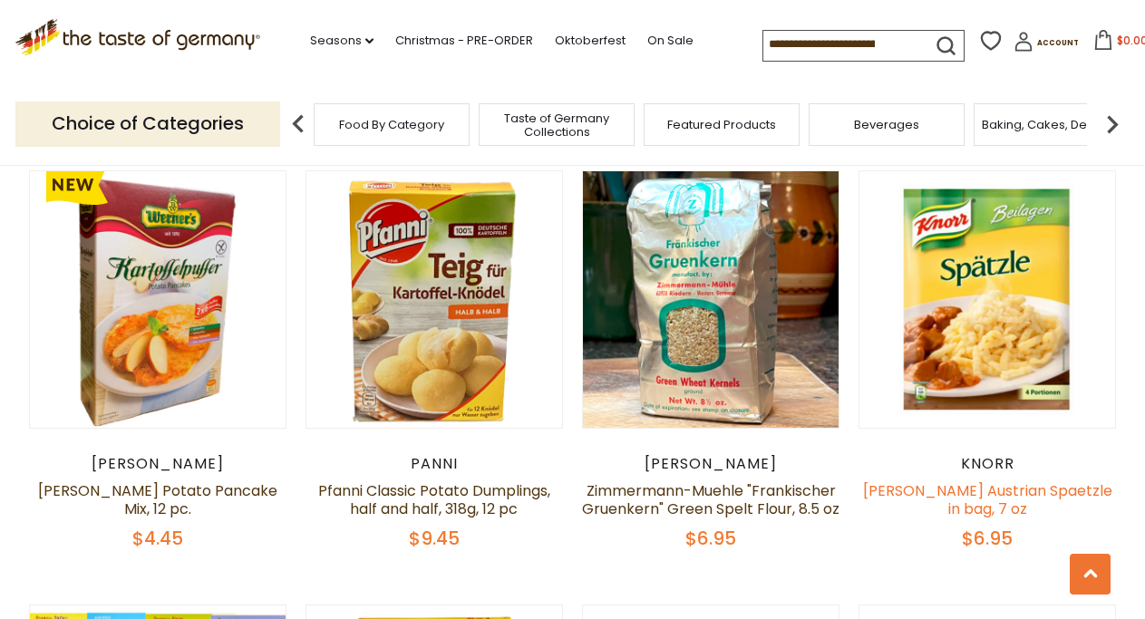
click at [975, 494] on link "Knorr Austrian Spaetzle in bag, 7 oz" at bounding box center [987, 500] width 249 height 39
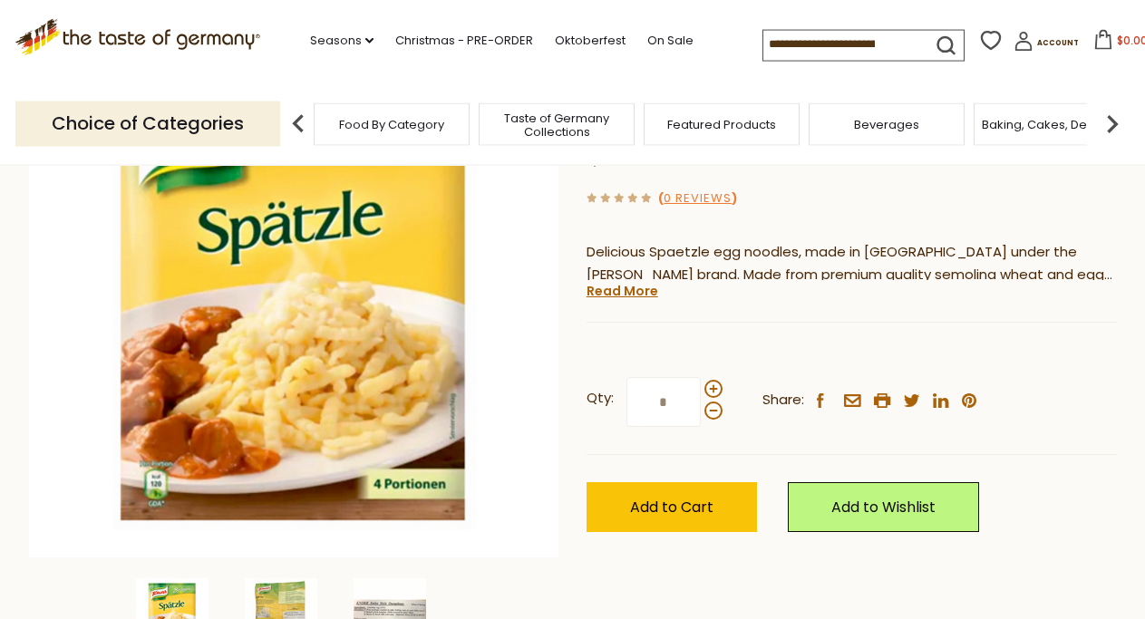
scroll to position [185, 0]
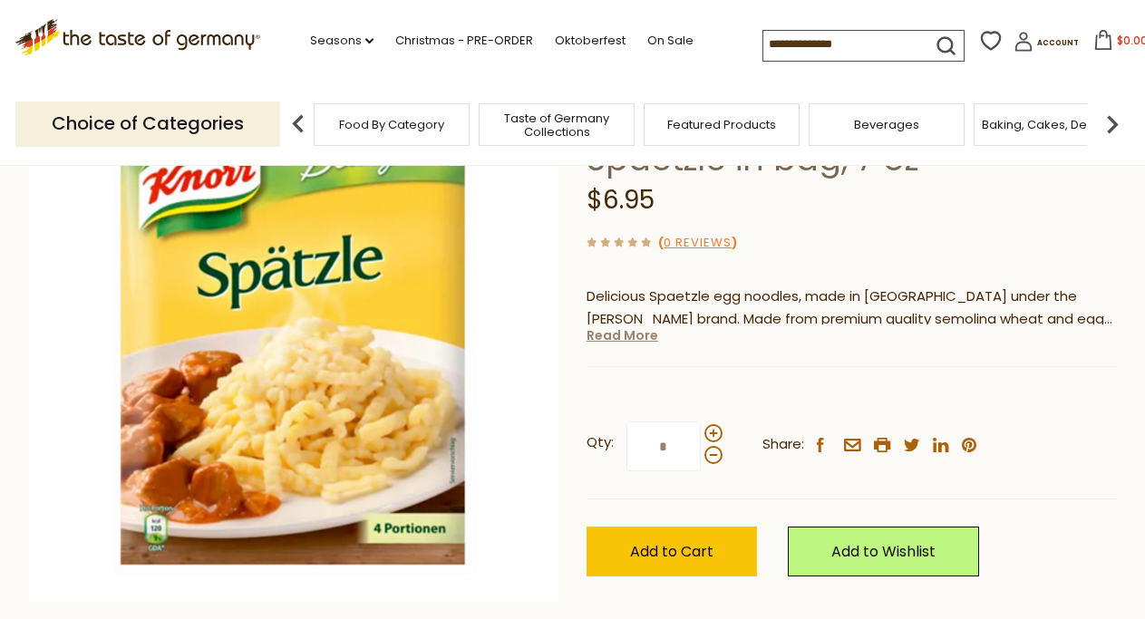
click at [630, 342] on link "Read More" at bounding box center [623, 335] width 72 height 18
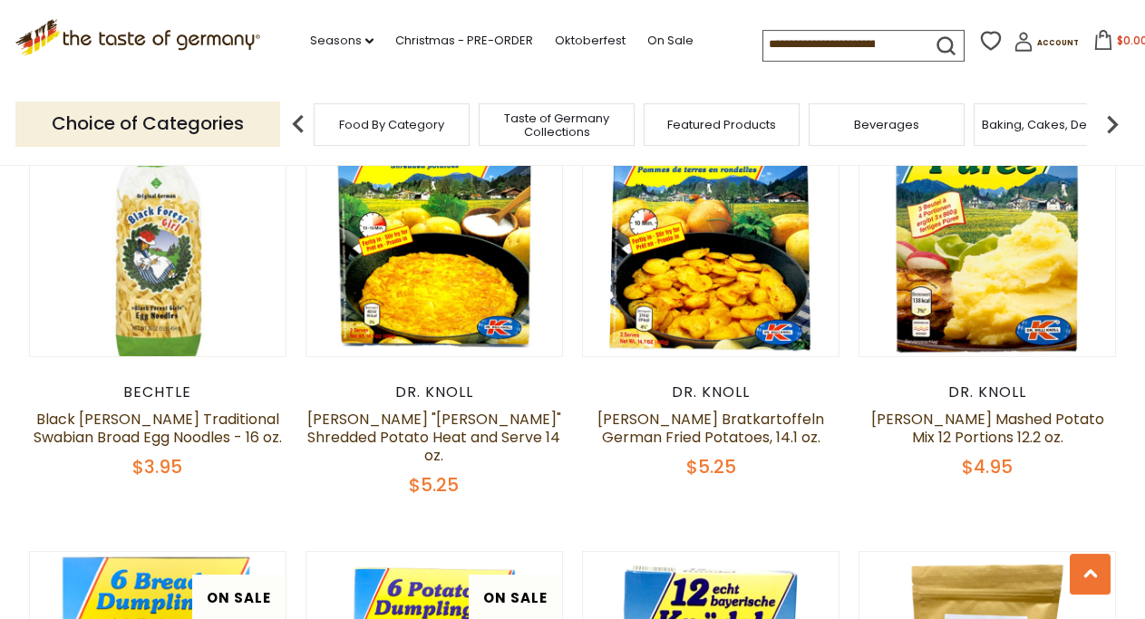
scroll to position [2312, 0]
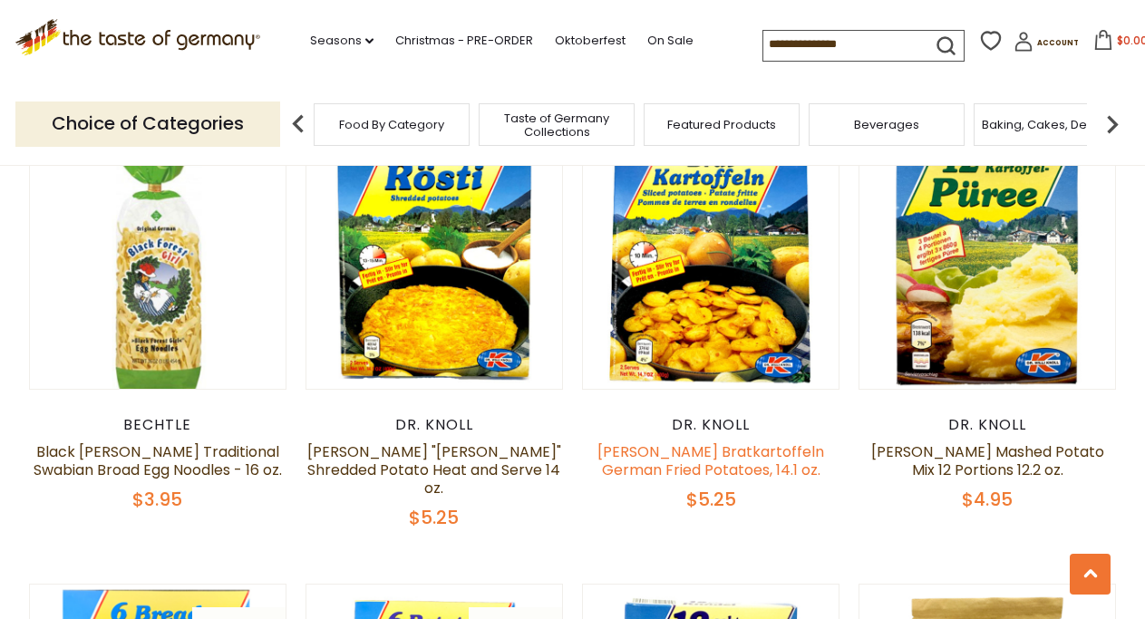
click at [691, 454] on link "[PERSON_NAME] Bratkartoffeln German Fried Potatoes, 14.1 oz." at bounding box center [711, 461] width 227 height 39
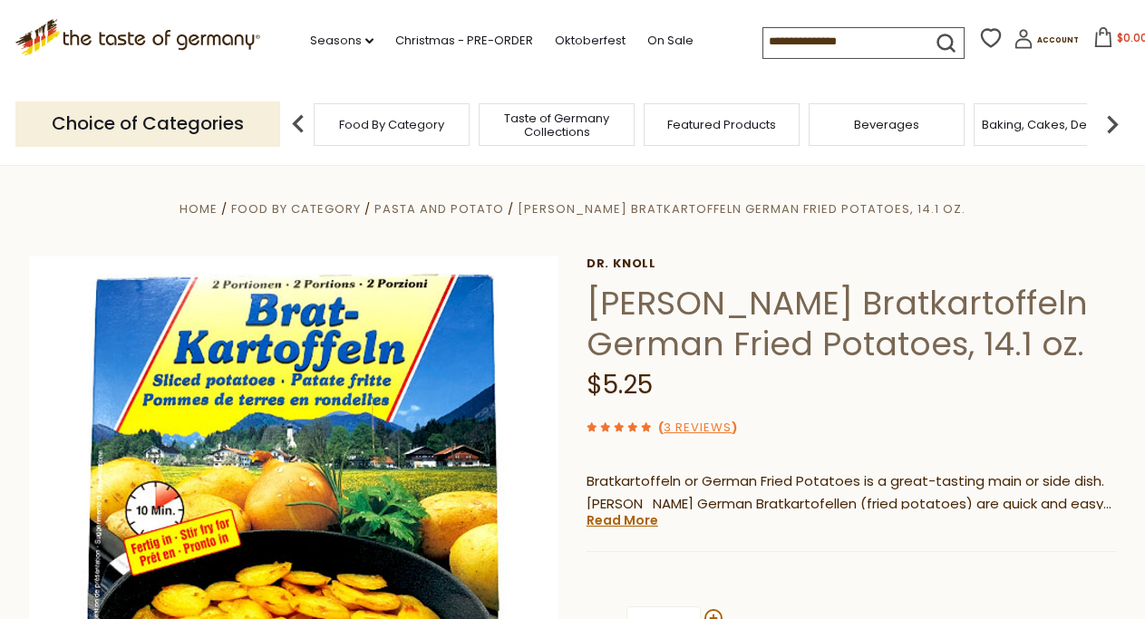
scroll to position [185, 0]
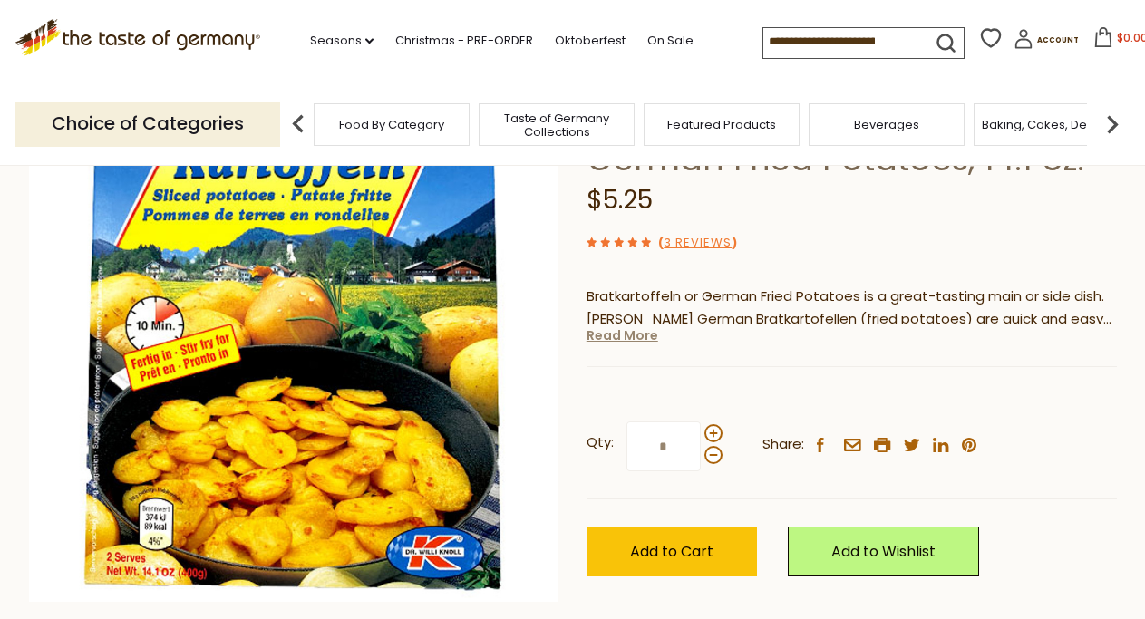
click at [628, 345] on link "Read More" at bounding box center [623, 335] width 72 height 18
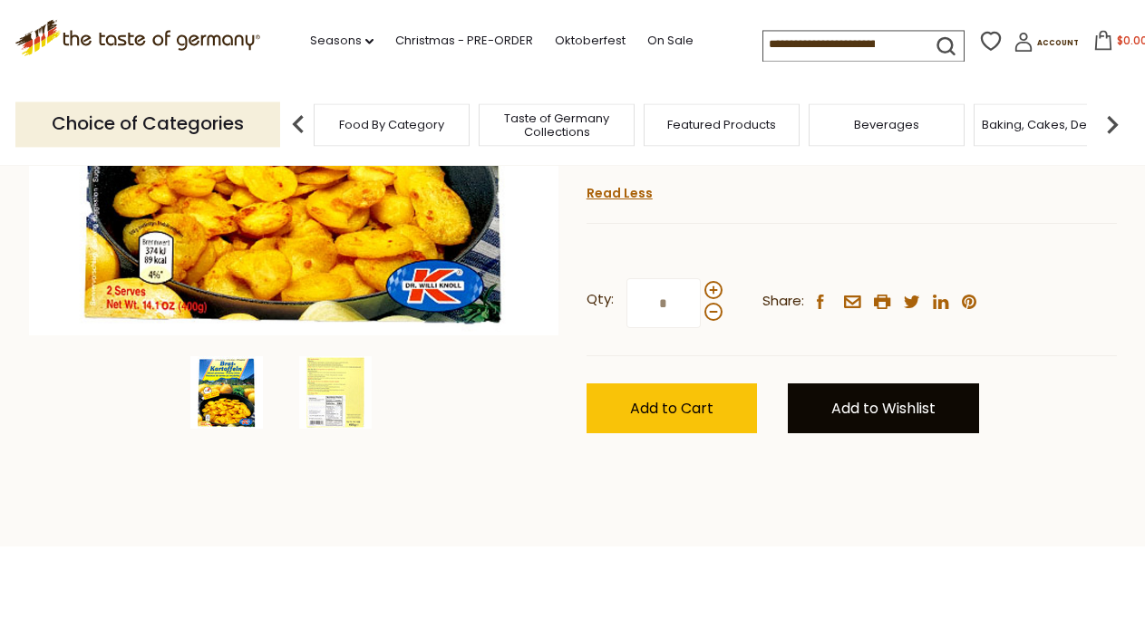
scroll to position [462, 0]
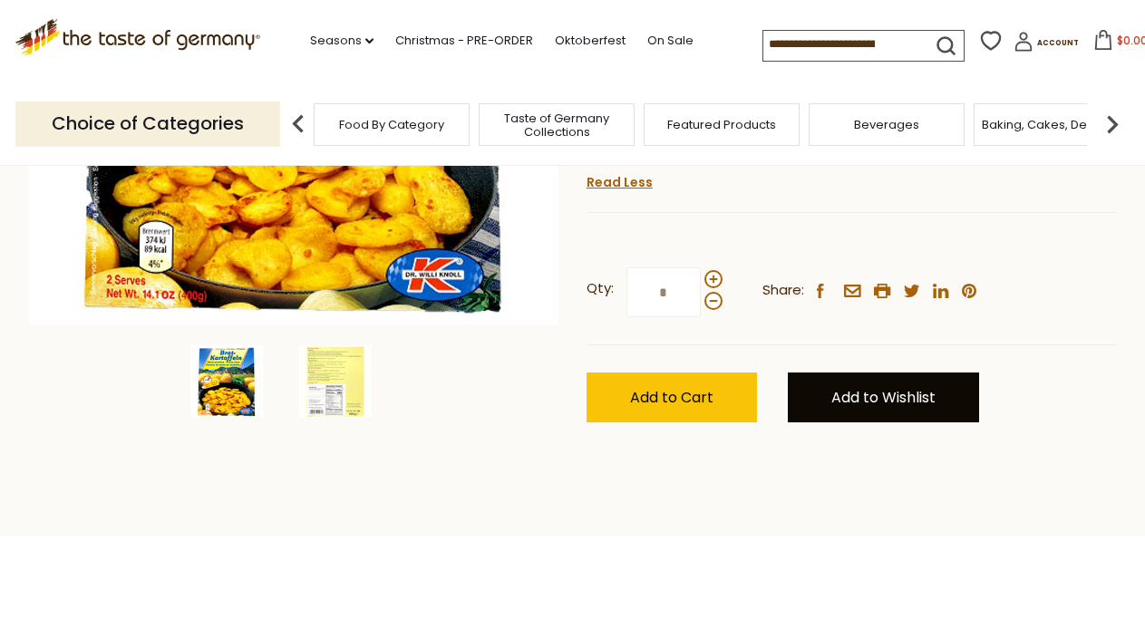
click at [857, 379] on link "Add to Wishlist" at bounding box center [883, 398] width 191 height 50
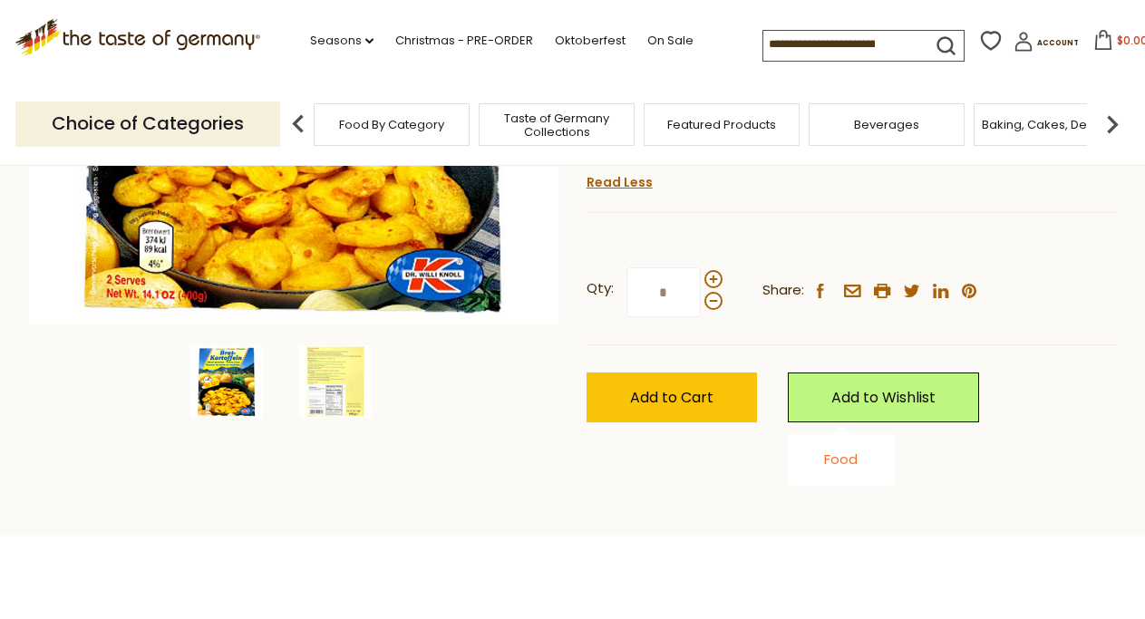
click at [839, 450] on link "Food" at bounding box center [841, 459] width 34 height 19
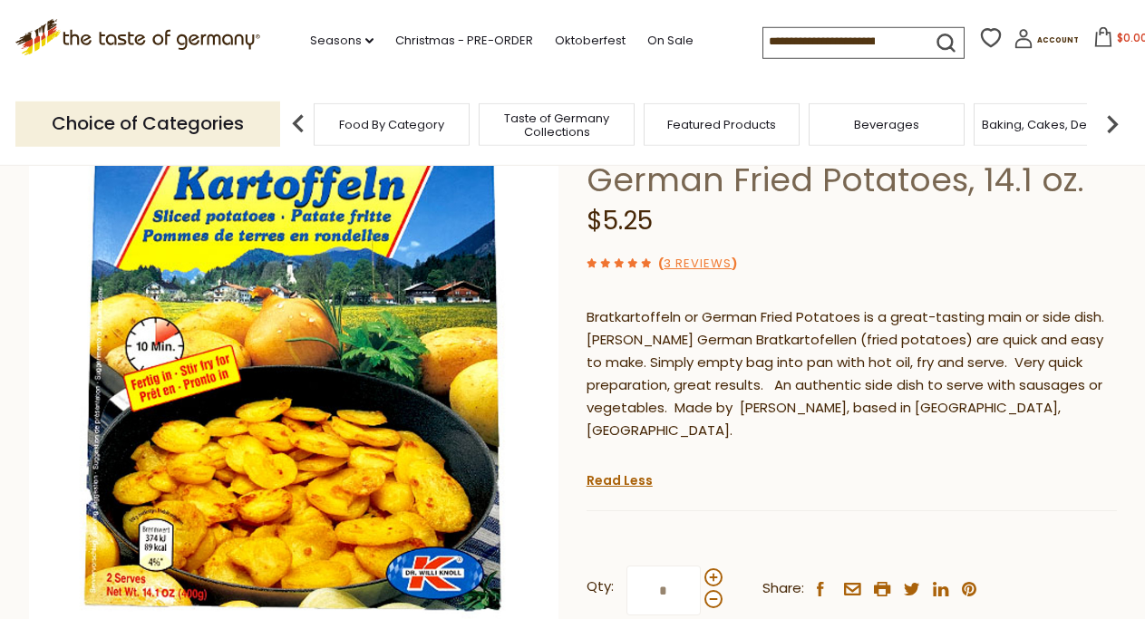
scroll to position [0, 0]
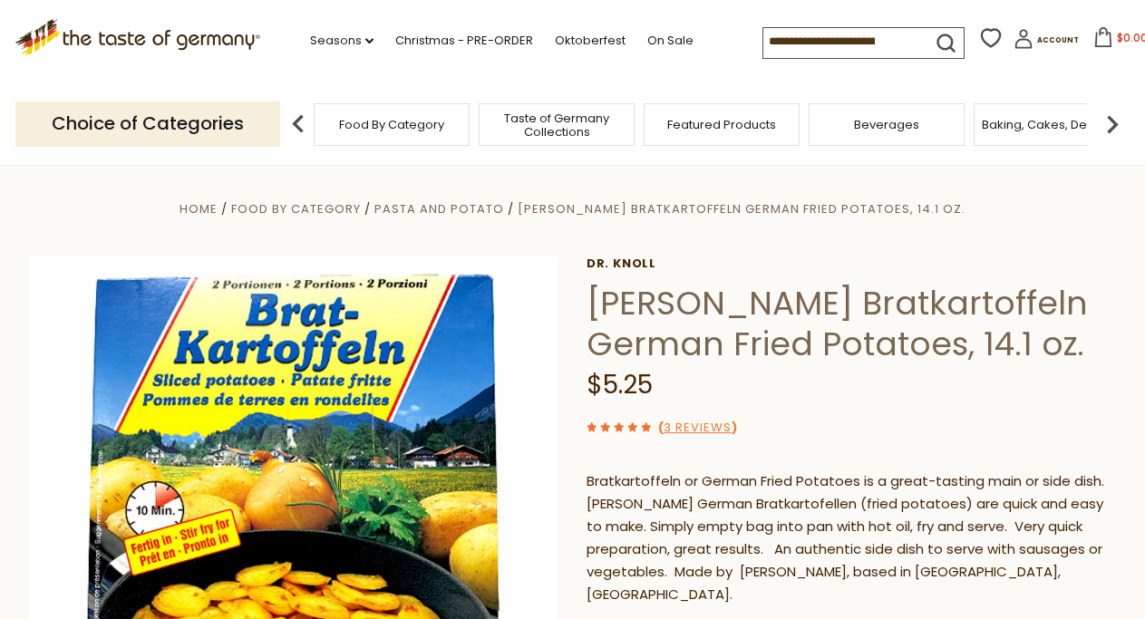
click at [1111, 109] on img at bounding box center [1112, 124] width 36 height 36
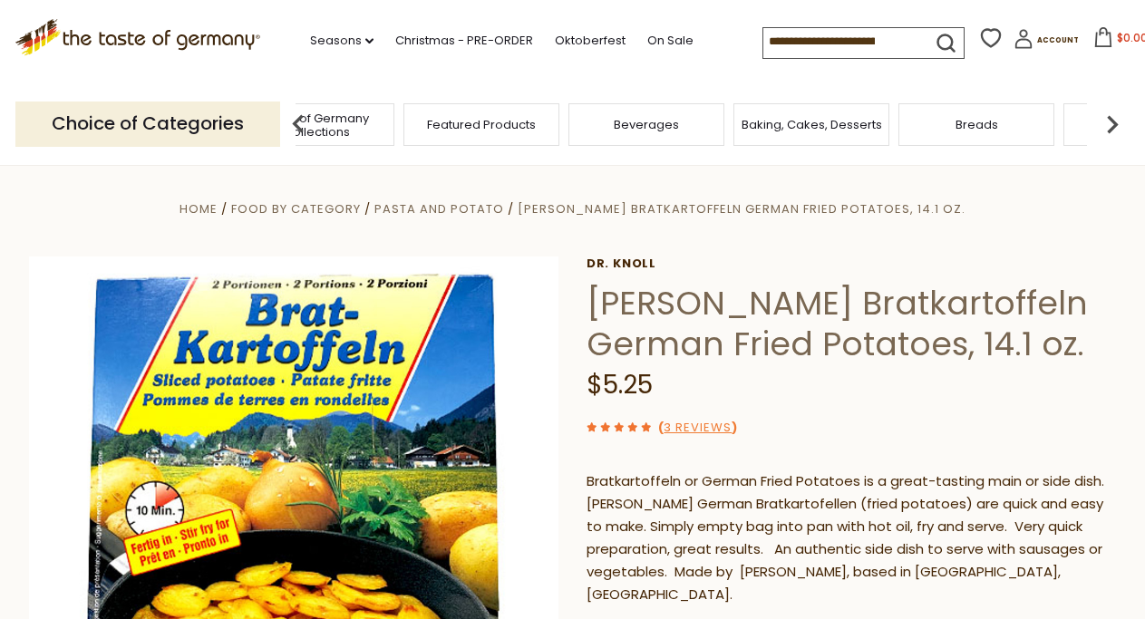
click at [1111, 109] on img at bounding box center [1112, 124] width 36 height 36
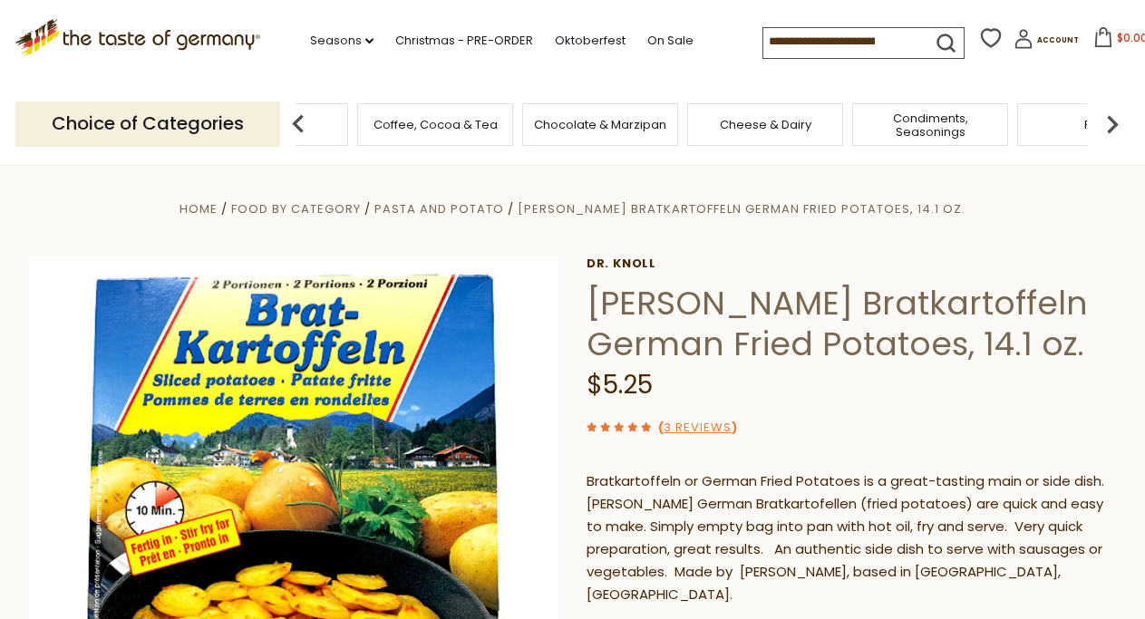
click at [1111, 109] on img at bounding box center [1112, 124] width 36 height 36
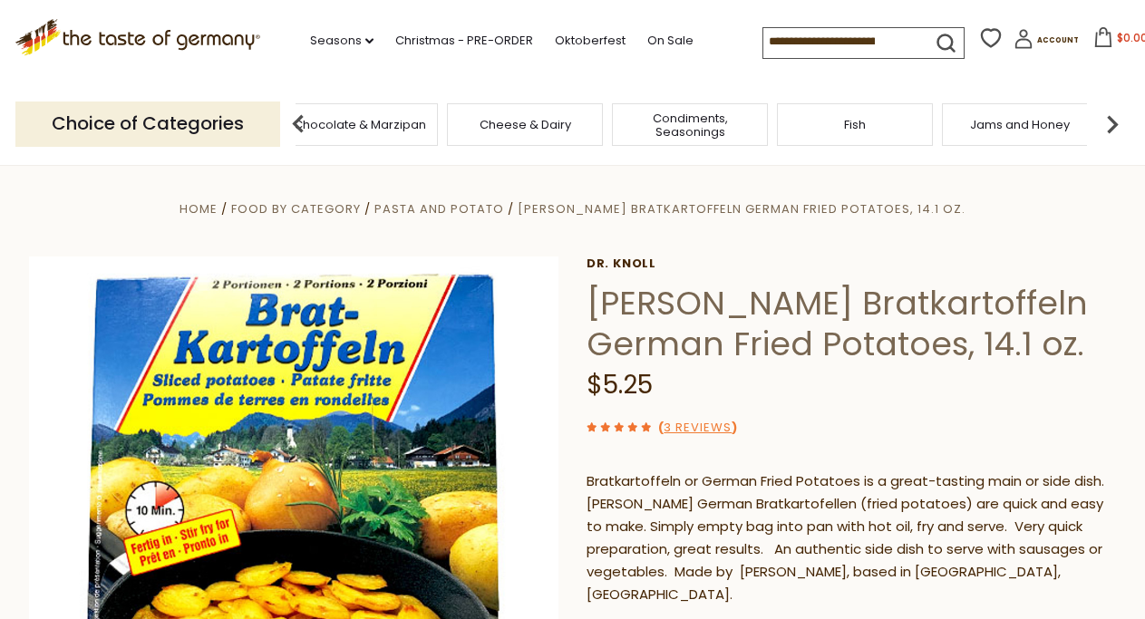
click at [1111, 109] on img at bounding box center [1112, 124] width 36 height 36
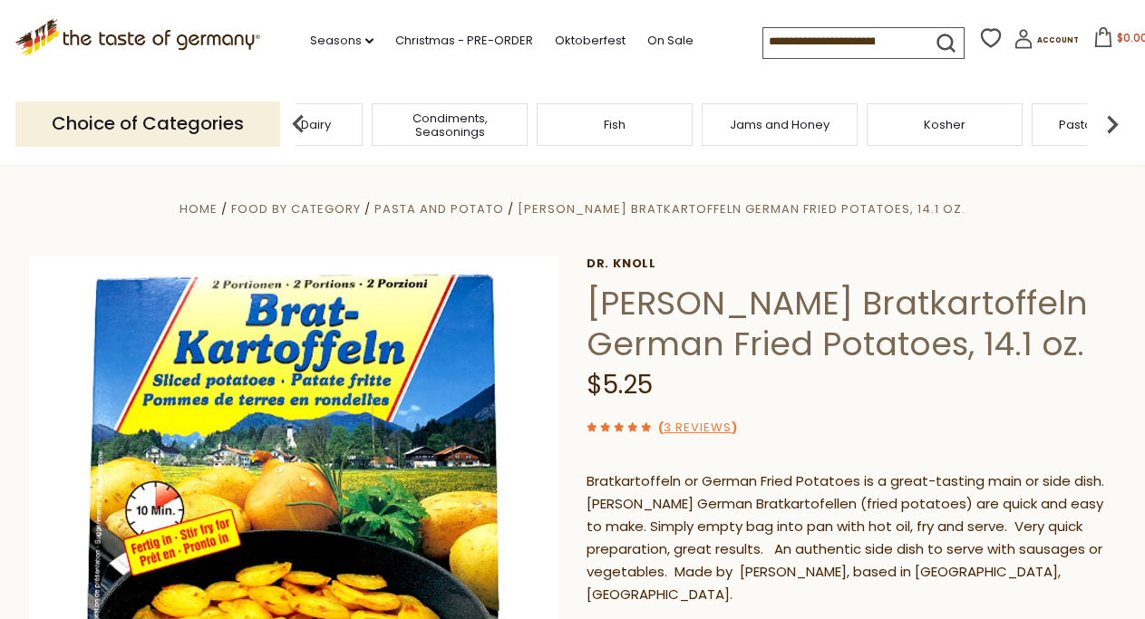
click at [1111, 109] on img at bounding box center [1112, 124] width 36 height 36
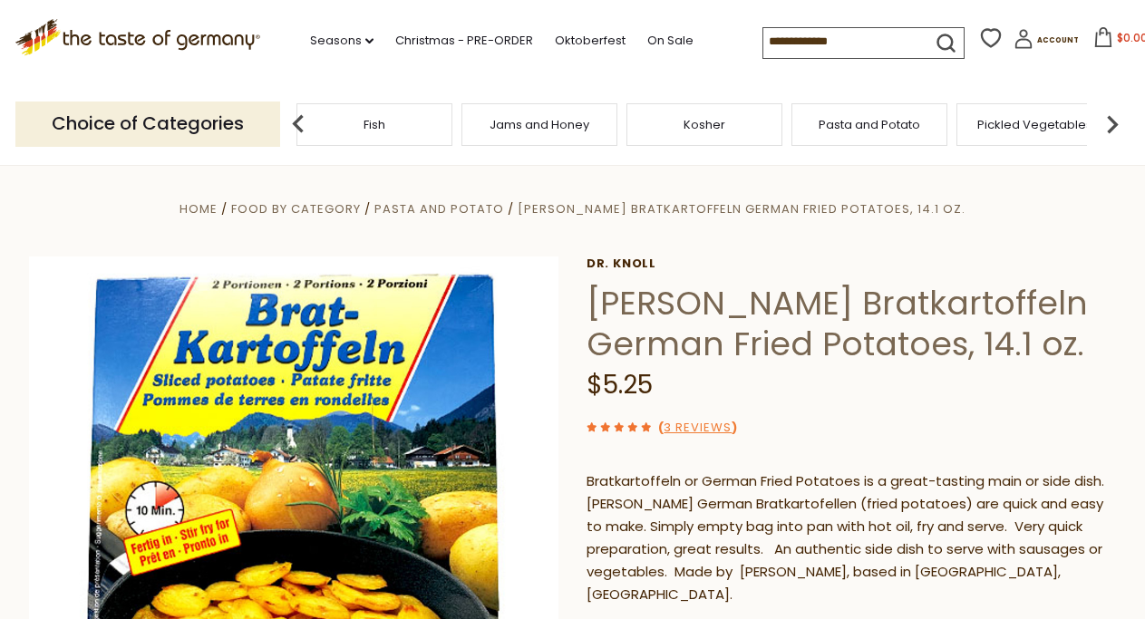
click at [1112, 108] on img at bounding box center [1112, 124] width 36 height 36
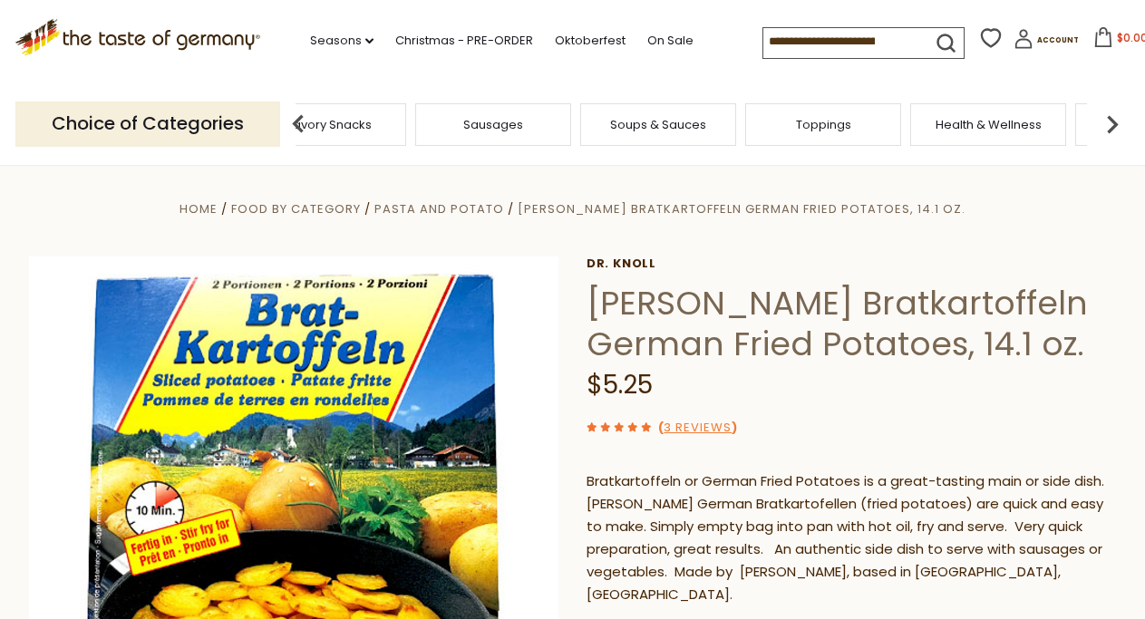
click at [641, 124] on span "Soups & Sauces" at bounding box center [658, 125] width 96 height 14
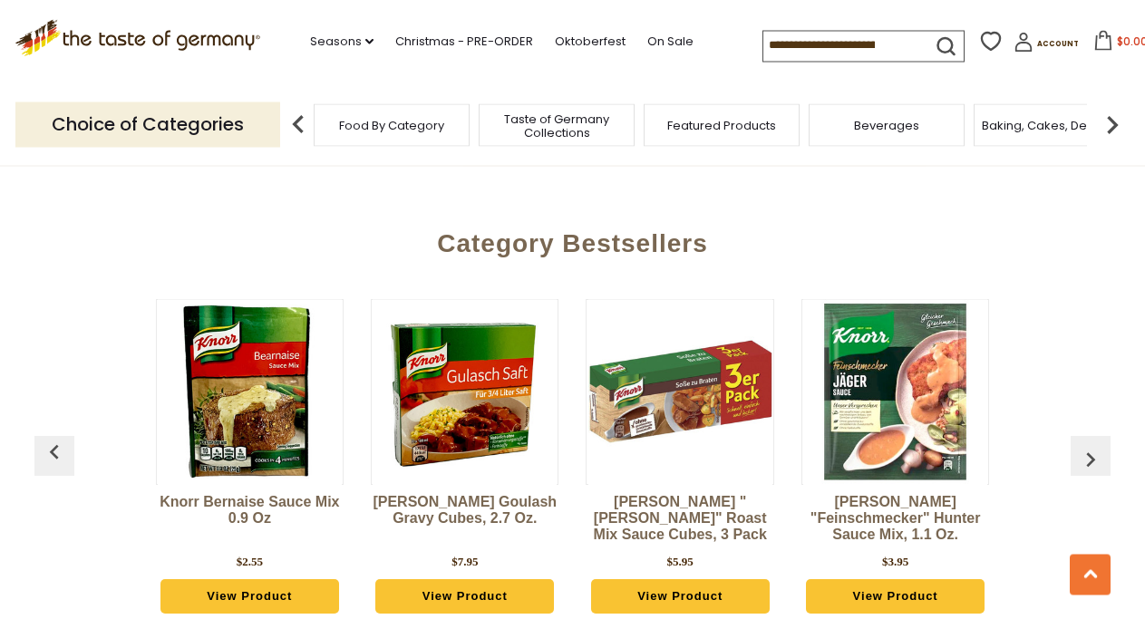
scroll to position [4439, 0]
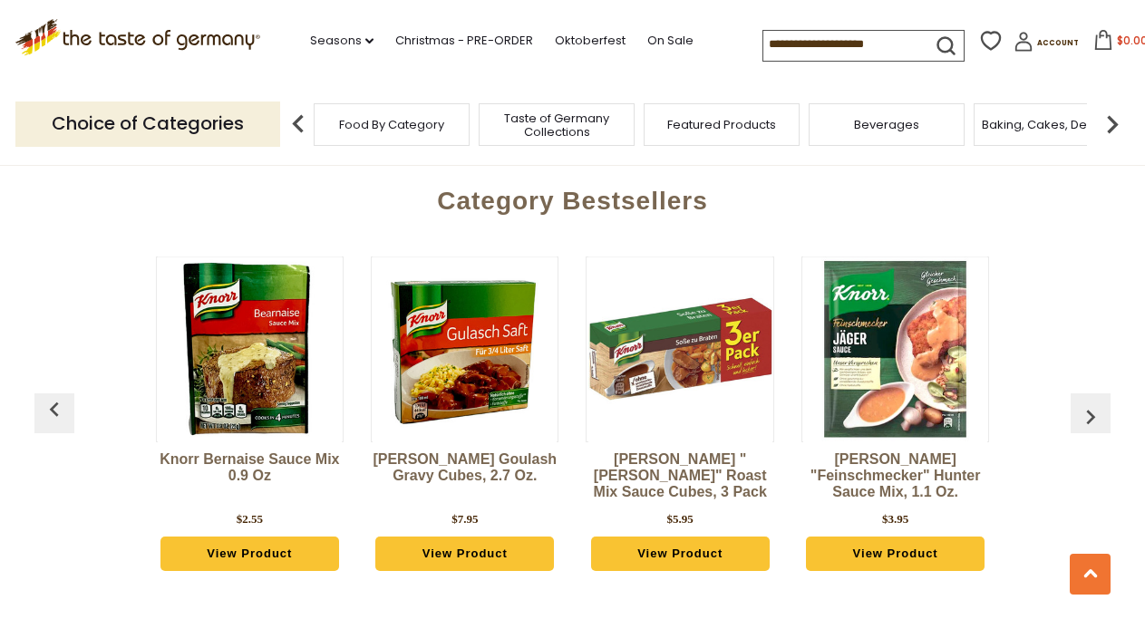
click at [1068, 389] on div "Knorr Bernaise Sauce Mix 0.9 oz $2.55 View Product Knorr Goulash Gravy Cubes, 2…" at bounding box center [572, 424] width 1076 height 380
click at [1080, 403] on img "button" at bounding box center [1090, 417] width 29 height 29
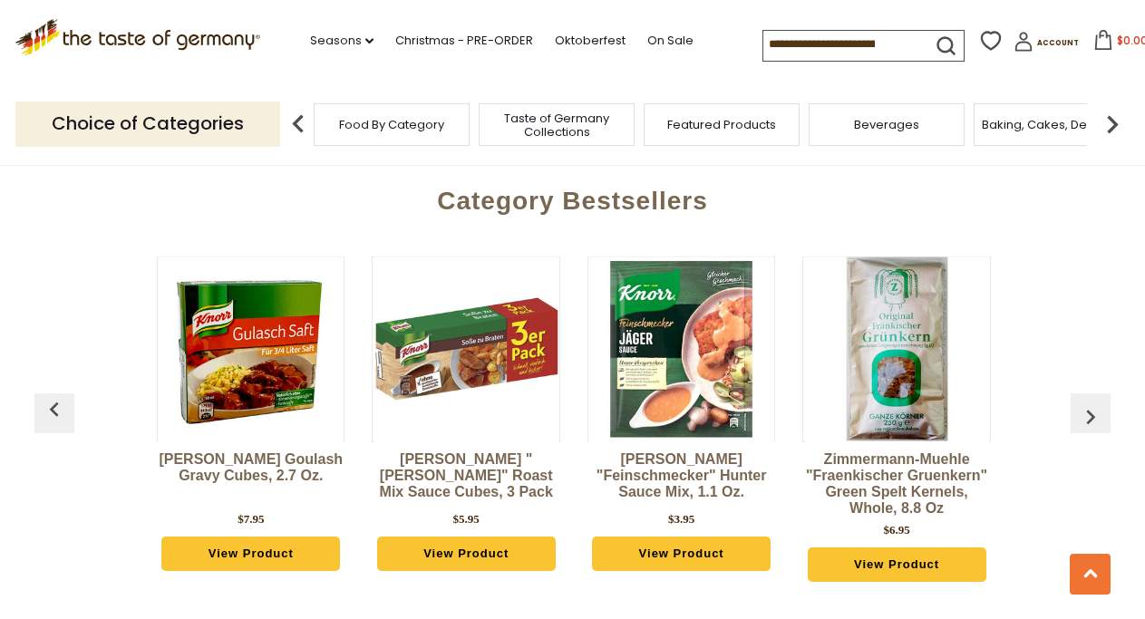
scroll to position [0, 215]
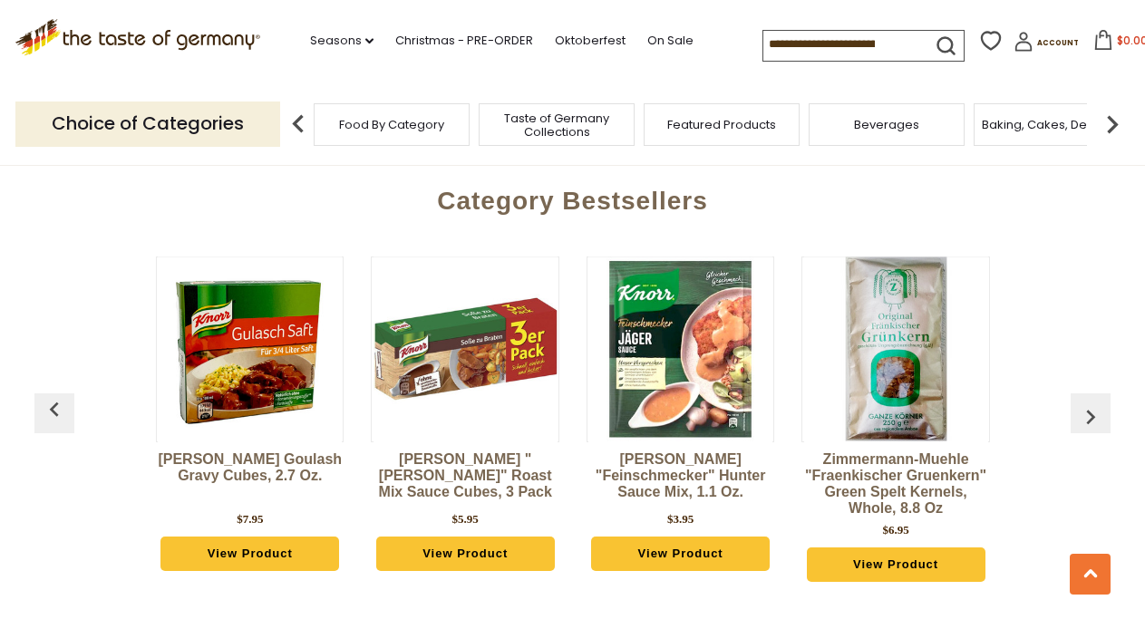
click at [1080, 403] on img "button" at bounding box center [1090, 417] width 29 height 29
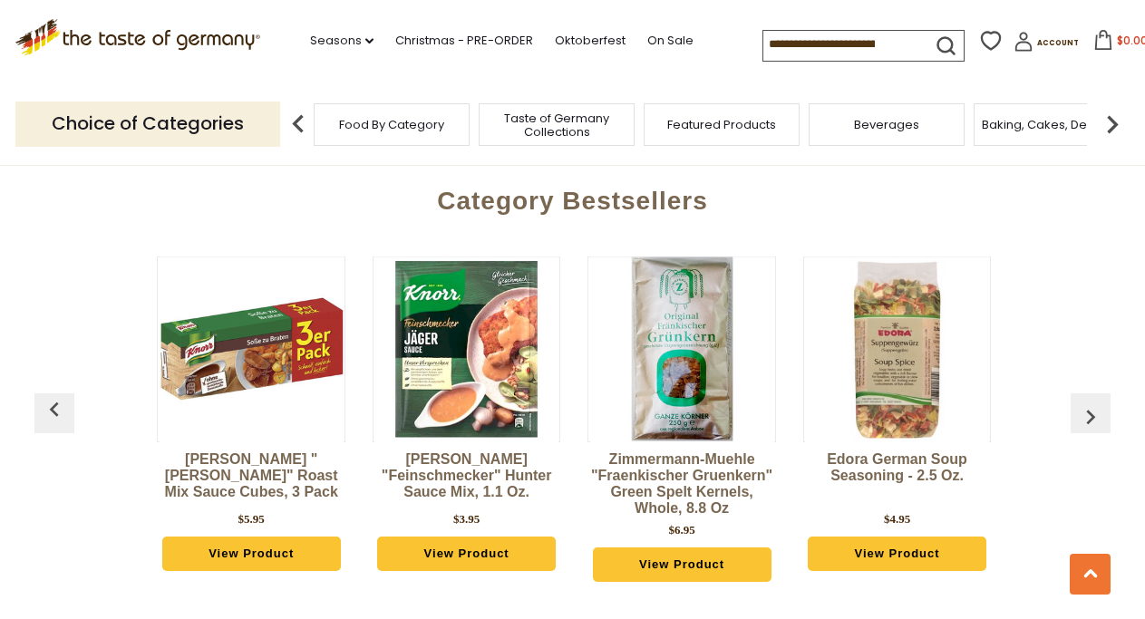
scroll to position [0, 430]
click at [1080, 403] on img "button" at bounding box center [1090, 417] width 29 height 29
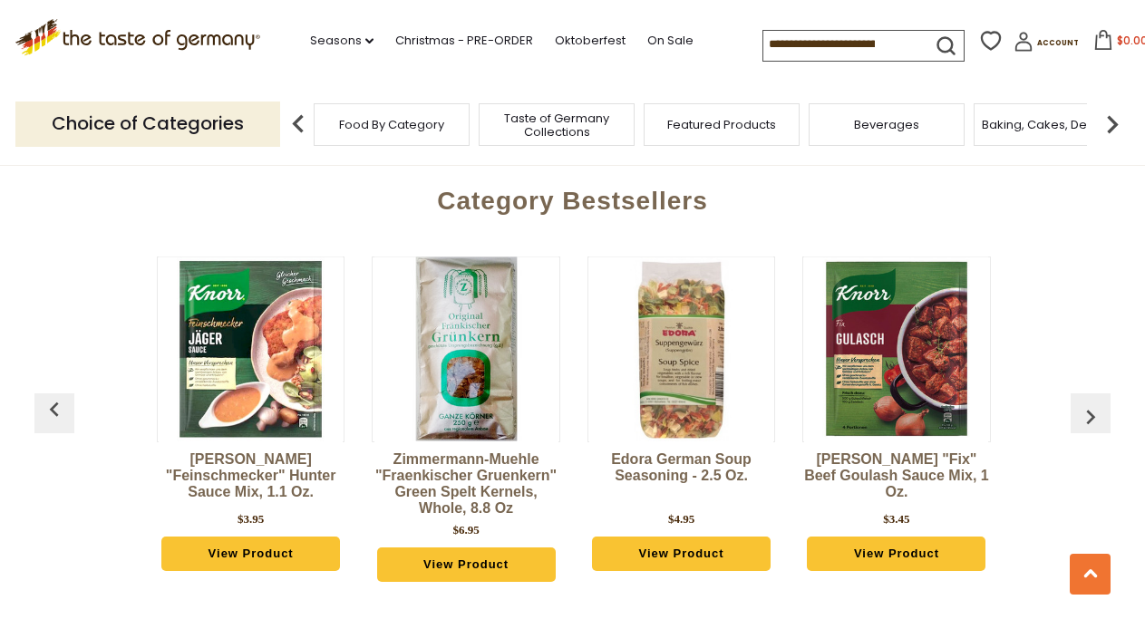
click at [1080, 403] on img "button" at bounding box center [1090, 417] width 29 height 29
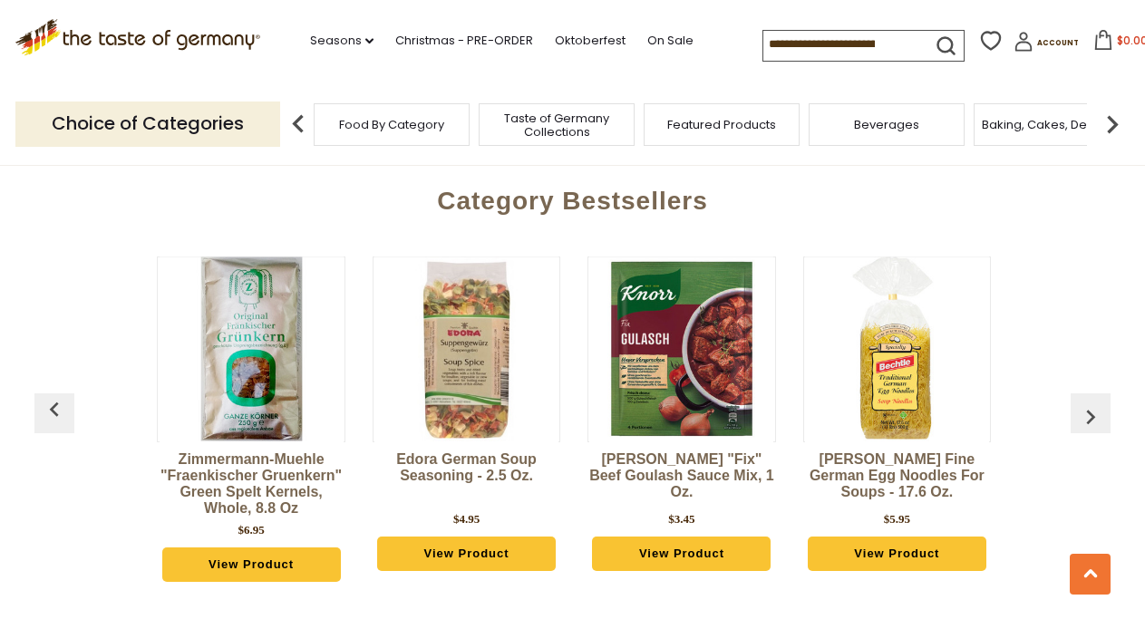
click at [1080, 403] on img "button" at bounding box center [1090, 417] width 29 height 29
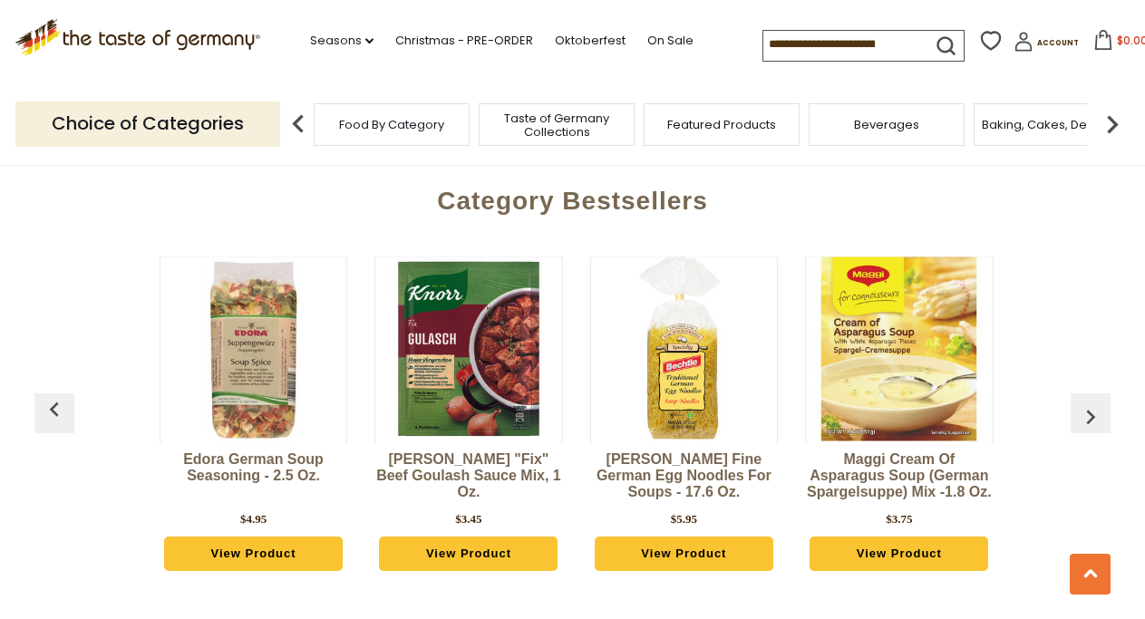
scroll to position [0, 1074]
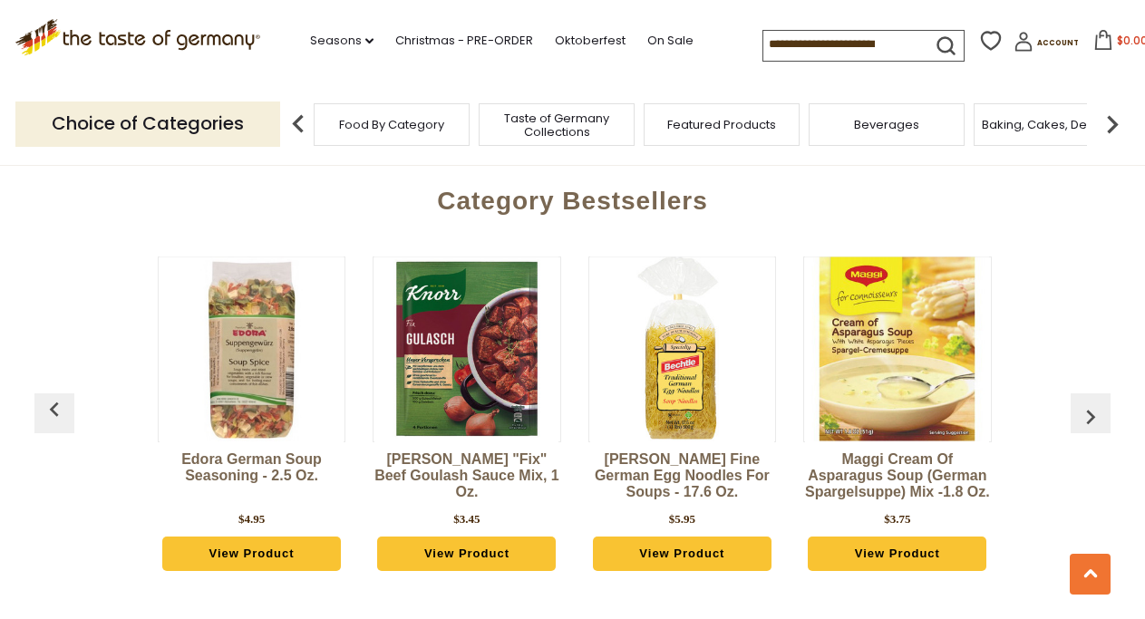
click at [1080, 403] on img "button" at bounding box center [1090, 417] width 29 height 29
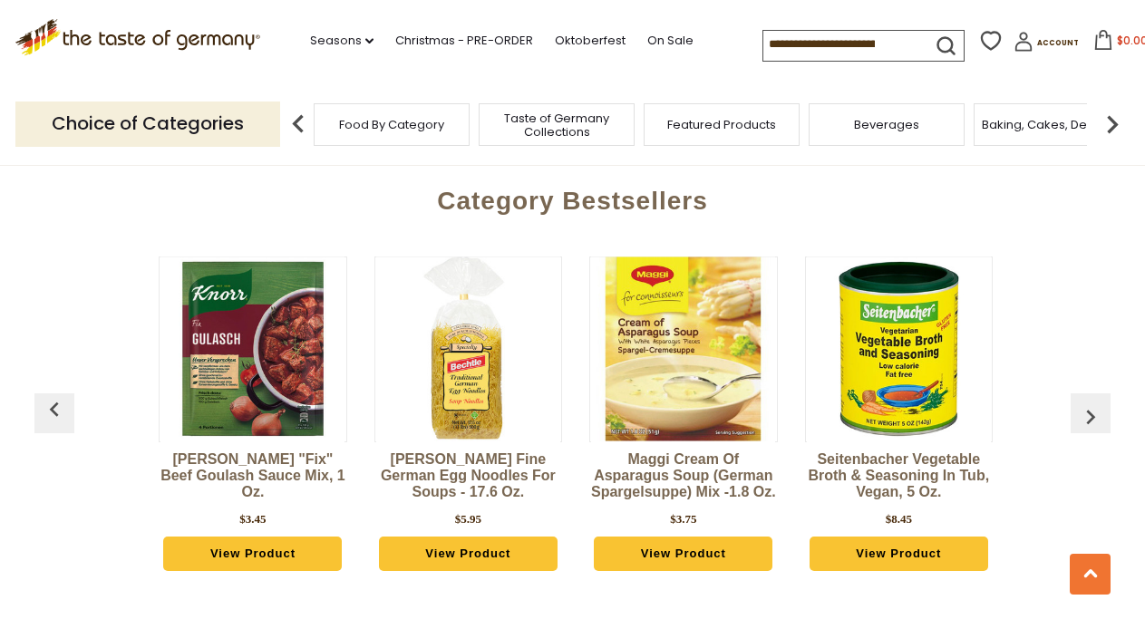
click at [1080, 403] on img "button" at bounding box center [1090, 417] width 29 height 29
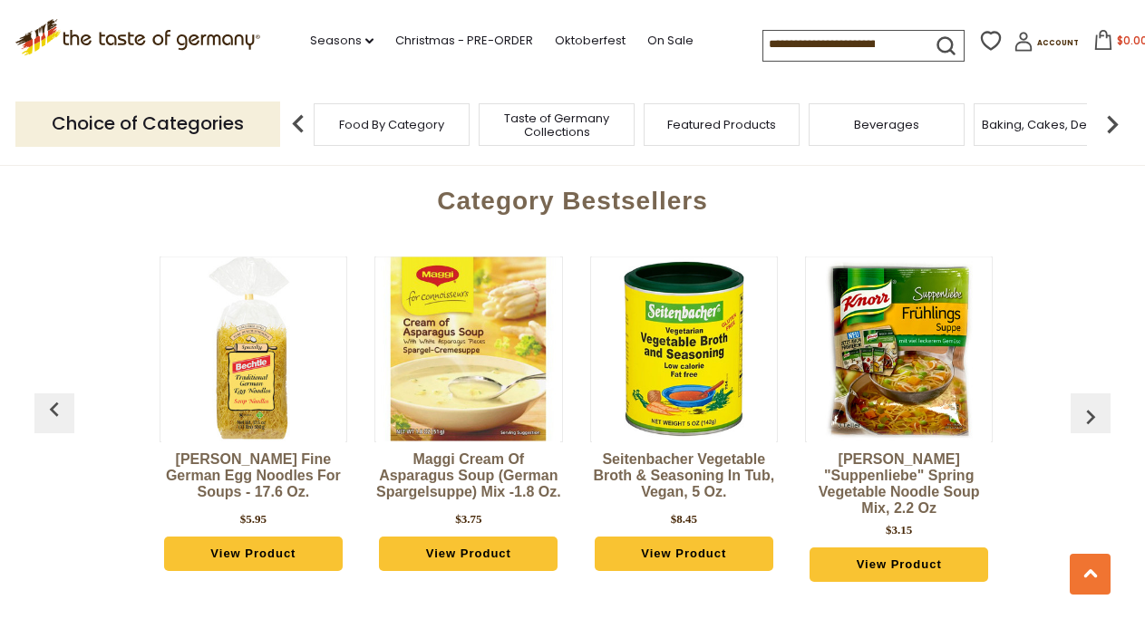
click at [1080, 403] on img "button" at bounding box center [1090, 417] width 29 height 29
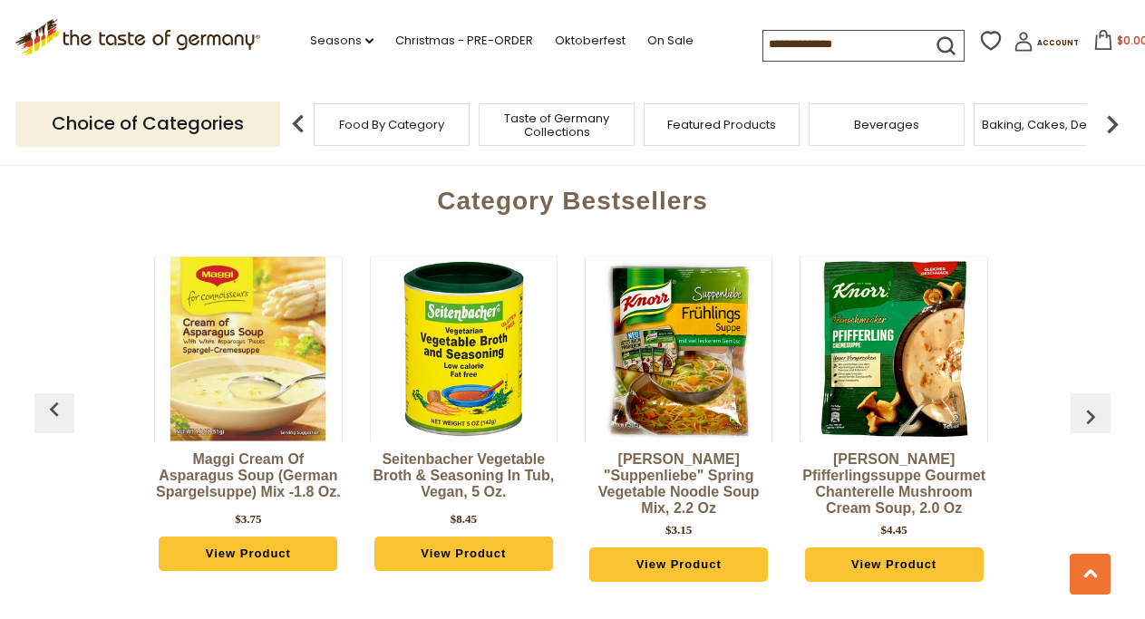
click at [1080, 403] on img "button" at bounding box center [1090, 417] width 29 height 29
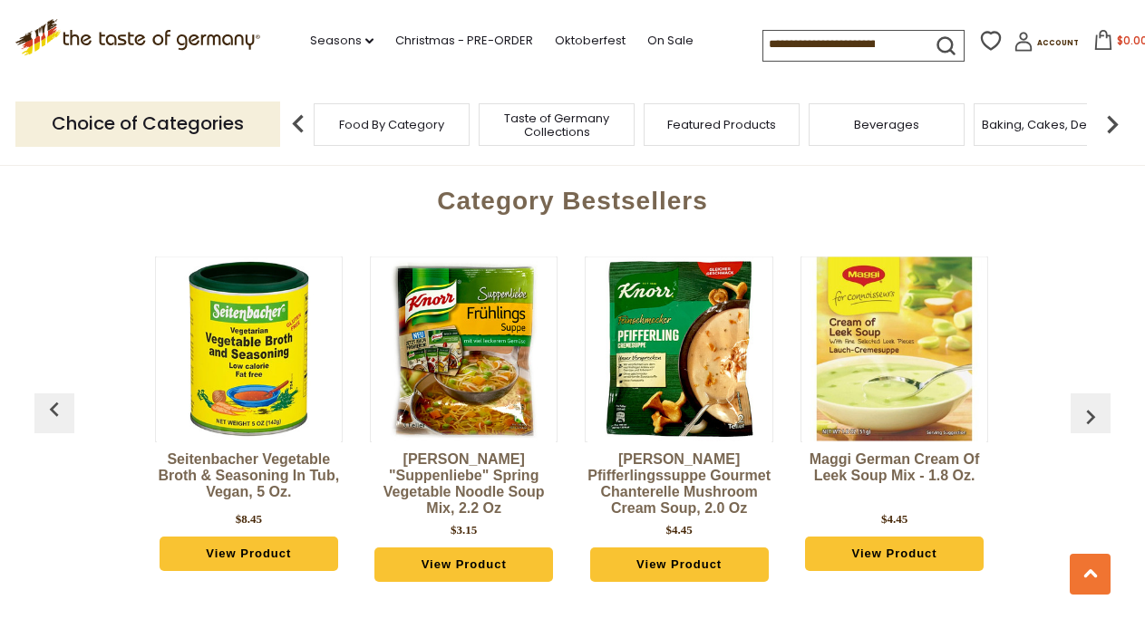
click at [1080, 403] on img "button" at bounding box center [1090, 417] width 29 height 29
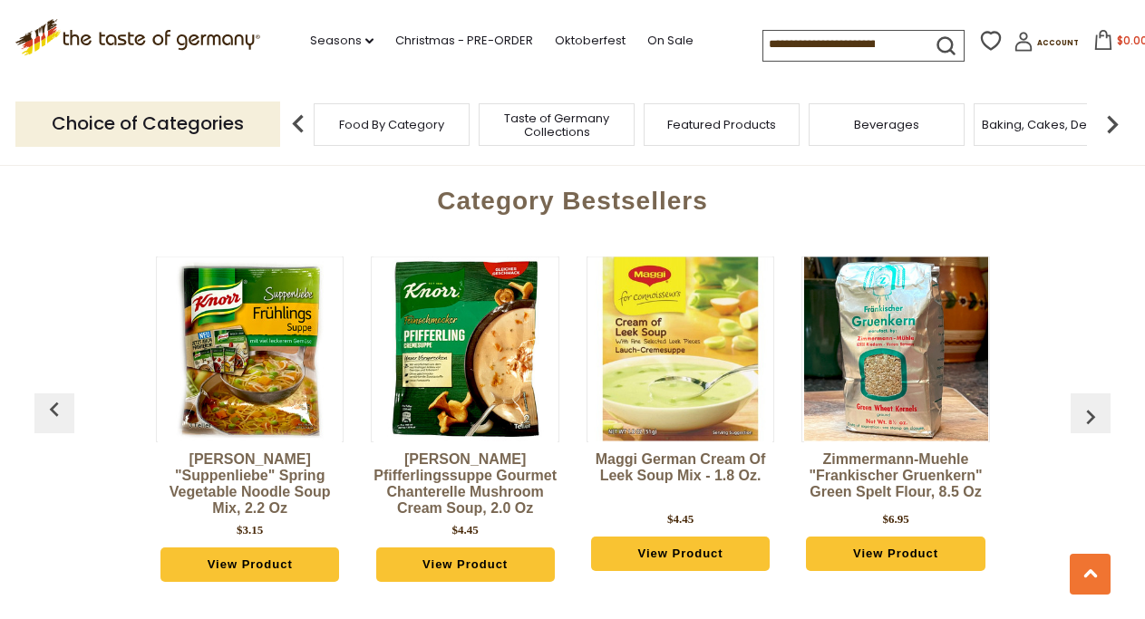
click at [1080, 403] on img "button" at bounding box center [1090, 417] width 29 height 29
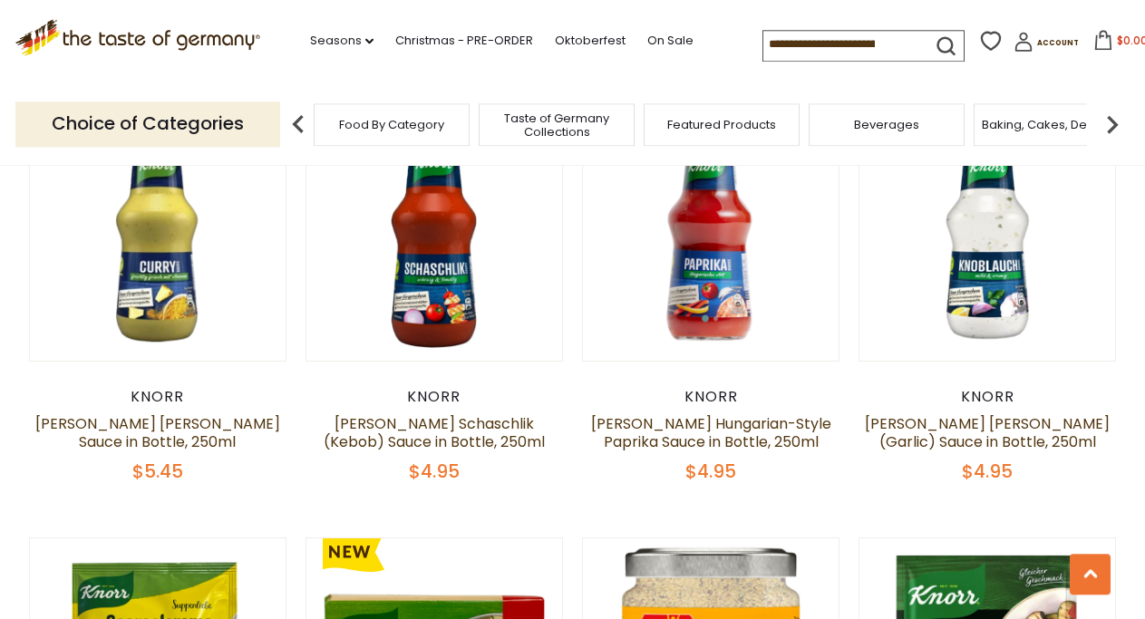
scroll to position [423, 0]
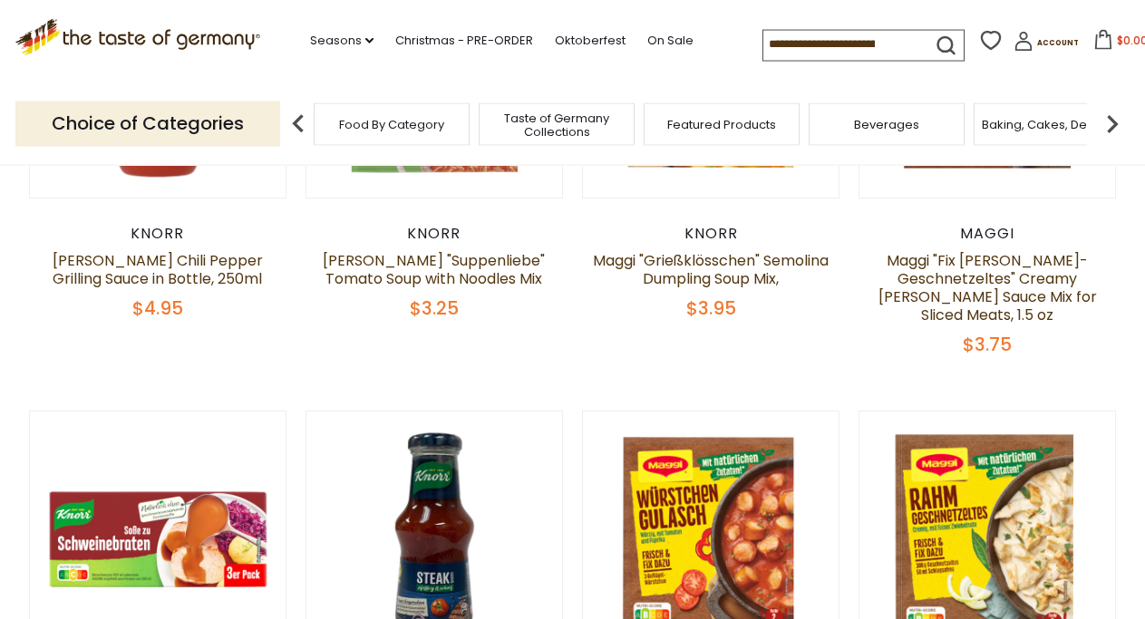
click at [1115, 122] on img at bounding box center [1112, 124] width 36 height 36
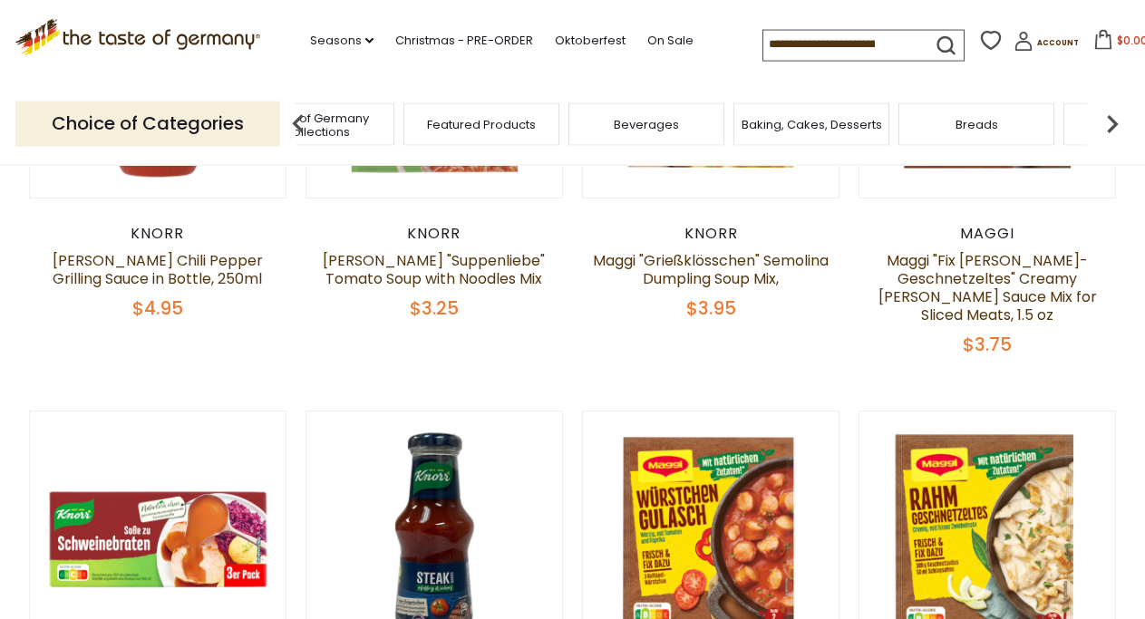
click at [1115, 122] on img at bounding box center [1112, 124] width 36 height 36
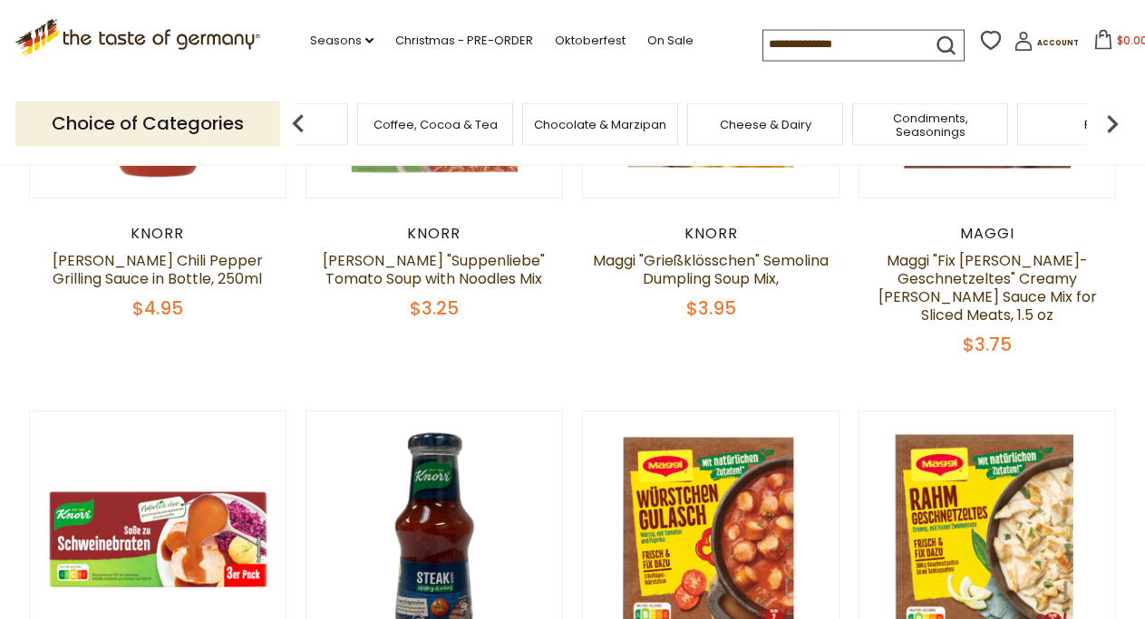
click at [1115, 122] on img at bounding box center [1112, 124] width 36 height 36
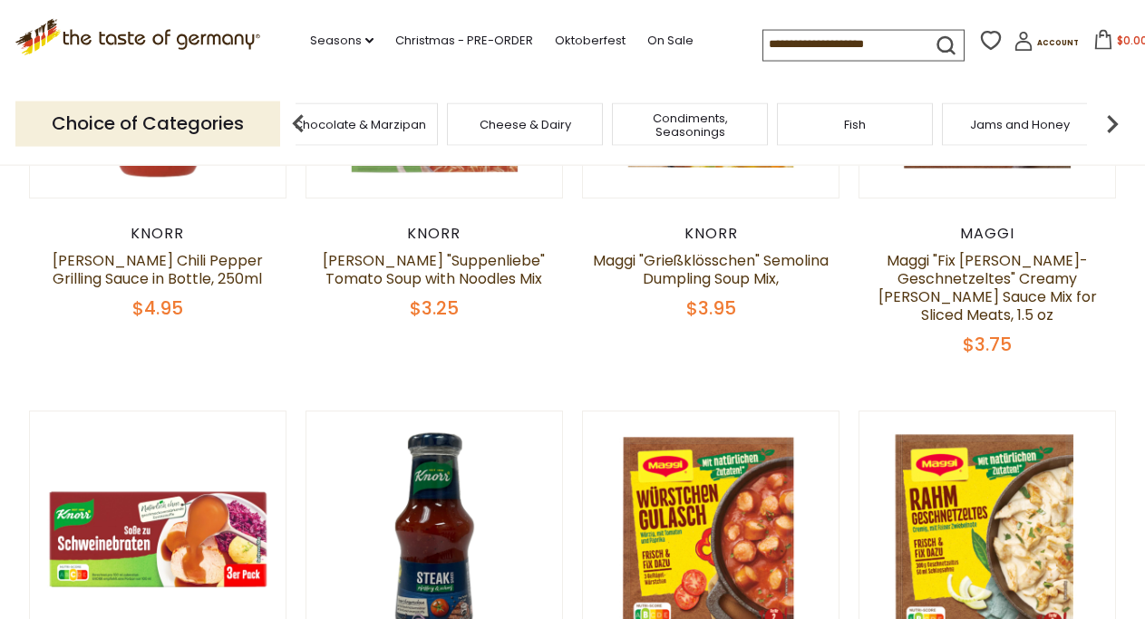
click at [1115, 122] on img at bounding box center [1112, 124] width 36 height 36
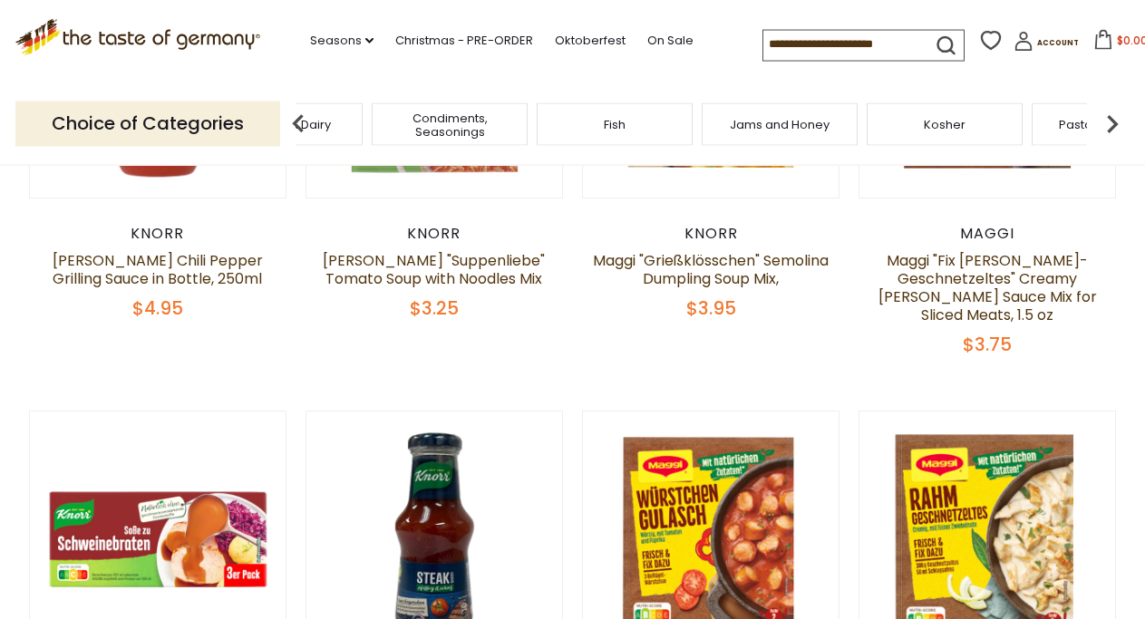
click at [1115, 122] on img at bounding box center [1112, 124] width 36 height 36
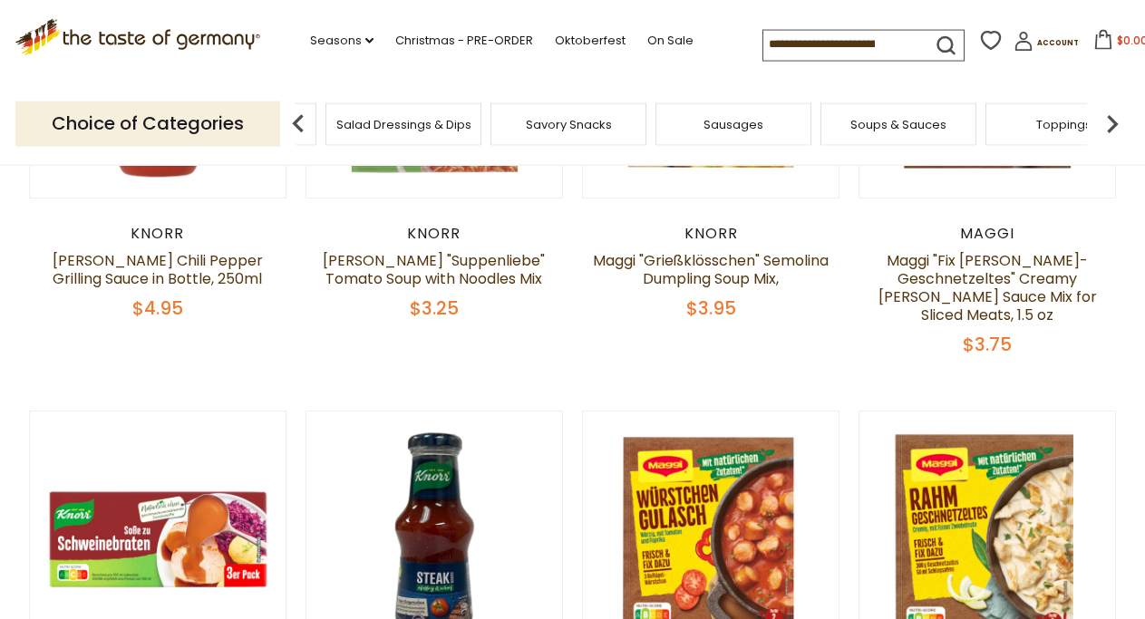
click at [1115, 122] on img at bounding box center [1112, 124] width 36 height 36
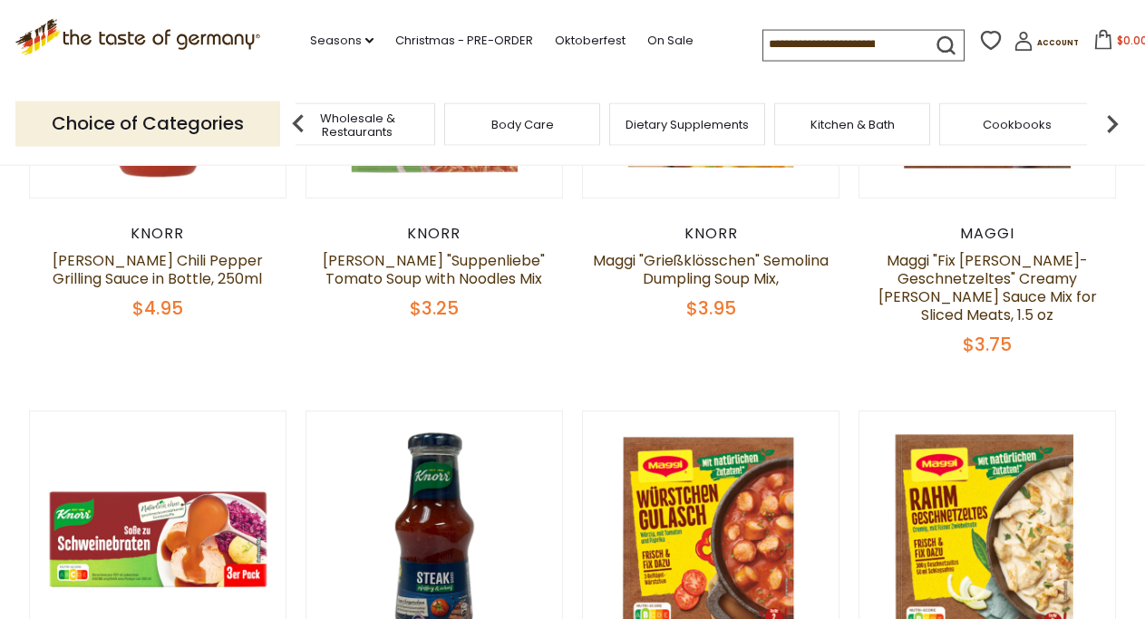
click at [1115, 122] on img at bounding box center [1112, 124] width 36 height 36
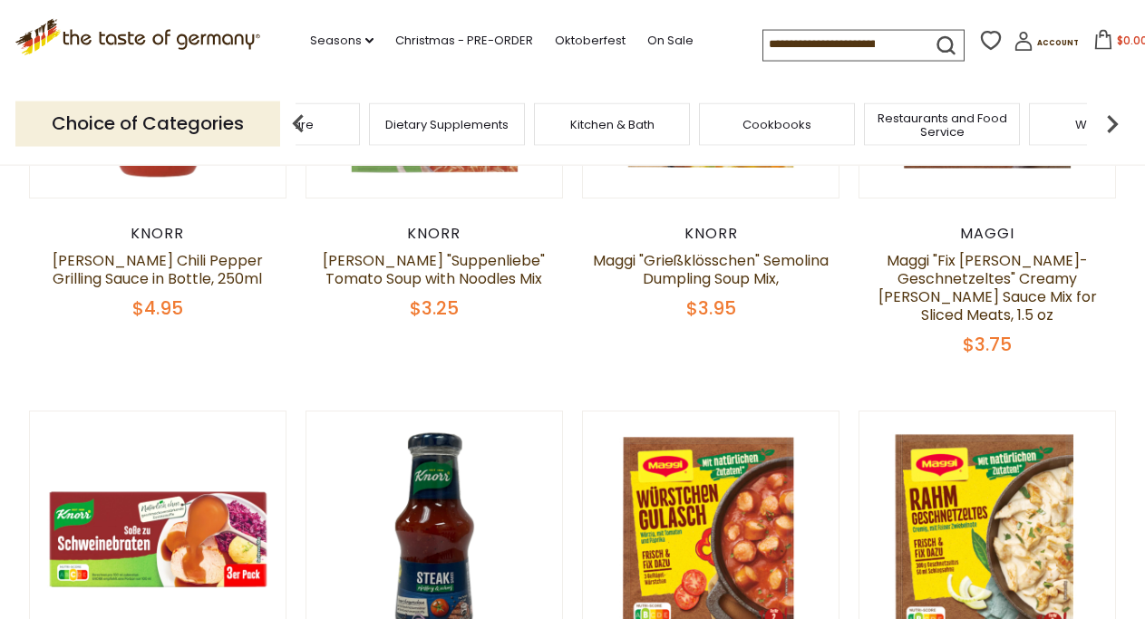
click at [977, 44] on icon at bounding box center [990, 40] width 27 height 27
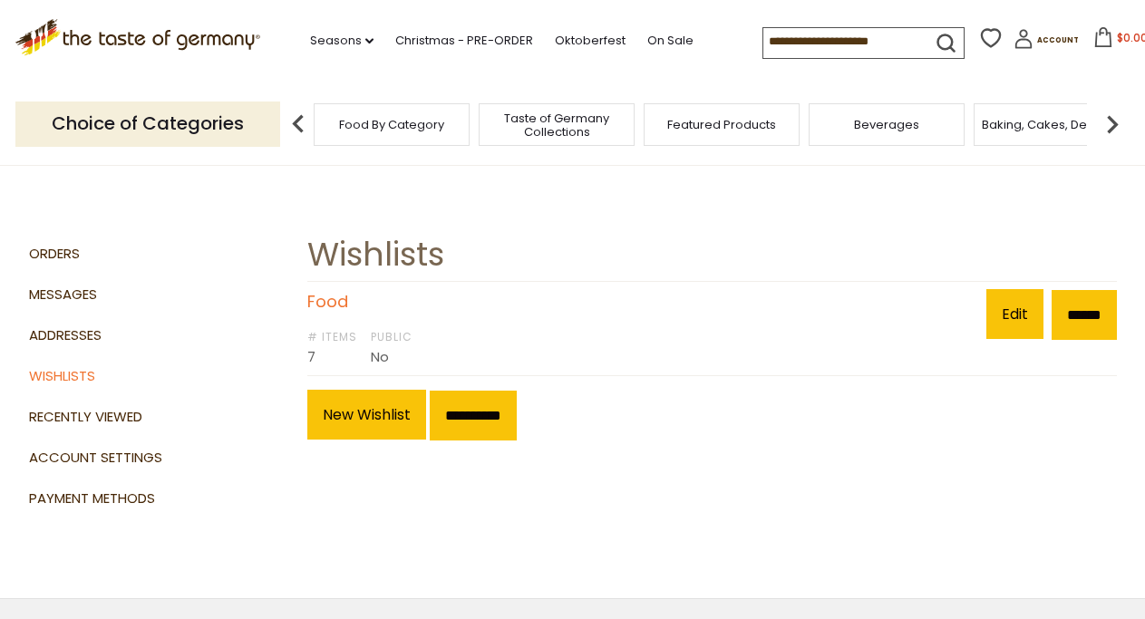
click at [338, 297] on link "Food" at bounding box center [327, 301] width 41 height 23
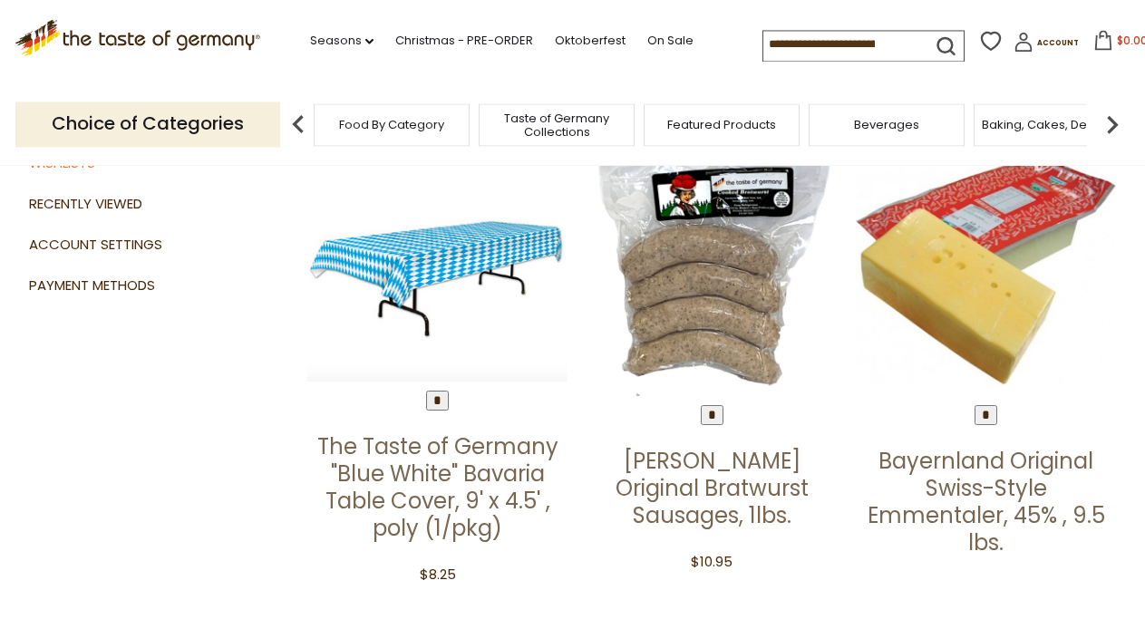
scroll to position [185, 0]
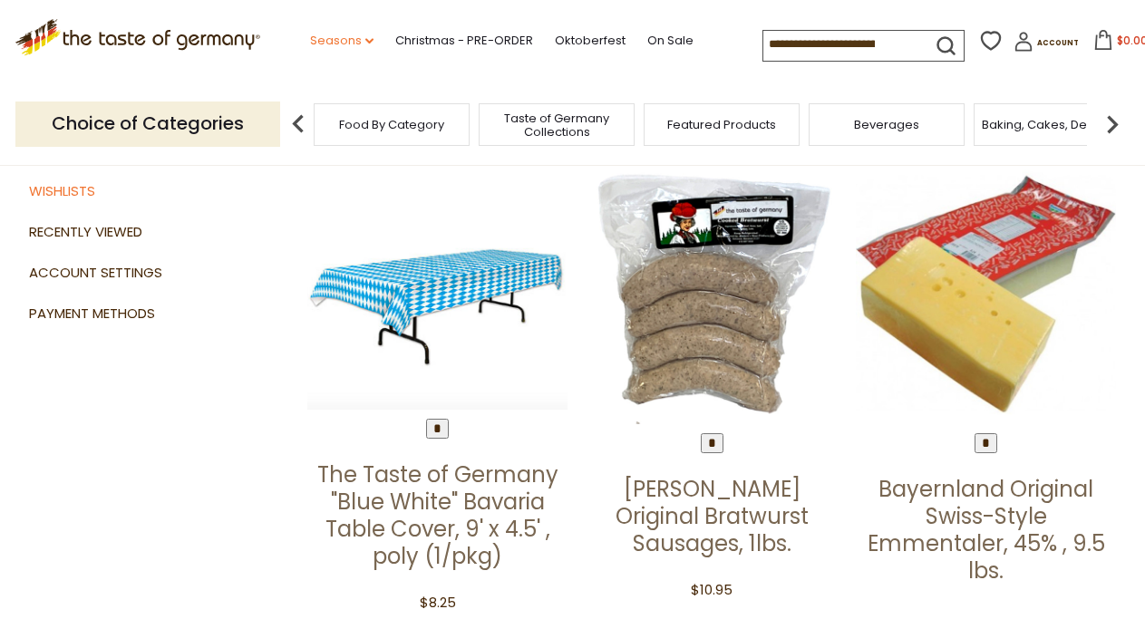
click at [310, 38] on link "Seasons dropdown_arrow" at bounding box center [341, 41] width 63 height 20
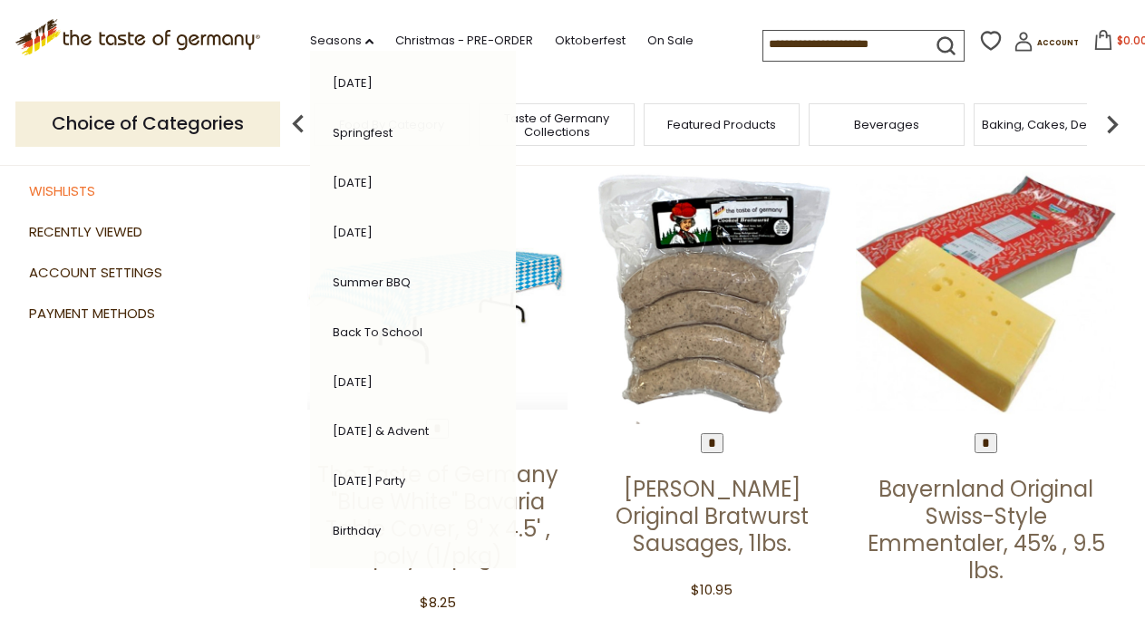
scroll to position [343, 0]
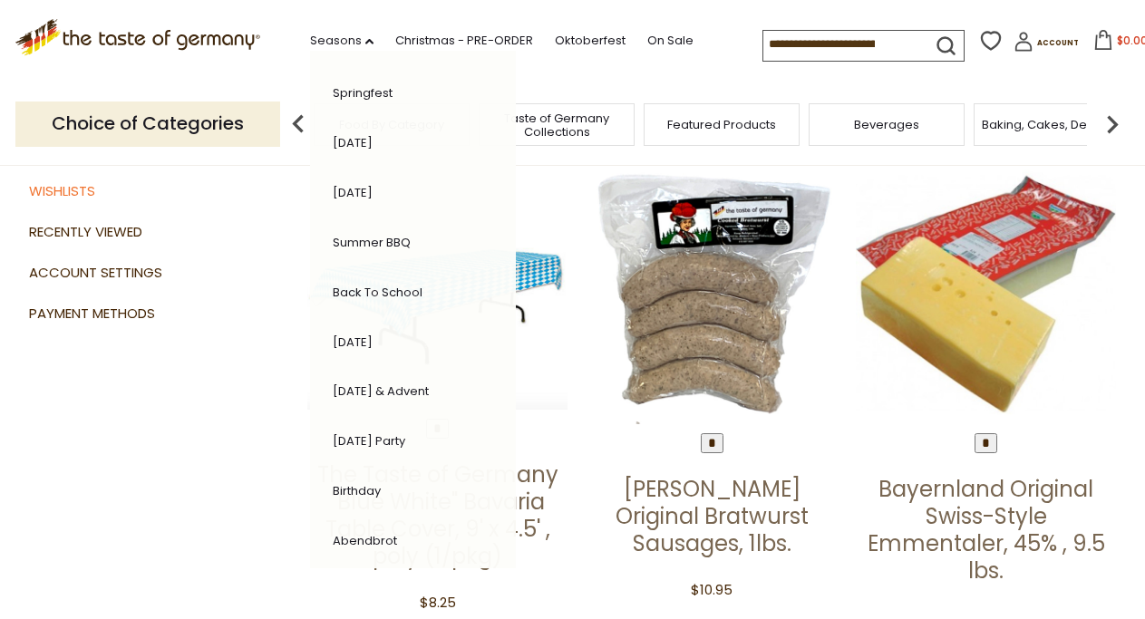
click at [333, 485] on link "Birthday" at bounding box center [357, 490] width 48 height 17
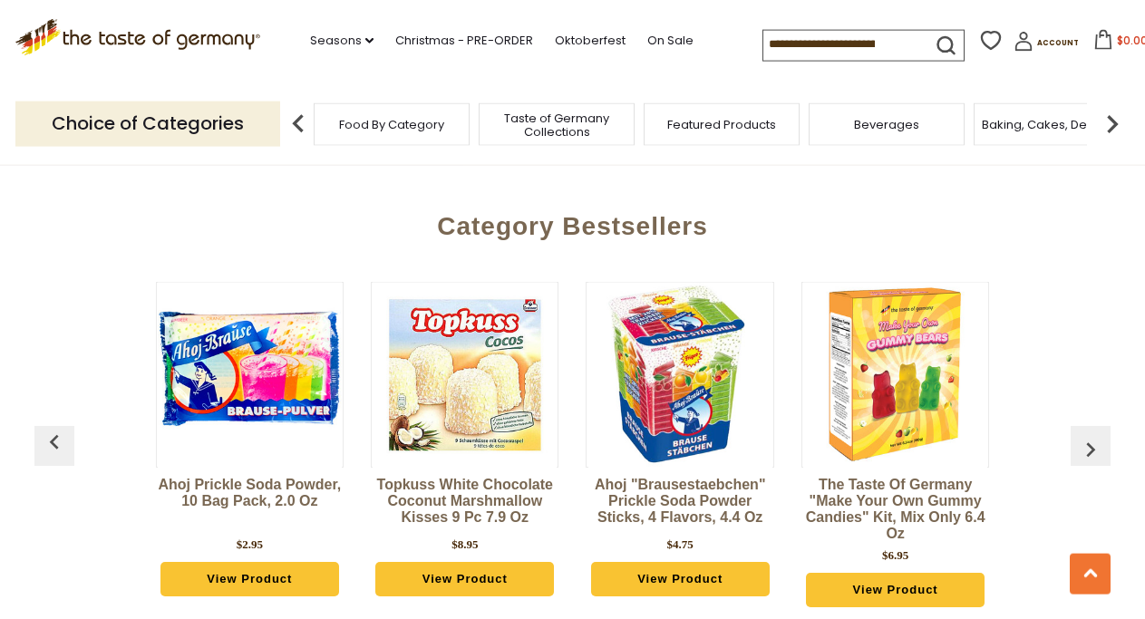
scroll to position [1942, 0]
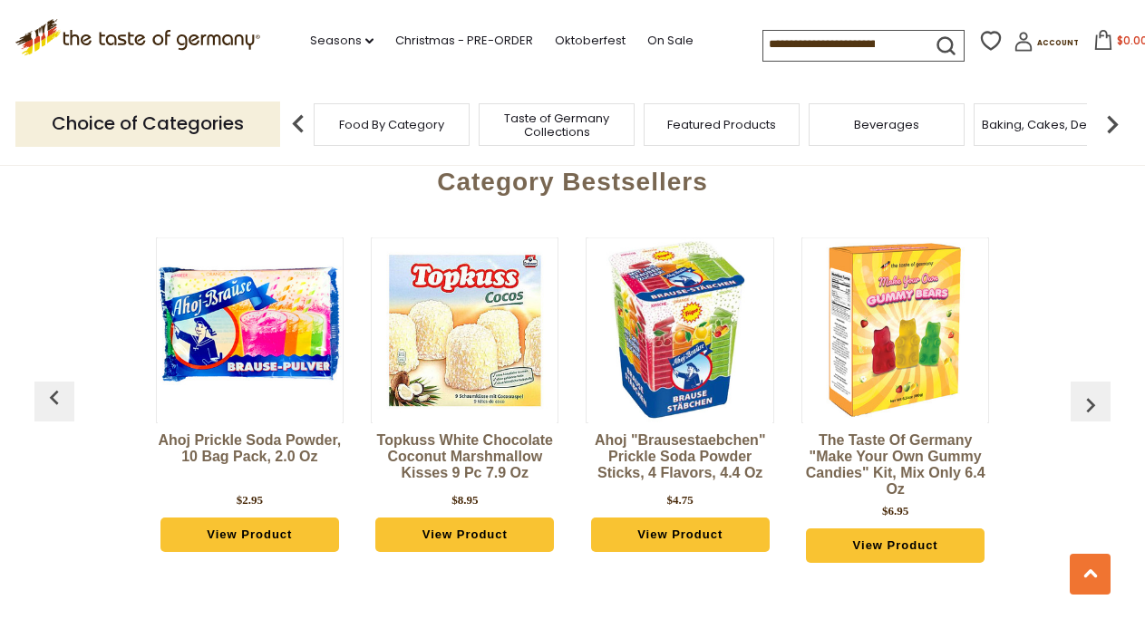
click at [1086, 395] on img "button" at bounding box center [1090, 405] width 29 height 29
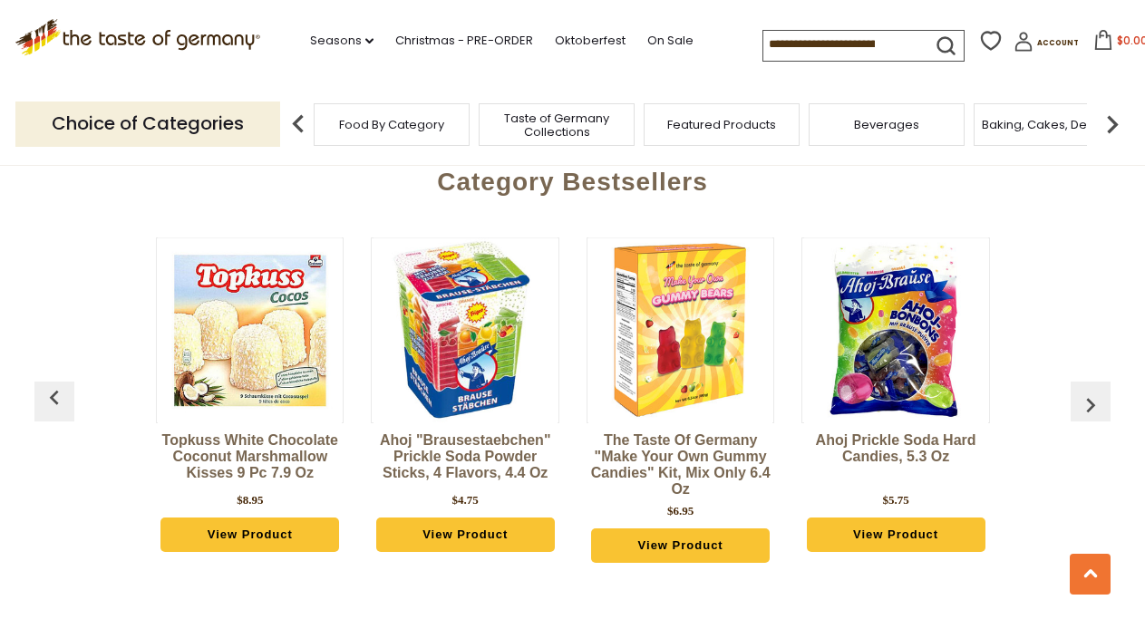
click at [1086, 395] on img "button" at bounding box center [1090, 405] width 29 height 29
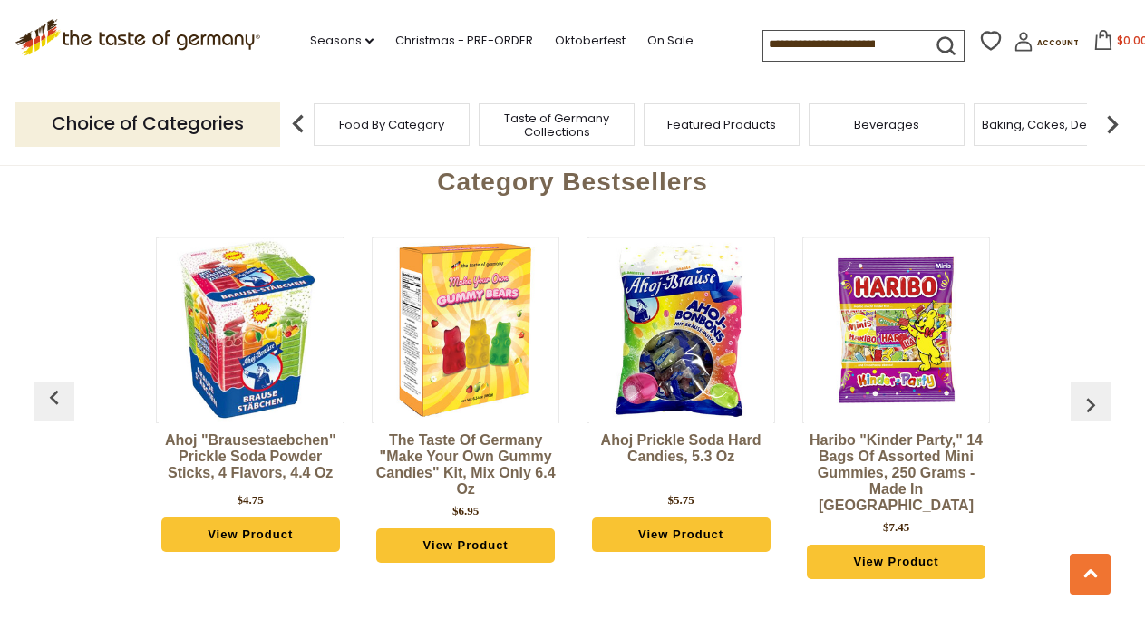
click at [1086, 395] on img "button" at bounding box center [1090, 405] width 29 height 29
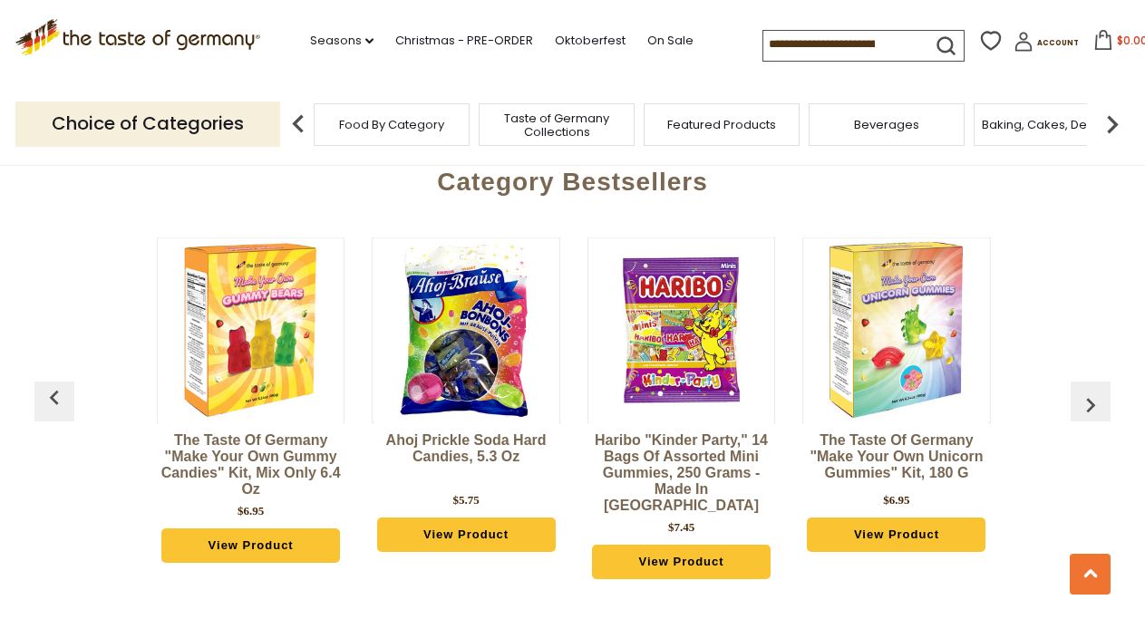
click at [1086, 395] on img "button" at bounding box center [1090, 405] width 29 height 29
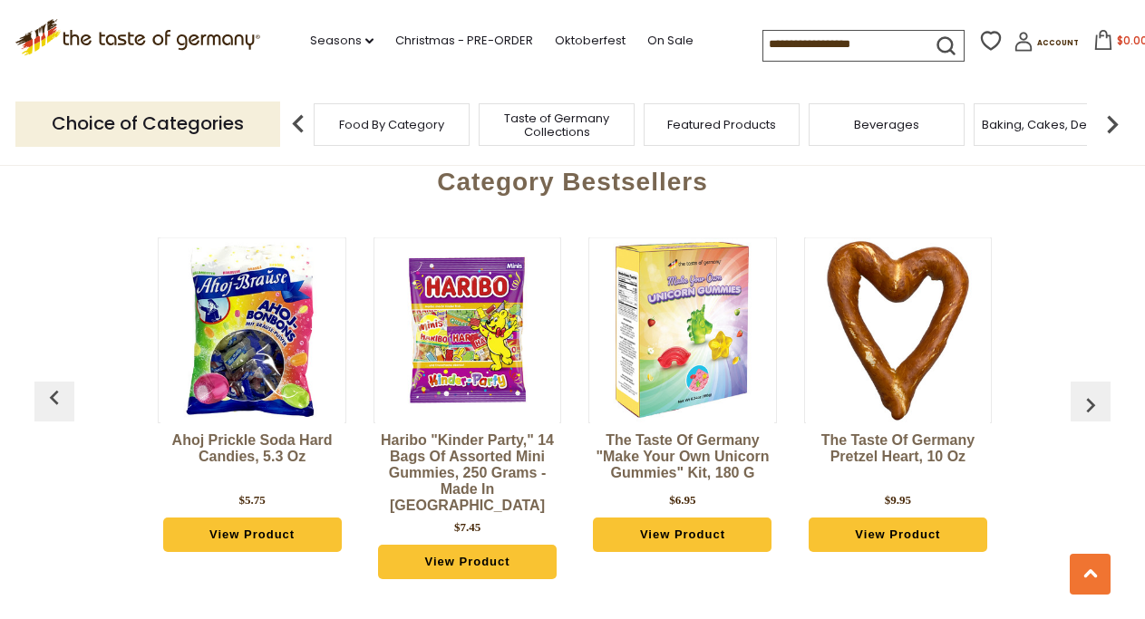
scroll to position [0, 860]
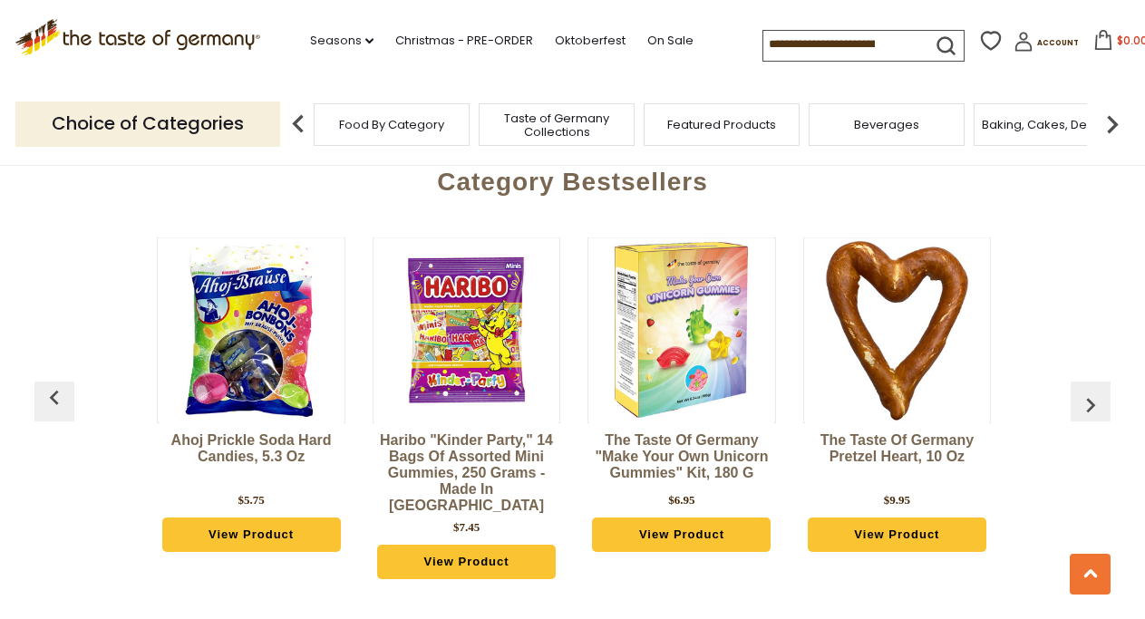
click at [1086, 395] on img "button" at bounding box center [1090, 405] width 29 height 29
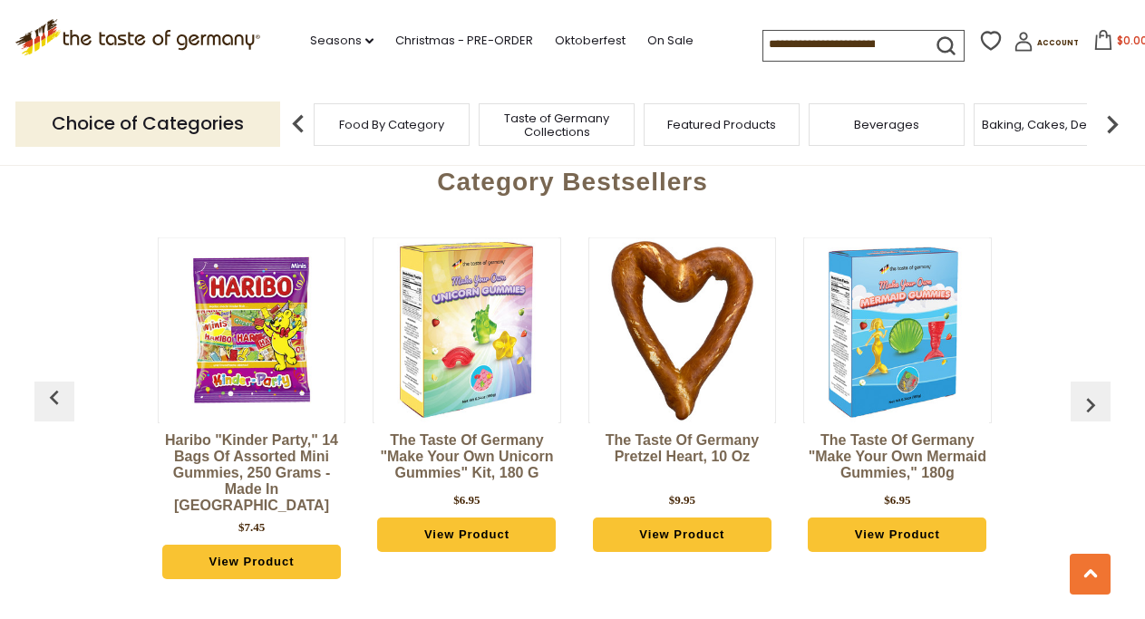
click at [1086, 395] on img "button" at bounding box center [1090, 405] width 29 height 29
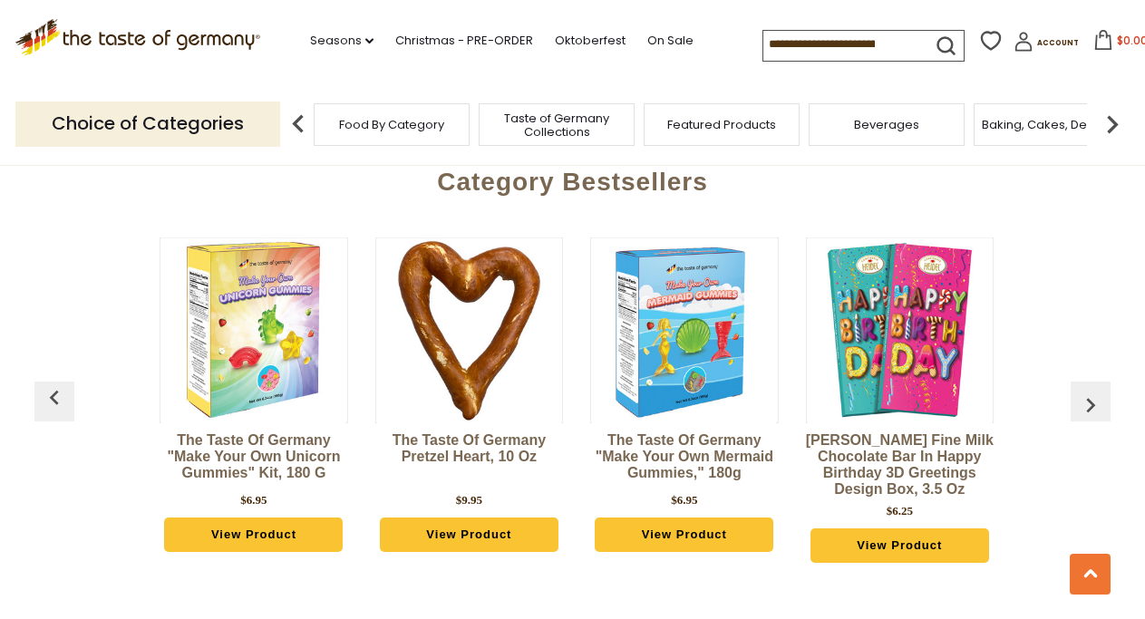
click at [1086, 395] on img "button" at bounding box center [1090, 405] width 29 height 29
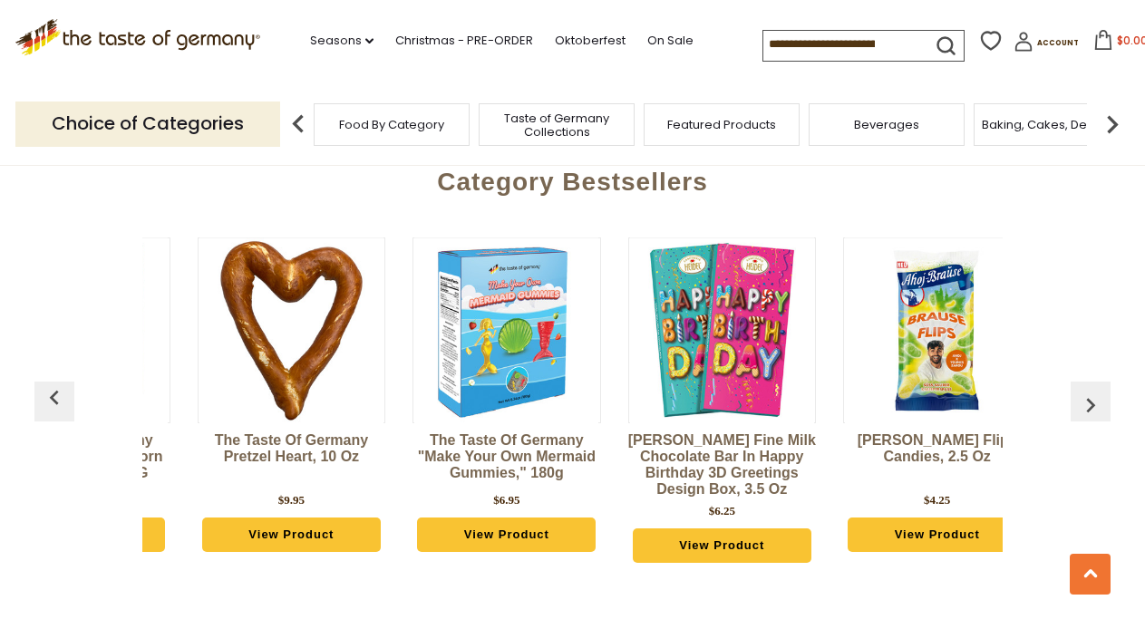
click at [1086, 395] on img "button" at bounding box center [1090, 405] width 29 height 29
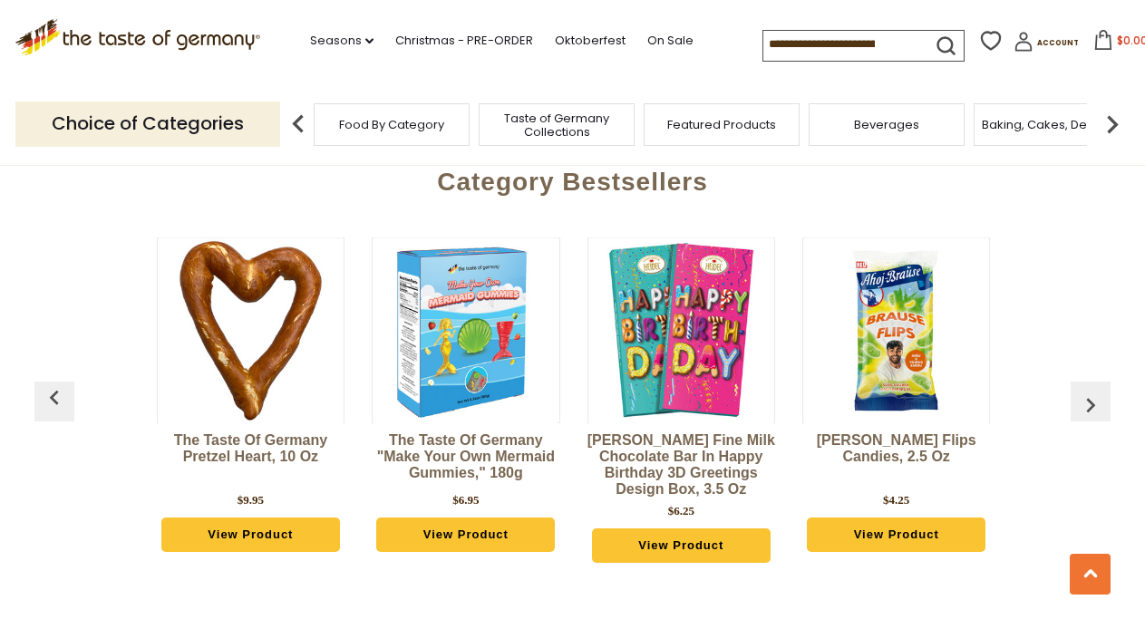
scroll to position [0, 1507]
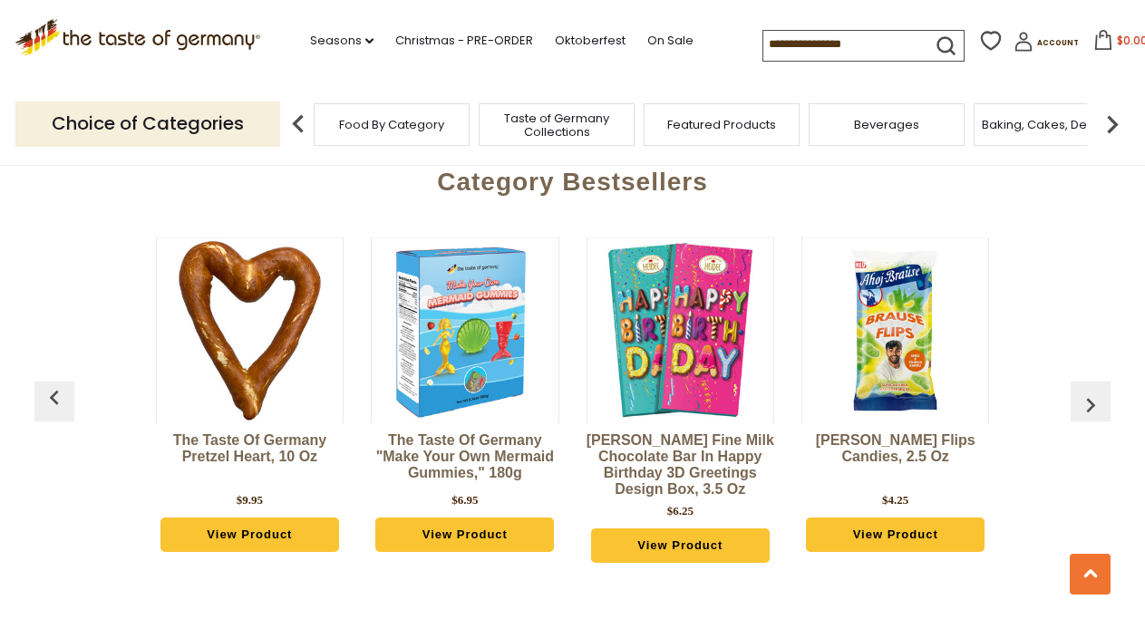
click at [1111, 119] on img at bounding box center [1112, 124] width 36 height 36
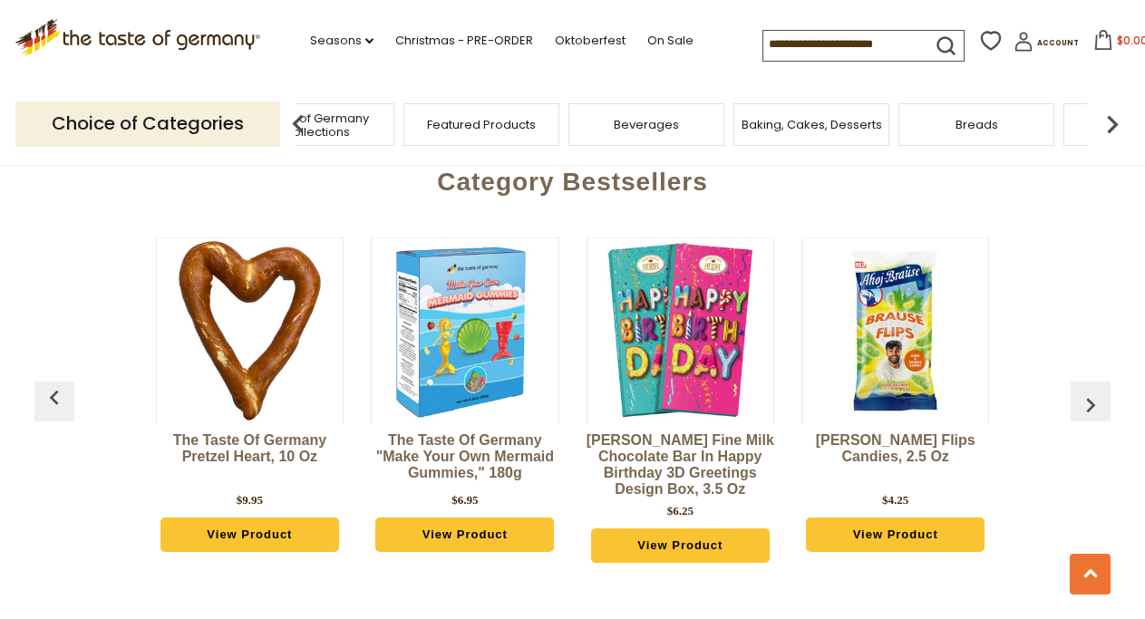
click at [1112, 119] on img at bounding box center [1112, 124] width 36 height 36
click at [645, 121] on span "Candy" at bounding box center [661, 125] width 39 height 14
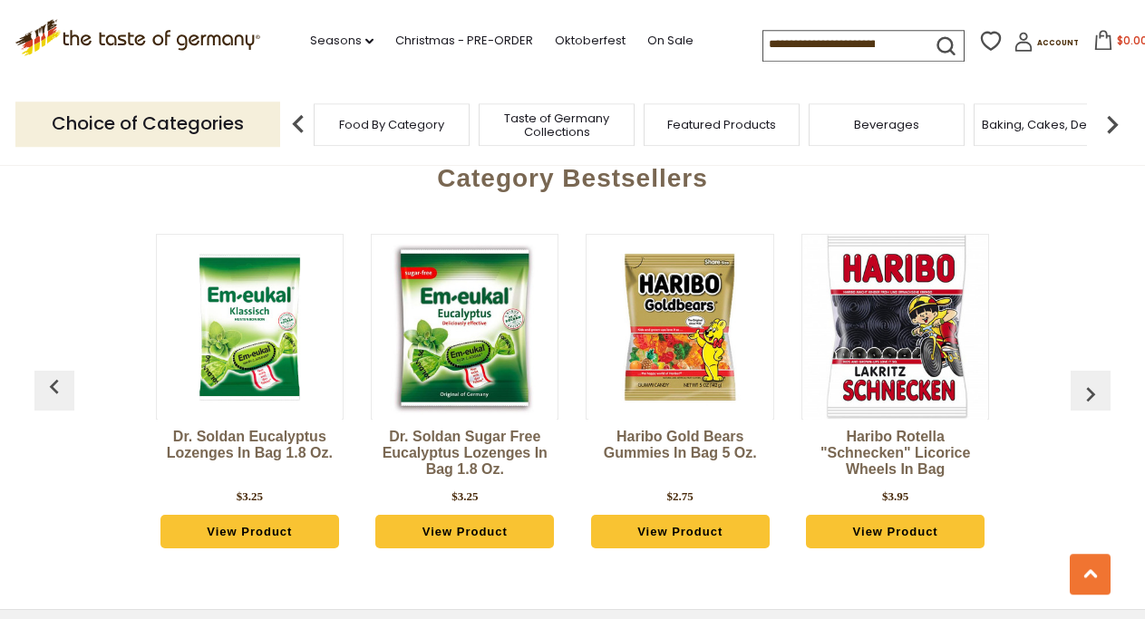
scroll to position [4809, 0]
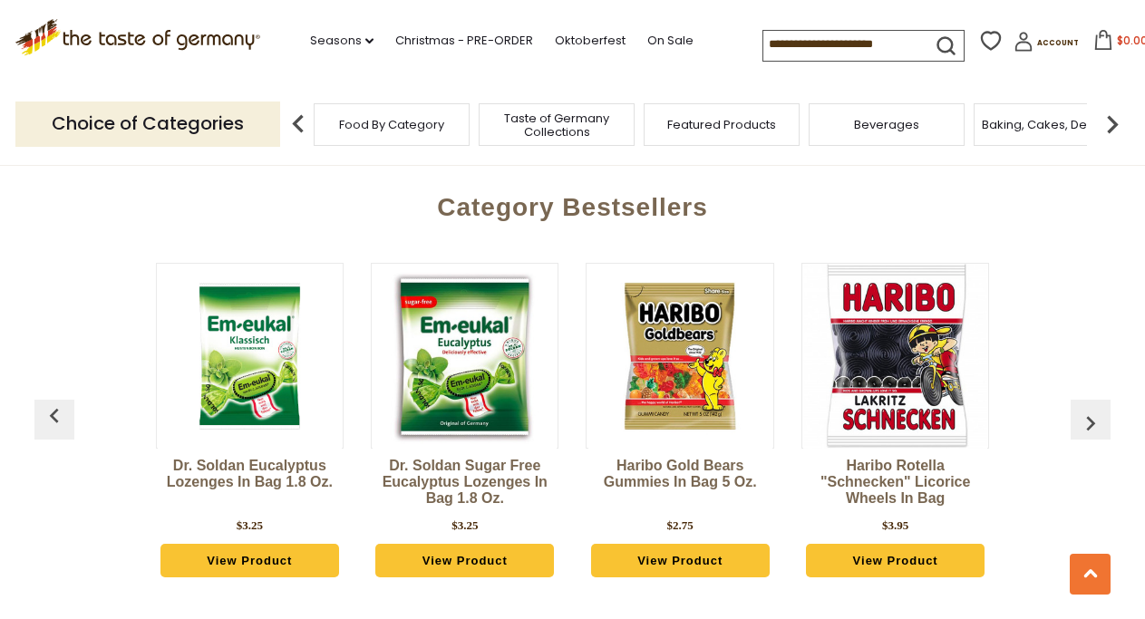
click at [653, 458] on link "Haribo Gold Bears Gummies in Bag 5 oz." at bounding box center [680, 485] width 188 height 54
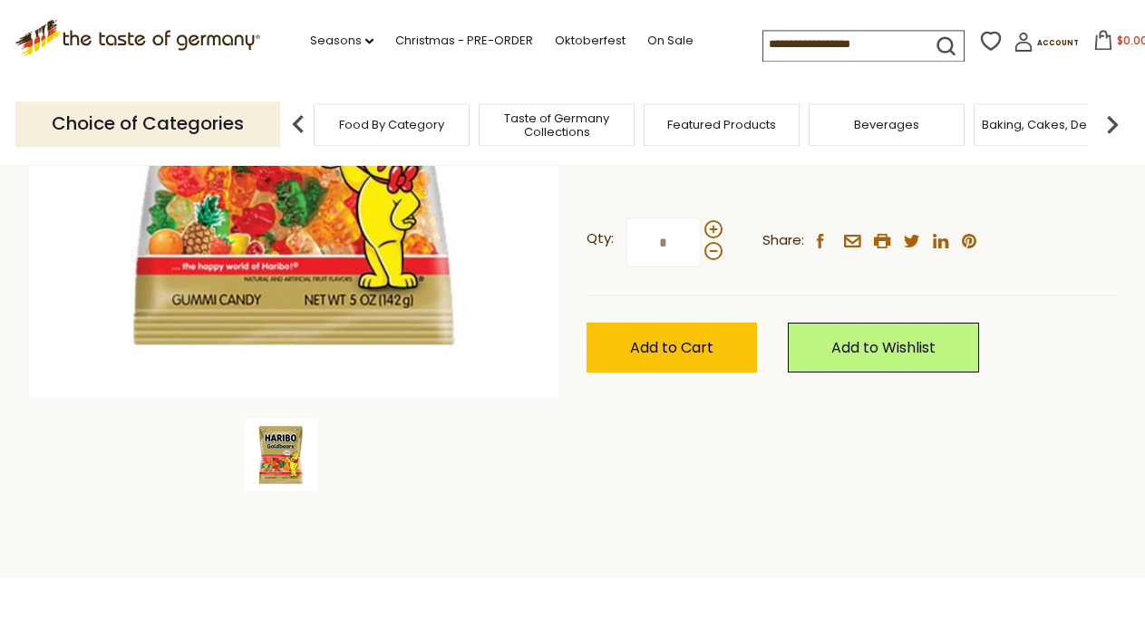
scroll to position [370, 0]
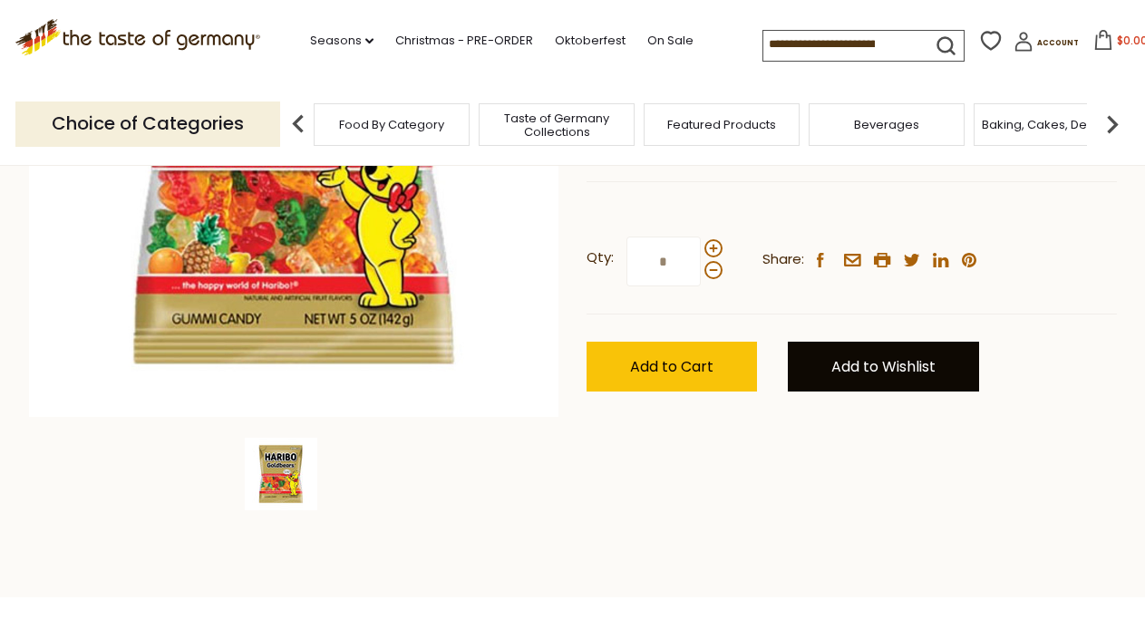
click at [886, 374] on link "Add to Wishlist" at bounding box center [883, 367] width 191 height 50
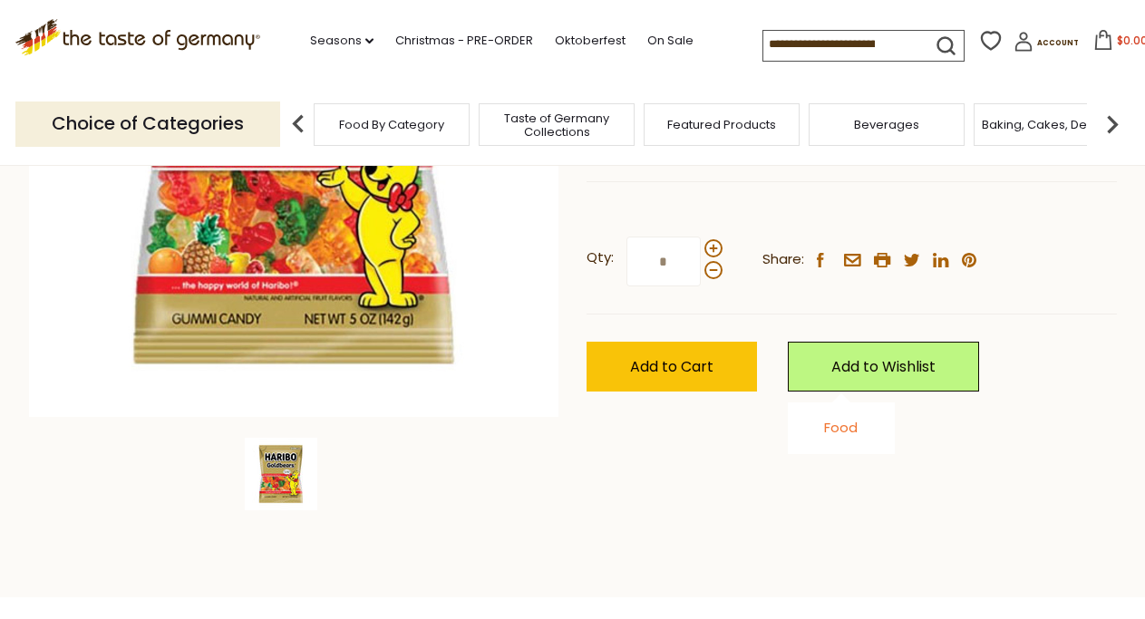
click at [833, 432] on link "Food" at bounding box center [841, 427] width 34 height 19
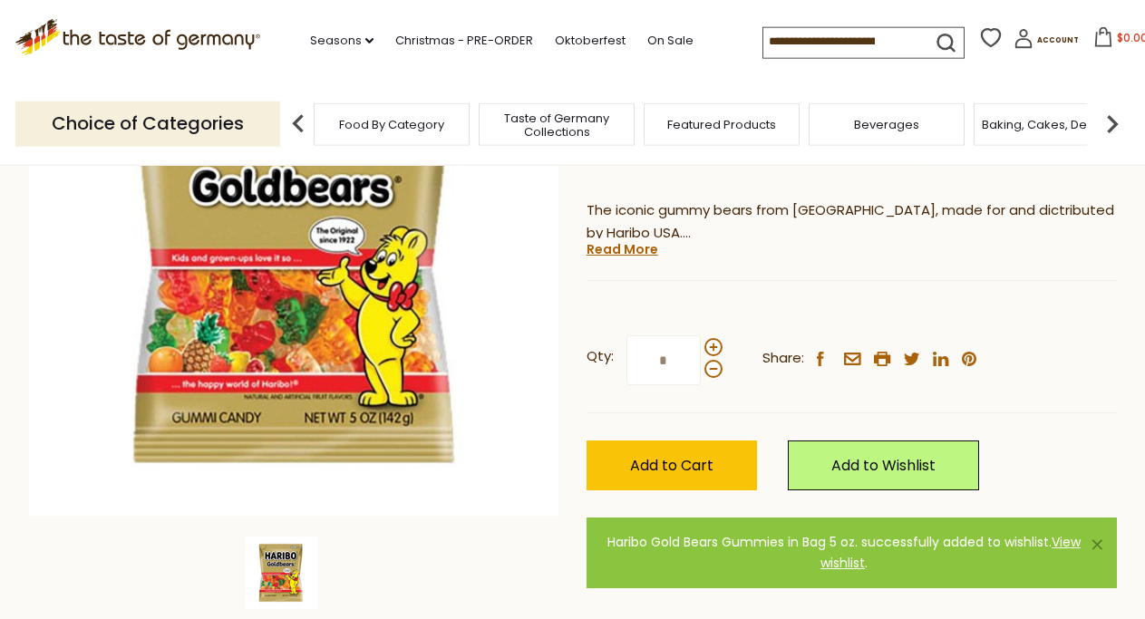
scroll to position [0, 0]
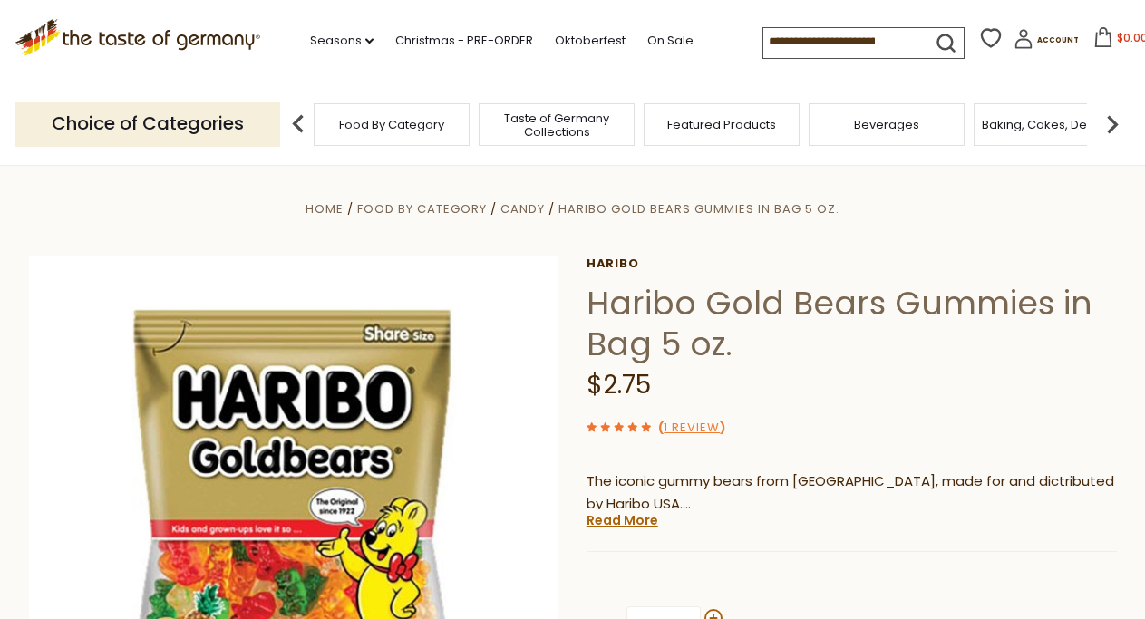
click at [981, 31] on icon at bounding box center [991, 37] width 21 height 19
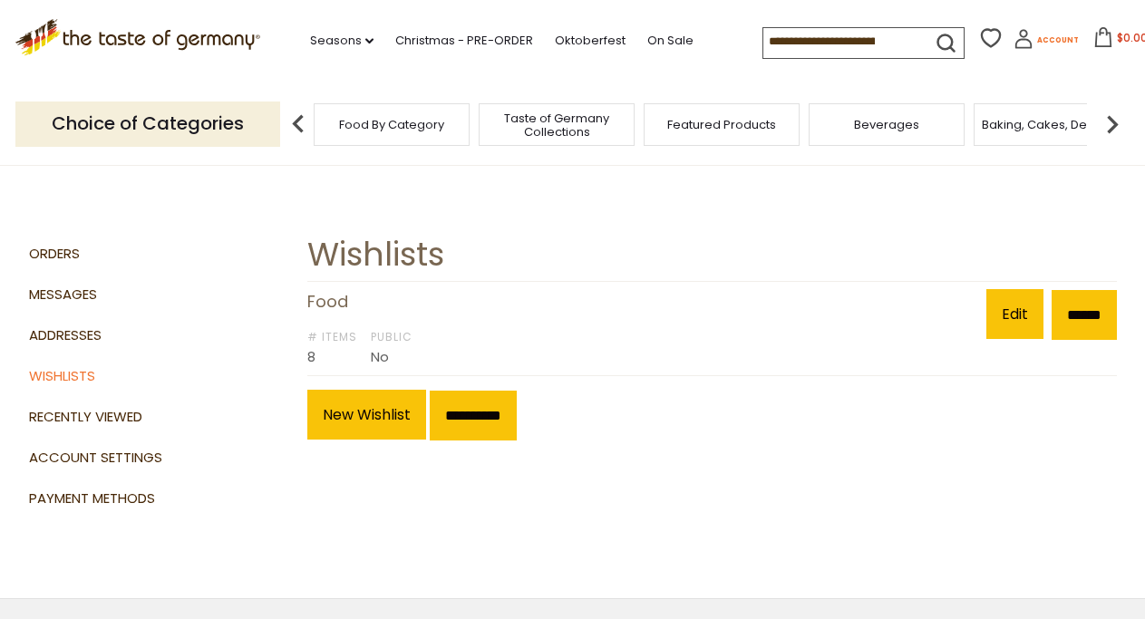
click at [1014, 40] on icon at bounding box center [1024, 39] width 20 height 20
